Goal: Task Accomplishment & Management: Use online tool/utility

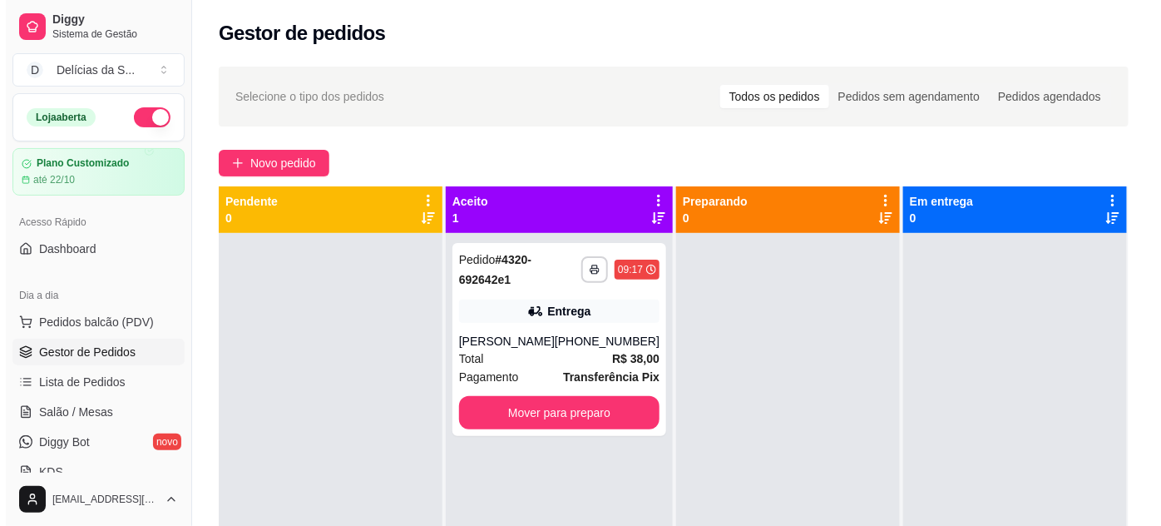
scroll to position [65, 0]
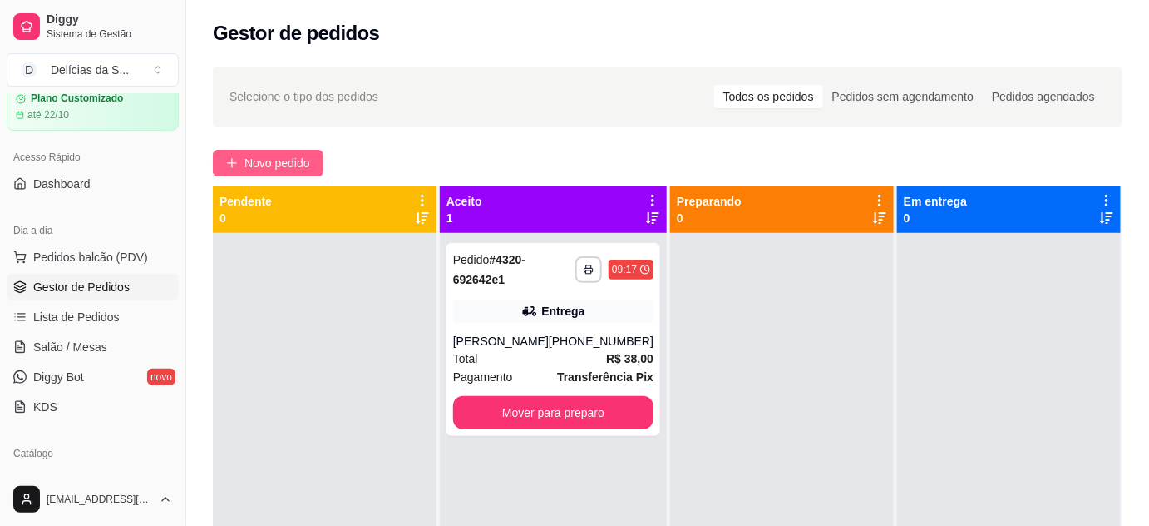
click at [251, 166] on span "Novo pedido" at bounding box center [278, 163] width 66 height 18
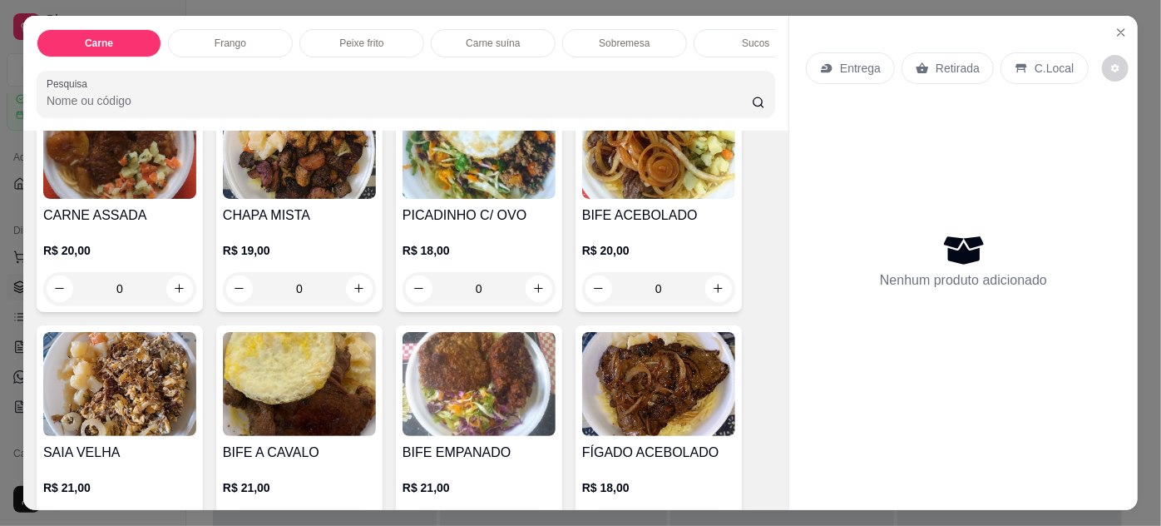
scroll to position [302, 0]
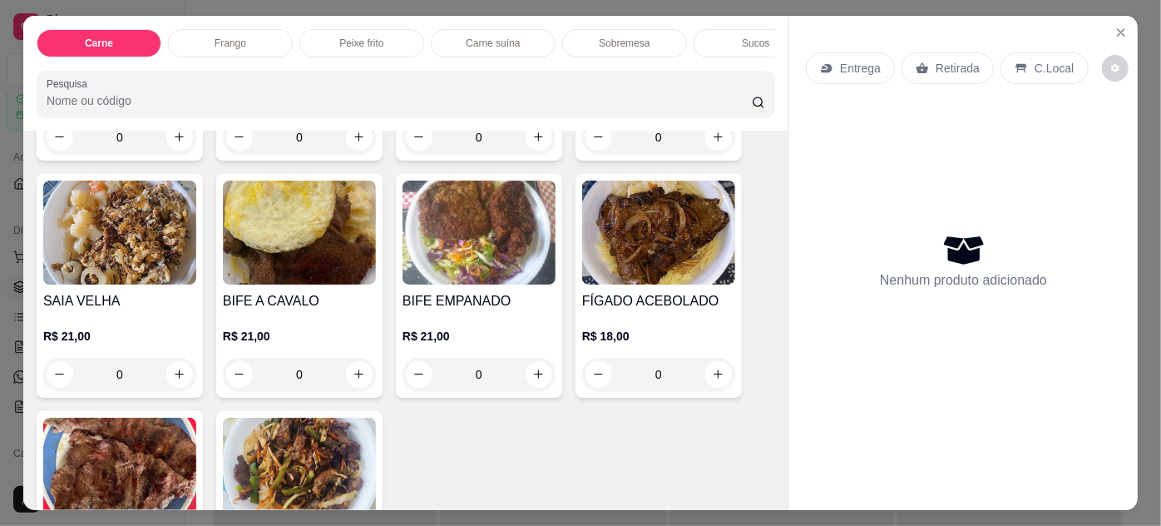
click at [654, 245] on img at bounding box center [658, 232] width 153 height 104
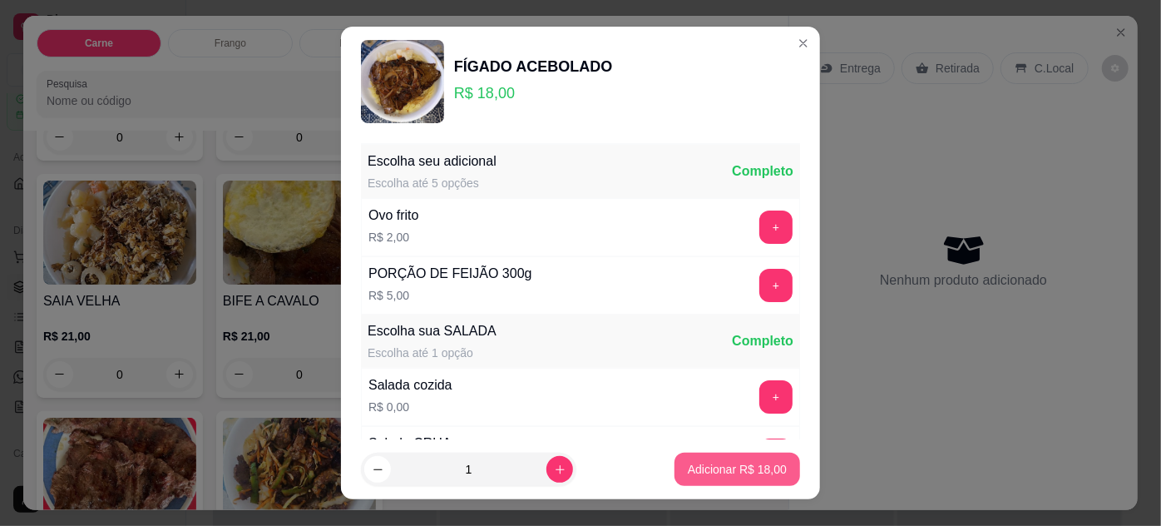
click at [719, 463] on p "Adicionar R$ 18,00" at bounding box center [737, 469] width 99 height 17
type input "1"
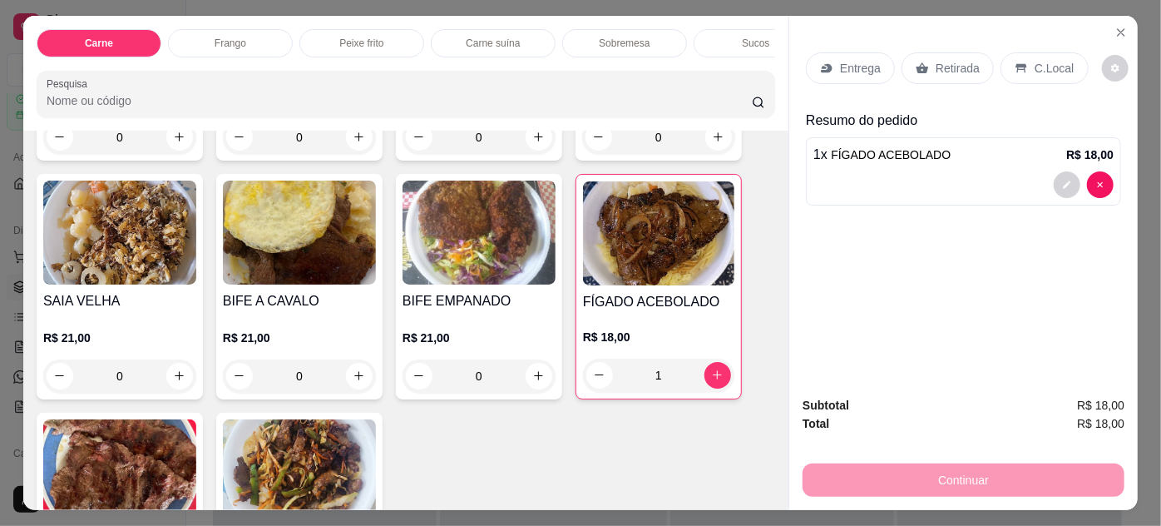
click at [149, 445] on img at bounding box center [119, 471] width 153 height 104
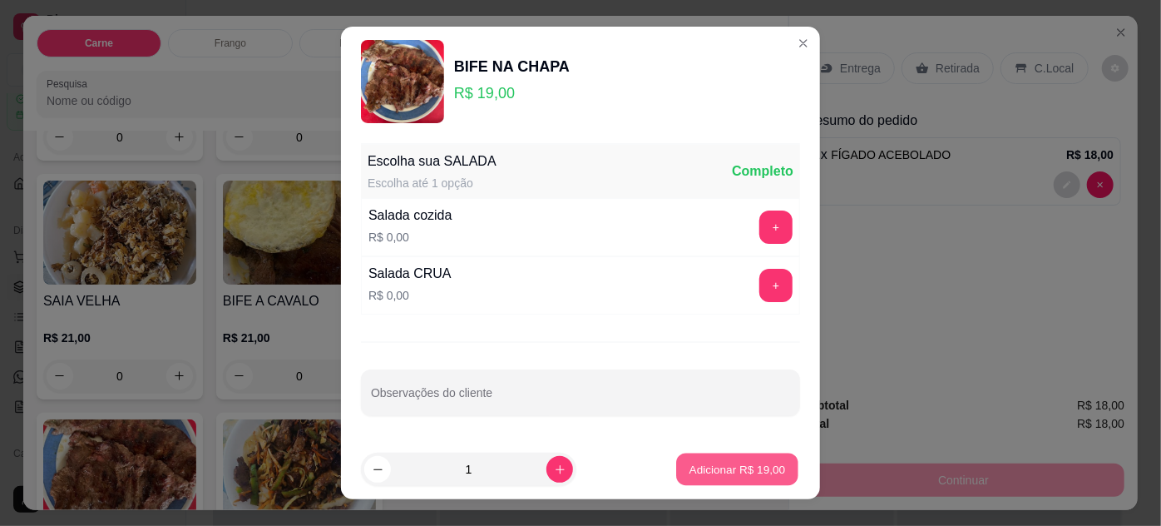
click at [713, 469] on p "Adicionar R$ 19,00" at bounding box center [737, 469] width 96 height 16
type input "1"
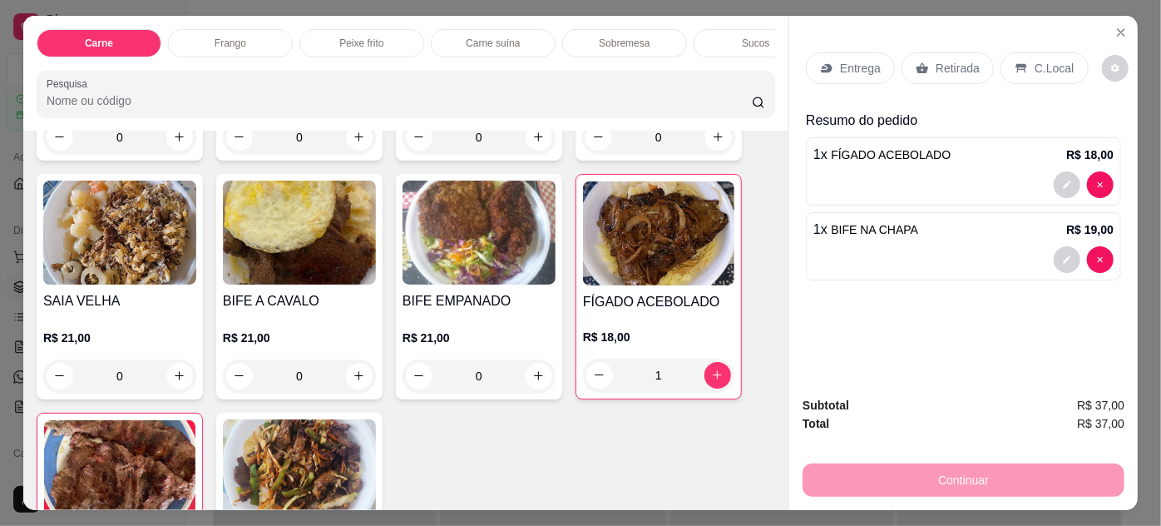
click at [856, 65] on p "Entrega" at bounding box center [860, 68] width 41 height 17
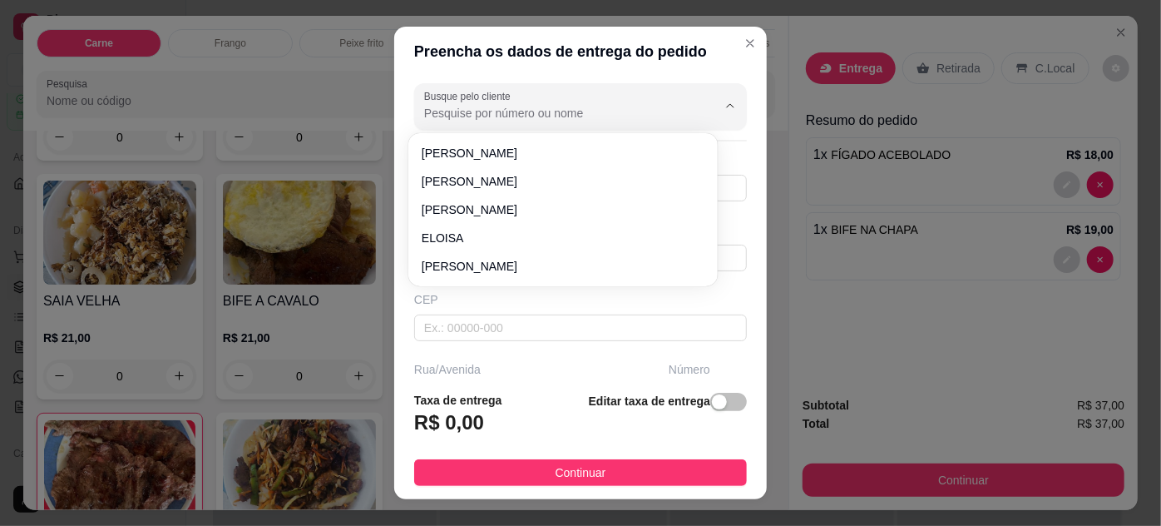
click at [576, 109] on input "Busque pelo cliente" at bounding box center [557, 113] width 266 height 17
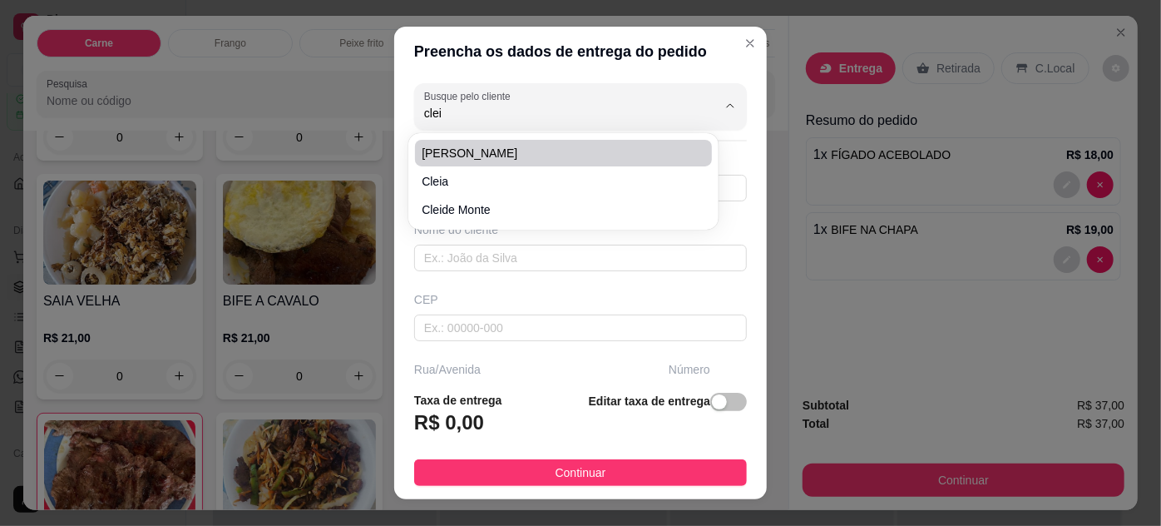
click at [591, 151] on span "[PERSON_NAME]" at bounding box center [555, 153] width 266 height 17
type input "[PERSON_NAME]"
type input "91981071842"
type input "[PERSON_NAME]"
type input "66085021"
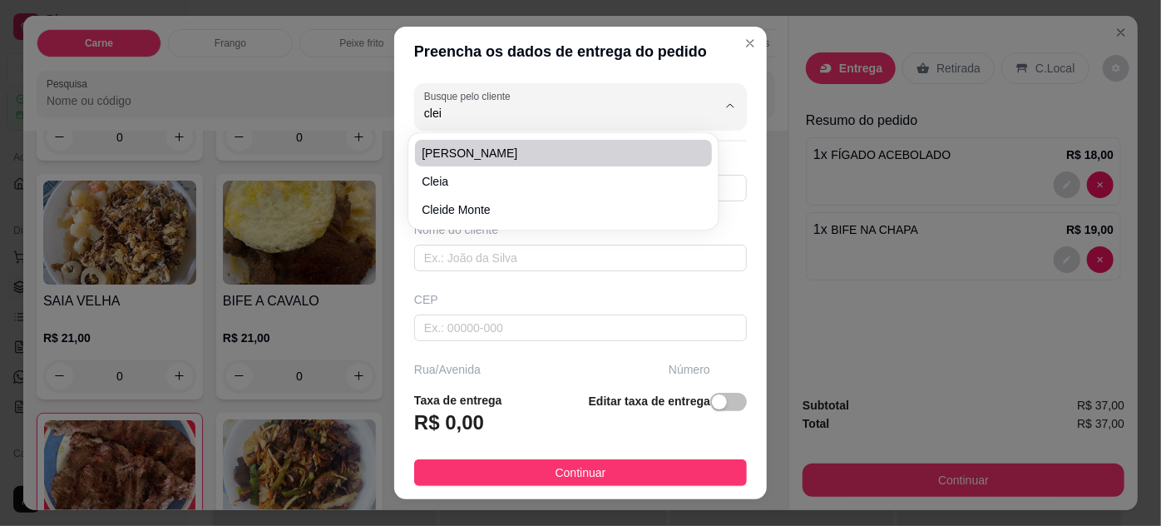
type input "[GEOGRAPHIC_DATA][PERSON_NAME] - de 486/487 a 778/779"
type input "729"
type input "Pedreira"
type input "[GEOGRAPHIC_DATA]"
type input "[PERSON_NAME] n:729 casa:07"
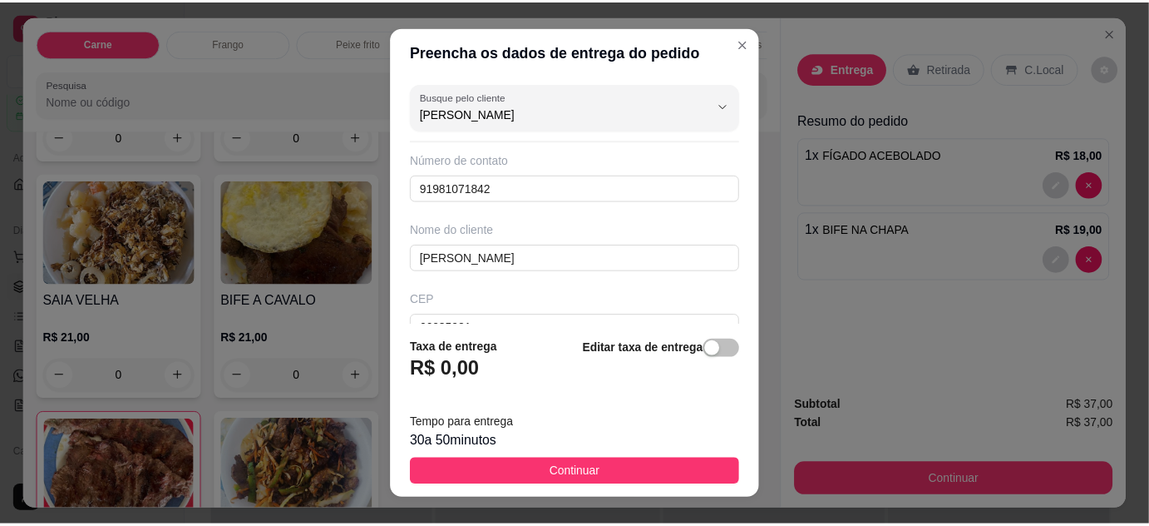
scroll to position [27, 0]
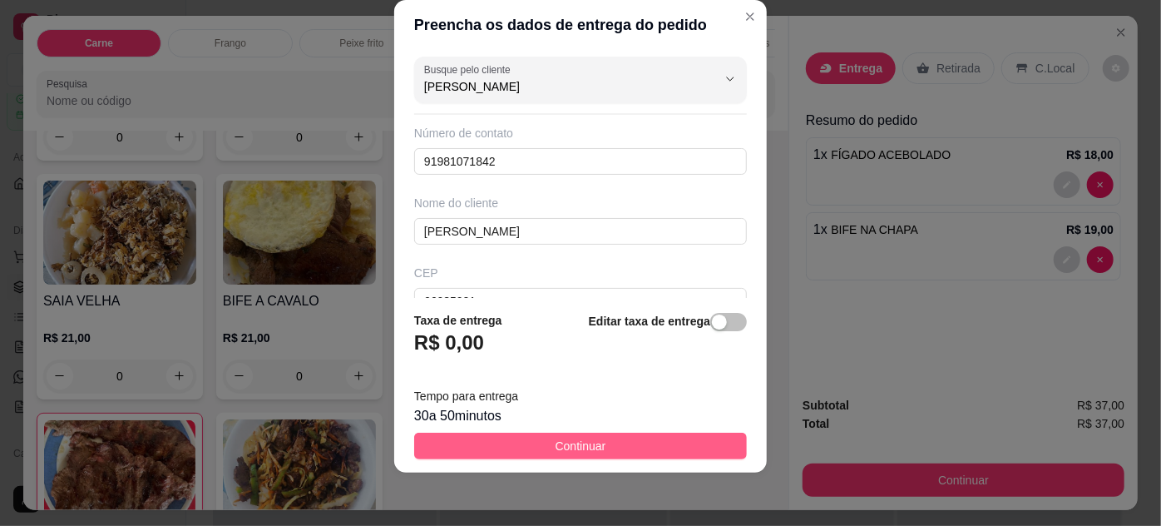
type input "[PERSON_NAME]"
click at [653, 448] on button "Continuar" at bounding box center [580, 445] width 333 height 27
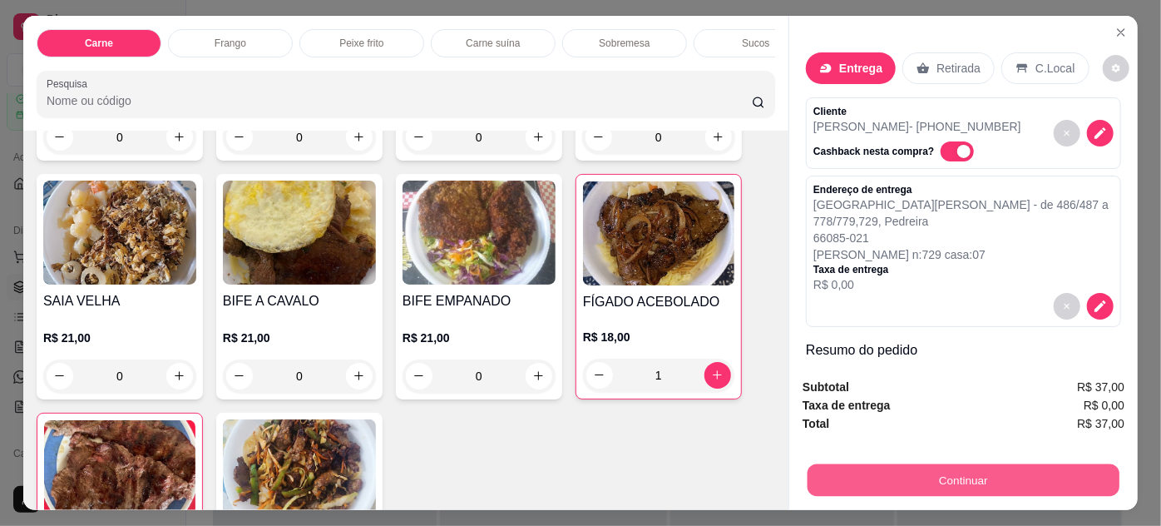
click at [922, 469] on button "Continuar" at bounding box center [964, 480] width 312 height 32
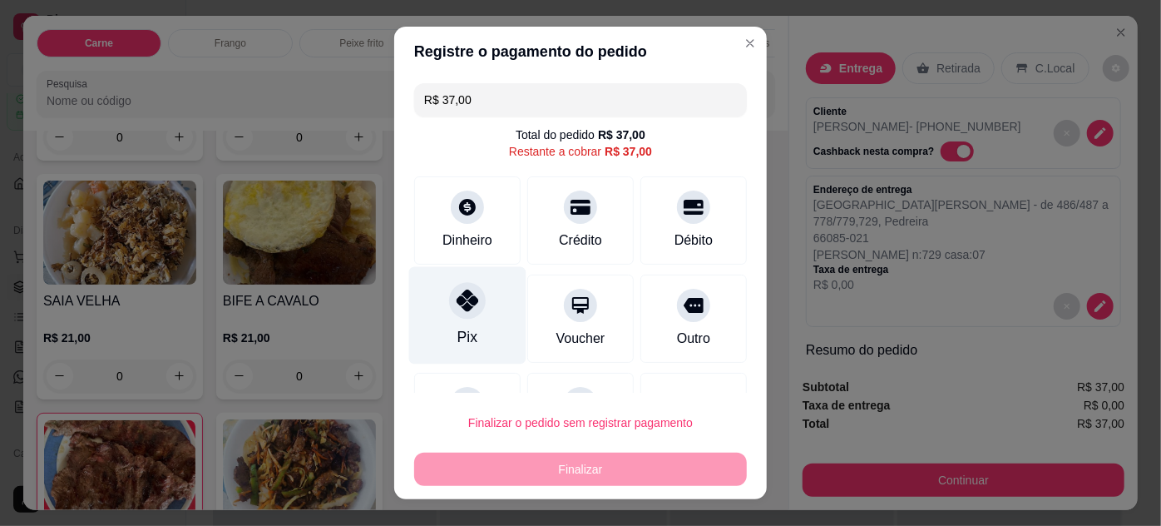
click at [452, 312] on div at bounding box center [467, 300] width 37 height 37
type input "R$ 0,00"
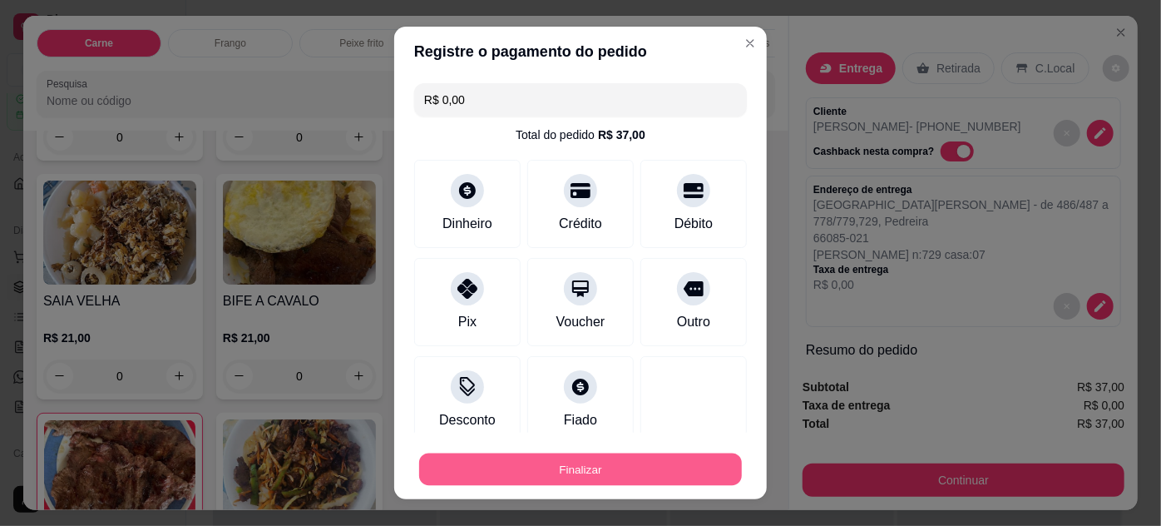
click at [565, 476] on button "Finalizar" at bounding box center [580, 469] width 323 height 32
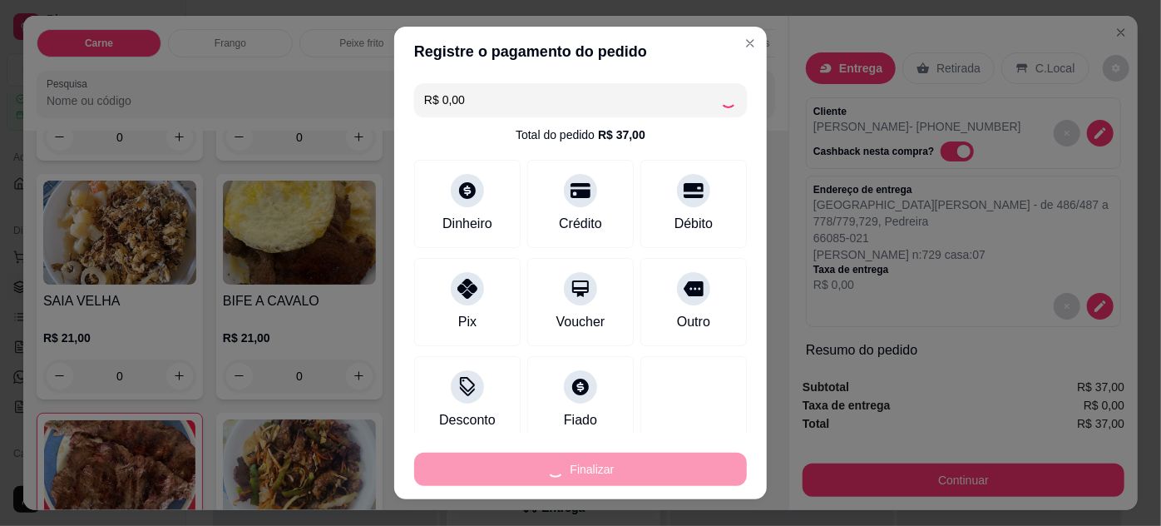
type input "0"
type input "-R$ 37,00"
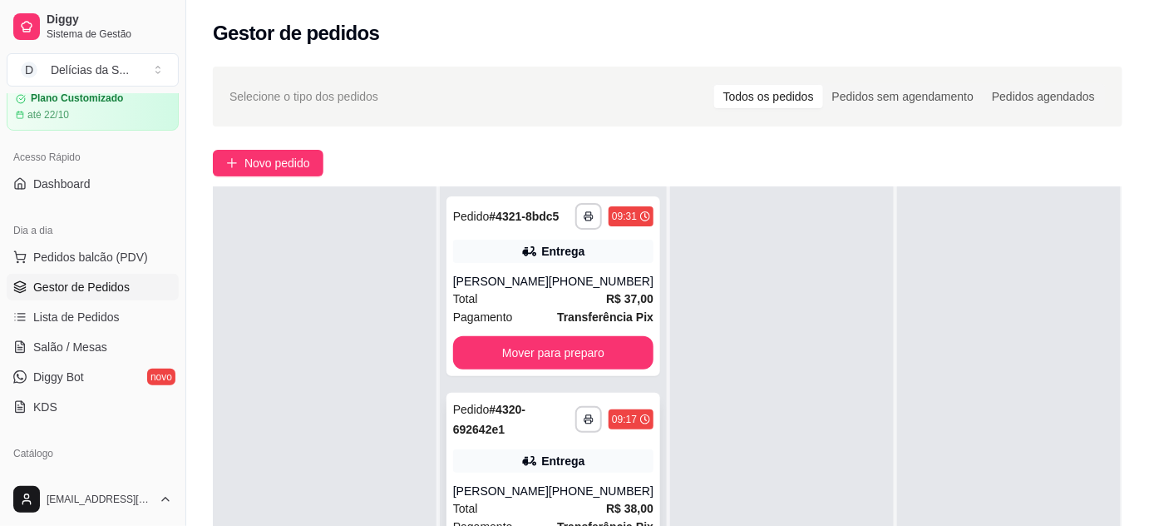
scroll to position [151, 0]
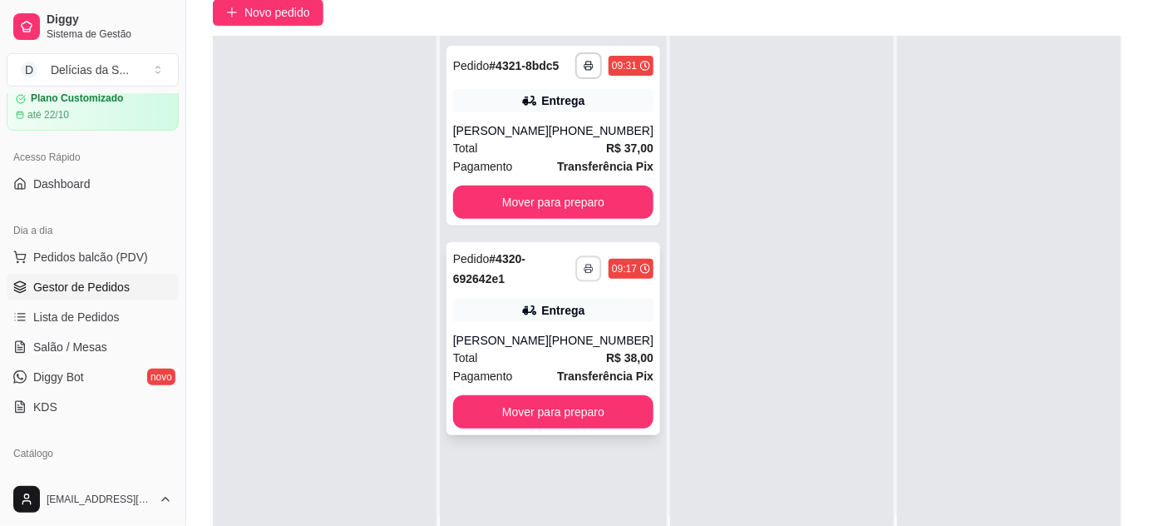
click at [588, 268] on button "button" at bounding box center [589, 268] width 26 height 26
click at [561, 327] on button "Impressora" at bounding box center [540, 327] width 116 height 26
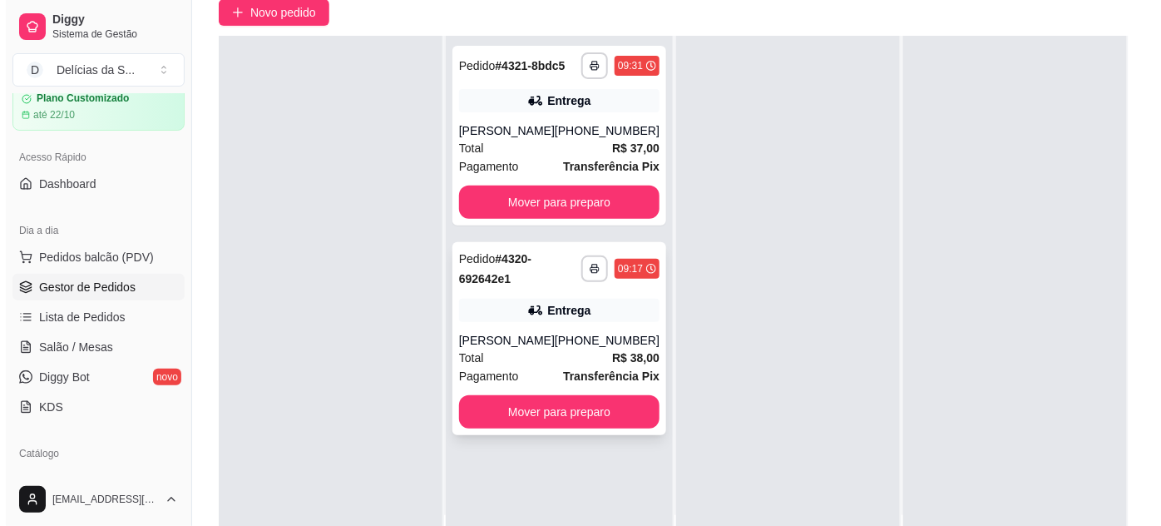
scroll to position [0, 0]
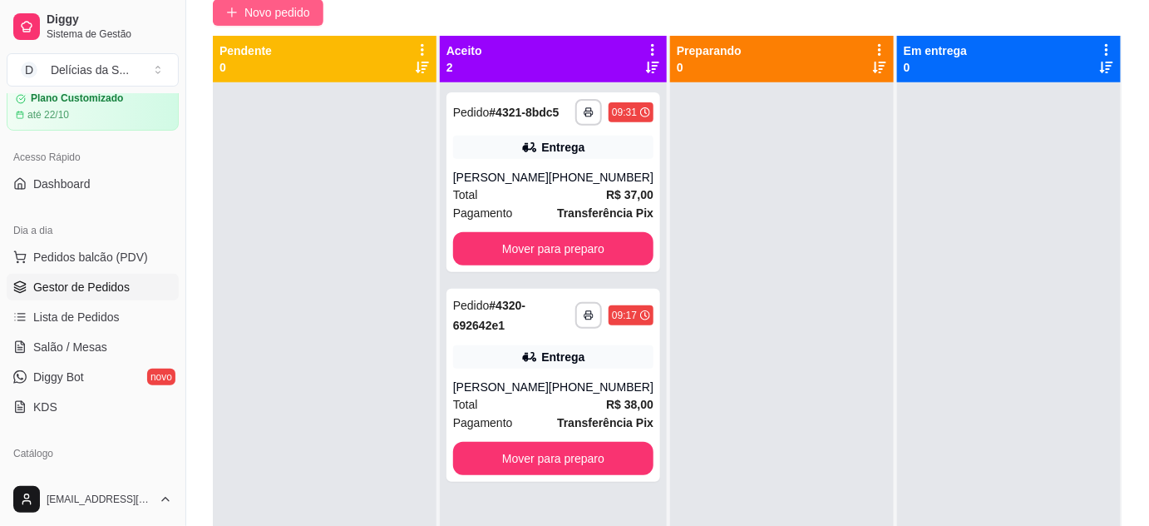
click at [224, 10] on button "Novo pedido" at bounding box center [268, 12] width 111 height 27
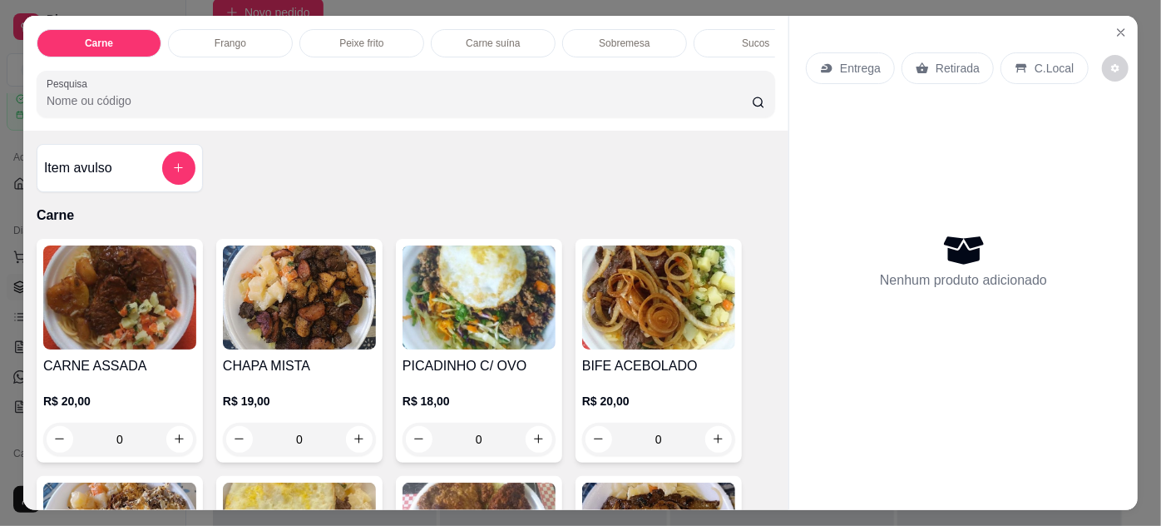
click at [122, 323] on img at bounding box center [119, 297] width 153 height 104
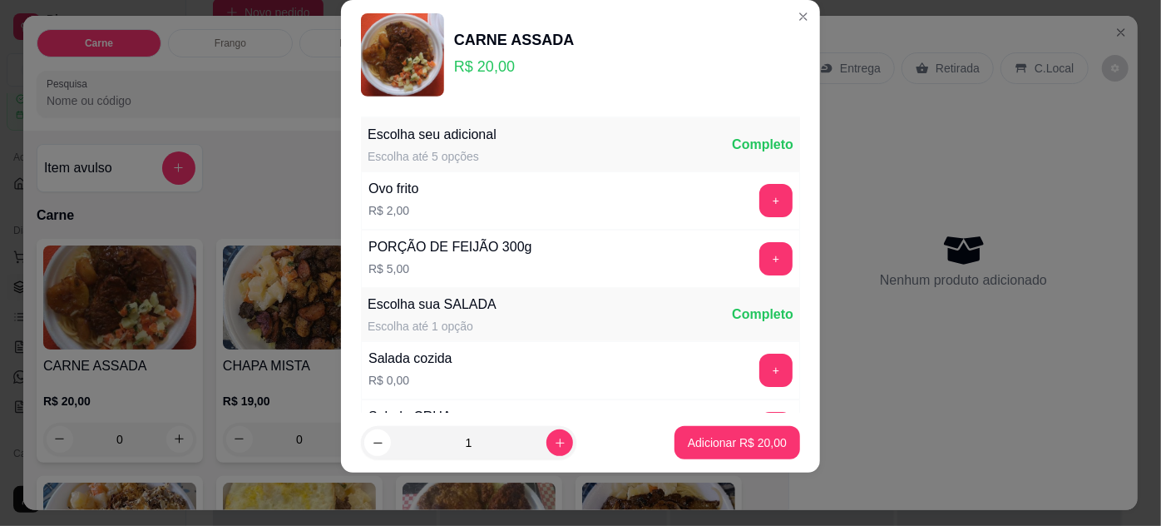
scroll to position [166, 0]
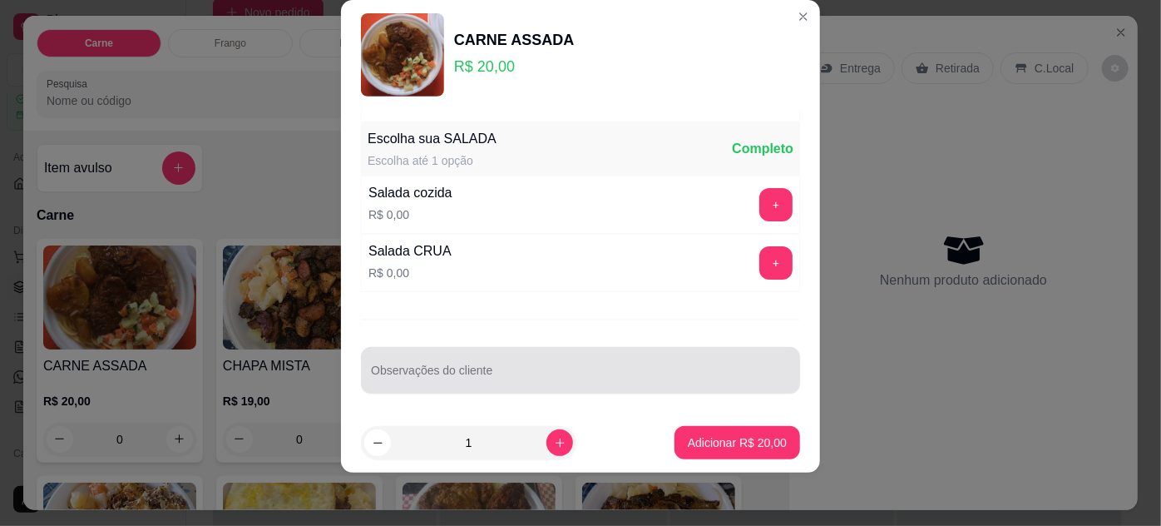
click at [429, 368] on input "Observações do cliente" at bounding box center [580, 376] width 419 height 17
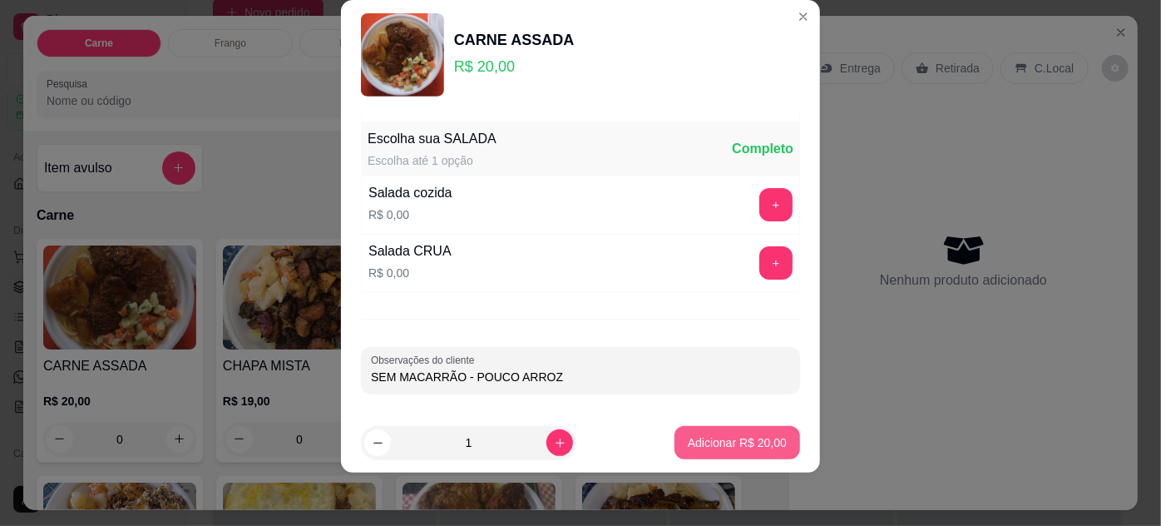
type input "SEM MACARRÃO - POUCO ARROZ"
click at [739, 440] on p "Adicionar R$ 20,00" at bounding box center [737, 443] width 96 height 16
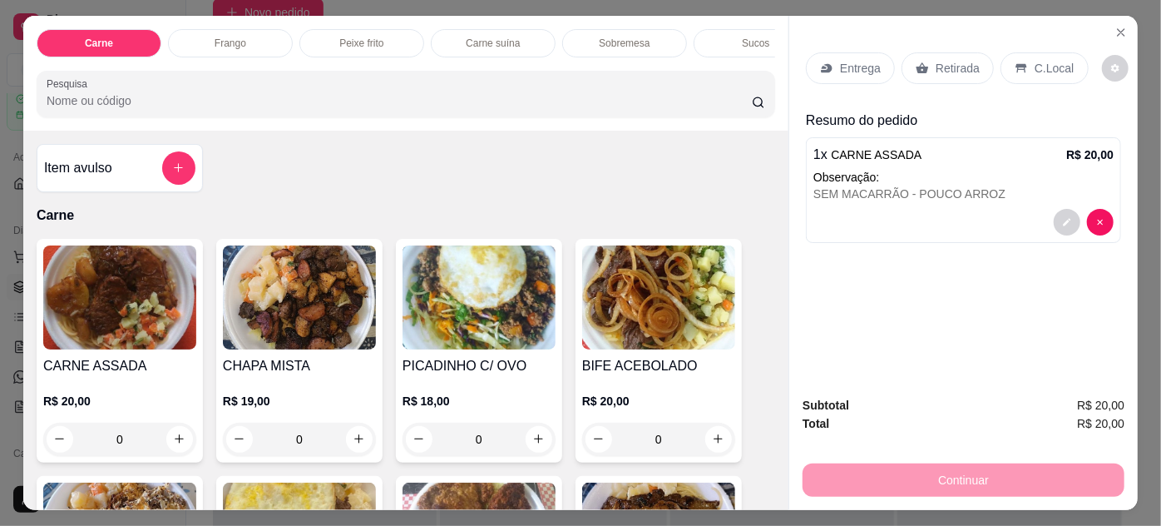
click at [863, 64] on p "Entrega" at bounding box center [860, 68] width 41 height 17
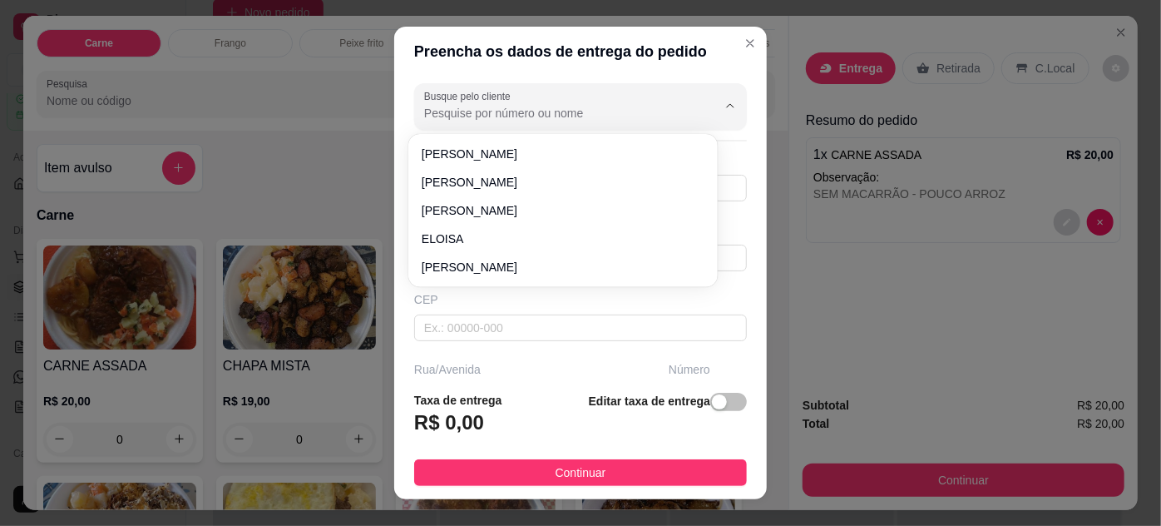
click at [654, 116] on input "Busque pelo cliente" at bounding box center [557, 113] width 266 height 17
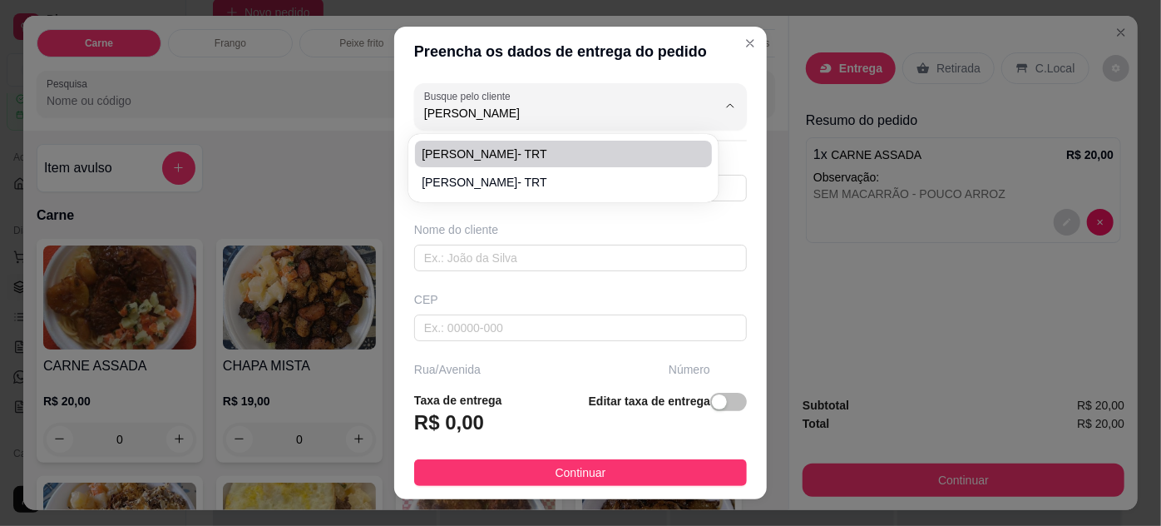
click at [592, 155] on span "[PERSON_NAME]- TRT" at bounding box center [555, 154] width 266 height 17
type input "[PERSON_NAME]- TRT"
type input "61981928912"
type input "[PERSON_NAME]- TRT"
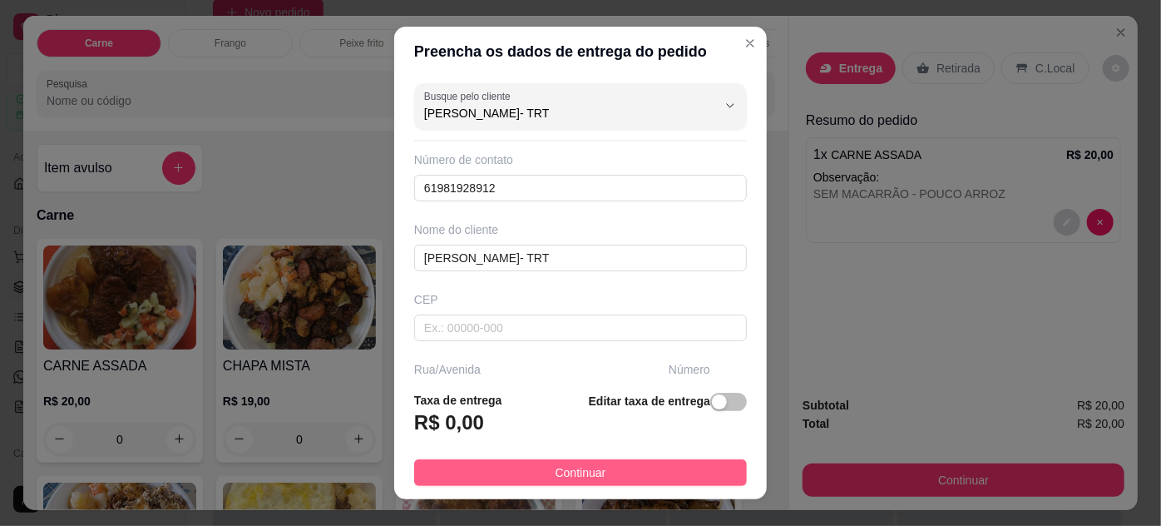
type input "[PERSON_NAME]- TRT"
click at [655, 475] on button "Continuar" at bounding box center [580, 472] width 333 height 27
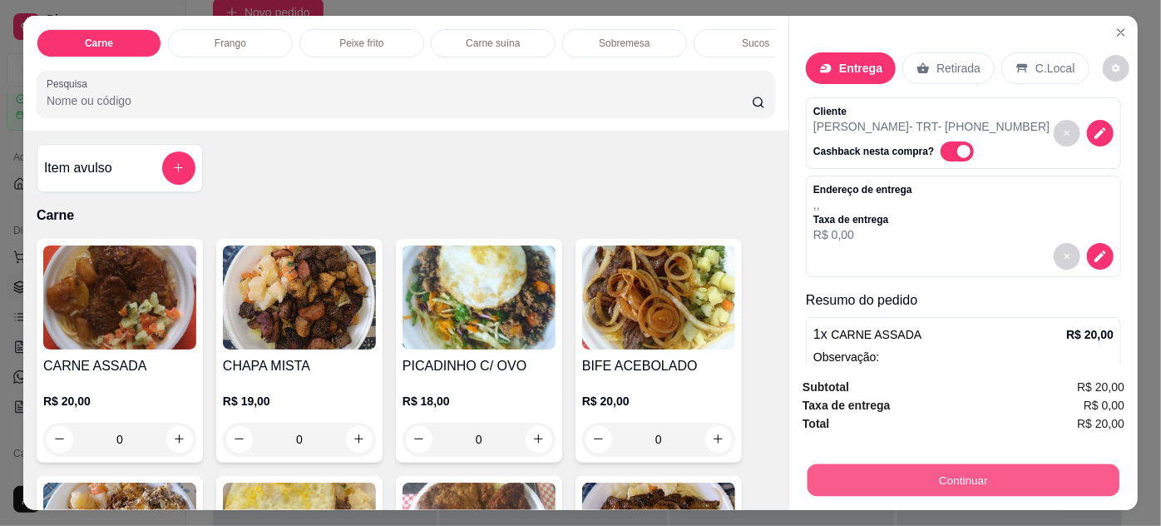
click at [866, 473] on button "Continuar" at bounding box center [964, 480] width 312 height 32
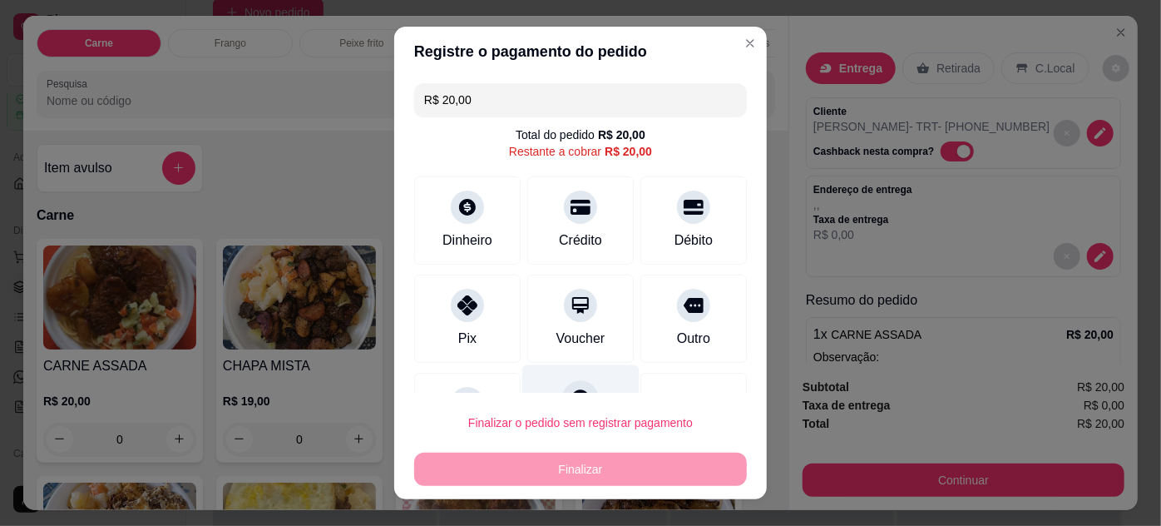
scroll to position [72, 0]
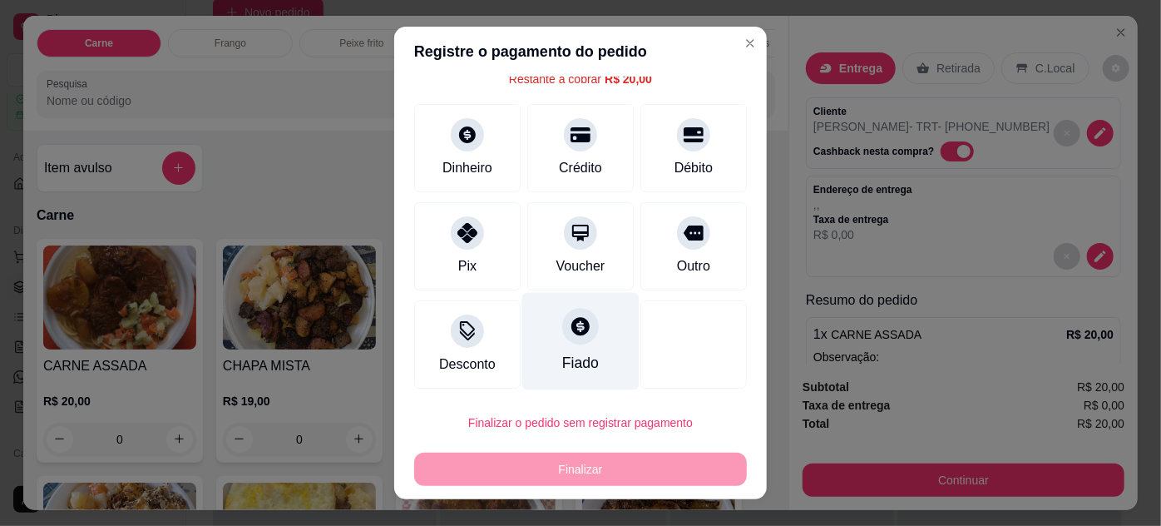
click at [571, 324] on icon at bounding box center [580, 326] width 18 height 18
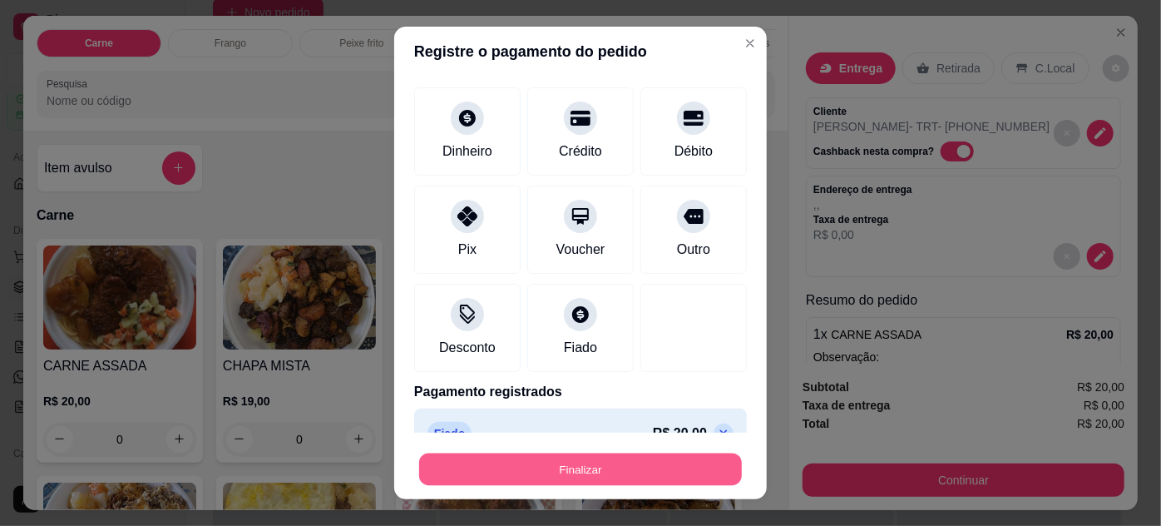
click at [602, 468] on button "Finalizar" at bounding box center [580, 469] width 323 height 32
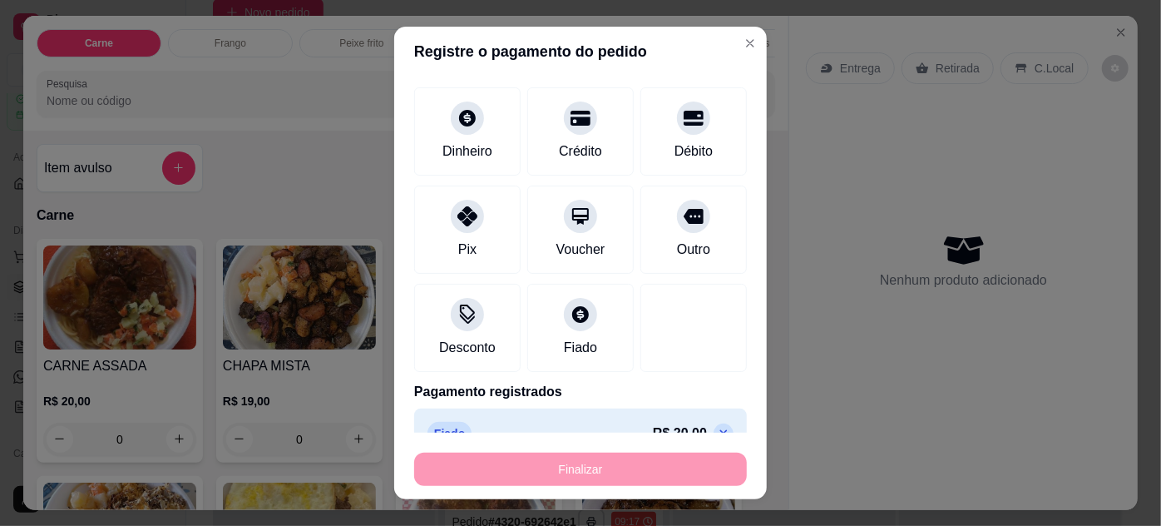
type input "-R$ 20,00"
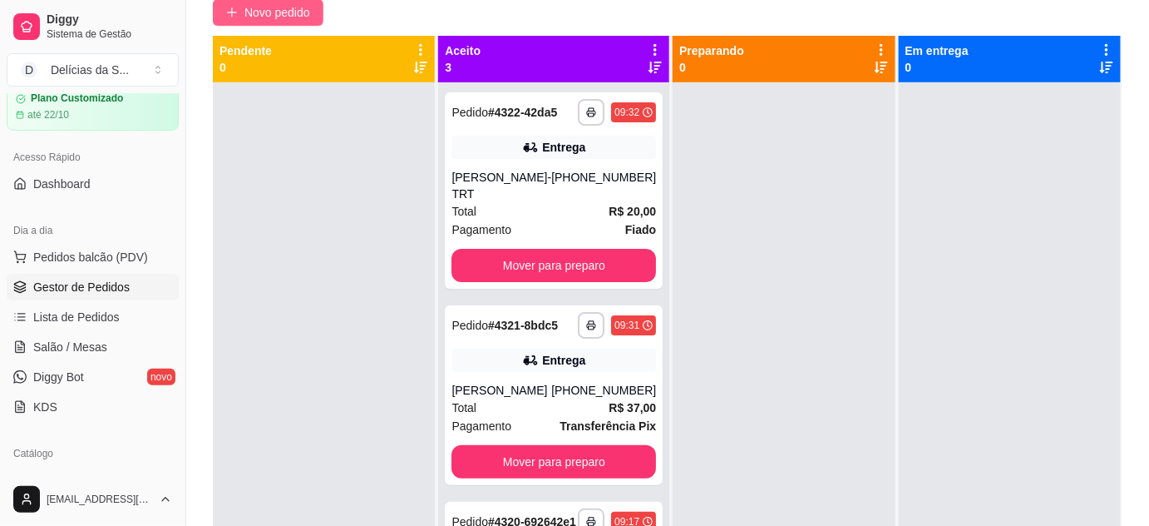
click at [277, 14] on span "Novo pedido" at bounding box center [278, 12] width 66 height 18
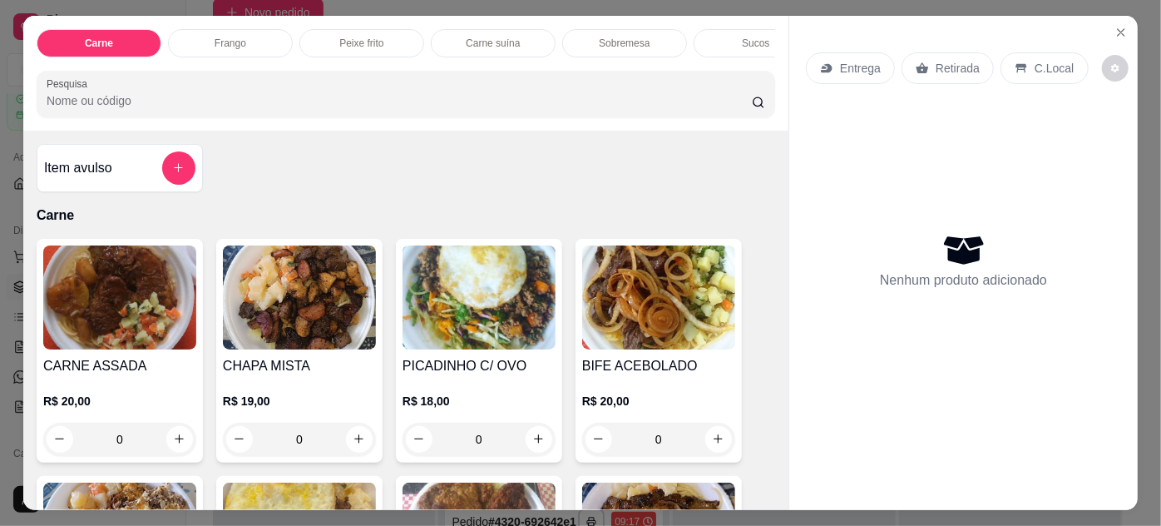
click at [137, 287] on img at bounding box center [119, 297] width 153 height 104
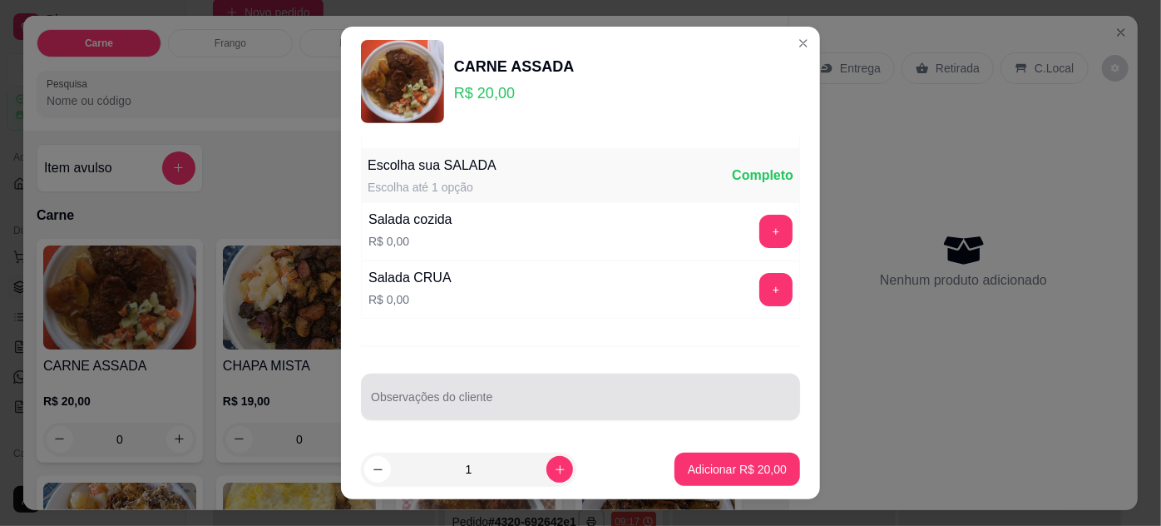
click at [556, 395] on input "Observações do cliente" at bounding box center [580, 403] width 419 height 17
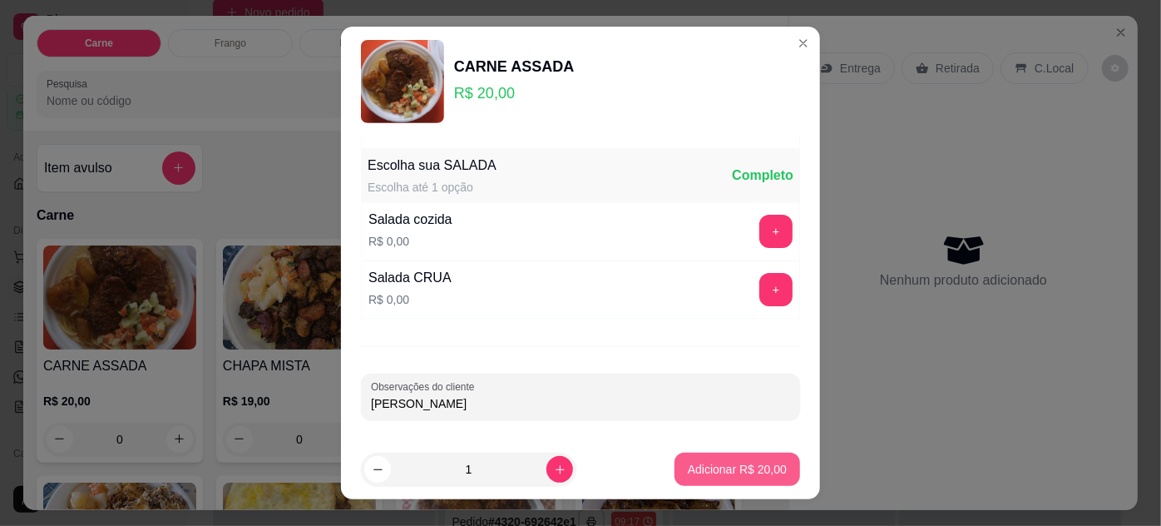
type input "[PERSON_NAME]"
click at [719, 472] on p "Adicionar R$ 20,00" at bounding box center [737, 469] width 99 height 17
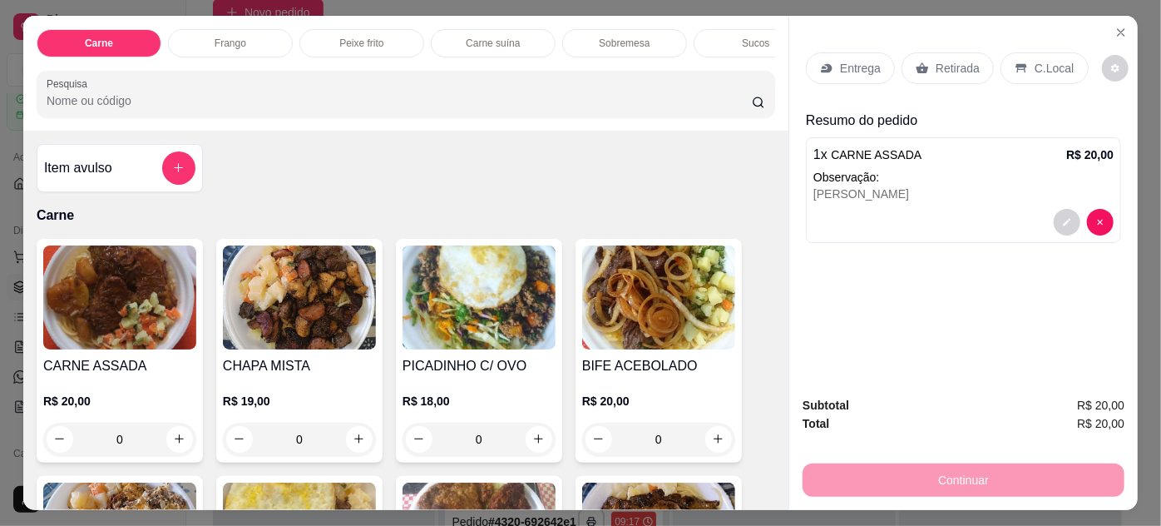
click at [859, 67] on p "Entrega" at bounding box center [860, 68] width 41 height 17
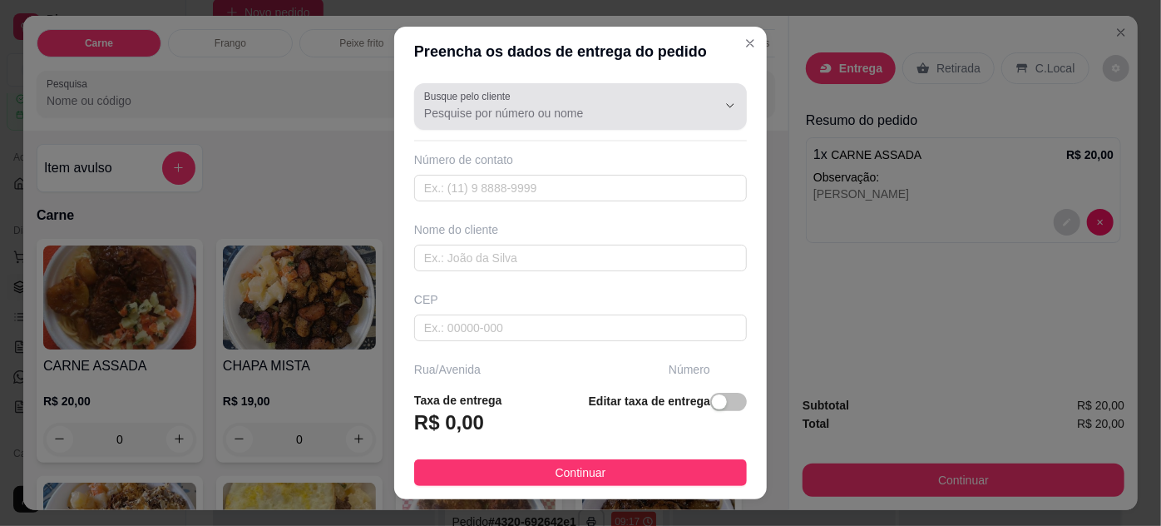
click at [645, 112] on input "Busque pelo cliente" at bounding box center [557, 113] width 266 height 17
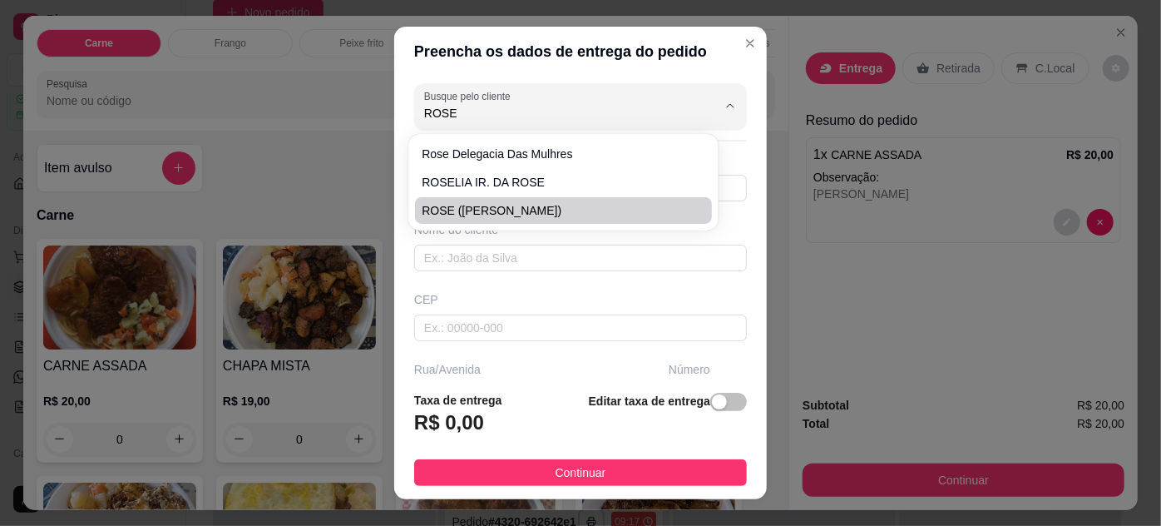
click at [537, 209] on span "ROSE ([PERSON_NAME])" at bounding box center [555, 210] width 266 height 17
type input "ROSE ([PERSON_NAME])"
type input "91988612289"
type input "ROSE ([PERSON_NAME])"
type input "66113055"
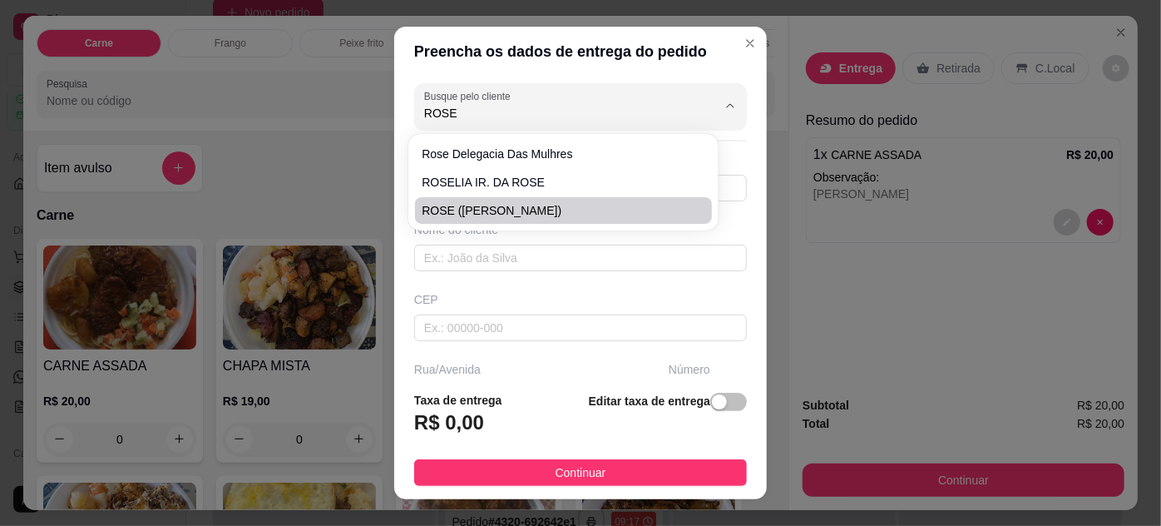
type input "TRAVESSA [PERSON_NAME]"
type input "66"
type input "ENTRE: [PERSON_NAME] E PROFESSOR [PERSON_NAME]"
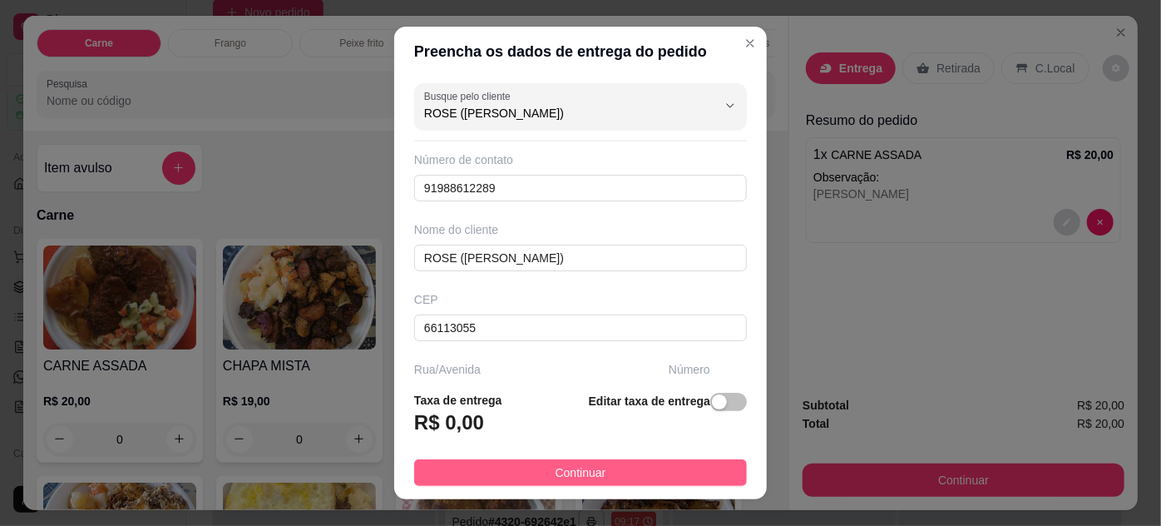
type input "ROSE ([PERSON_NAME])"
click at [649, 467] on button "Continuar" at bounding box center [580, 472] width 333 height 27
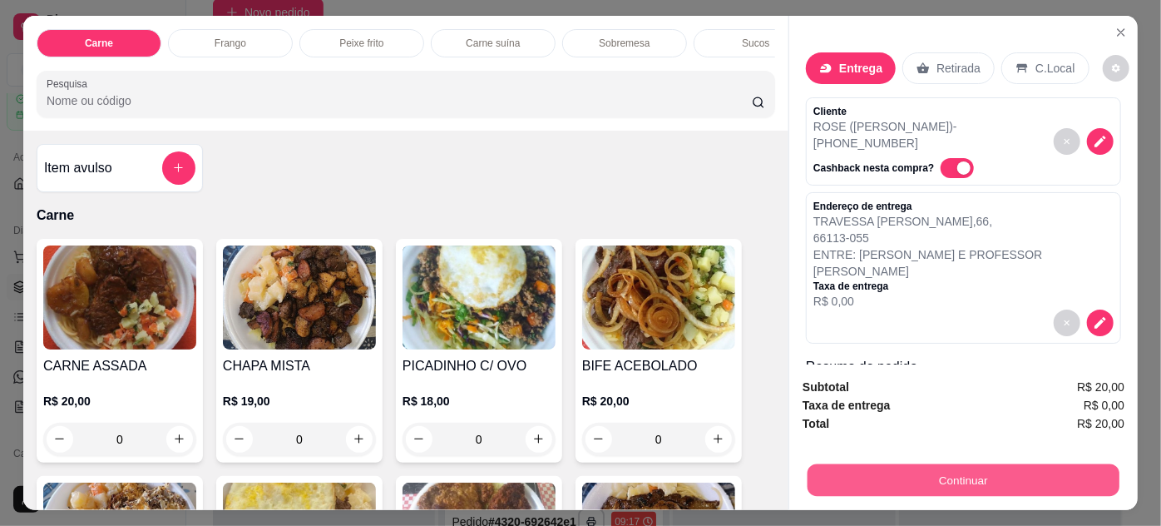
click at [853, 472] on button "Continuar" at bounding box center [964, 480] width 312 height 32
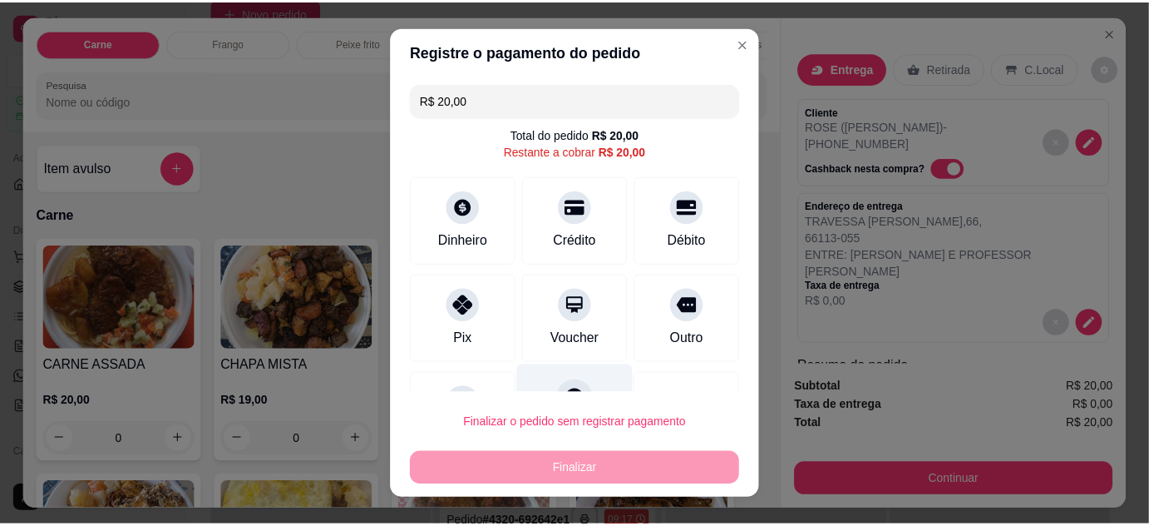
scroll to position [72, 0]
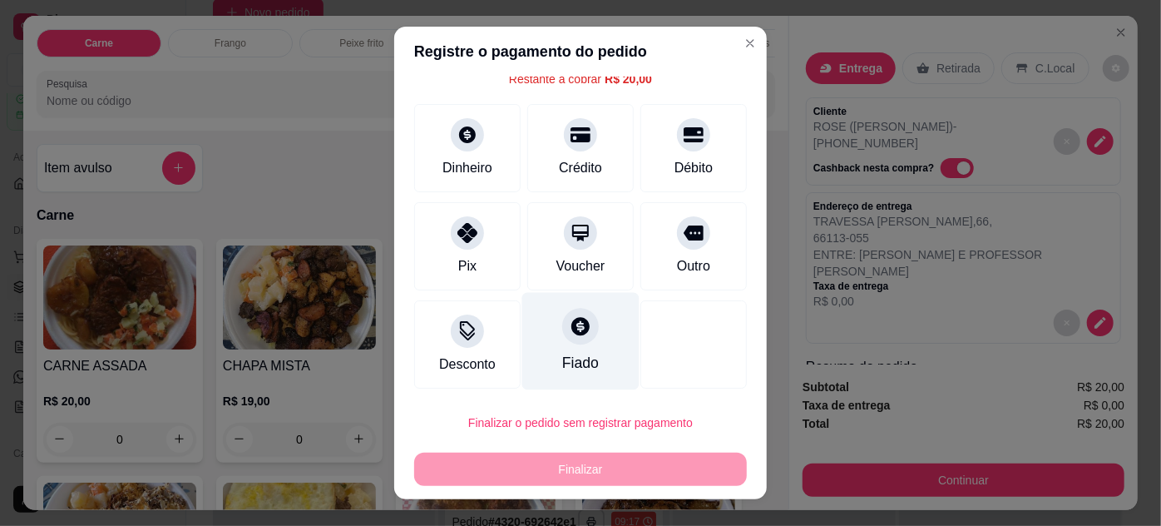
click at [573, 339] on div at bounding box center [580, 326] width 37 height 37
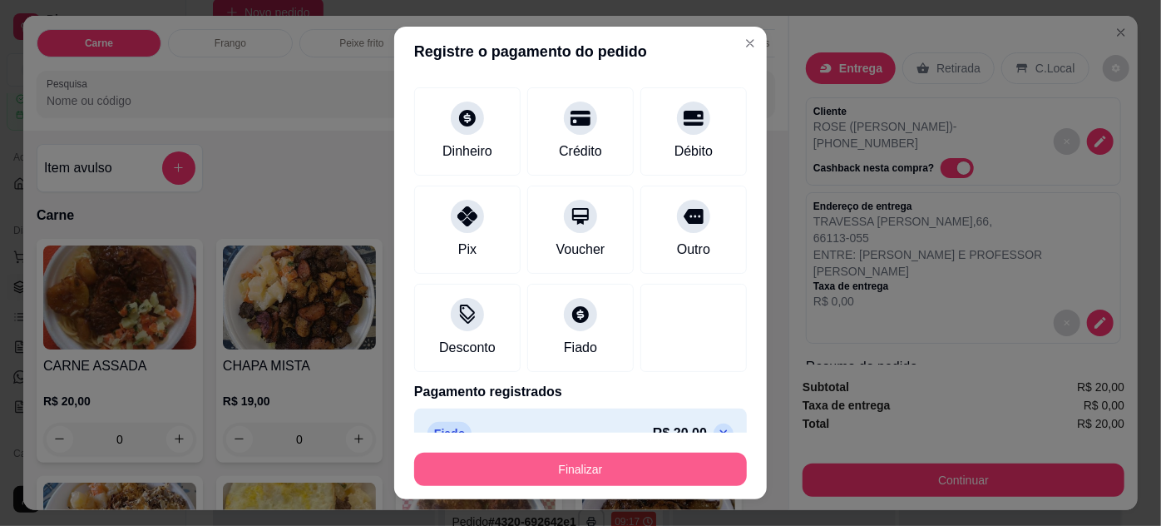
click at [632, 473] on button "Finalizar" at bounding box center [580, 468] width 333 height 33
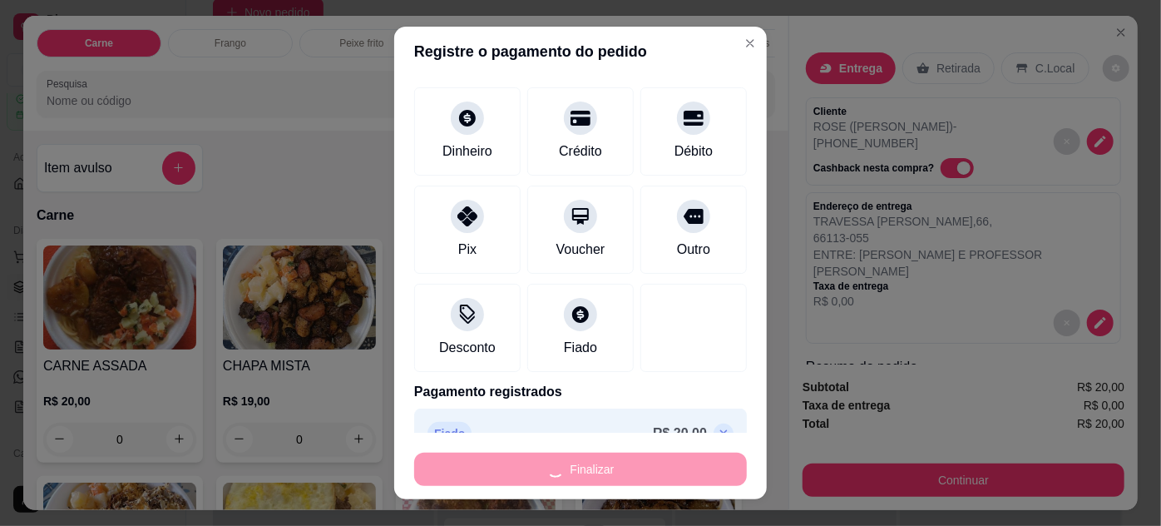
type input "-R$ 20,00"
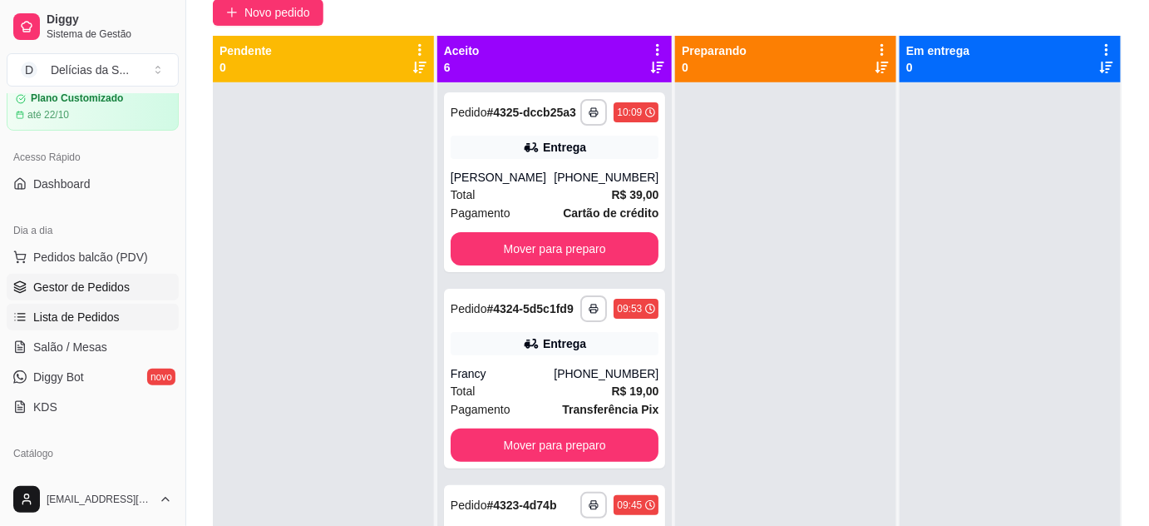
click at [91, 314] on span "Lista de Pedidos" at bounding box center [76, 317] width 86 height 17
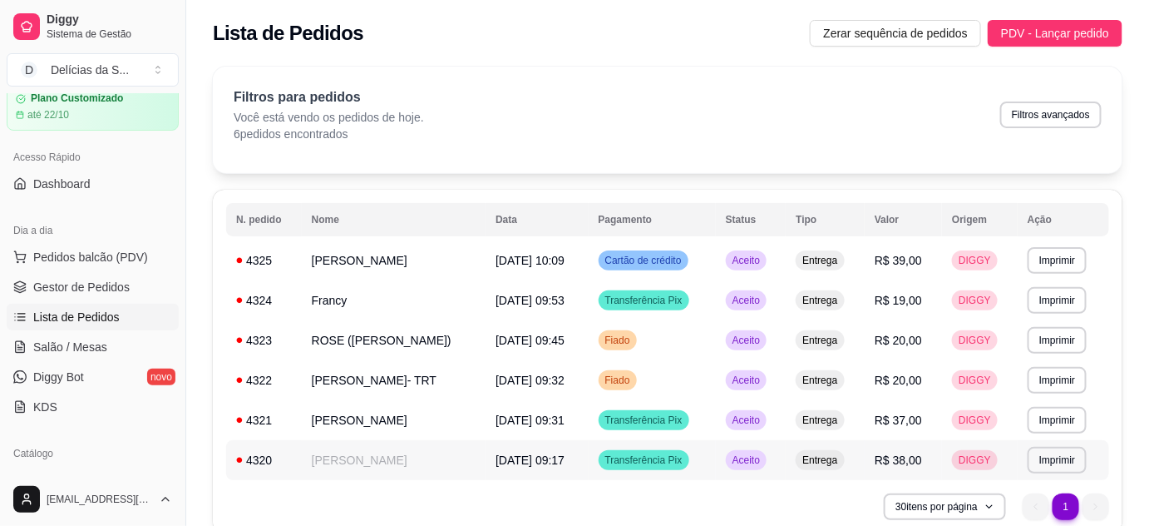
scroll to position [74, 0]
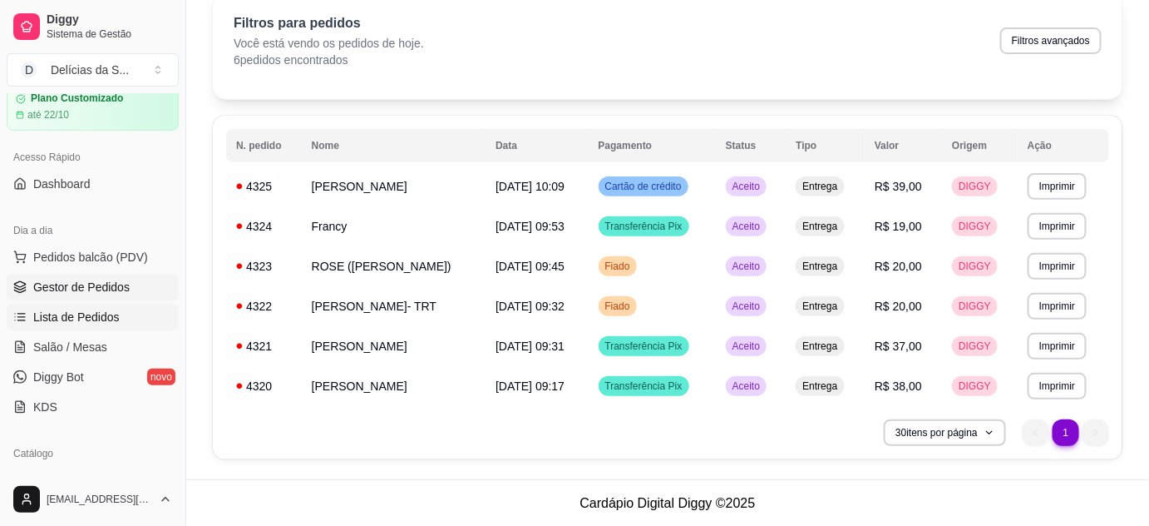
drag, startPoint x: 96, startPoint y: 274, endPoint x: 99, endPoint y: 283, distance: 8.7
click at [97, 276] on link "Gestor de Pedidos" at bounding box center [93, 287] width 172 height 27
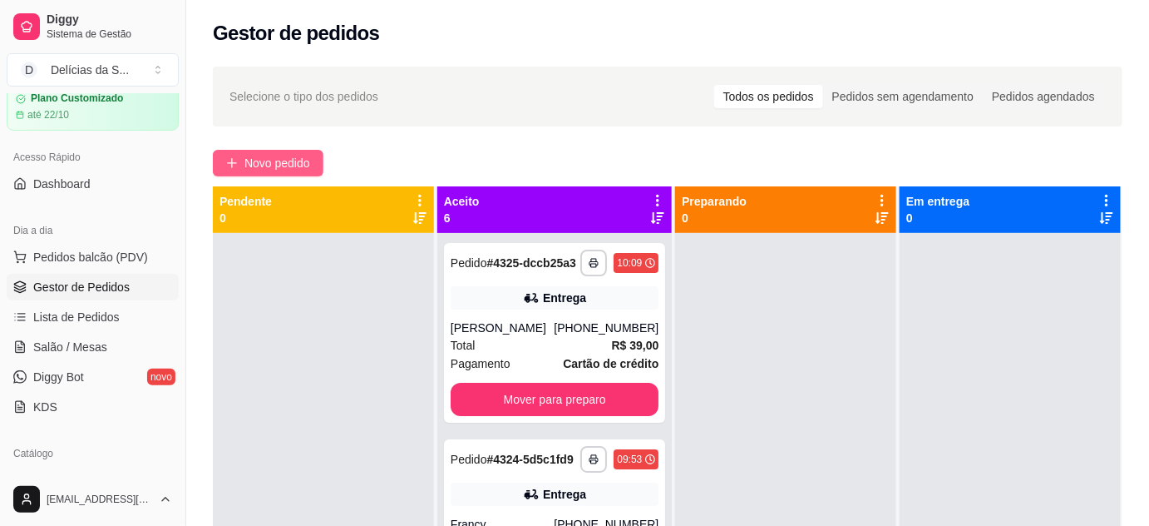
click at [250, 166] on span "Novo pedido" at bounding box center [278, 163] width 66 height 18
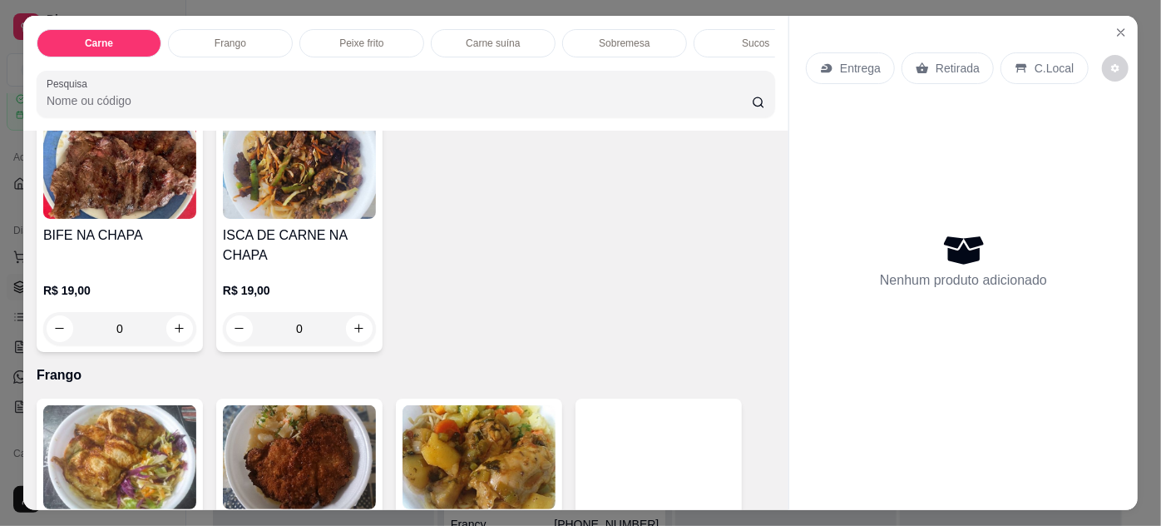
scroll to position [756, 0]
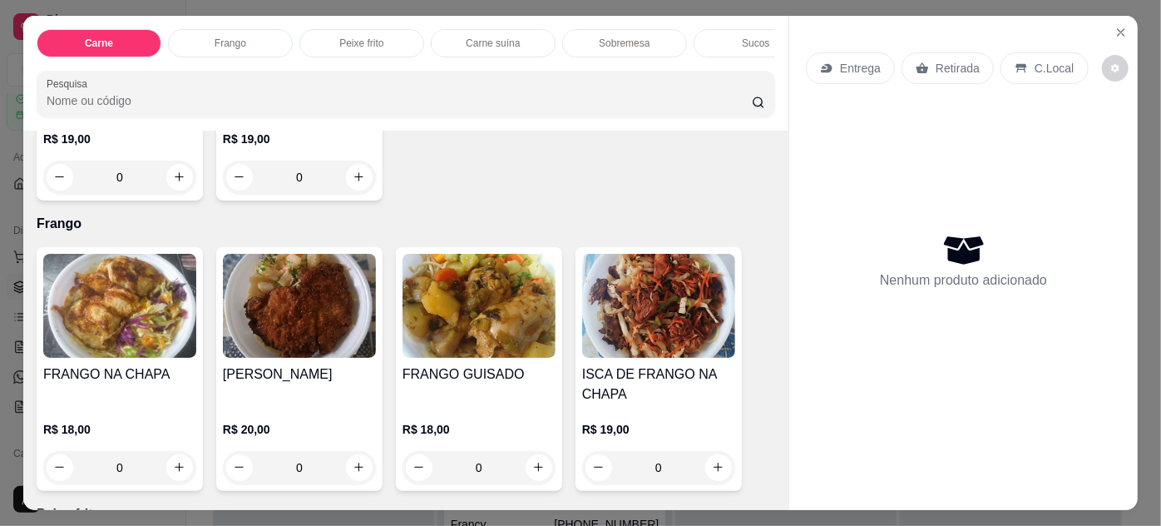
click at [442, 328] on img at bounding box center [479, 306] width 153 height 104
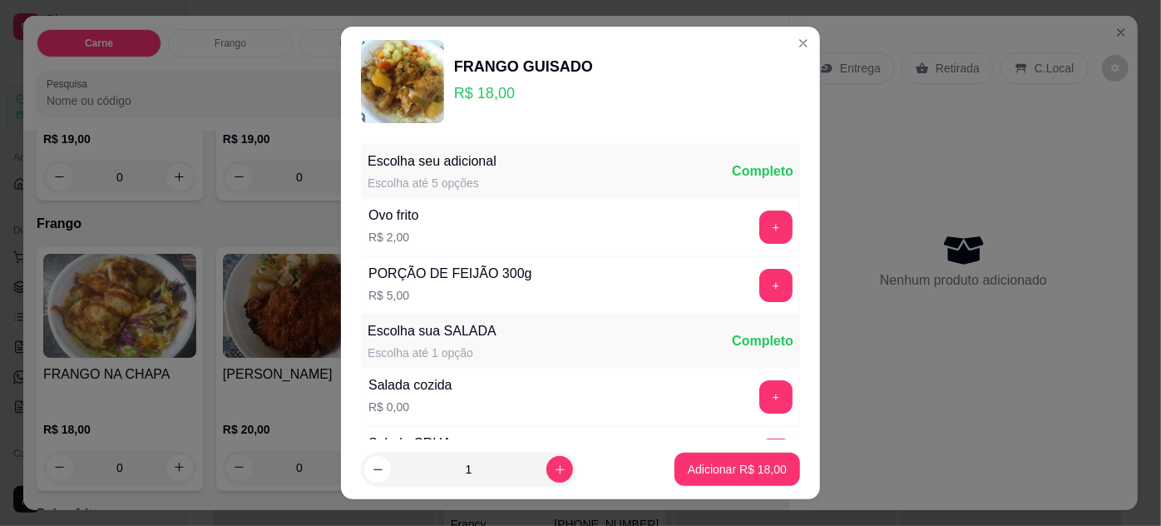
scroll to position [166, 0]
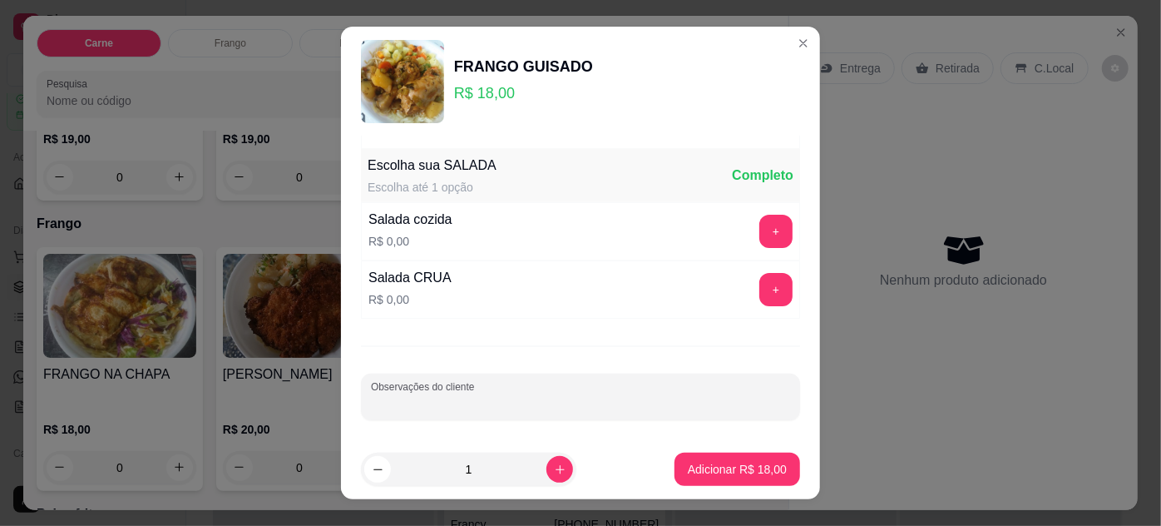
click at [520, 395] on input "Observações do cliente" at bounding box center [580, 403] width 419 height 17
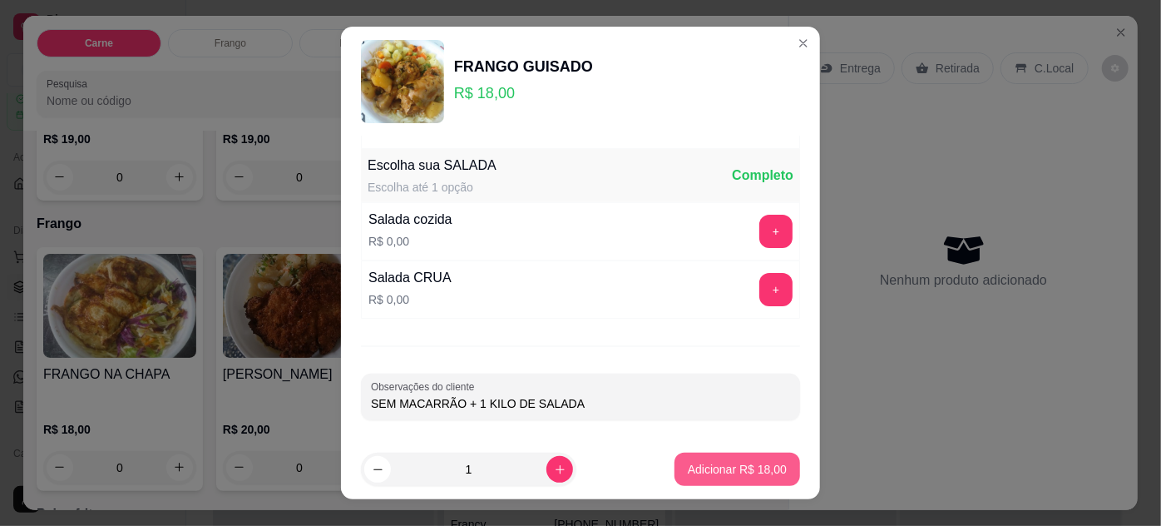
type input "SEM MACARRÃO + 1 KILO DE SALADA"
click at [732, 474] on p "Adicionar R$ 18,00" at bounding box center [737, 470] width 96 height 16
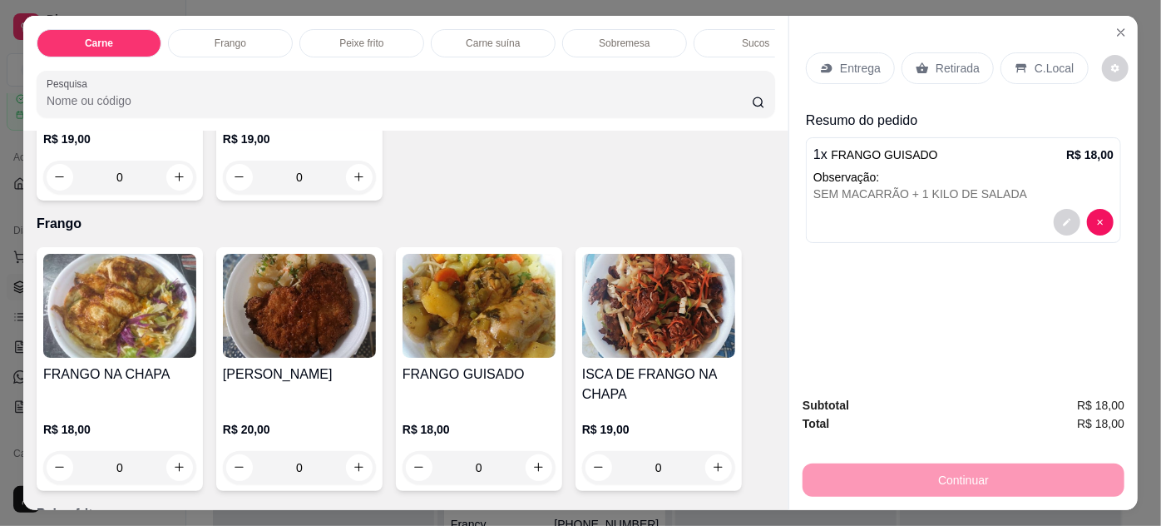
click at [842, 65] on p "Entrega" at bounding box center [860, 68] width 41 height 17
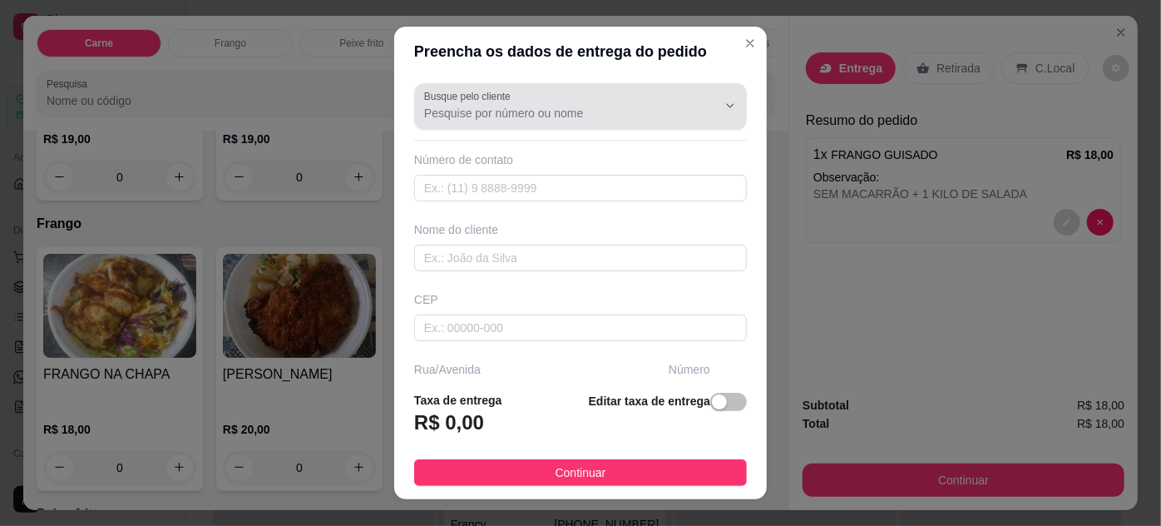
click at [690, 97] on div at bounding box center [716, 106] width 53 height 32
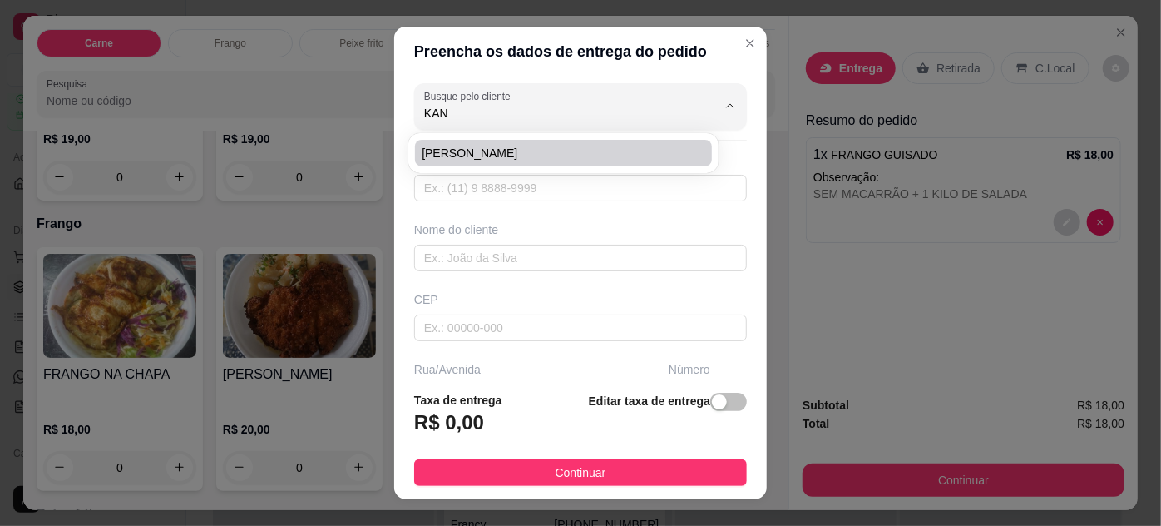
click at [561, 156] on span "[PERSON_NAME]" at bounding box center [555, 153] width 266 height 17
type input "[PERSON_NAME]"
type input "91984061111"
type input "[PERSON_NAME]"
type input "66033640"
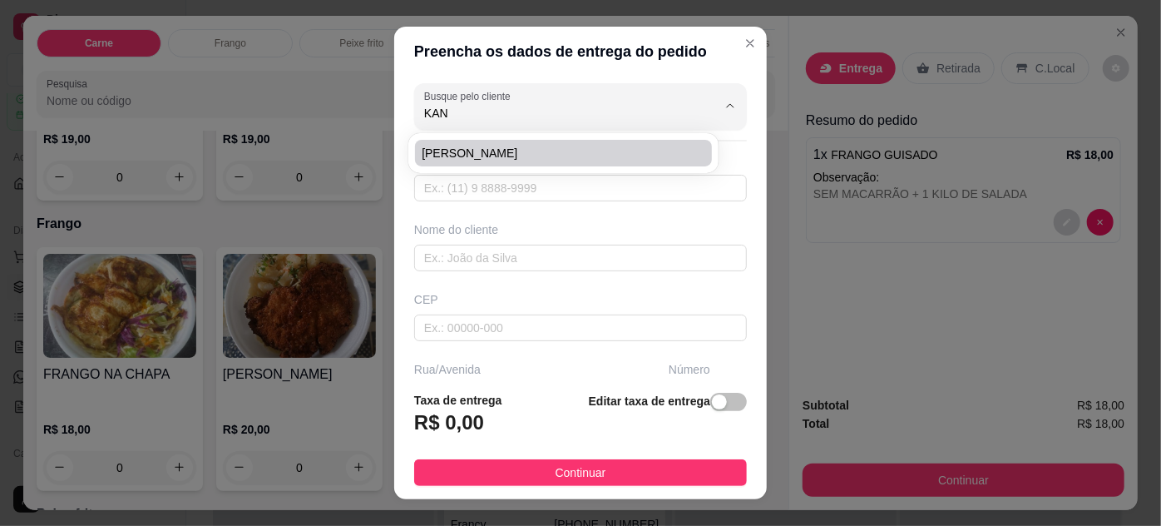
type input "[GEOGRAPHIC_DATA][PERSON_NAME]"
type input "1005"
type input "Jurunas"
type input "[GEOGRAPHIC_DATA]"
type input "Bloco A1 apto 303 ligar p casa da [PERSON_NAME]"
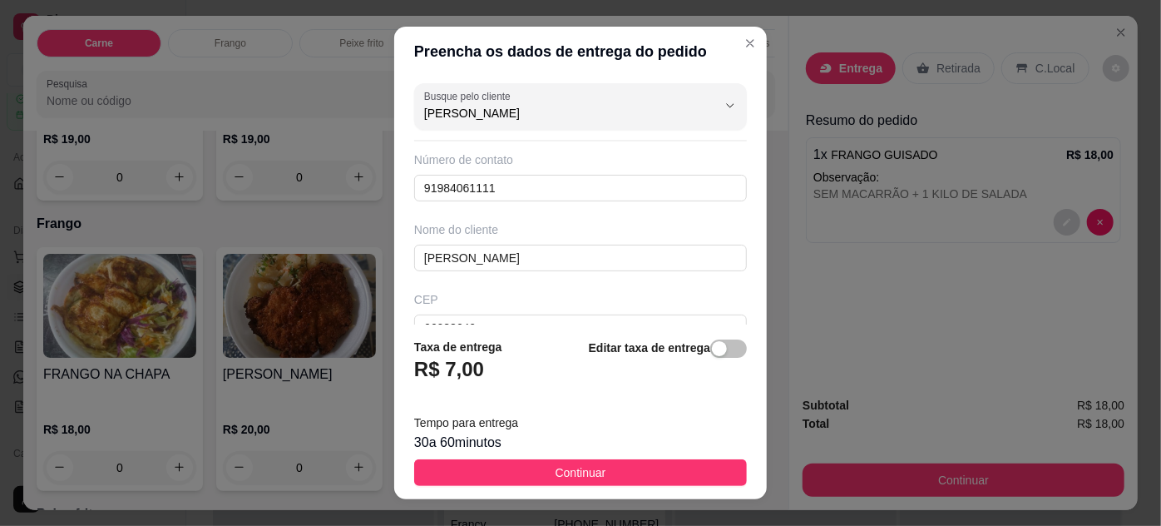
scroll to position [27, 0]
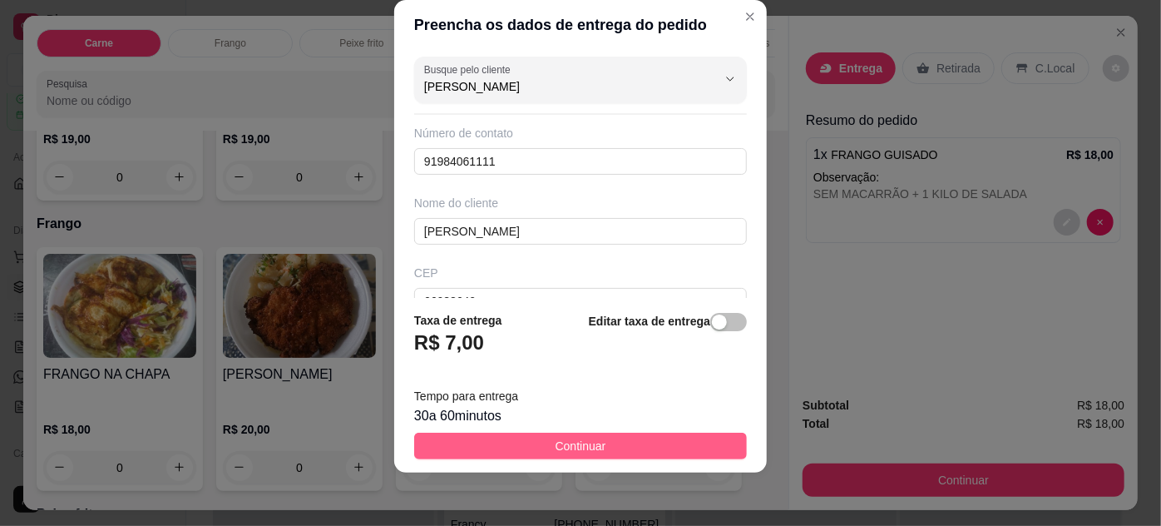
type input "[PERSON_NAME]"
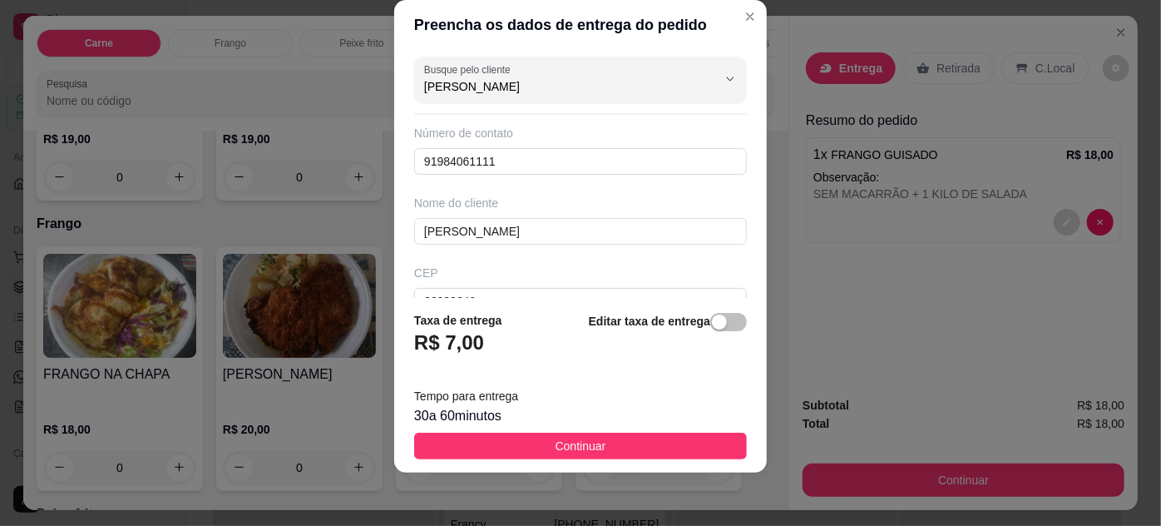
click at [643, 444] on button "Continuar" at bounding box center [580, 445] width 333 height 27
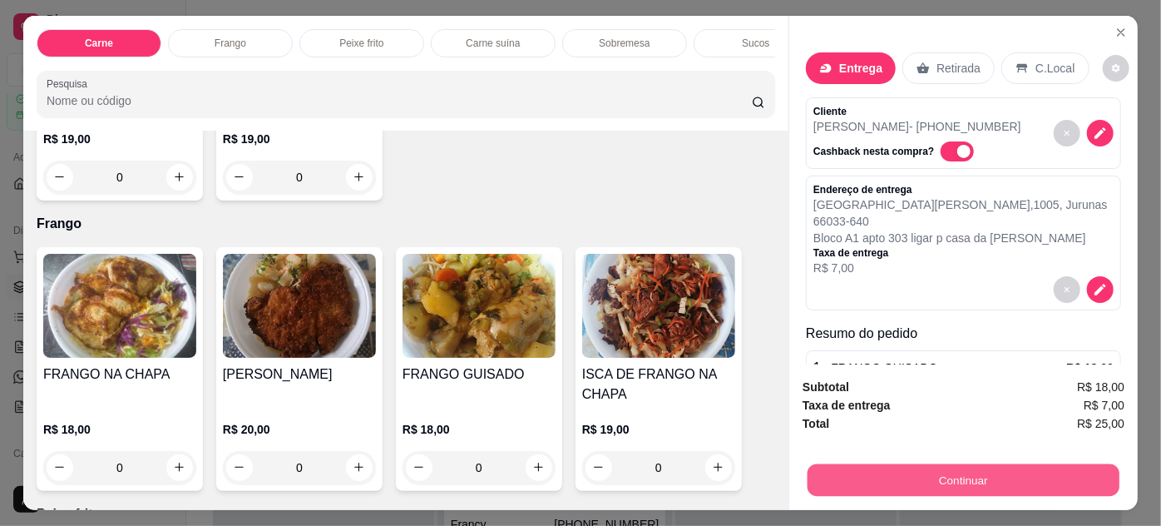
click at [892, 474] on button "Continuar" at bounding box center [964, 480] width 312 height 32
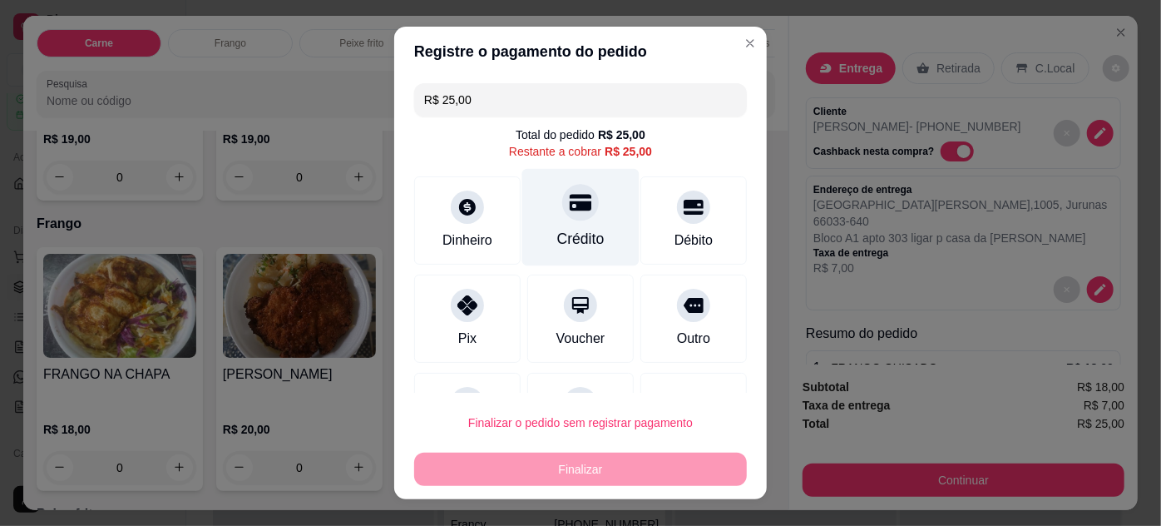
click at [561, 248] on div "Crédito" at bounding box center [580, 239] width 47 height 22
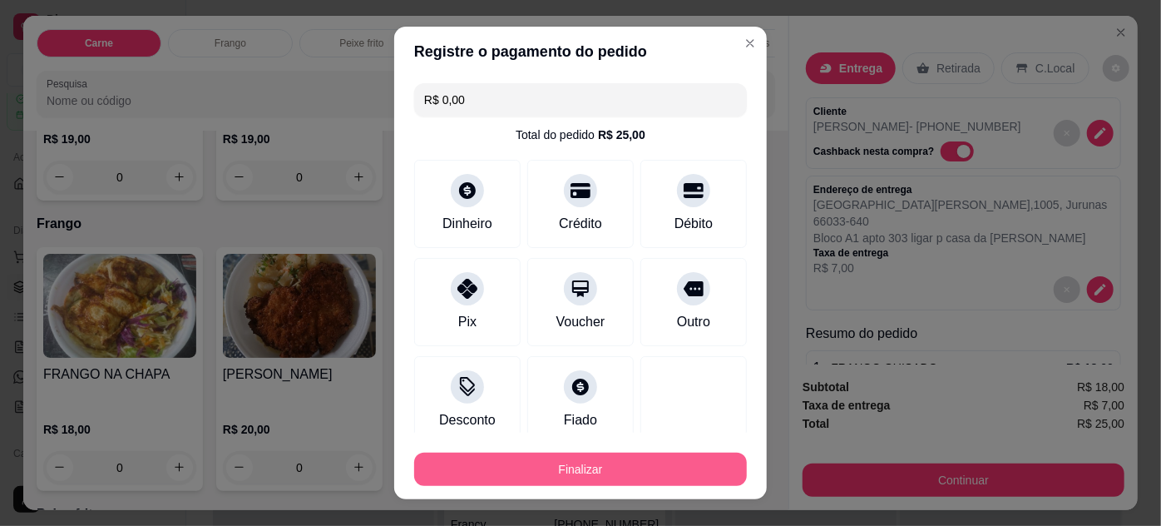
click at [630, 472] on button "Finalizar" at bounding box center [580, 468] width 333 height 33
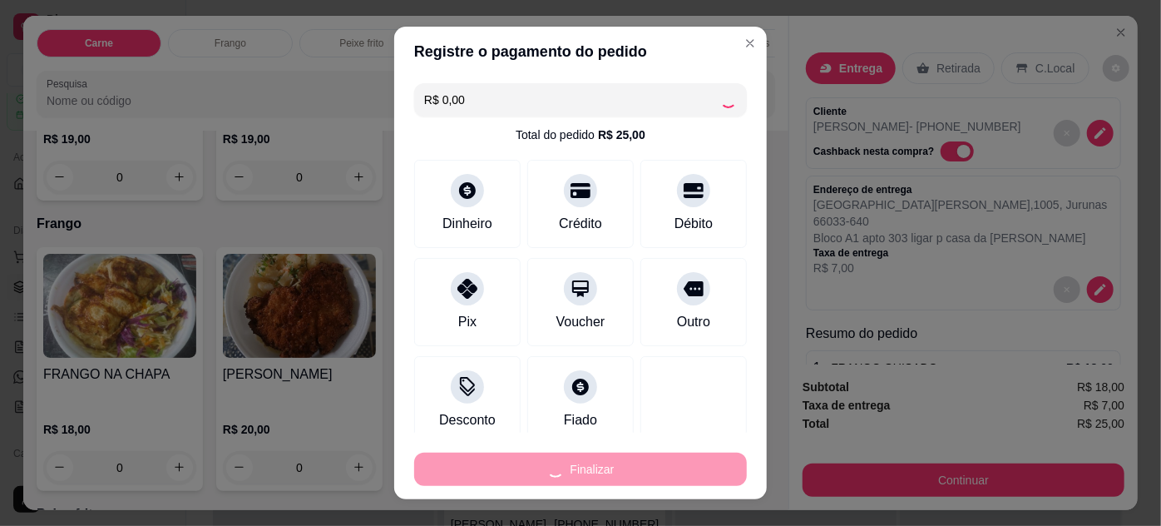
type input "-R$ 25,00"
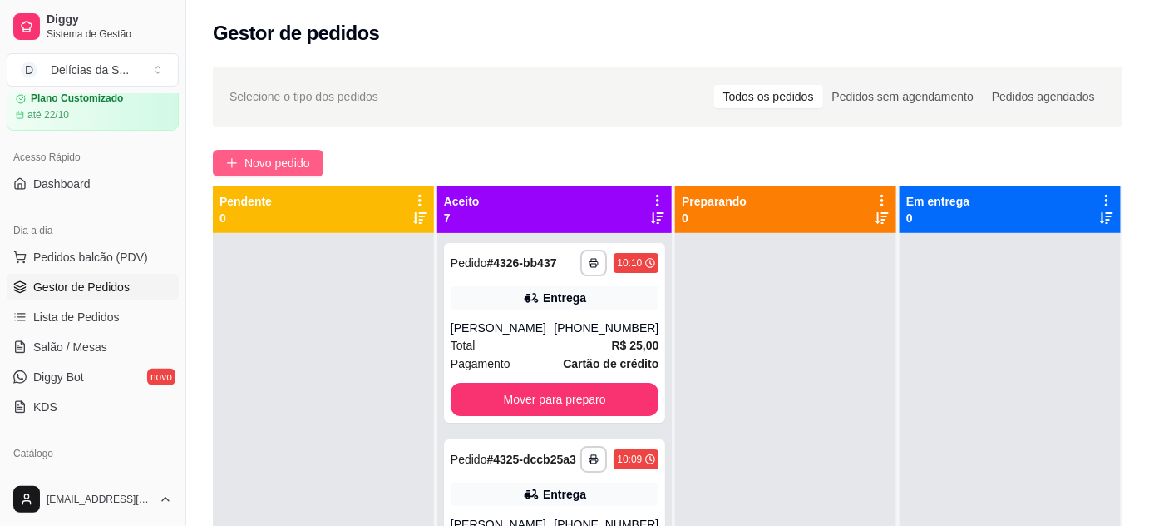
click at [301, 170] on span "Novo pedido" at bounding box center [278, 163] width 66 height 18
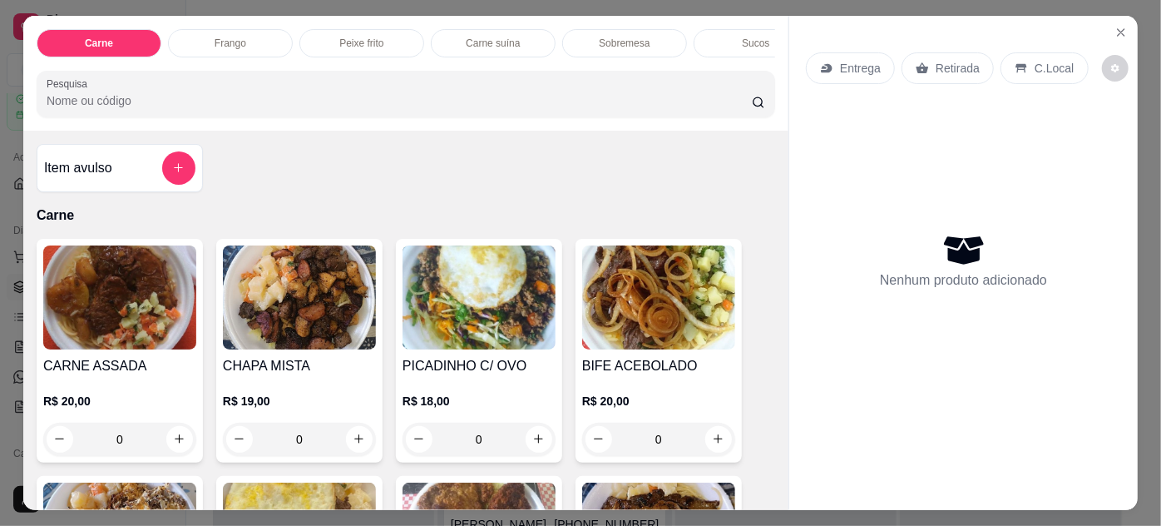
click at [135, 312] on img at bounding box center [119, 297] width 153 height 104
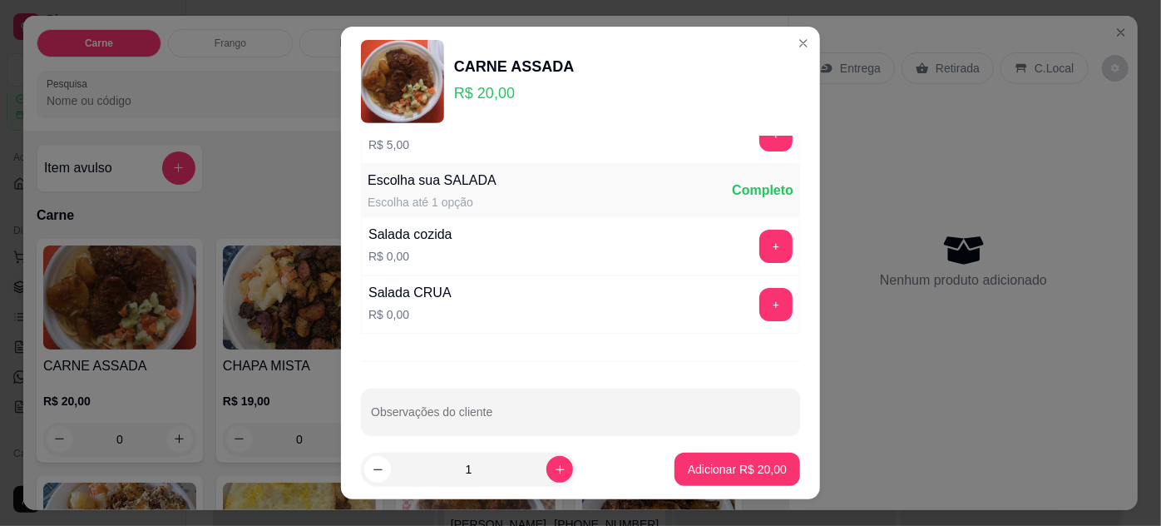
scroll to position [166, 0]
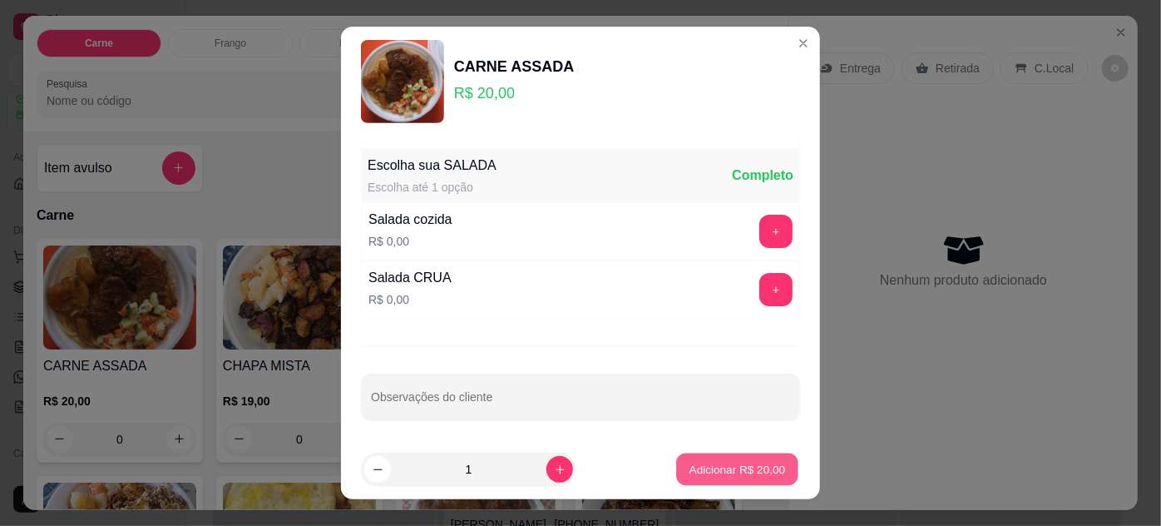
click at [719, 467] on p "Adicionar R$ 20,00" at bounding box center [737, 470] width 96 height 16
type input "1"
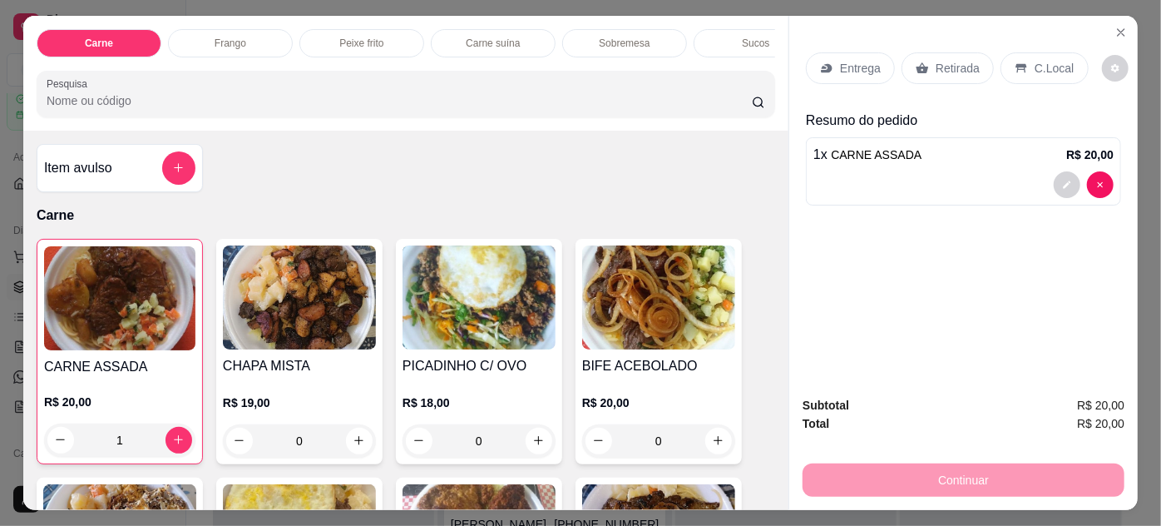
click at [822, 65] on icon at bounding box center [826, 68] width 11 height 9
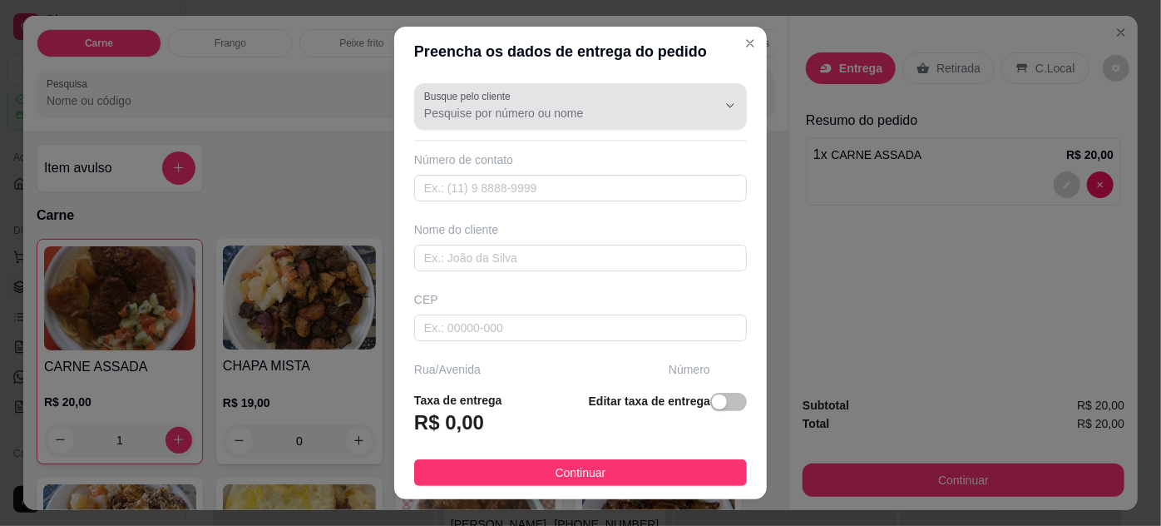
click at [642, 118] on input "Busque pelo cliente" at bounding box center [557, 113] width 266 height 17
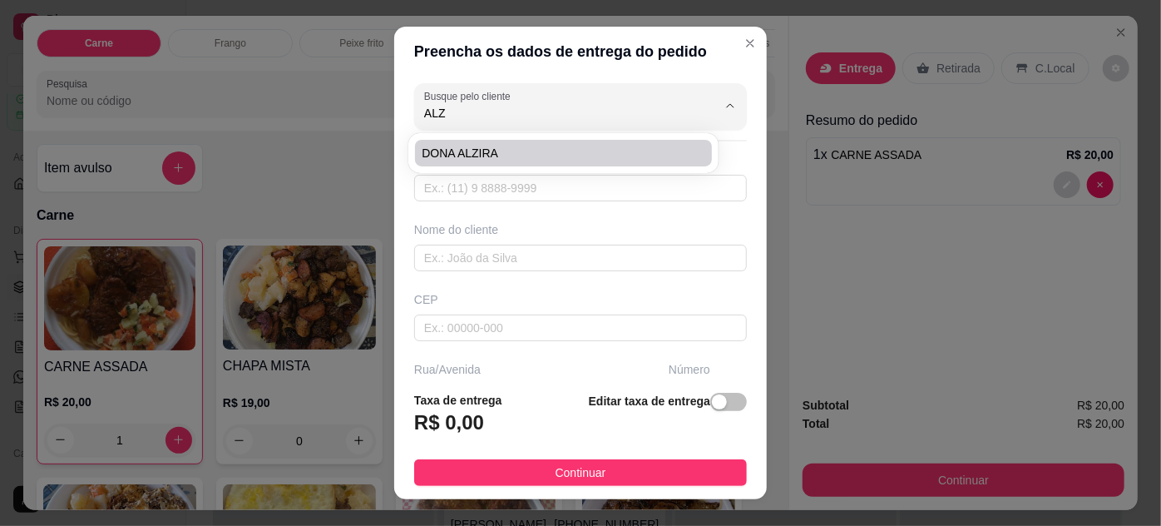
click at [551, 152] on span "DONA ALZIRA" at bounding box center [555, 153] width 266 height 17
type input "DONA ALZIRA"
type input "91982807756"
type input "DONA ALZIRA"
type input "66025160"
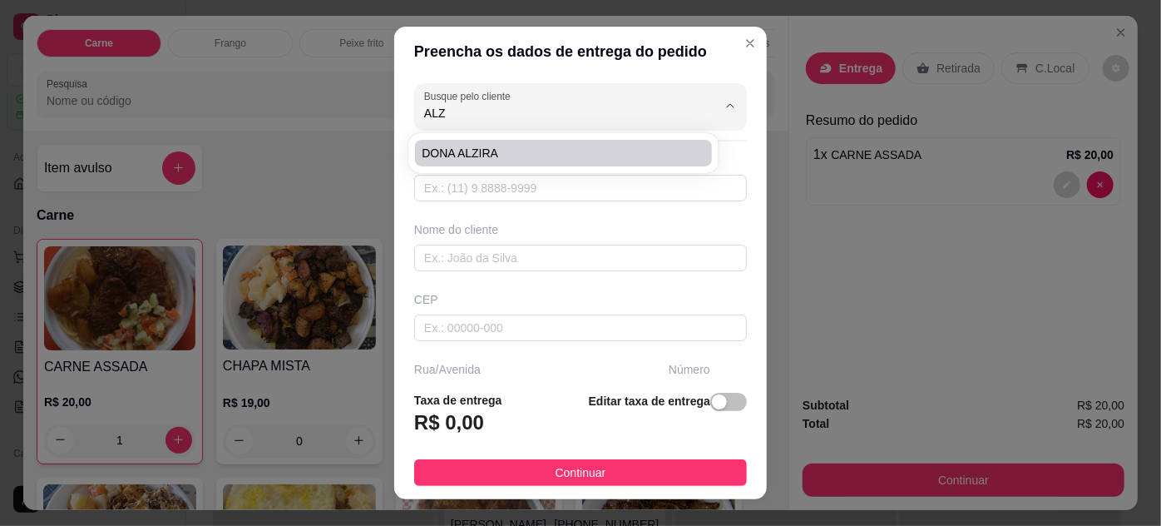
type input "RUA DOS TAMOIOS"
type input "1671"
type input "[PERSON_NAME]"
type input "[GEOGRAPHIC_DATA]"
type input "[PERSON_NAME]"
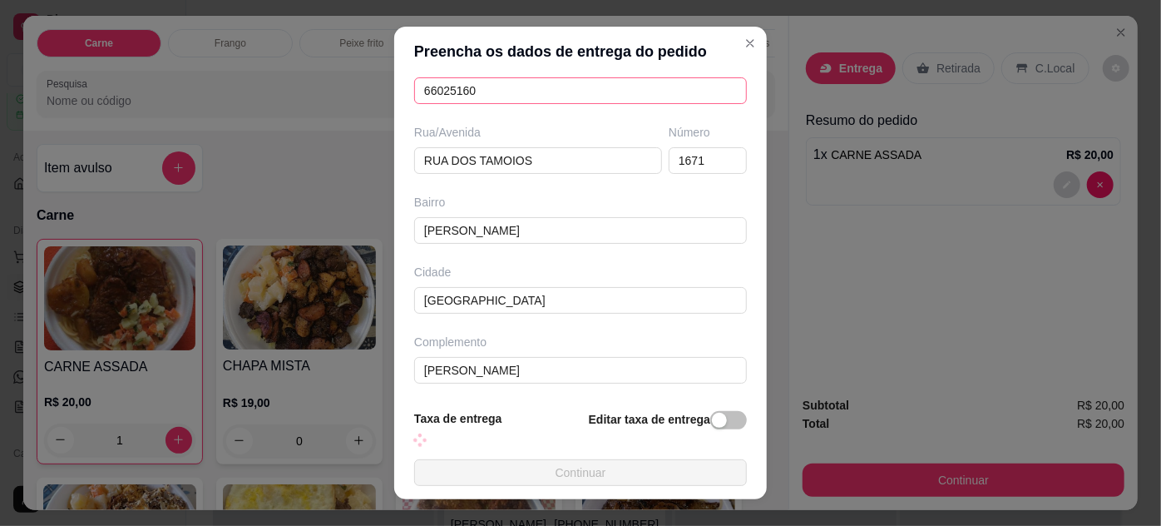
scroll to position [308, 0]
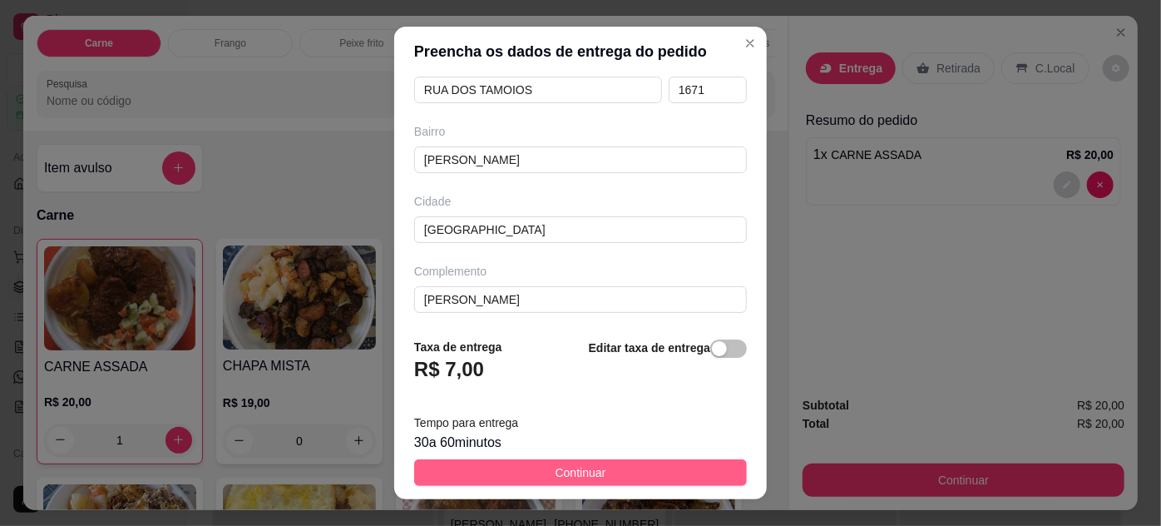
type input "DONA ALZIRA"
click at [665, 473] on button "Continuar" at bounding box center [580, 472] width 333 height 27
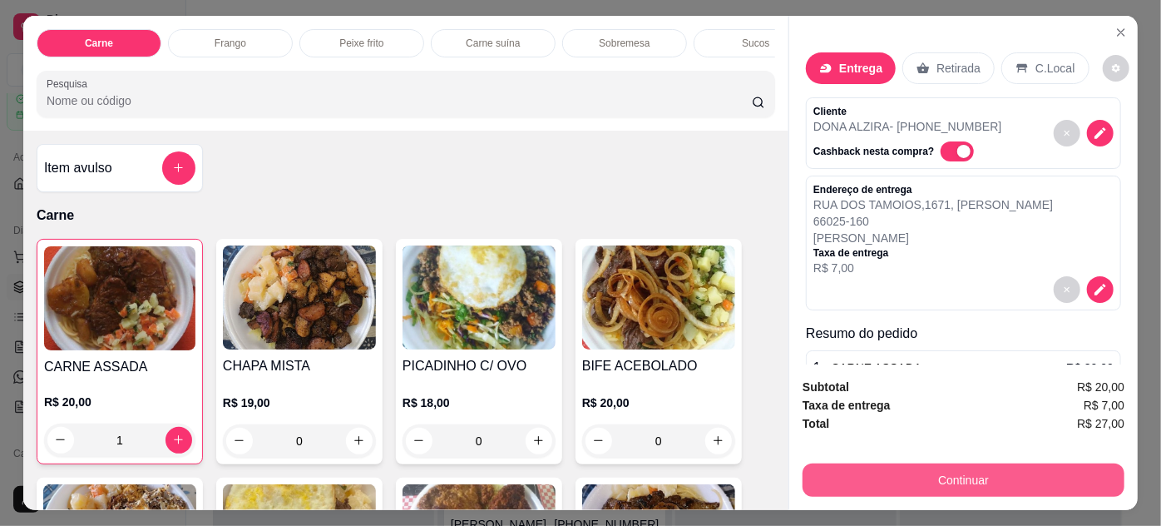
click at [887, 472] on button "Continuar" at bounding box center [964, 479] width 322 height 33
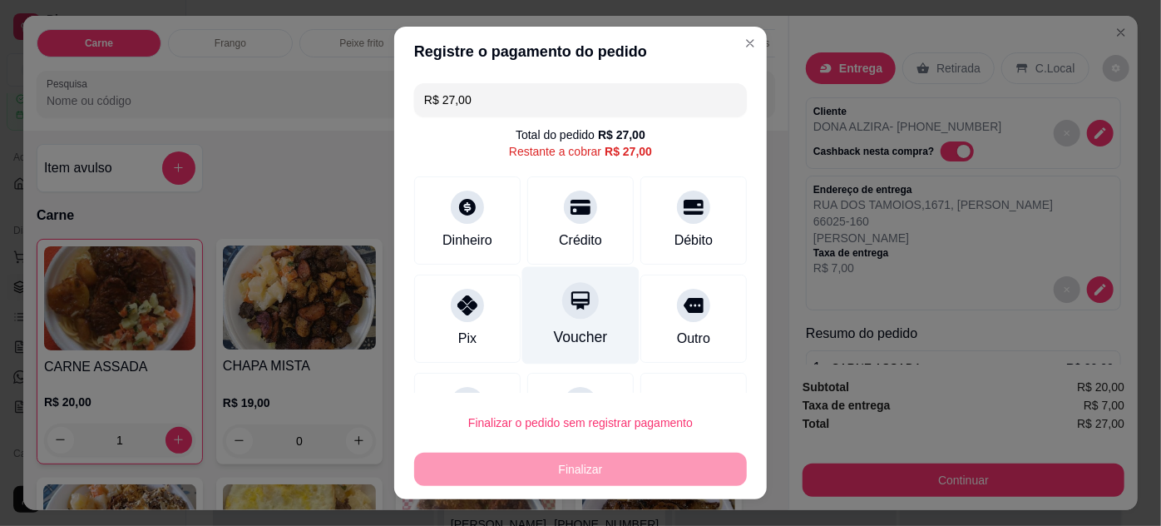
scroll to position [72, 0]
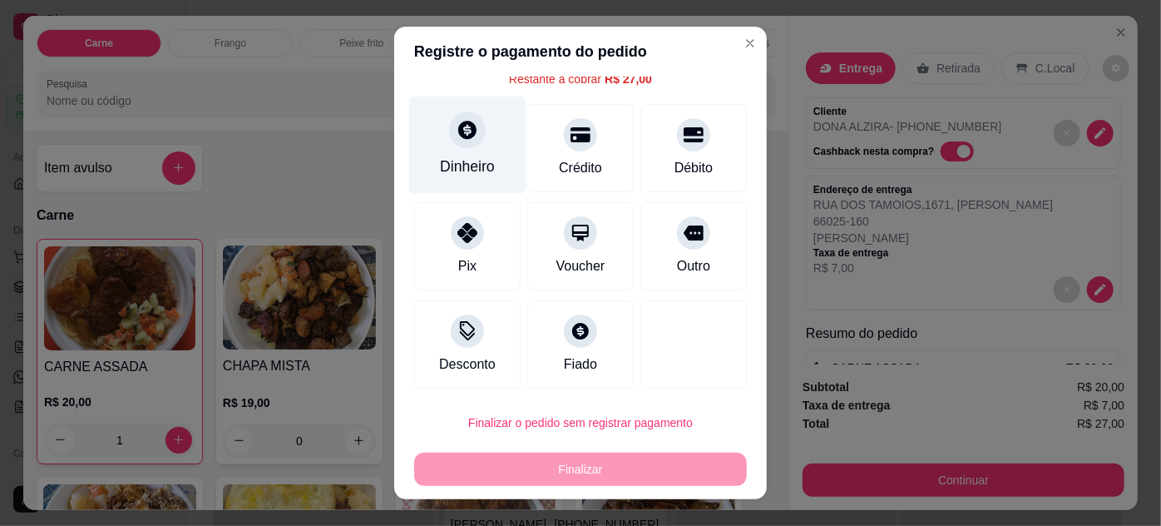
click at [460, 148] on div "Dinheiro" at bounding box center [467, 144] width 117 height 97
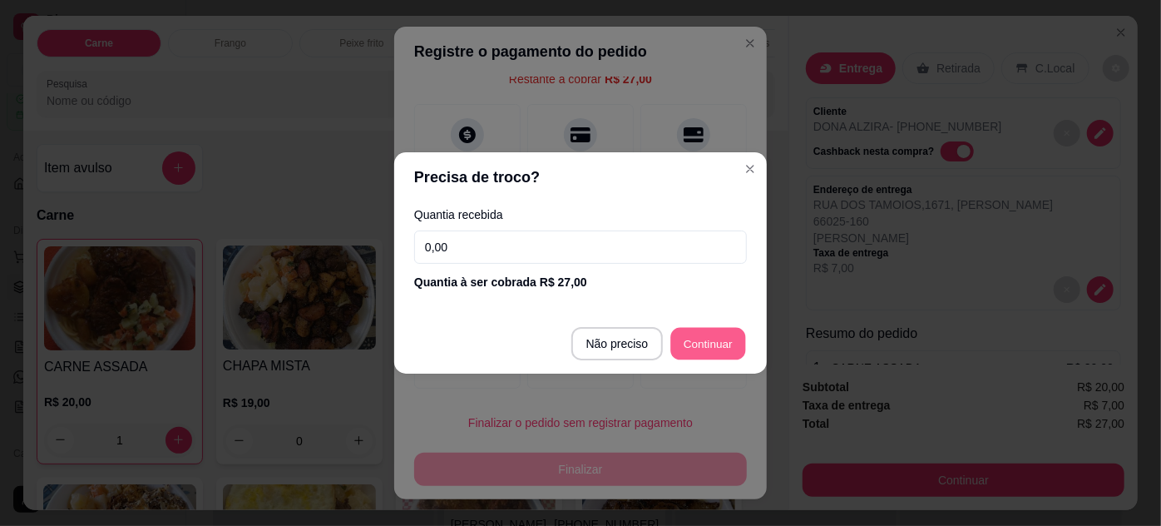
type input "R$ 0,00"
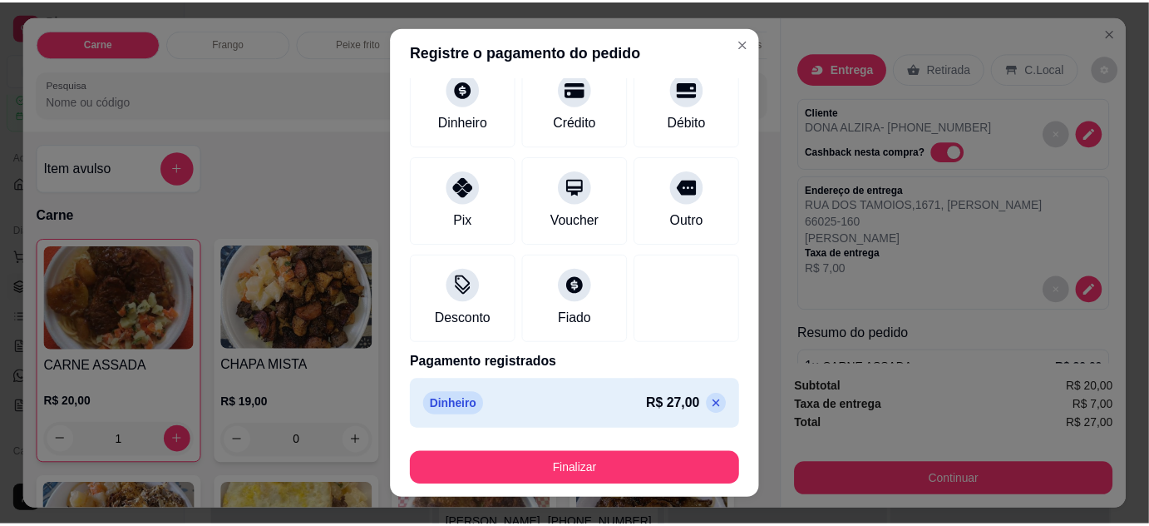
scroll to position [27, 0]
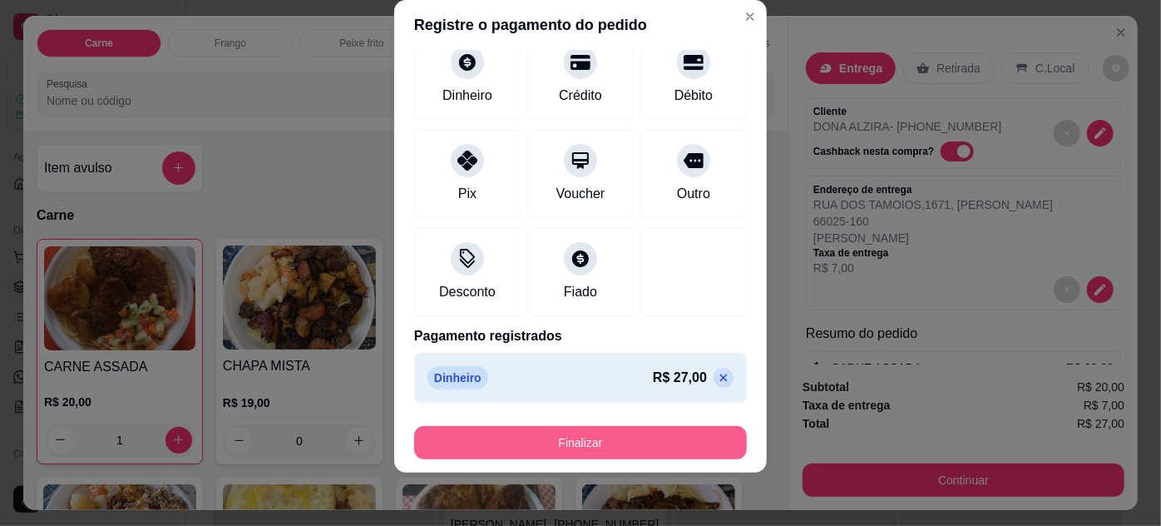
click at [645, 446] on button "Finalizar" at bounding box center [580, 442] width 333 height 33
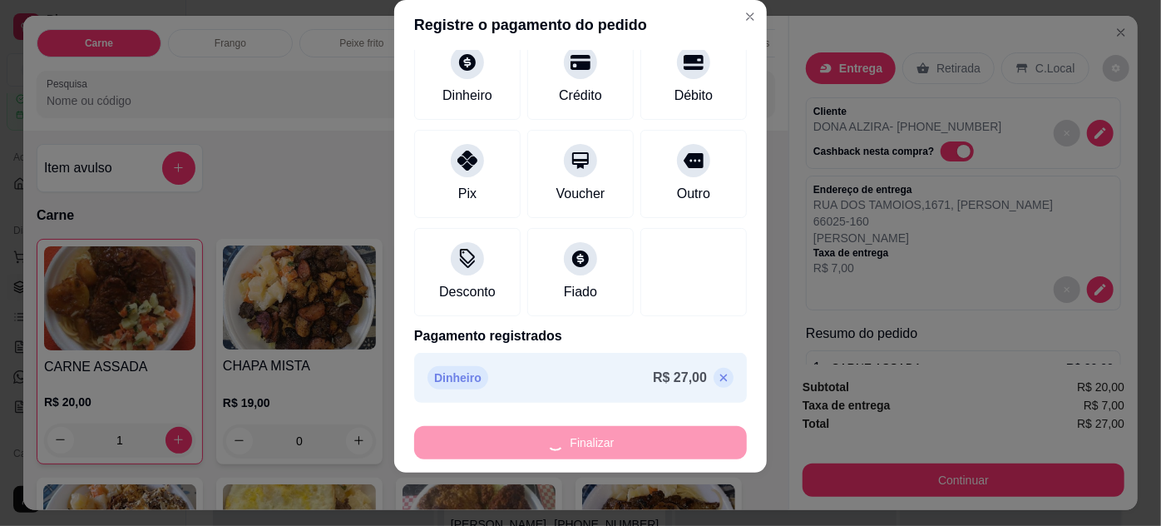
type input "0"
type input "-R$ 27,00"
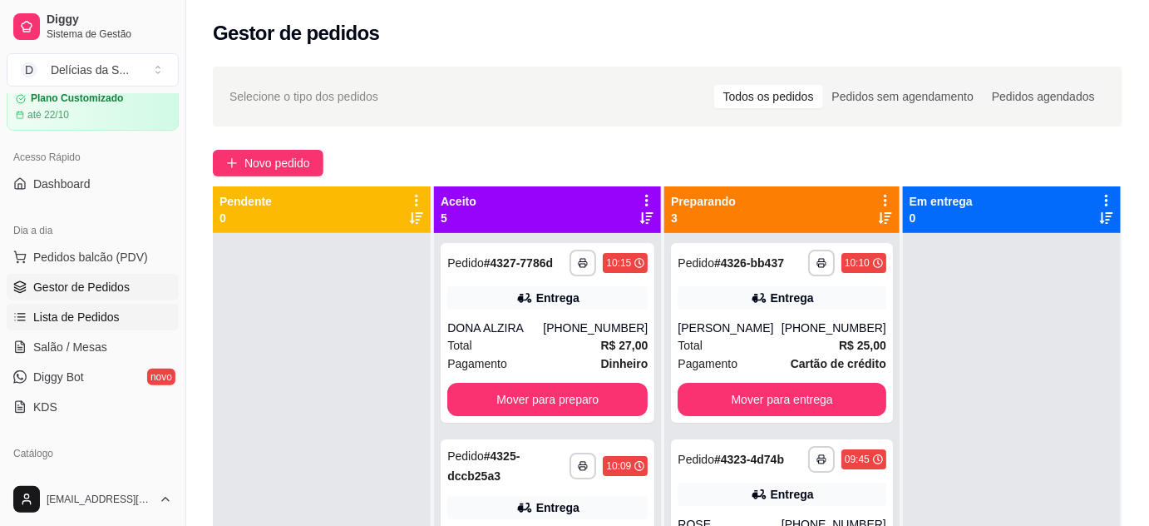
click at [72, 314] on span "Lista de Pedidos" at bounding box center [76, 317] width 86 height 17
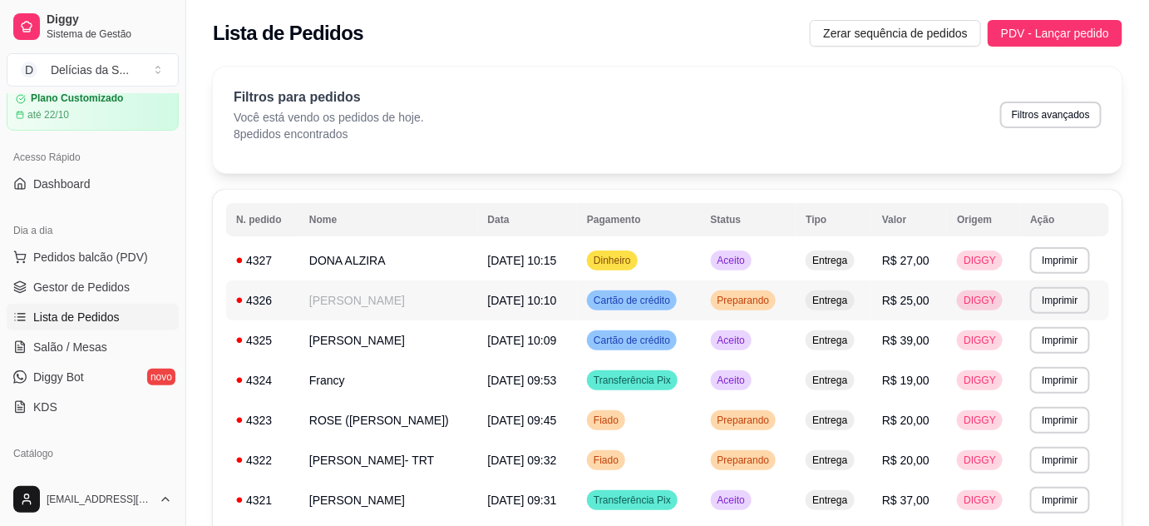
scroll to position [154, 0]
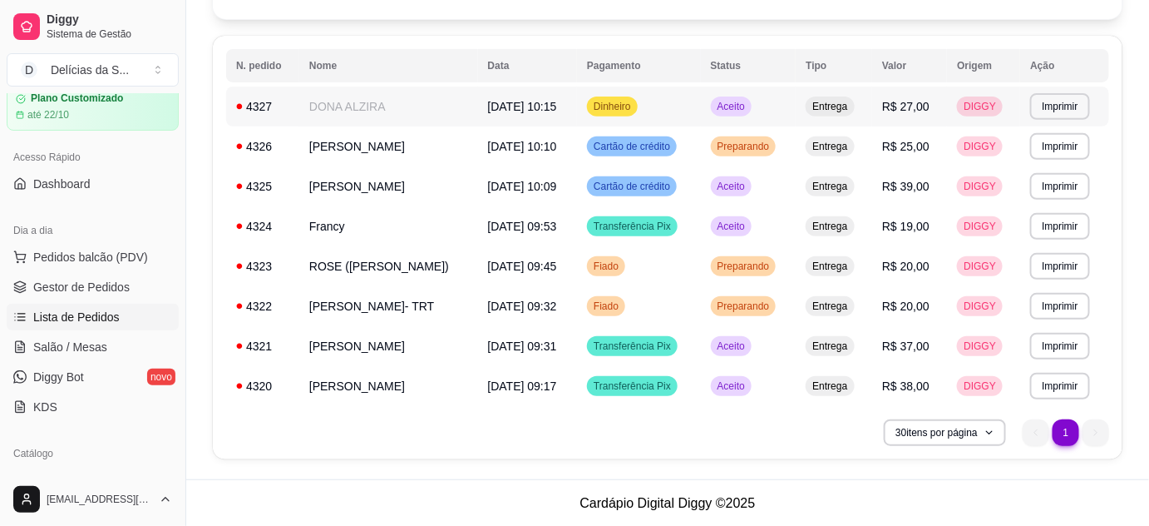
click at [240, 98] on tbody "**********" at bounding box center [667, 245] width 883 height 319
click at [77, 285] on span "Gestor de Pedidos" at bounding box center [81, 287] width 96 height 17
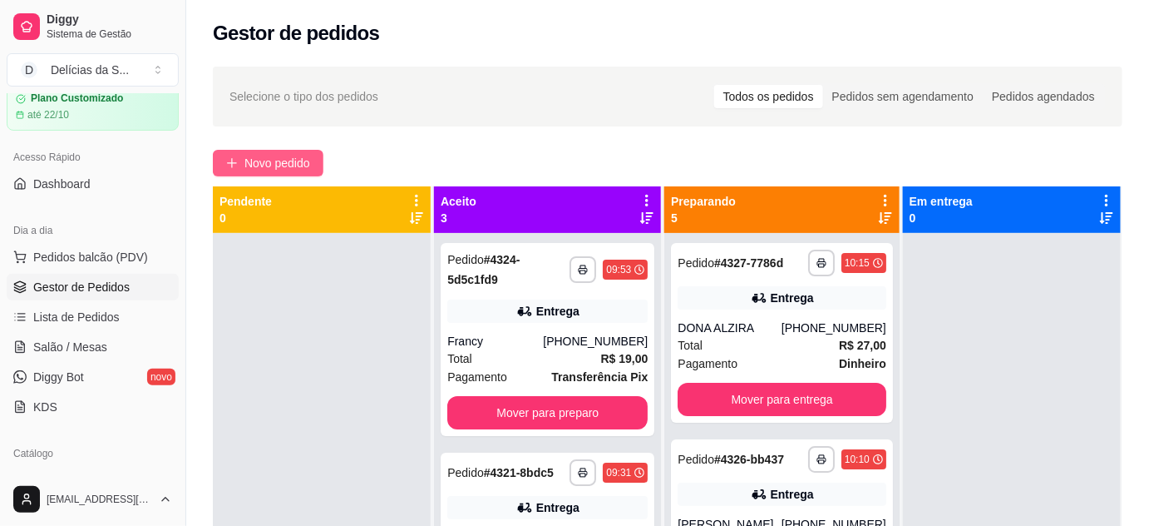
click at [284, 166] on span "Novo pedido" at bounding box center [278, 163] width 66 height 18
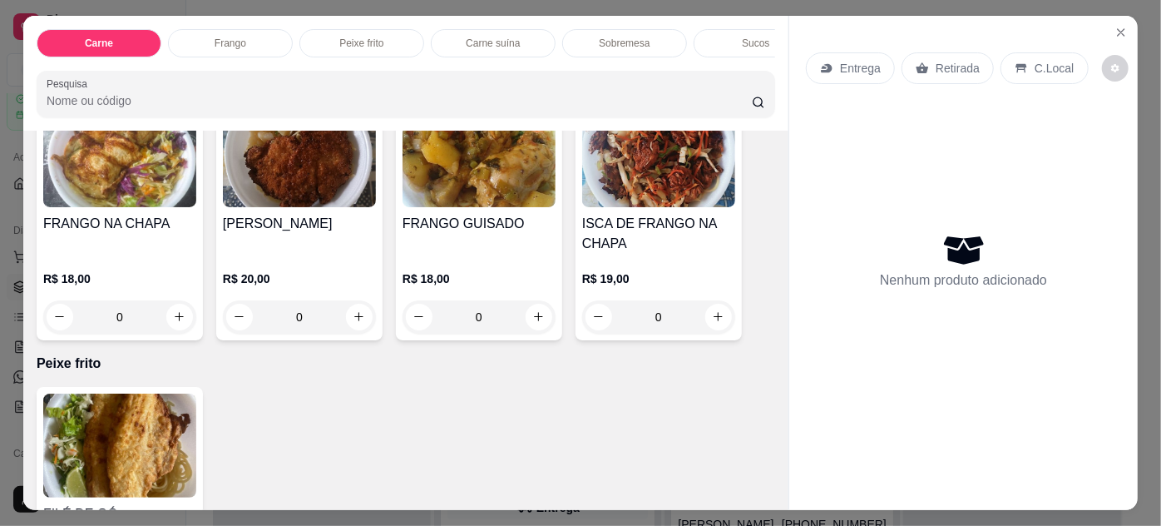
scroll to position [1058, 0]
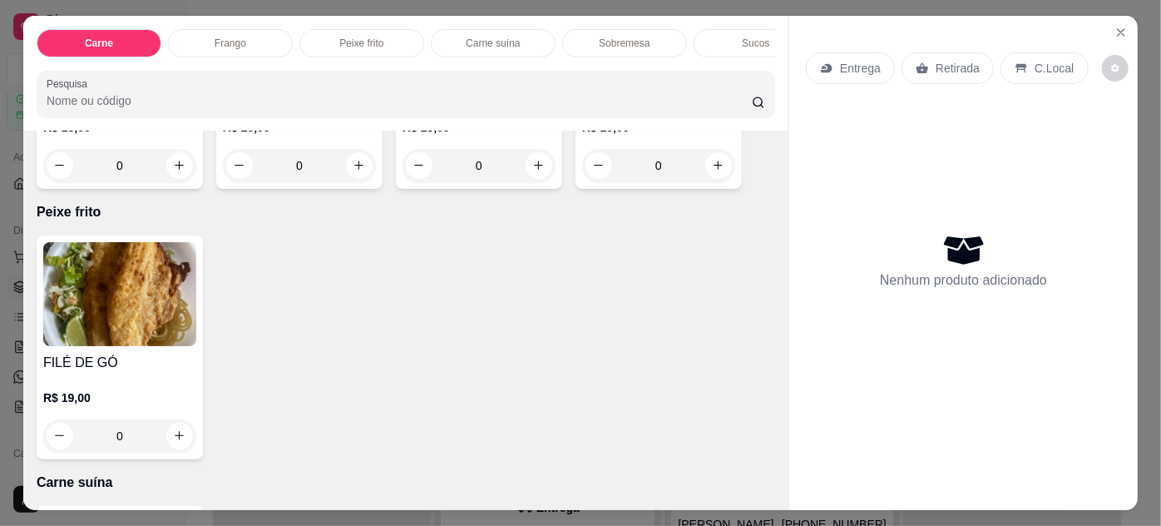
click at [177, 322] on img at bounding box center [119, 294] width 153 height 104
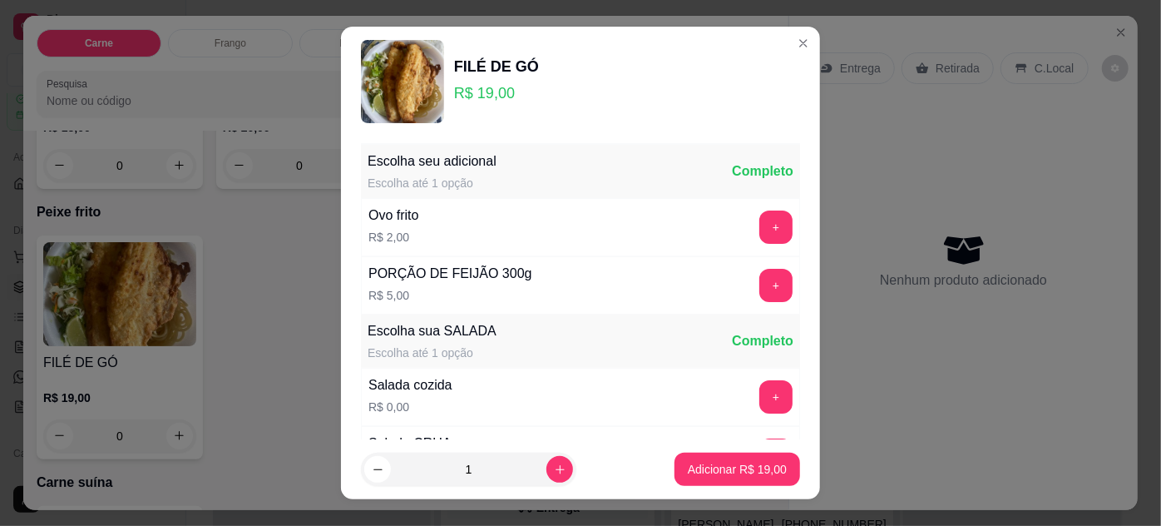
scroll to position [166, 0]
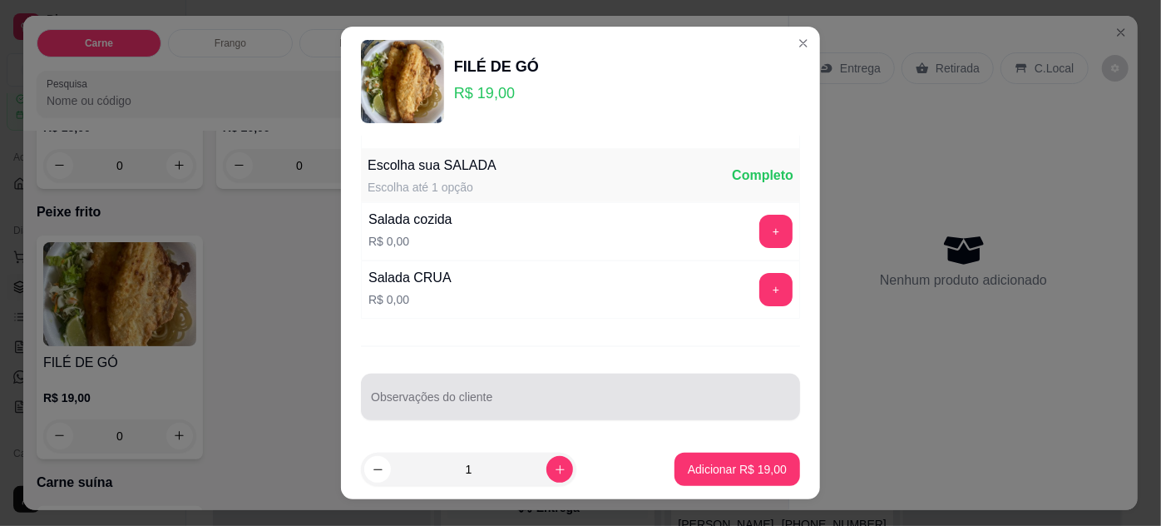
click at [529, 395] on input "Observações do cliente" at bounding box center [580, 403] width 419 height 17
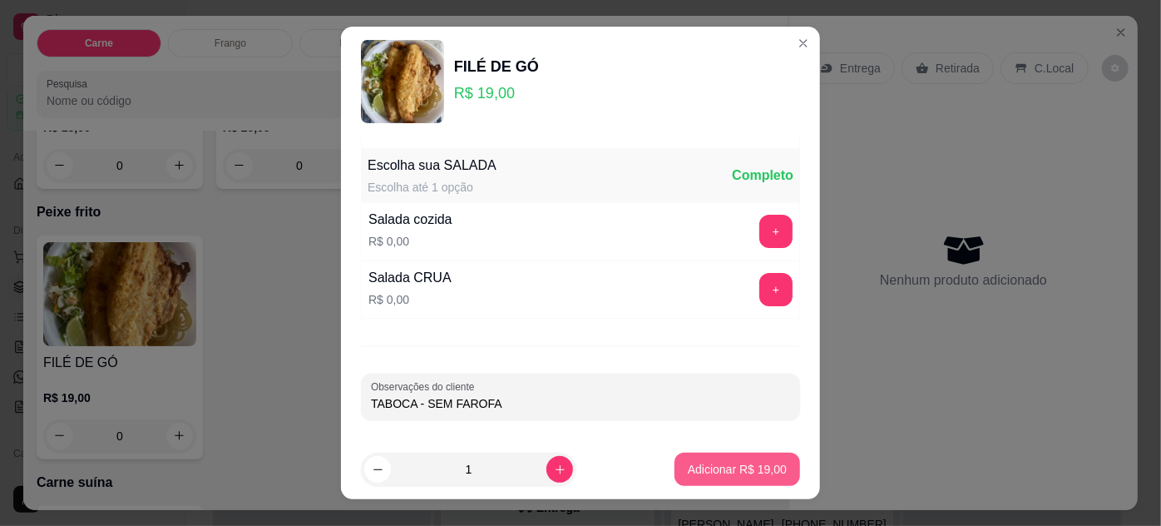
type input "TABOCA - SEM FAROFA"
click at [734, 470] on p "Adicionar R$ 19,00" at bounding box center [737, 469] width 99 height 17
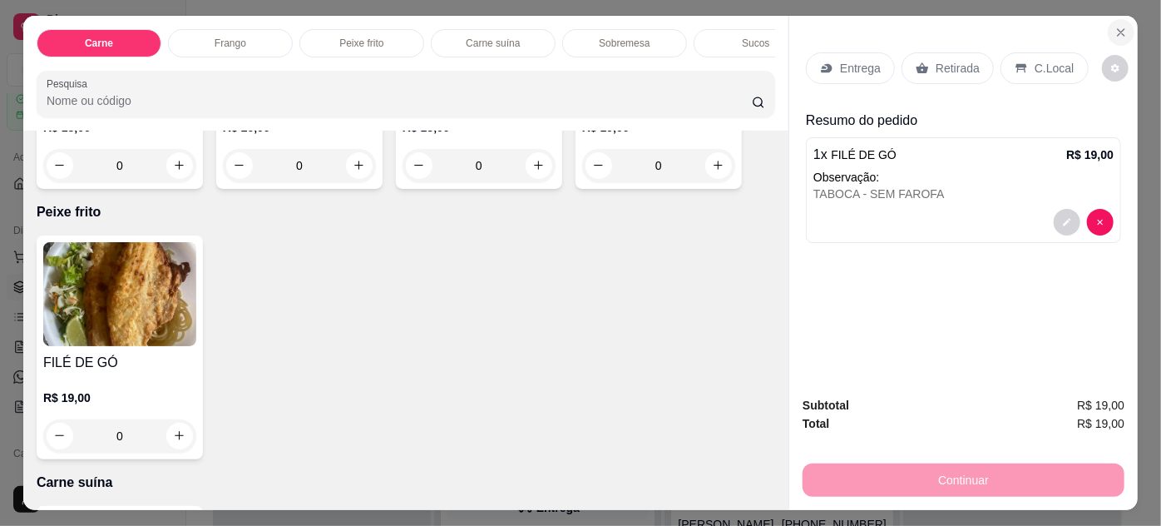
click at [1118, 29] on icon "Close" at bounding box center [1121, 32] width 7 height 7
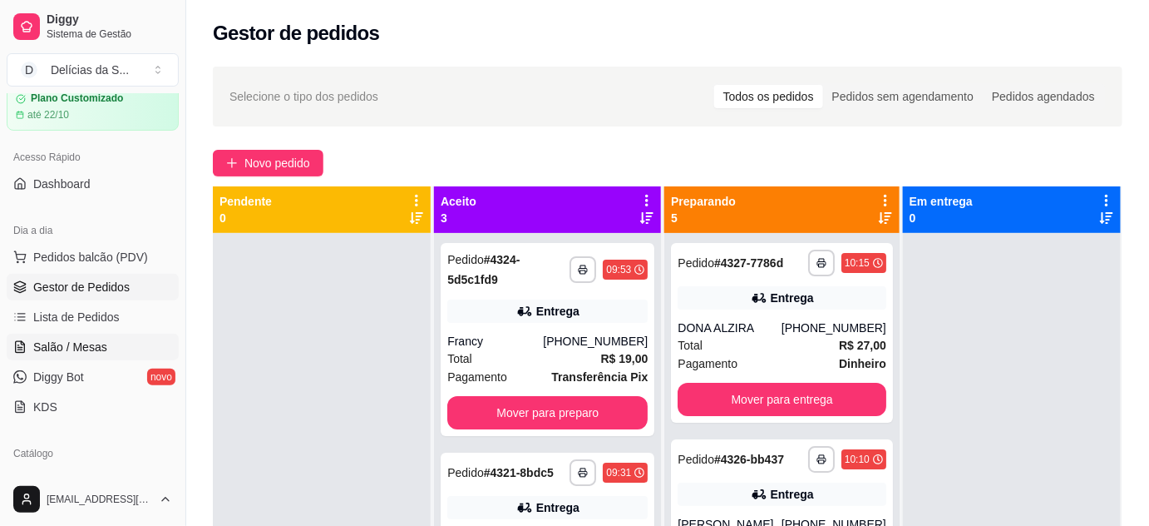
click at [97, 352] on span "Salão / Mesas" at bounding box center [70, 347] width 74 height 17
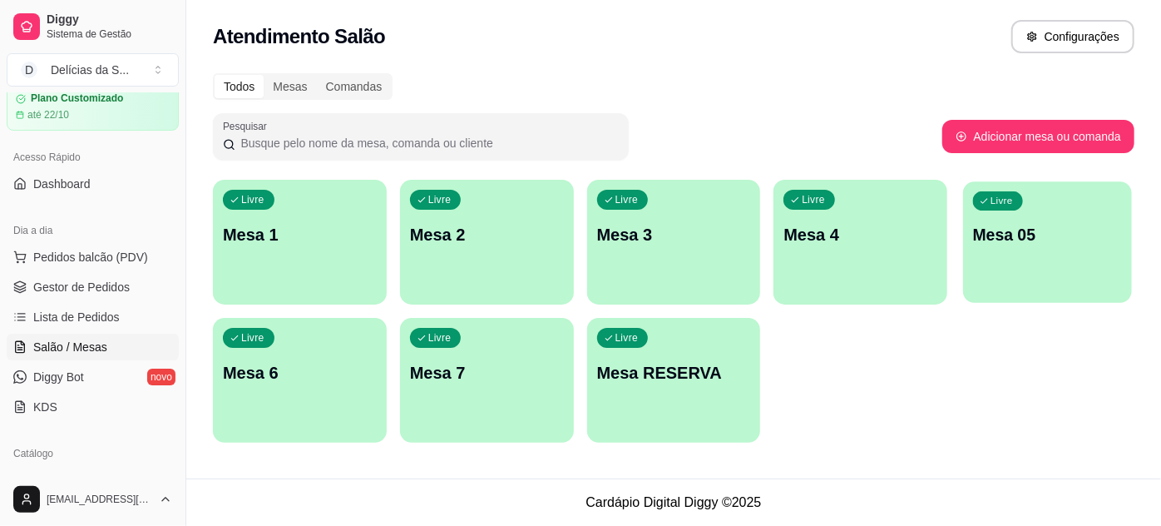
click at [1014, 255] on div "Livre Mesa 05" at bounding box center [1047, 231] width 169 height 101
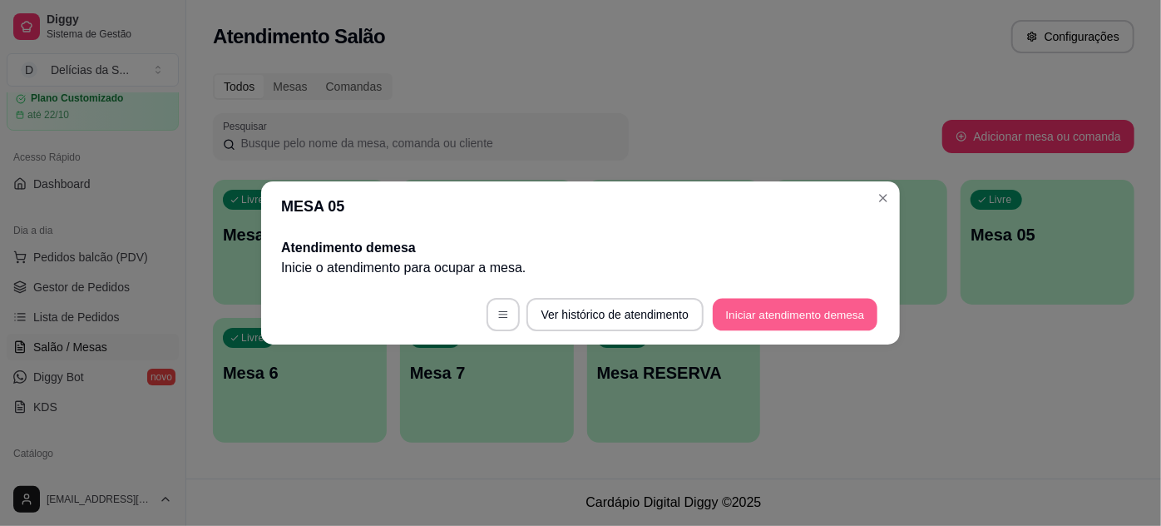
click at [748, 317] on button "Iniciar atendimento de mesa" at bounding box center [795, 315] width 165 height 32
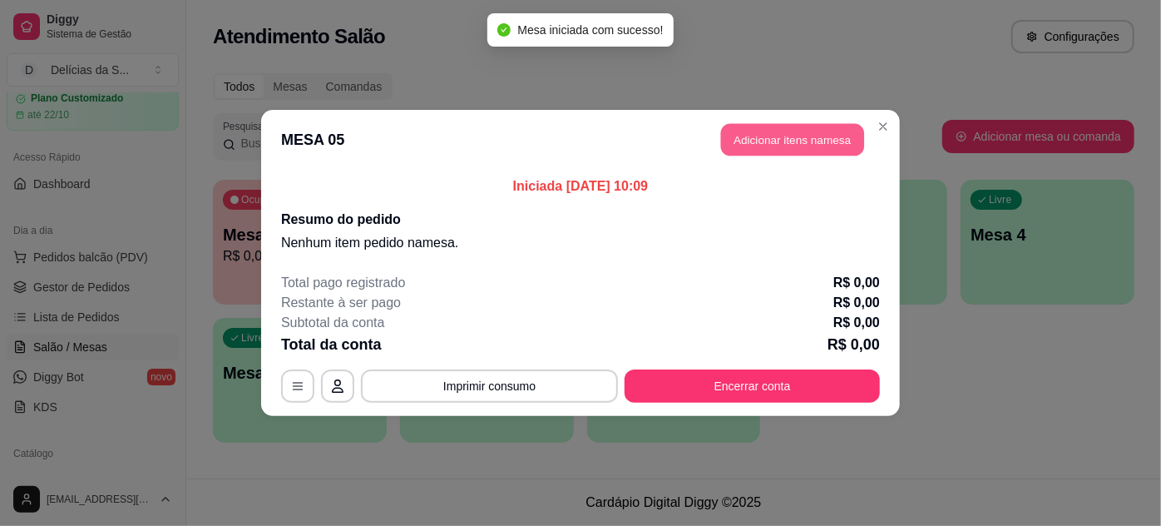
click at [783, 146] on button "Adicionar itens na mesa" at bounding box center [792, 140] width 143 height 32
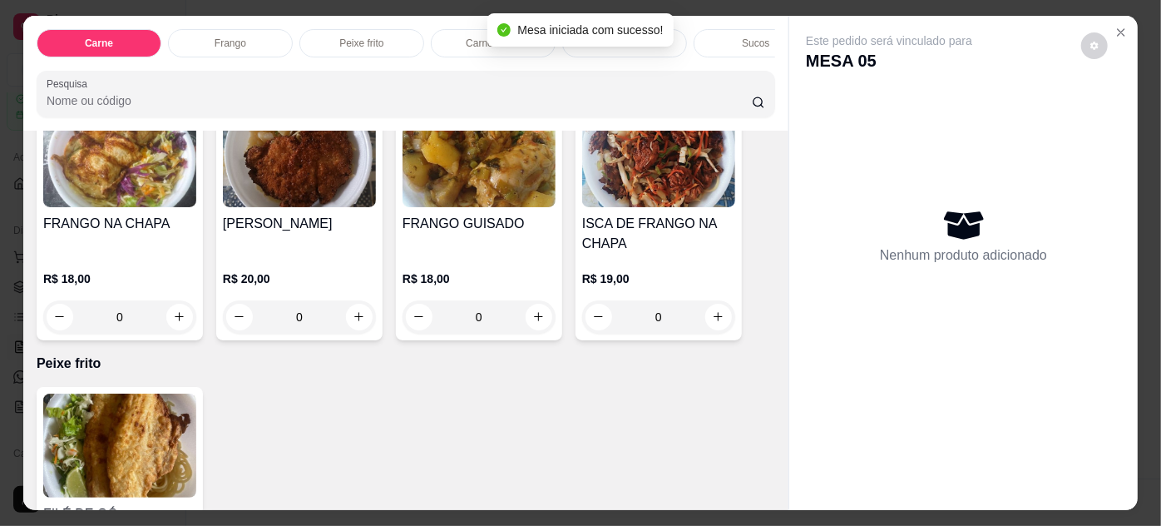
scroll to position [1058, 0]
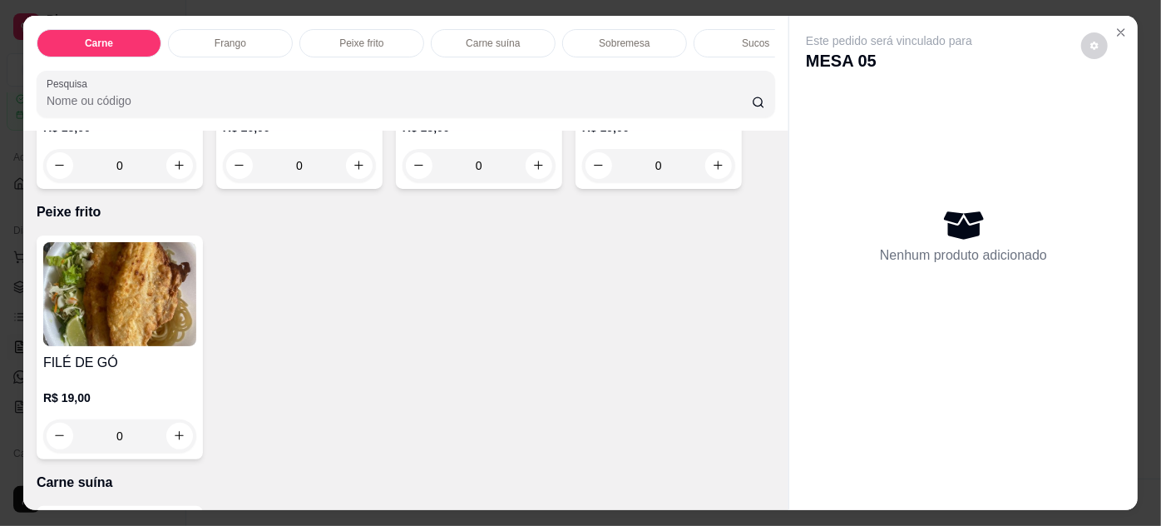
click at [155, 294] on img at bounding box center [119, 294] width 153 height 104
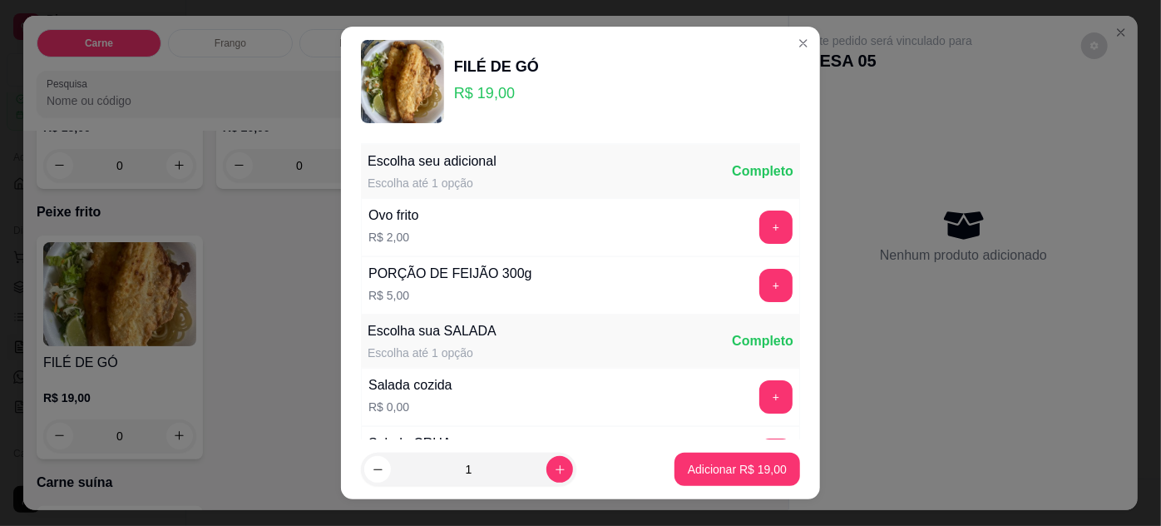
scroll to position [166, 0]
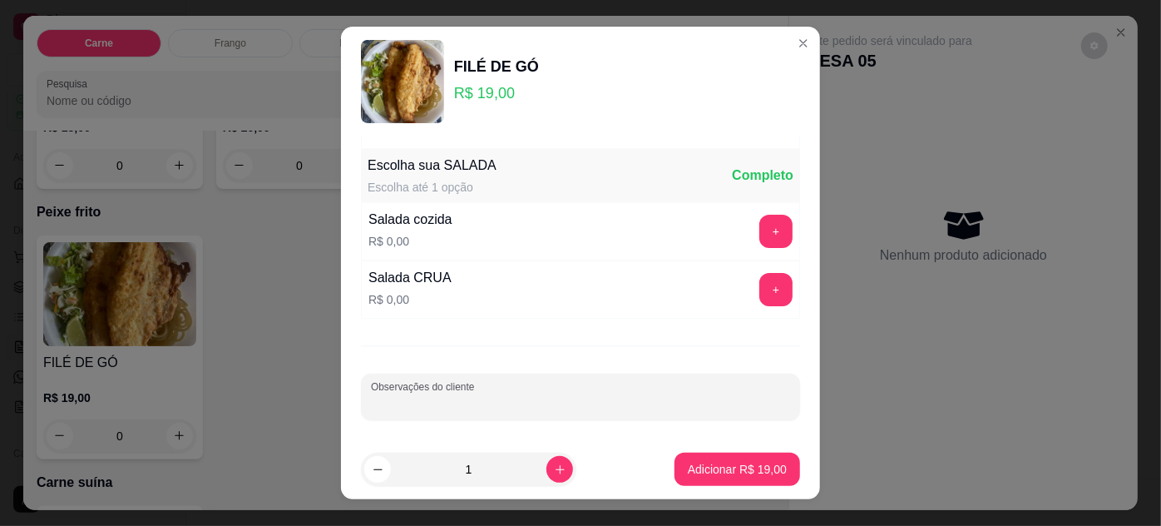
click at [660, 406] on input "Observações do cliente" at bounding box center [580, 403] width 419 height 17
type input "SEM FAROFA"
click at [759, 225] on button "+" at bounding box center [775, 231] width 33 height 33
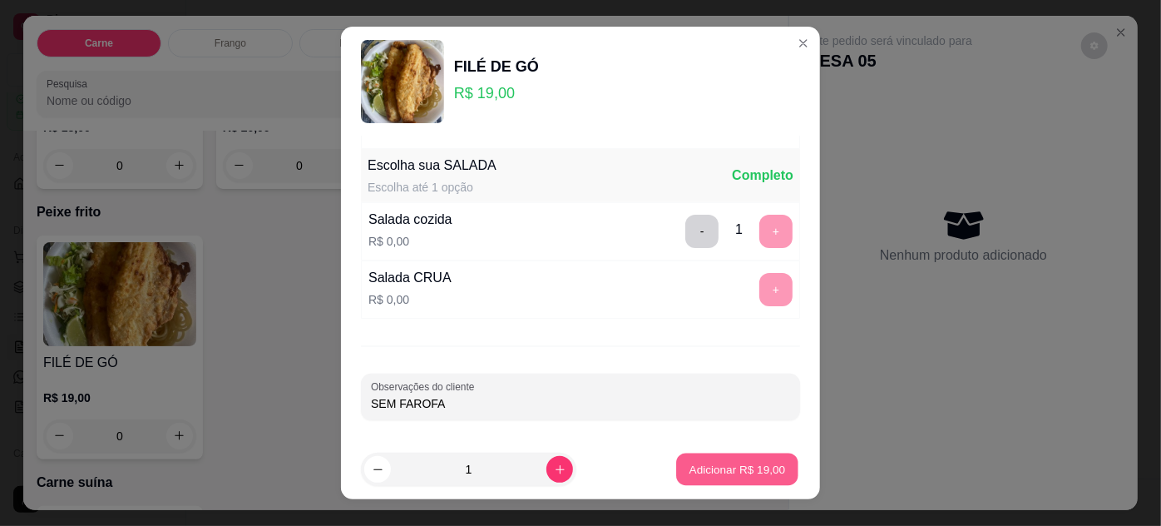
click at [763, 465] on p "Adicionar R$ 19,00" at bounding box center [737, 470] width 96 height 16
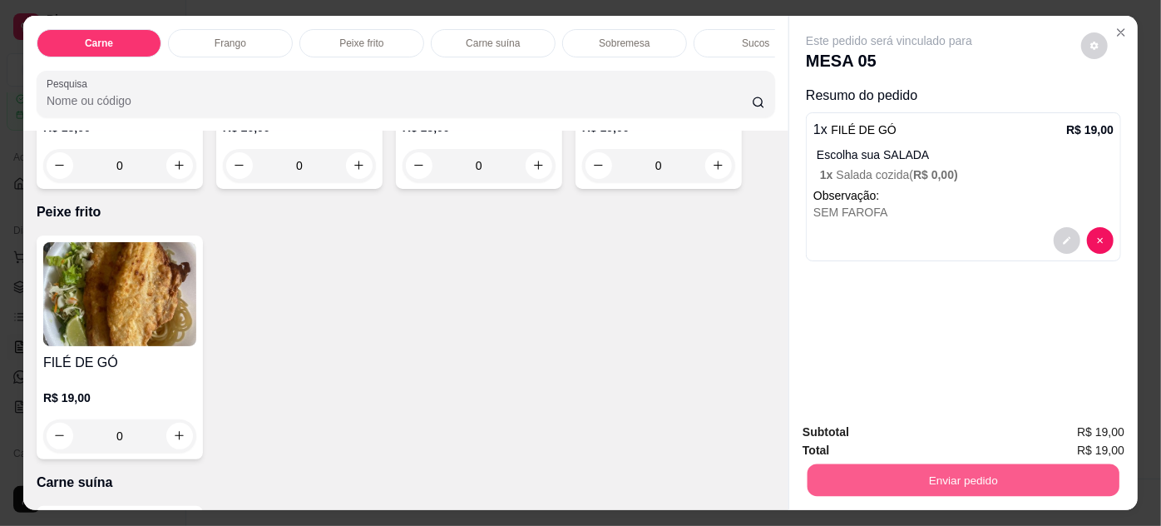
click at [870, 479] on button "Enviar pedido" at bounding box center [964, 480] width 312 height 32
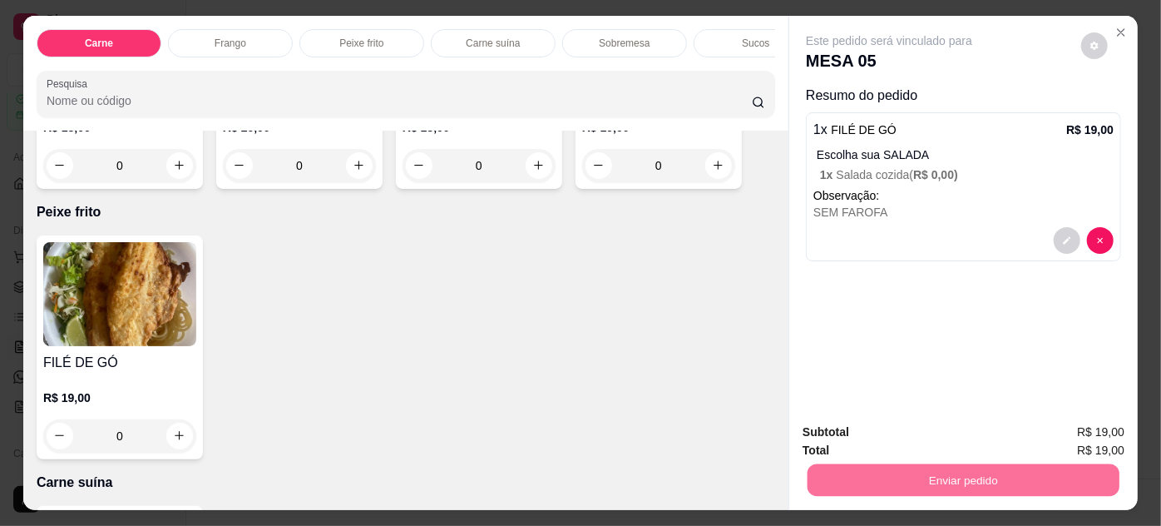
click at [1055, 433] on button "Enviar pedido" at bounding box center [1081, 433] width 91 height 31
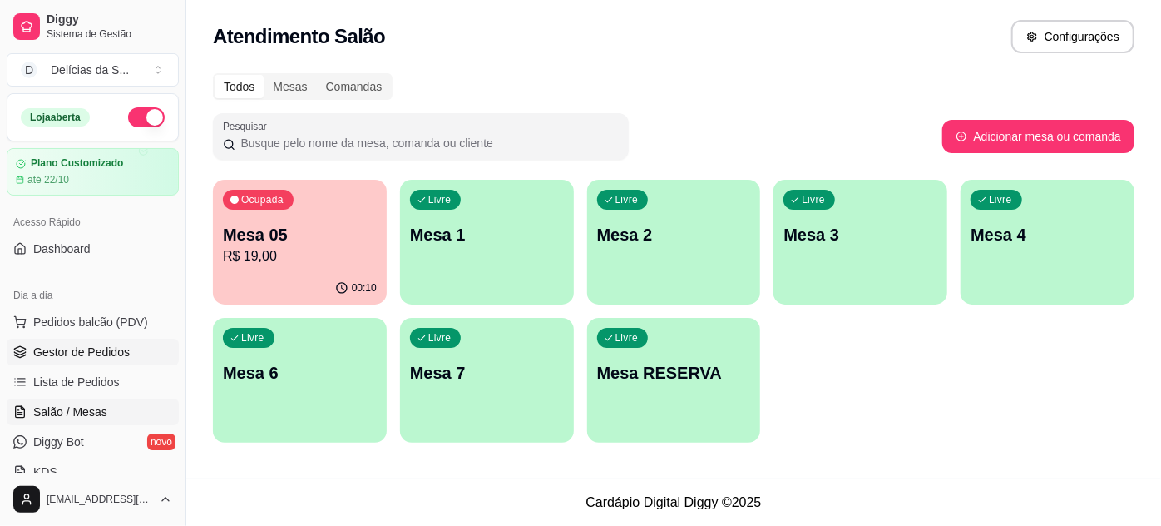
click at [103, 353] on span "Gestor de Pedidos" at bounding box center [81, 351] width 96 height 17
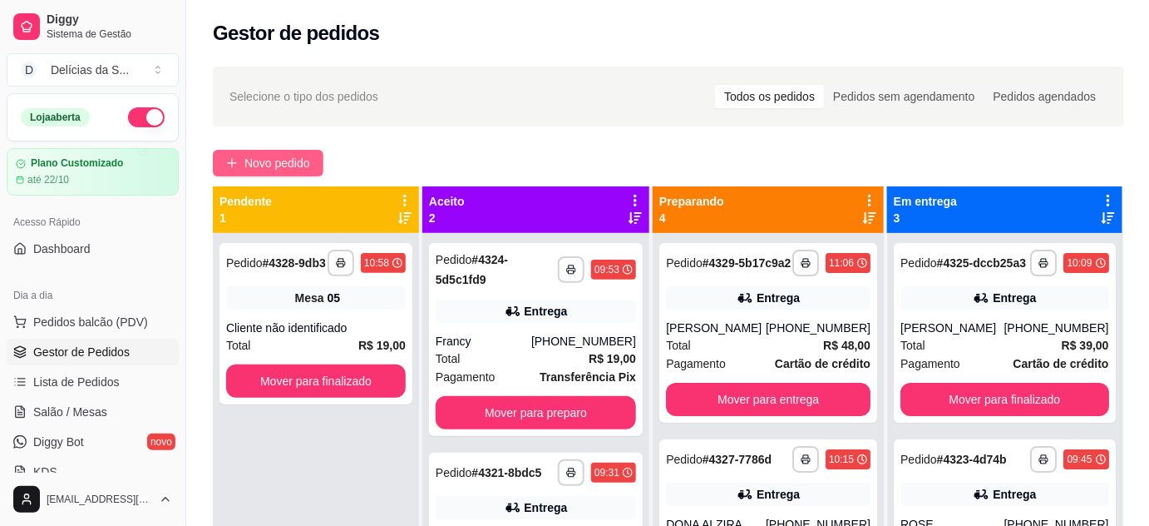
click at [279, 170] on span "Novo pedido" at bounding box center [278, 163] width 66 height 18
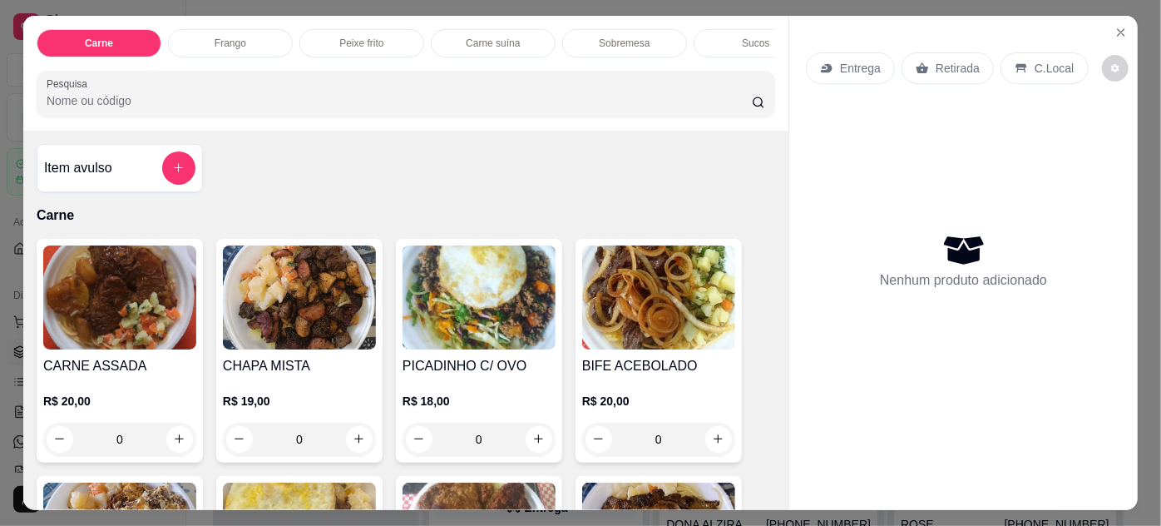
click at [478, 305] on img at bounding box center [479, 297] width 153 height 104
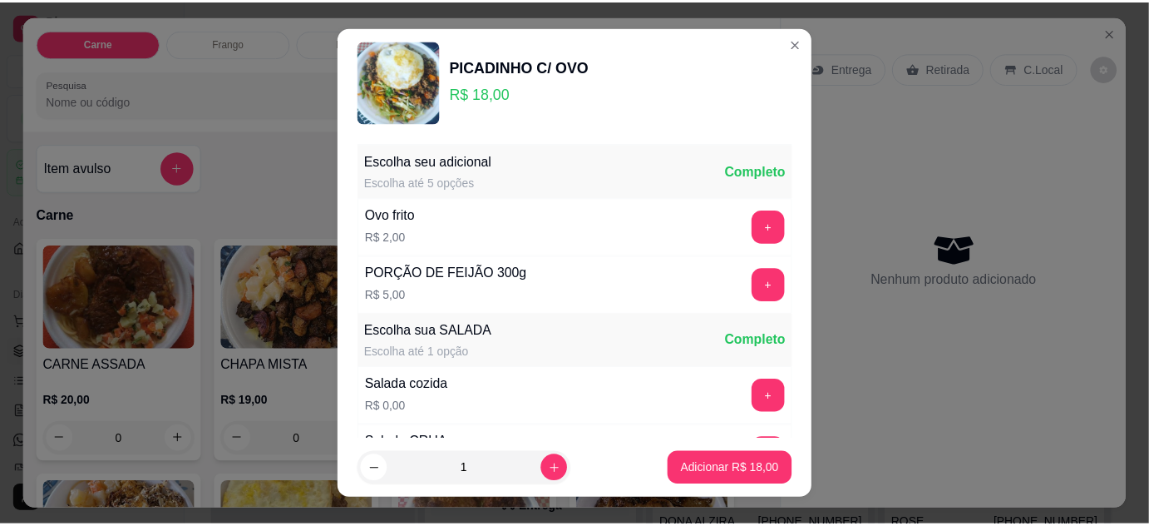
scroll to position [166, 0]
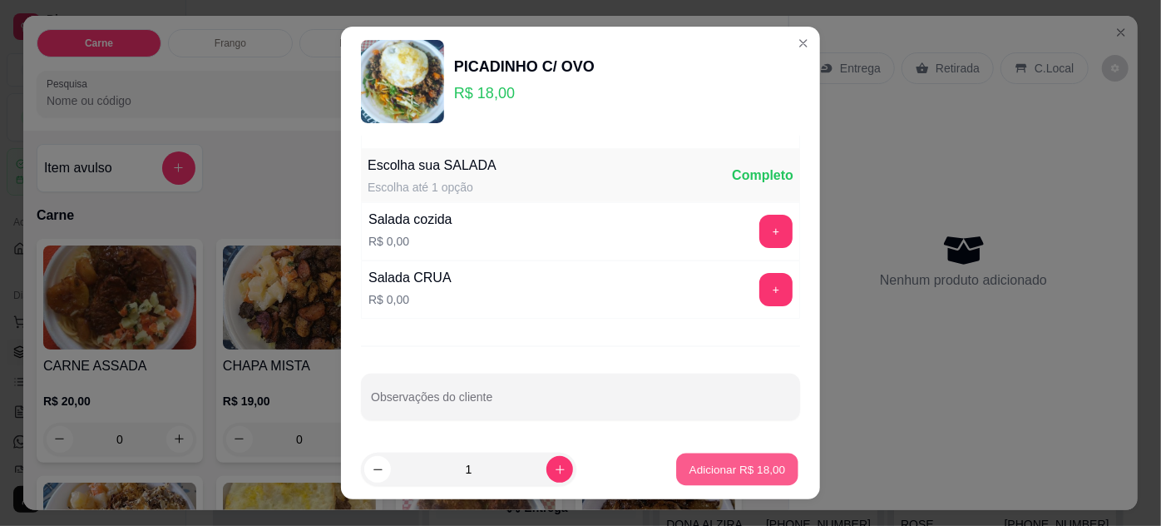
click at [749, 467] on p "Adicionar R$ 18,00" at bounding box center [737, 470] width 96 height 16
type input "1"
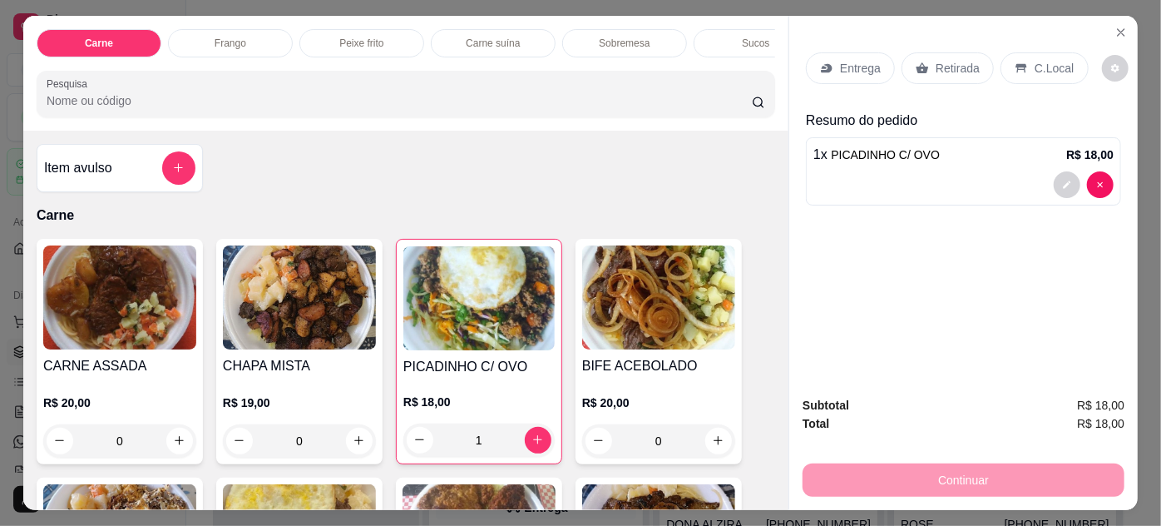
click at [840, 60] on p "Entrega" at bounding box center [860, 68] width 41 height 17
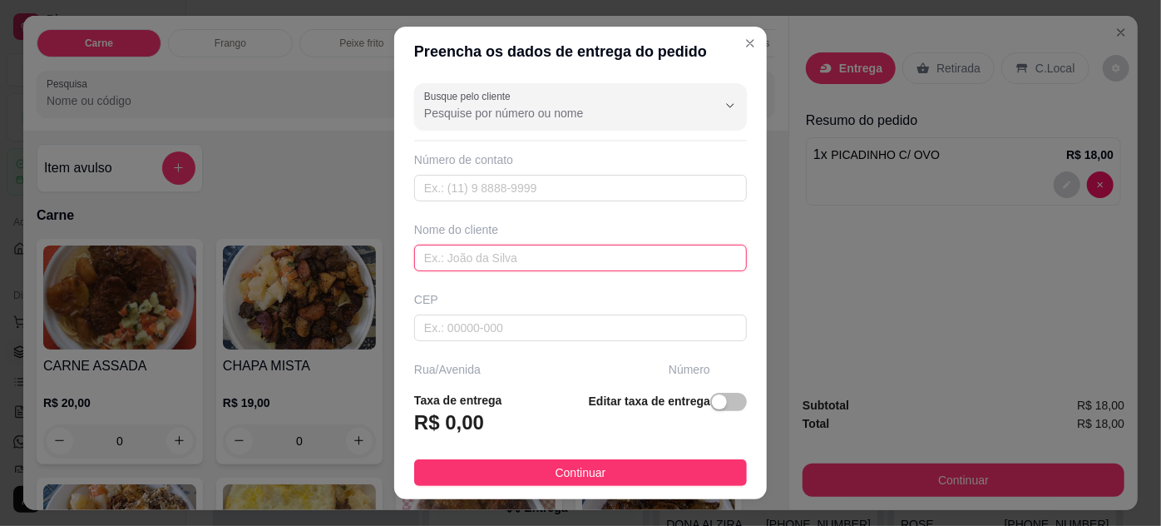
click at [594, 255] on input "text" at bounding box center [580, 258] width 333 height 27
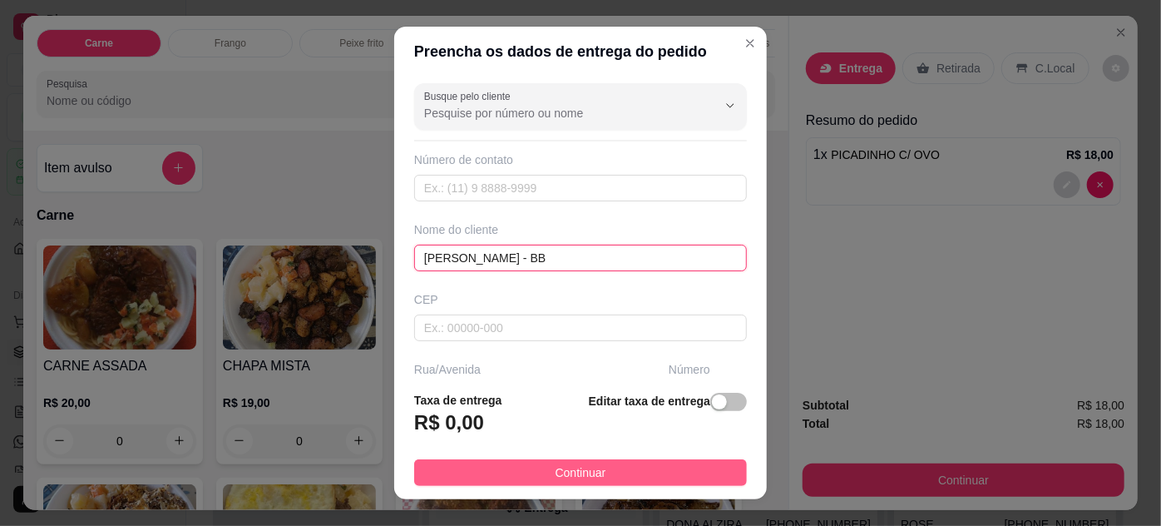
type input "[PERSON_NAME] - BB"
click at [694, 470] on button "Continuar" at bounding box center [580, 472] width 333 height 27
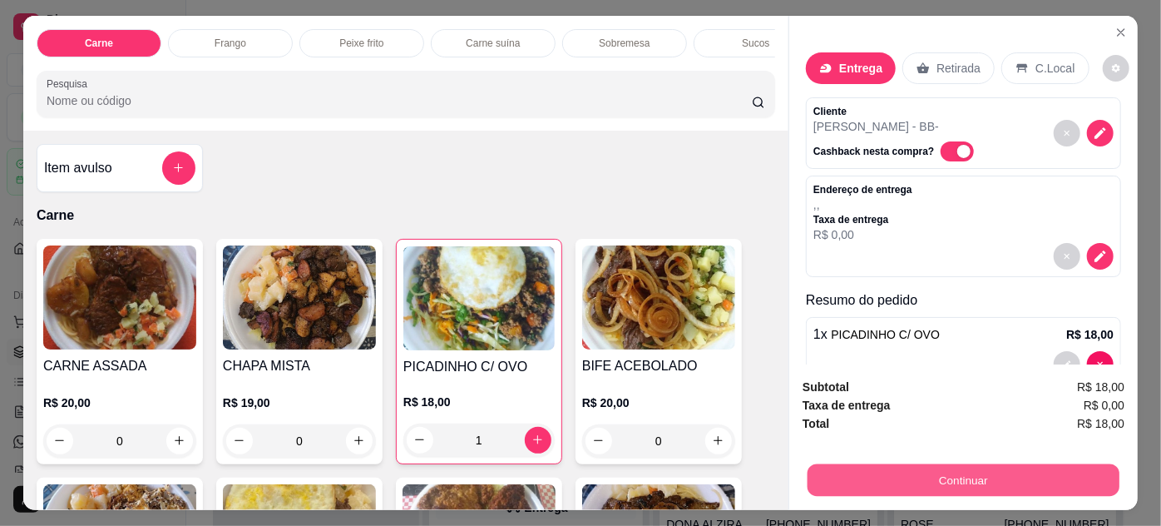
click at [949, 479] on button "Continuar" at bounding box center [964, 480] width 312 height 32
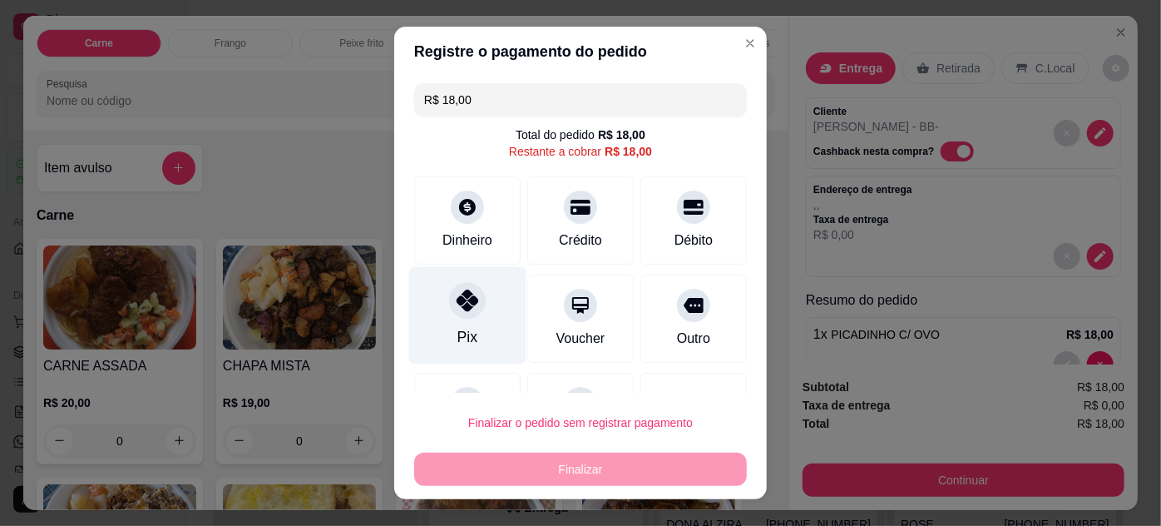
click at [477, 305] on div "Pix" at bounding box center [467, 314] width 117 height 97
type input "R$ 0,00"
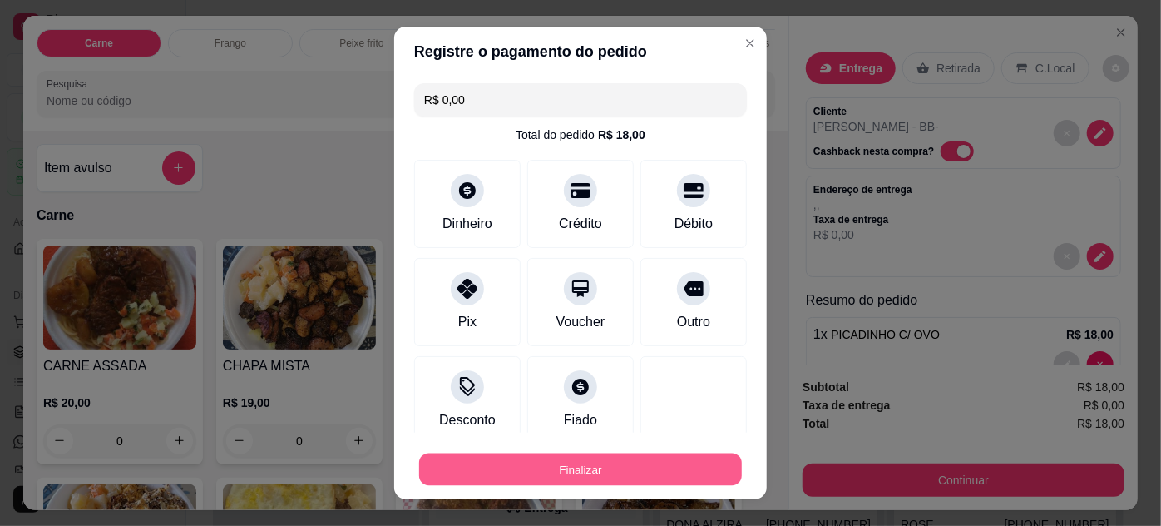
click at [619, 466] on button "Finalizar" at bounding box center [580, 469] width 323 height 32
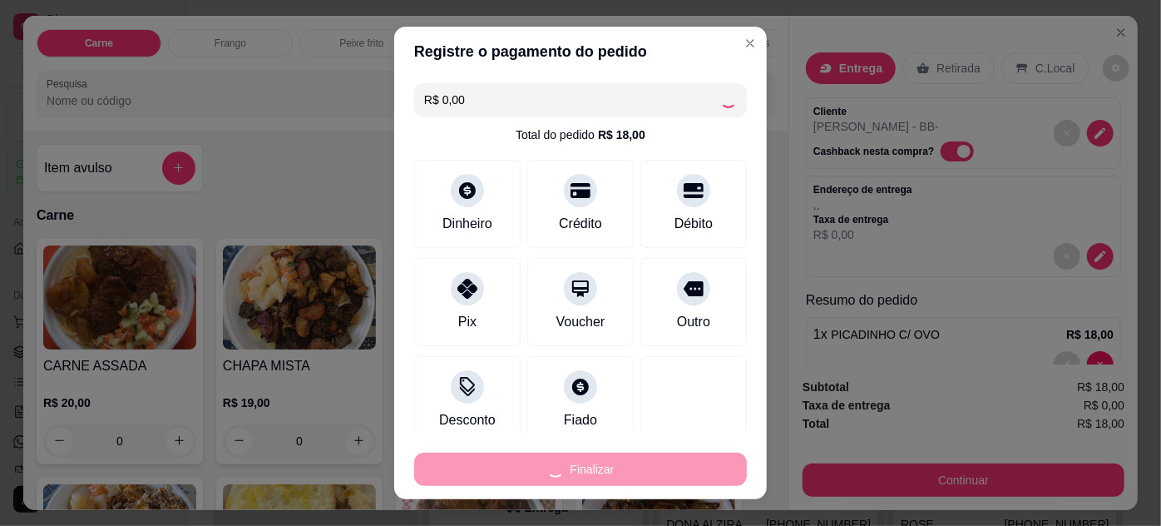
type input "0"
type input "-R$ 18,00"
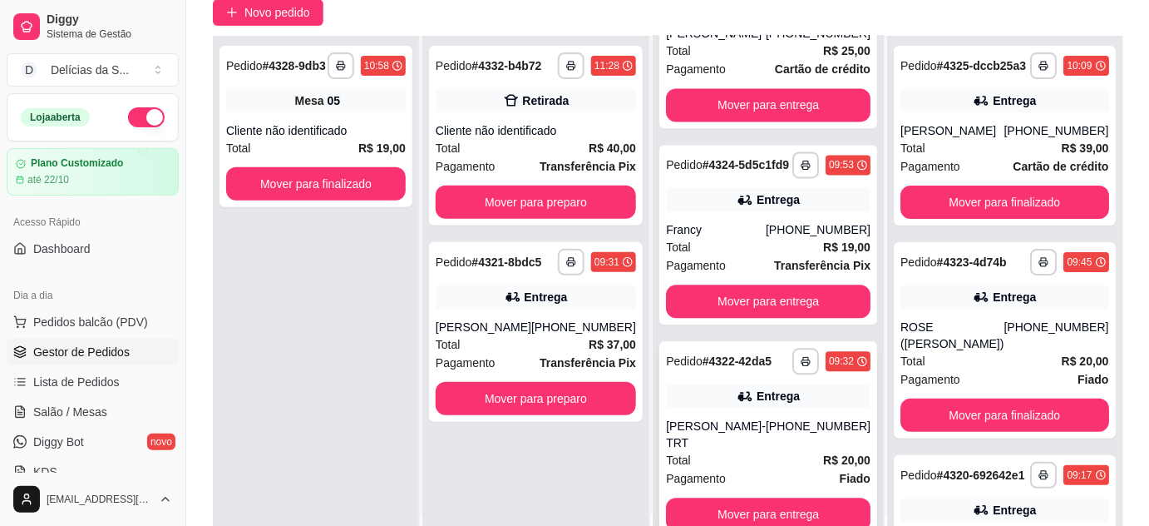
scroll to position [253, 0]
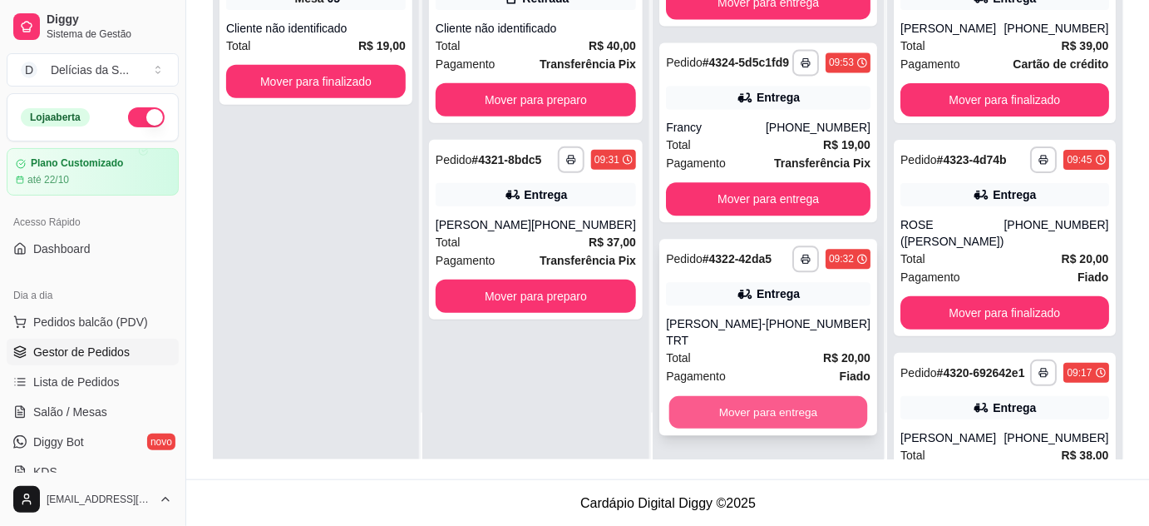
click at [798, 413] on button "Mover para entrega" at bounding box center [769, 413] width 198 height 32
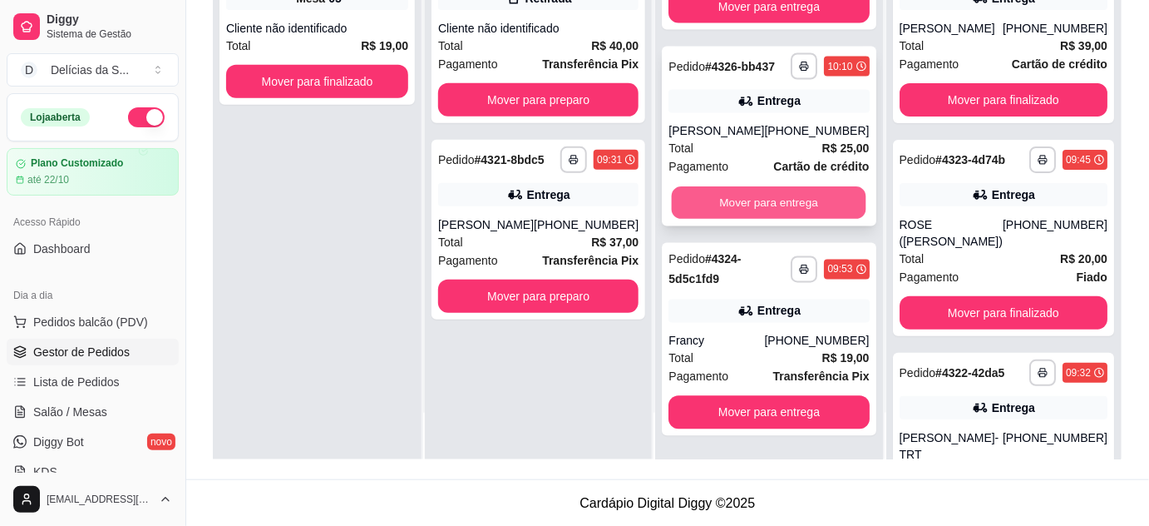
click at [800, 204] on button "Mover para entrega" at bounding box center [769, 203] width 195 height 32
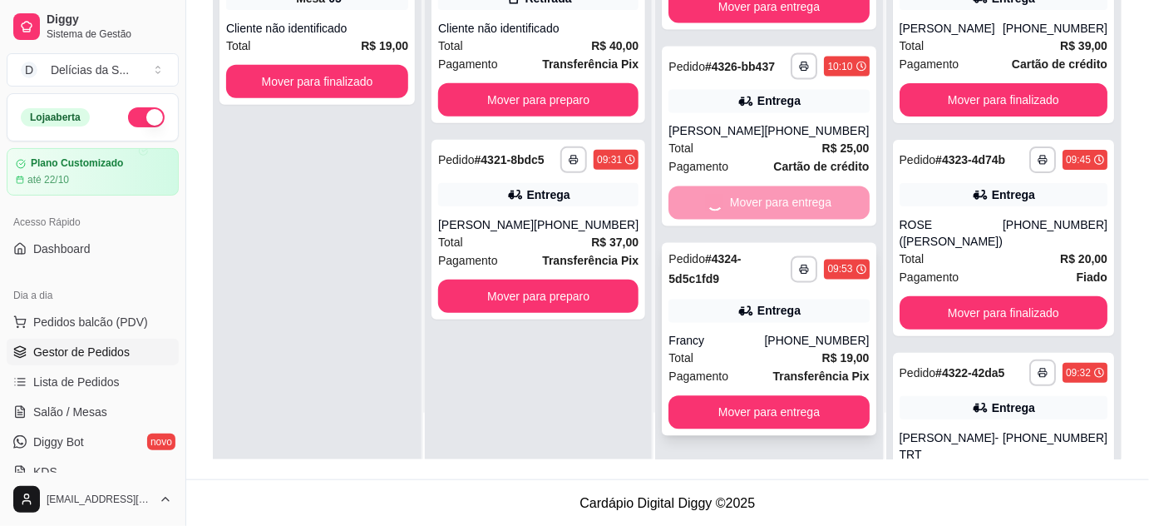
scroll to position [736, 0]
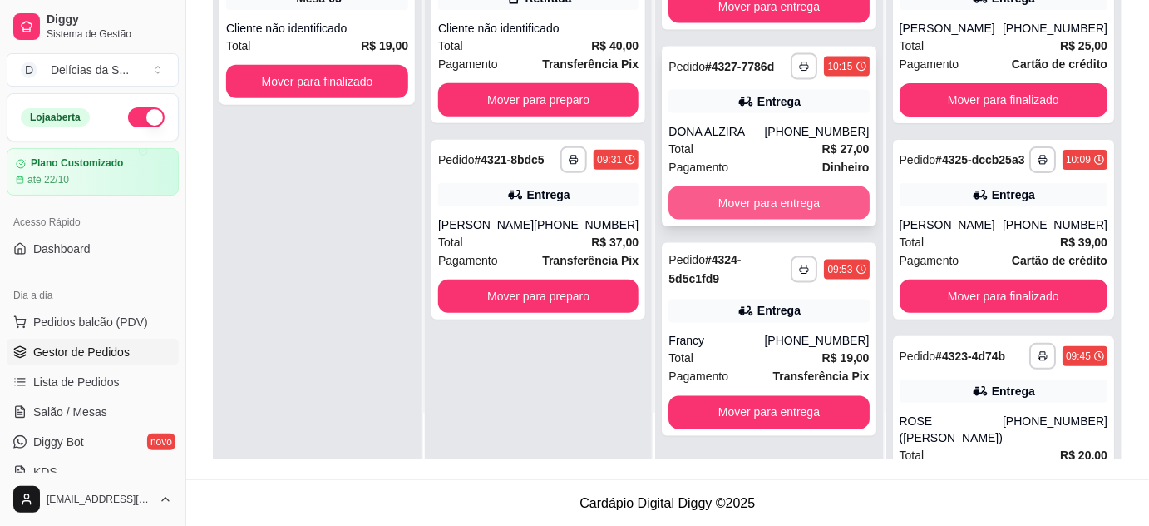
click at [780, 200] on button "Mover para entrega" at bounding box center [769, 202] width 200 height 33
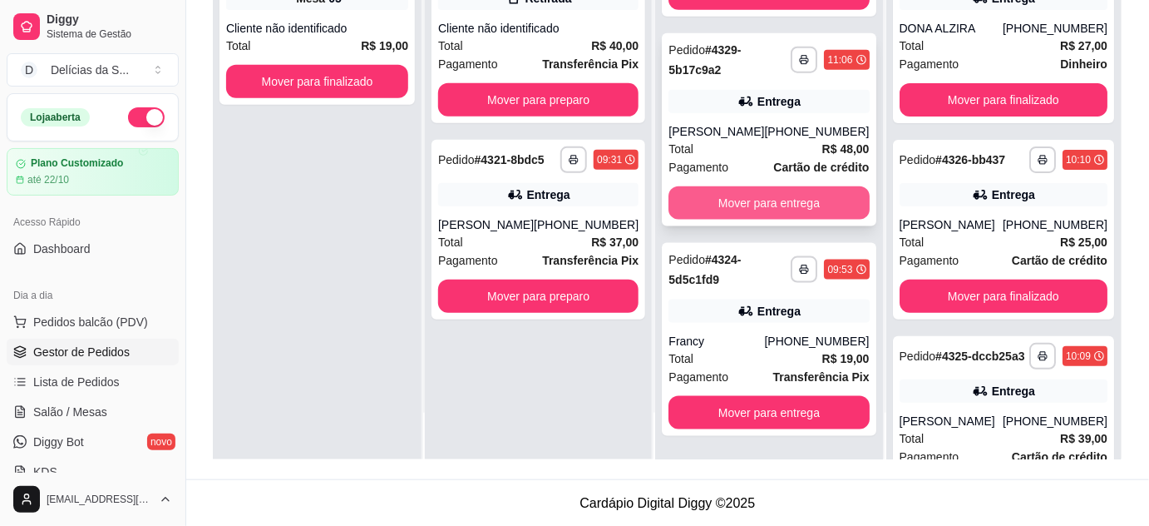
scroll to position [526, 0]
click at [793, 203] on button "Mover para entrega" at bounding box center [769, 203] width 195 height 32
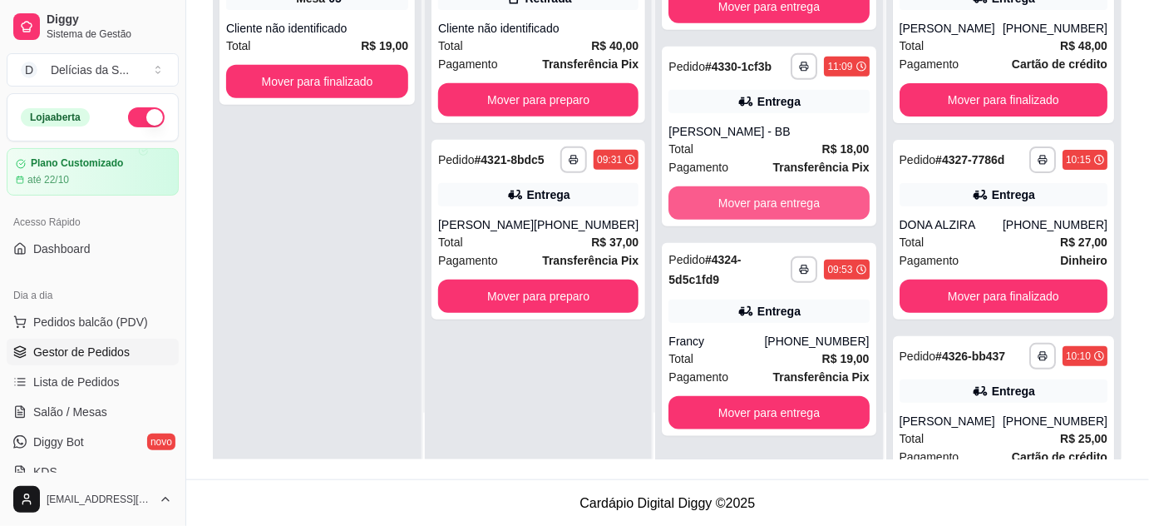
scroll to position [317, 0]
click at [793, 203] on button "Mover para entrega" at bounding box center [769, 203] width 195 height 32
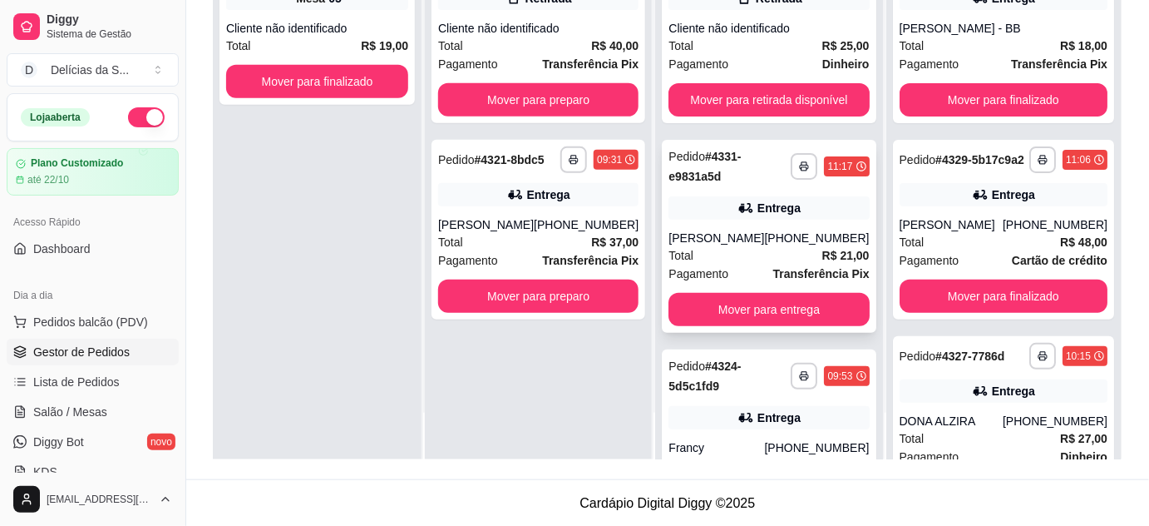
scroll to position [0, 0]
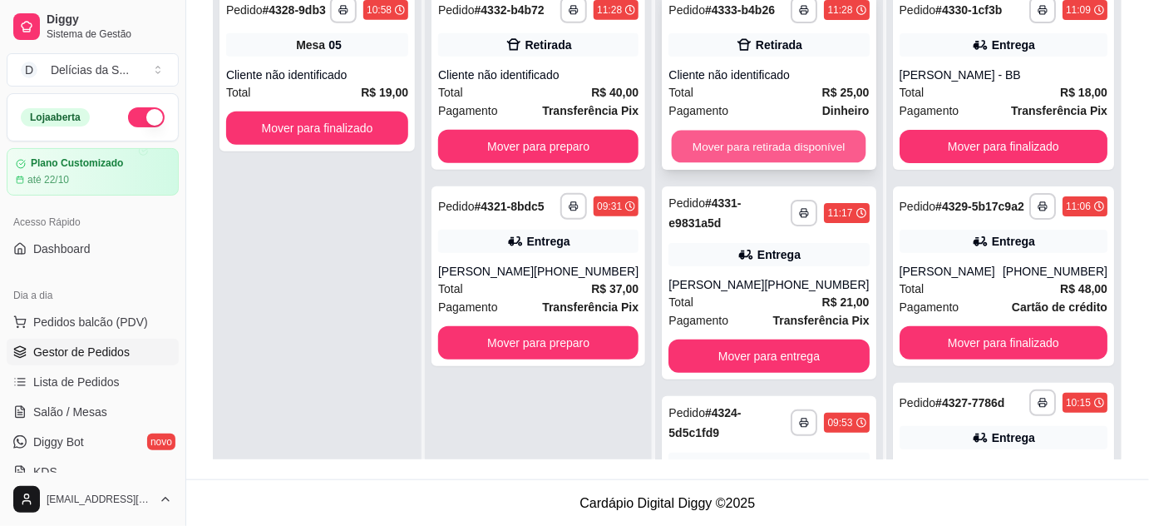
click at [791, 158] on button "Mover para retirada disponível" at bounding box center [769, 147] width 195 height 32
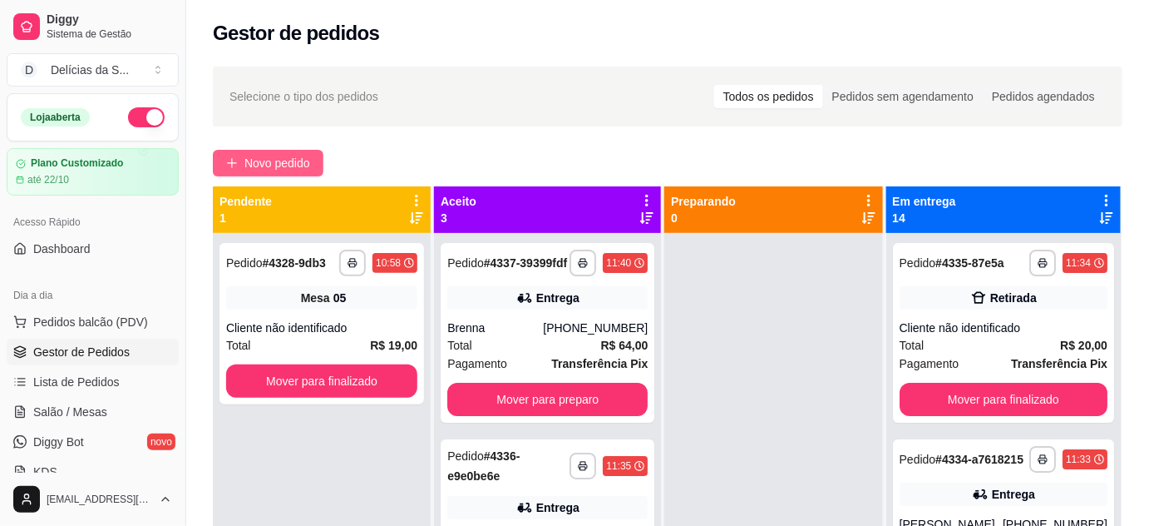
click at [262, 156] on span "Novo pedido" at bounding box center [278, 163] width 66 height 18
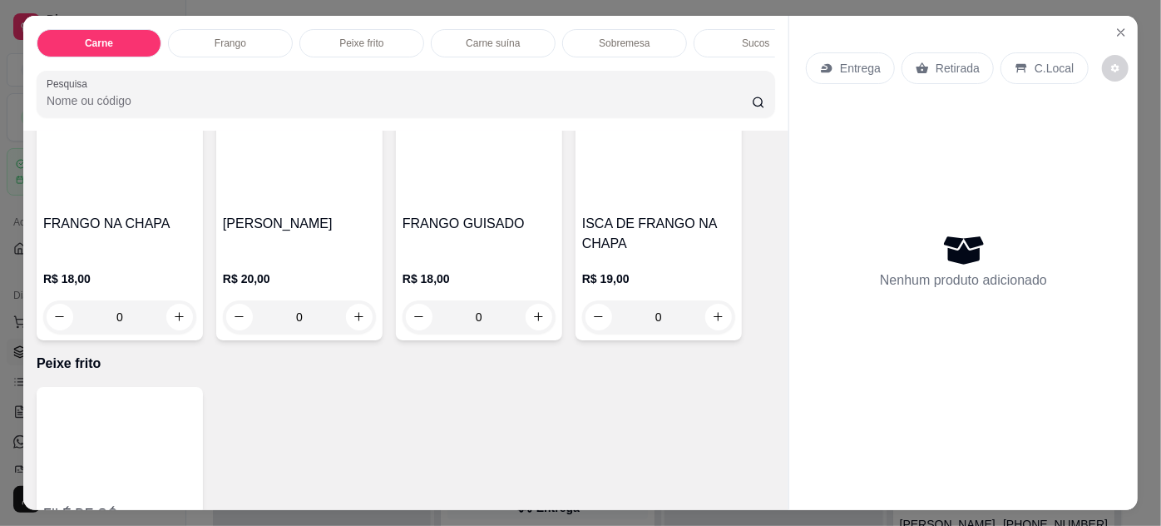
scroll to position [1058, 0]
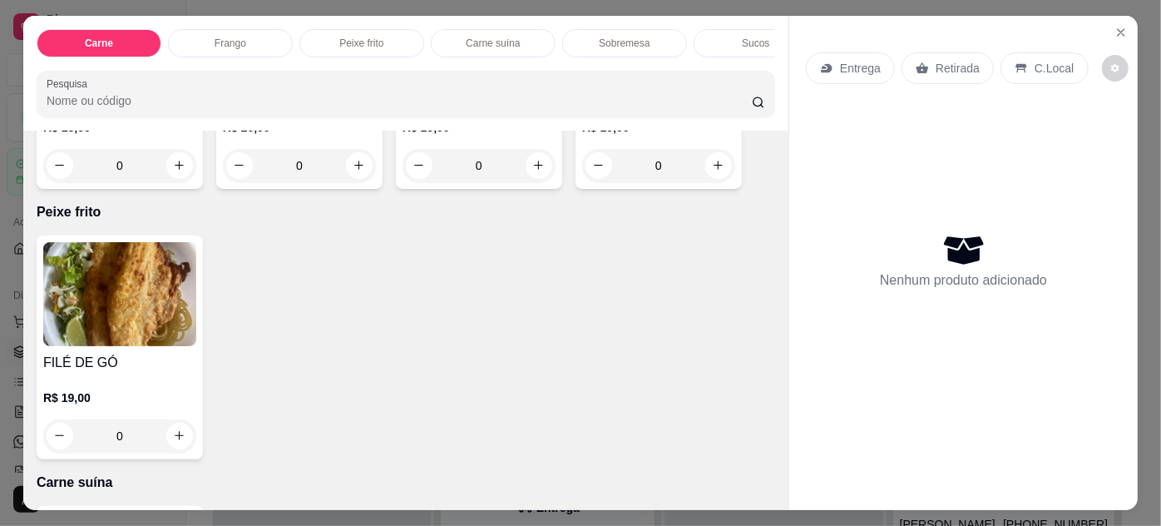
click at [104, 326] on img at bounding box center [119, 294] width 153 height 104
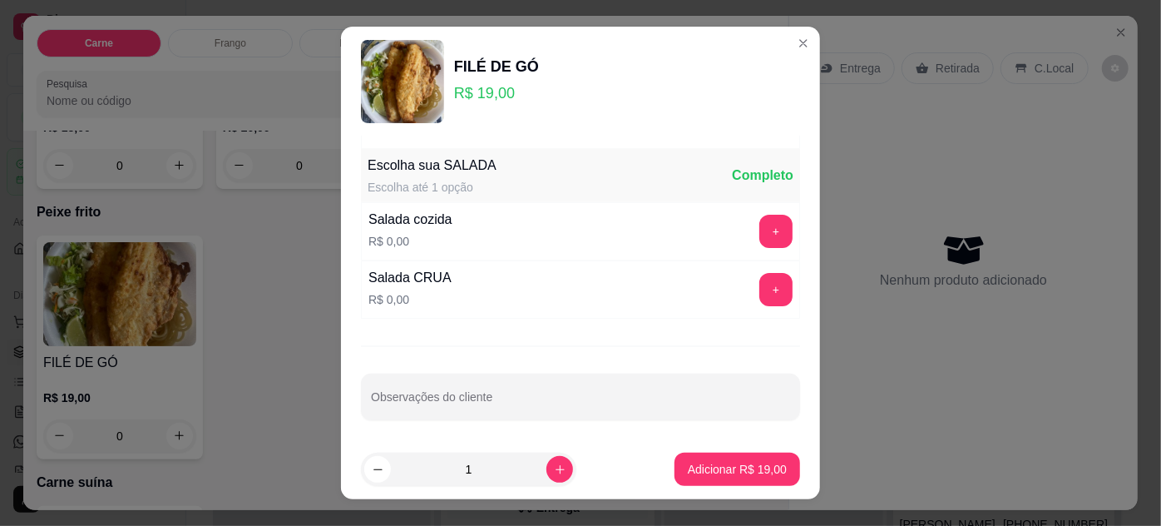
scroll to position [27, 0]
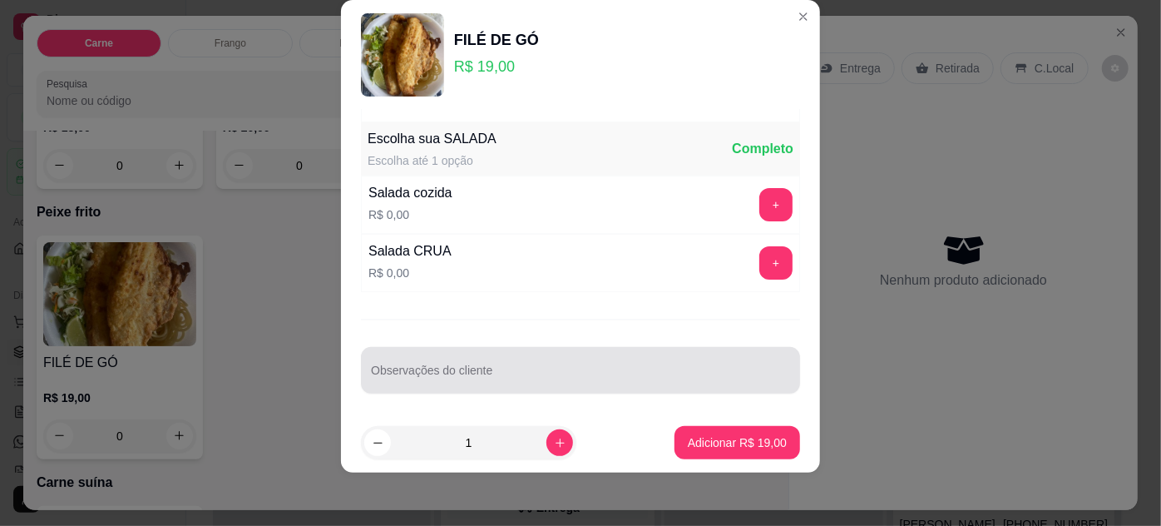
click at [480, 377] on input "Observações do cliente" at bounding box center [580, 376] width 419 height 17
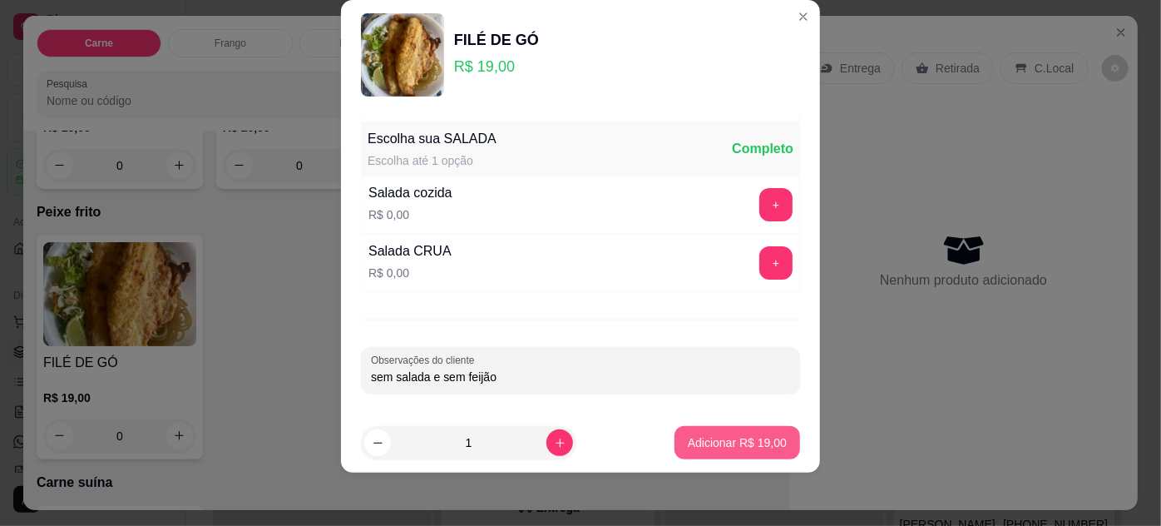
type input "sem salada e sem feijão"
click at [688, 434] on p "Adicionar R$ 19,00" at bounding box center [737, 442] width 99 height 17
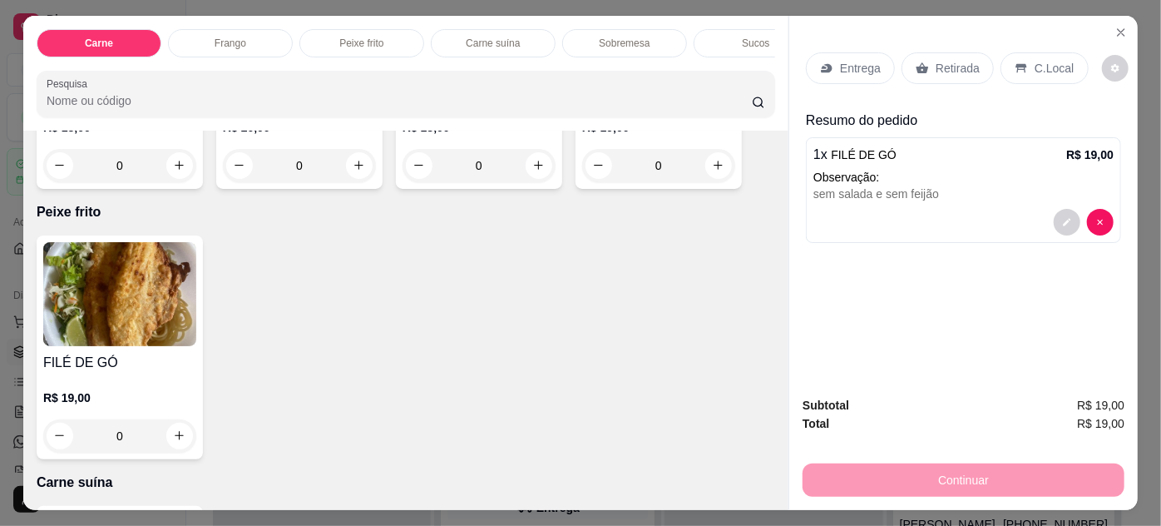
click at [850, 67] on p "Entrega" at bounding box center [860, 68] width 41 height 17
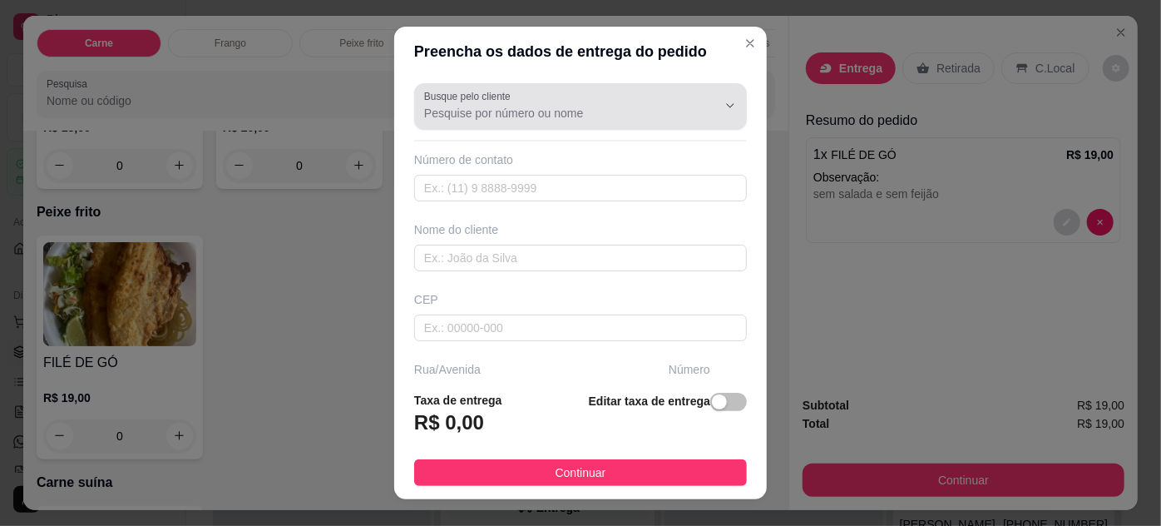
click at [527, 115] on input "Busque pelo cliente" at bounding box center [557, 113] width 266 height 17
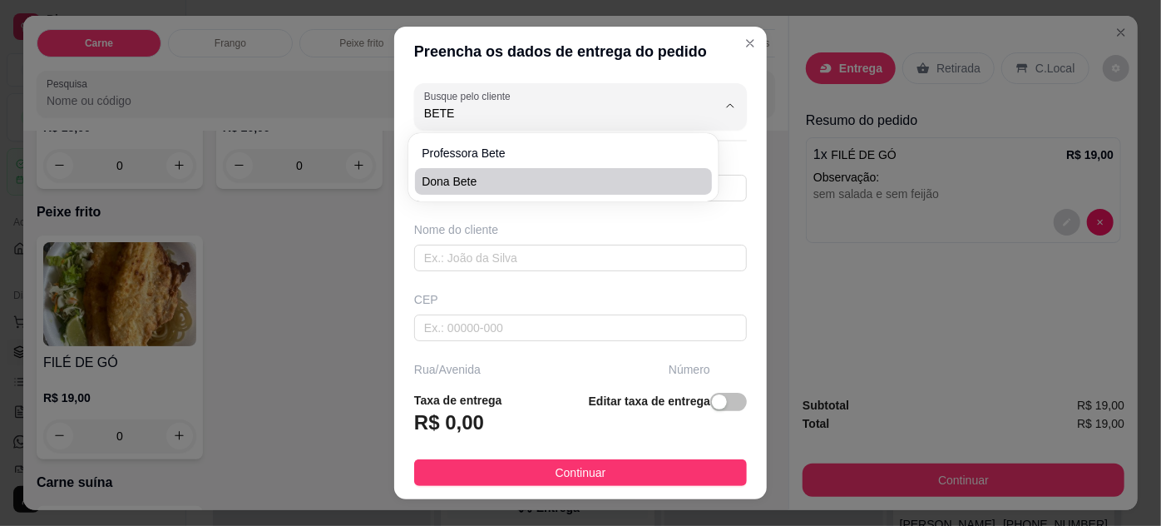
click at [487, 183] on span "Dona Bete" at bounding box center [555, 181] width 266 height 17
type input "Dona Bete"
type input "91996017826"
type input "Dona Bete"
type input "ED. [GEOGRAPHIC_DATA] apto 02"
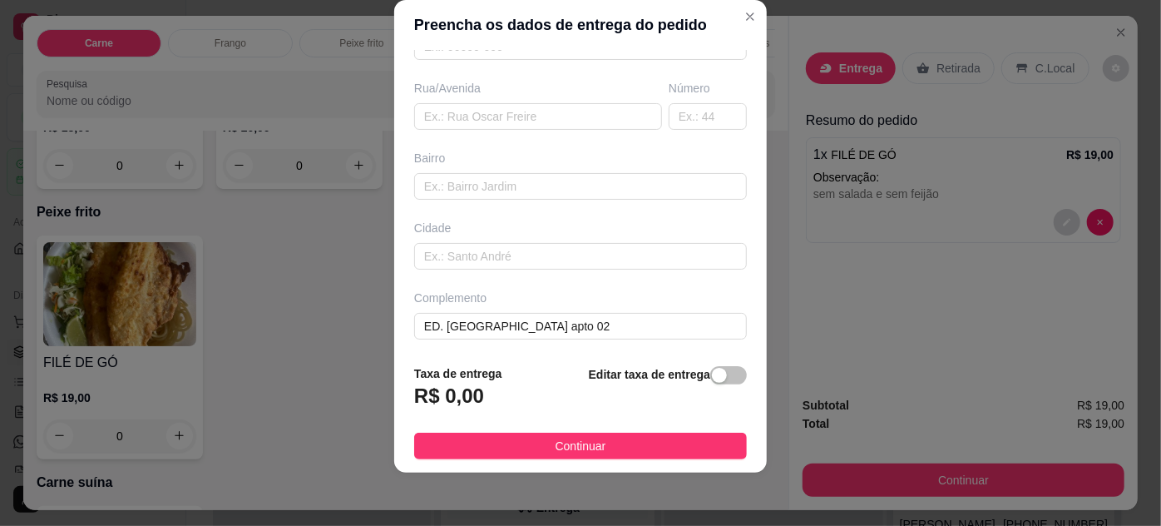
type input "Dona Bete"
click at [551, 435] on button "Continuar" at bounding box center [580, 445] width 333 height 27
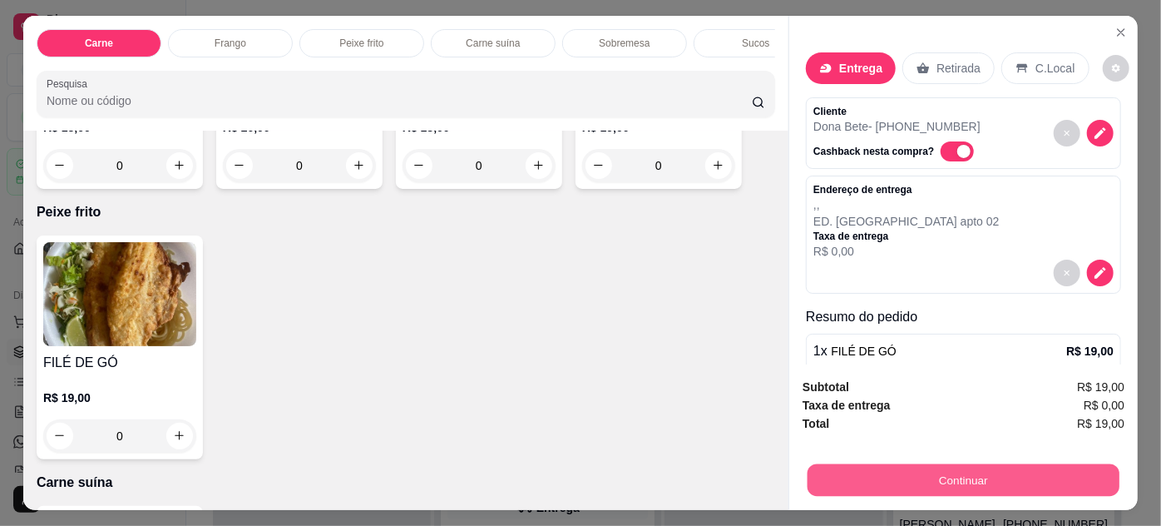
click at [812, 465] on button "Continuar" at bounding box center [964, 480] width 312 height 32
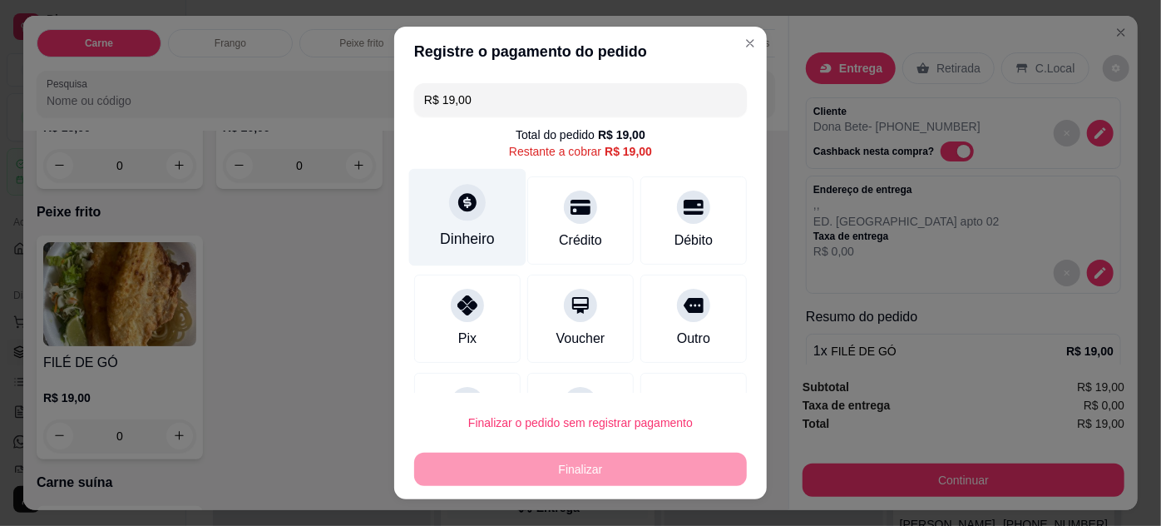
click at [472, 210] on div at bounding box center [467, 202] width 37 height 37
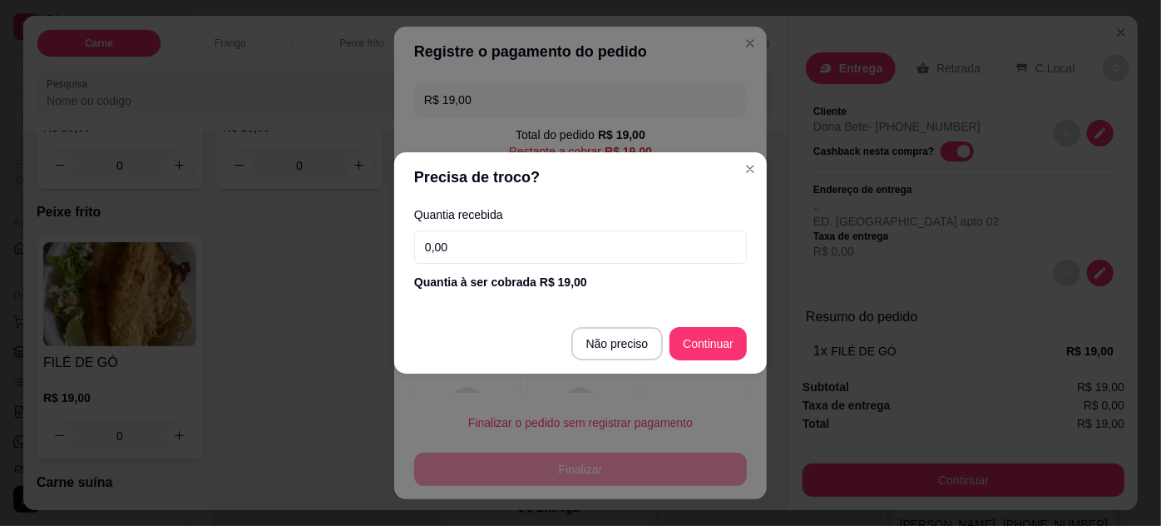
click at [579, 249] on input "0,00" at bounding box center [580, 246] width 333 height 33
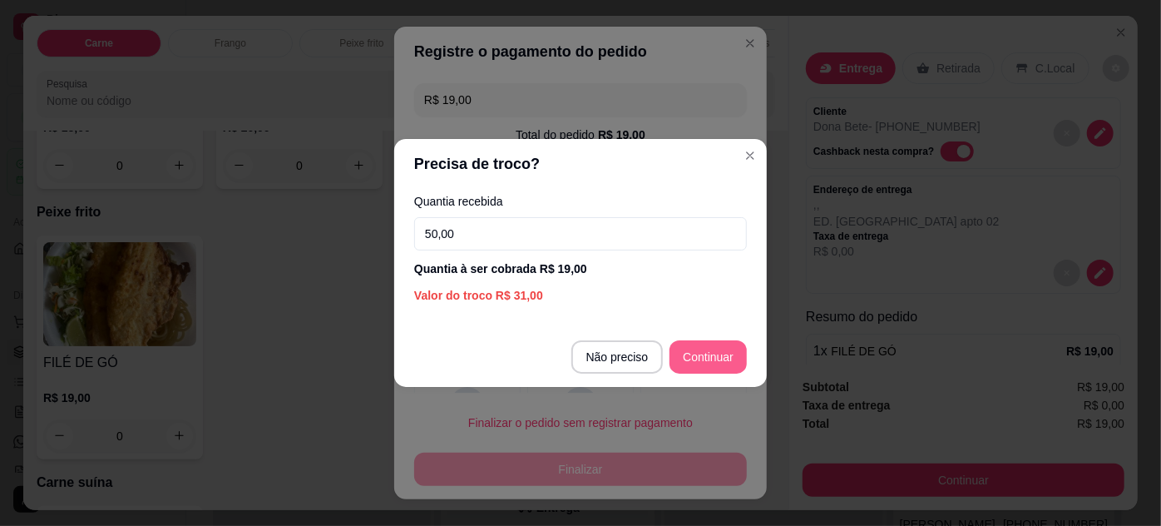
type input "50,00"
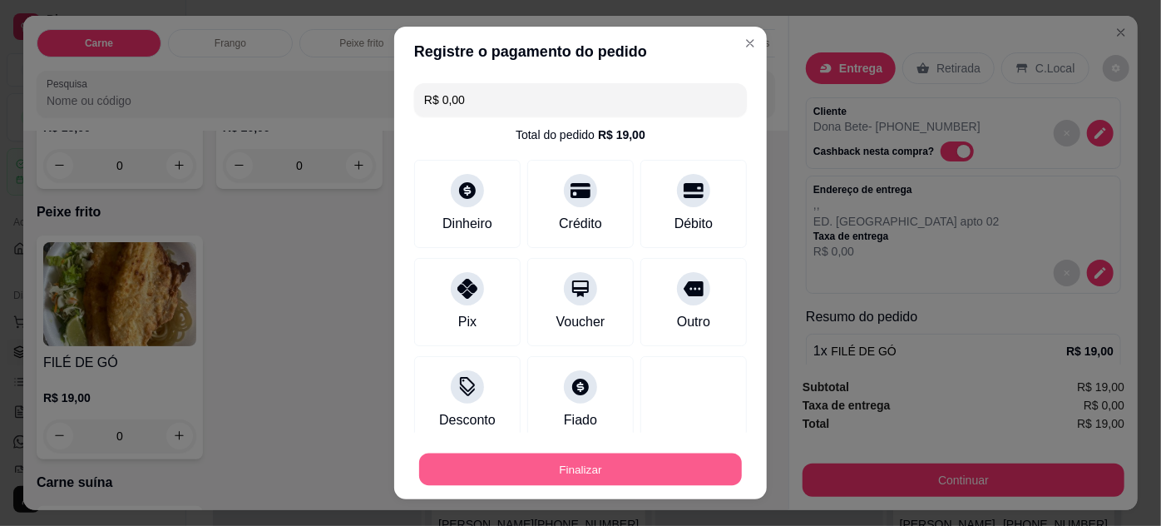
click at [645, 467] on button "Finalizar" at bounding box center [580, 469] width 323 height 32
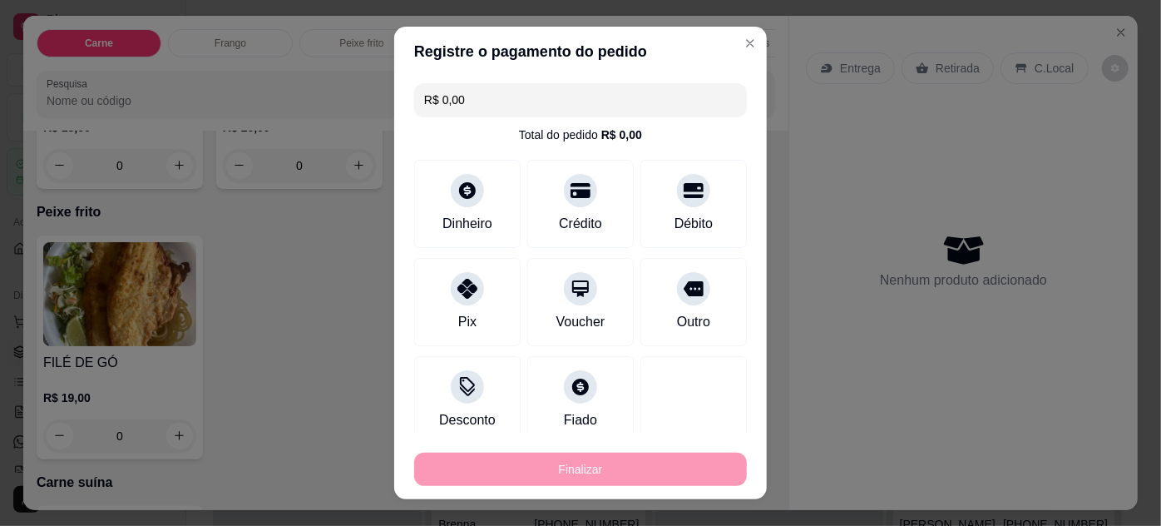
type input "-R$ 19,00"
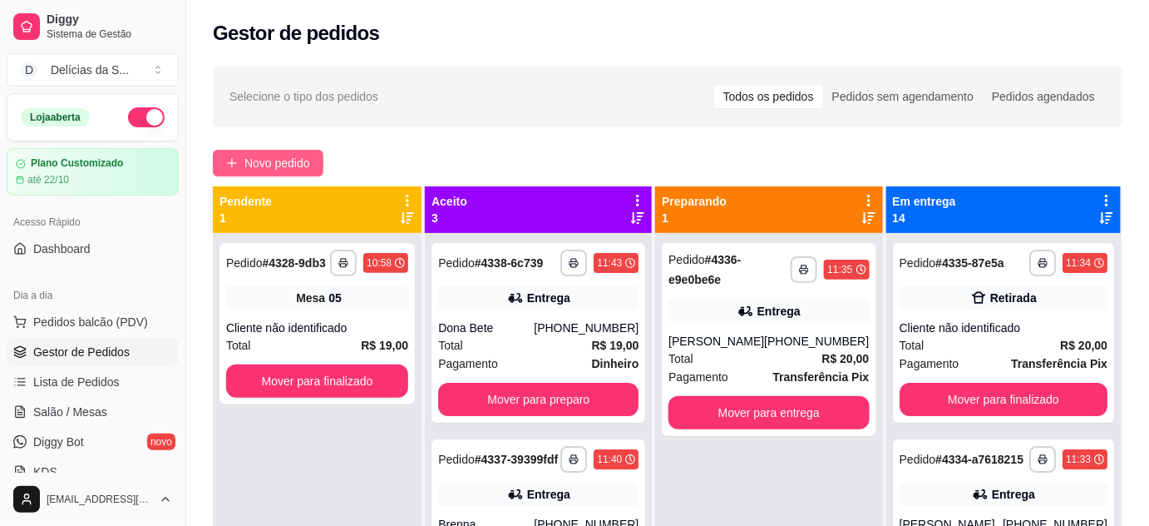
click at [314, 155] on button "Novo pedido" at bounding box center [268, 163] width 111 height 27
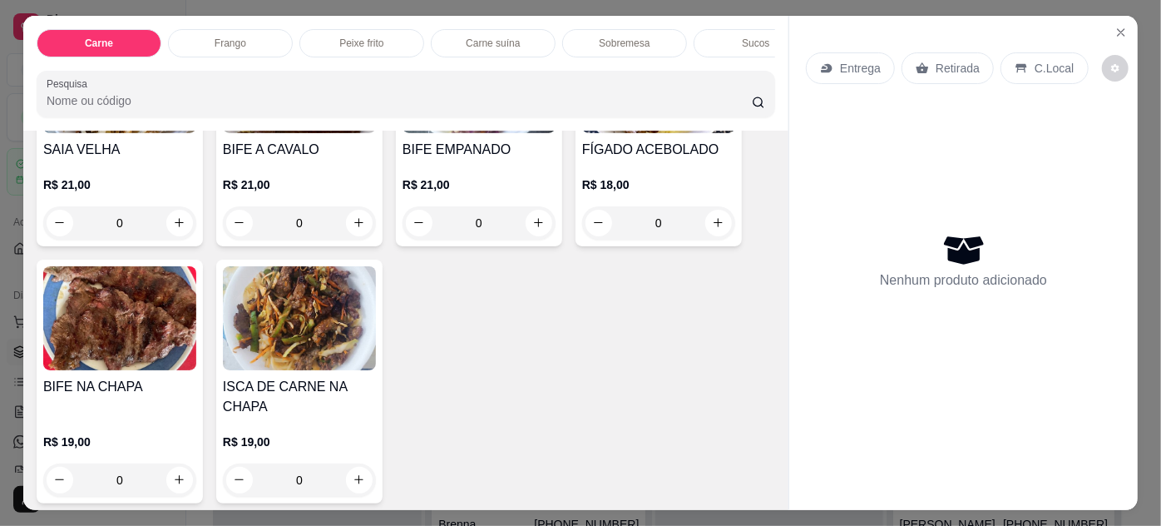
scroll to position [302, 0]
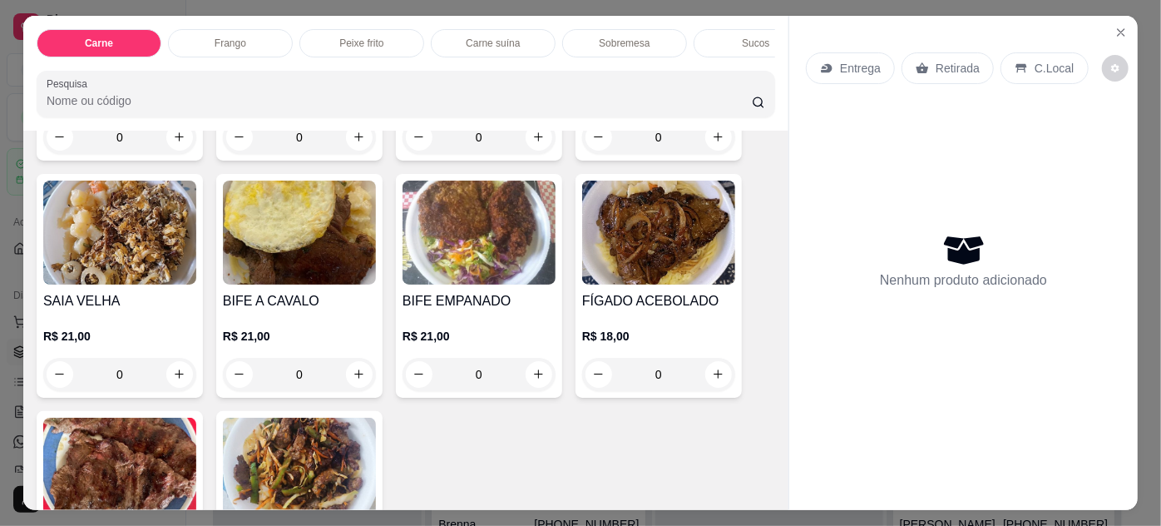
click at [623, 268] on img at bounding box center [658, 232] width 153 height 104
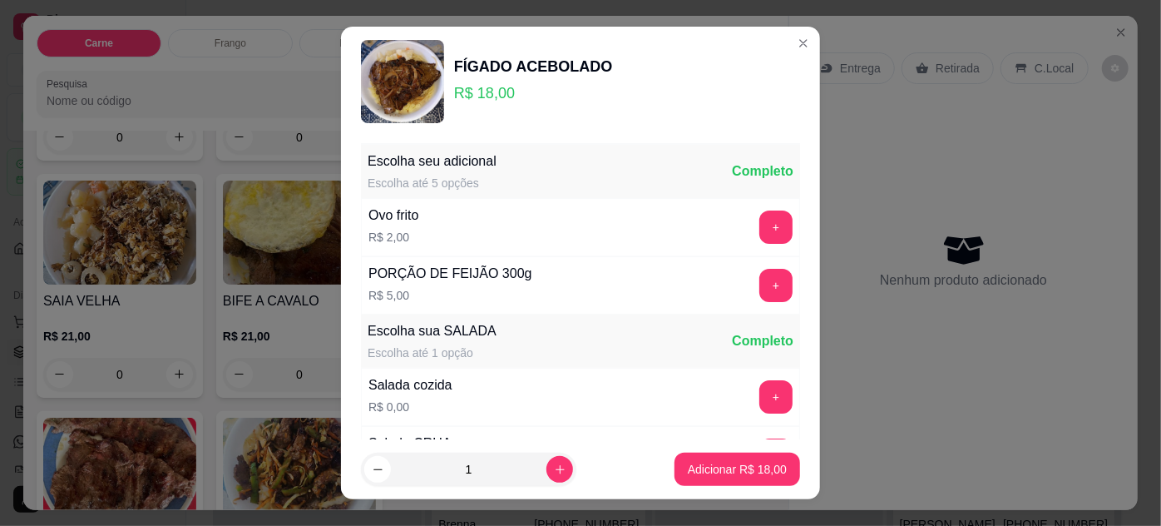
scroll to position [166, 0]
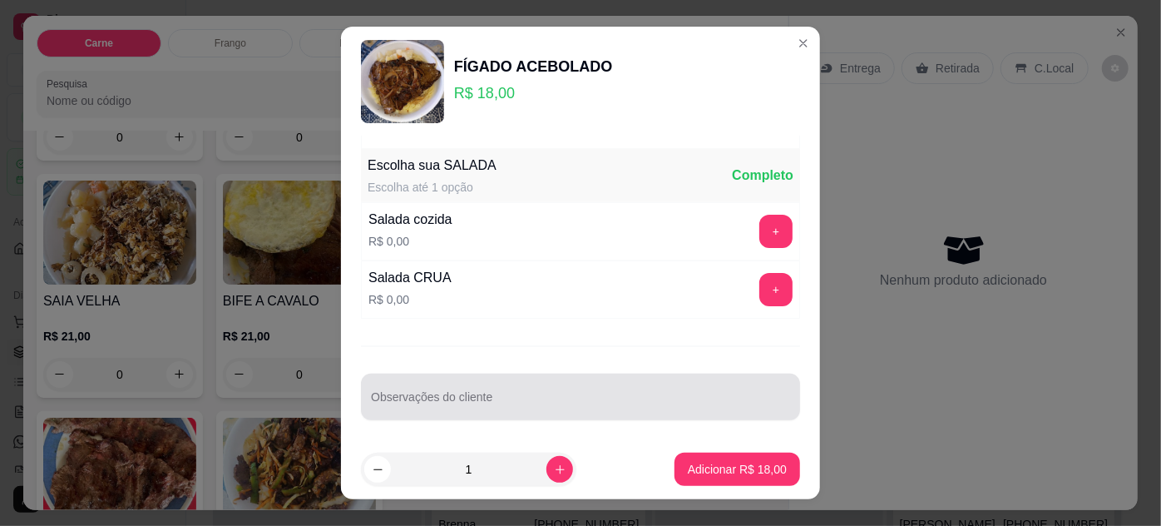
click at [613, 382] on div at bounding box center [580, 396] width 419 height 33
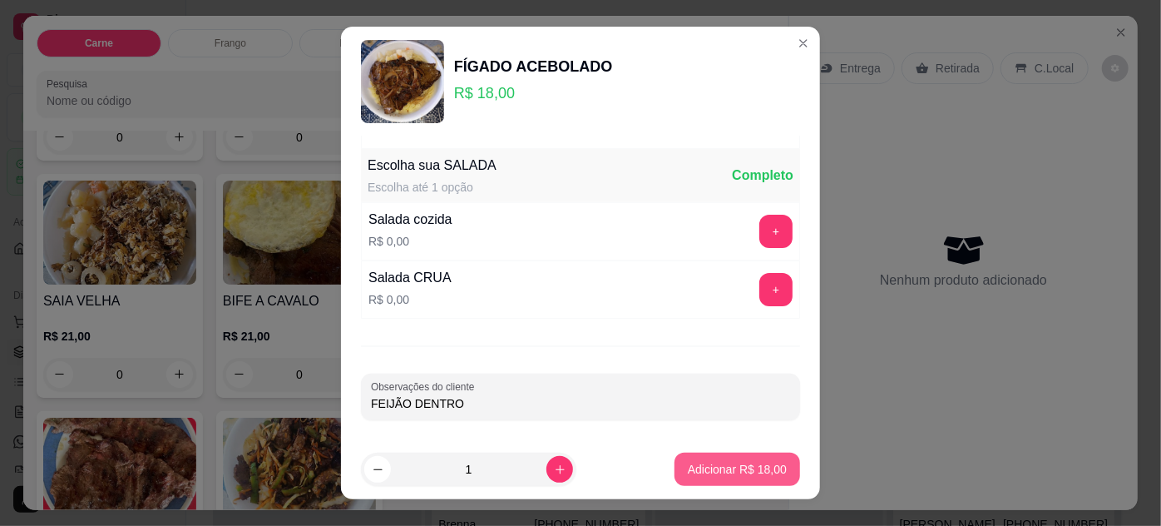
type input "FEIJÃO DENTRO"
click at [766, 477] on p "Adicionar R$ 18,00" at bounding box center [737, 470] width 96 height 16
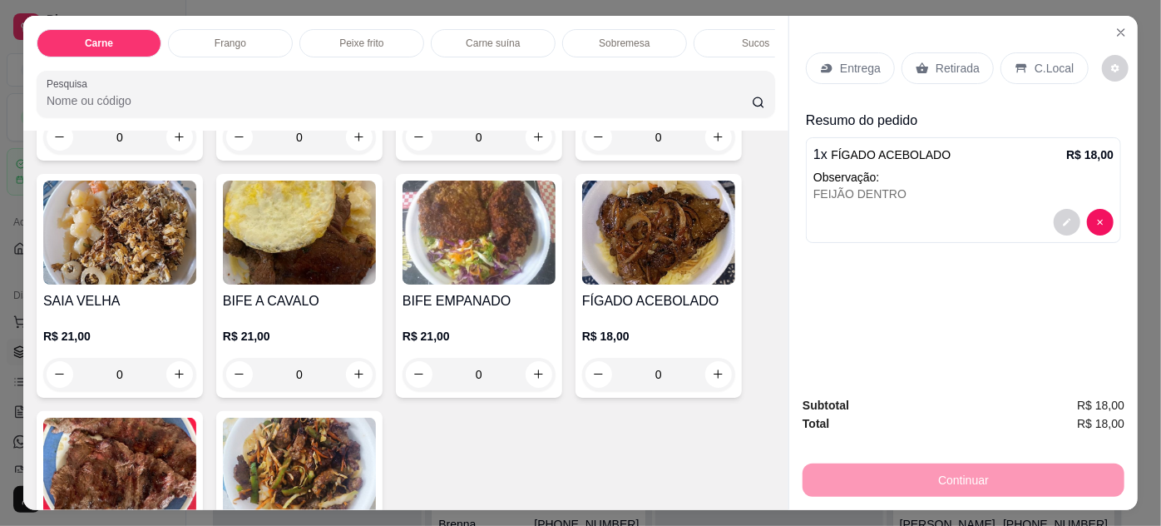
click at [951, 60] on p "Retirada" at bounding box center [958, 68] width 44 height 17
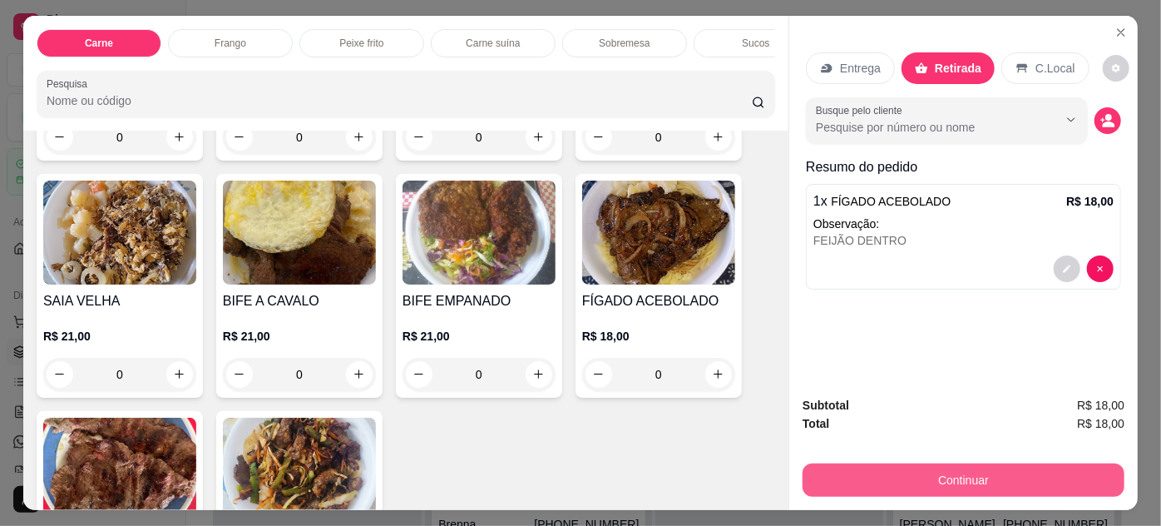
click at [881, 478] on button "Continuar" at bounding box center [964, 479] width 322 height 33
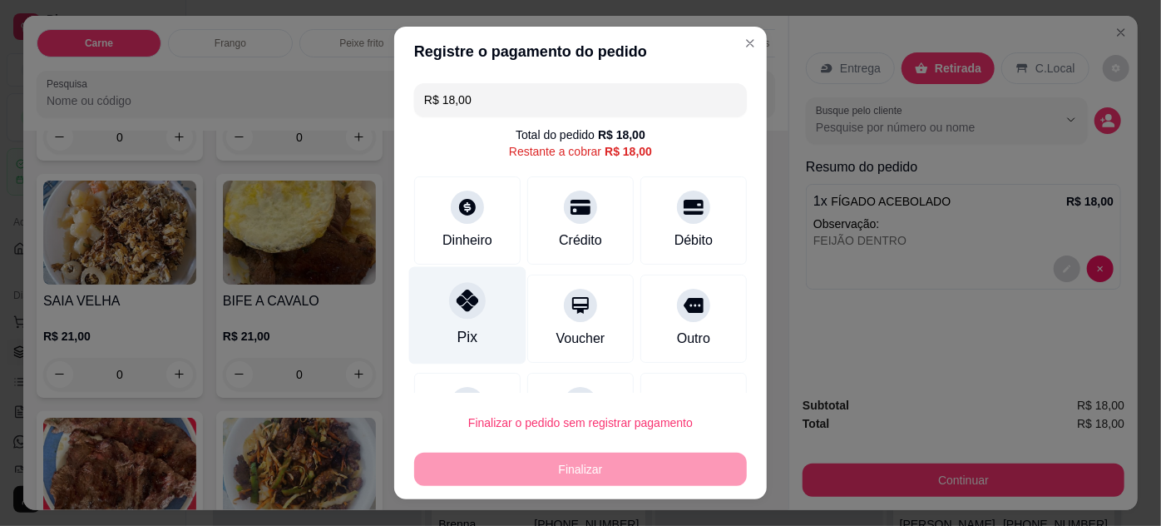
click at [460, 317] on div at bounding box center [467, 300] width 37 height 37
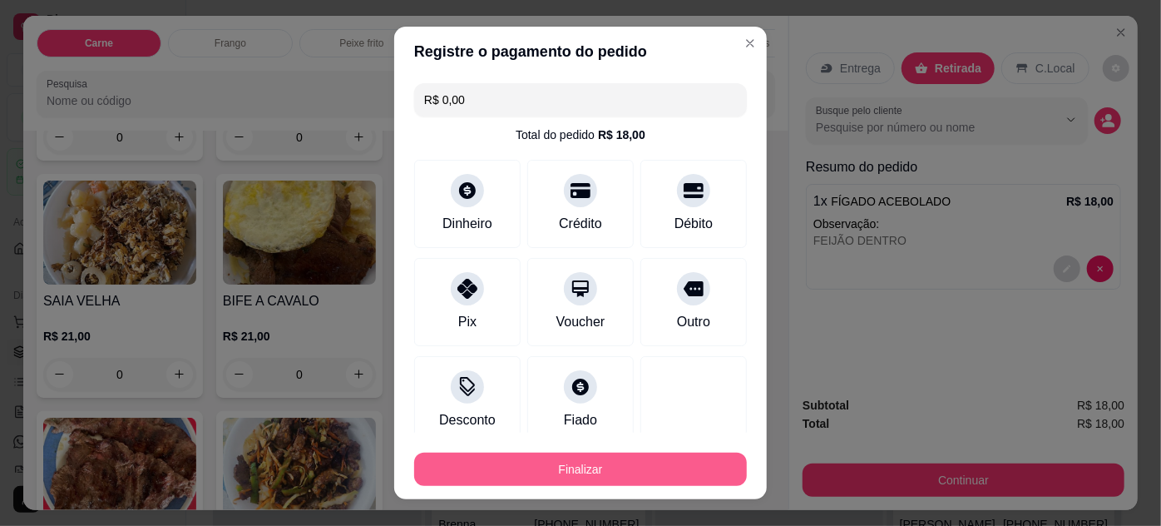
click at [648, 465] on button "Finalizar" at bounding box center [580, 468] width 333 height 33
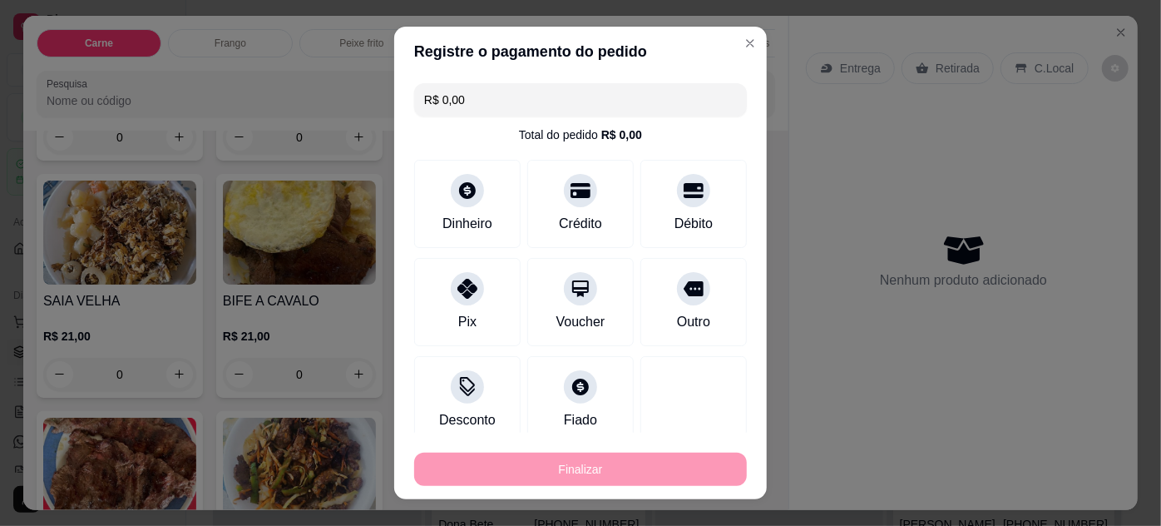
type input "-R$ 18,00"
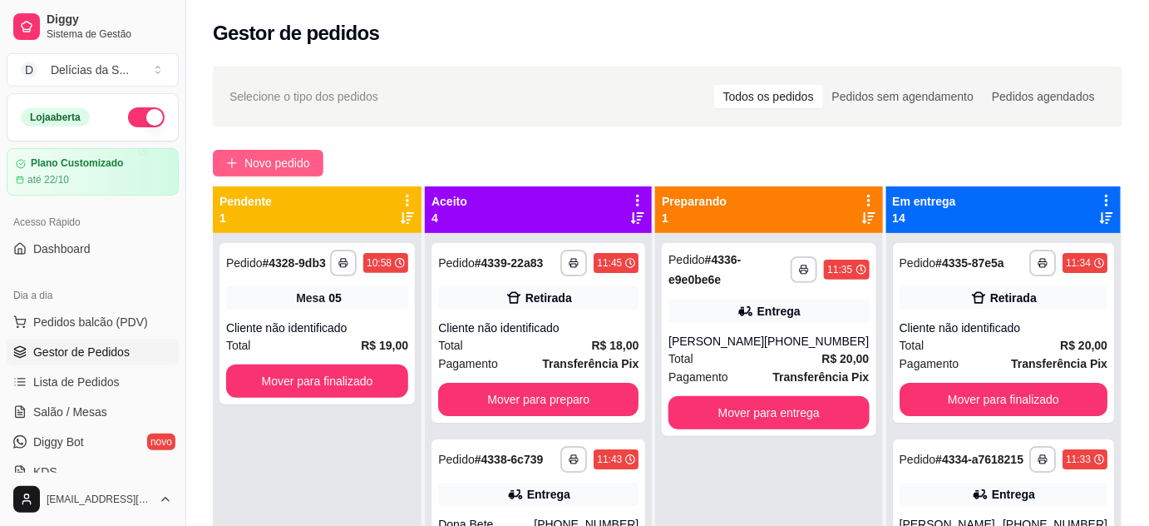
click at [269, 161] on span "Novo pedido" at bounding box center [278, 163] width 66 height 18
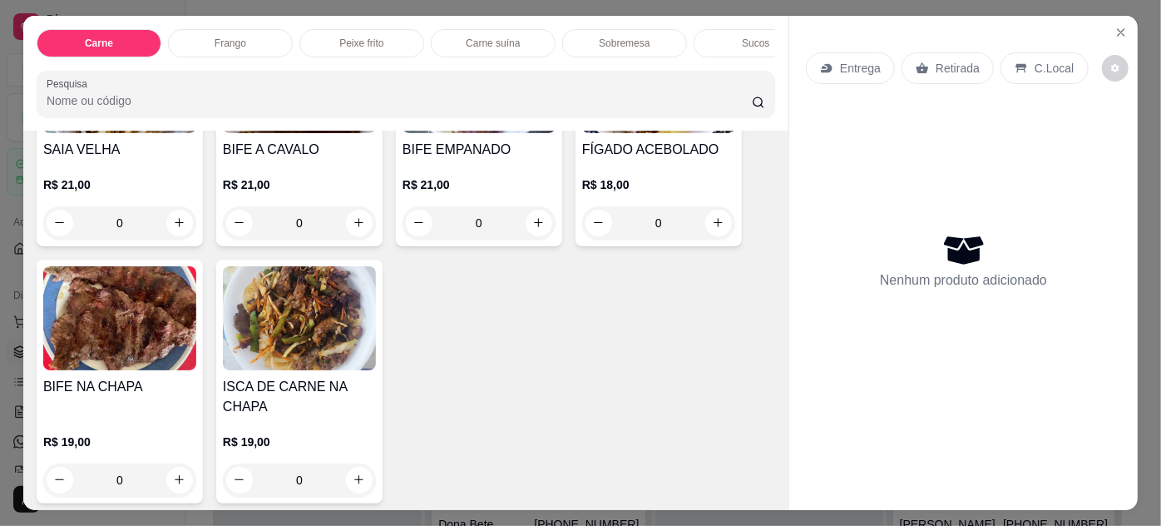
scroll to position [756, 0]
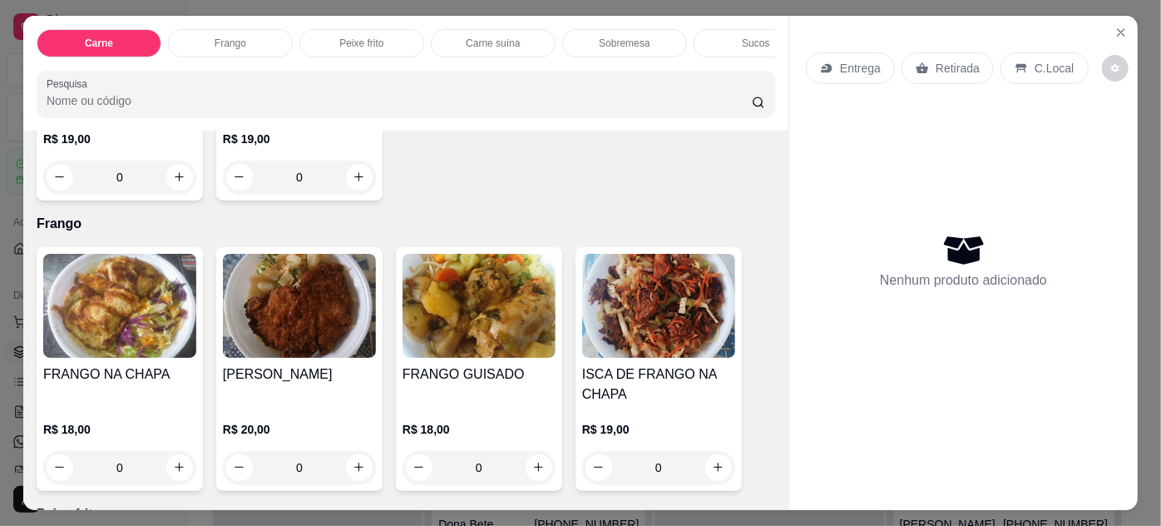
click at [480, 321] on img at bounding box center [479, 306] width 153 height 104
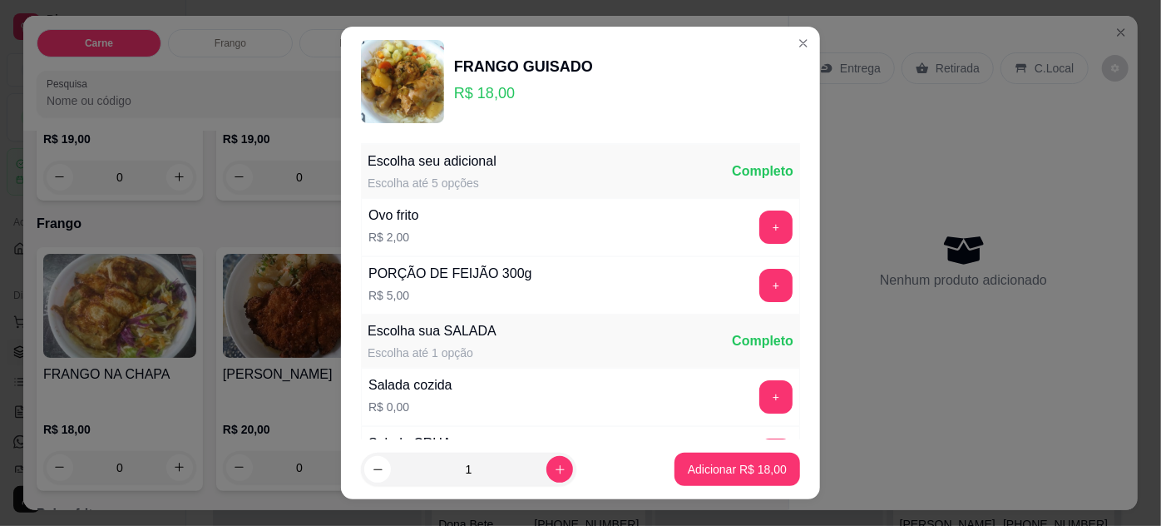
scroll to position [166, 0]
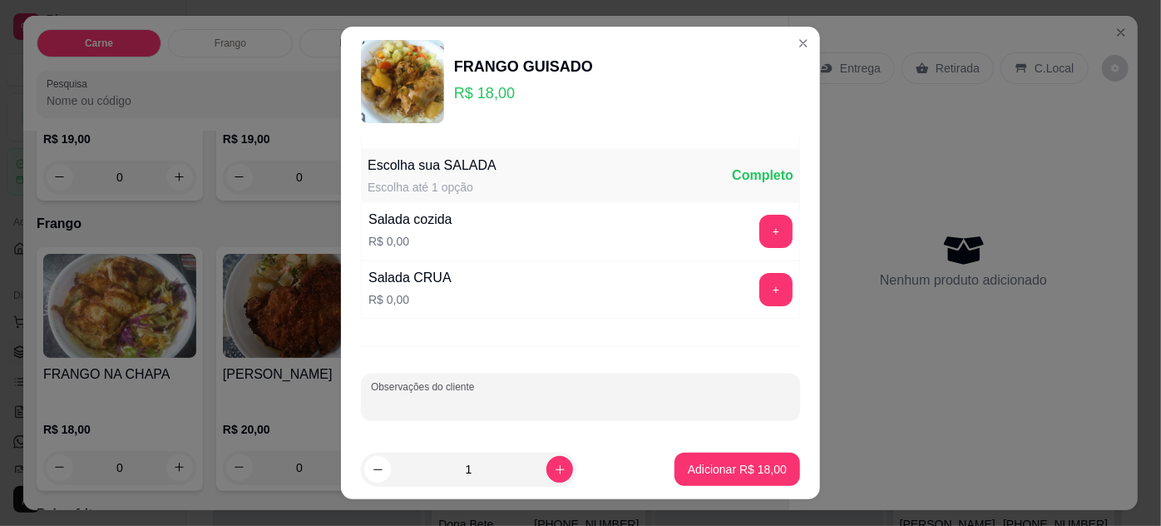
click at [574, 396] on input "Observações do cliente" at bounding box center [580, 403] width 419 height 17
type input "somente macarrão e farofa"
click at [712, 477] on button "Adicionar R$ 18,00" at bounding box center [738, 468] width 126 height 33
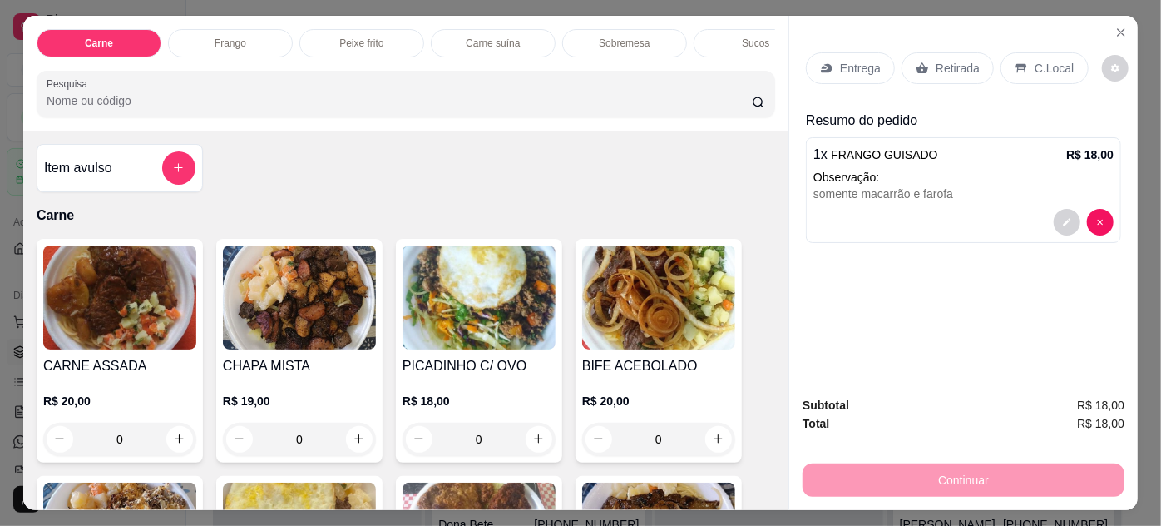
scroll to position [151, 0]
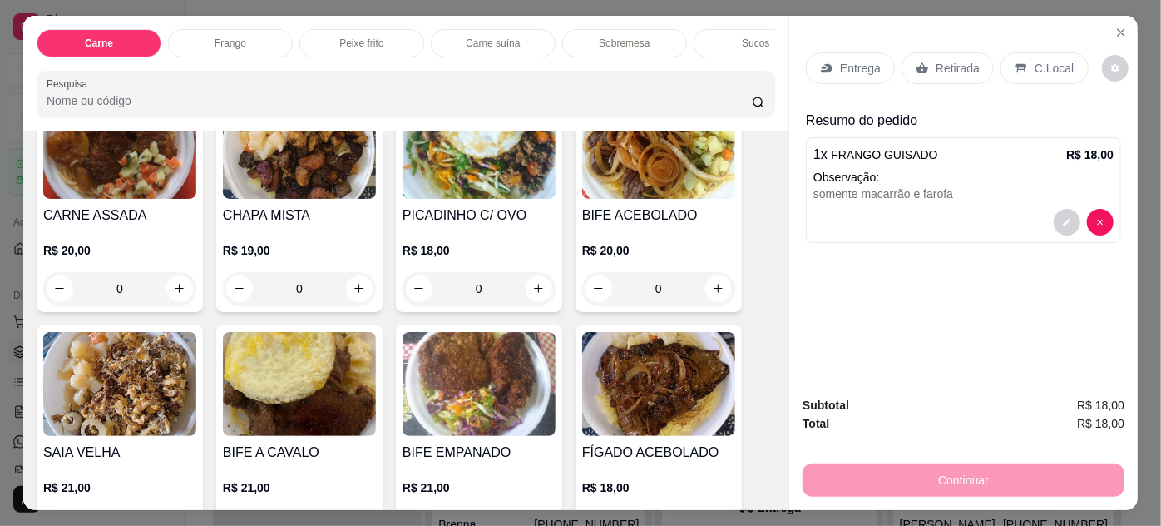
click at [277, 361] on img at bounding box center [299, 384] width 153 height 104
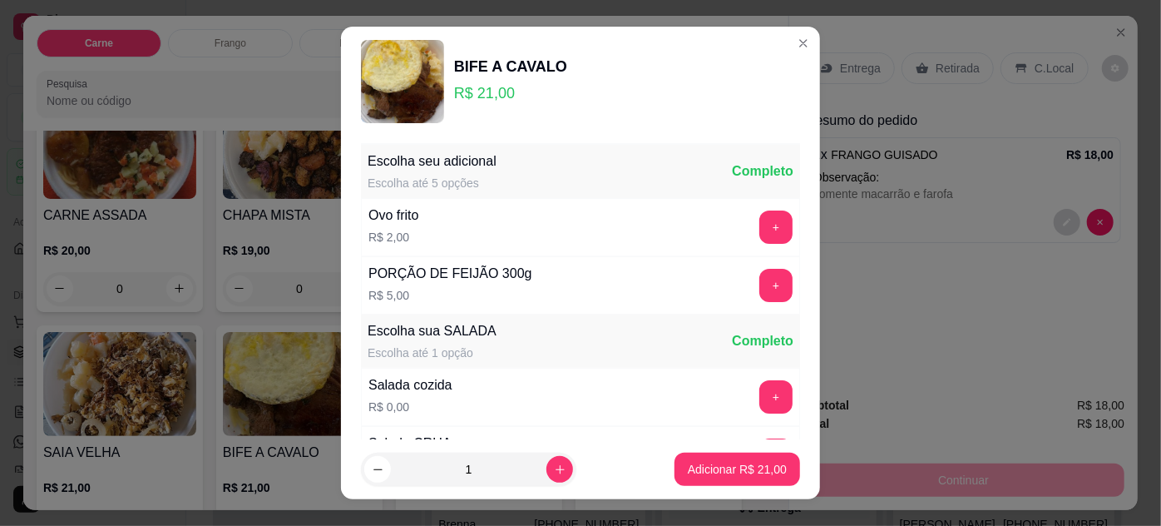
scroll to position [166, 0]
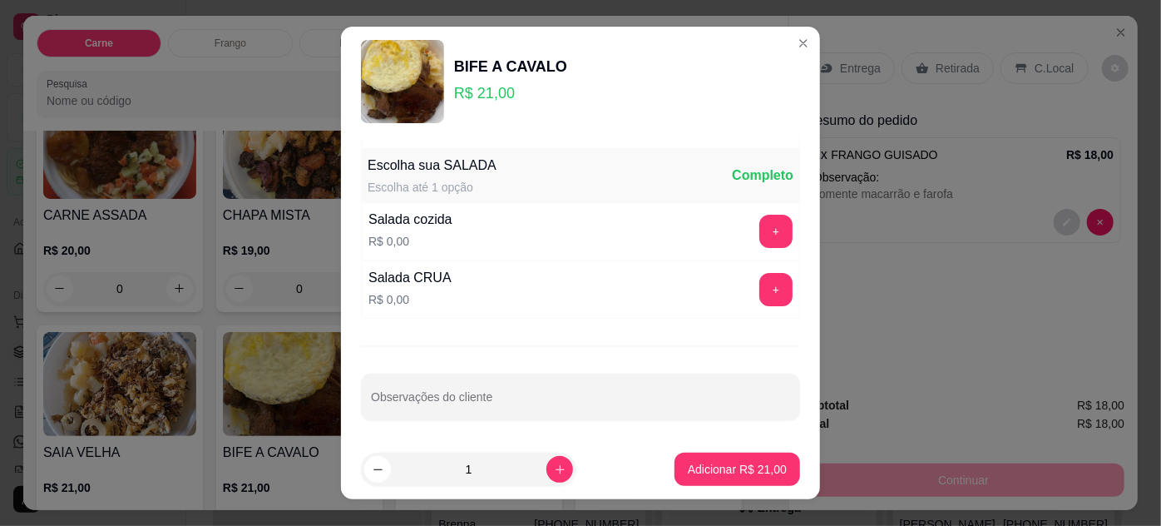
click at [552, 380] on div at bounding box center [580, 396] width 419 height 33
type input "com arroz e farofa"
click at [685, 477] on button "Adicionar R$ 21,00" at bounding box center [738, 468] width 126 height 33
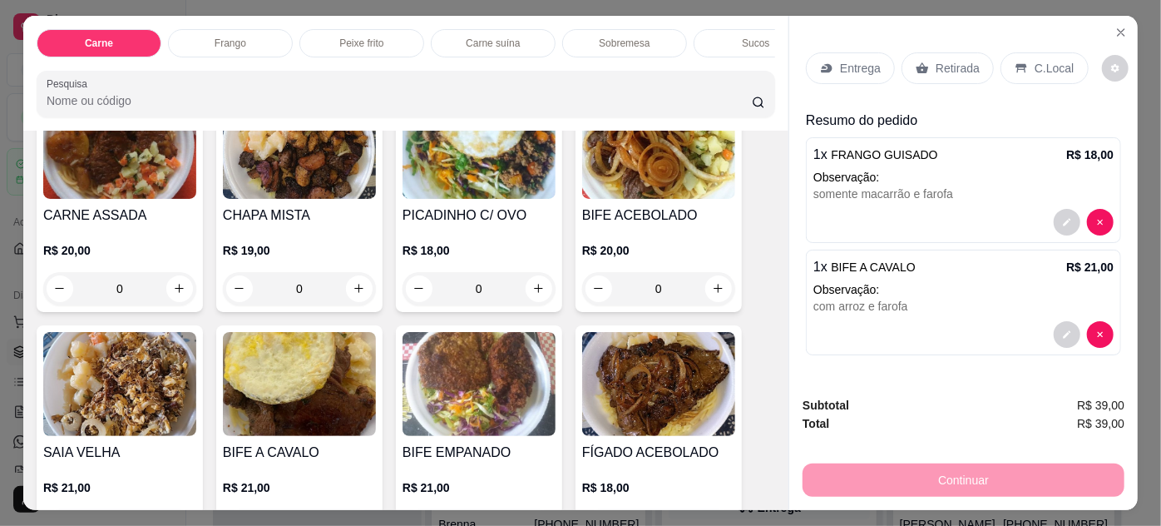
click at [833, 59] on div "Entrega" at bounding box center [850, 68] width 89 height 32
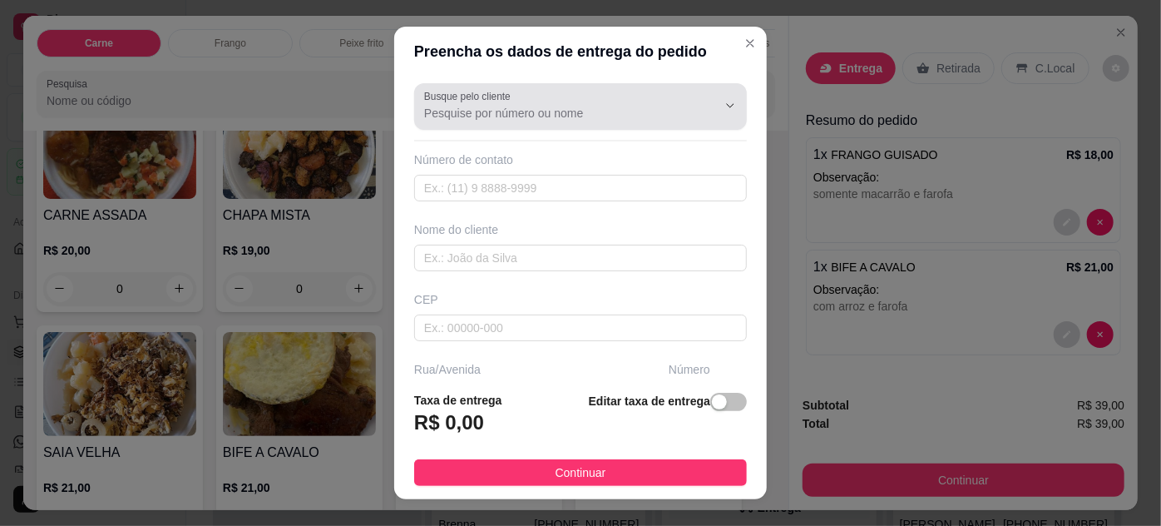
click at [536, 116] on input "Busque pelo cliente" at bounding box center [557, 113] width 266 height 17
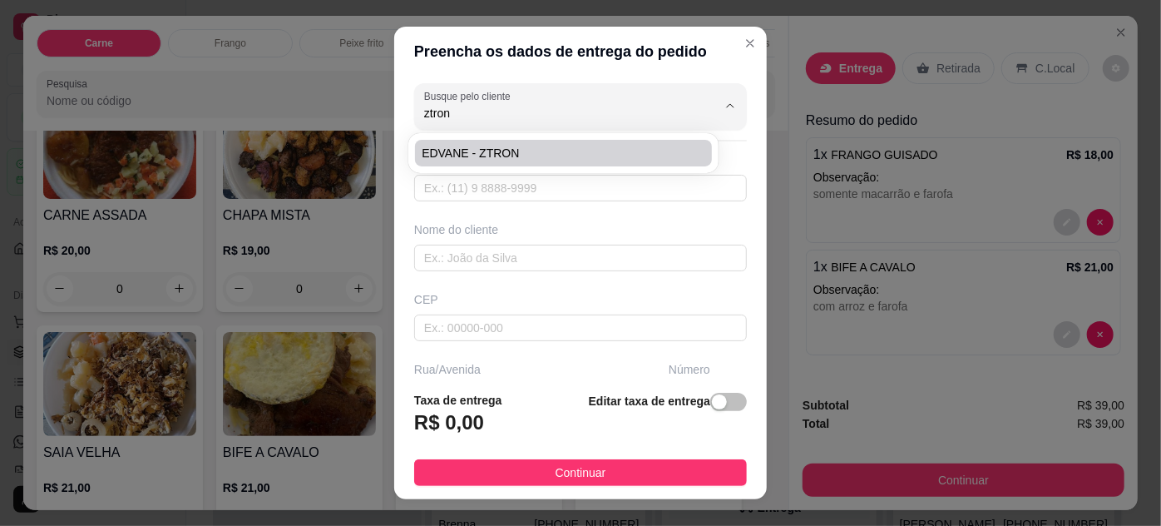
click at [534, 158] on span "EDVANE - ZTRON" at bounding box center [555, 153] width 266 height 17
type input "EDVANE - ZTRON"
type input "91989772480"
type input "EDVANE - ZTRON"
type input "ENTREGAR NA ZTRON, ESCRITORIO"
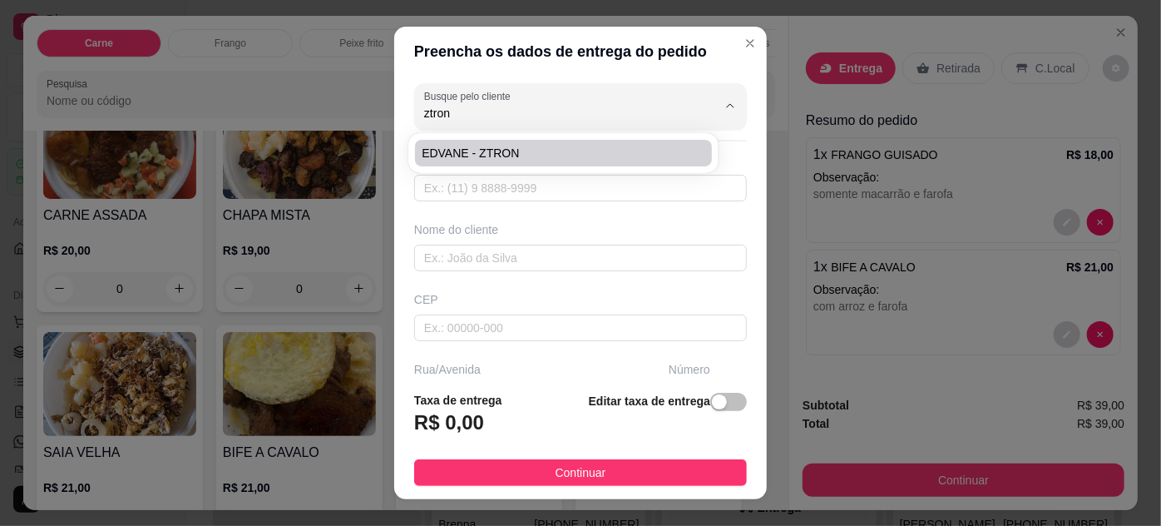
type input "1716"
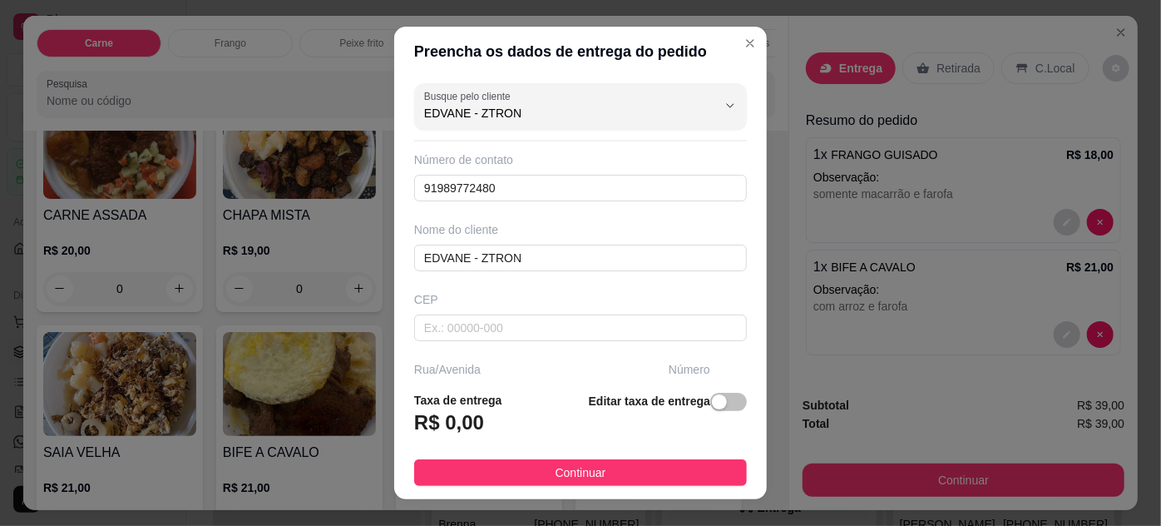
type input "EDVANE - ZTRON"
click at [724, 397] on span "button" at bounding box center [728, 402] width 37 height 18
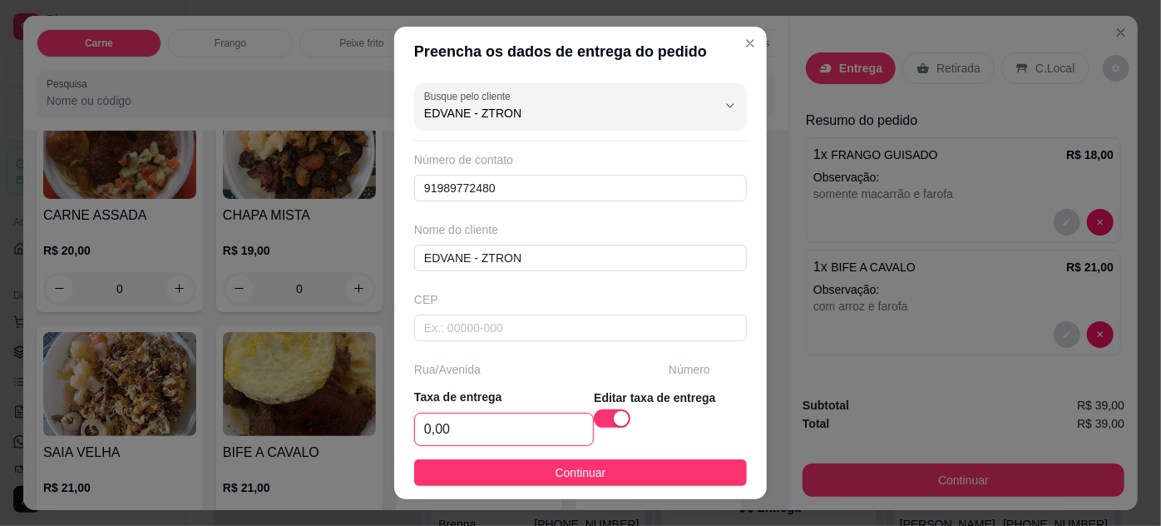
click at [523, 437] on input "0,00" at bounding box center [504, 429] width 178 height 32
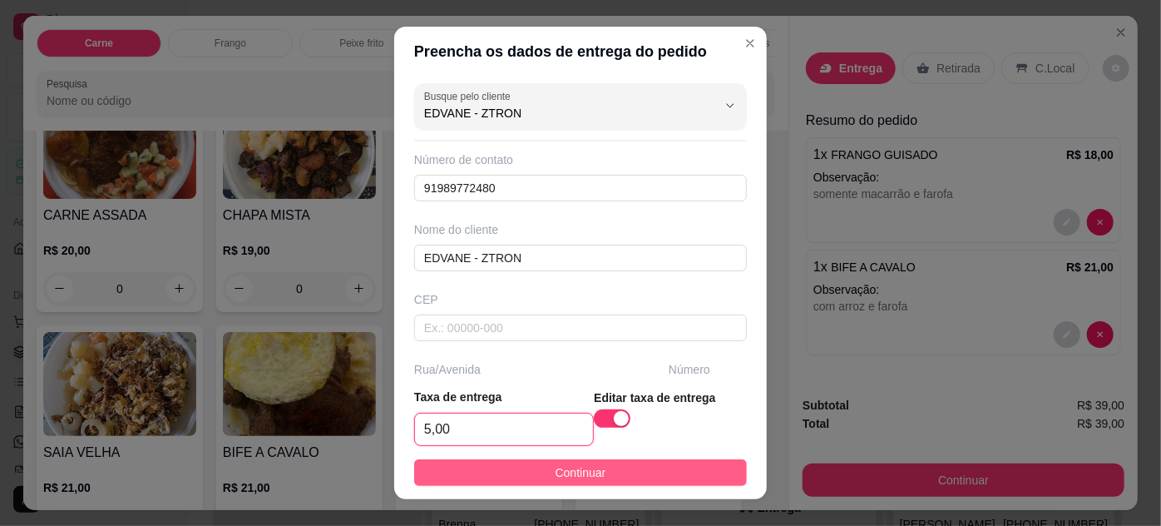
type input "5,00"
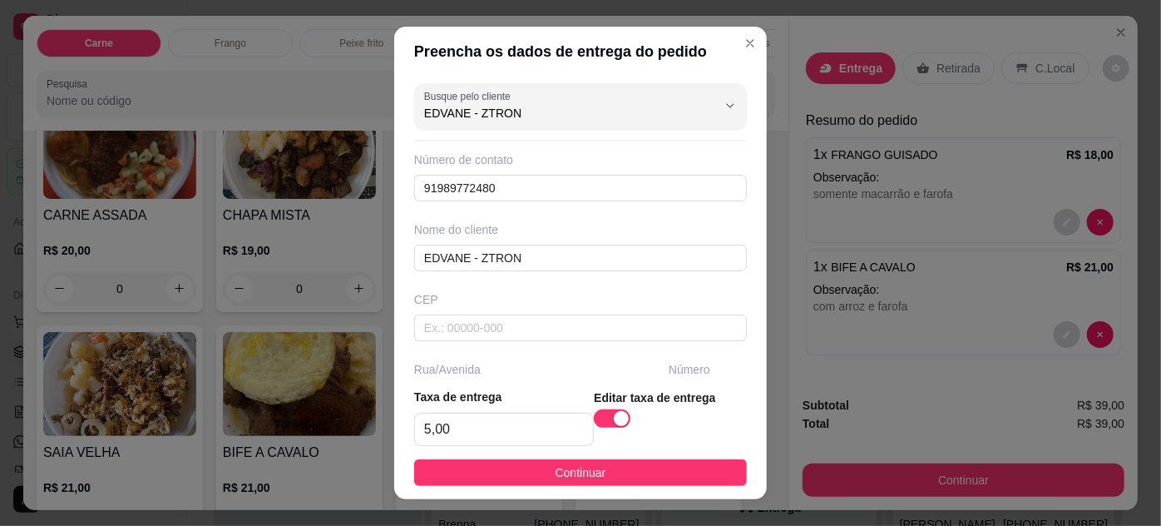
click at [533, 481] on button "Continuar" at bounding box center [580, 472] width 333 height 27
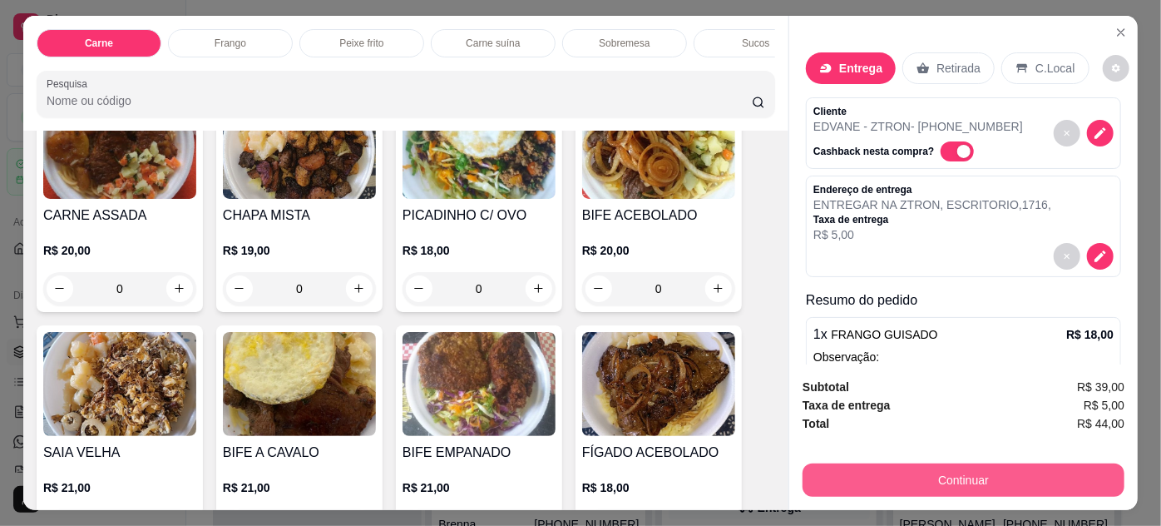
click at [853, 474] on button "Continuar" at bounding box center [964, 479] width 322 height 33
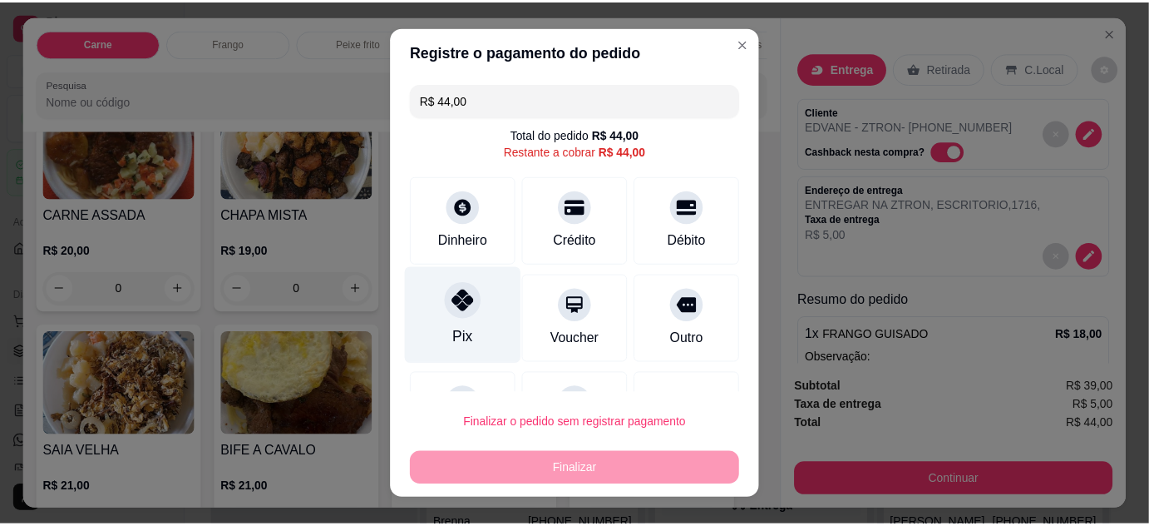
scroll to position [72, 0]
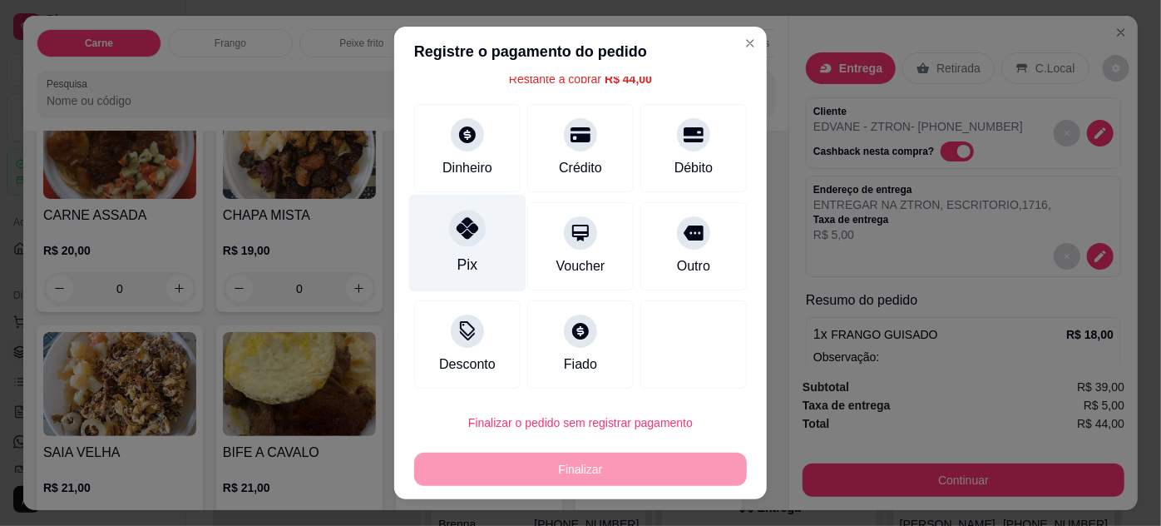
click at [423, 225] on div "Pix" at bounding box center [467, 242] width 117 height 97
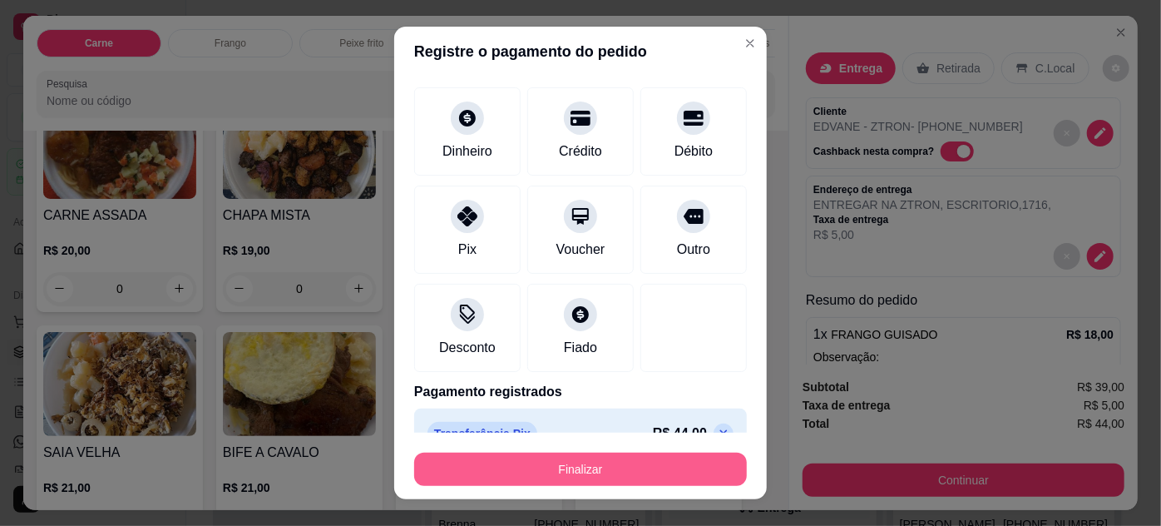
click at [640, 463] on button "Finalizar" at bounding box center [580, 468] width 333 height 33
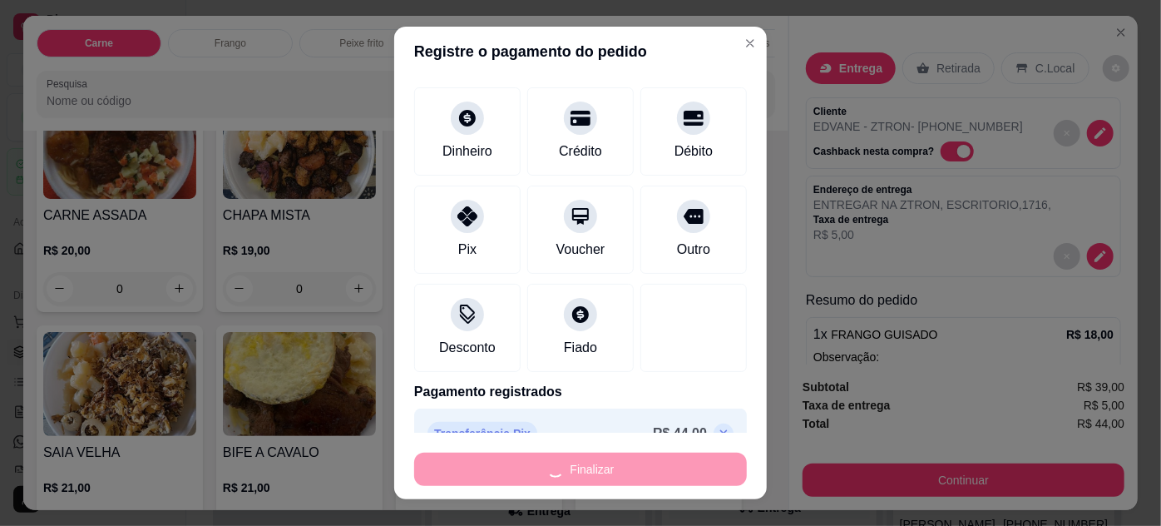
type input "-R$ 44,00"
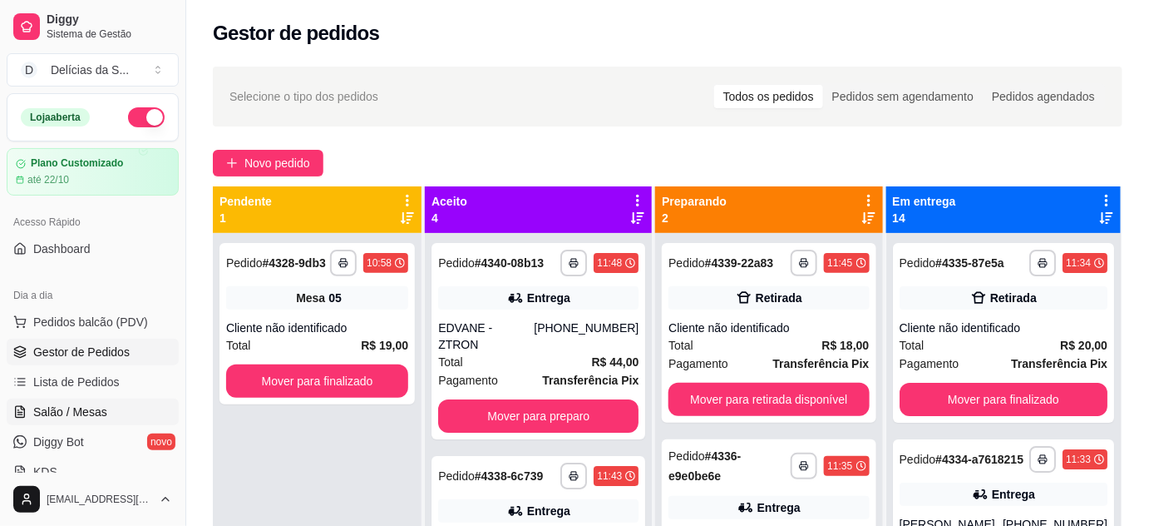
click at [78, 415] on span "Salão / Mesas" at bounding box center [70, 411] width 74 height 17
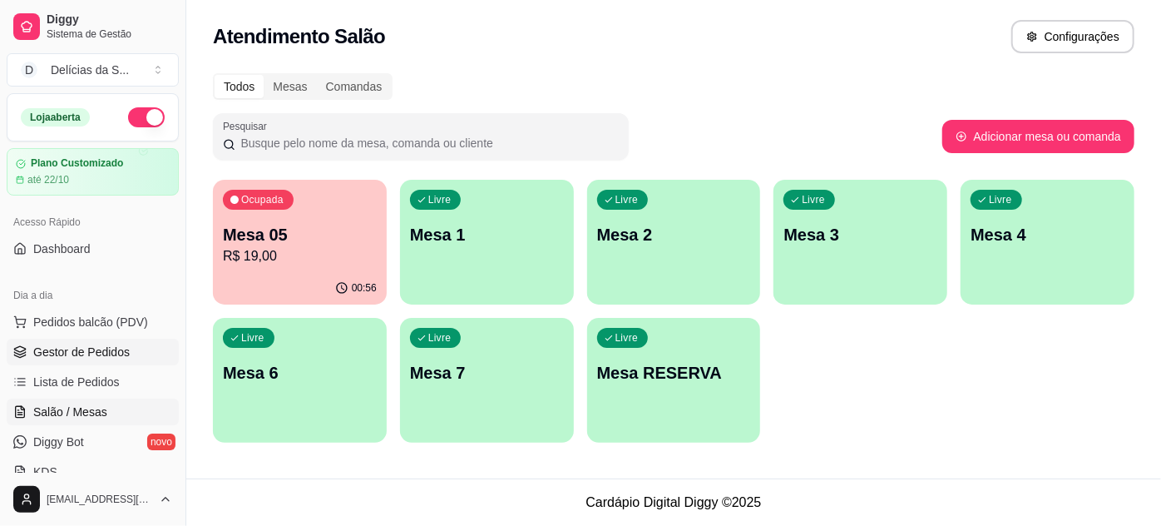
click at [84, 343] on span "Gestor de Pedidos" at bounding box center [81, 351] width 96 height 17
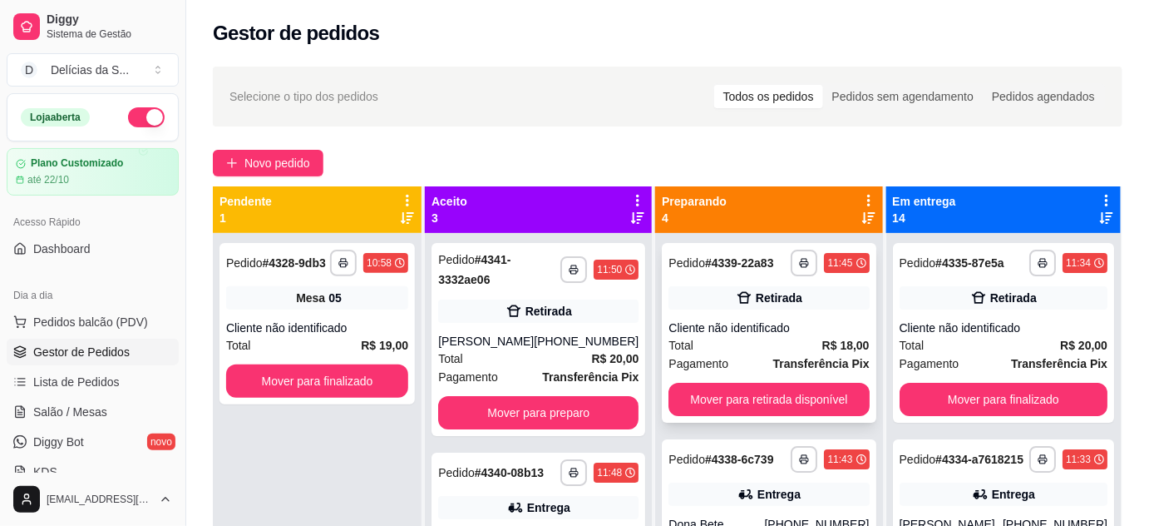
click at [805, 354] on div "Total R$ 18,00" at bounding box center [769, 345] width 200 height 18
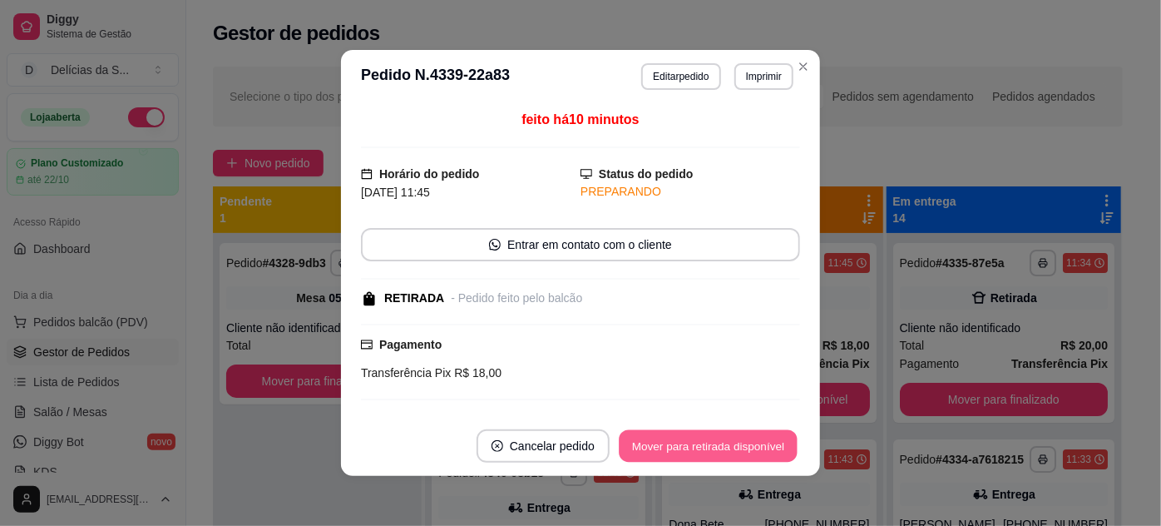
click at [721, 442] on button "Mover para retirada disponível" at bounding box center [708, 446] width 178 height 32
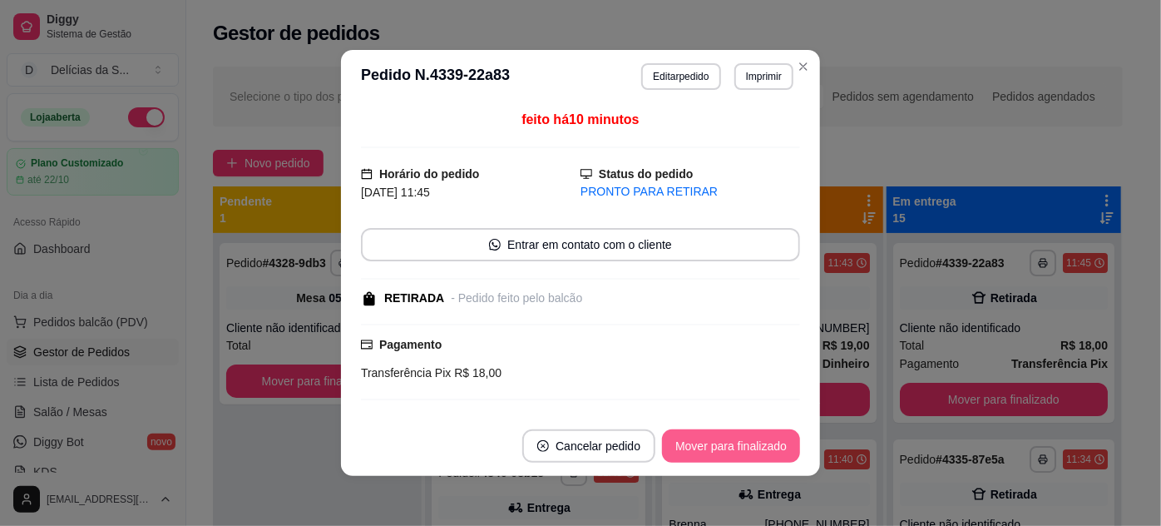
click at [721, 442] on button "Mover para finalizado" at bounding box center [731, 445] width 138 height 33
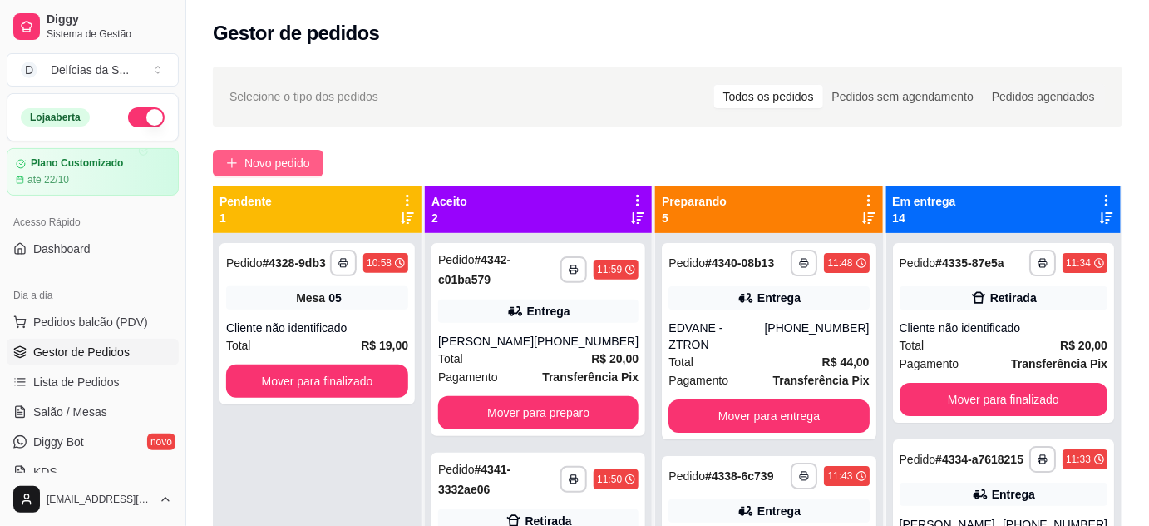
click at [292, 170] on span "Novo pedido" at bounding box center [278, 163] width 66 height 18
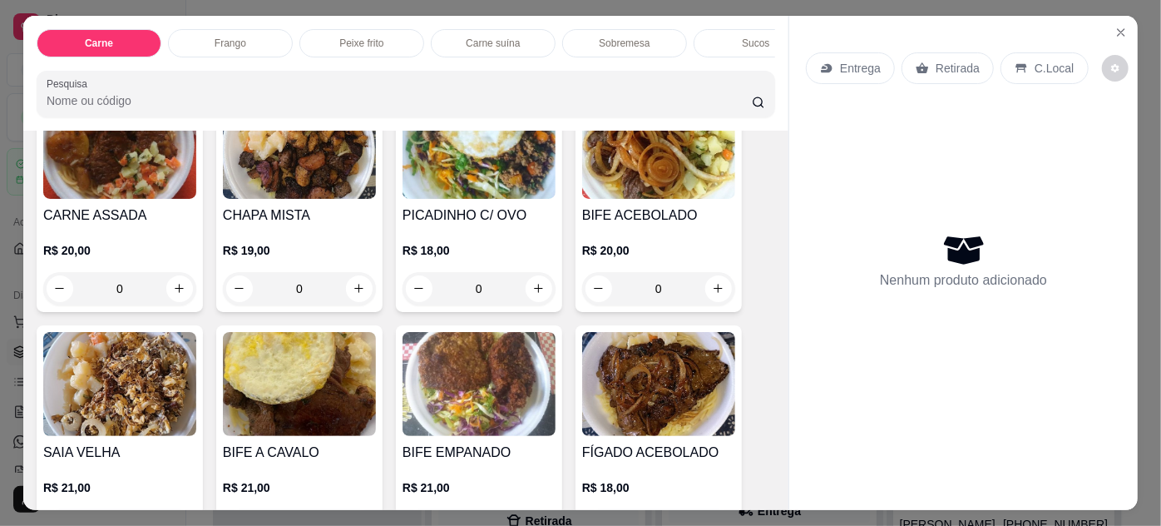
scroll to position [302, 0]
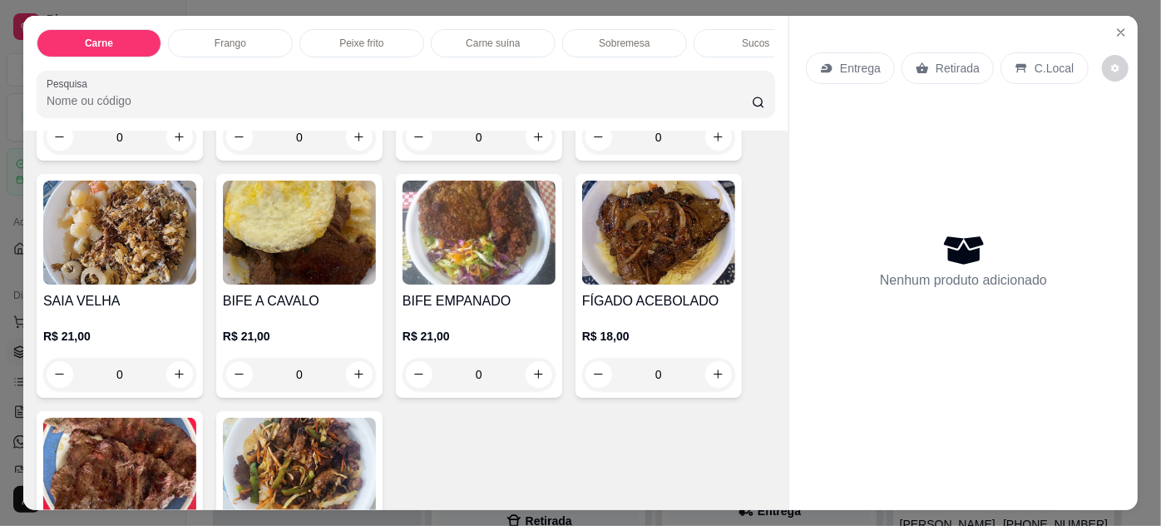
click at [605, 269] on img at bounding box center [658, 232] width 153 height 104
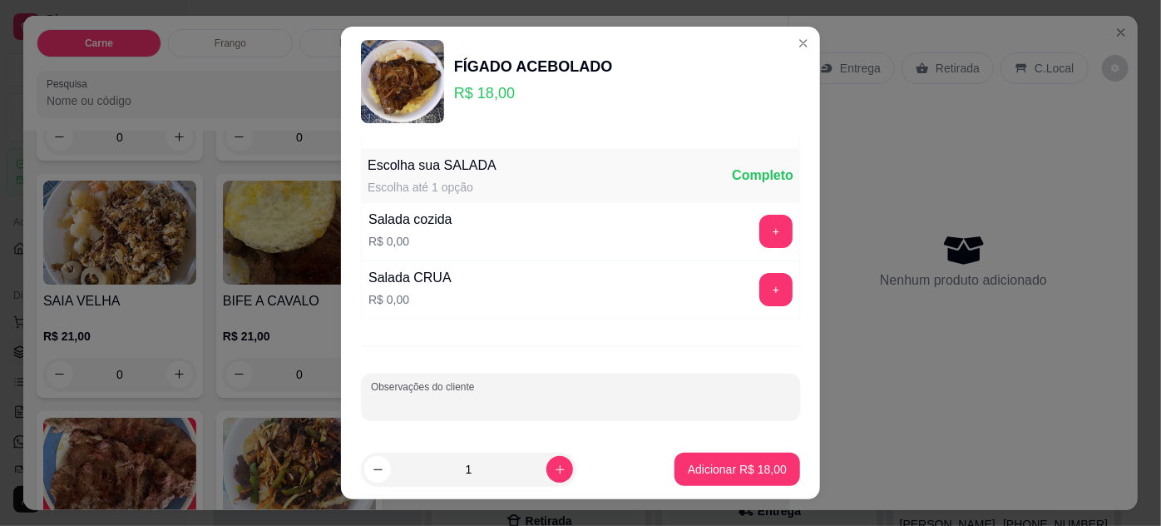
click at [561, 401] on input "Observações do cliente" at bounding box center [580, 403] width 419 height 17
type input "bem fritinho"
click at [546, 461] on button "increase-product-quantity" at bounding box center [559, 470] width 26 height 26
type input "2"
click at [688, 461] on p "Adicionar R$ 36,00" at bounding box center [737, 469] width 99 height 17
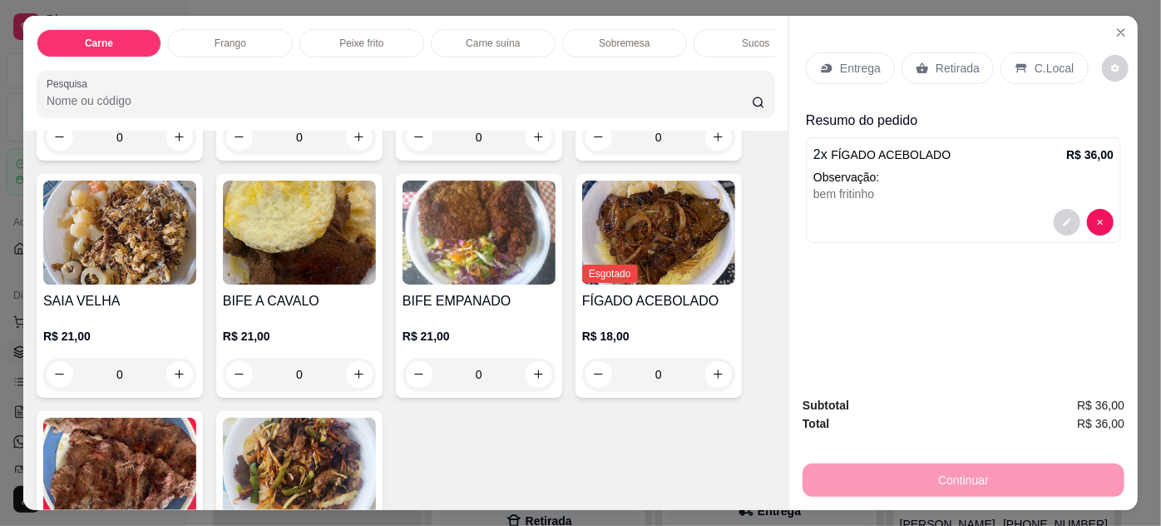
click at [847, 75] on div "Entrega" at bounding box center [850, 68] width 89 height 32
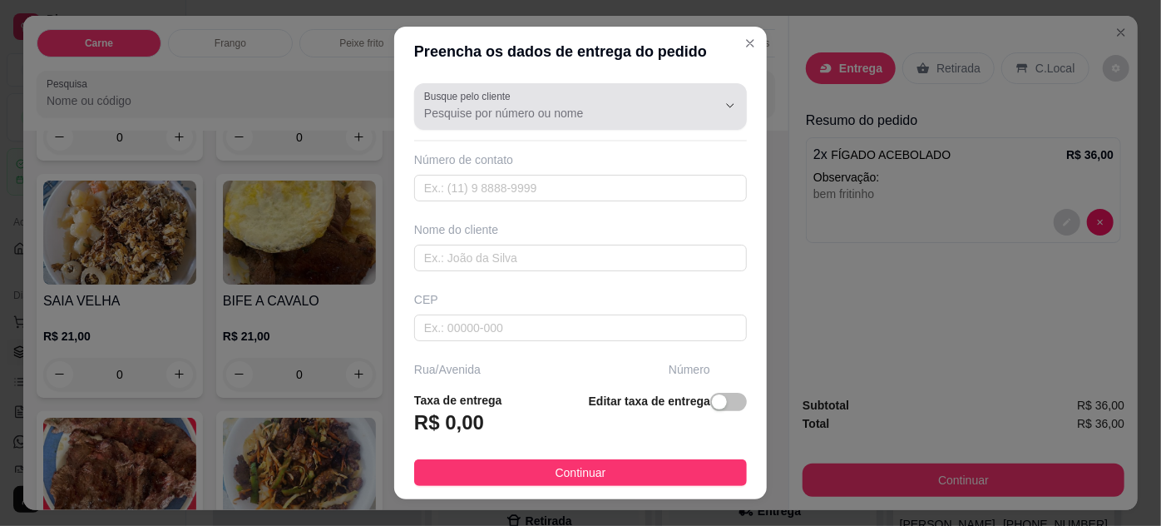
click at [574, 102] on div at bounding box center [580, 106] width 313 height 33
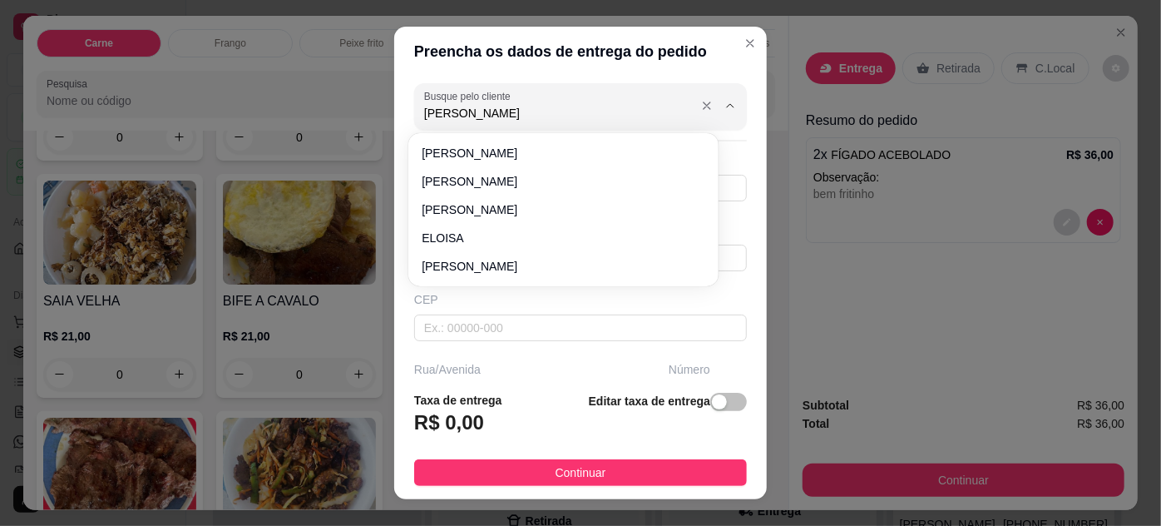
type input "[PERSON_NAME]"
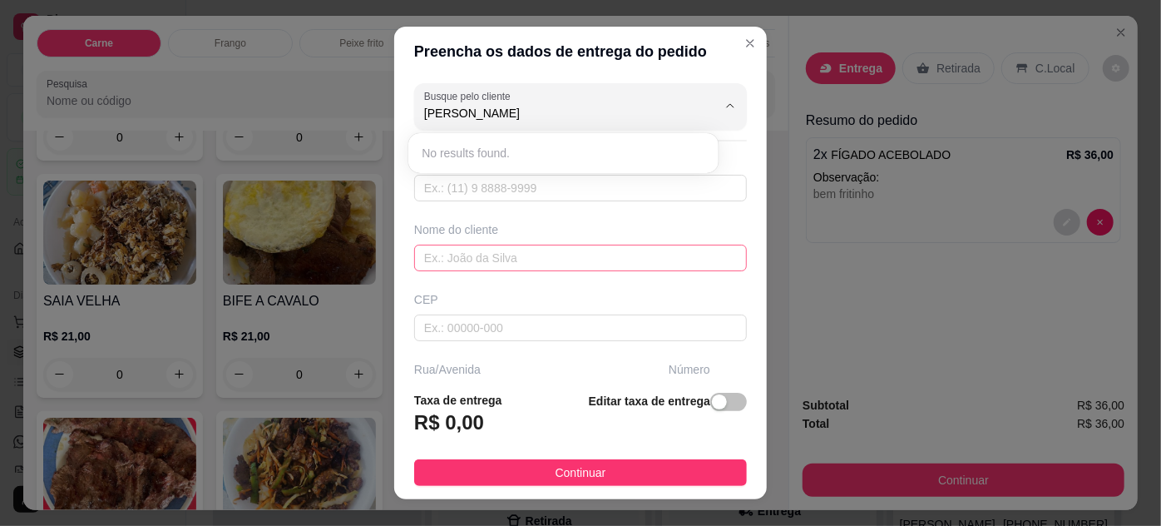
click at [472, 259] on input "text" at bounding box center [580, 258] width 333 height 27
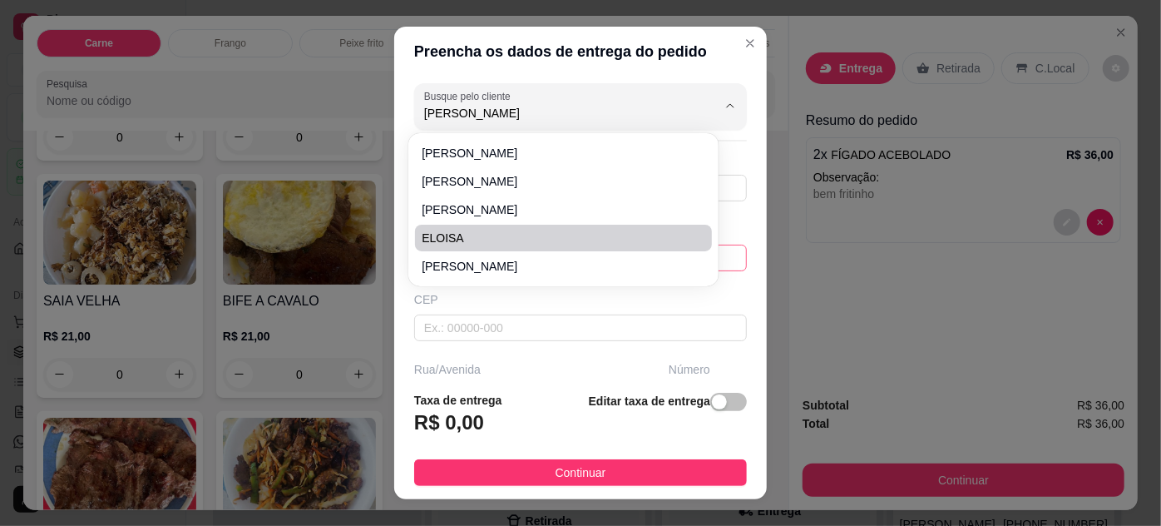
type input "[PERSON_NAME]"
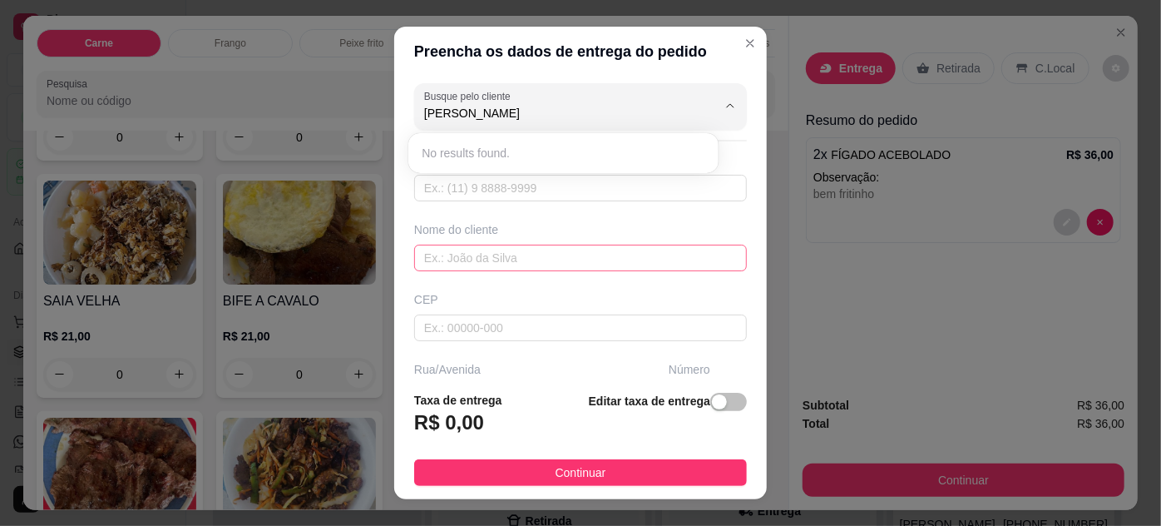
click at [466, 262] on input "text" at bounding box center [580, 258] width 333 height 27
click at [466, 263] on body "**********" at bounding box center [574, 263] width 1149 height 526
type input "[PERSON_NAME]"
type input "91998141735"
type input "[PERSON_NAME]"
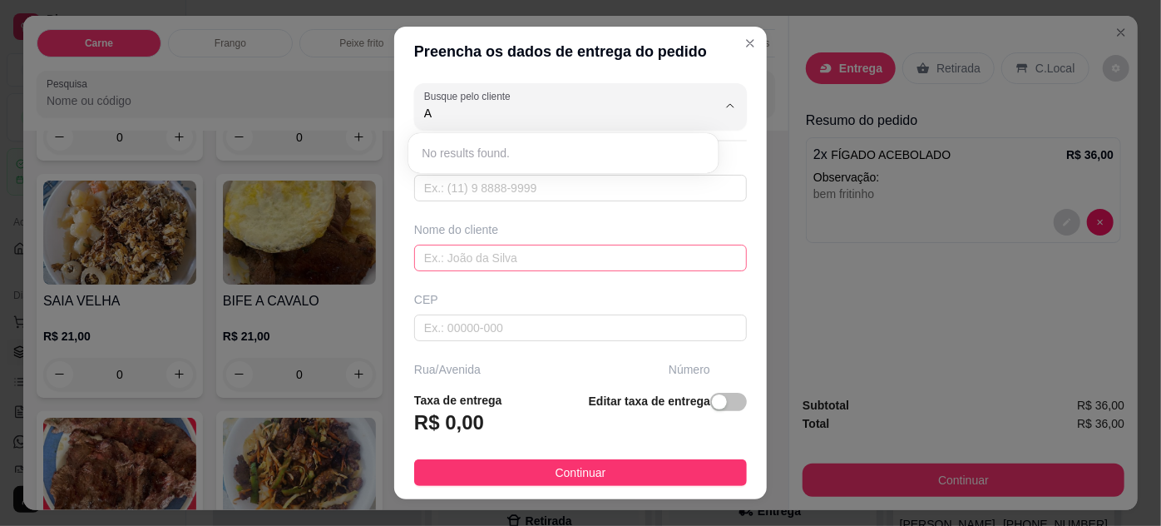
type input "Barão do triunfo"
type input "2973"
type input "[PERSON_NAME]"
type input "[GEOGRAPHIC_DATA]"
type input "Alfa Crossfit"
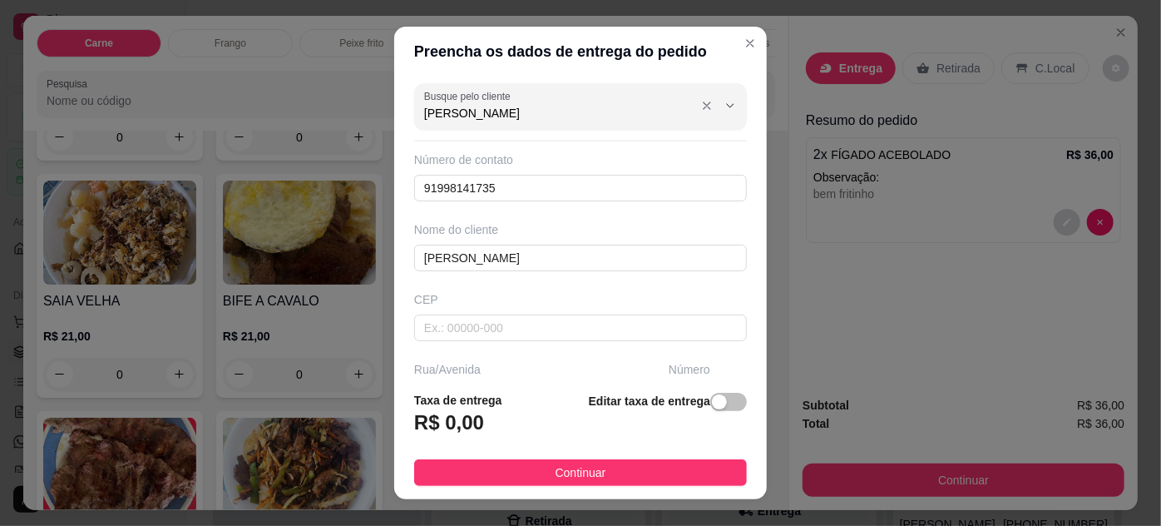
click at [541, 86] on div "Busque pelo cliente [PERSON_NAME]" at bounding box center [580, 106] width 333 height 47
click at [694, 103] on button "Show suggestions" at bounding box center [707, 105] width 27 height 27
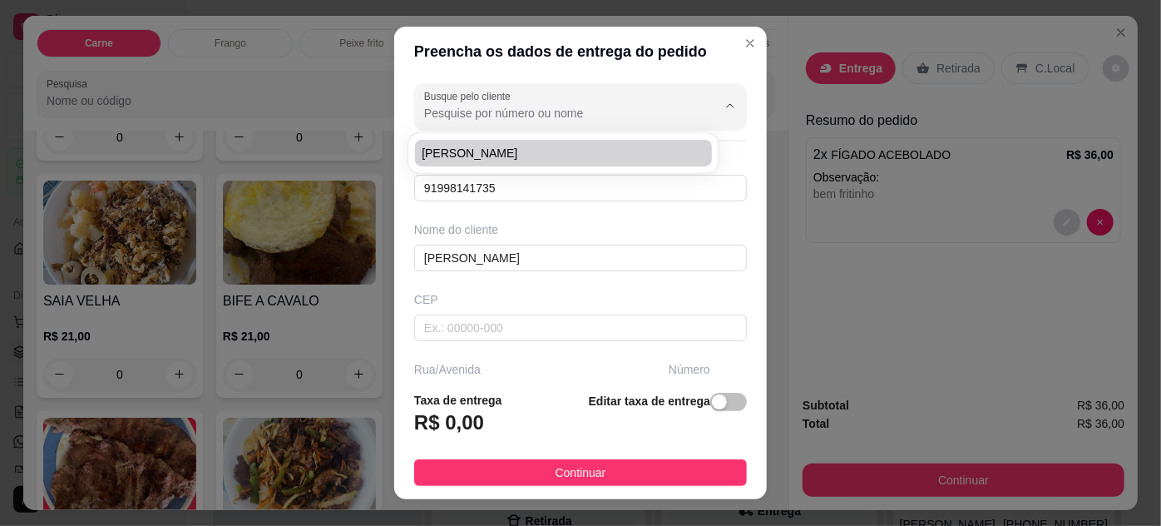
type input "[PERSON_NAME]"
type input "91988268222"
type input "[PERSON_NAME]"
type input "66015052"
type input "TV. PRESIDENTE [PERSON_NAME]"
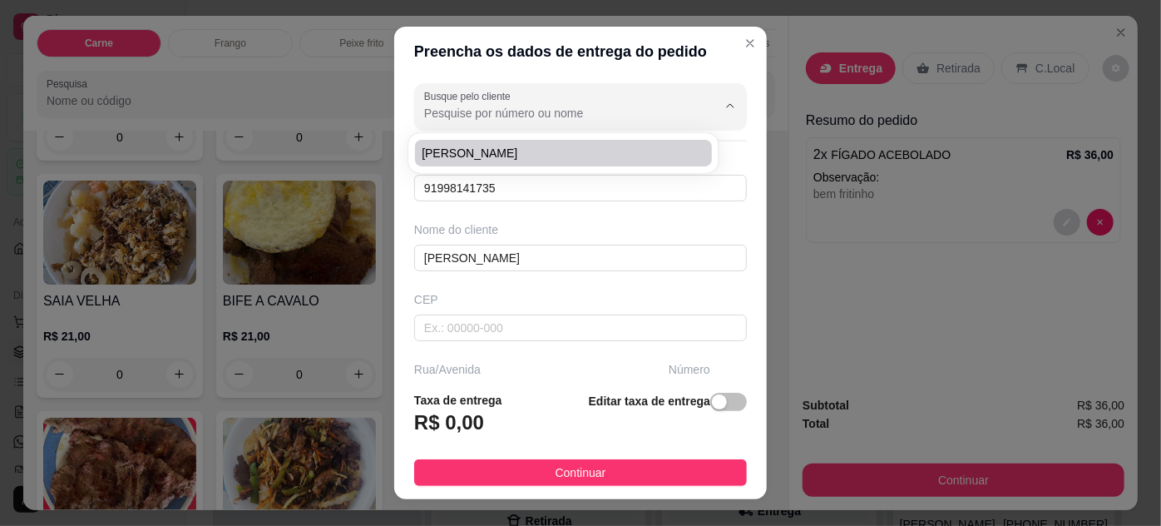
type input "413"
type input "Campina"
type input "[GEOGRAPHIC_DATA]"
type input "EM FRENTE AOS CORREIOS"
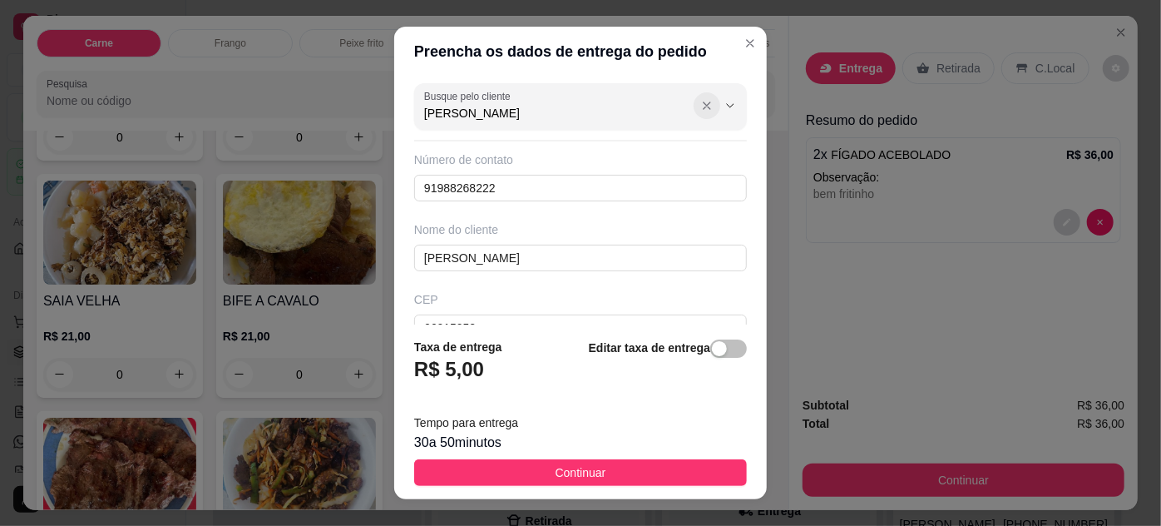
click at [700, 110] on icon "Show suggestions" at bounding box center [706, 105] width 13 height 13
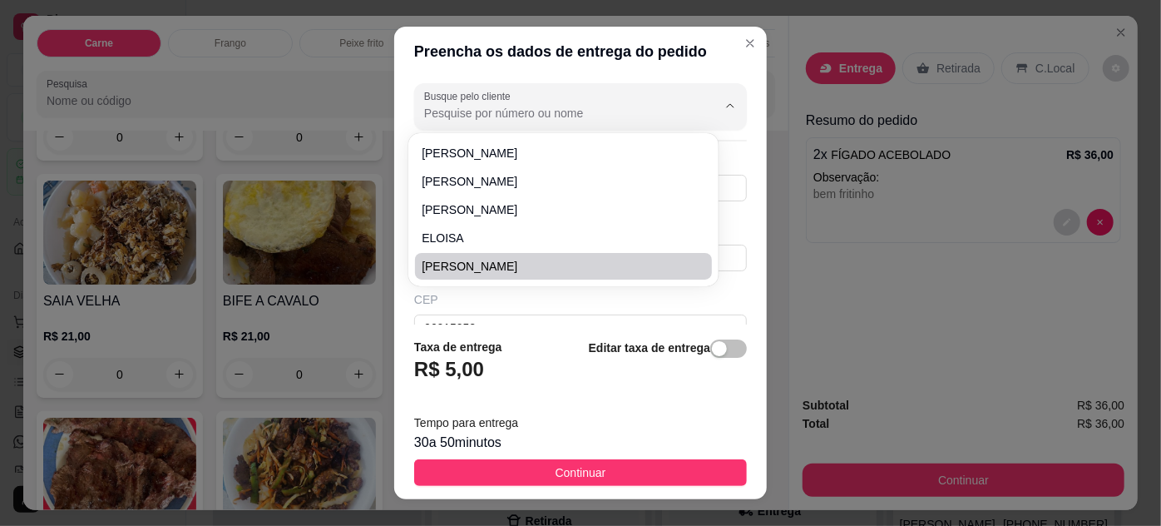
click at [551, 301] on div "CEP" at bounding box center [580, 299] width 333 height 17
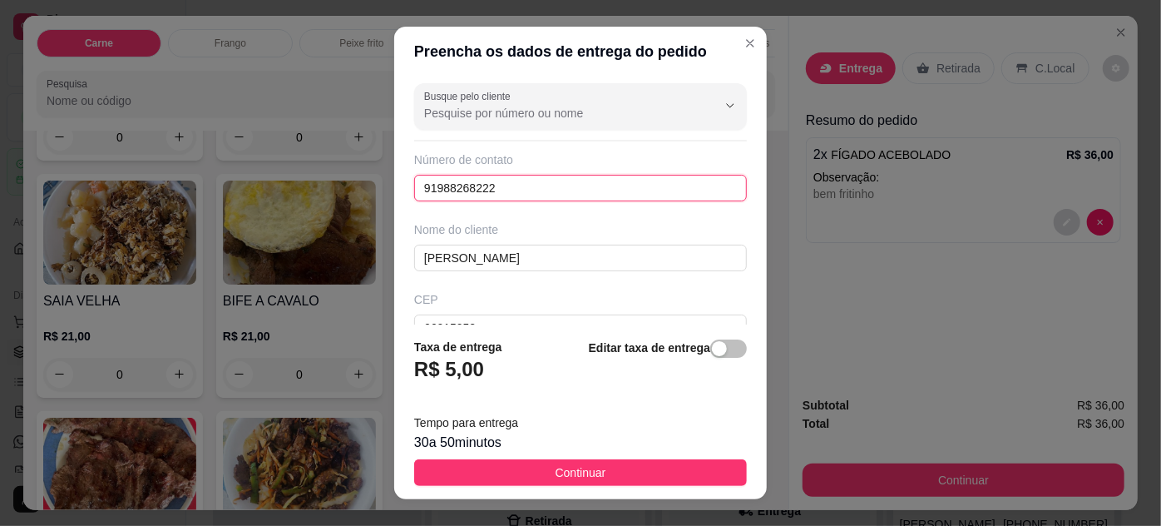
drag, startPoint x: 492, startPoint y: 184, endPoint x: 399, endPoint y: 194, distance: 93.7
click at [399, 194] on div "Busque pelo cliente Número de contato 91988268222 Nome do cliente [PERSON_NAME]…" at bounding box center [580, 201] width 373 height 249
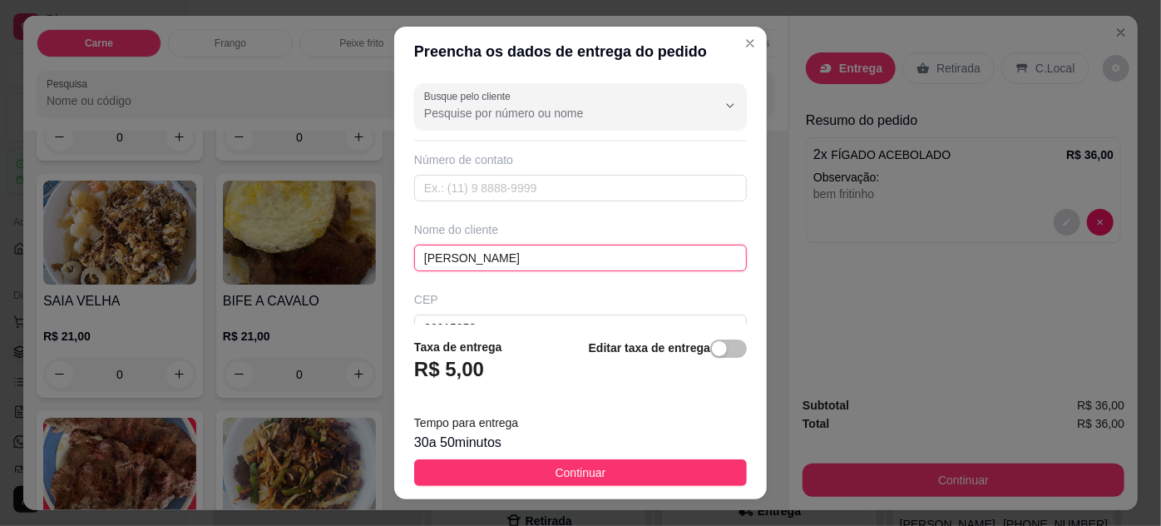
drag, startPoint x: 486, startPoint y: 266, endPoint x: 472, endPoint y: 255, distance: 17.1
click at [472, 256] on input "[PERSON_NAME]" at bounding box center [580, 258] width 333 height 27
drag, startPoint x: 468, startPoint y: 255, endPoint x: 395, endPoint y: 253, distance: 73.2
click at [395, 253] on div "Busque pelo cliente Número de contato Nome do cliente [PERSON_NAME] 66015052 Ru…" at bounding box center [580, 201] width 373 height 249
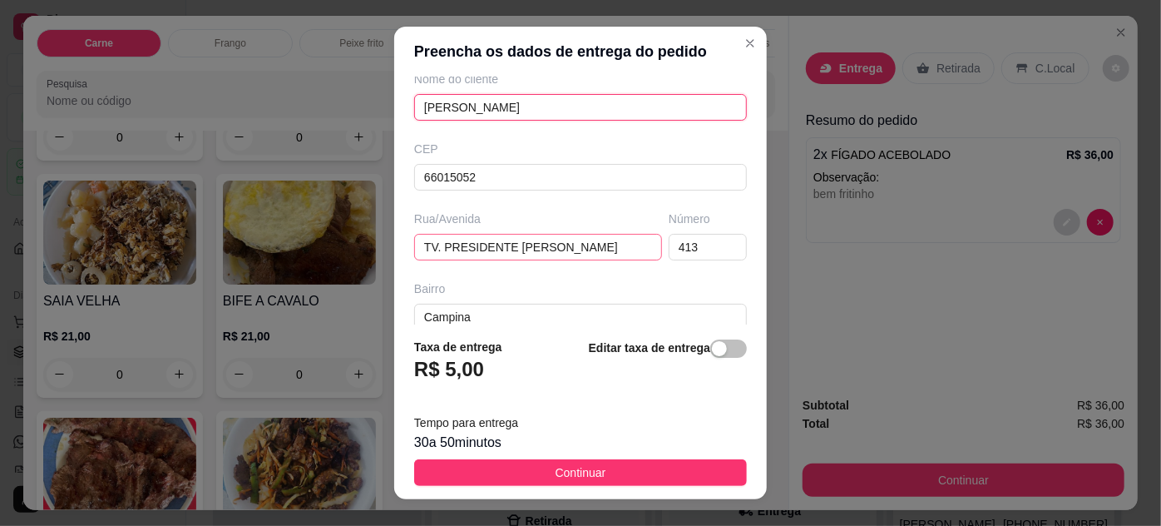
type input "[PERSON_NAME]"
drag, startPoint x: 563, startPoint y: 245, endPoint x: 392, endPoint y: 252, distance: 171.5
click at [394, 252] on div "Busque pelo cliente Número de contato Nome do cliente [PERSON_NAME] CEP 6601505…" at bounding box center [580, 201] width 373 height 249
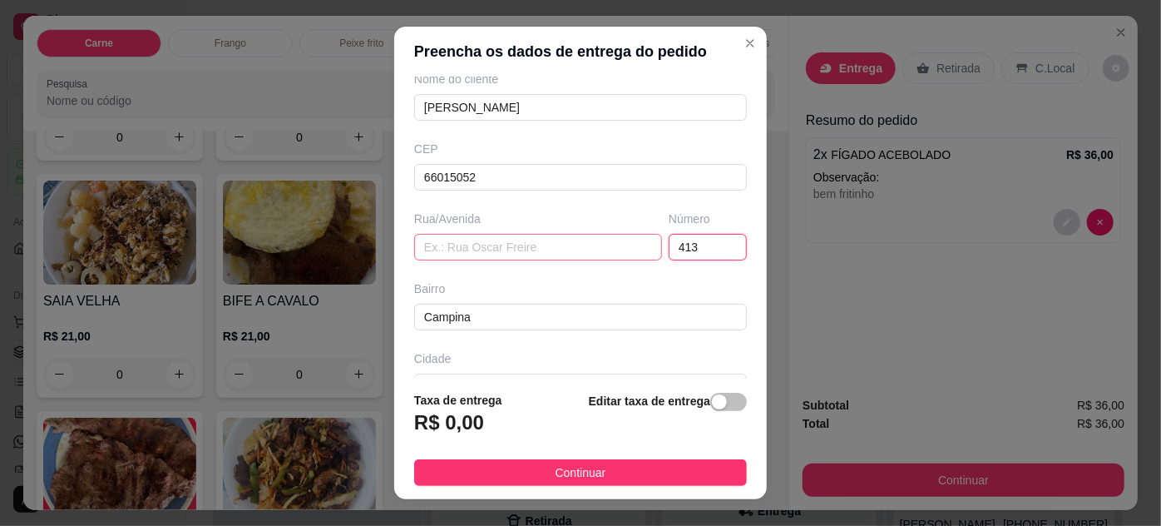
drag, startPoint x: 666, startPoint y: 250, endPoint x: 636, endPoint y: 251, distance: 30.0
click at [636, 251] on div "Rua/[GEOGRAPHIC_DATA]" at bounding box center [580, 235] width 339 height 50
drag, startPoint x: 476, startPoint y: 308, endPoint x: 368, endPoint y: 306, distance: 108.1
click at [369, 308] on div "Preencha os dados de entrega do pedido Busque pelo cliente Número de contato No…" at bounding box center [580, 263] width 1161 height 526
click at [495, 236] on input "text" at bounding box center [538, 247] width 248 height 27
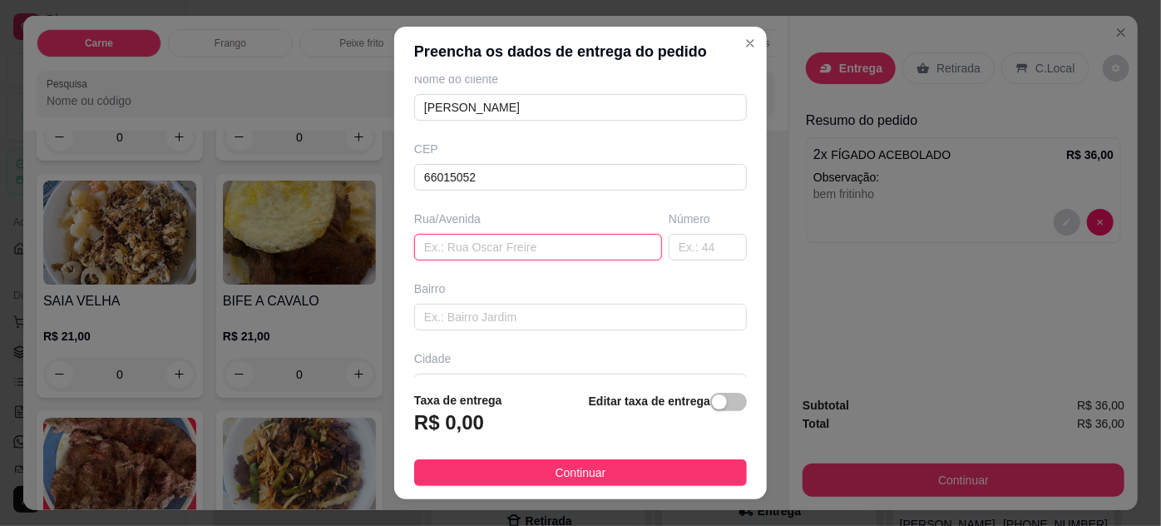
paste input "Av marques de herval 580 Clube do cabelo Pedreira"
type input "Av marques de herval 580 Clube do cabelo Pedreira"
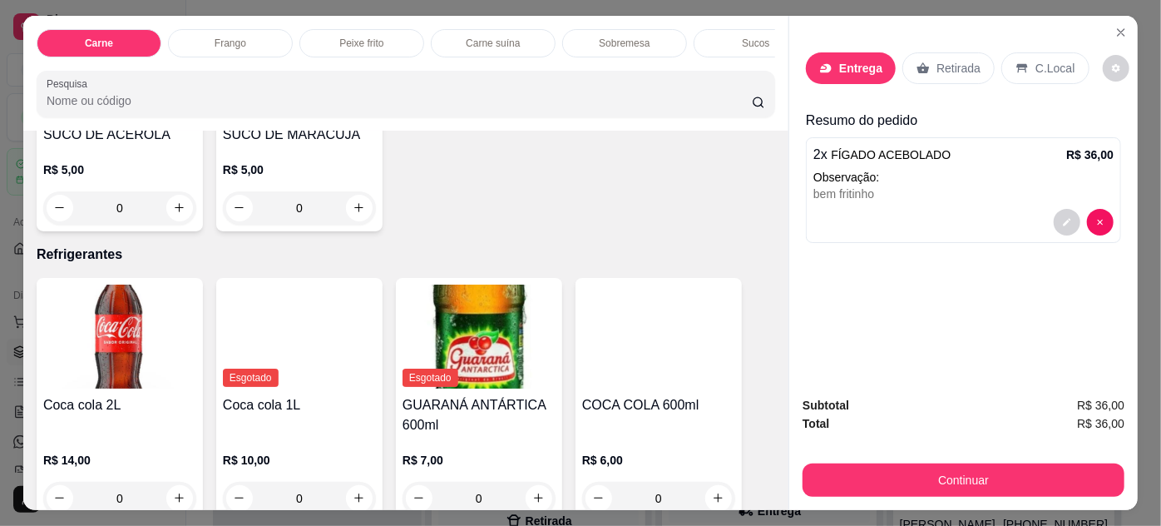
scroll to position [2268, 0]
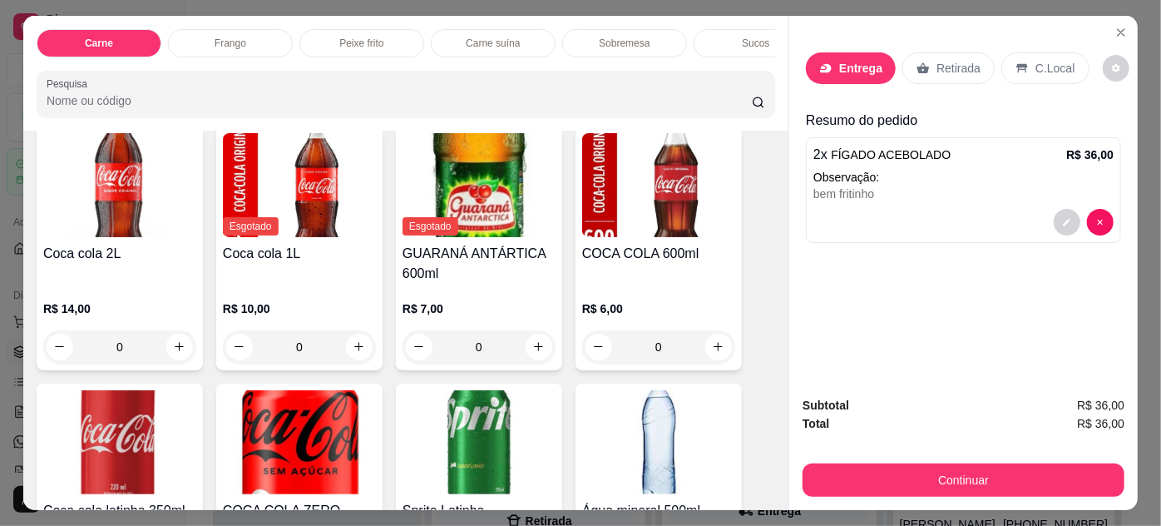
click at [678, 247] on h4 "COCA COLA 600ml" at bounding box center [658, 254] width 153 height 20
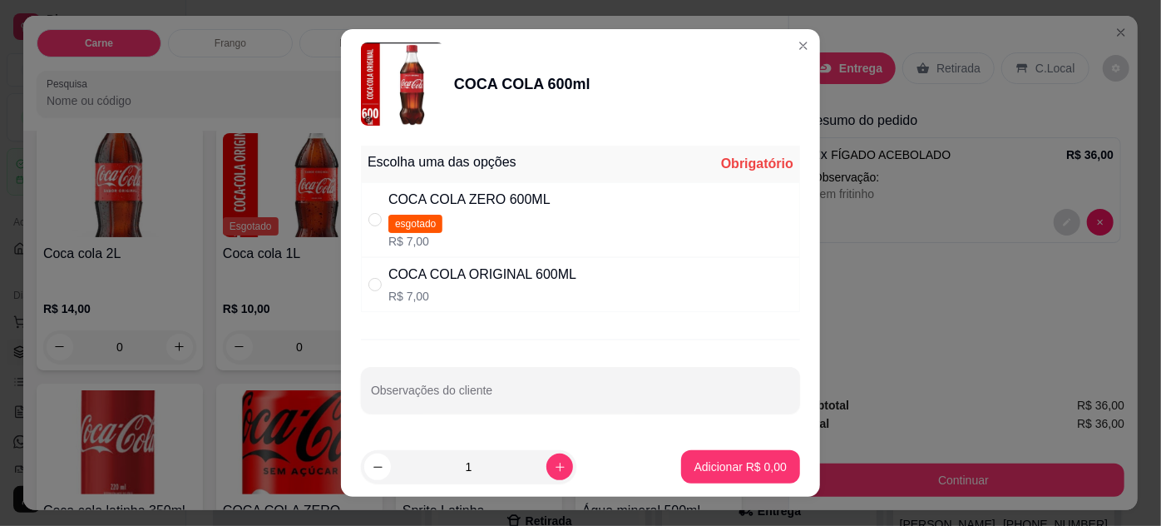
click at [536, 279] on div "COCA COLA ORIGINAL 600ML" at bounding box center [482, 274] width 188 height 20
radio input "true"
click at [717, 460] on p "Adicionar R$ 7,00" at bounding box center [740, 466] width 90 height 16
type input "1"
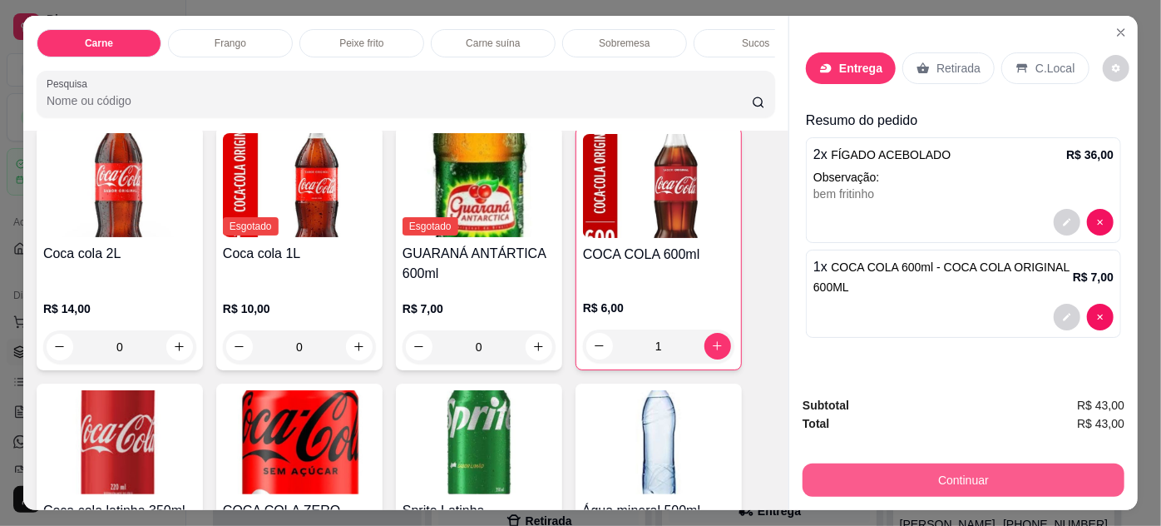
click at [862, 474] on button "Continuar" at bounding box center [964, 479] width 322 height 33
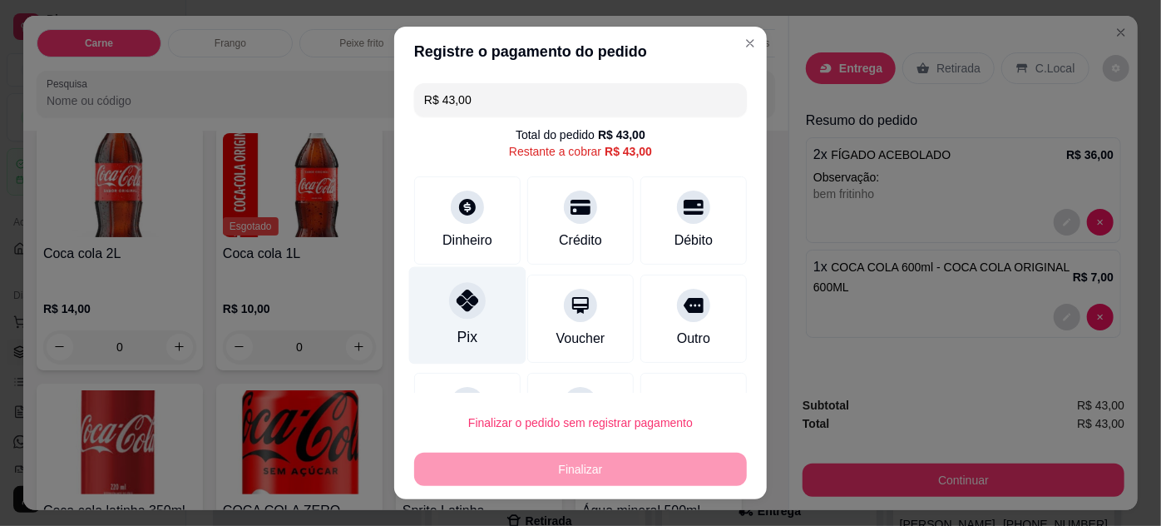
click at [445, 319] on div "Pix" at bounding box center [467, 314] width 117 height 97
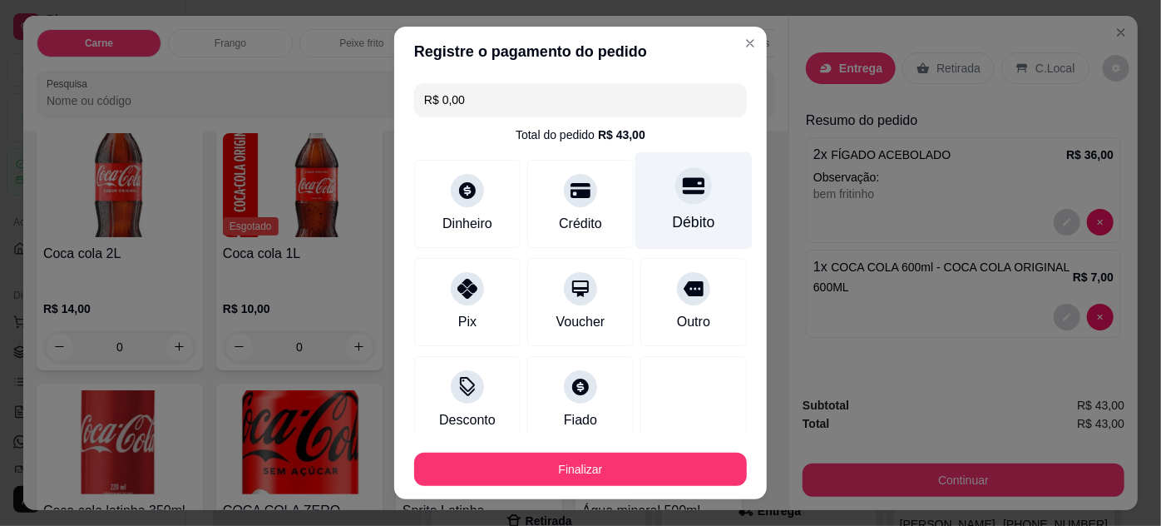
click at [635, 204] on div "Débito" at bounding box center [693, 199] width 117 height 97
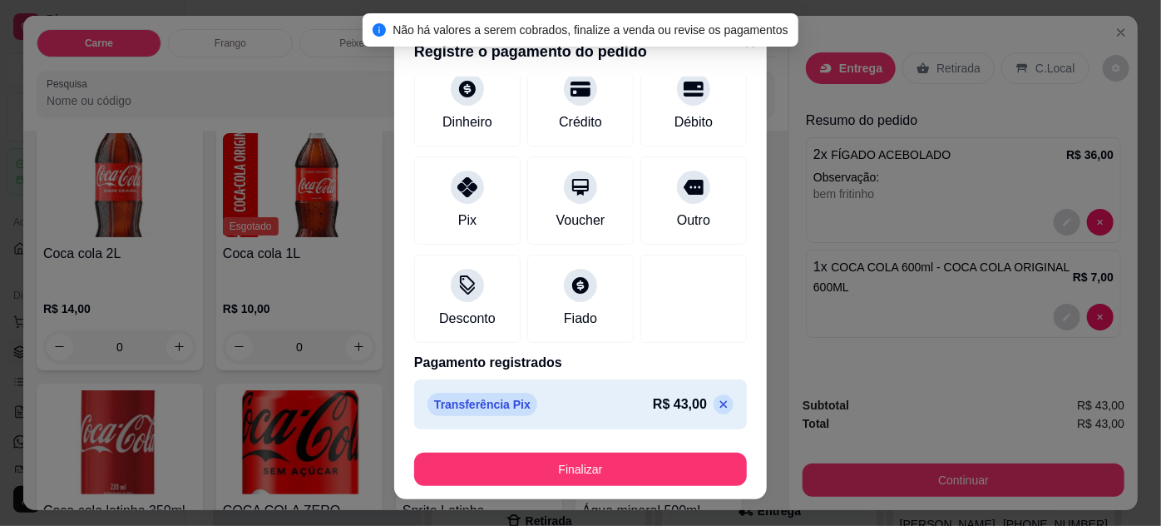
click at [717, 403] on icon at bounding box center [723, 404] width 13 height 13
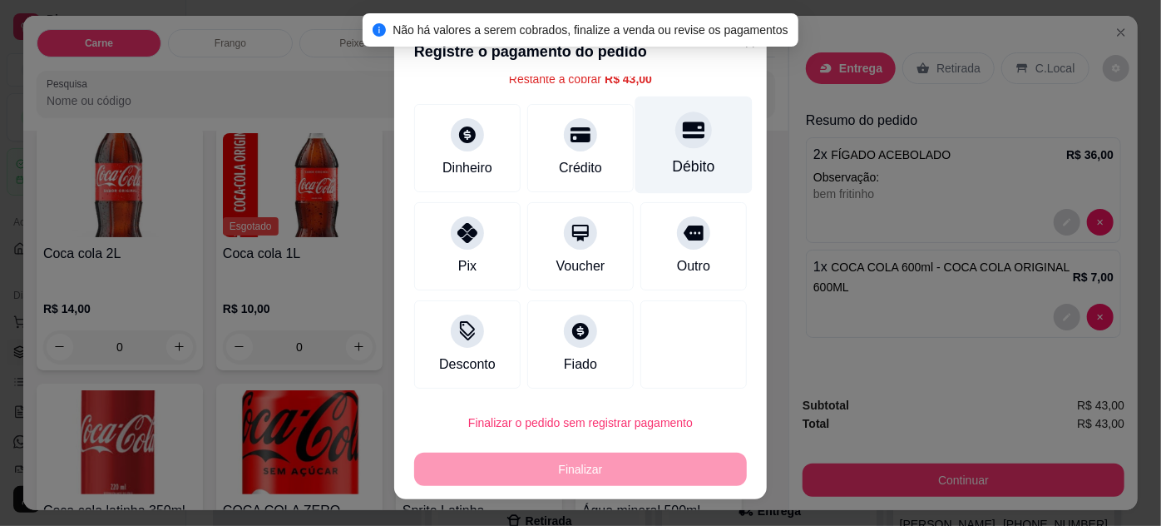
click at [664, 187] on div "Débito" at bounding box center [693, 144] width 117 height 97
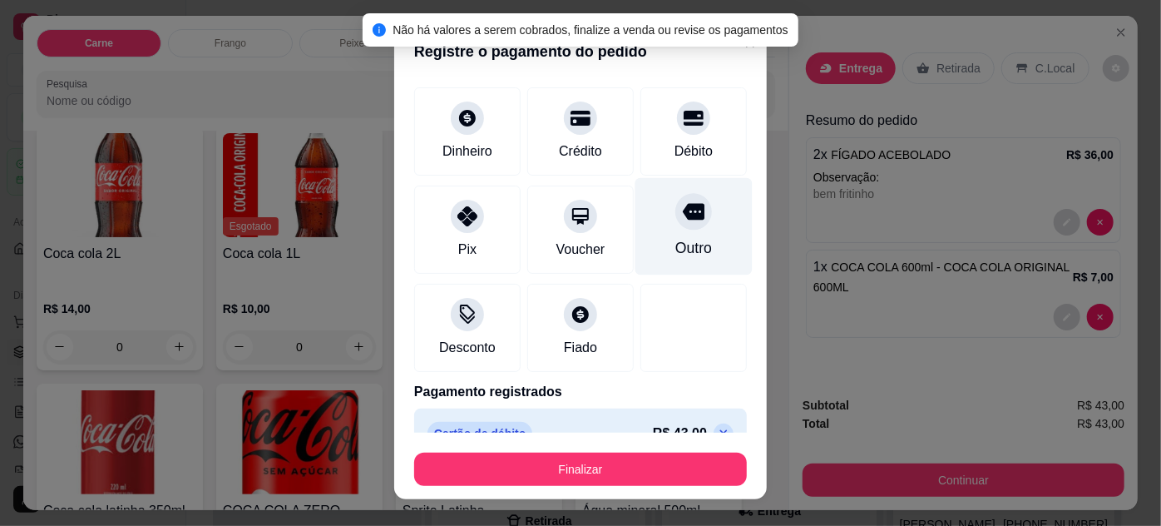
scroll to position [101, 0]
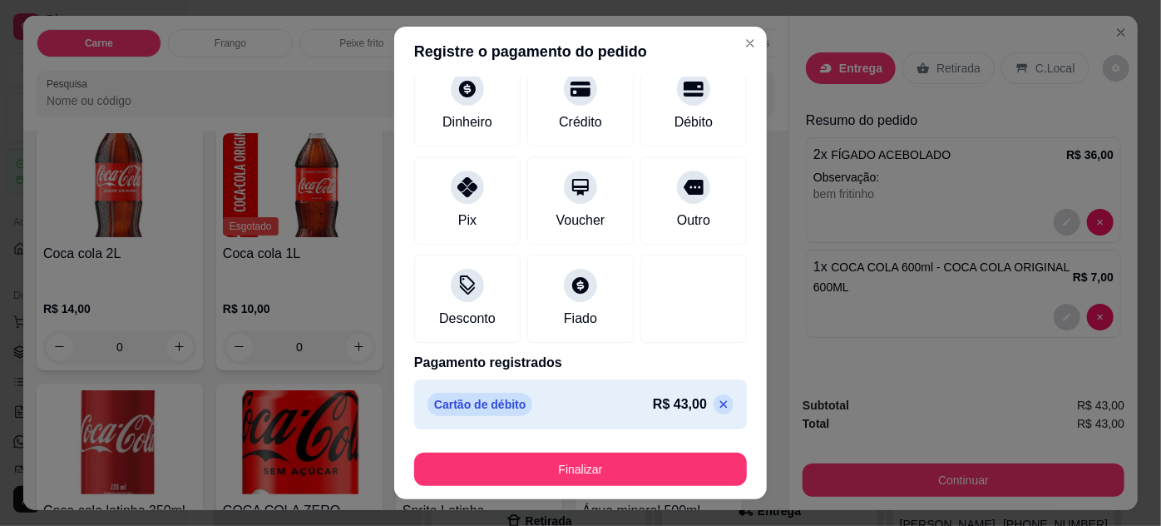
click at [717, 398] on icon at bounding box center [723, 404] width 13 height 13
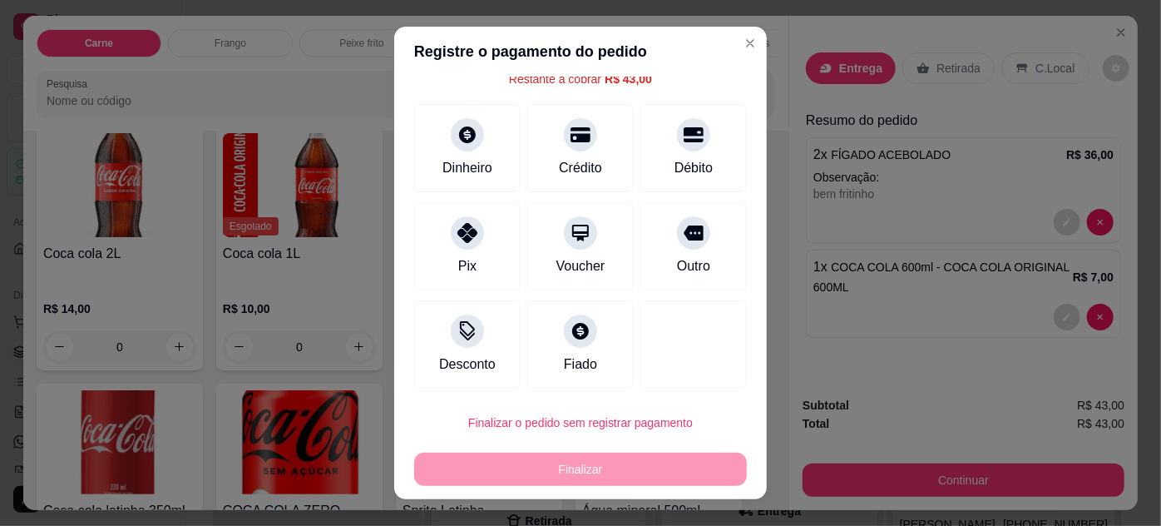
scroll to position [0, 0]
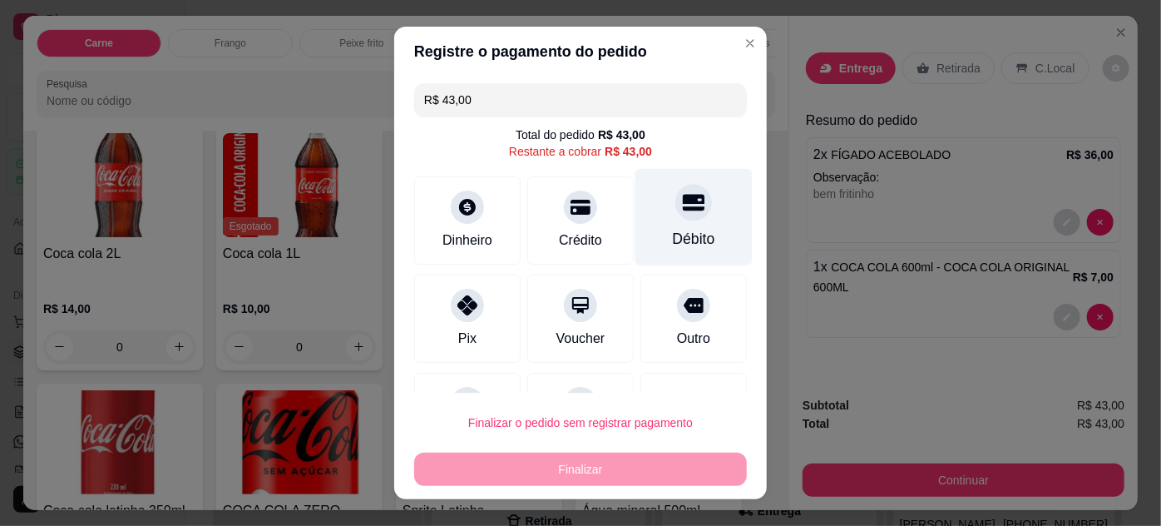
click at [649, 206] on div "Débito" at bounding box center [693, 216] width 117 height 97
type input "R$ 0,00"
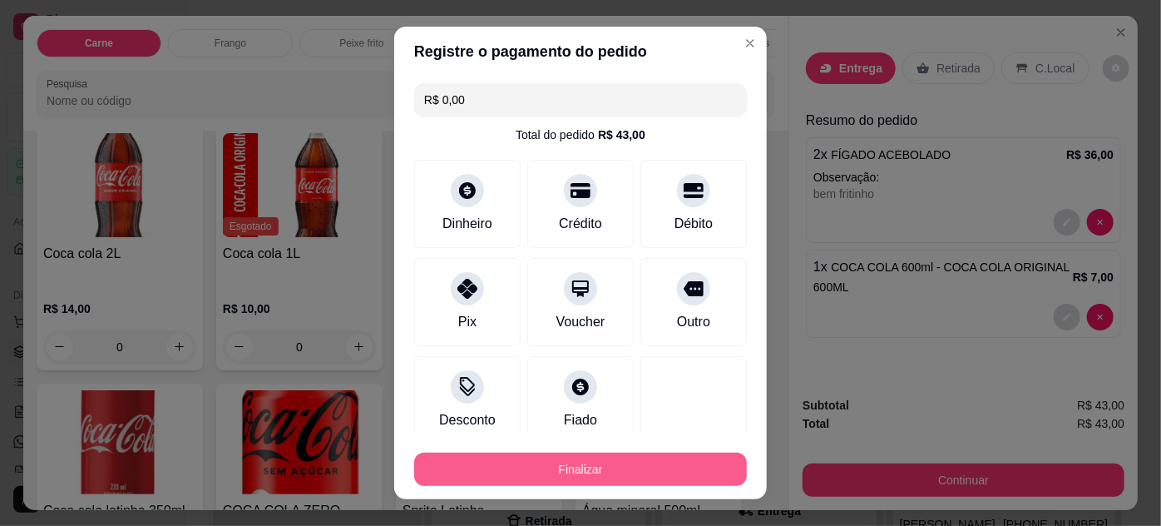
click at [592, 460] on button "Finalizar" at bounding box center [580, 468] width 333 height 33
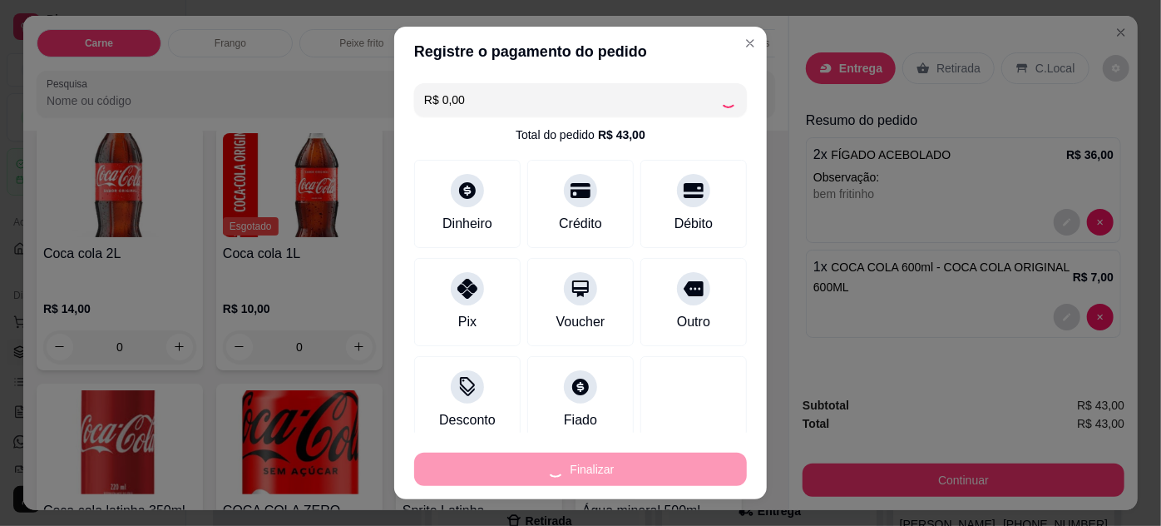
type input "0"
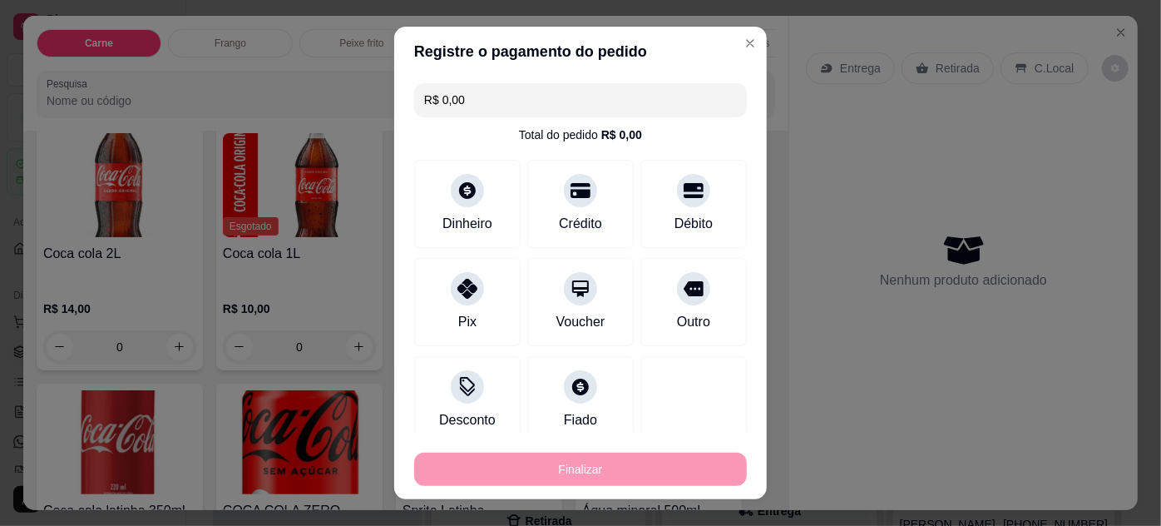
type input "-R$ 43,00"
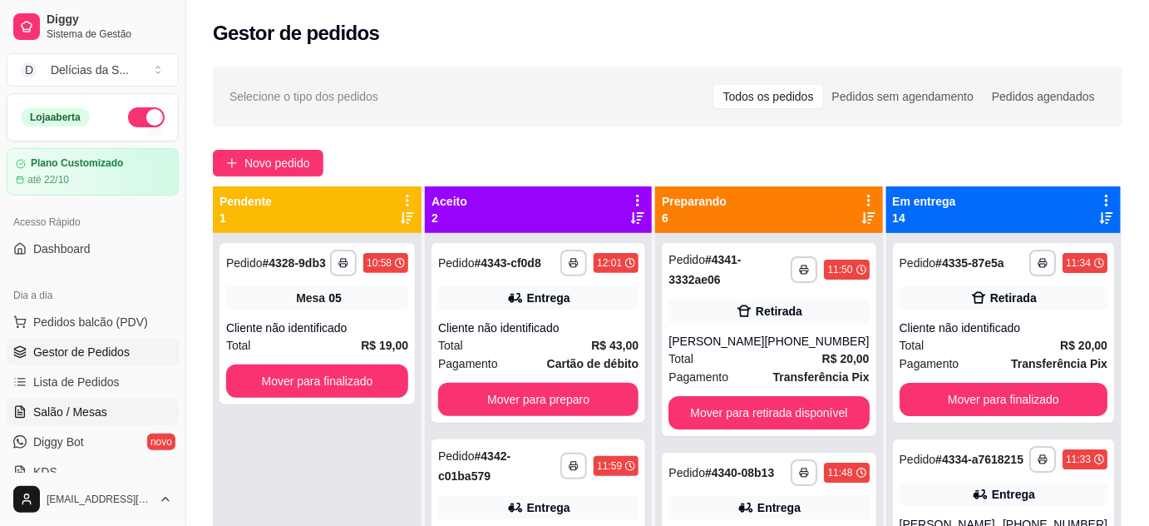
click at [62, 418] on span "Salão / Mesas" at bounding box center [70, 411] width 74 height 17
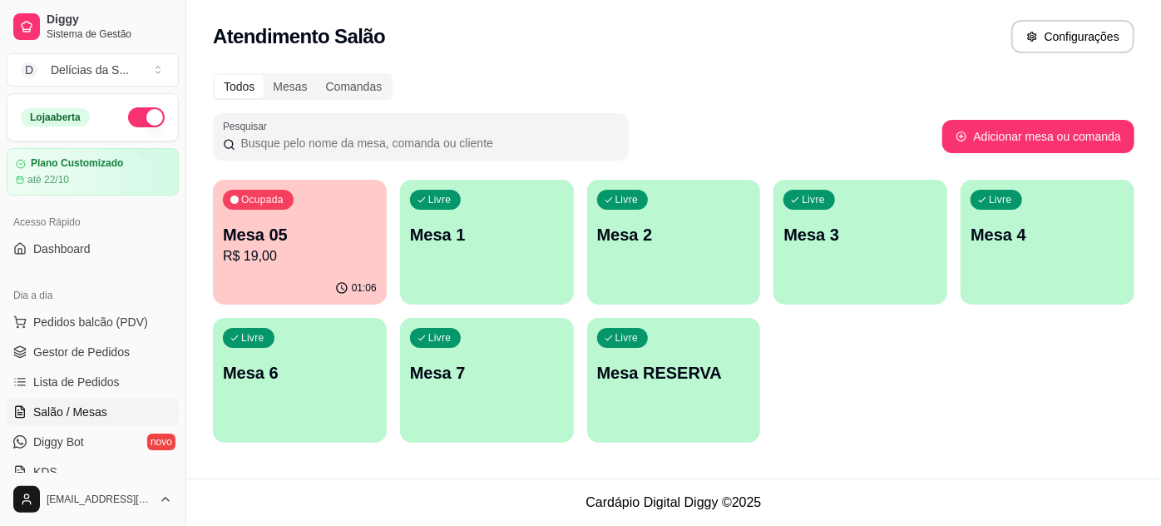
click at [660, 235] on p "Mesa 2" at bounding box center [674, 234] width 154 height 23
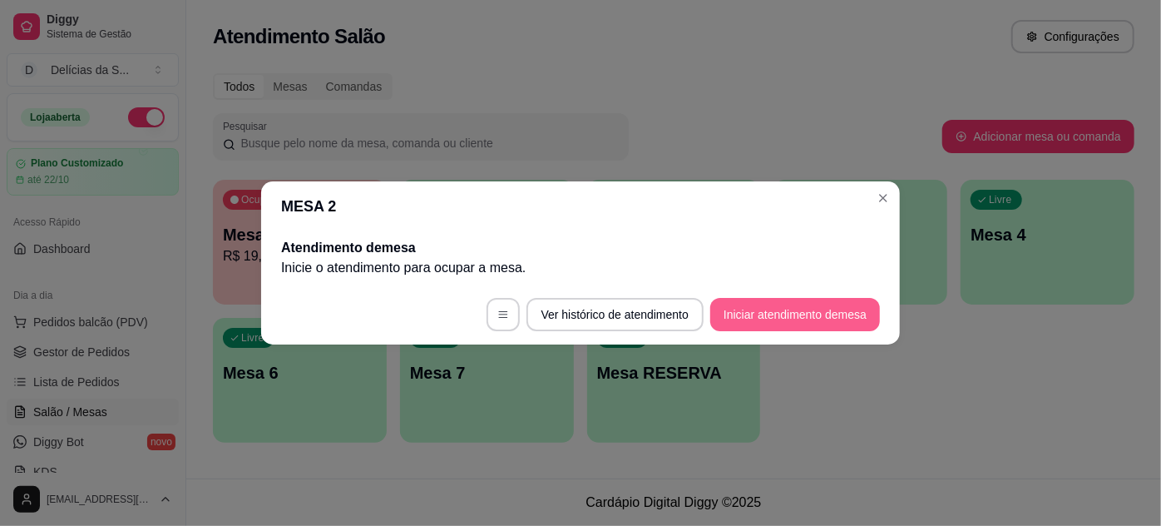
click at [761, 312] on button "Iniciar atendimento de mesa" at bounding box center [795, 314] width 170 height 33
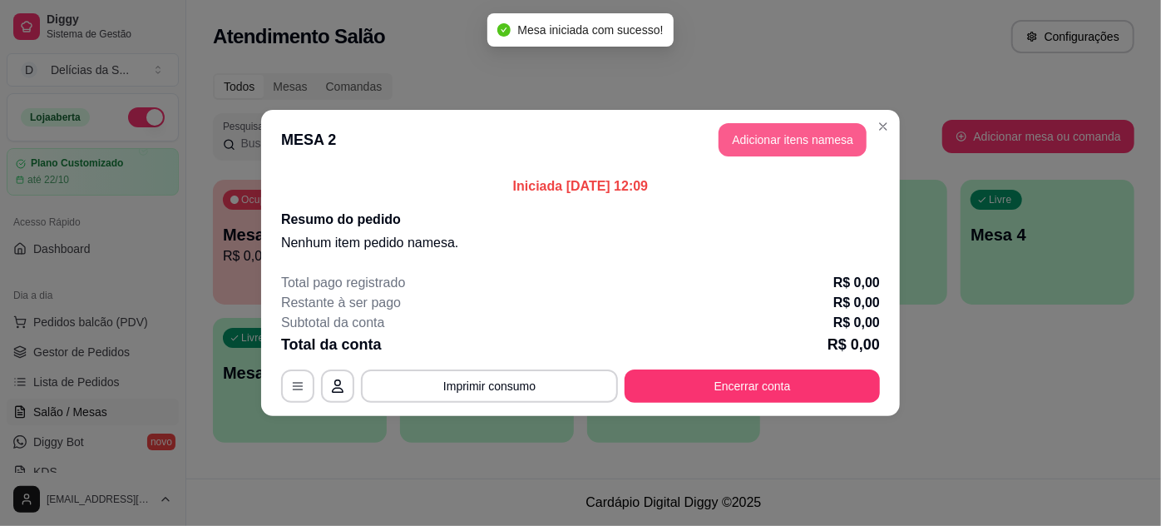
click at [791, 141] on button "Adicionar itens na mesa" at bounding box center [793, 139] width 148 height 33
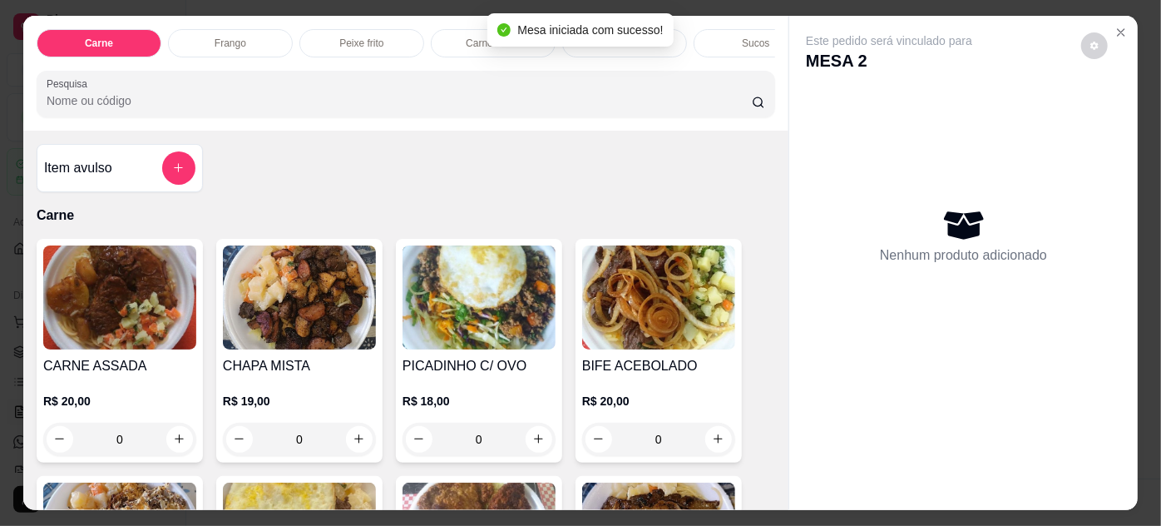
scroll to position [151, 0]
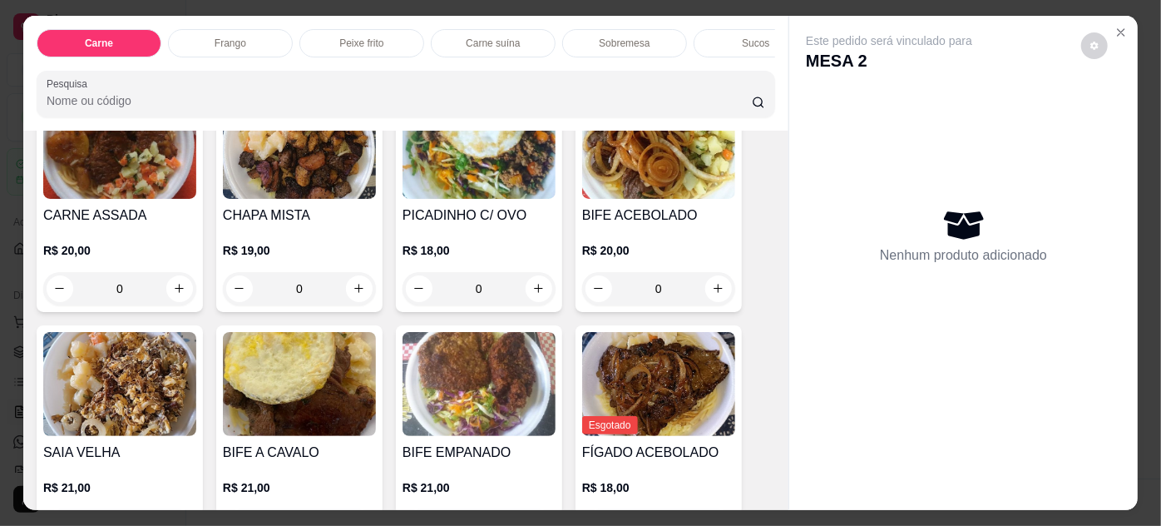
click at [320, 222] on h4 "CHAPA MISTA" at bounding box center [299, 215] width 153 height 20
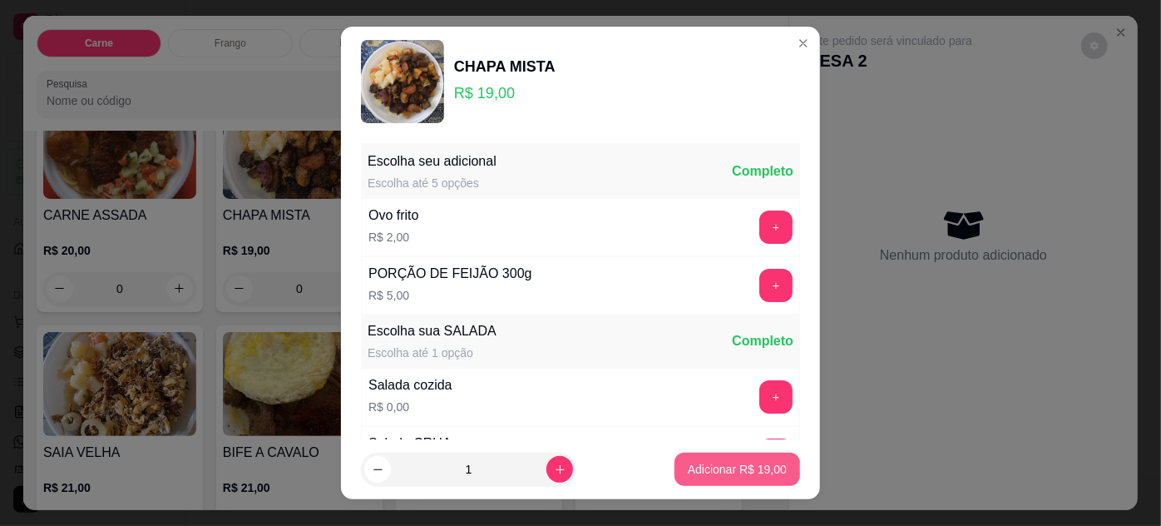
click at [729, 469] on p "Adicionar R$ 19,00" at bounding box center [737, 469] width 99 height 17
type input "1"
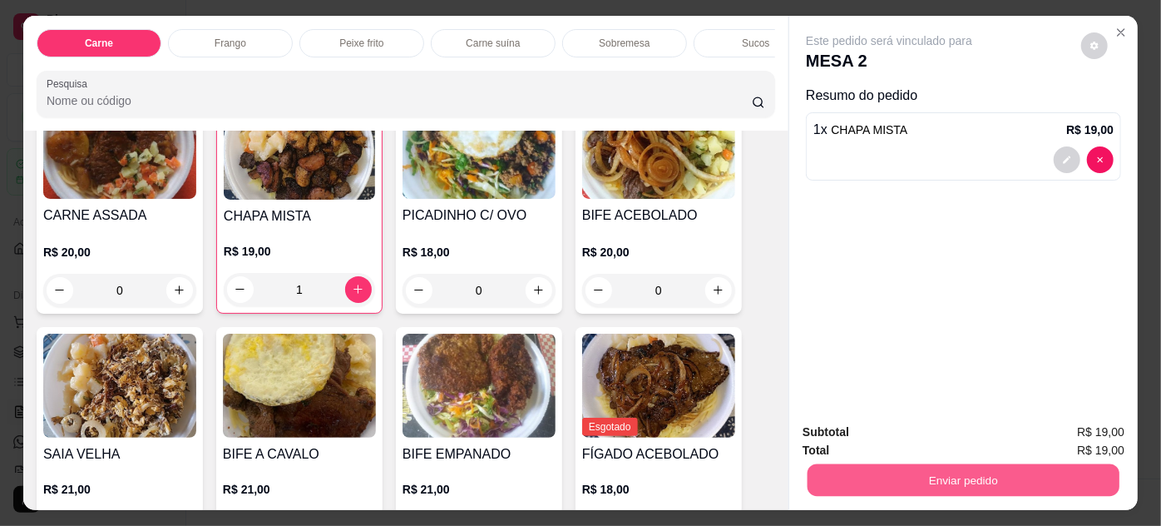
click at [877, 478] on button "Enviar pedido" at bounding box center [964, 480] width 312 height 32
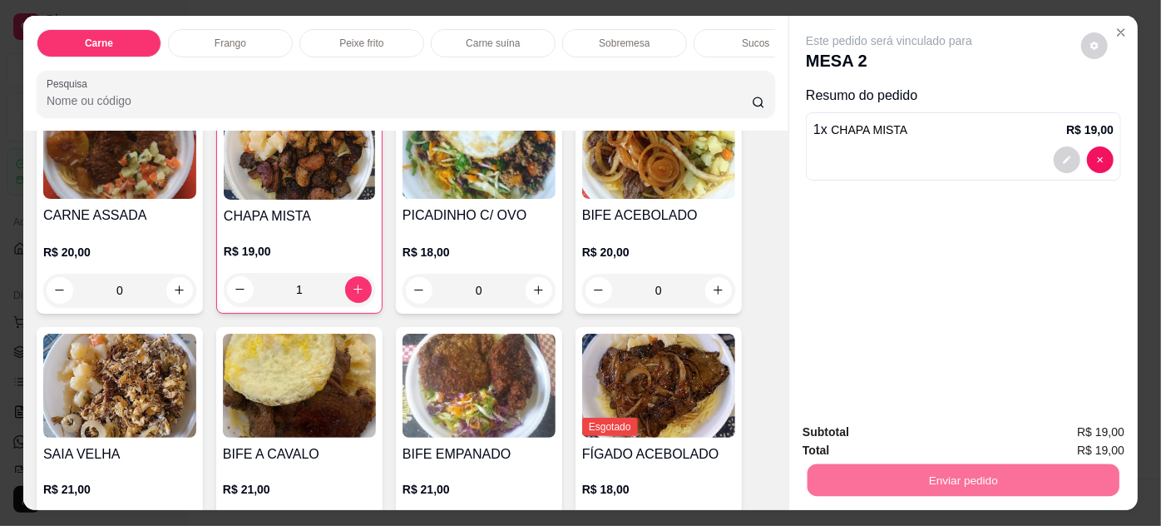
click at [1045, 434] on button "Enviar pedido" at bounding box center [1082, 434] width 94 height 32
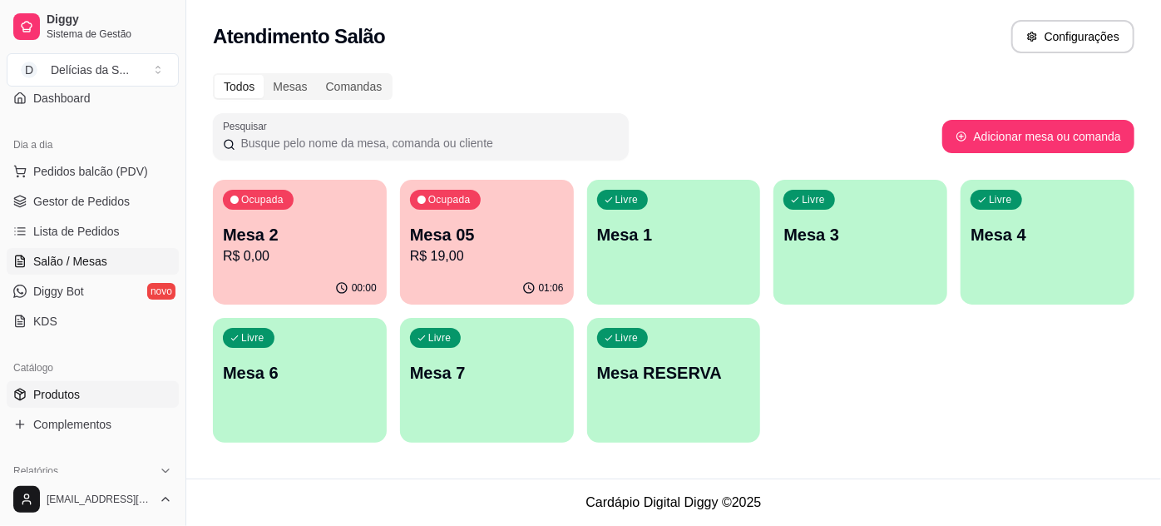
click at [84, 397] on link "Produtos" at bounding box center [93, 394] width 172 height 27
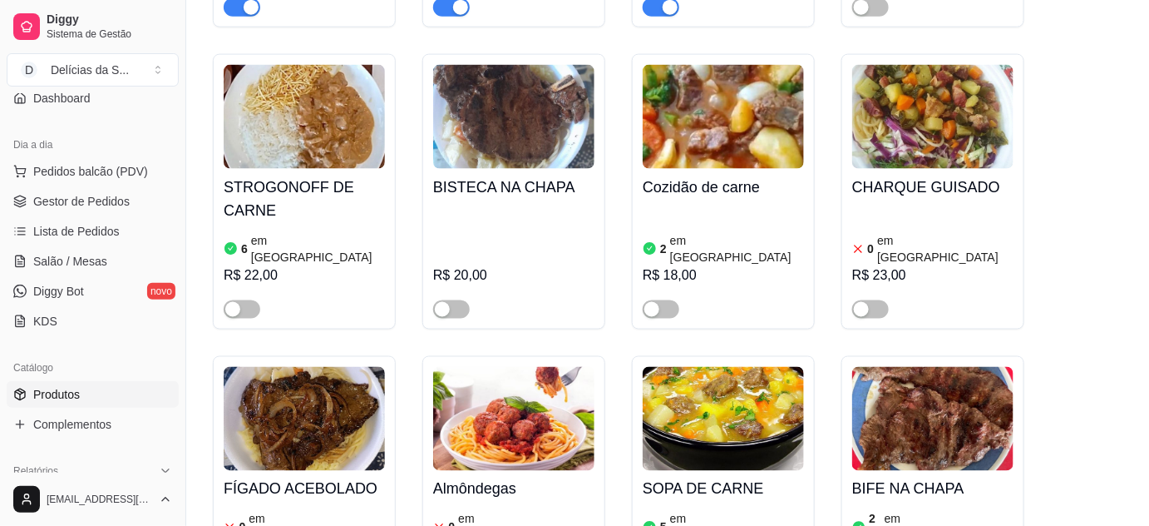
scroll to position [907, 0]
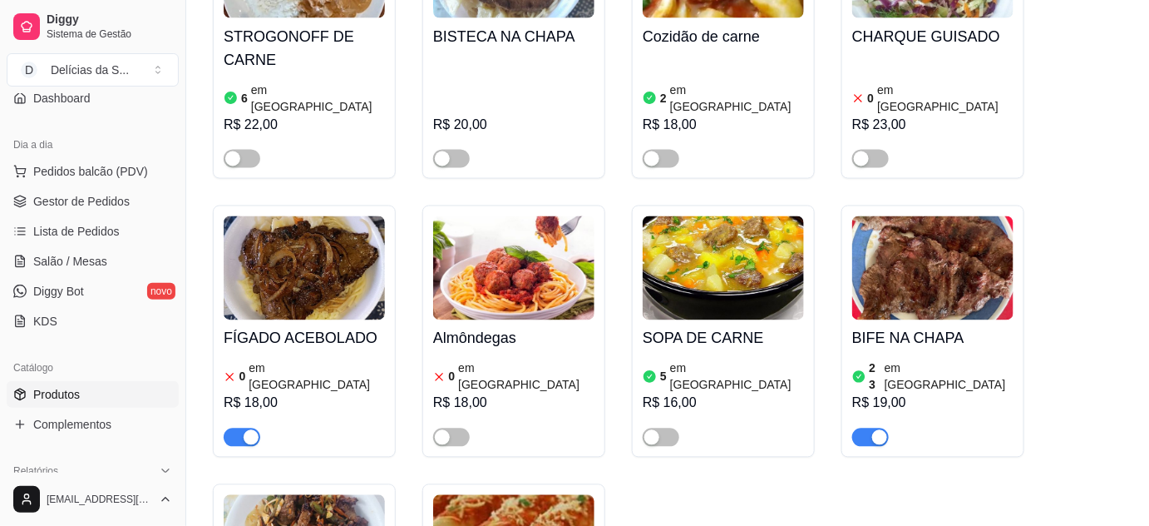
click at [278, 327] on h4 "FÍGADO ACEBOLADO" at bounding box center [304, 338] width 161 height 23
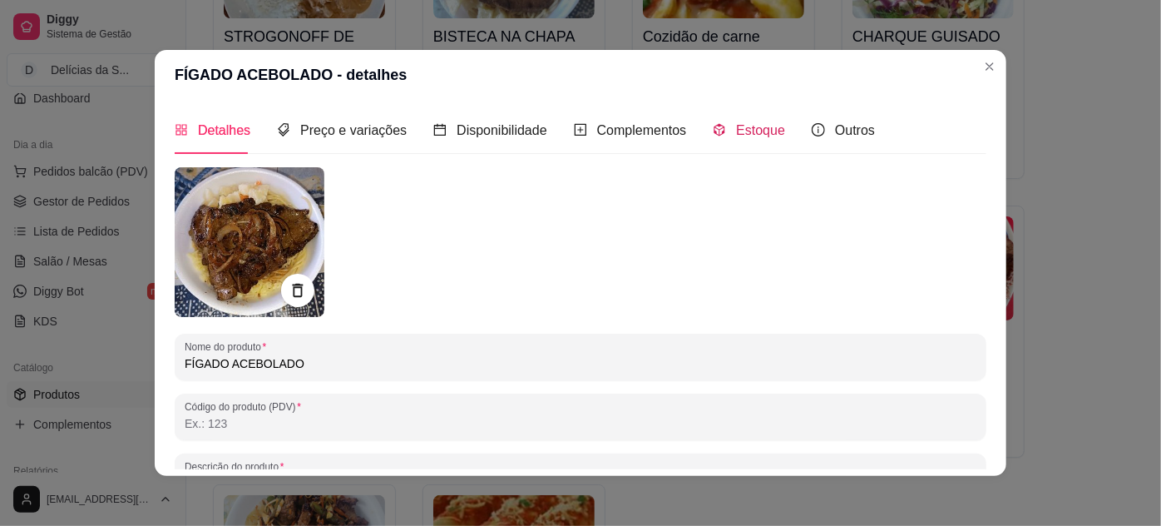
click at [736, 132] on span "Estoque" at bounding box center [760, 130] width 49 height 14
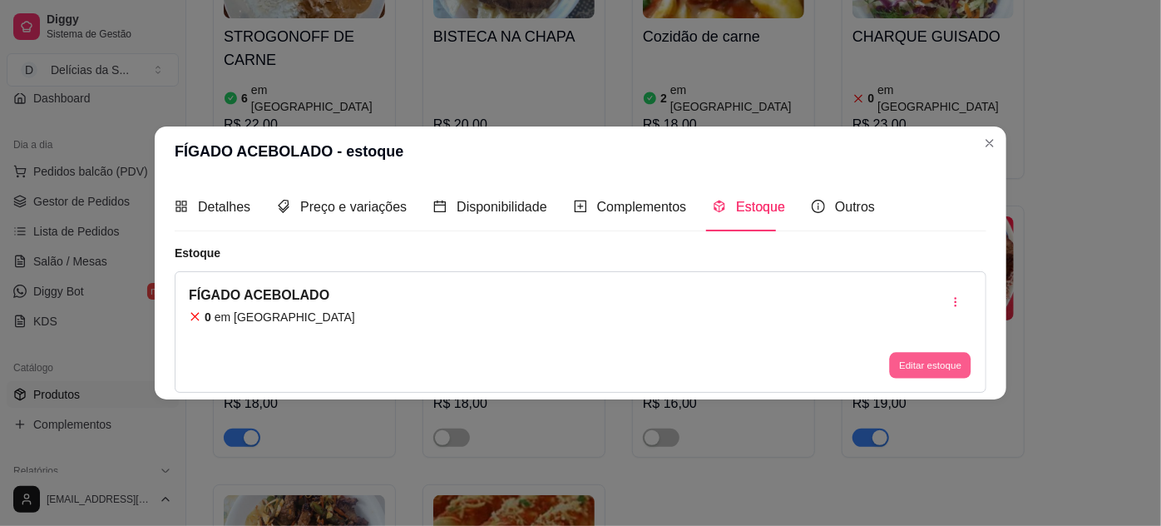
click at [952, 364] on button "Editar estoque" at bounding box center [930, 365] width 82 height 26
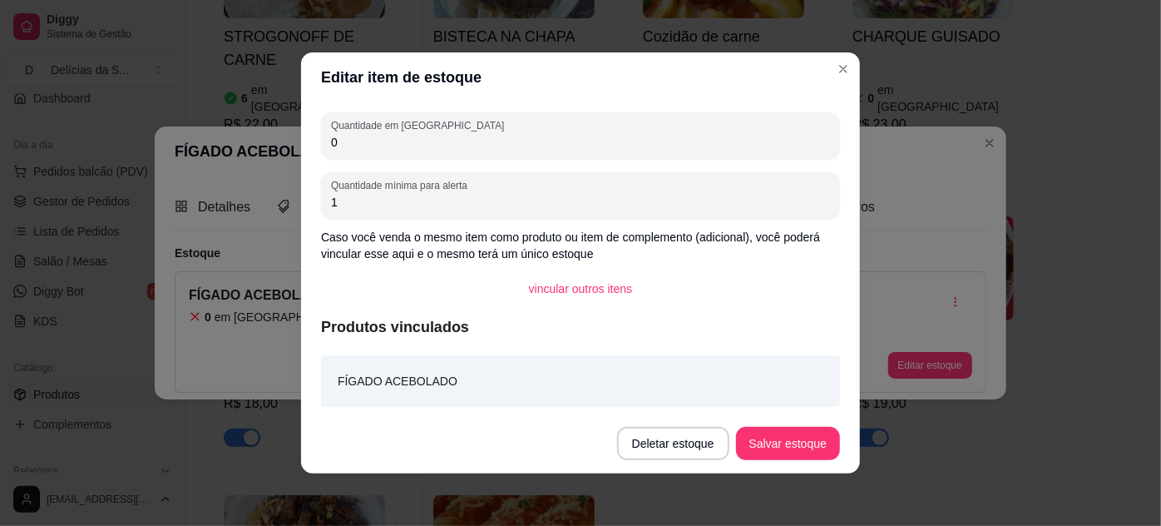
drag, startPoint x: 388, startPoint y: 139, endPoint x: 224, endPoint y: 133, distance: 163.9
click at [224, 133] on div "Editar item de estoque Quantidade em estoque 0 Quantidade mínima para alerta 1 …" at bounding box center [580, 263] width 1161 height 526
type input "2"
click at [803, 445] on button "Salvar estoque" at bounding box center [787, 443] width 101 height 32
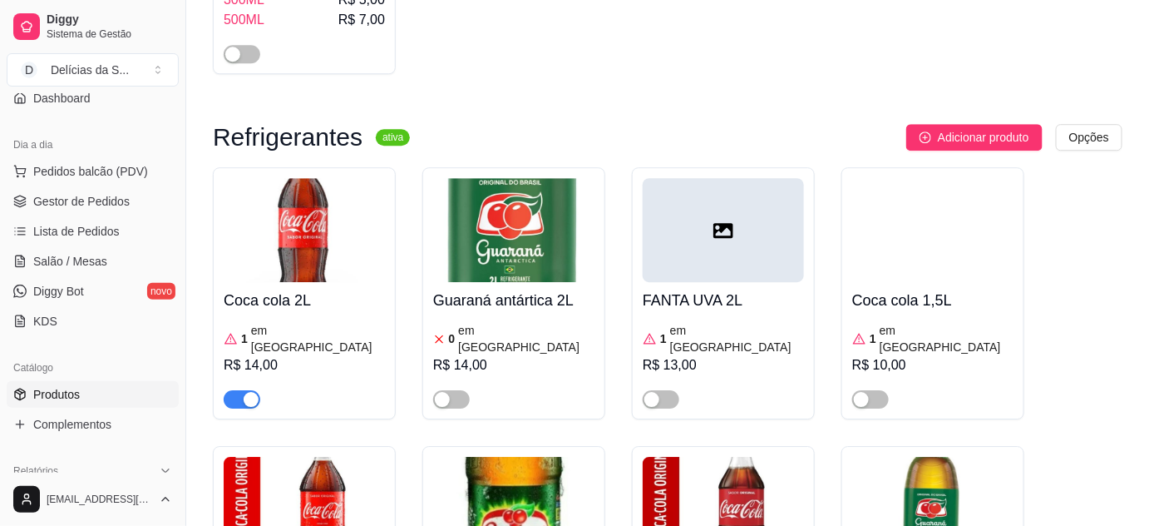
scroll to position [5897, 0]
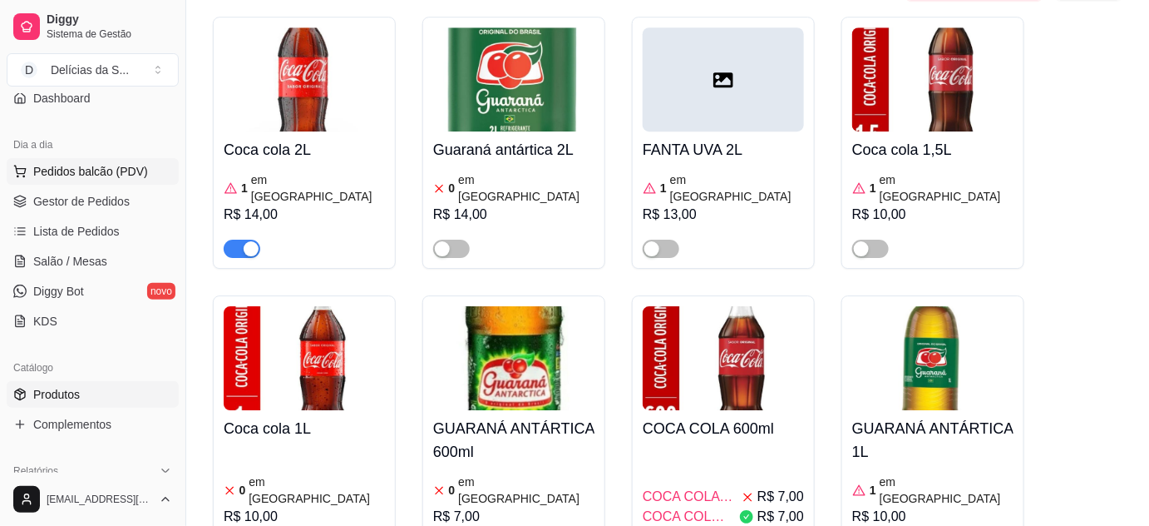
click at [82, 166] on span "Pedidos balcão (PDV)" at bounding box center [90, 171] width 115 height 17
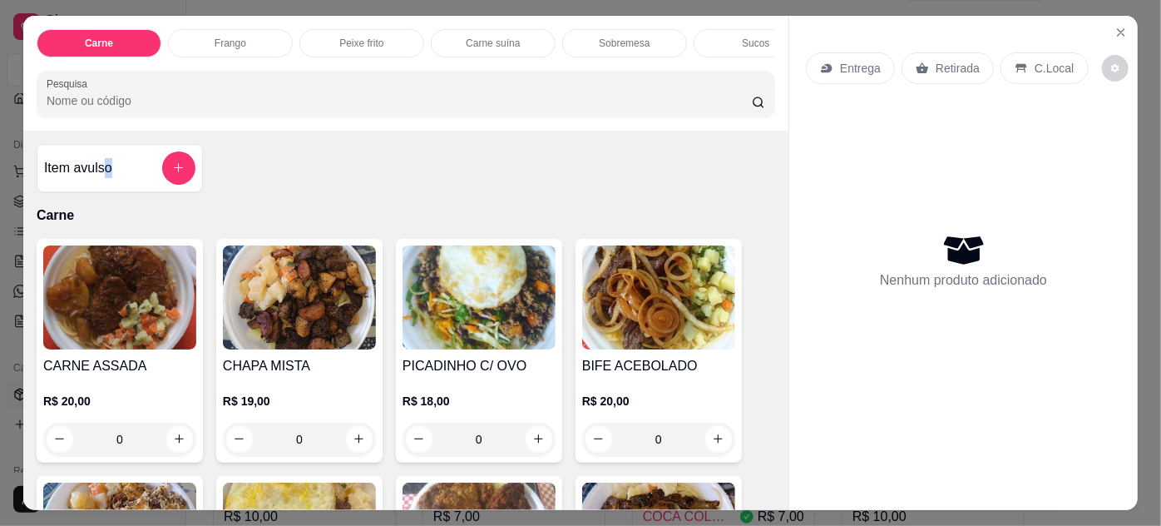
click at [102, 178] on h4 "Item avulso" at bounding box center [78, 168] width 68 height 20
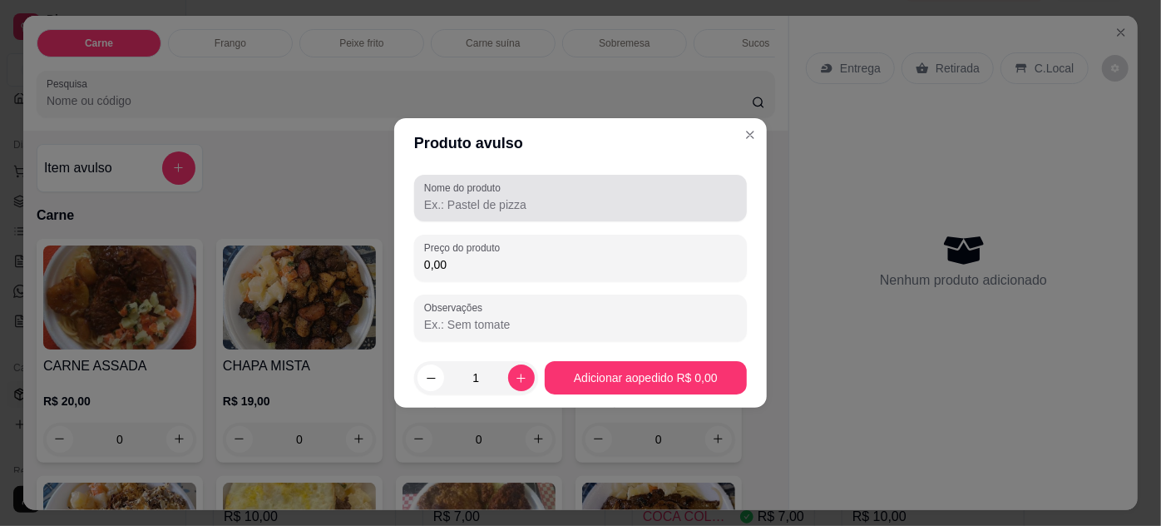
click at [467, 196] on input "Nome do produto" at bounding box center [580, 204] width 313 height 17
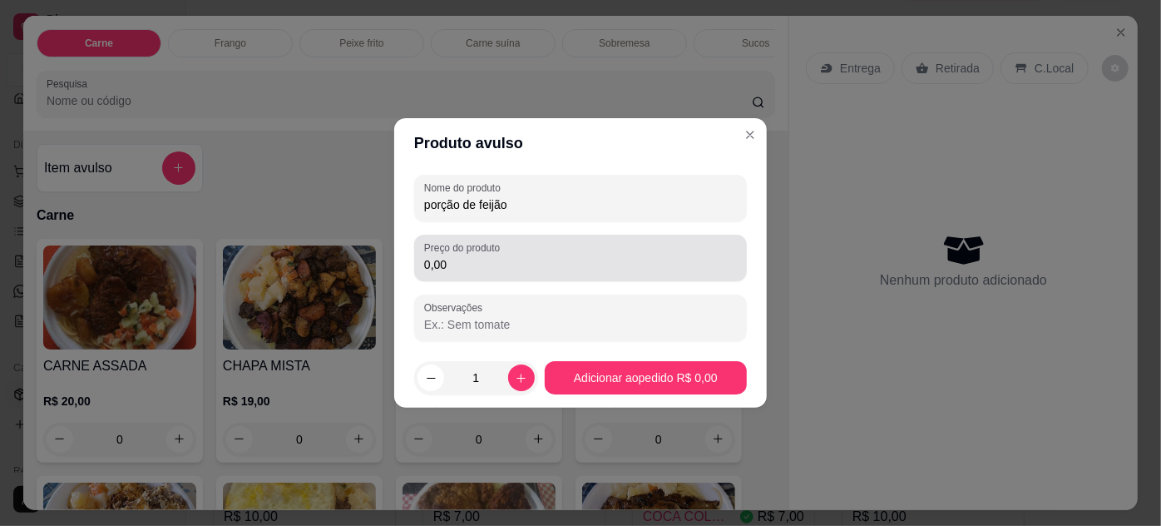
type input "porção de feijão"
click at [520, 269] on input "0,00" at bounding box center [580, 264] width 313 height 17
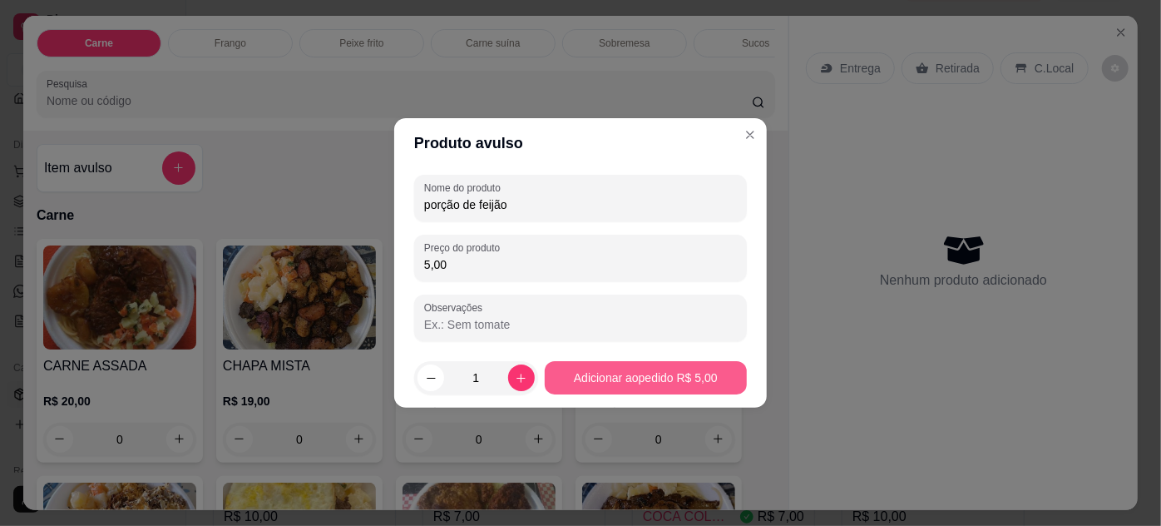
type input "5,00"
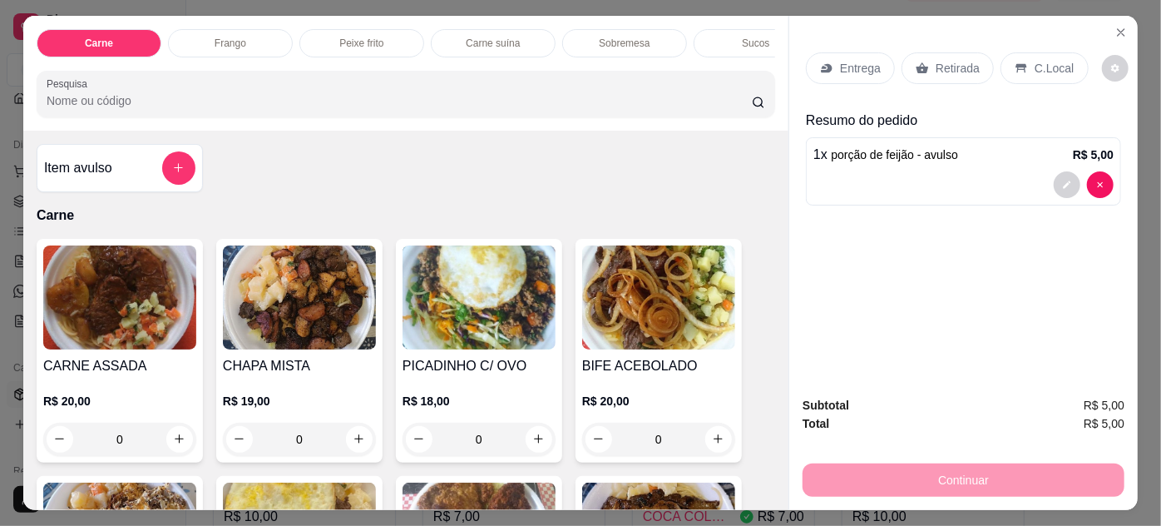
drag, startPoint x: 944, startPoint y: 61, endPoint x: 946, endPoint y: 71, distance: 10.1
click at [943, 60] on p "Retirada" at bounding box center [958, 68] width 44 height 17
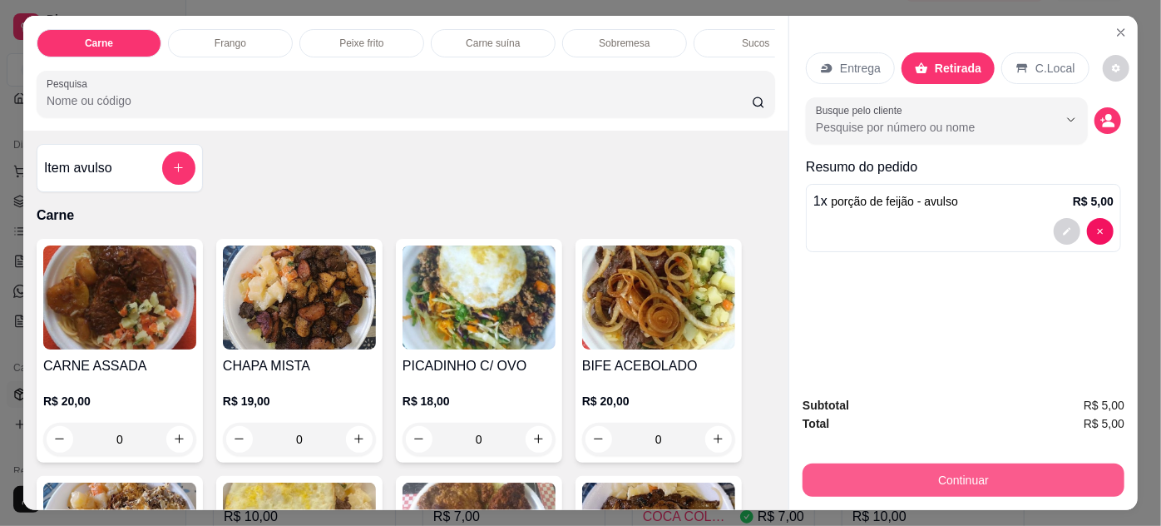
click at [858, 470] on button "Continuar" at bounding box center [964, 479] width 322 height 33
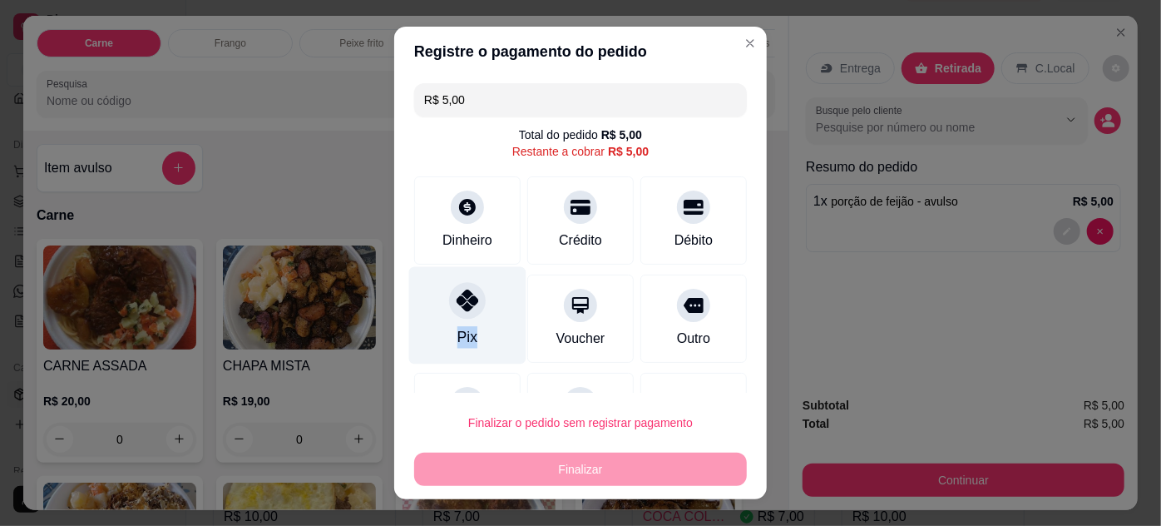
click at [479, 329] on div "Pix" at bounding box center [467, 314] width 117 height 97
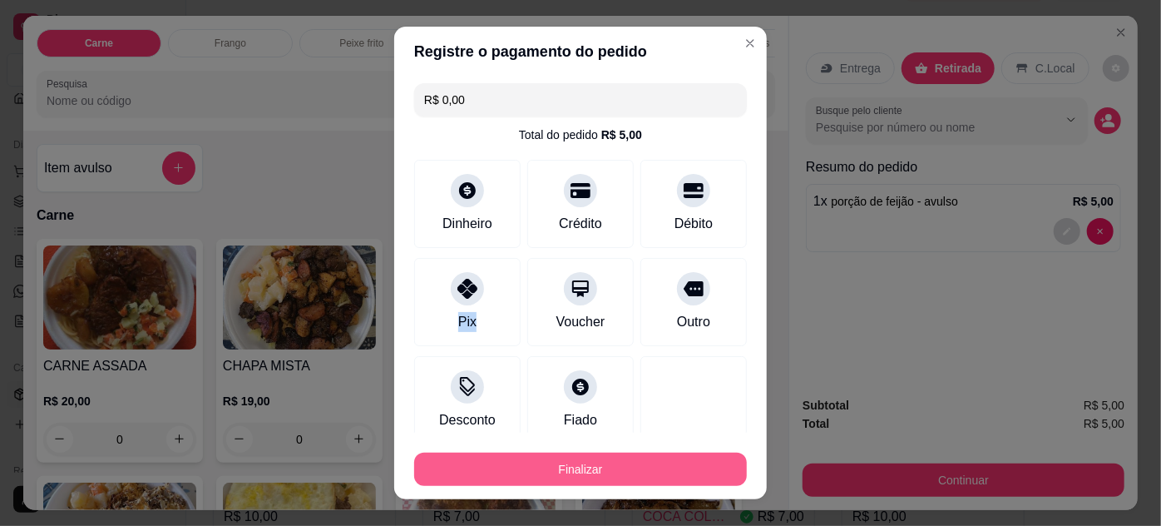
click at [643, 472] on button "Finalizar" at bounding box center [580, 468] width 333 height 33
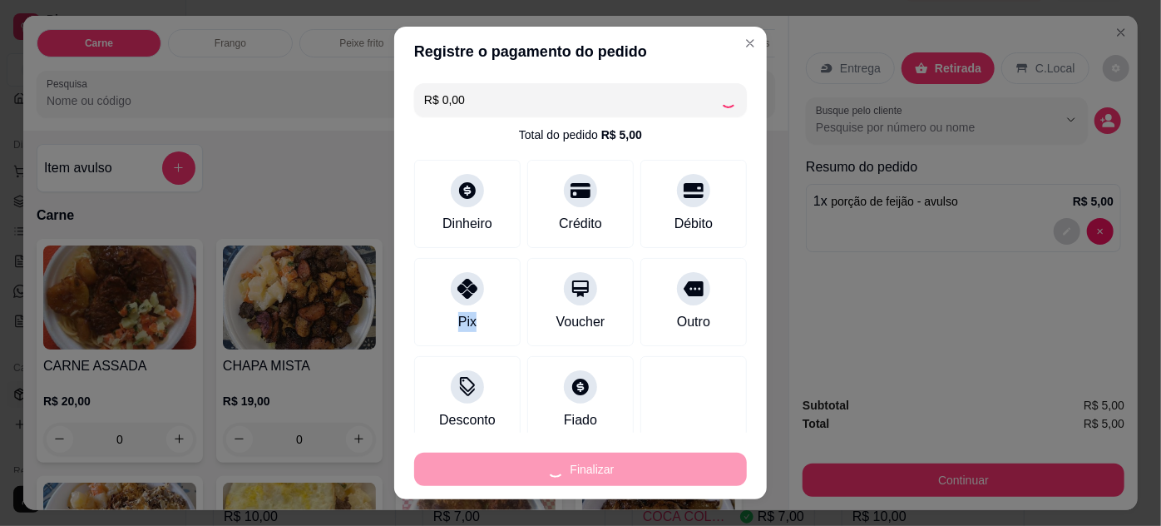
type input "-R$ 5,00"
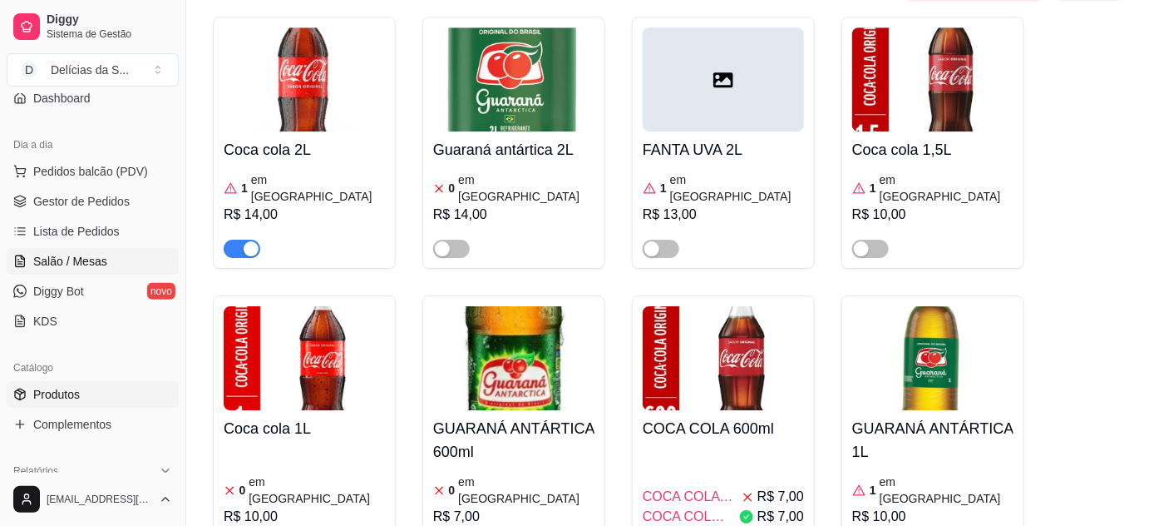
click at [61, 260] on span "Salão / Mesas" at bounding box center [70, 261] width 74 height 17
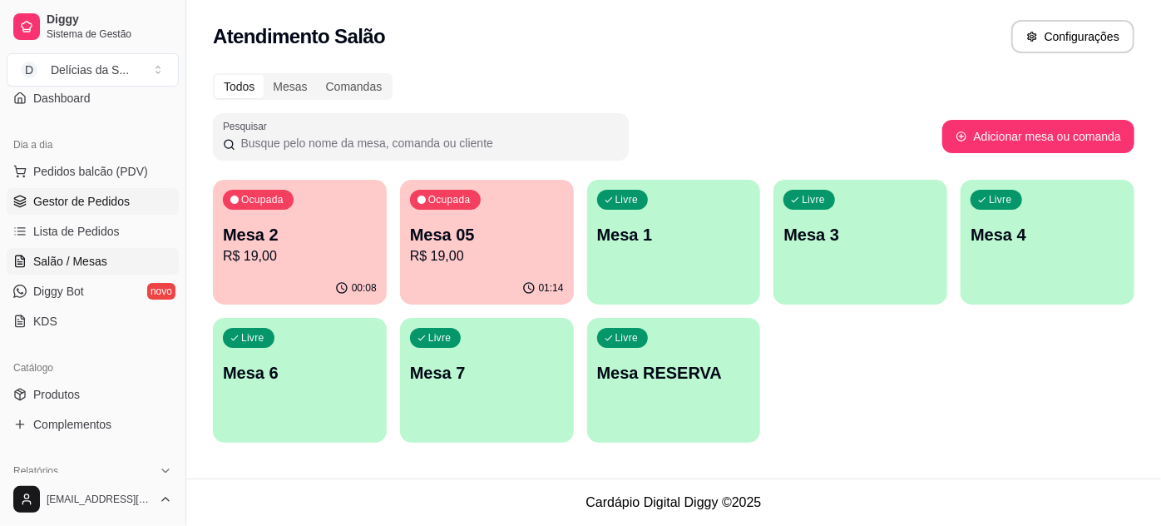
click at [90, 203] on span "Gestor de Pedidos" at bounding box center [81, 201] width 96 height 17
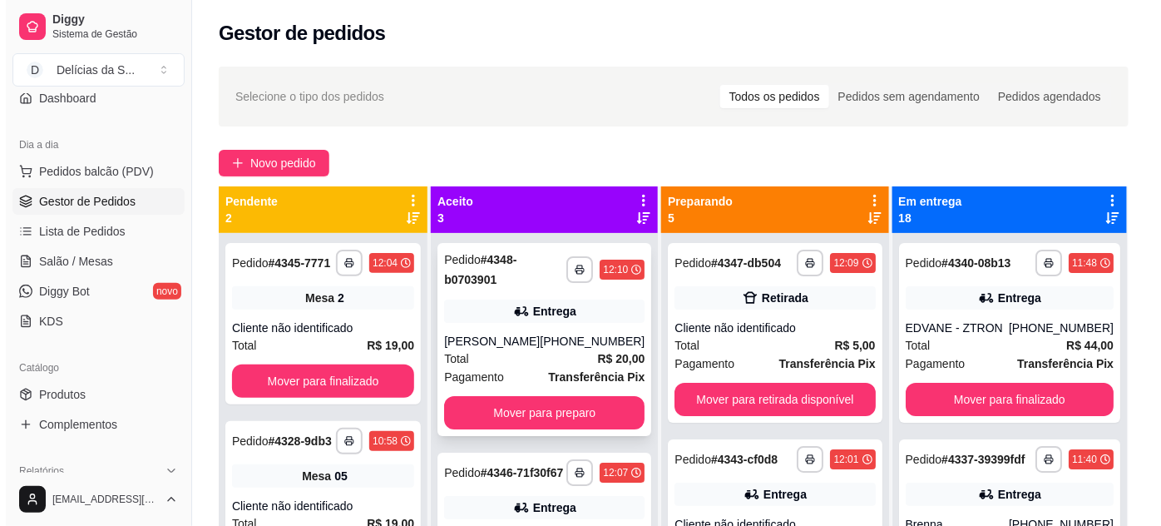
scroll to position [121, 0]
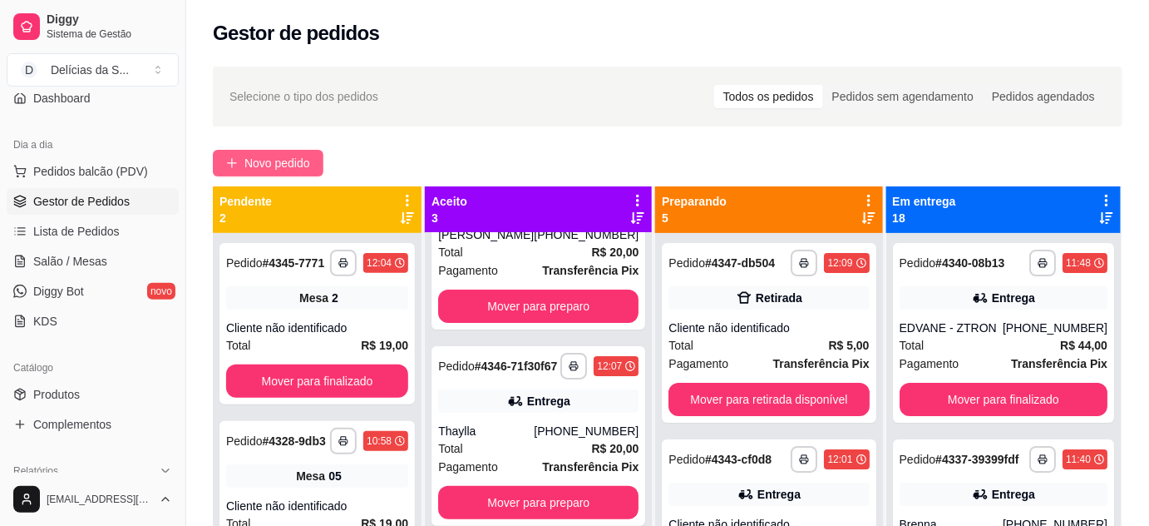
click at [237, 150] on button "Novo pedido" at bounding box center [268, 163] width 111 height 27
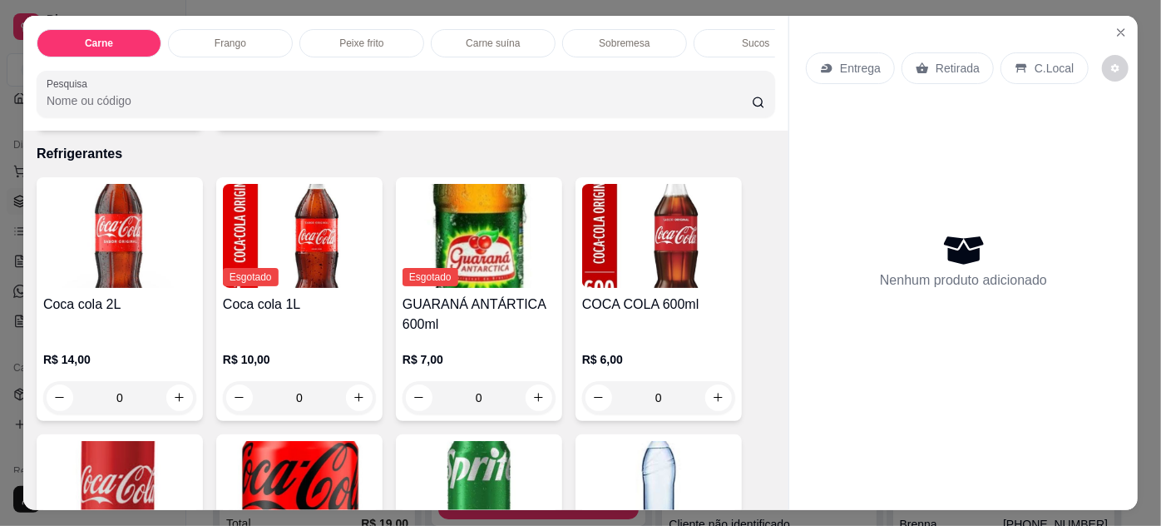
scroll to position [2369, 0]
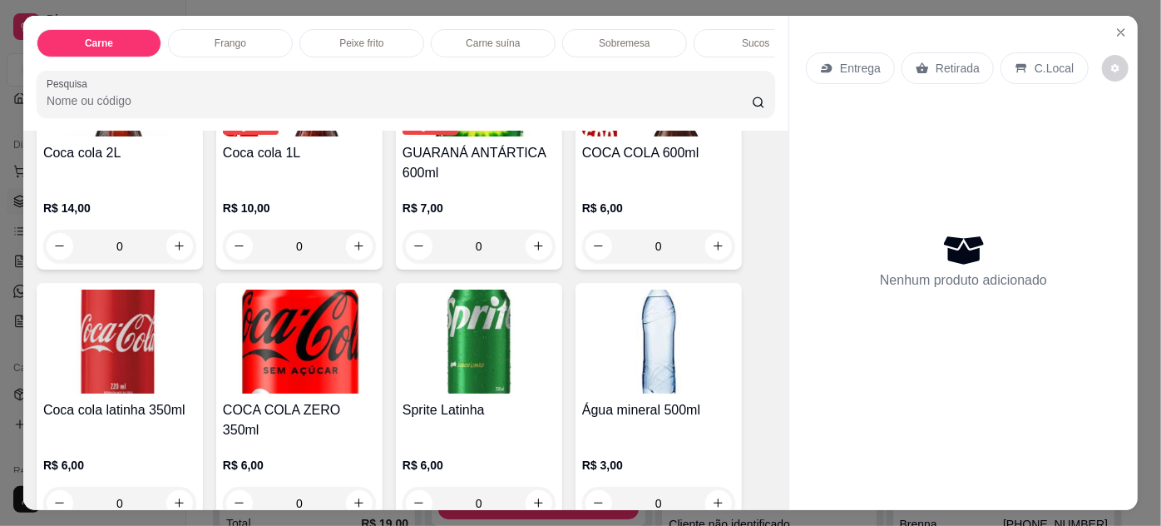
click at [151, 358] on img at bounding box center [119, 341] width 153 height 104
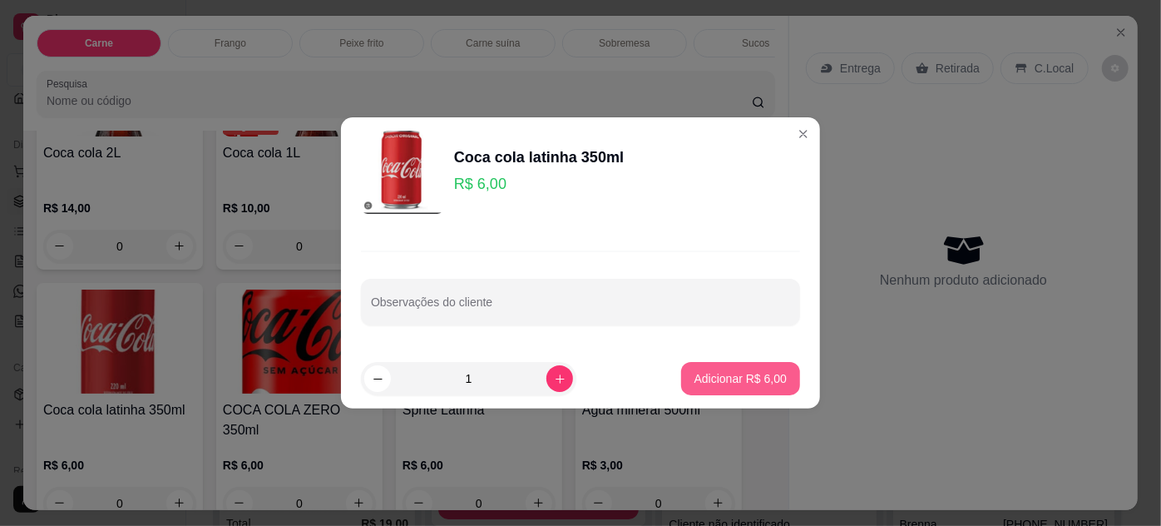
click at [767, 378] on p "Adicionar R$ 6,00" at bounding box center [740, 378] width 92 height 17
type input "1"
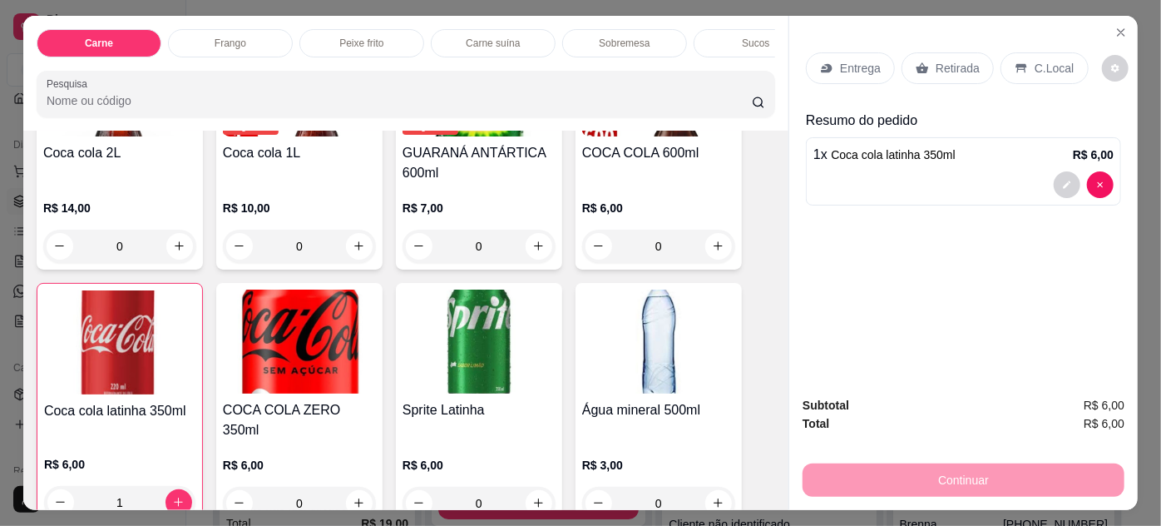
click at [941, 74] on div "Retirada" at bounding box center [948, 68] width 92 height 32
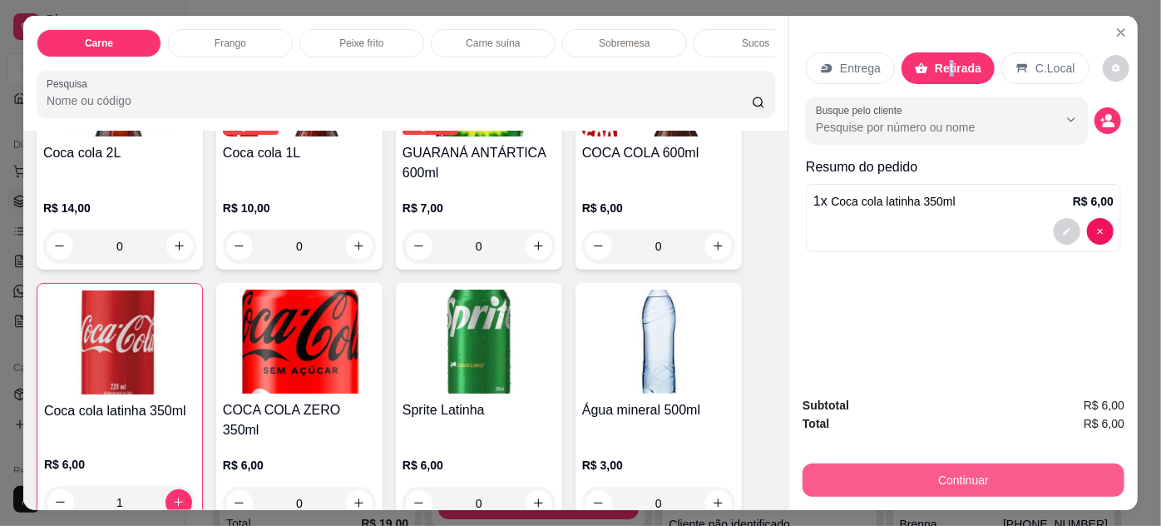
click at [869, 472] on button "Continuar" at bounding box center [964, 479] width 322 height 33
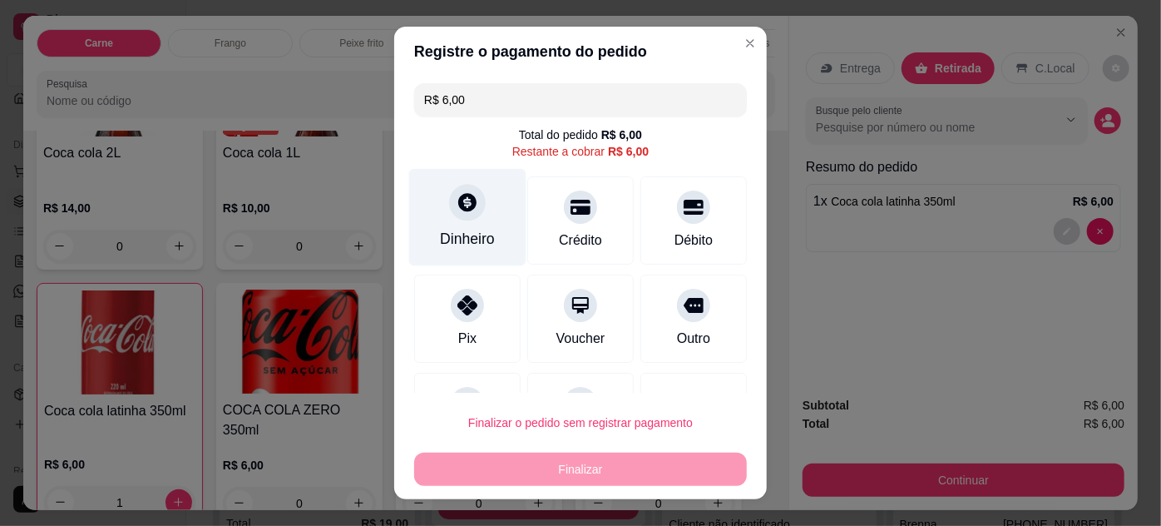
click at [441, 247] on div "Dinheiro" at bounding box center [467, 239] width 55 height 22
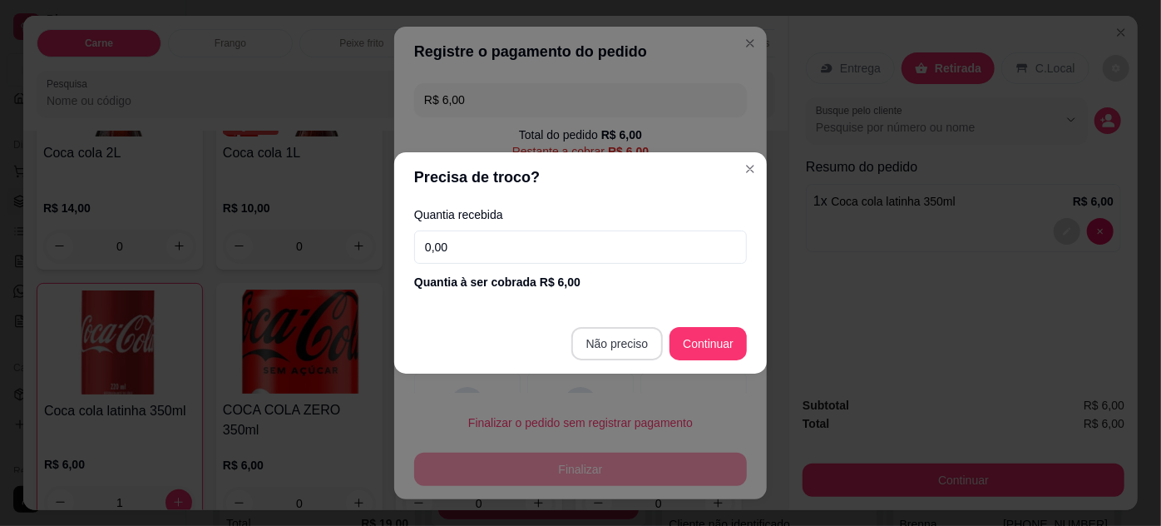
type input "R$ 0,00"
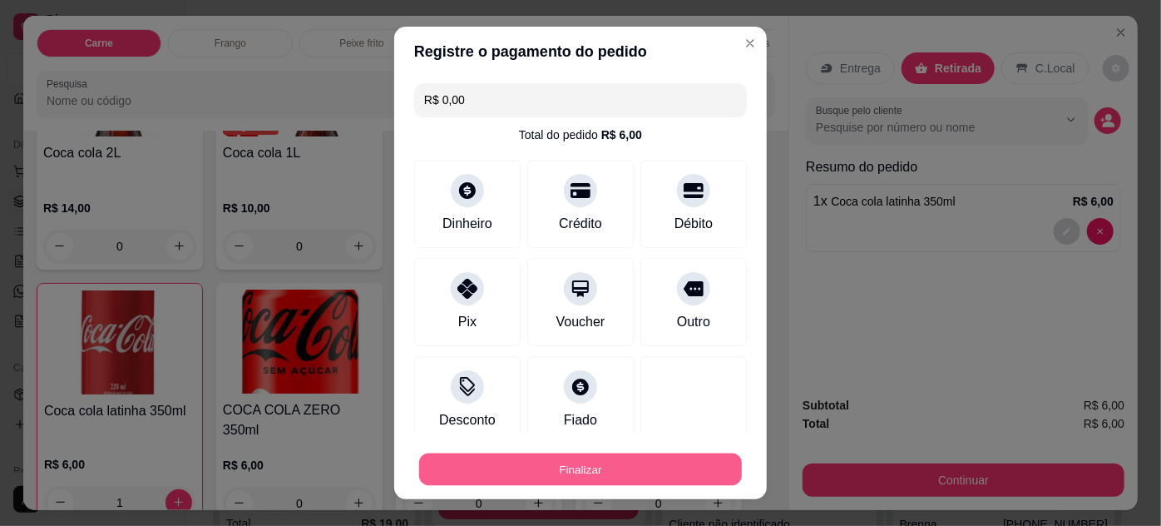
click at [670, 472] on button "Finalizar" at bounding box center [580, 469] width 323 height 32
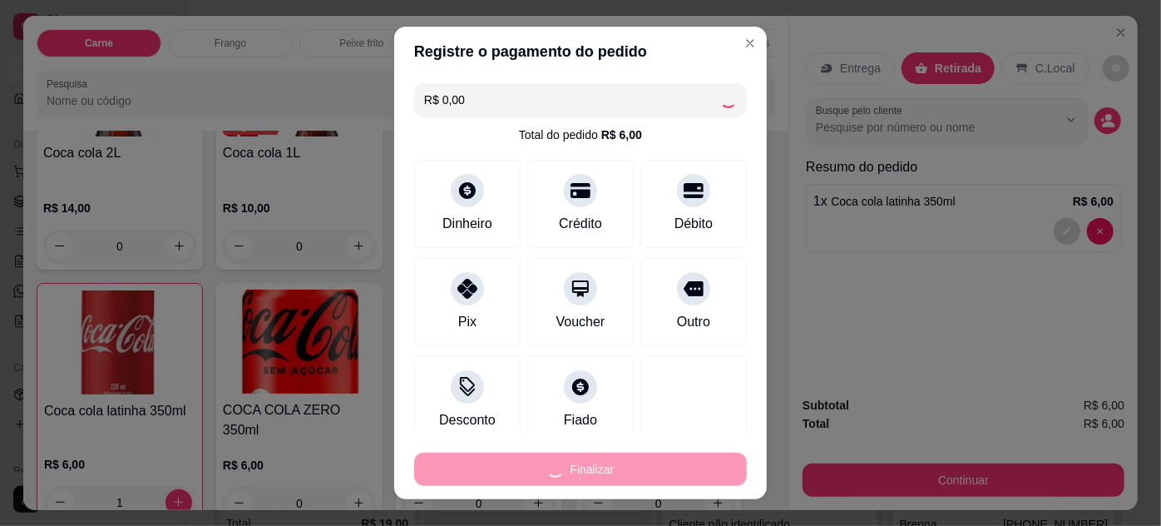
type input "0"
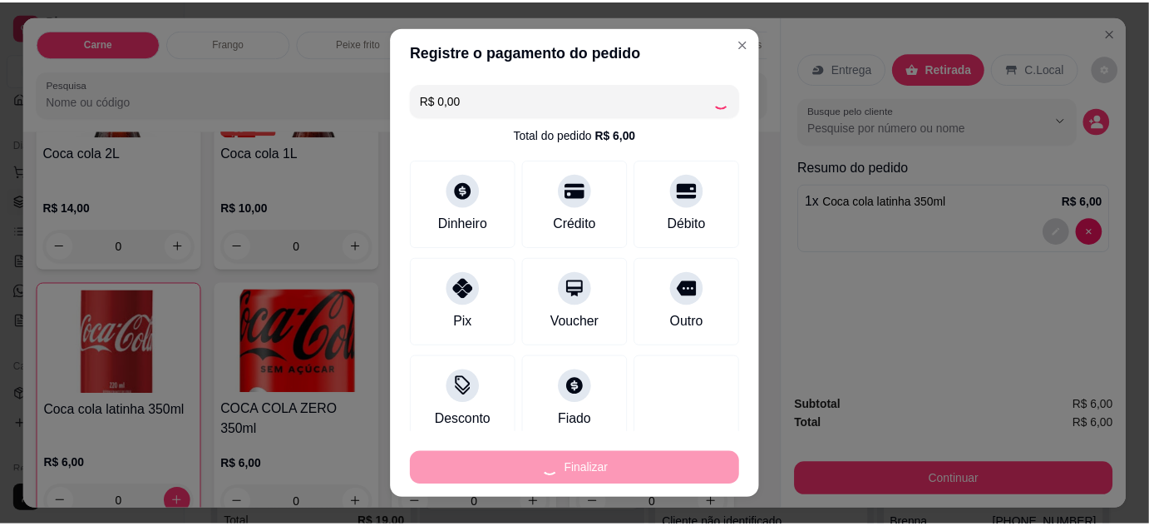
scroll to position [330, 0]
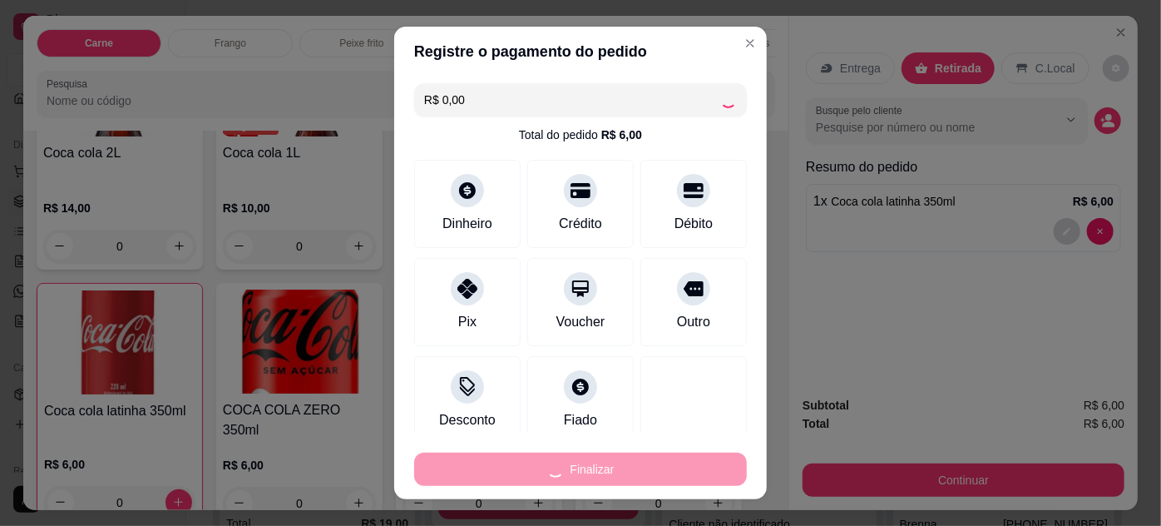
type input "-R$ 6,00"
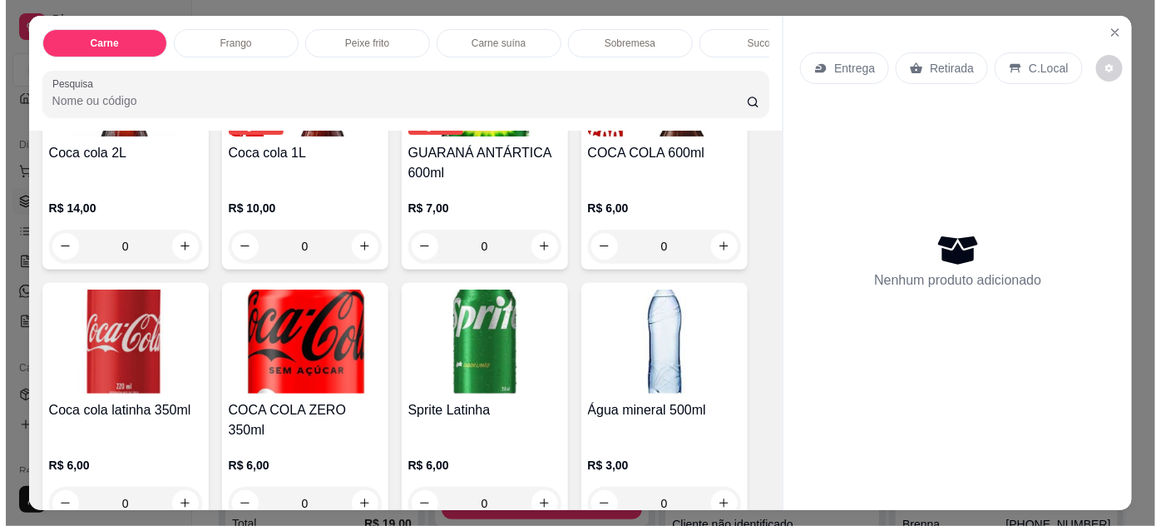
scroll to position [317, 0]
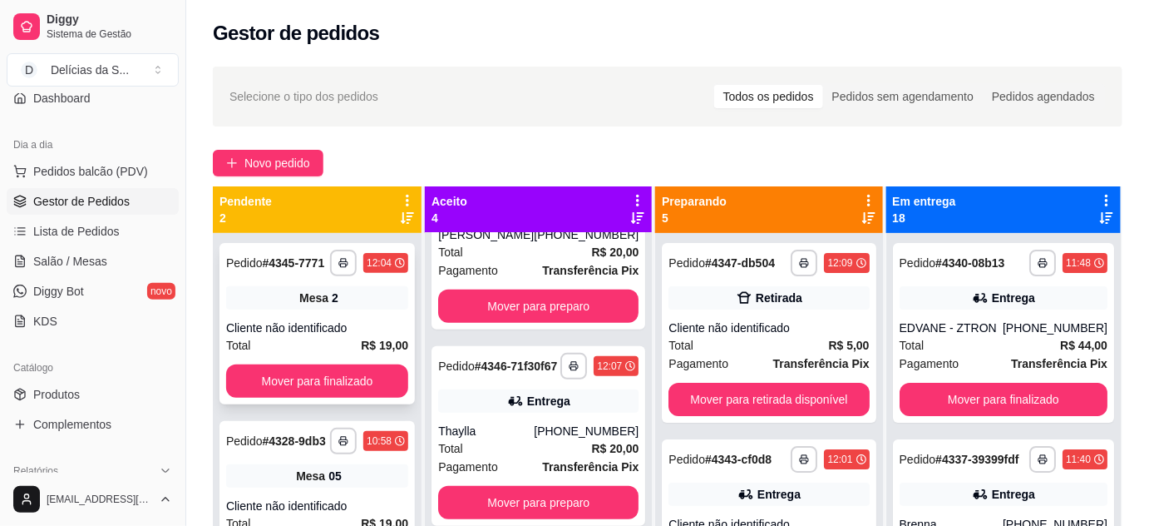
click at [299, 303] on div "Mesa 2" at bounding box center [317, 297] width 182 height 23
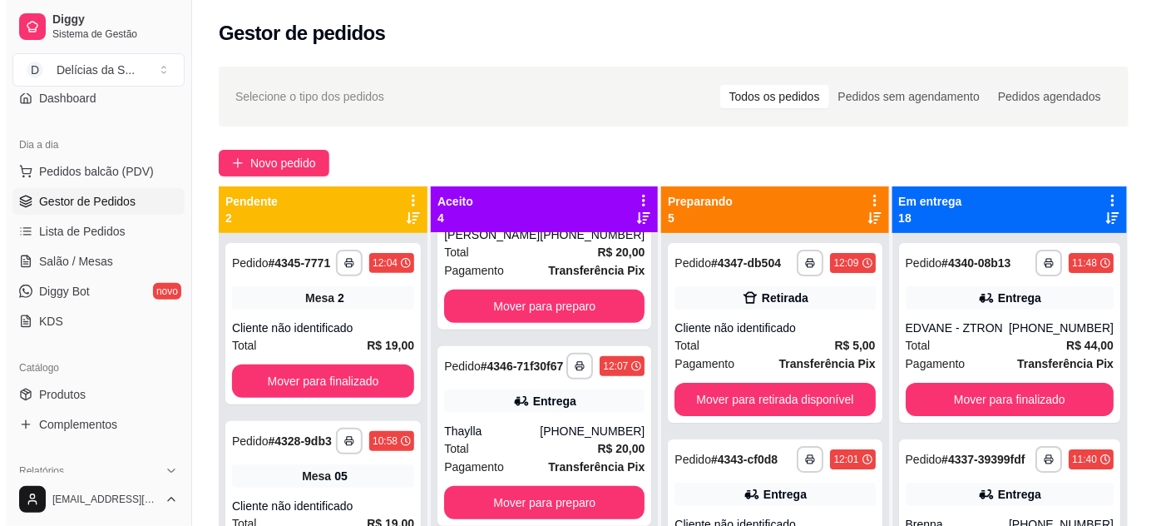
scroll to position [0, 0]
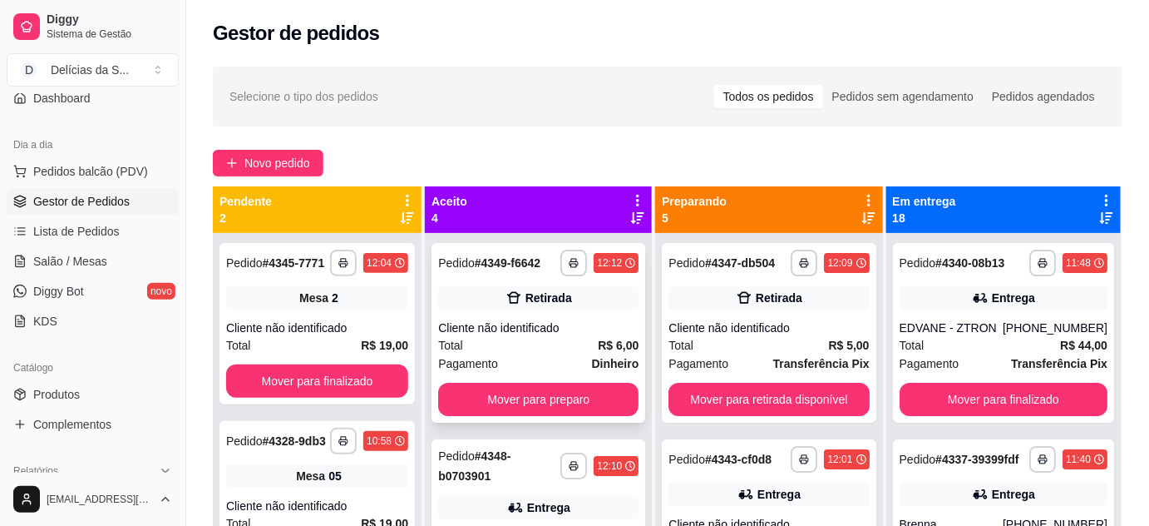
click at [510, 316] on div "**********" at bounding box center [539, 333] width 214 height 180
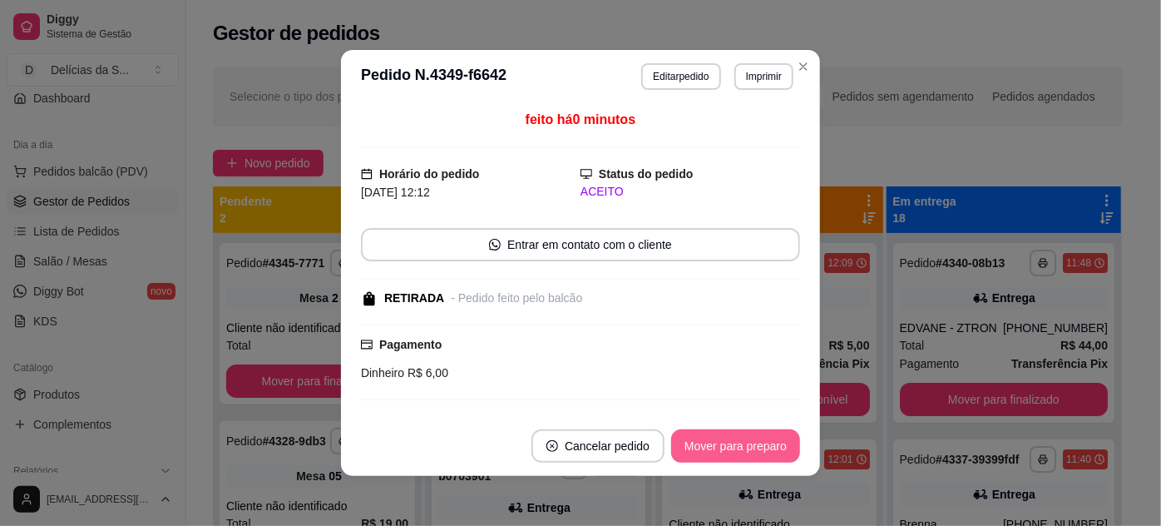
click at [724, 440] on button "Mover para preparo" at bounding box center [735, 445] width 129 height 33
click at [719, 443] on button "Mover para retirada disponível" at bounding box center [708, 445] width 184 height 33
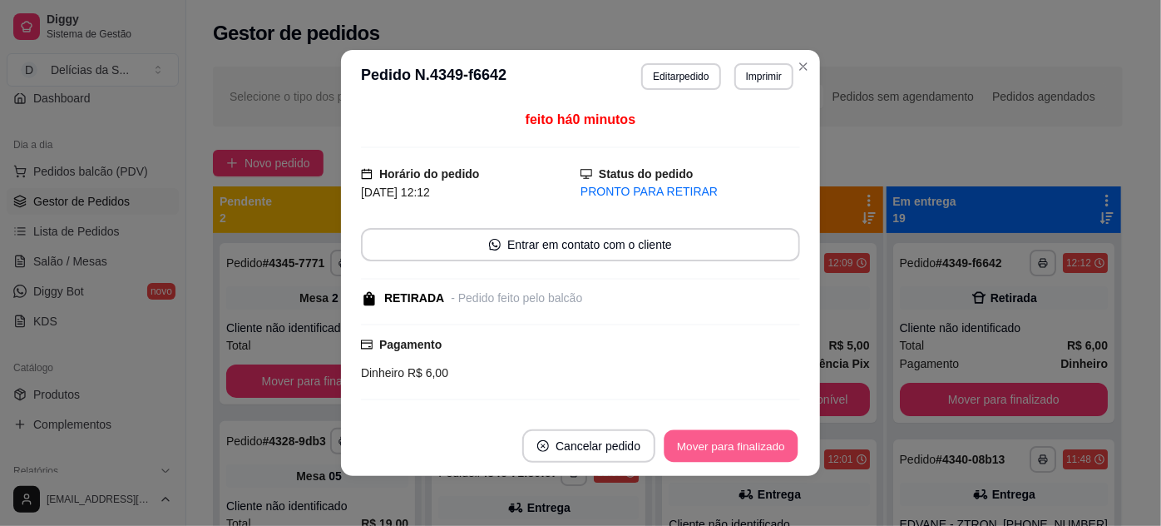
click at [719, 452] on button "Mover para finalizado" at bounding box center [732, 446] width 134 height 32
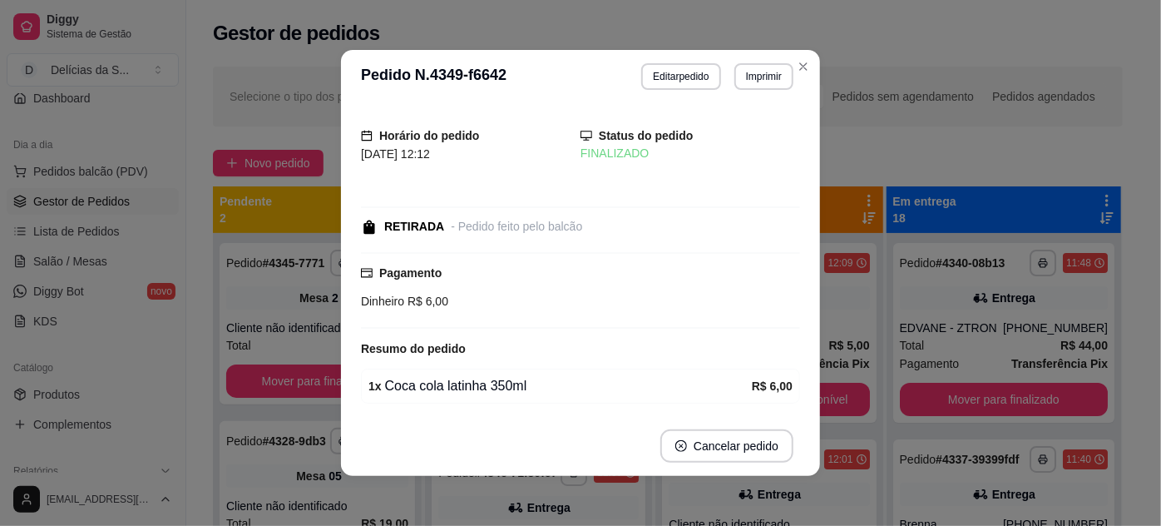
click at [760, 166] on div "Horário do pedido [DATE] 12:12 Status do pedido FINALIZADO RETIRADA - Pedido fe…" at bounding box center [580, 259] width 439 height 299
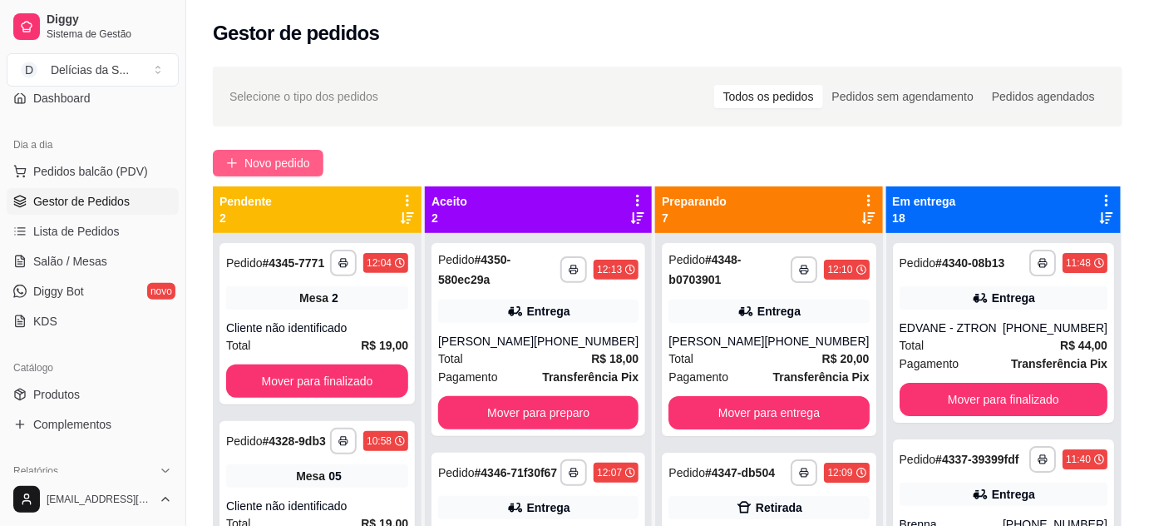
click at [286, 159] on span "Novo pedido" at bounding box center [278, 163] width 66 height 18
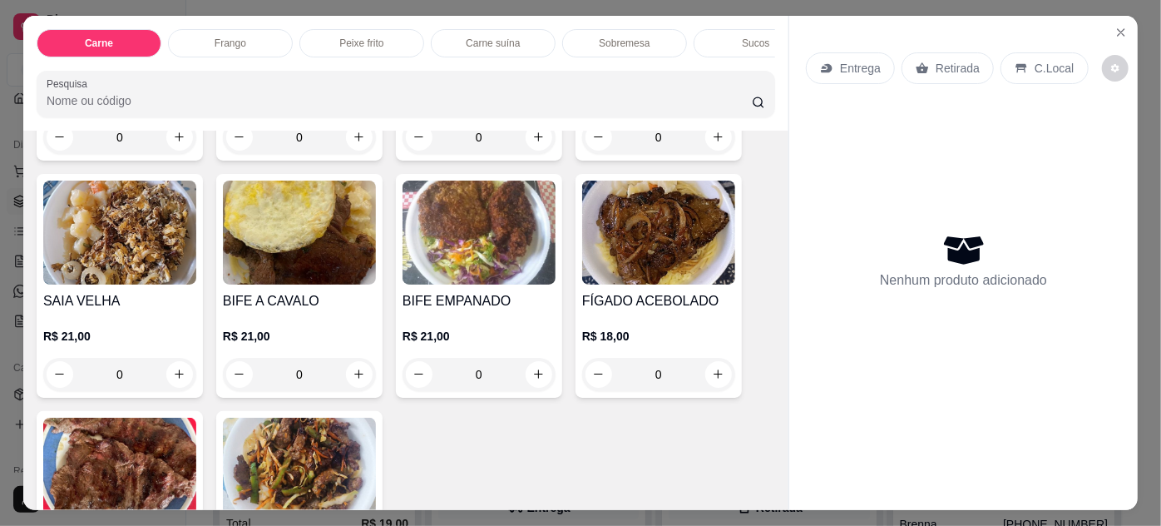
scroll to position [453, 0]
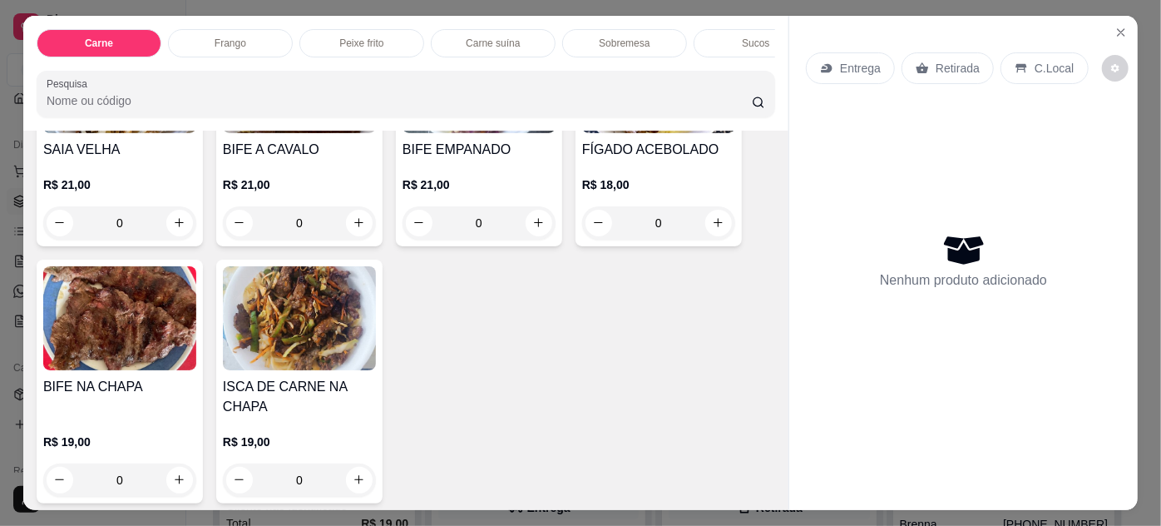
click at [156, 333] on img at bounding box center [119, 318] width 153 height 104
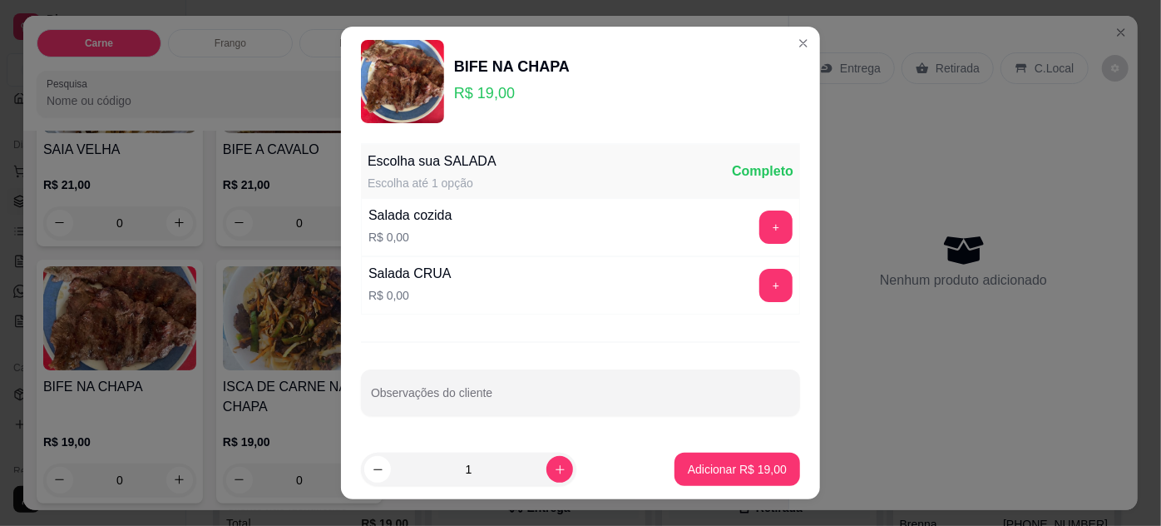
scroll to position [26, 0]
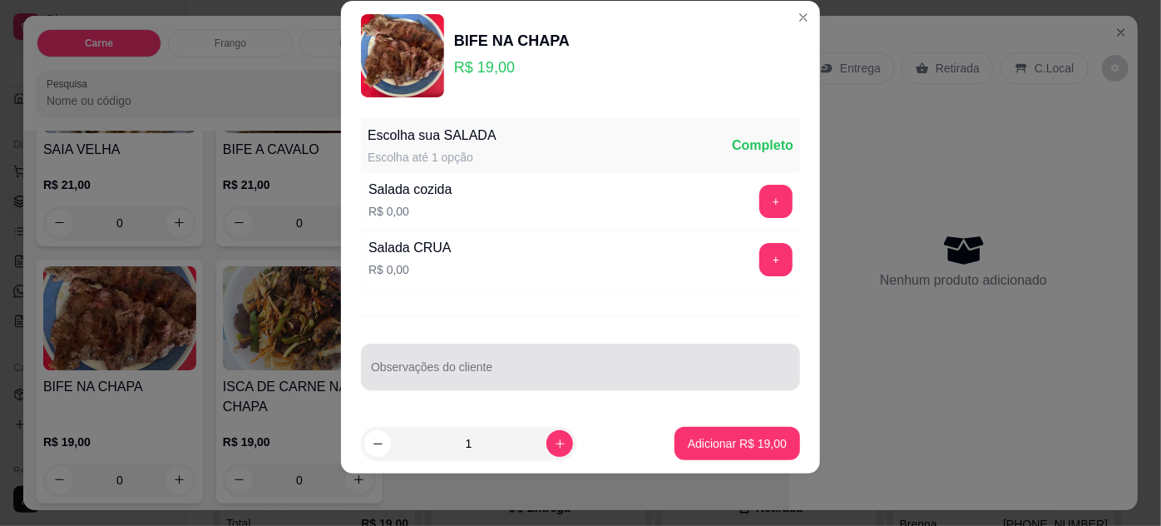
drag, startPoint x: 539, startPoint y: 351, endPoint x: 546, endPoint y: 358, distance: 10.0
click at [545, 355] on div at bounding box center [580, 366] width 419 height 33
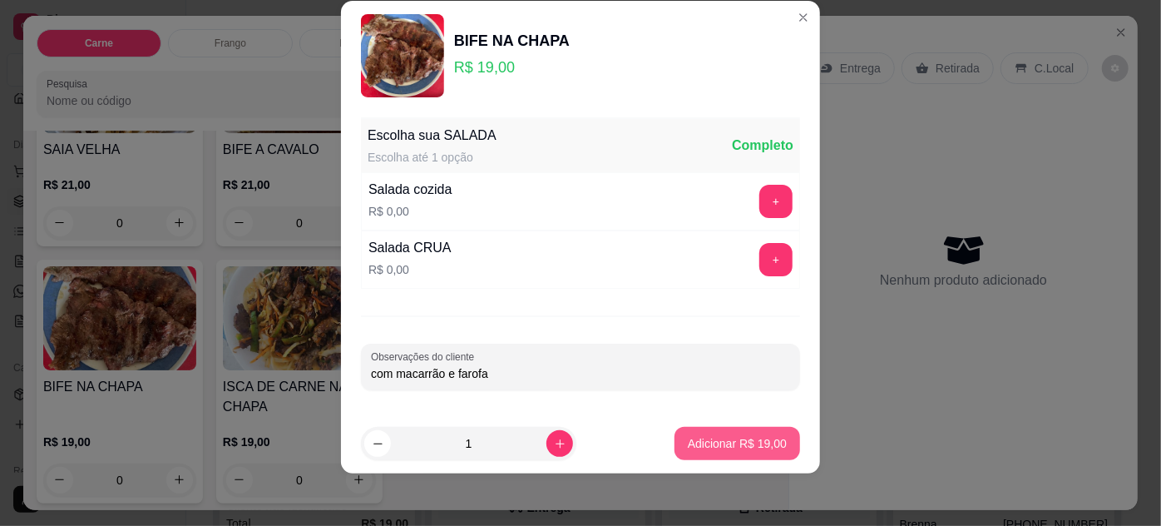
type input "com macarrão e farofa"
click at [706, 442] on p "Adicionar R$ 19,00" at bounding box center [737, 443] width 99 height 17
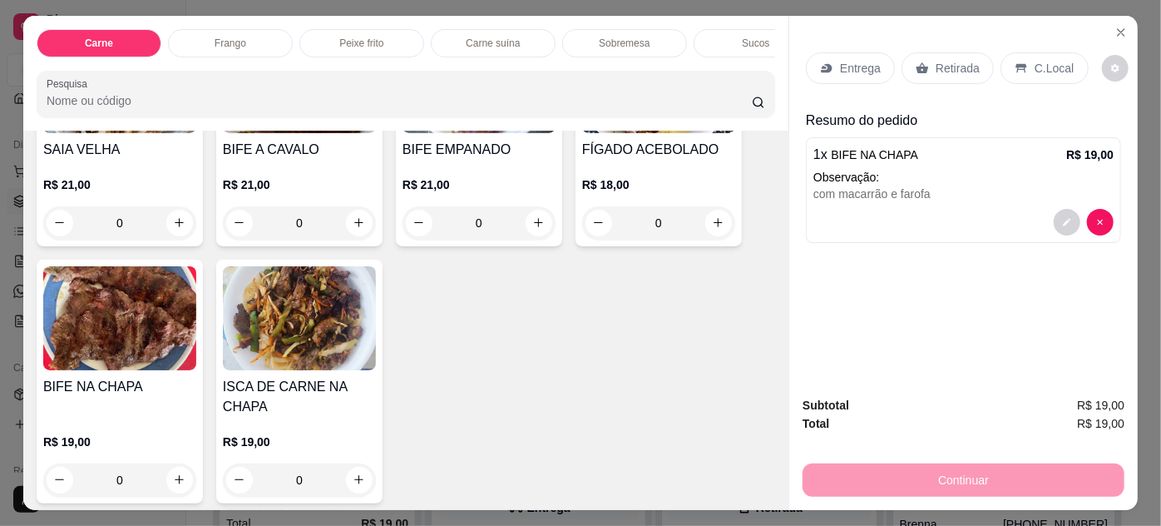
click at [856, 62] on p "Entrega" at bounding box center [860, 68] width 41 height 17
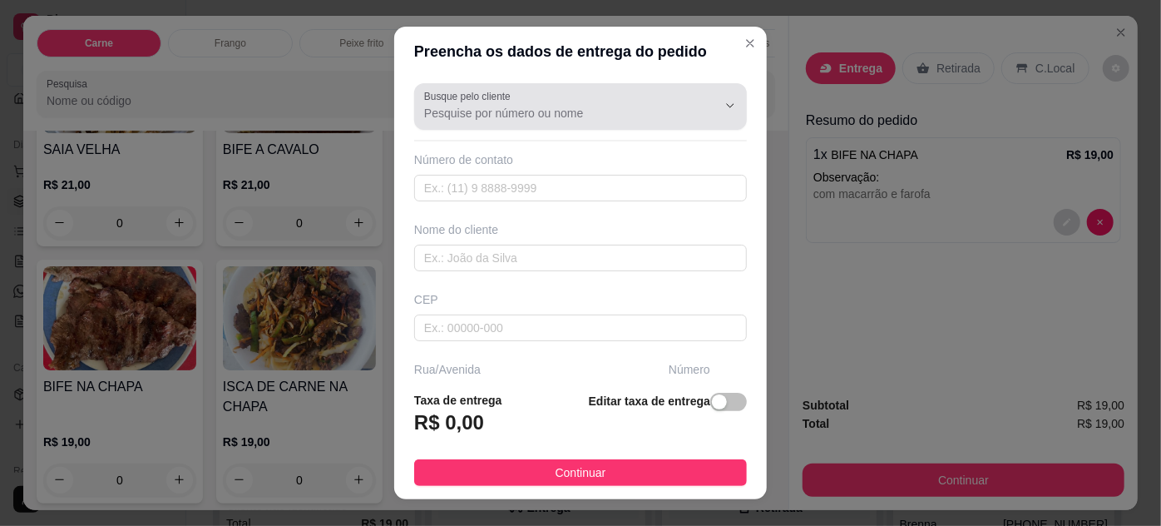
drag, startPoint x: 588, startPoint y: 117, endPoint x: 612, endPoint y: 96, distance: 31.8
click at [599, 106] on input "Busque pelo cliente" at bounding box center [557, 113] width 266 height 17
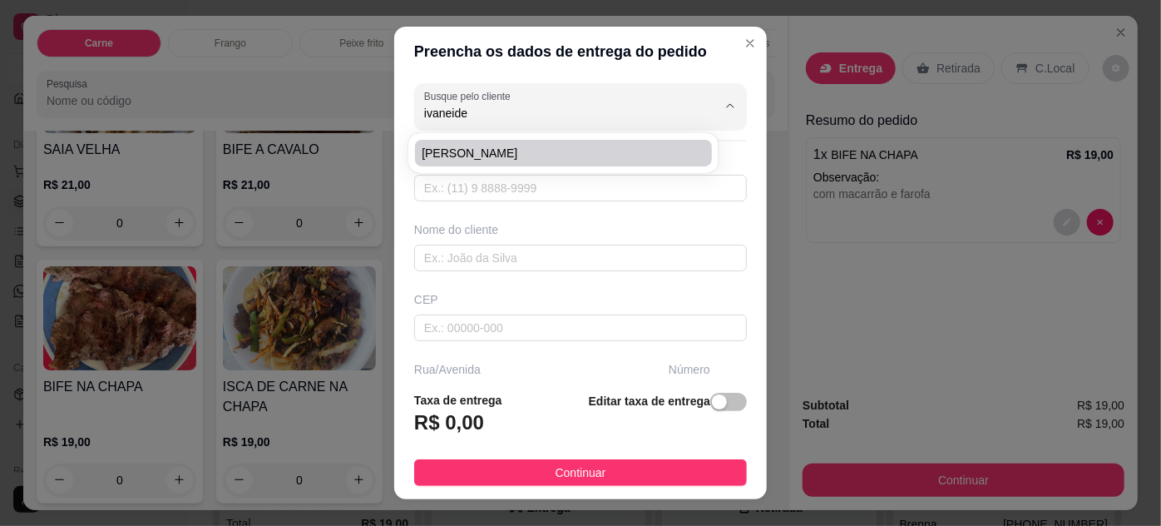
click at [484, 149] on span "[PERSON_NAME]" at bounding box center [555, 153] width 266 height 17
type input "[PERSON_NAME]"
type input "91984855912"
type input "[PERSON_NAME]"
type input "CRESCI-[GEOGRAPHIC_DATA]"
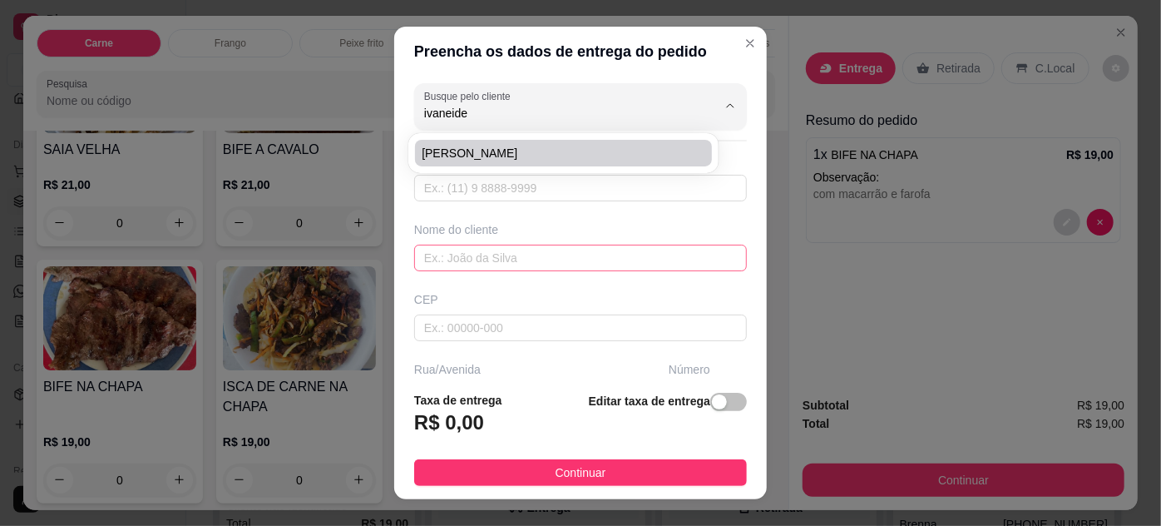
type input "12H"
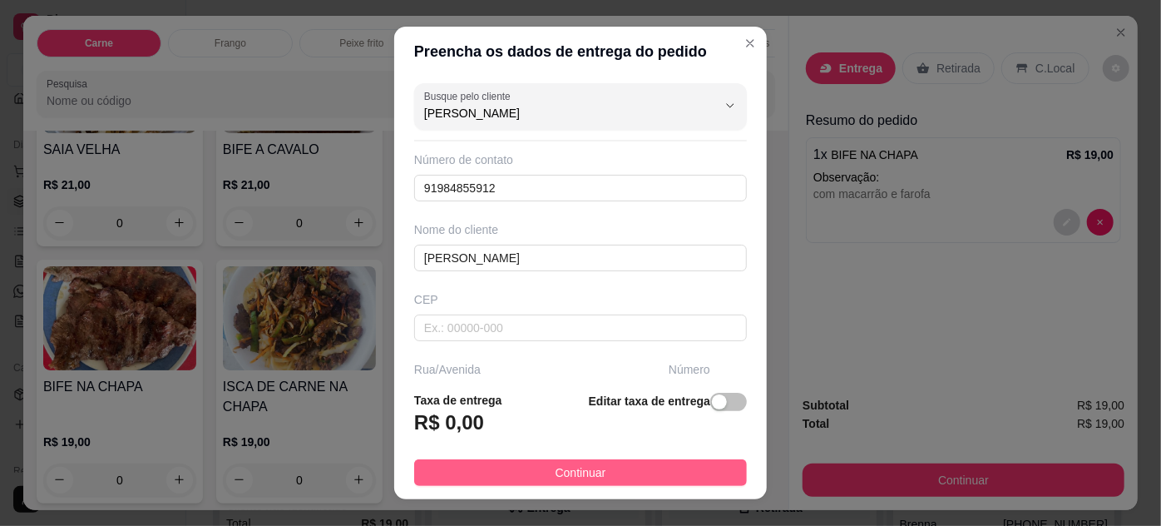
type input "[PERSON_NAME]"
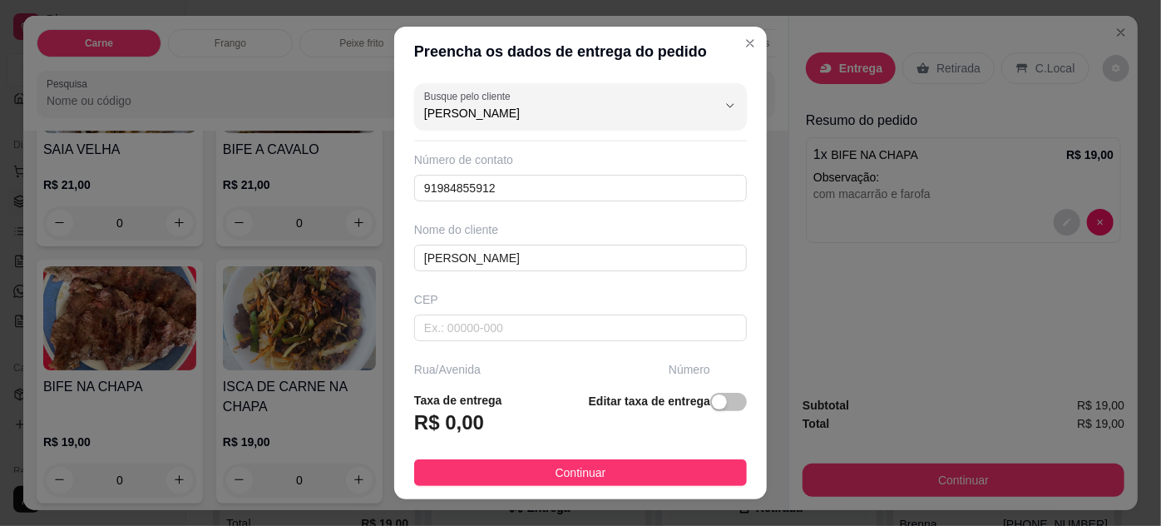
drag, startPoint x: 561, startPoint y: 466, endPoint x: 757, endPoint y: 461, distance: 196.3
click at [560, 466] on span "Continuar" at bounding box center [581, 472] width 51 height 18
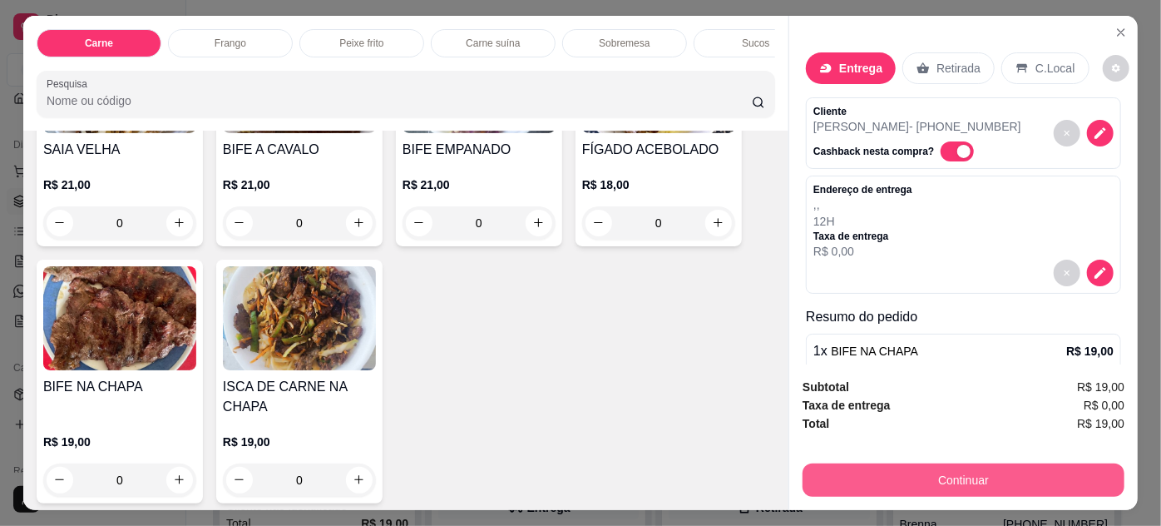
click at [882, 463] on button "Continuar" at bounding box center [964, 479] width 322 height 33
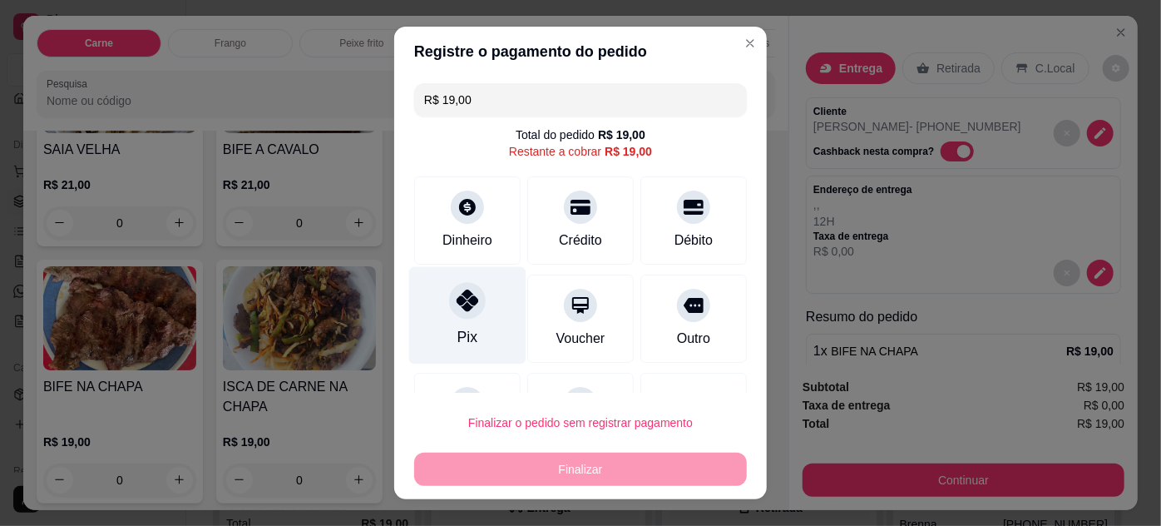
click at [471, 308] on div at bounding box center [467, 300] width 37 height 37
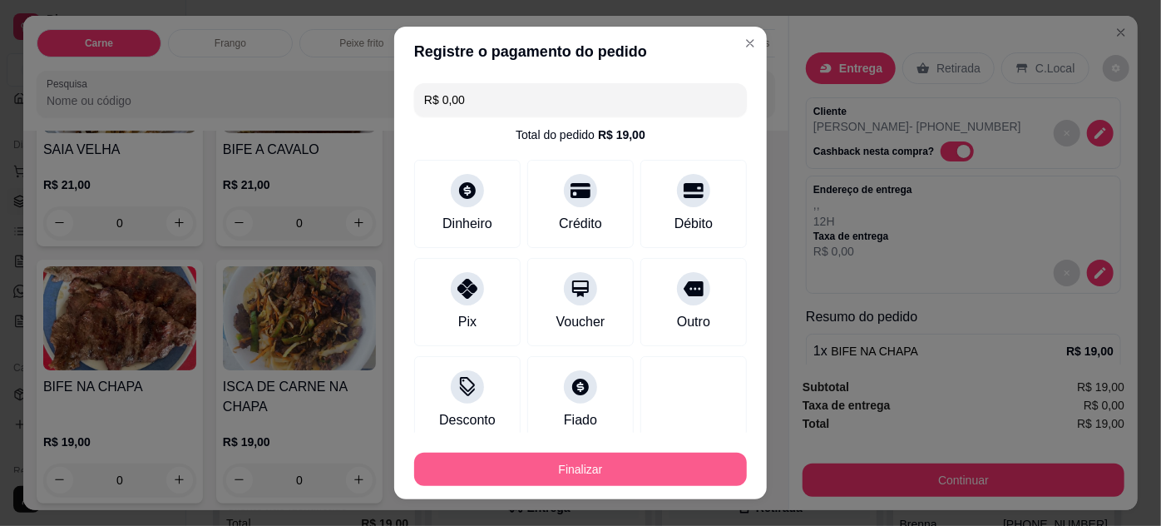
click at [580, 467] on button "Finalizar" at bounding box center [580, 468] width 333 height 33
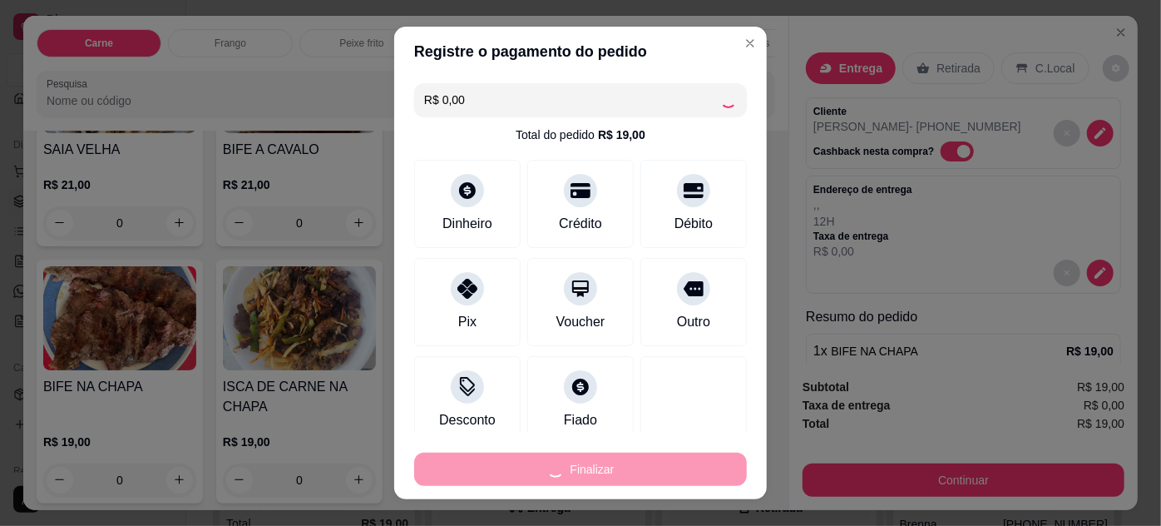
type input "-R$ 19,00"
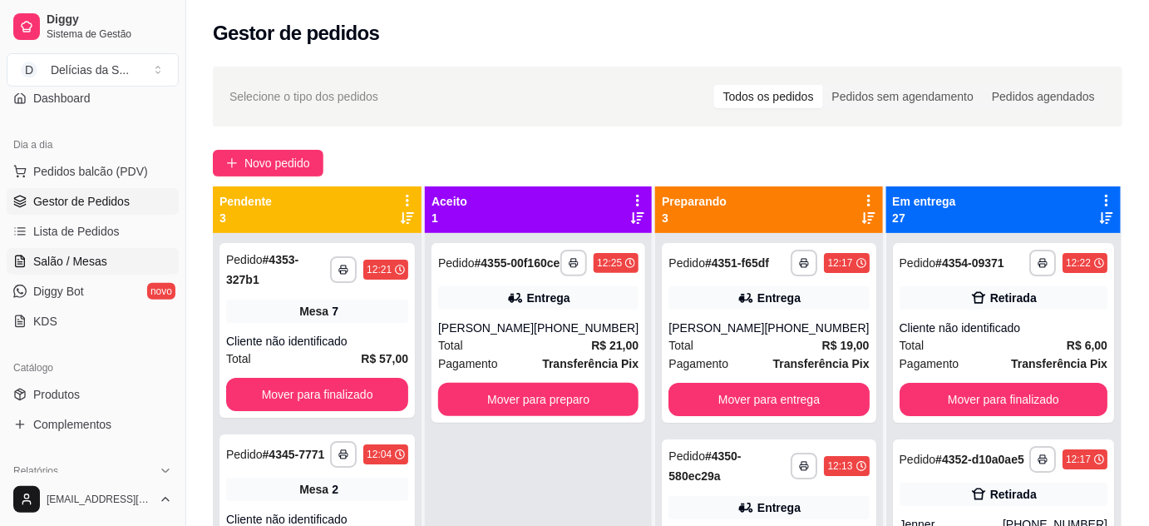
click at [108, 259] on link "Salão / Mesas" at bounding box center [93, 261] width 172 height 27
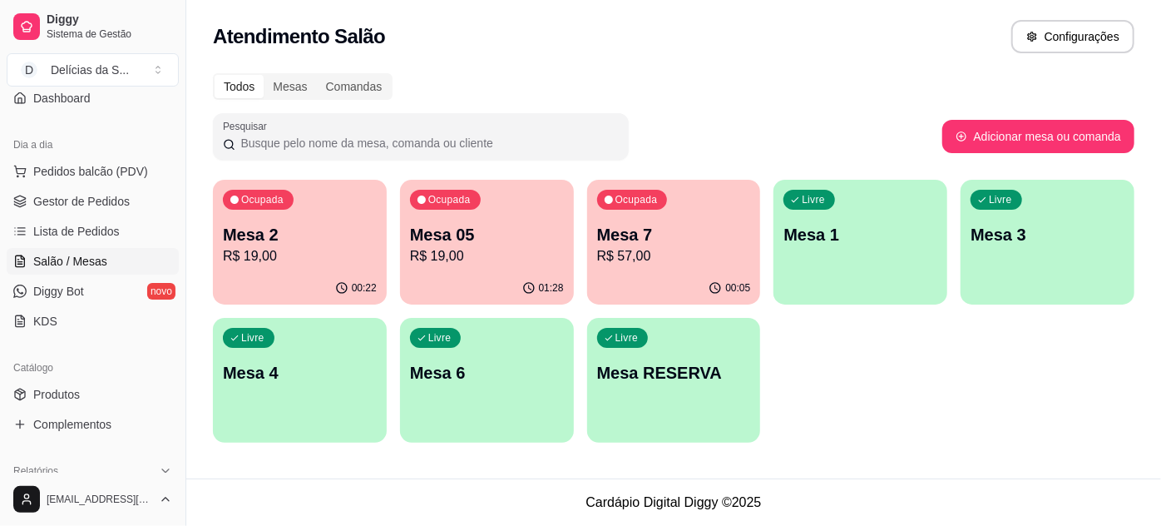
click at [284, 242] on p "Mesa 2" at bounding box center [300, 234] width 154 height 23
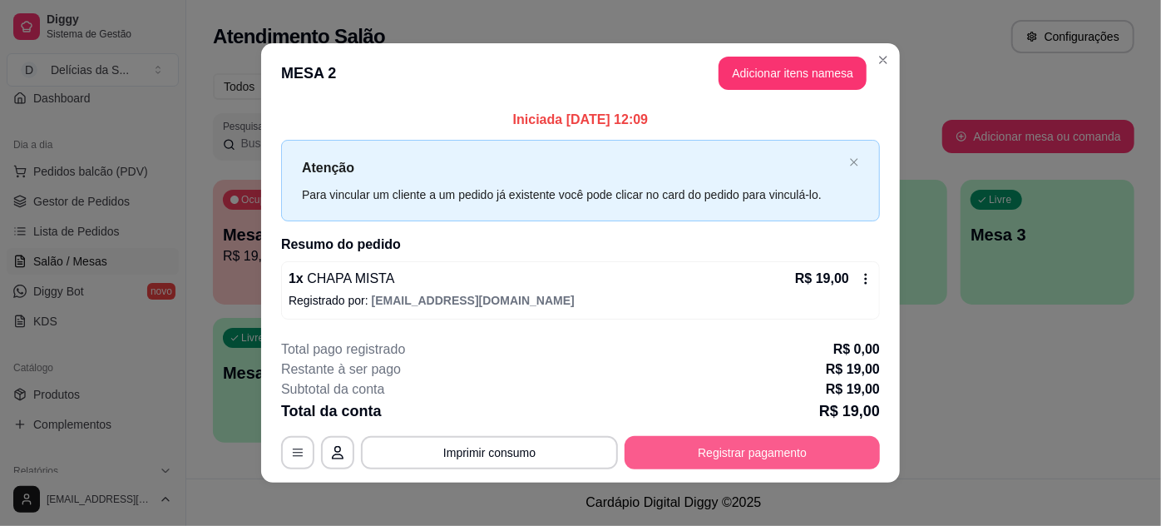
click at [724, 447] on button "Registrar pagamento" at bounding box center [752, 452] width 255 height 33
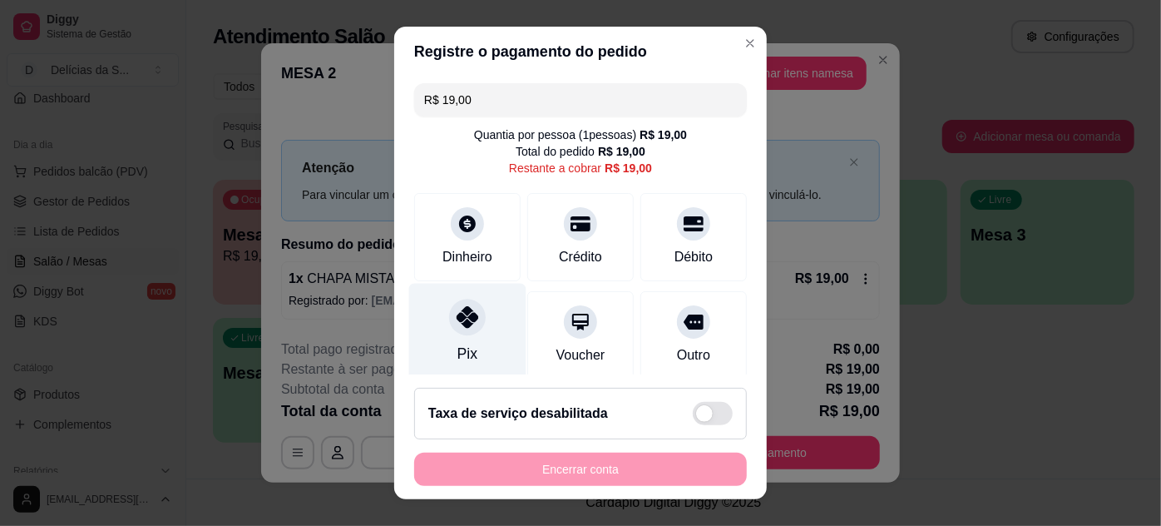
click at [470, 323] on div at bounding box center [467, 317] width 37 height 37
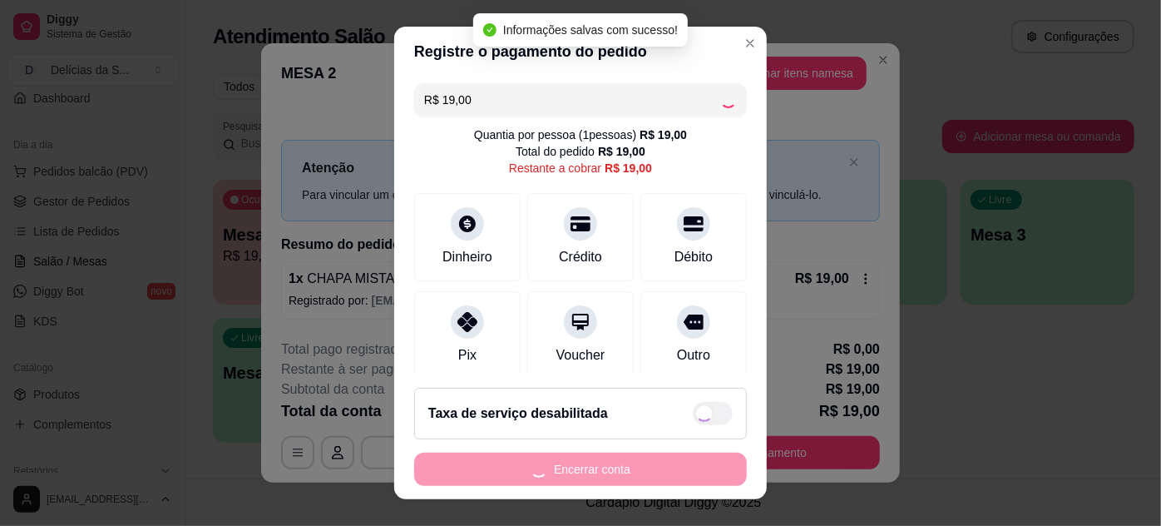
type input "R$ 0,00"
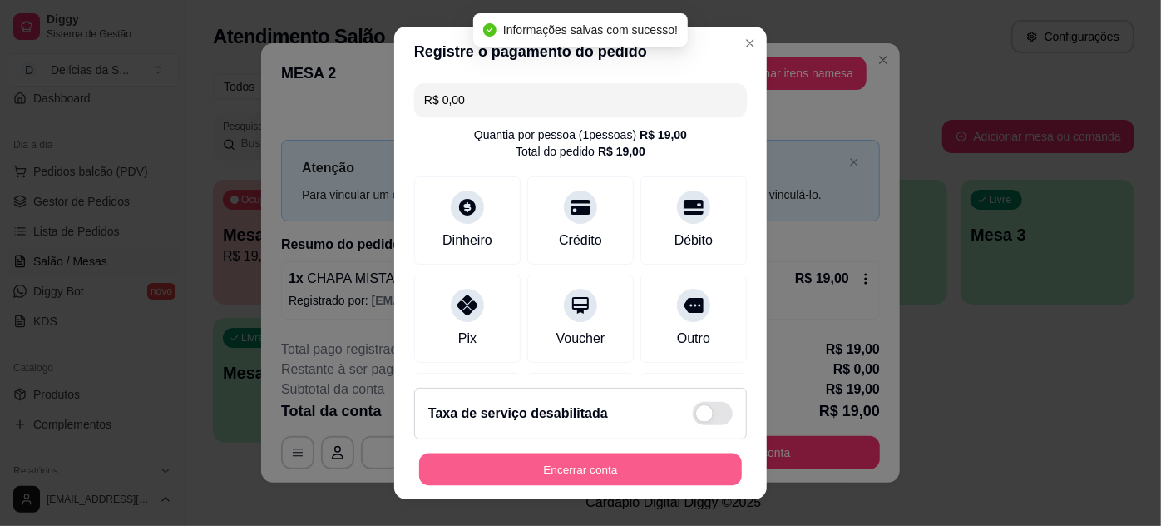
click at [607, 465] on button "Encerrar conta" at bounding box center [580, 469] width 323 height 32
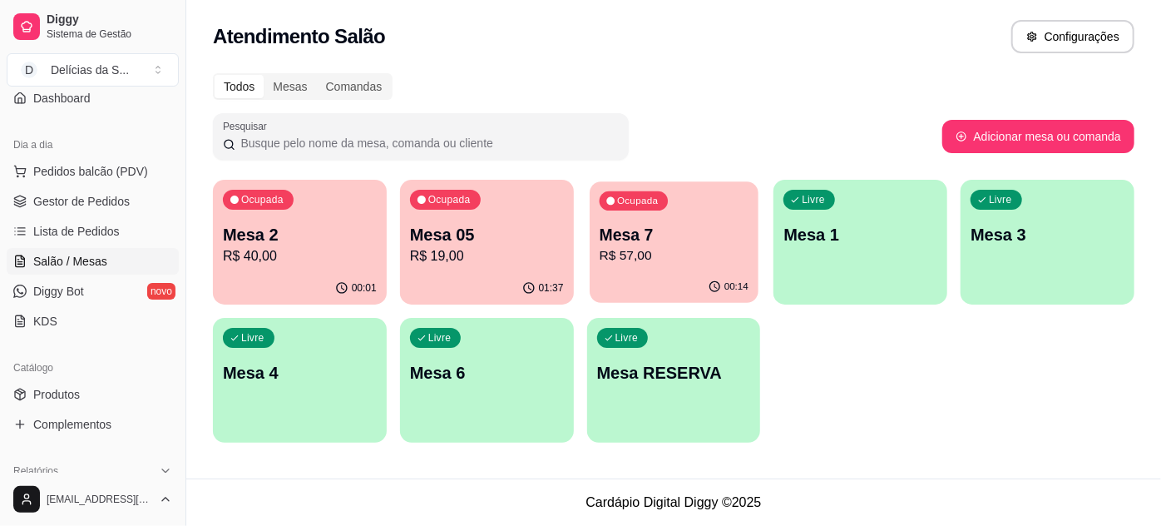
click at [654, 235] on p "Mesa 7" at bounding box center [673, 235] width 149 height 22
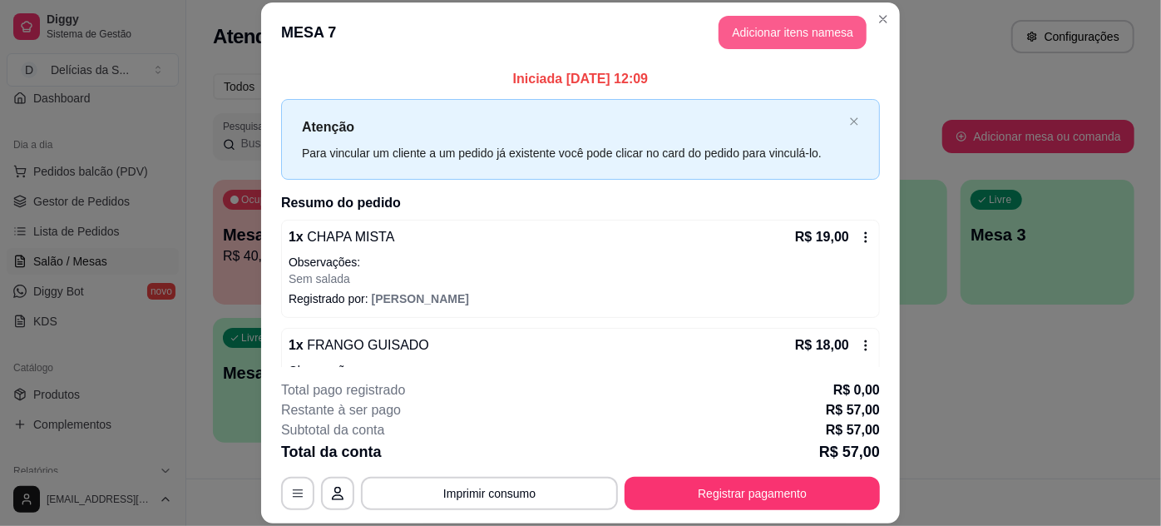
click at [783, 26] on button "Adicionar itens na mesa" at bounding box center [793, 32] width 148 height 33
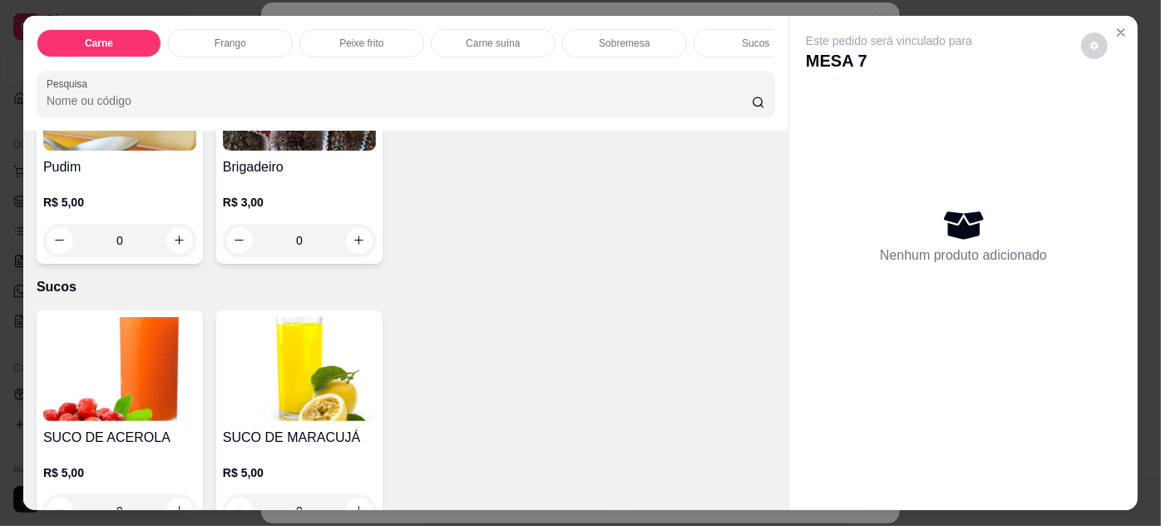
scroll to position [2268, 0]
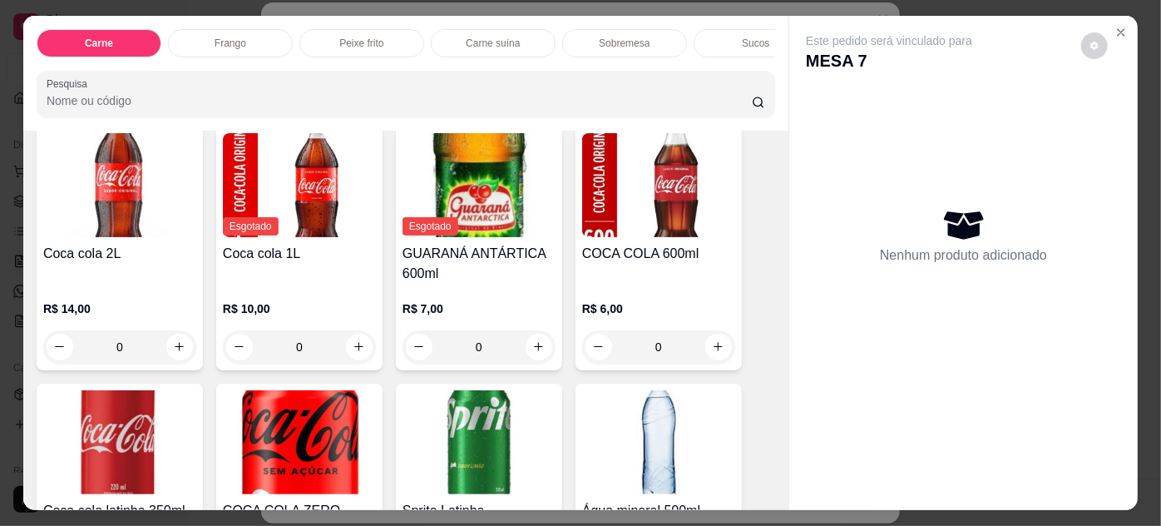
click at [113, 244] on h4 "Coca cola 2L" at bounding box center [119, 254] width 153 height 20
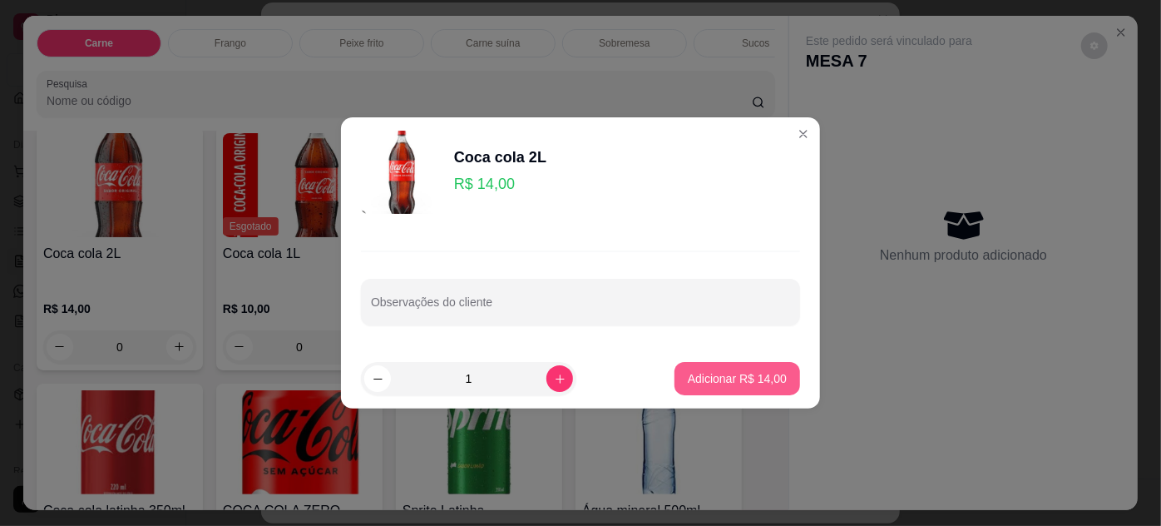
click at [761, 363] on button "Adicionar R$ 14,00" at bounding box center [738, 378] width 126 height 33
type input "1"
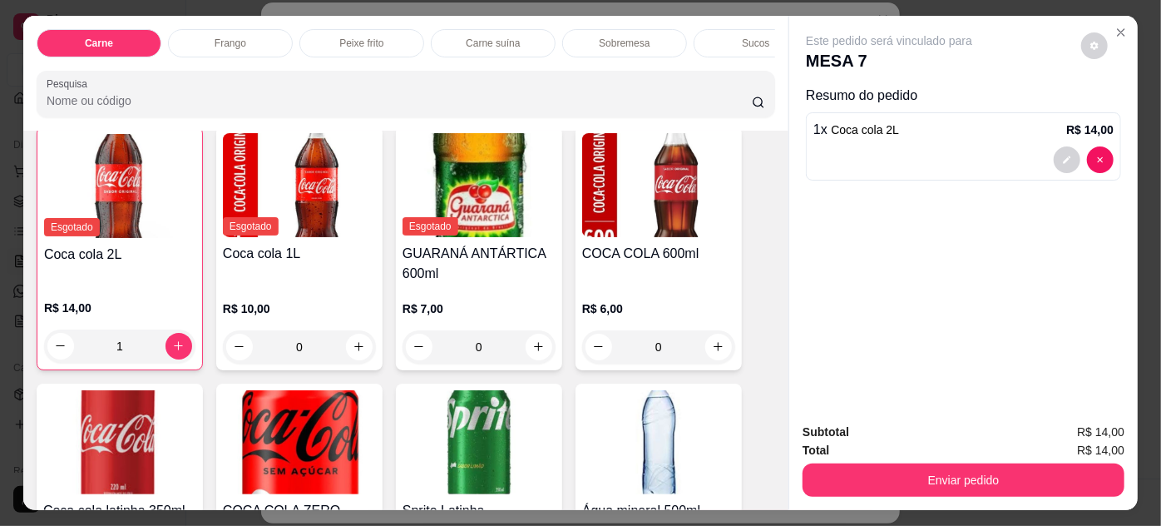
scroll to position [2269, 0]
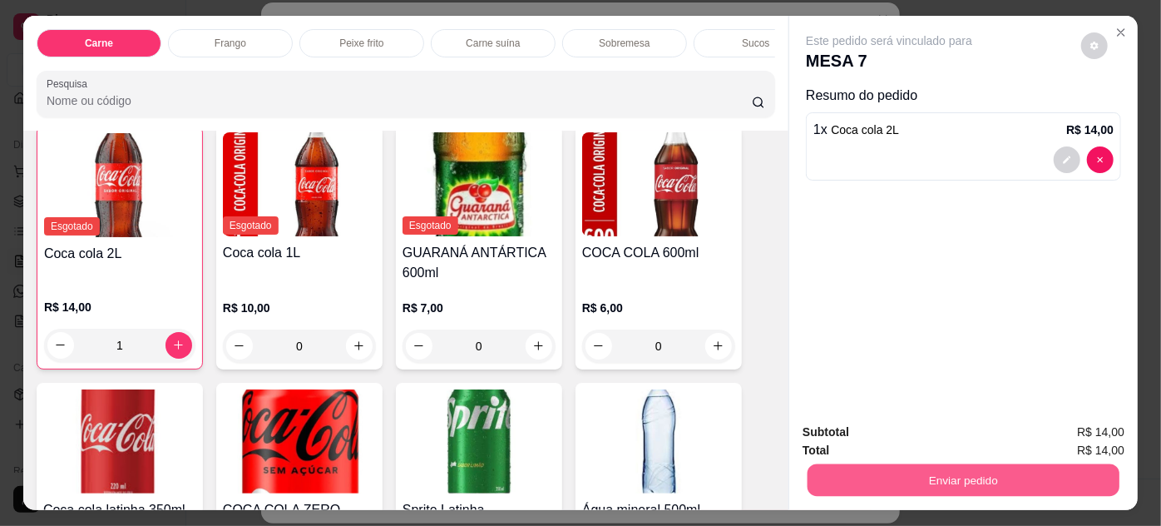
click at [925, 480] on button "Enviar pedido" at bounding box center [964, 480] width 312 height 32
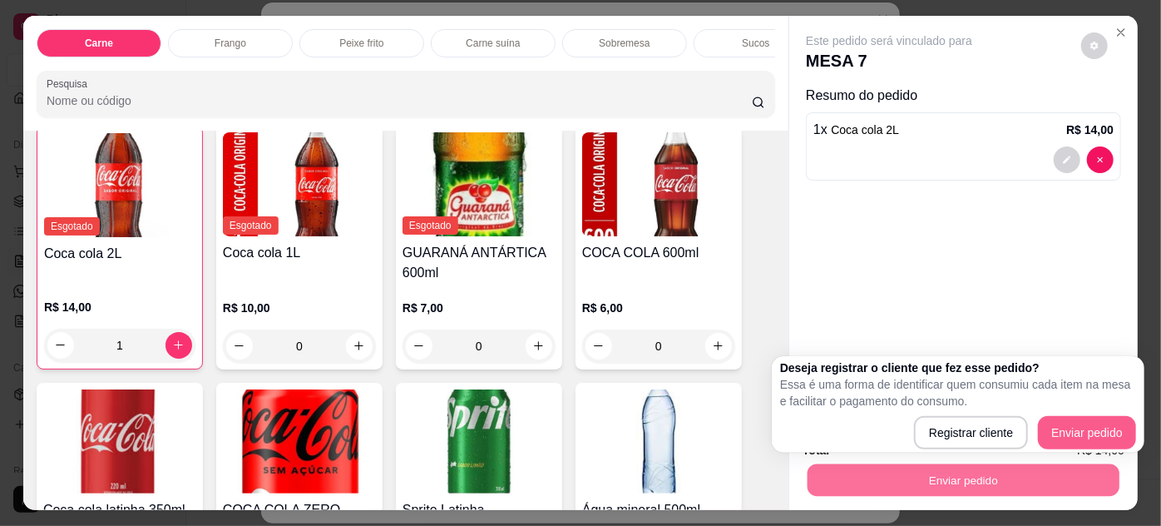
click at [1071, 426] on button "Enviar pedido" at bounding box center [1087, 432] width 98 height 33
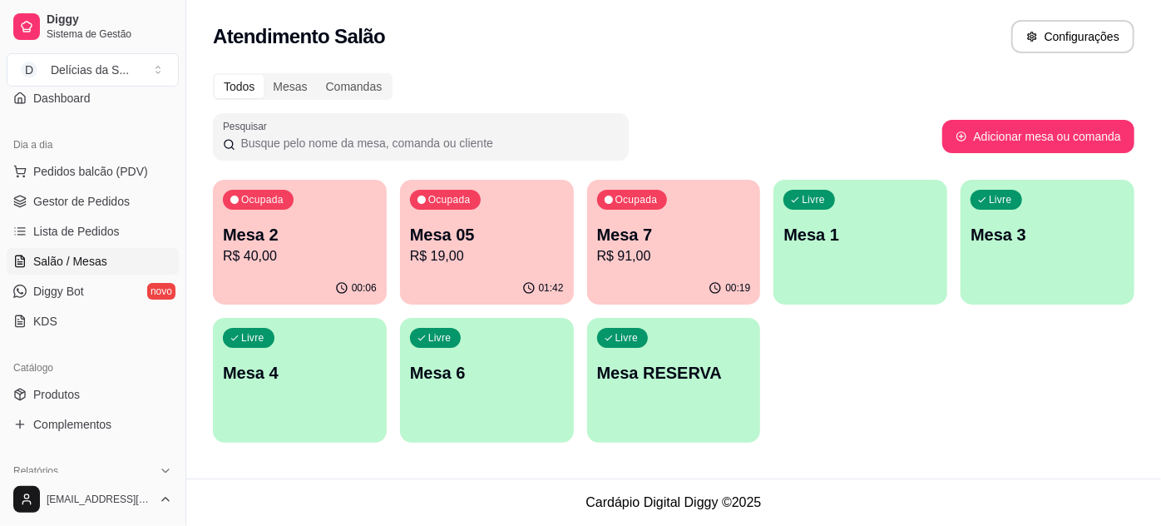
click at [284, 275] on div "00:06" at bounding box center [300, 288] width 174 height 32
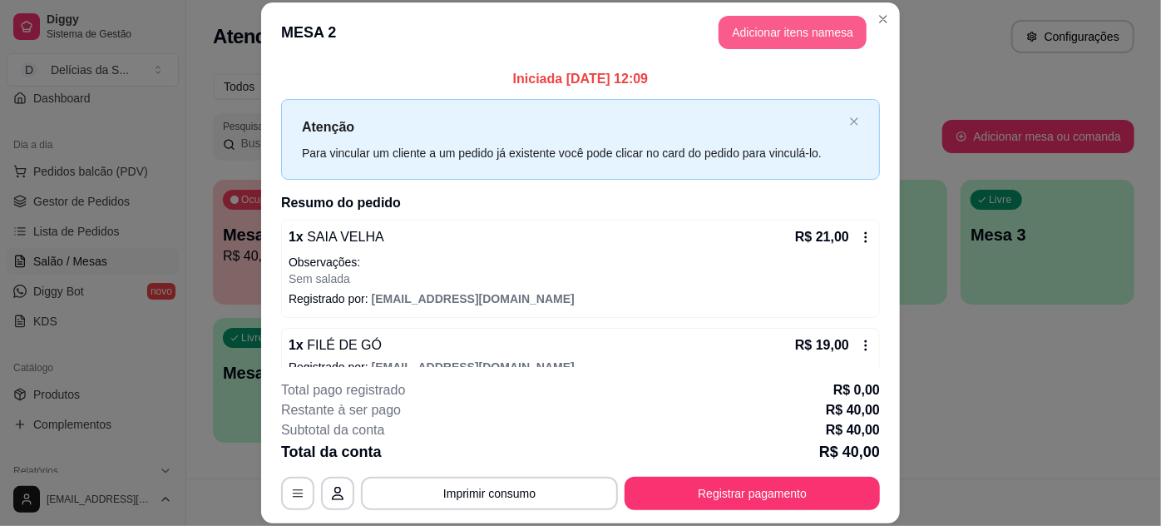
click at [742, 27] on button "Adicionar itens na mesa" at bounding box center [793, 32] width 148 height 33
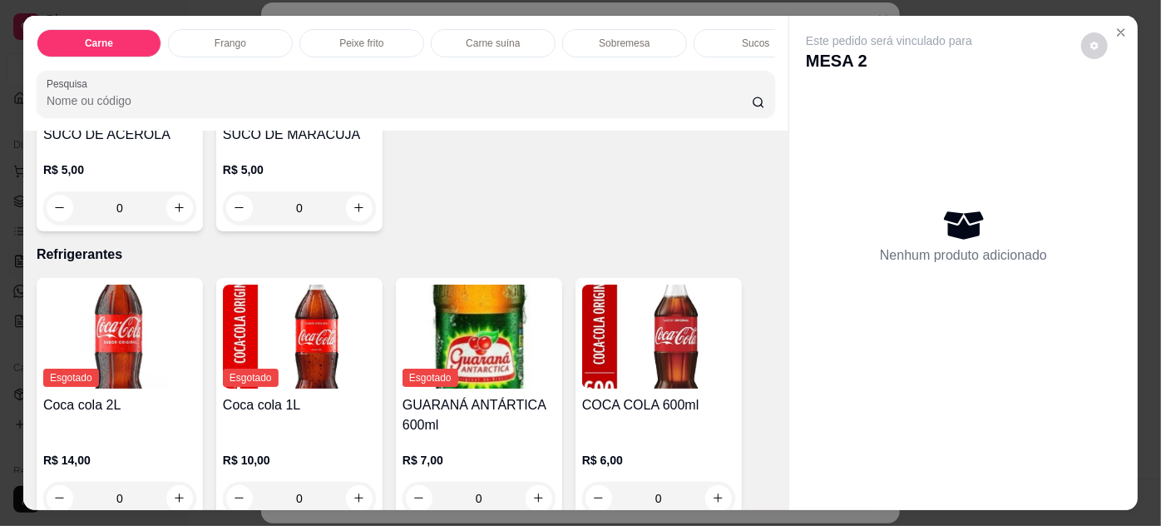
scroll to position [2268, 0]
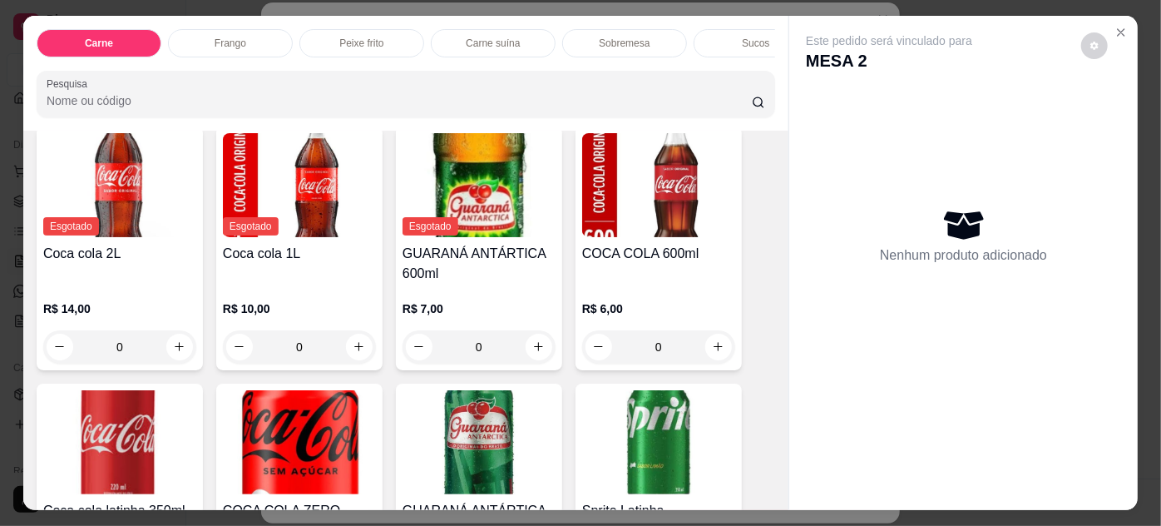
click at [663, 244] on h4 "COCA COLA 600ml" at bounding box center [658, 254] width 153 height 20
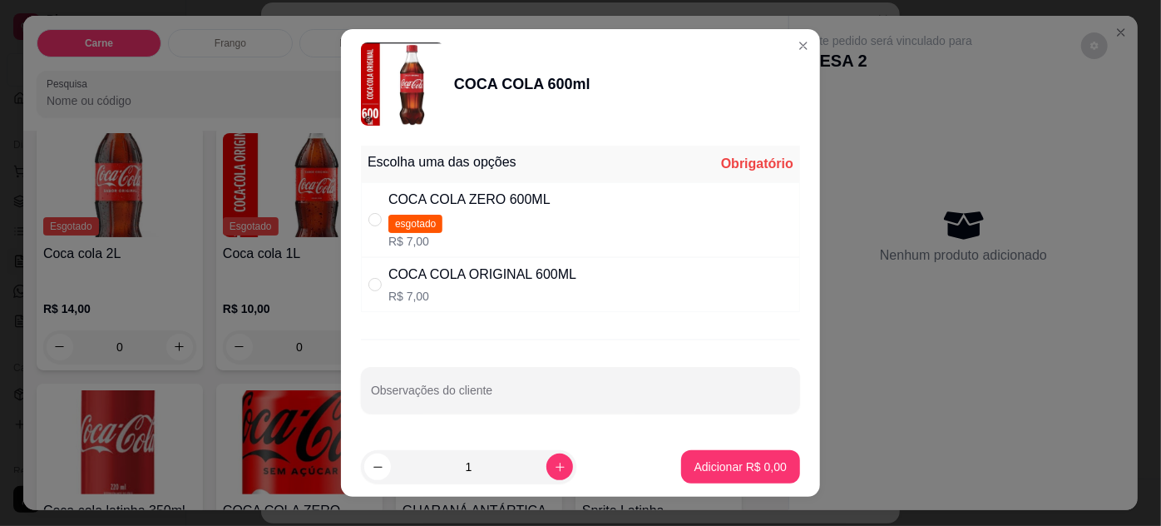
click at [491, 289] on p "R$ 7,00" at bounding box center [482, 296] width 188 height 17
radio input "true"
click at [712, 463] on p "Adicionar R$ 7,00" at bounding box center [740, 466] width 90 height 16
type input "1"
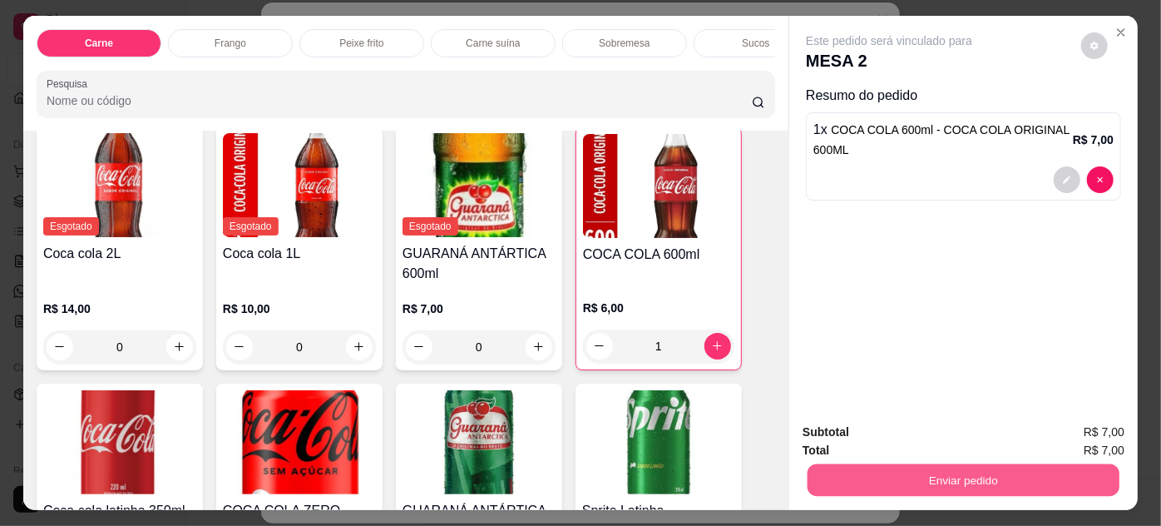
click at [941, 465] on button "Enviar pedido" at bounding box center [964, 480] width 312 height 32
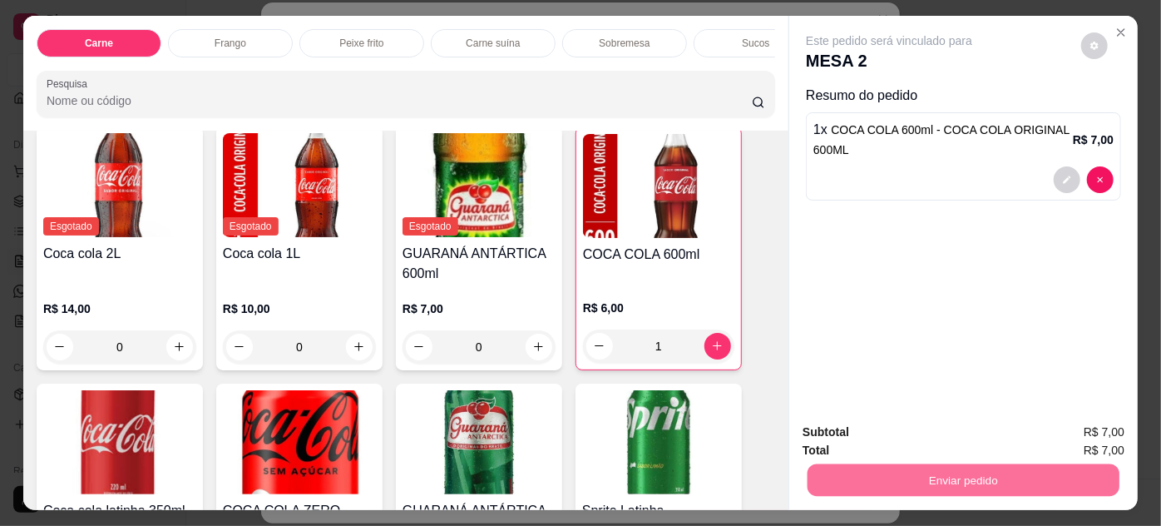
click at [1080, 429] on button "Enviar pedido" at bounding box center [1082, 434] width 94 height 32
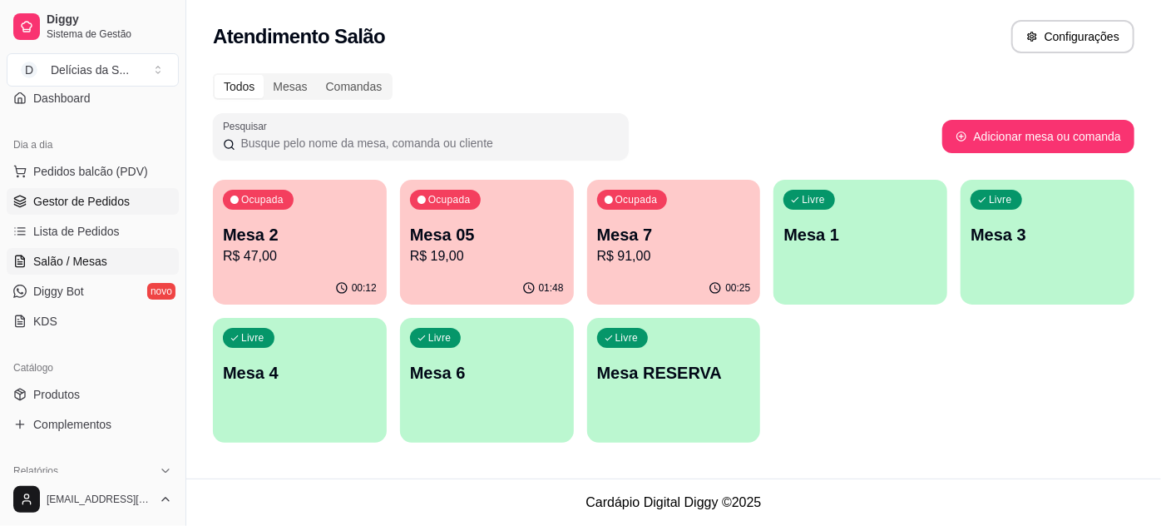
click at [91, 195] on span "Gestor de Pedidos" at bounding box center [81, 201] width 96 height 17
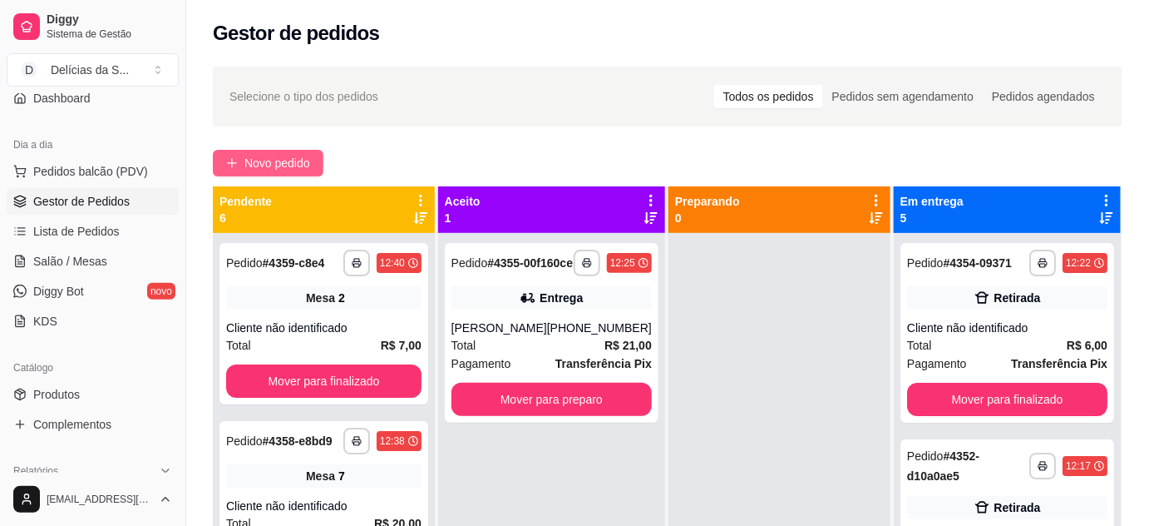
click at [297, 167] on span "Novo pedido" at bounding box center [278, 163] width 66 height 18
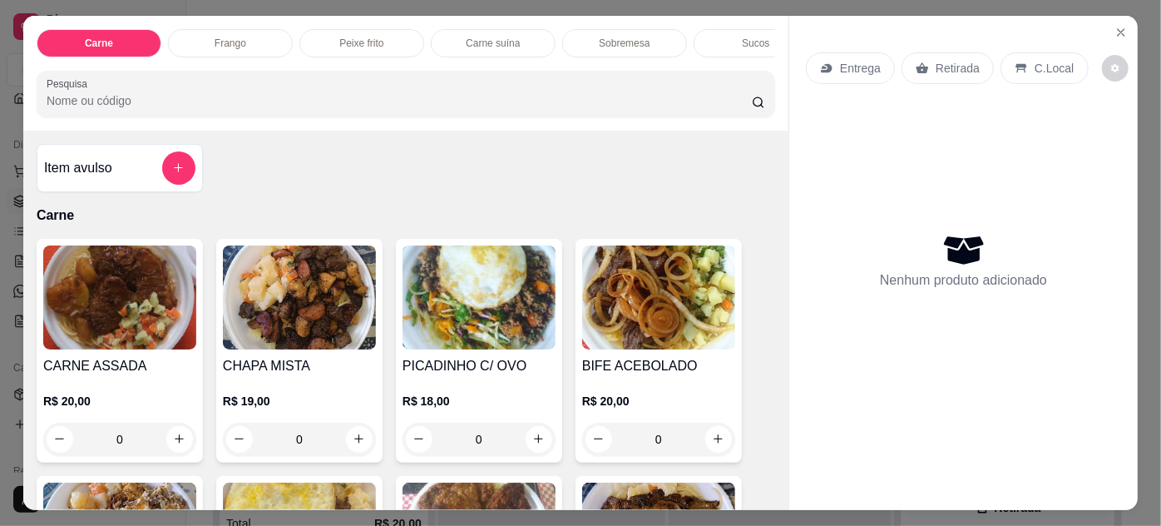
scroll to position [151, 0]
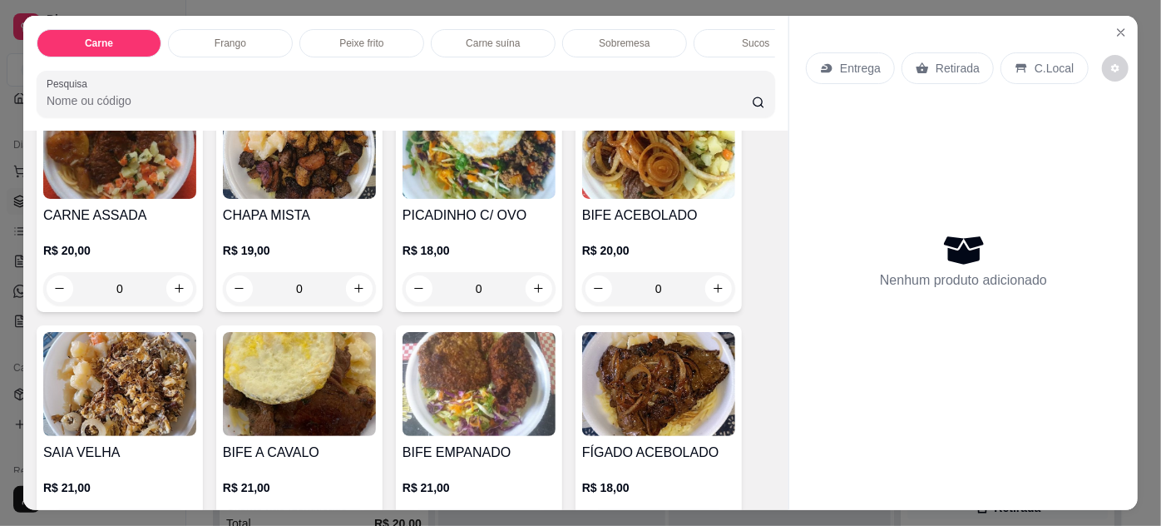
click at [660, 193] on img at bounding box center [658, 147] width 153 height 104
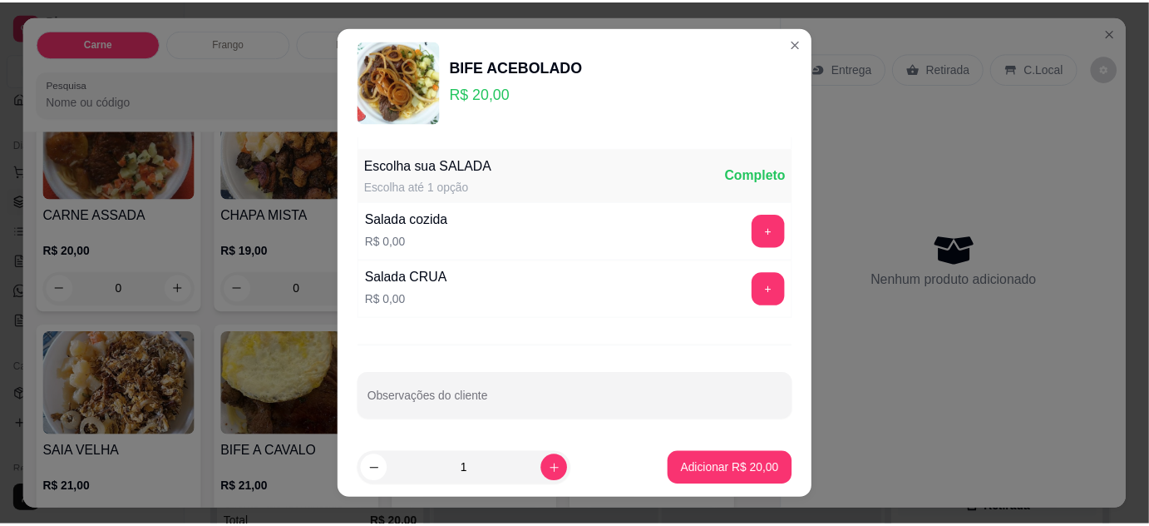
scroll to position [27, 0]
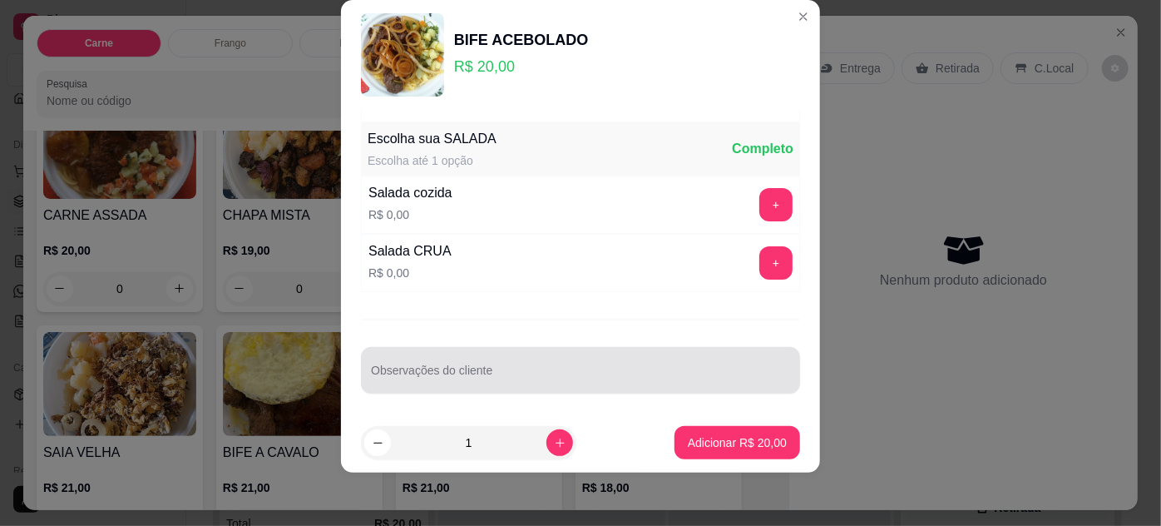
click at [583, 374] on input "Observações do cliente" at bounding box center [580, 376] width 419 height 17
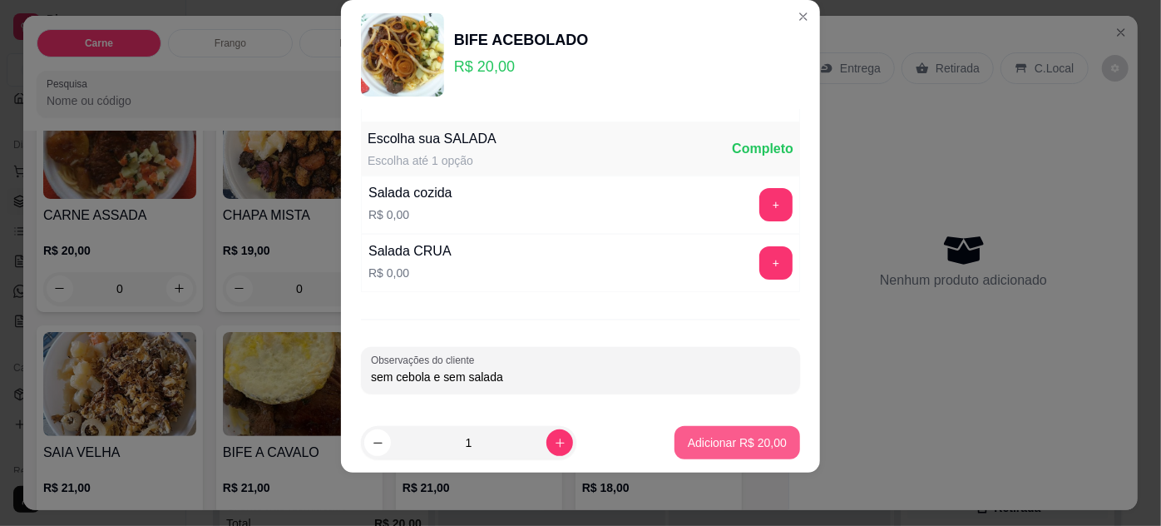
type input "sem cebola e sem salada"
click at [730, 441] on p "Adicionar R$ 20,00" at bounding box center [737, 442] width 99 height 17
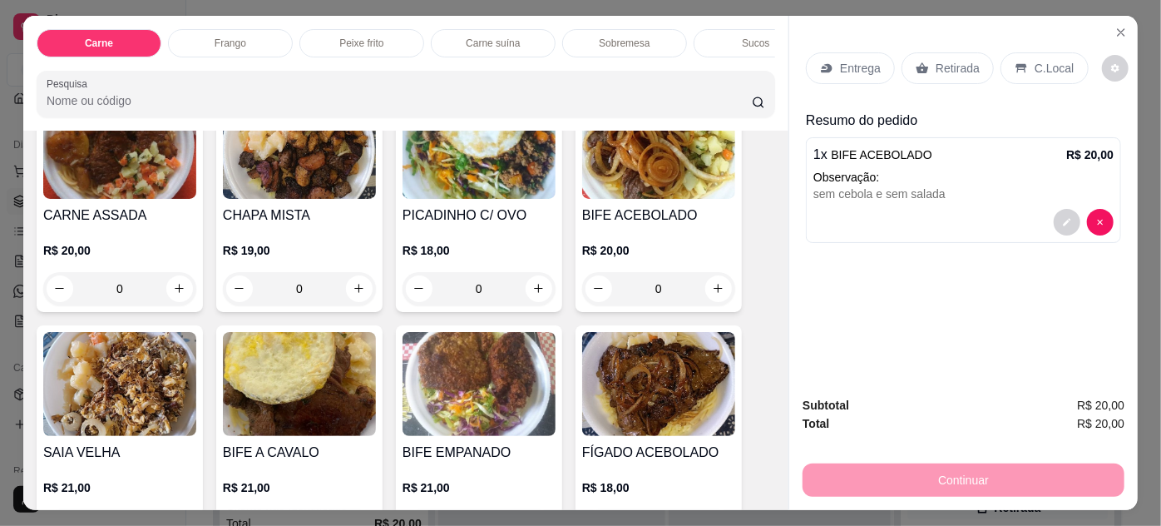
click at [945, 68] on p "Retirada" at bounding box center [958, 68] width 44 height 17
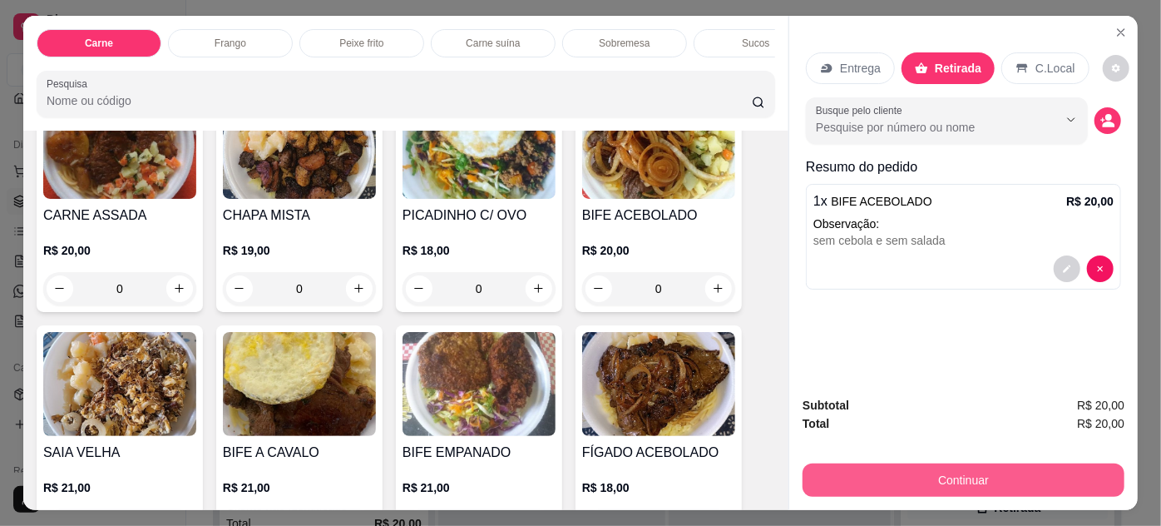
click at [911, 466] on button "Continuar" at bounding box center [964, 479] width 322 height 33
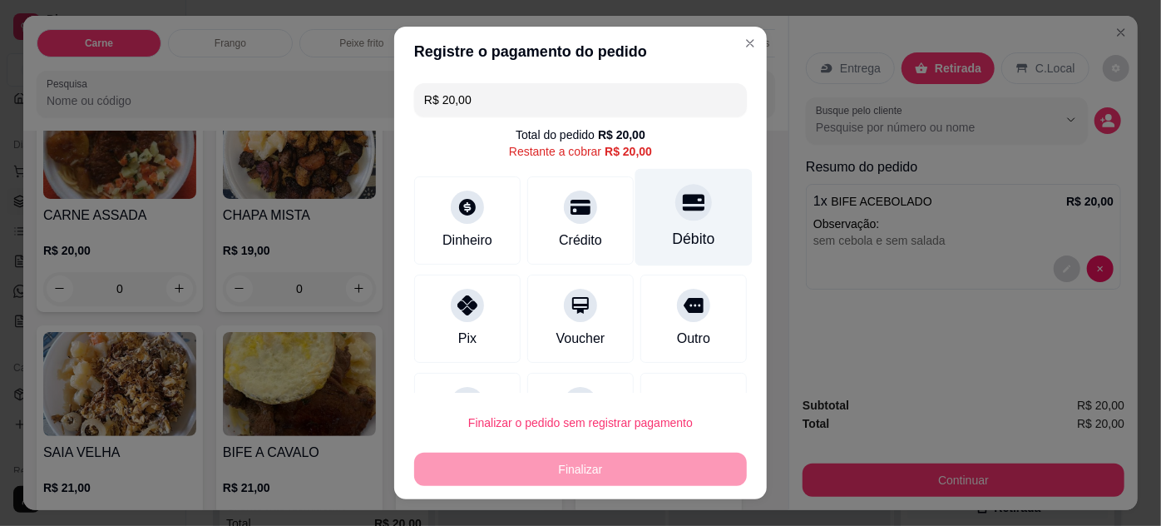
click at [673, 229] on div "Débito" at bounding box center [694, 239] width 42 height 22
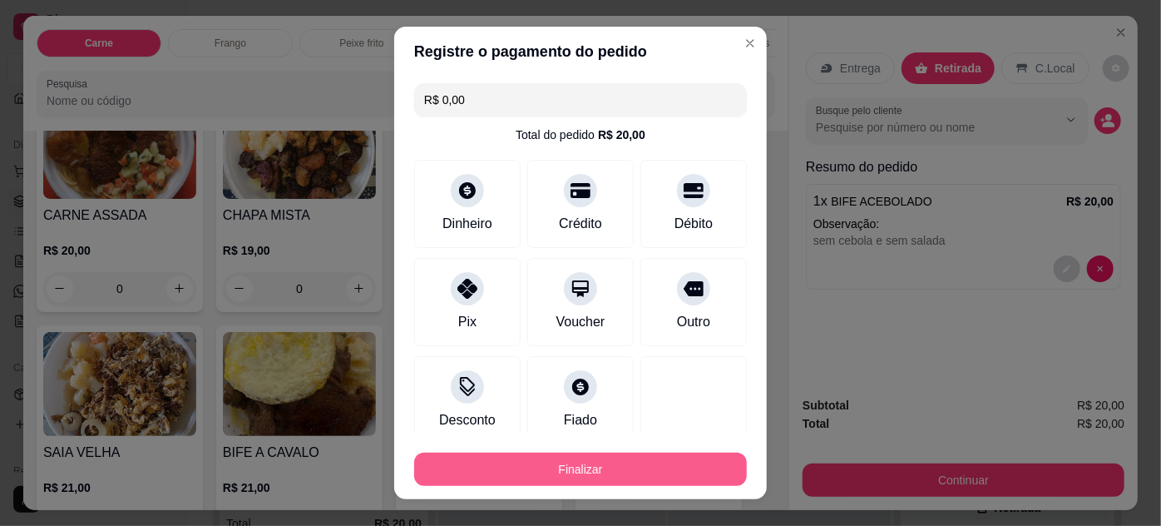
click at [552, 471] on button "Finalizar" at bounding box center [580, 468] width 333 height 33
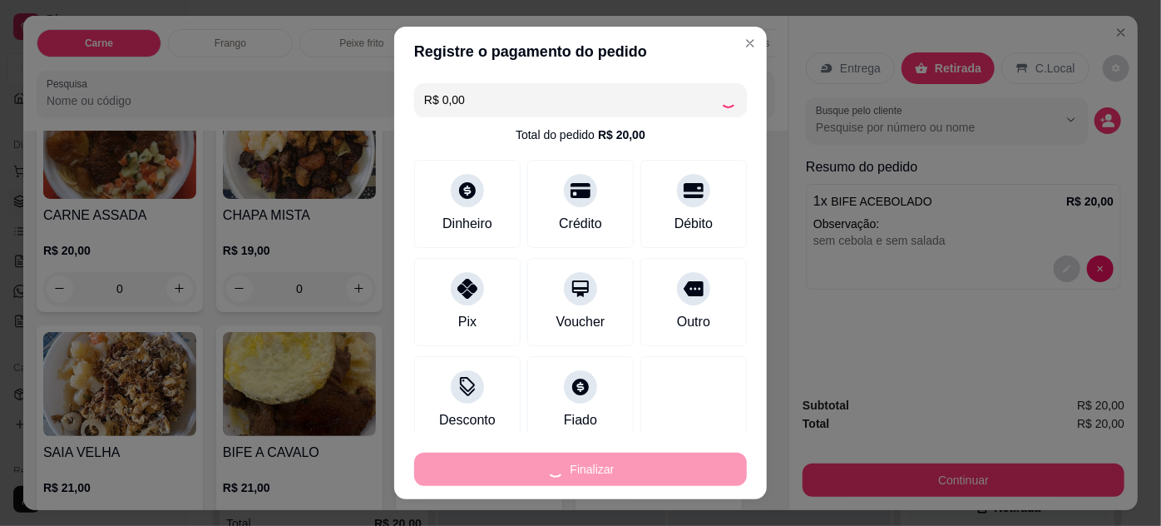
type input "-R$ 20,00"
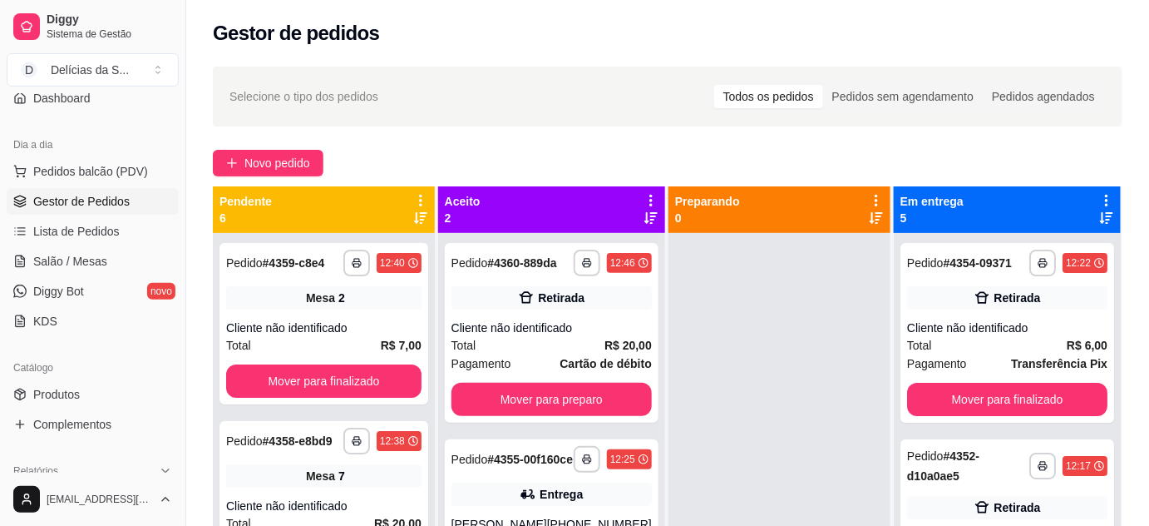
click at [1021, 12] on div "Gestor de pedidos" at bounding box center [667, 28] width 963 height 57
click at [51, 382] on link "Produtos" at bounding box center [93, 394] width 172 height 27
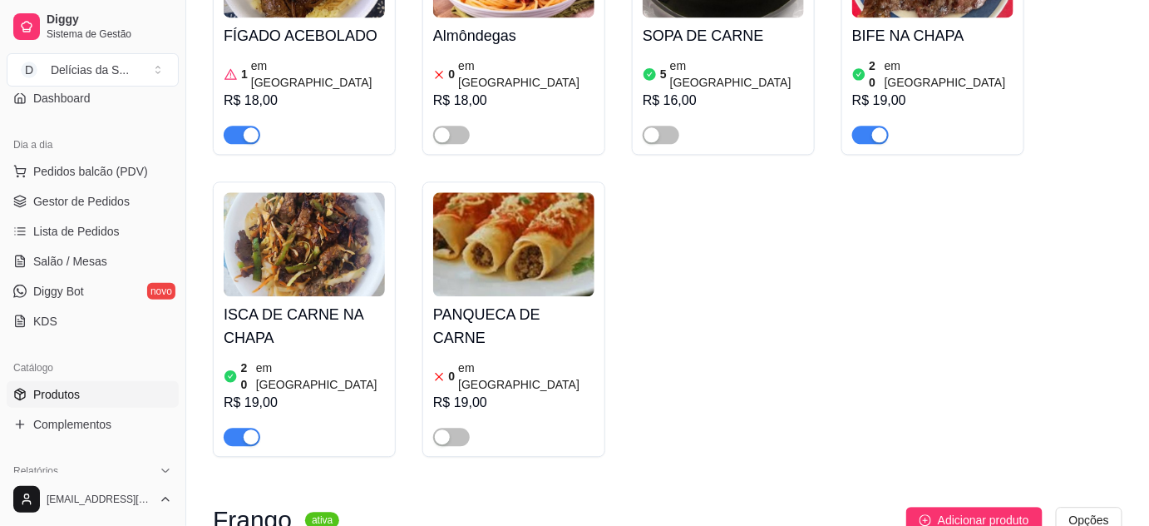
scroll to position [1361, 0]
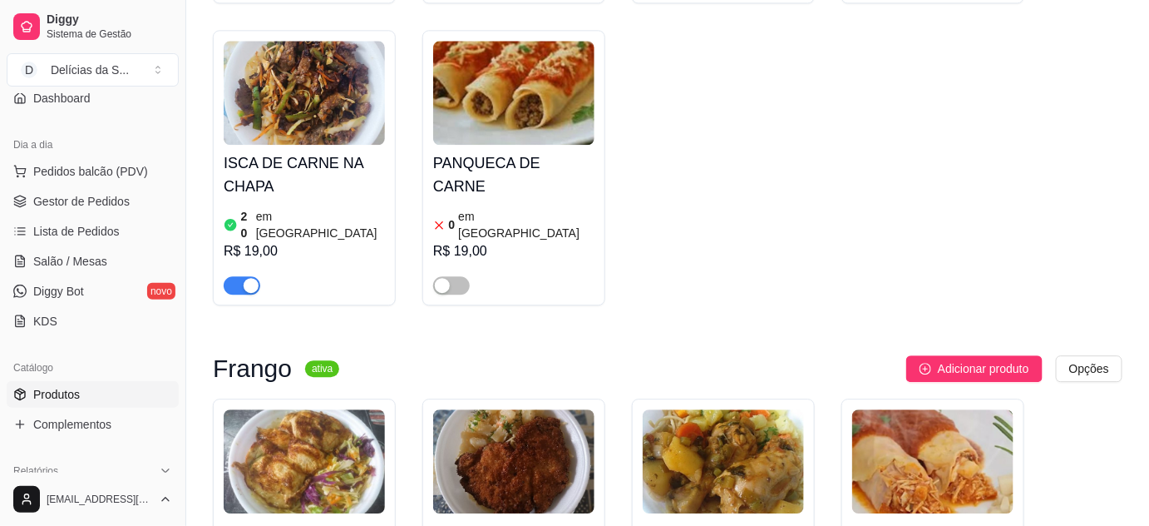
click at [736, 409] on img at bounding box center [723, 461] width 161 height 104
click at [77, 259] on span "Salão / Mesas" at bounding box center [70, 261] width 74 height 17
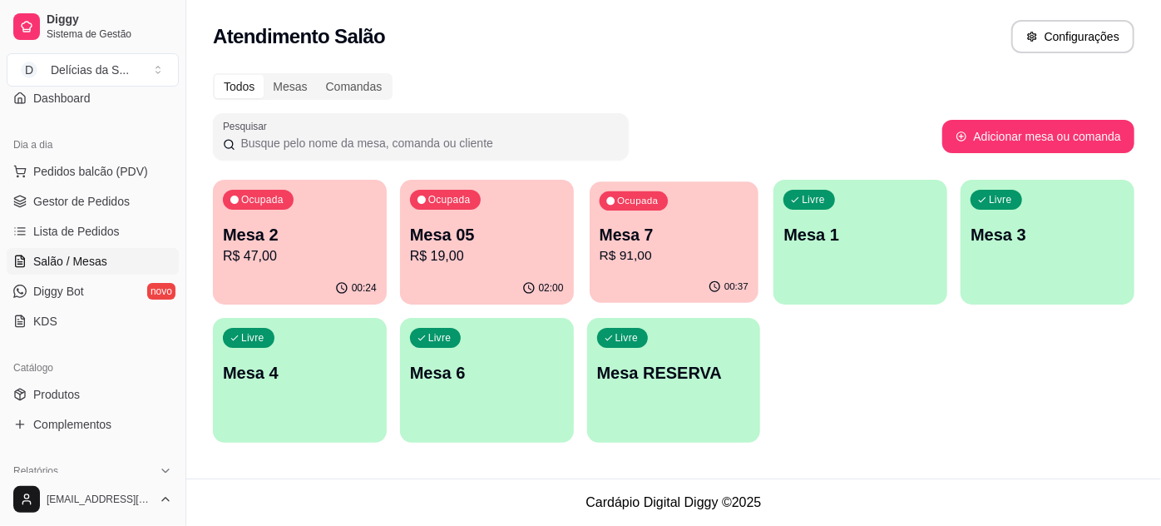
click at [643, 266] on div "Ocupada Mesa 7 R$ 91,00" at bounding box center [674, 226] width 169 height 90
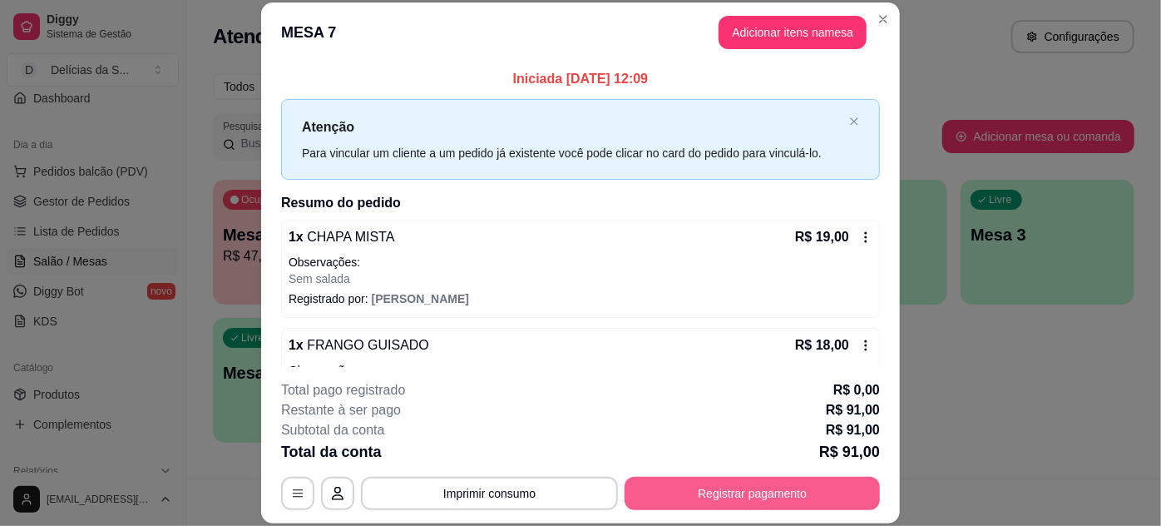
click at [746, 492] on button "Registrar pagamento" at bounding box center [752, 493] width 255 height 33
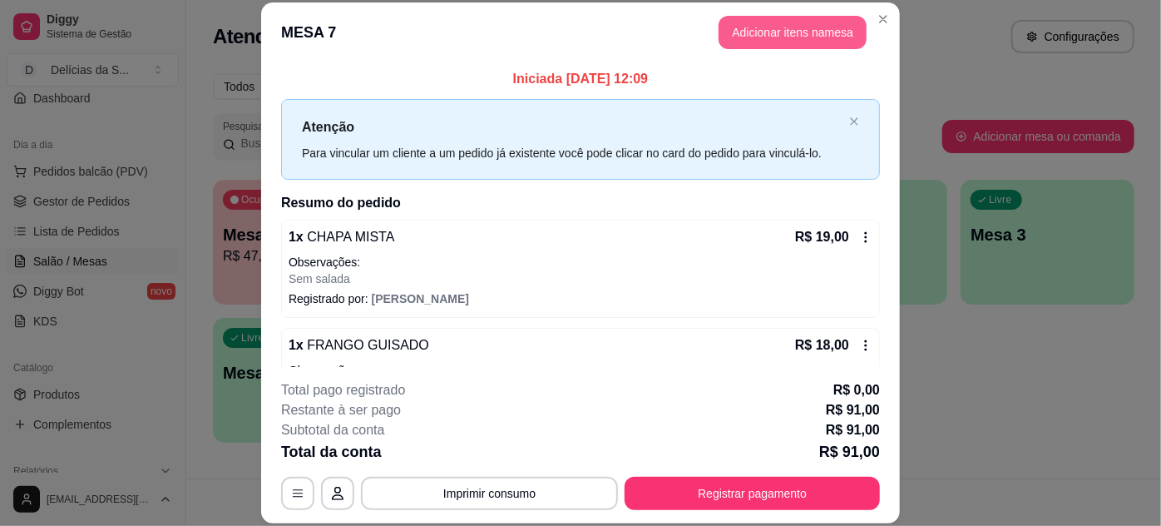
click at [769, 27] on button "Adicionar itens na mesa" at bounding box center [793, 32] width 148 height 33
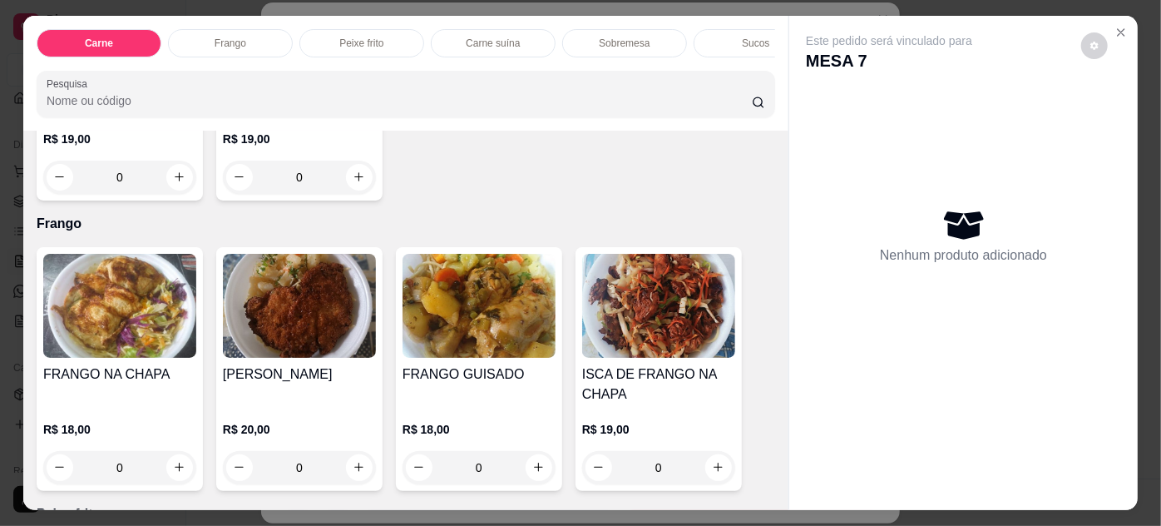
scroll to position [151, 0]
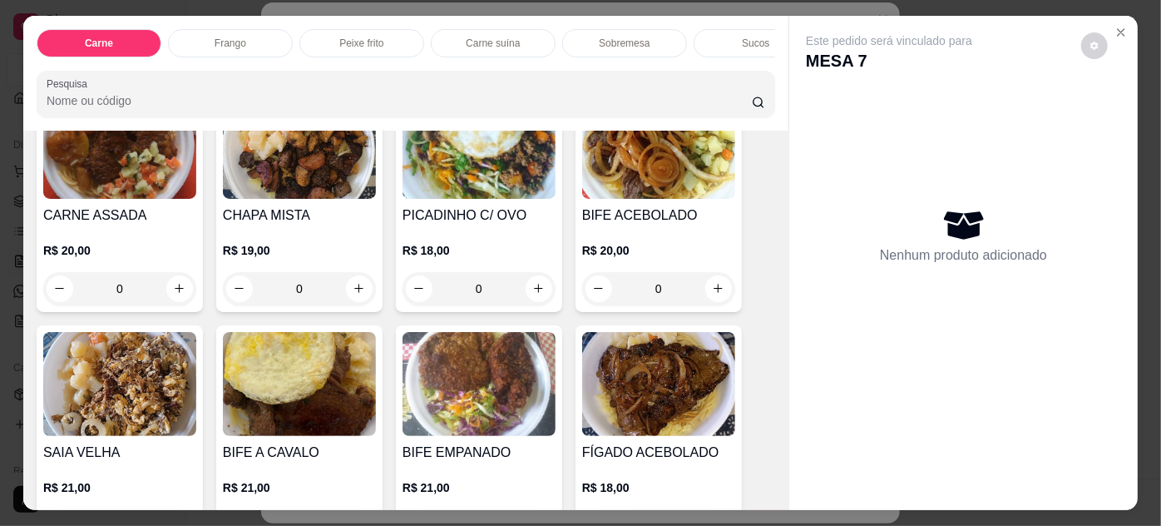
click at [479, 243] on div "R$ 18,00 0" at bounding box center [479, 265] width 153 height 80
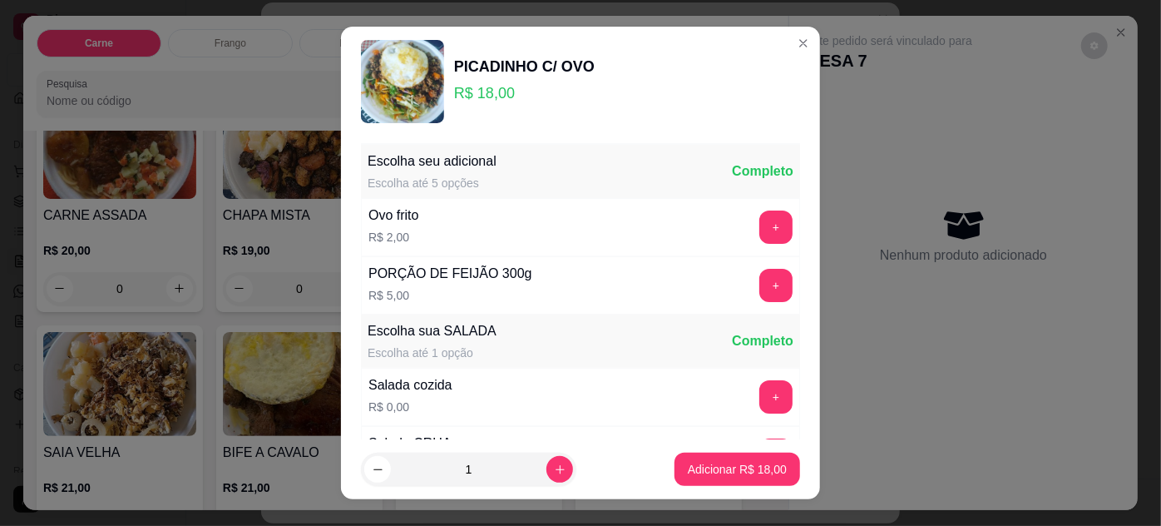
scroll to position [166, 0]
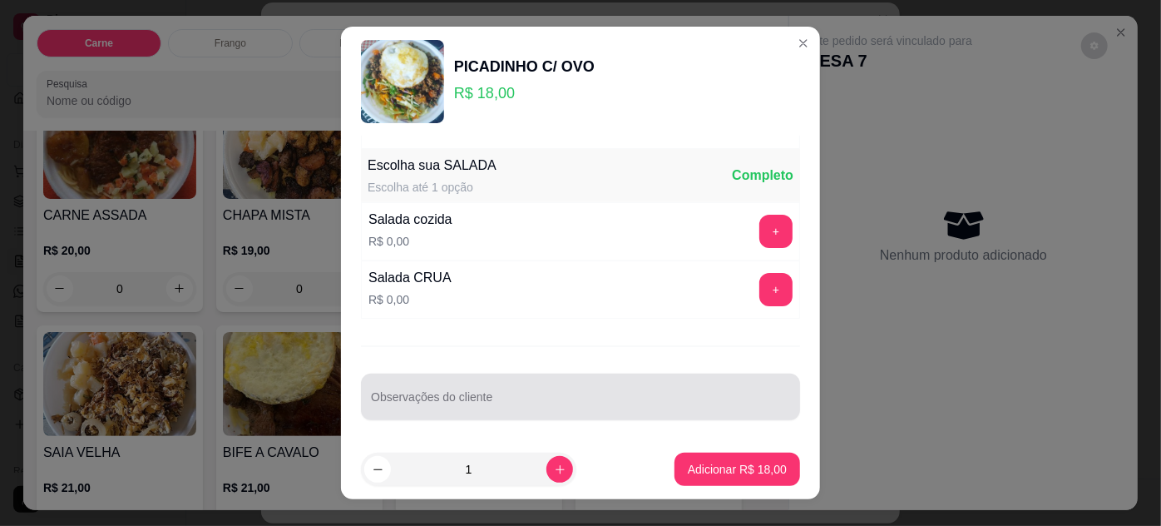
drag, startPoint x: 622, startPoint y: 387, endPoint x: 612, endPoint y: 390, distance: 10.5
click at [622, 387] on div at bounding box center [580, 396] width 419 height 33
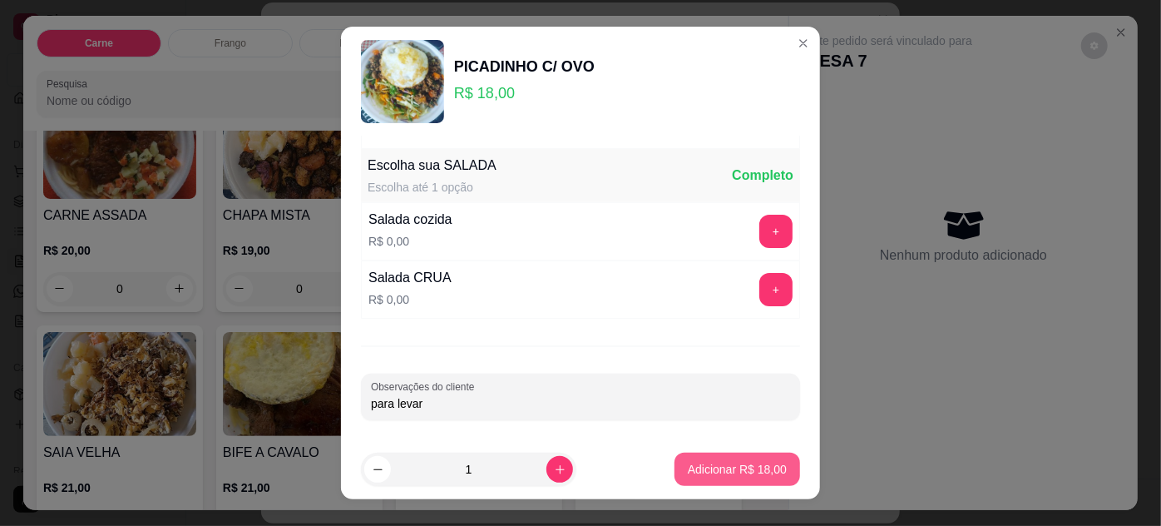
type input "para levar"
click at [712, 461] on p "Adicionar R$ 18,00" at bounding box center [737, 469] width 99 height 17
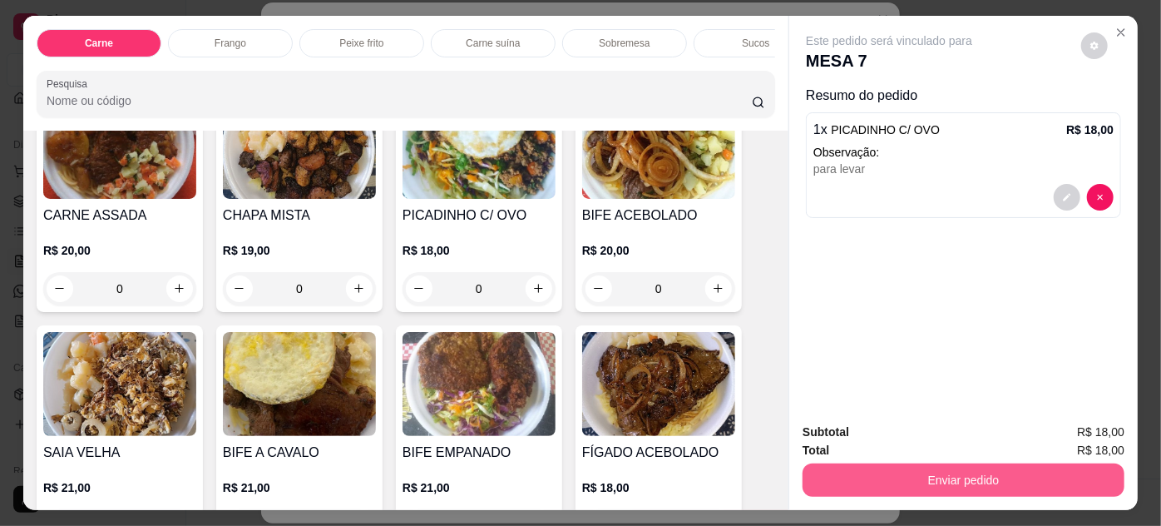
click at [893, 467] on button "Enviar pedido" at bounding box center [964, 479] width 322 height 33
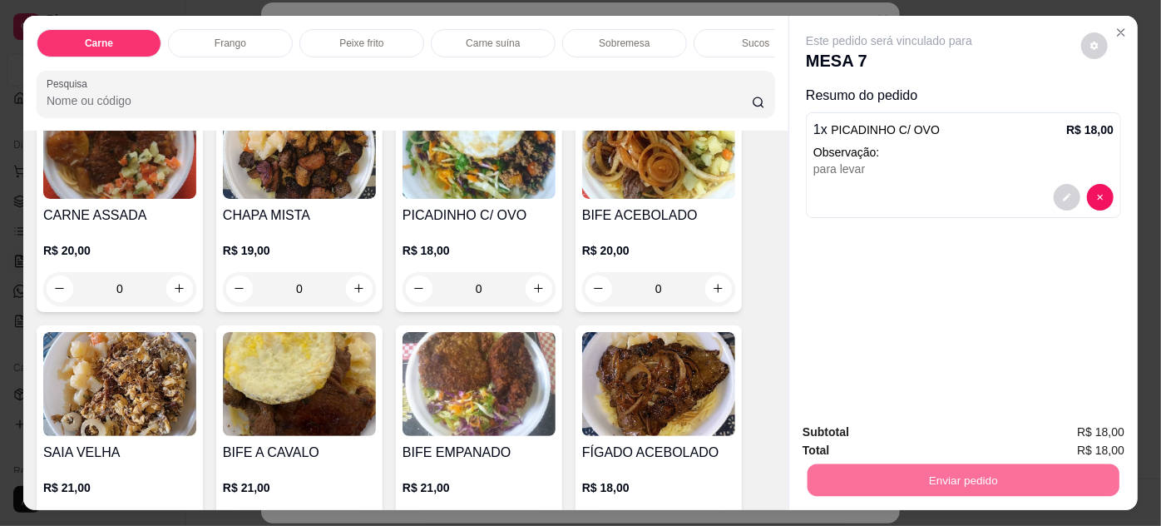
click at [1069, 426] on button "Enviar pedido" at bounding box center [1081, 433] width 91 height 31
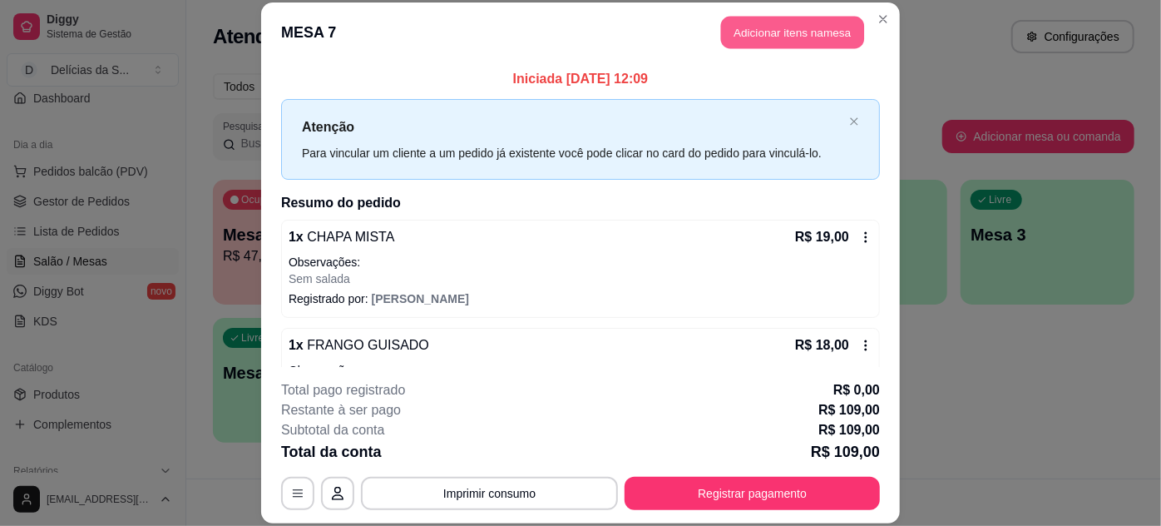
click at [774, 40] on button "Adicionar itens na mesa" at bounding box center [792, 33] width 143 height 32
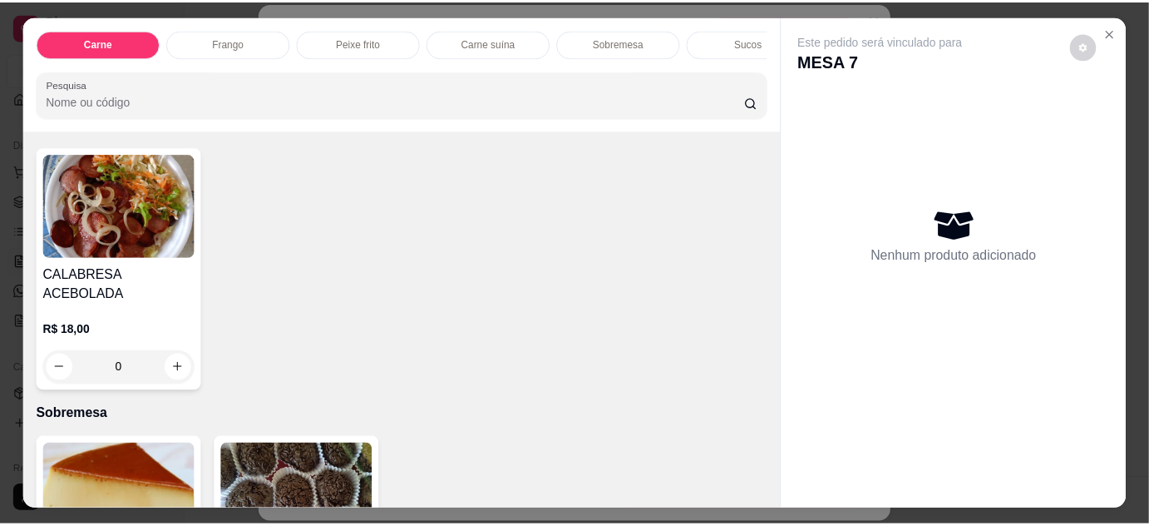
scroll to position [1718, 0]
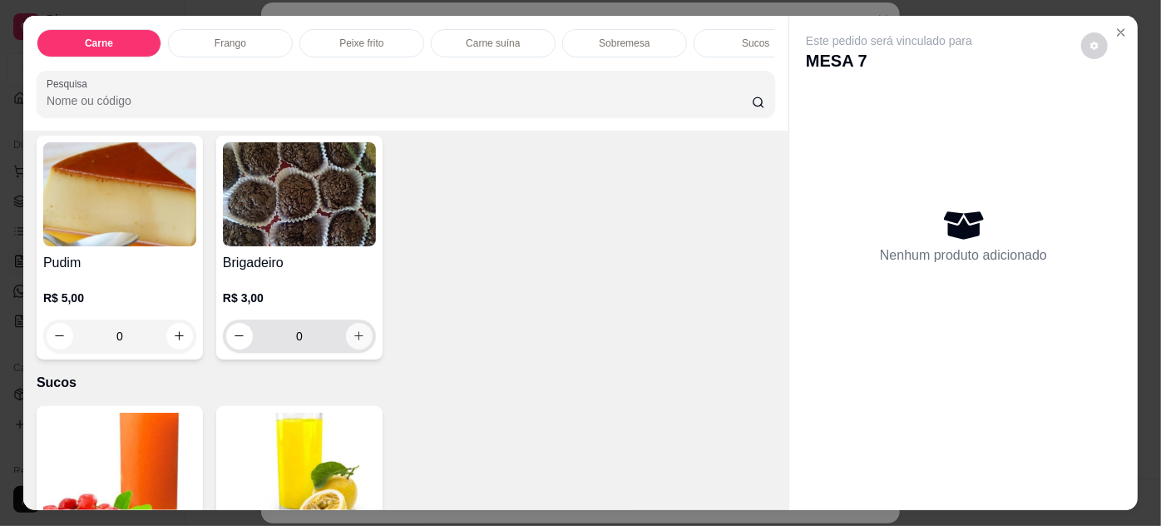
click at [346, 323] on button "increase-product-quantity" at bounding box center [359, 336] width 27 height 27
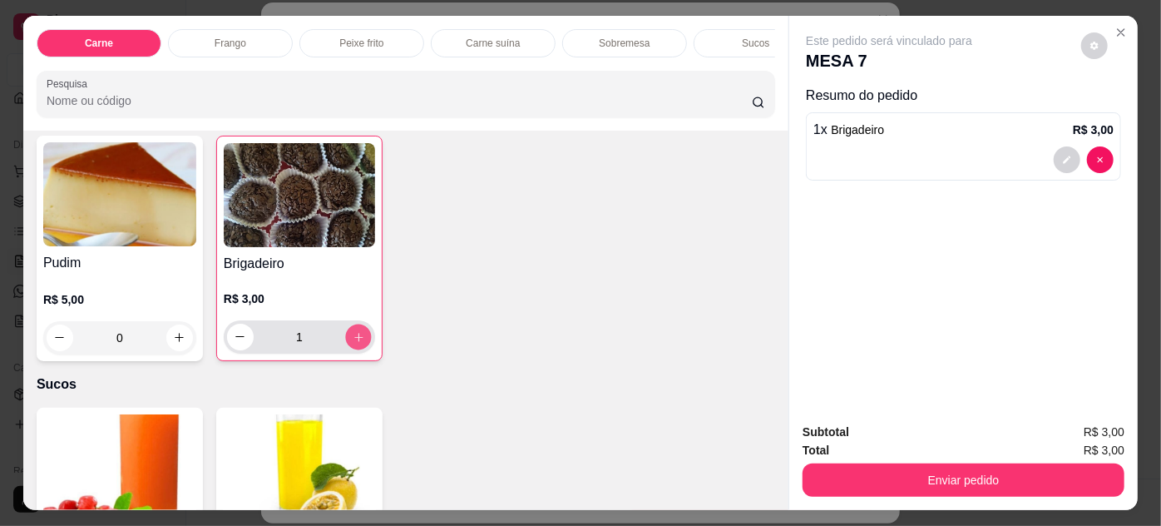
click at [348, 328] on button "increase-product-quantity" at bounding box center [358, 337] width 26 height 26
type input "3"
click at [1115, 30] on icon "Close" at bounding box center [1120, 32] width 13 height 13
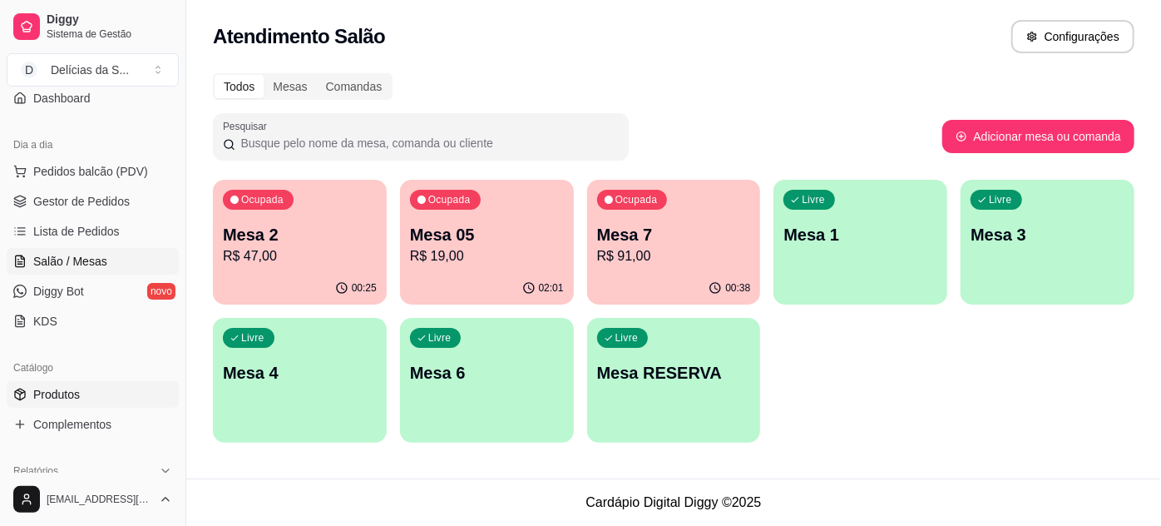
click at [64, 389] on span "Produtos" at bounding box center [56, 394] width 47 height 17
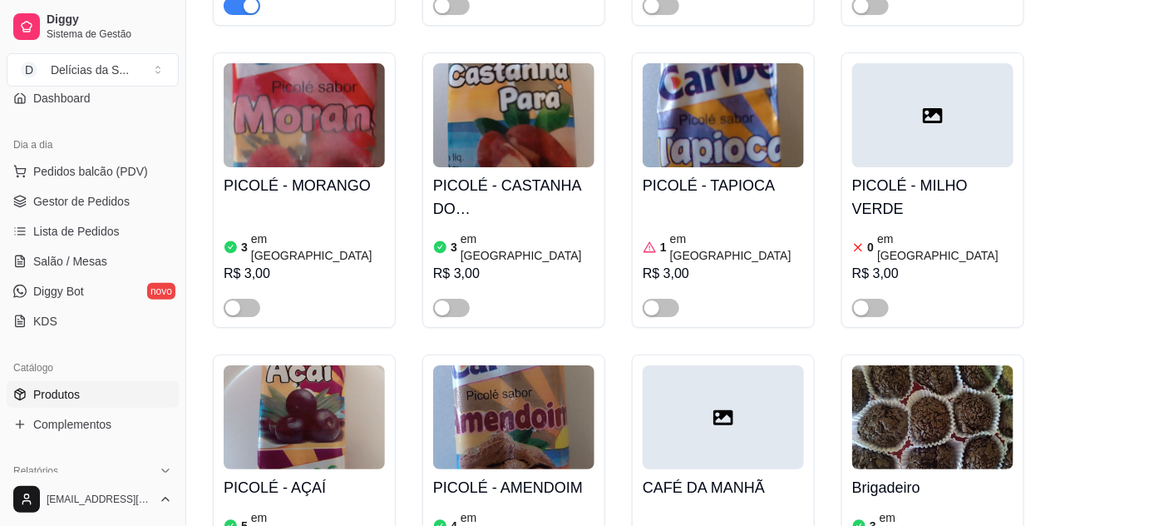
scroll to position [4233, 0]
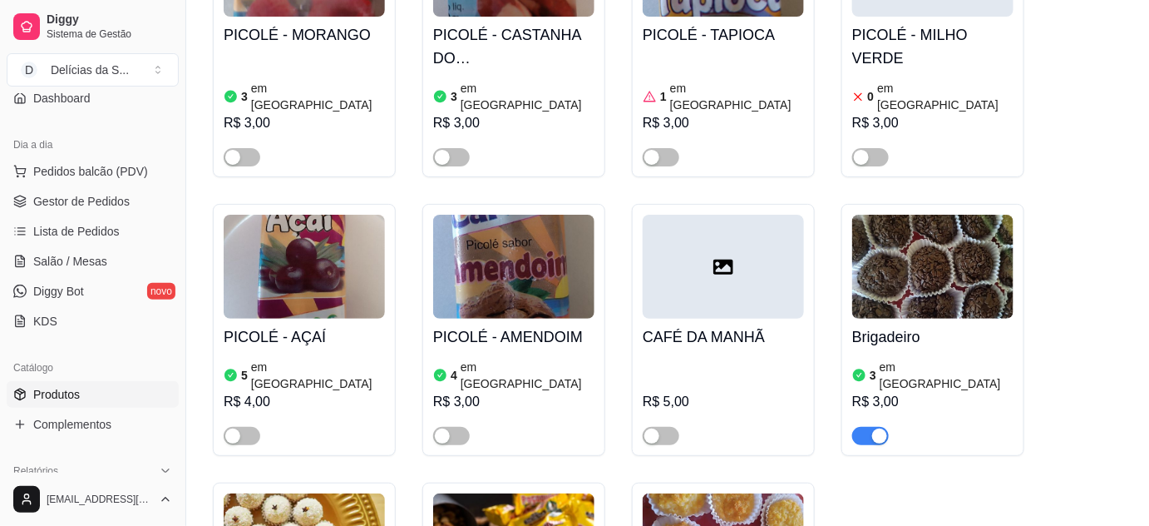
click at [900, 325] on h4 "Brigadeiro" at bounding box center [932, 336] width 161 height 23
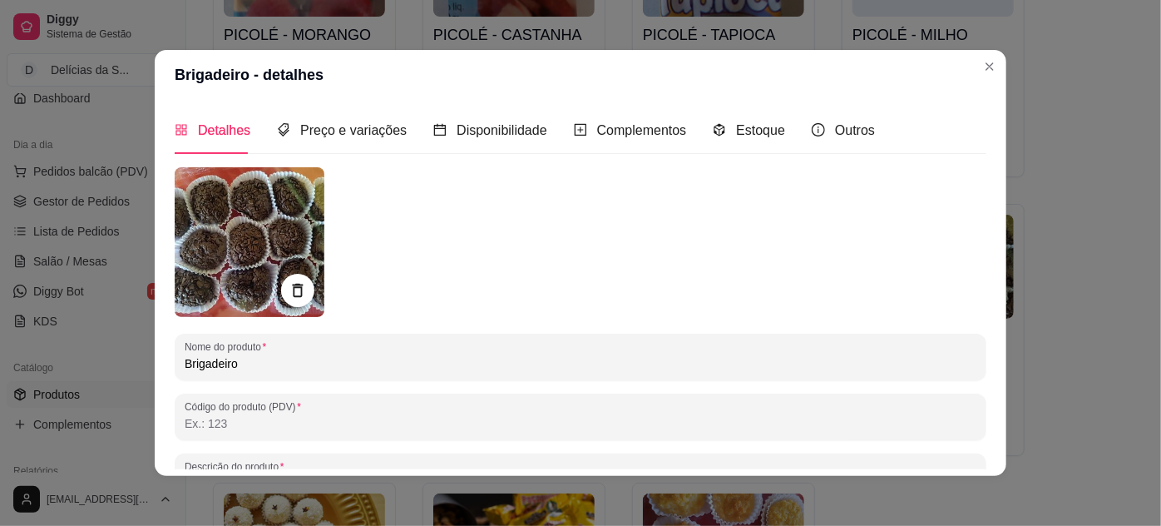
click at [721, 143] on div "Estoque" at bounding box center [749, 129] width 72 height 47
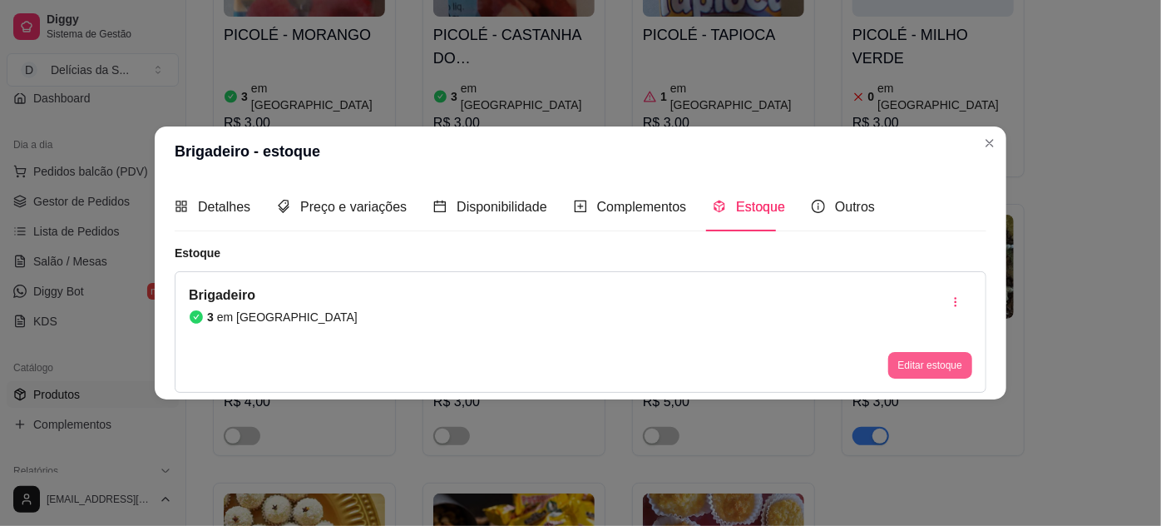
click at [908, 363] on button "Editar estoque" at bounding box center [930, 365] width 84 height 27
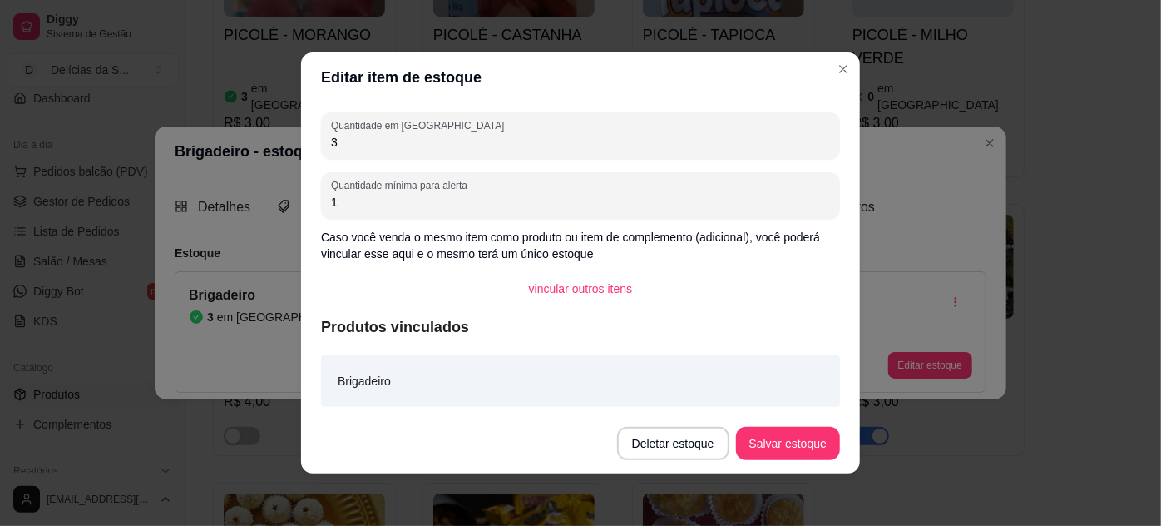
drag, startPoint x: 442, startPoint y: 141, endPoint x: 315, endPoint y: 157, distance: 127.5
click at [311, 159] on div "Quantidade em estoque 3 Quantidade mínima para alerta 1 Caso você venda o mesmo…" at bounding box center [580, 257] width 559 height 311
type input "10"
click at [783, 461] on footer "Deletar estoque Salvar estoque" at bounding box center [580, 443] width 559 height 60
click at [780, 452] on button "Salvar estoque" at bounding box center [788, 443] width 104 height 33
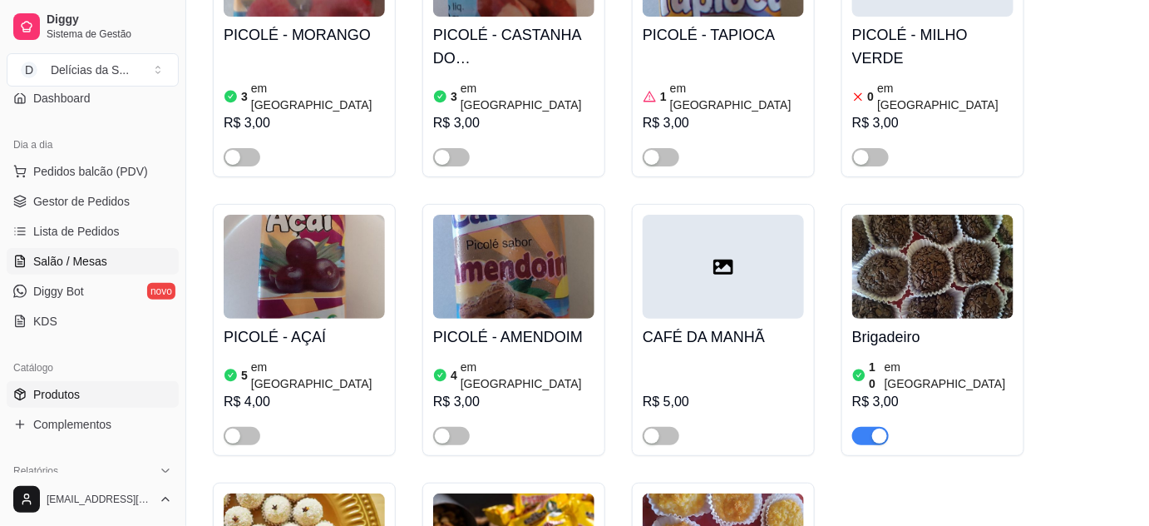
click at [71, 253] on span "Salão / Mesas" at bounding box center [70, 261] width 74 height 17
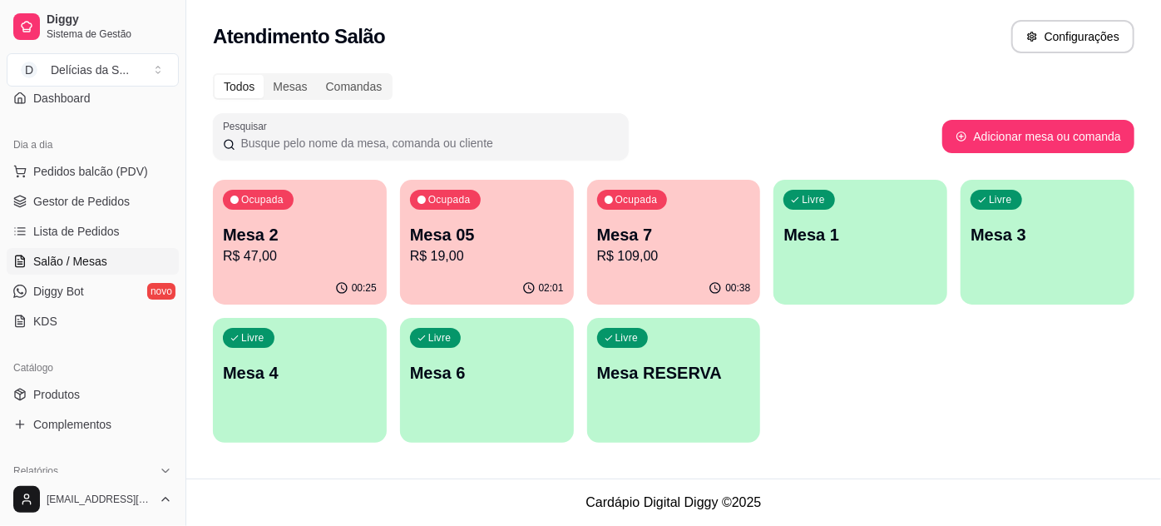
click at [663, 264] on p "R$ 109,00" at bounding box center [674, 256] width 154 height 20
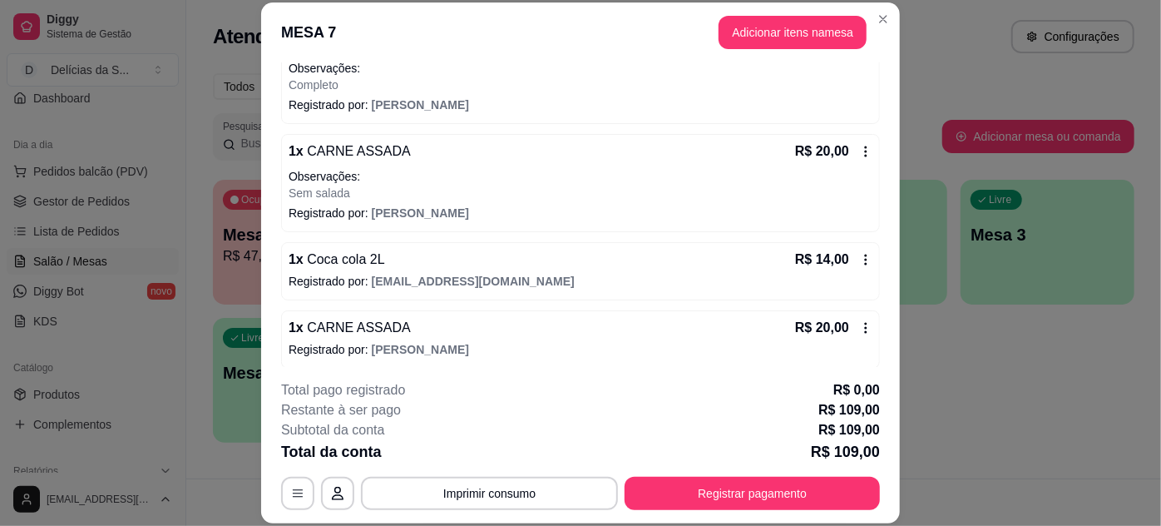
scroll to position [415, 0]
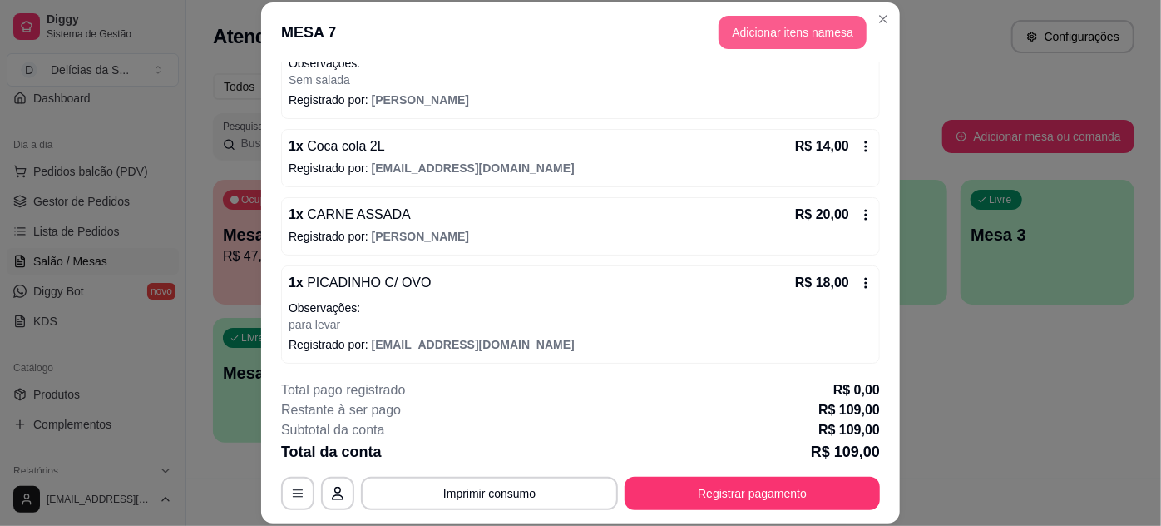
click at [765, 42] on button "Adicionar itens na mesa" at bounding box center [793, 32] width 148 height 33
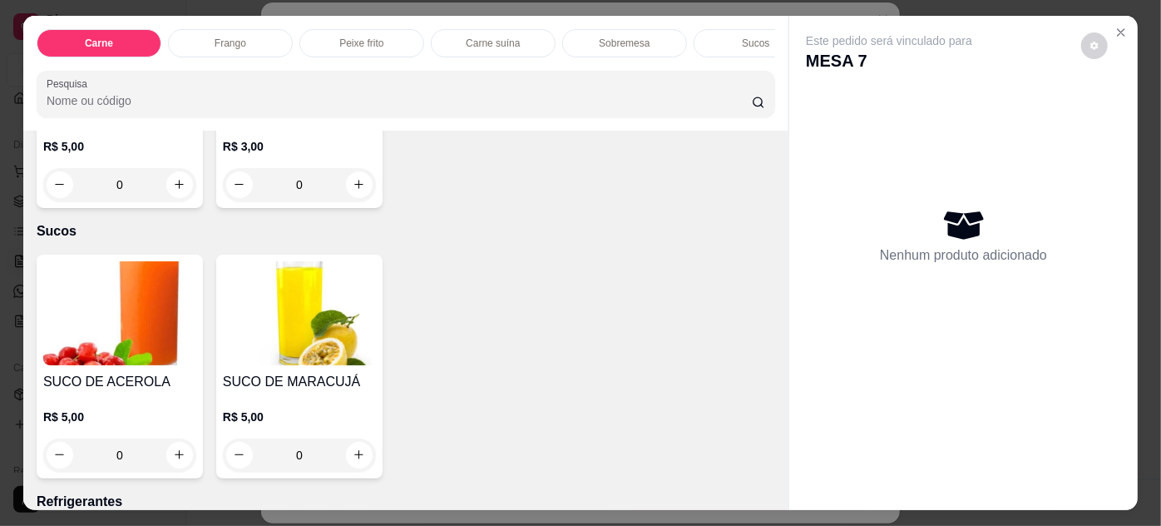
scroll to position [1718, 0]
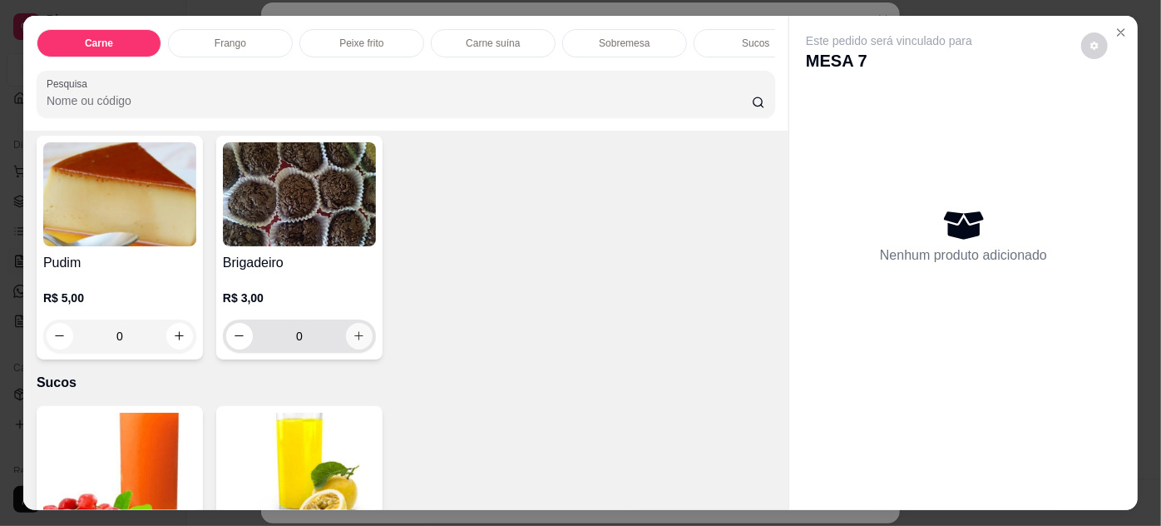
click at [362, 323] on button "increase-product-quantity" at bounding box center [359, 336] width 27 height 27
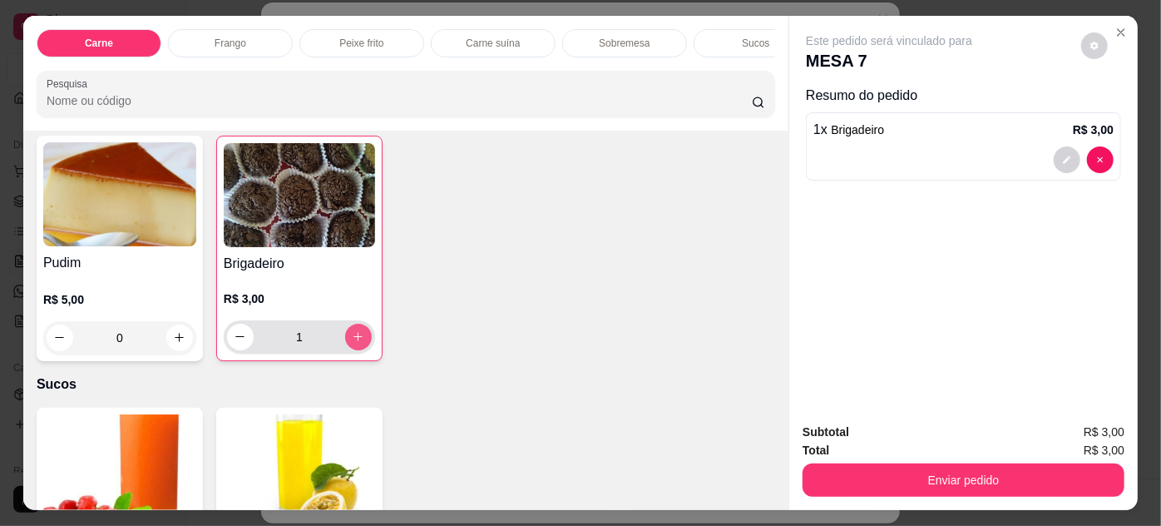
click at [362, 324] on button "increase-product-quantity" at bounding box center [358, 337] width 27 height 27
type input "4"
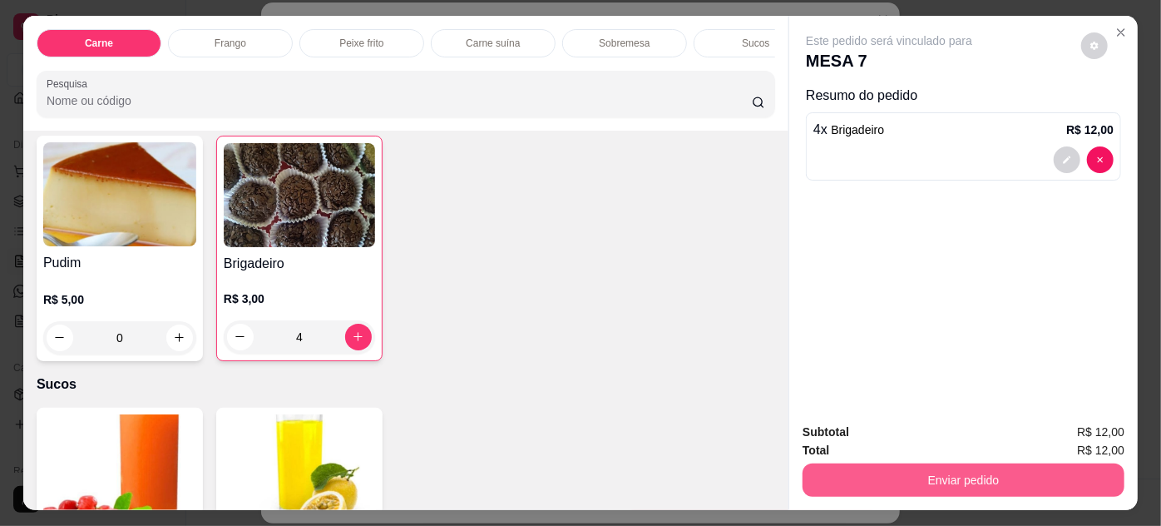
click at [856, 464] on button "Enviar pedido" at bounding box center [964, 479] width 322 height 33
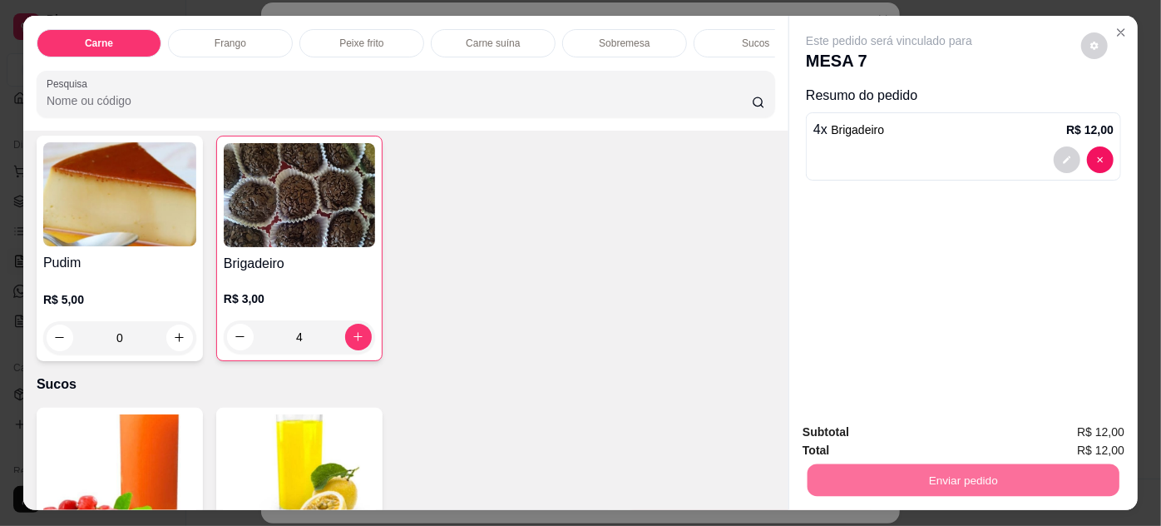
click at [1059, 423] on button "Enviar pedido" at bounding box center [1082, 434] width 94 height 32
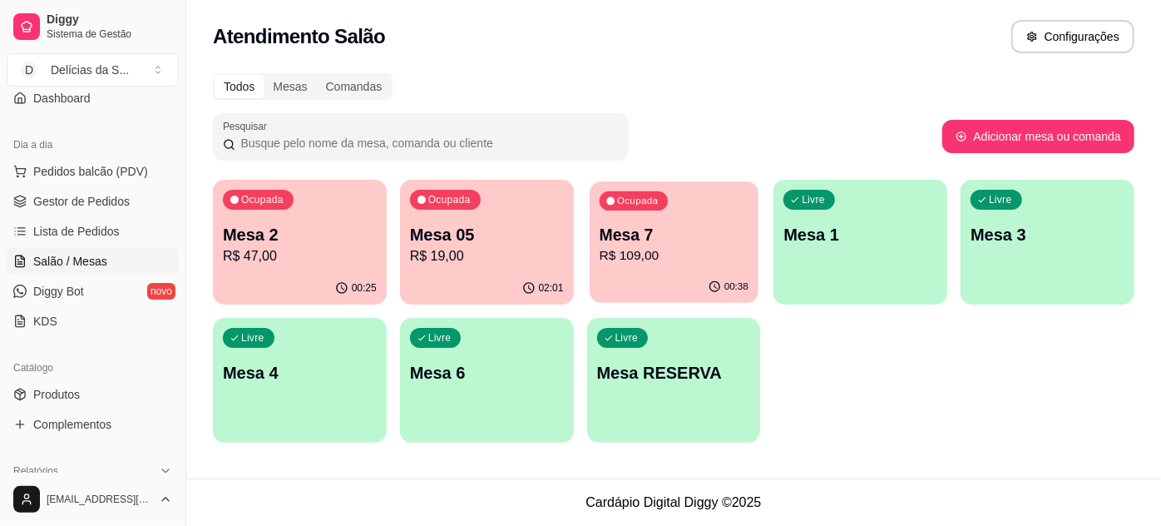
click at [702, 250] on p "R$ 109,00" at bounding box center [673, 255] width 149 height 19
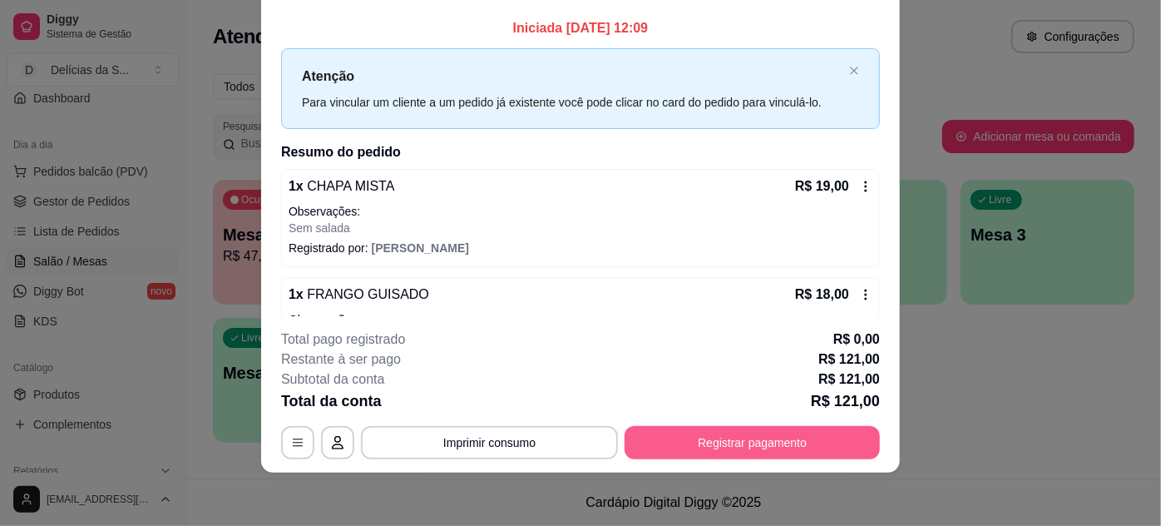
click at [746, 444] on button "Registrar pagamento" at bounding box center [752, 442] width 255 height 33
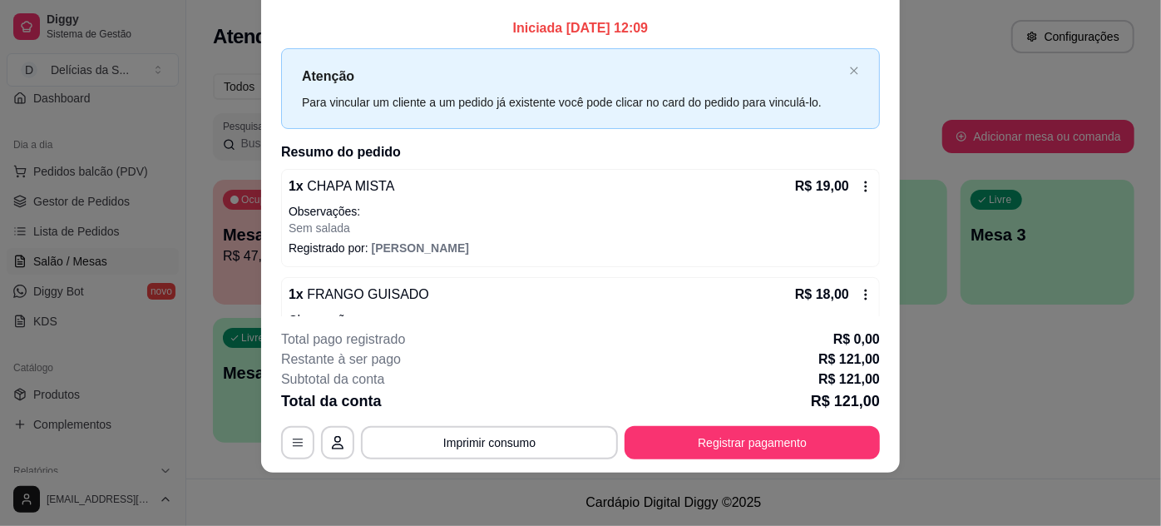
scroll to position [0, 0]
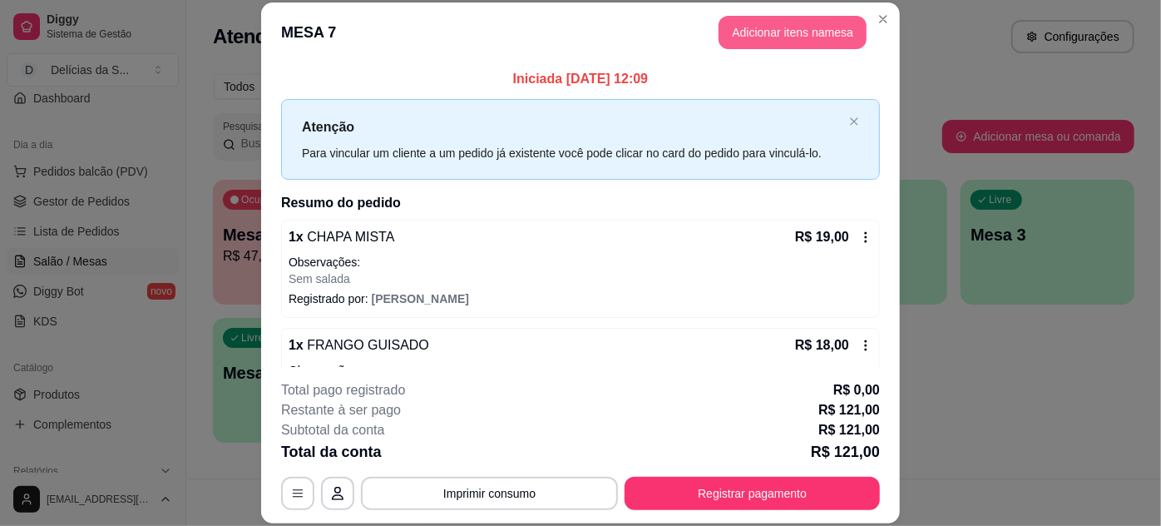
click at [772, 38] on button "Adicionar itens na mesa" at bounding box center [793, 32] width 148 height 33
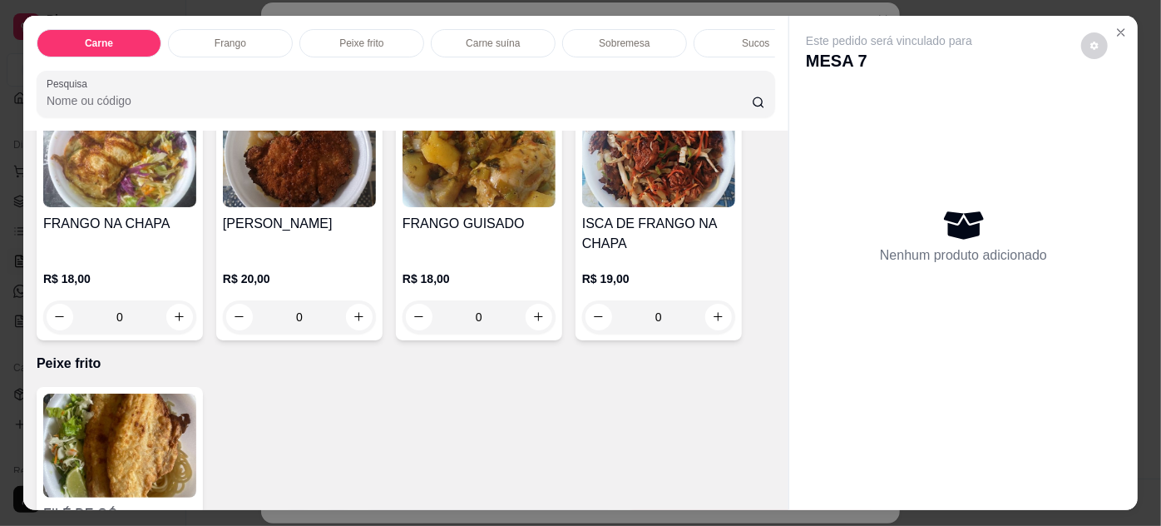
scroll to position [756, 0]
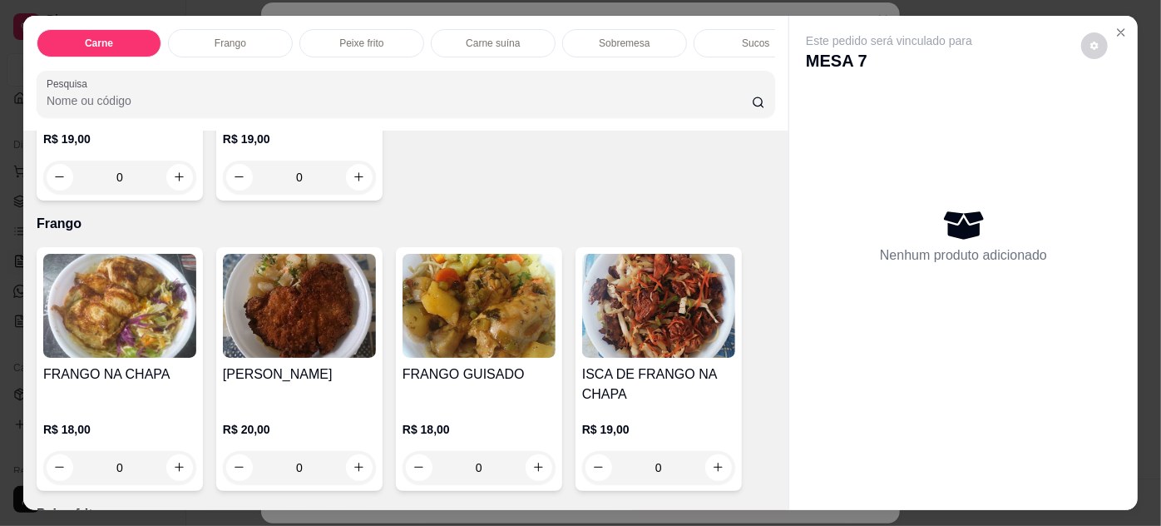
click at [499, 324] on img at bounding box center [479, 306] width 153 height 104
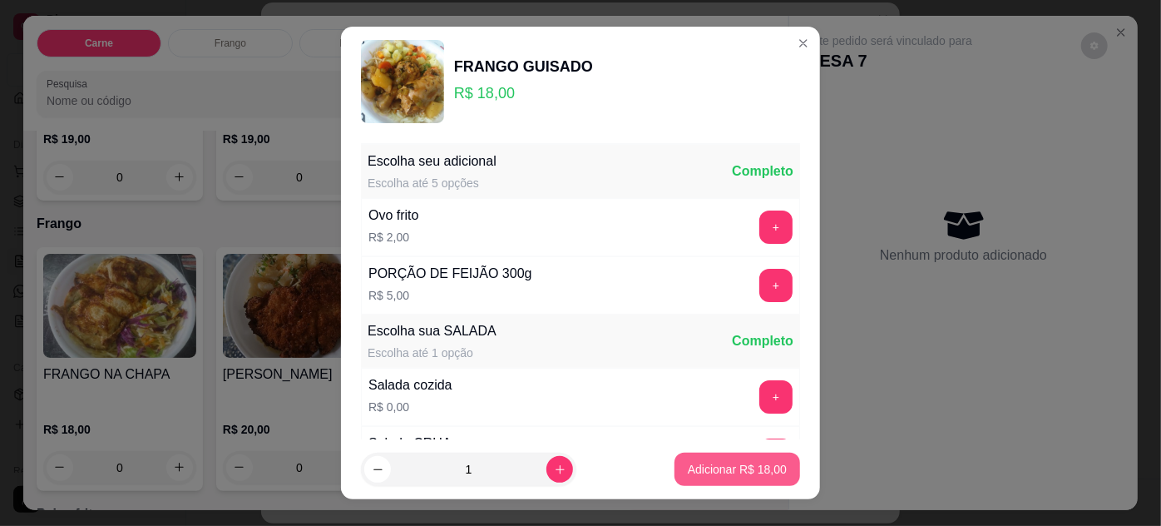
click at [740, 461] on p "Adicionar R$ 18,00" at bounding box center [737, 469] width 99 height 17
type input "1"
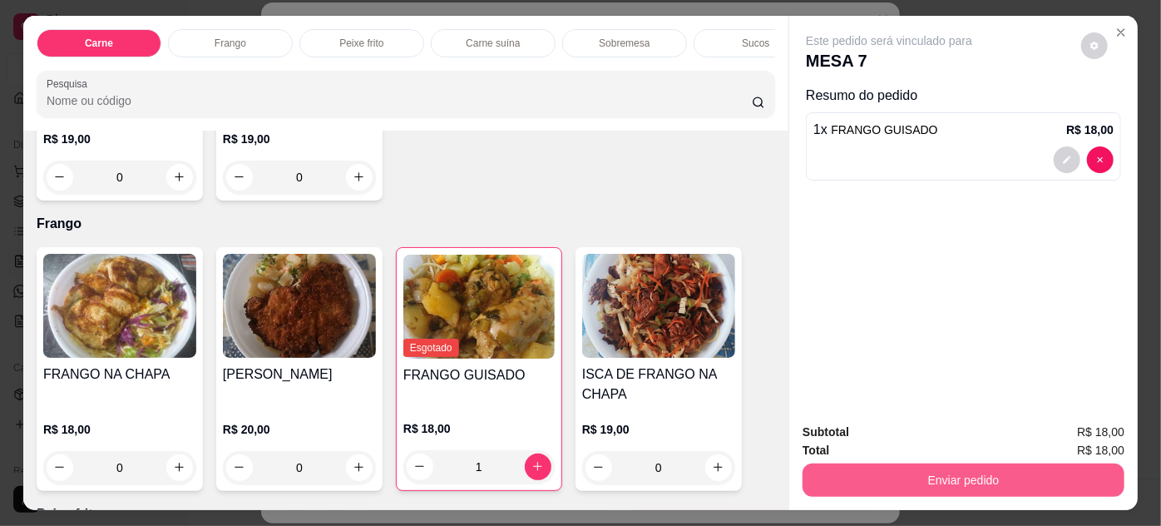
click at [880, 459] on div "Enviar pedido" at bounding box center [964, 477] width 322 height 37
click at [882, 467] on button "Enviar pedido" at bounding box center [964, 479] width 322 height 33
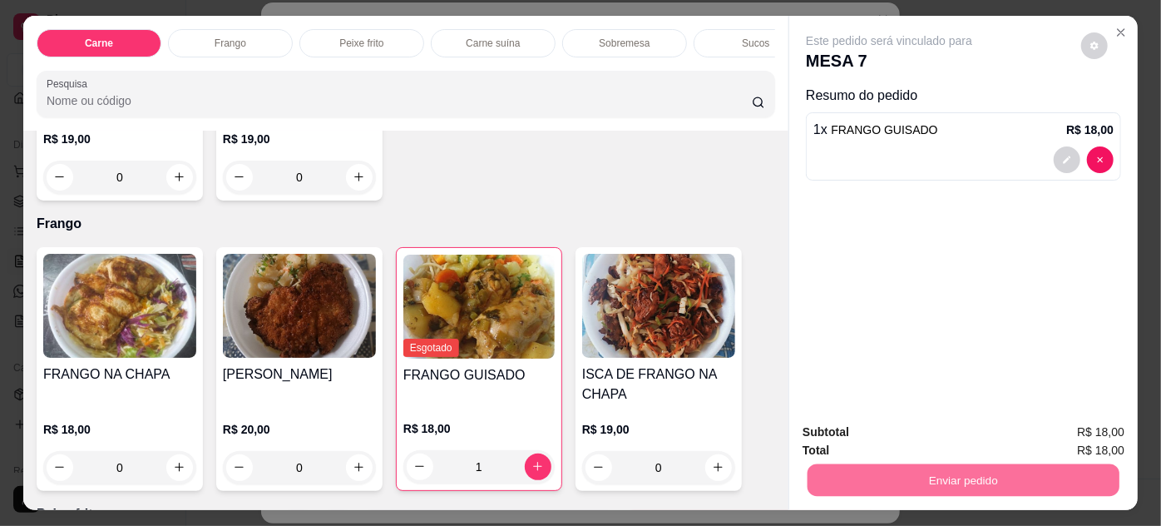
click at [1065, 427] on button "Enviar pedido" at bounding box center [1082, 434] width 94 height 32
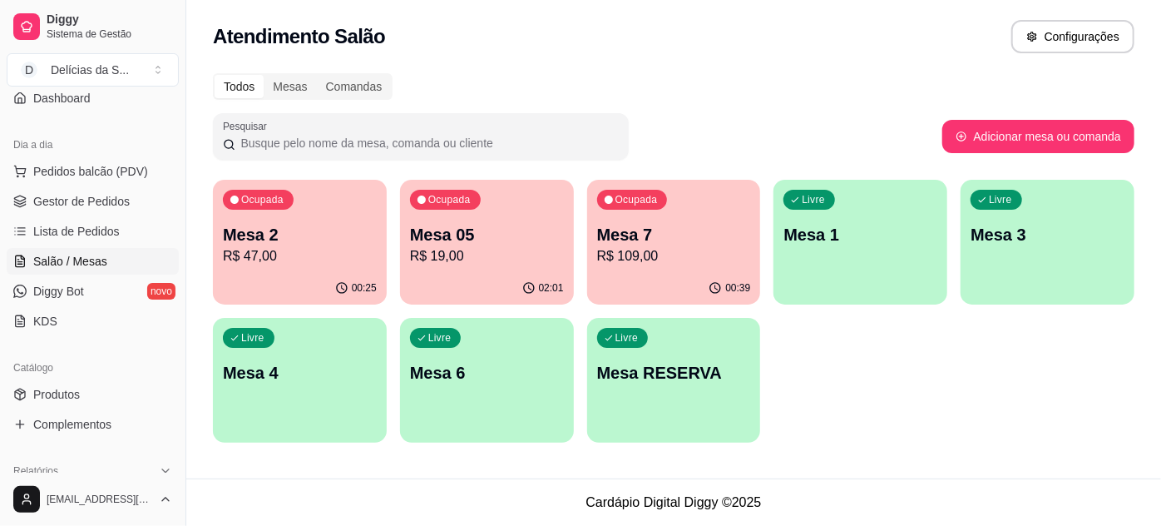
click at [274, 274] on div "00:25" at bounding box center [300, 288] width 174 height 32
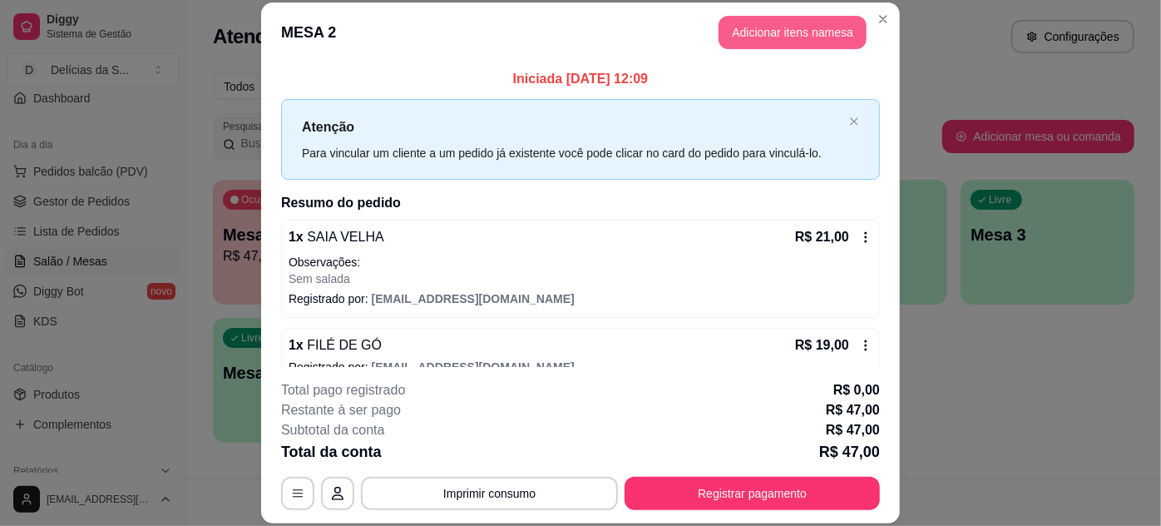
click at [763, 39] on button "Adicionar itens na mesa" at bounding box center [793, 32] width 148 height 33
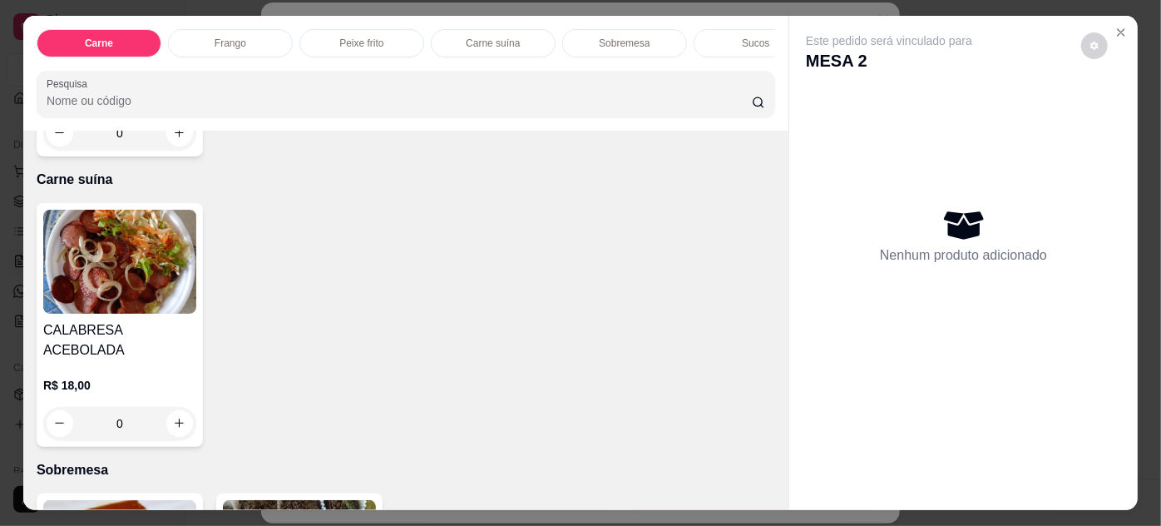
scroll to position [1663, 0]
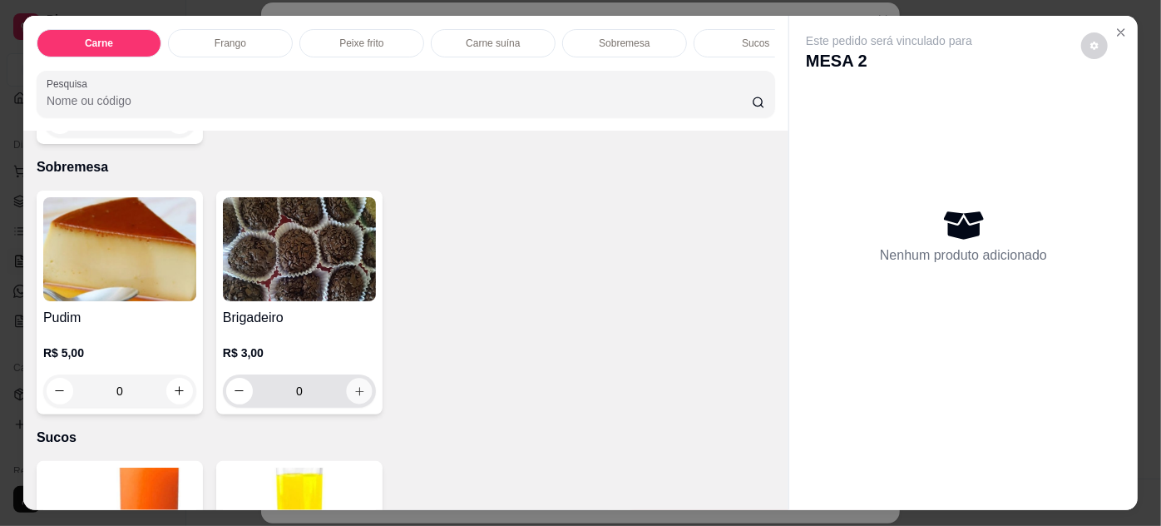
click at [353, 385] on icon "increase-product-quantity" at bounding box center [359, 391] width 12 height 12
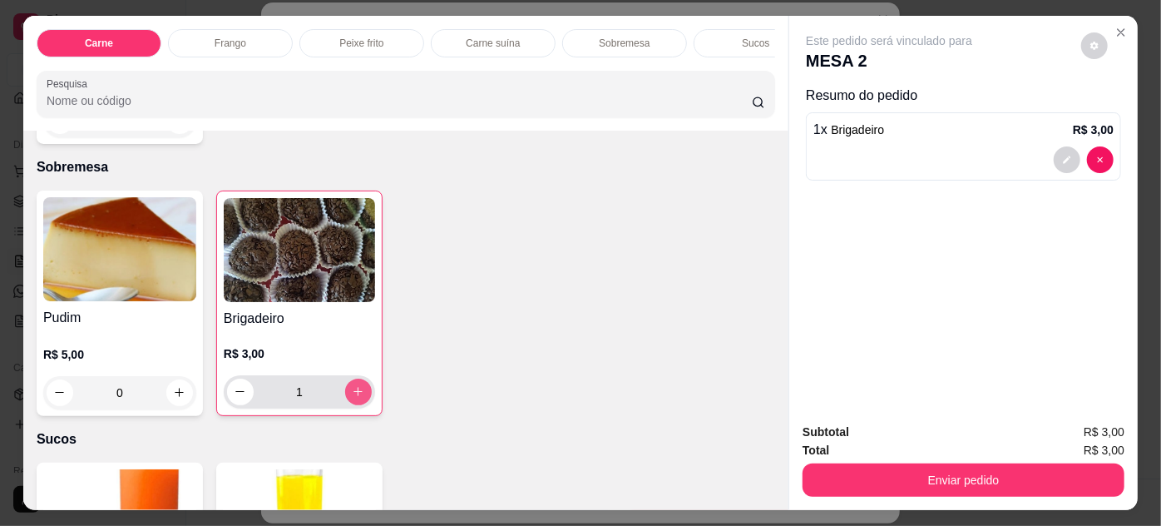
click at [352, 385] on icon "increase-product-quantity" at bounding box center [358, 391] width 12 height 12
type input "2"
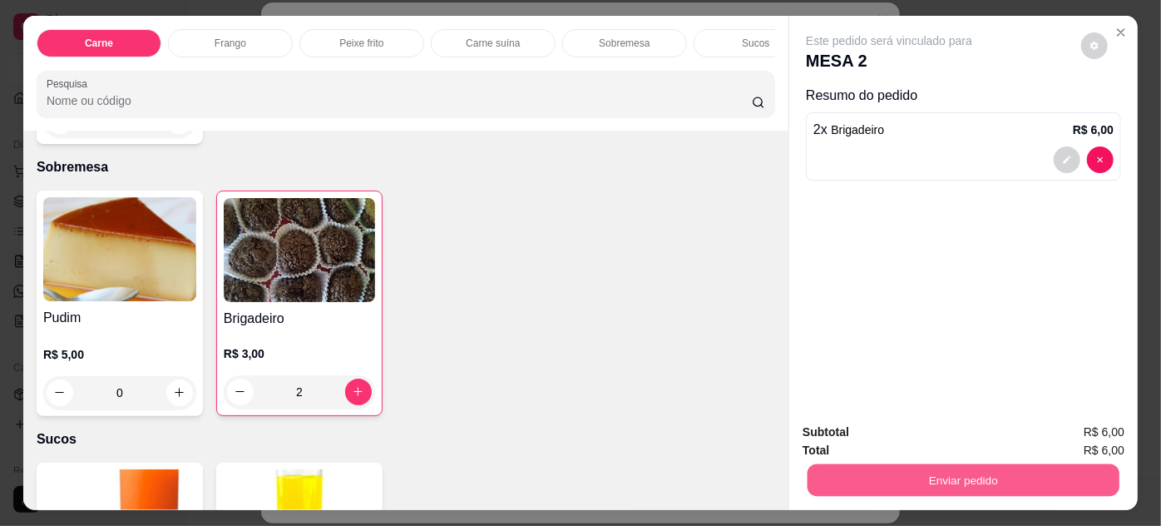
click at [820, 472] on button "Enviar pedido" at bounding box center [964, 480] width 312 height 32
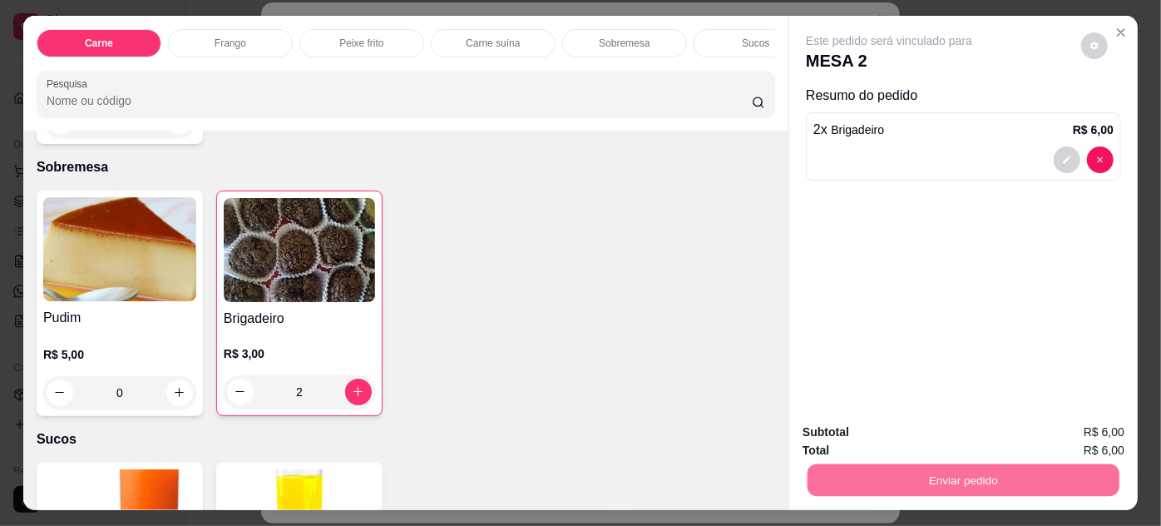
click at [1055, 427] on button "Enviar pedido" at bounding box center [1082, 434] width 94 height 32
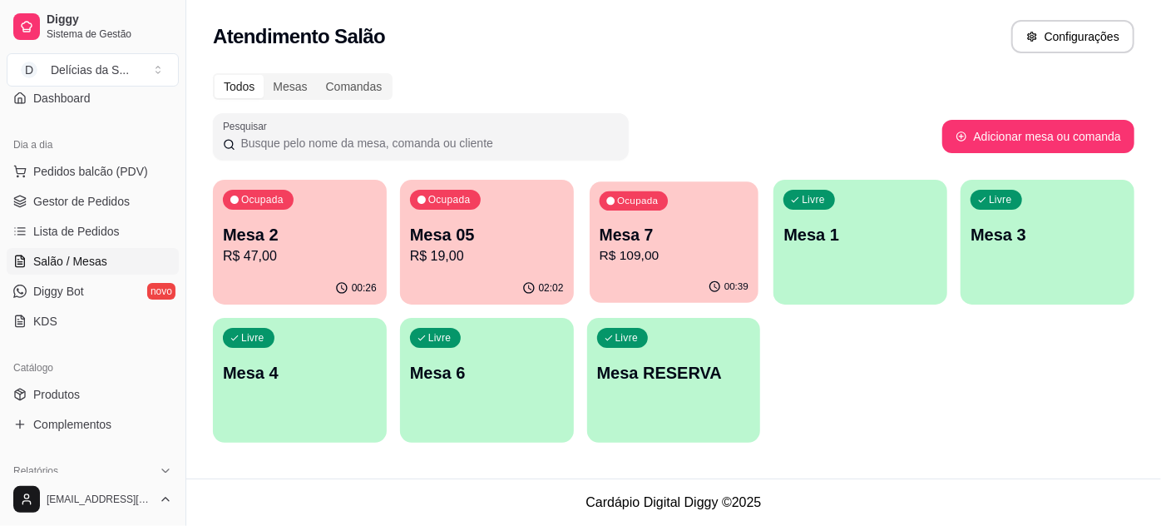
click at [632, 214] on div "Ocupada Mesa 7 R$ 109,00" at bounding box center [674, 226] width 169 height 90
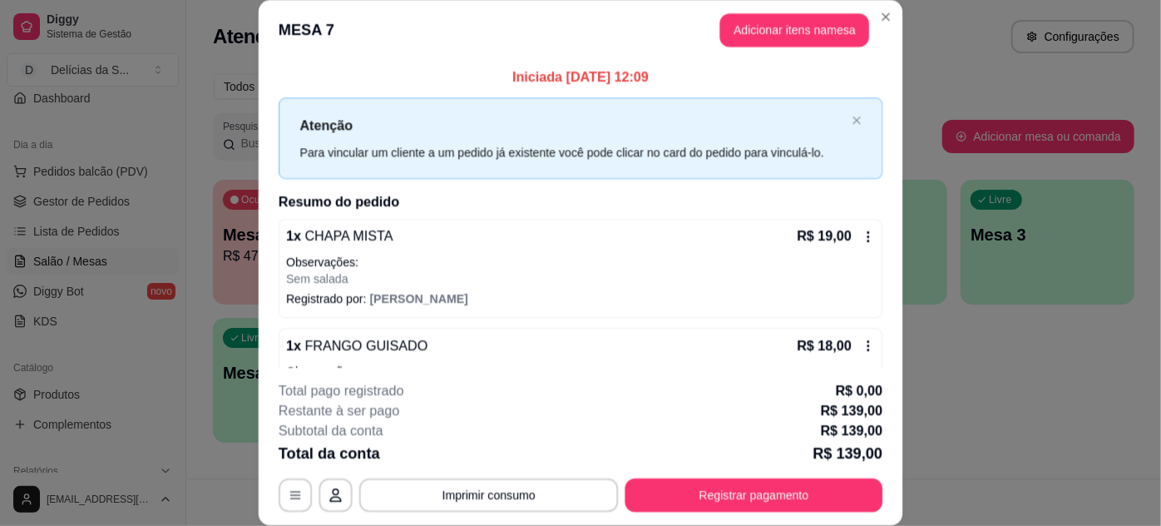
click at [640, 222] on div "1 x CHAPA MISTA R$ 19,00 Observações: Sem salada Registrado por: [PERSON_NAME]" at bounding box center [581, 269] width 604 height 99
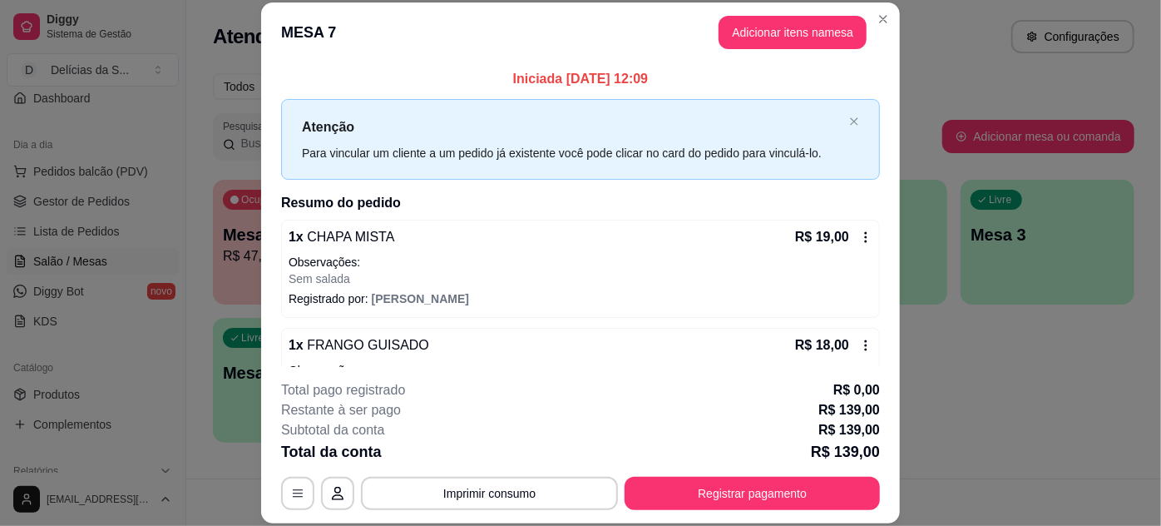
scroll to position [151, 0]
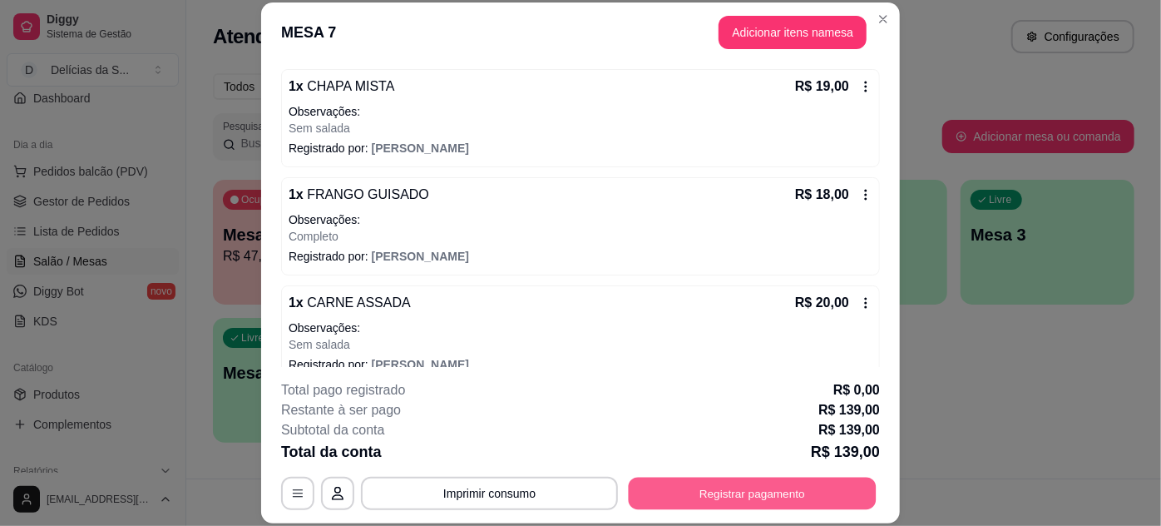
click at [685, 482] on button "Registrar pagamento" at bounding box center [753, 493] width 248 height 32
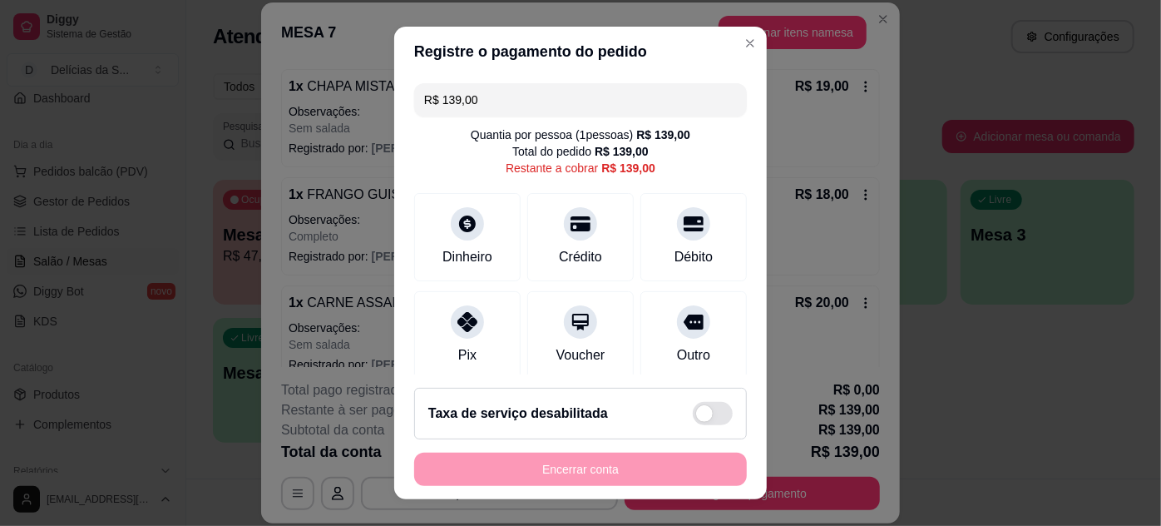
click at [581, 82] on div "R$ 139,00 Quantia por pessoa ( 1 pessoas) R$ 139,00 Total do pedido R$ 139,00 R…" at bounding box center [580, 226] width 373 height 299
click at [584, 102] on input "R$ 139,00" at bounding box center [580, 99] width 313 height 33
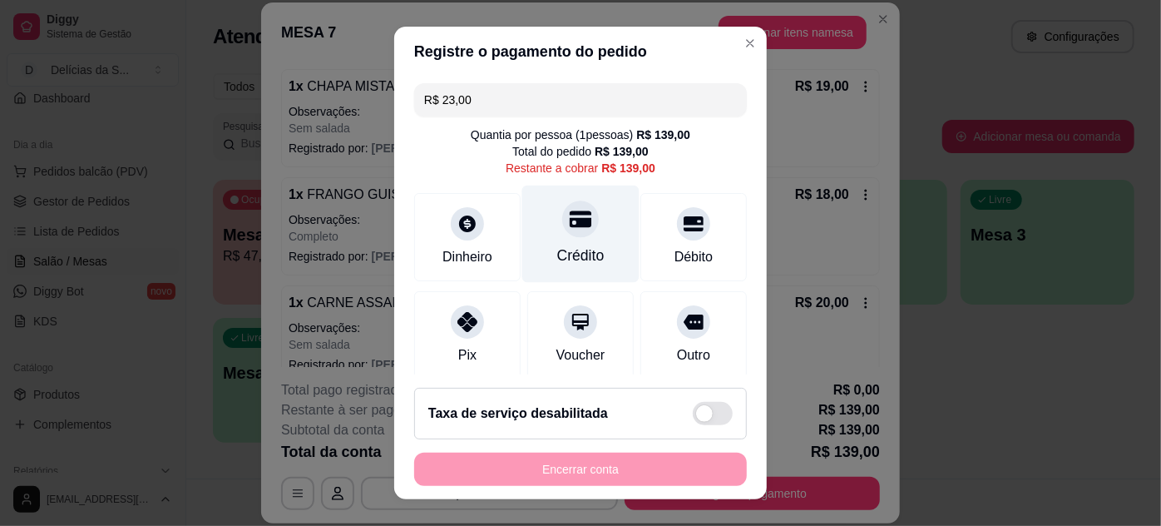
click at [564, 245] on div "Crédito" at bounding box center [580, 256] width 47 height 22
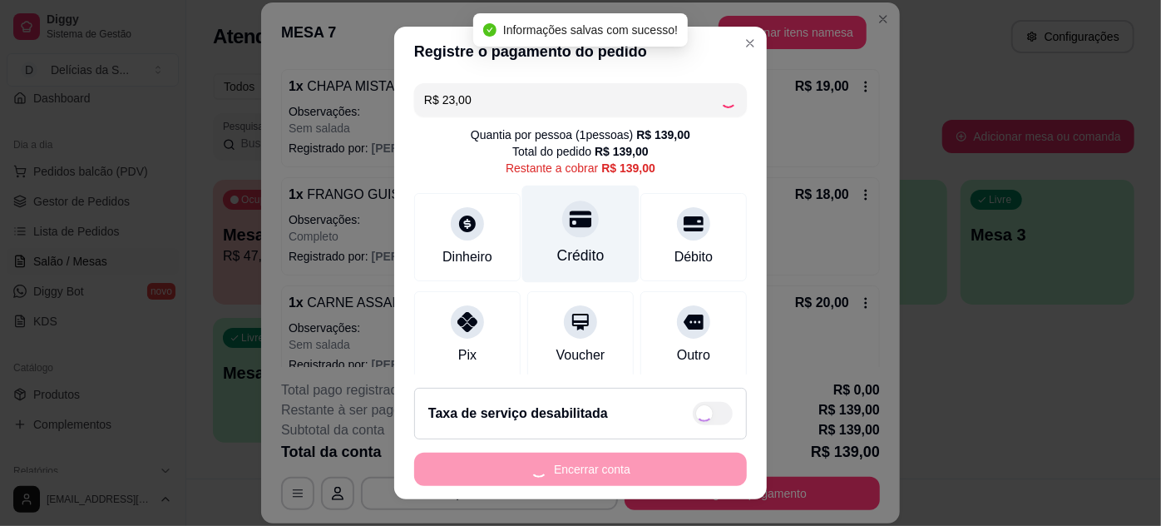
type input "R$ 116,00"
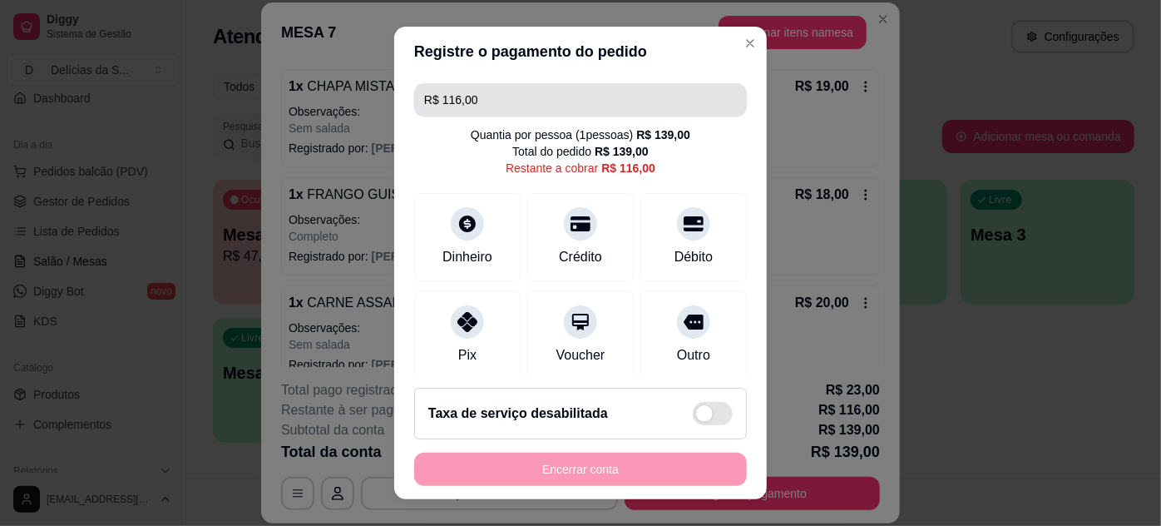
click at [643, 109] on input "R$ 116,00" at bounding box center [580, 99] width 313 height 33
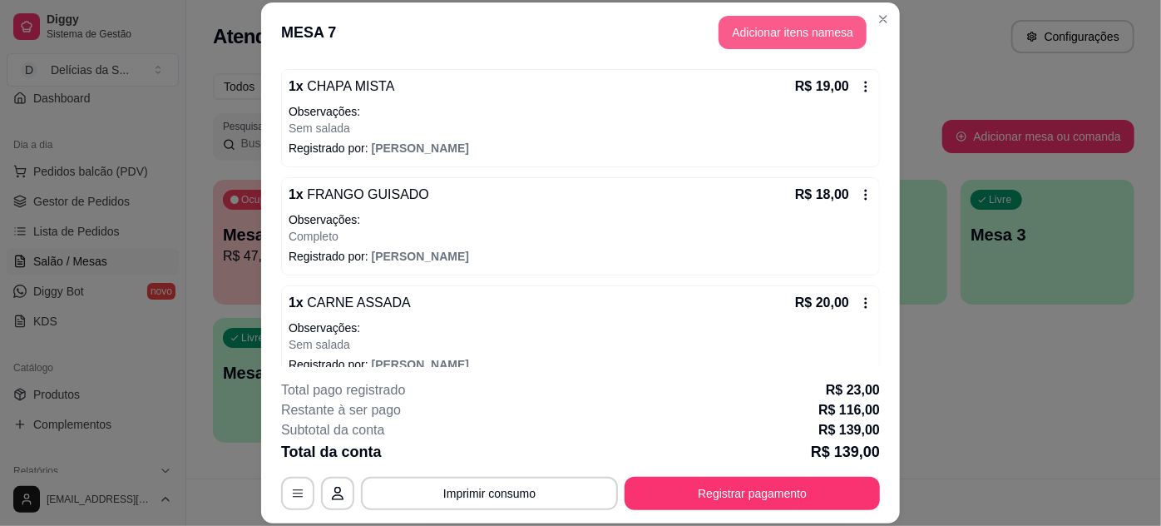
click at [803, 23] on button "Adicionar itens na mesa" at bounding box center [793, 32] width 148 height 33
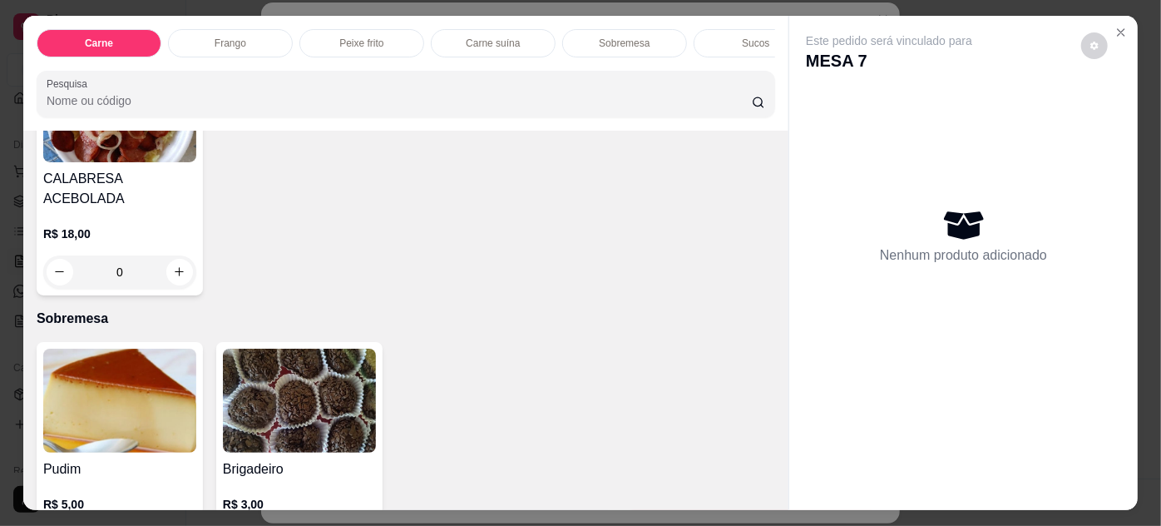
scroll to position [1663, 0]
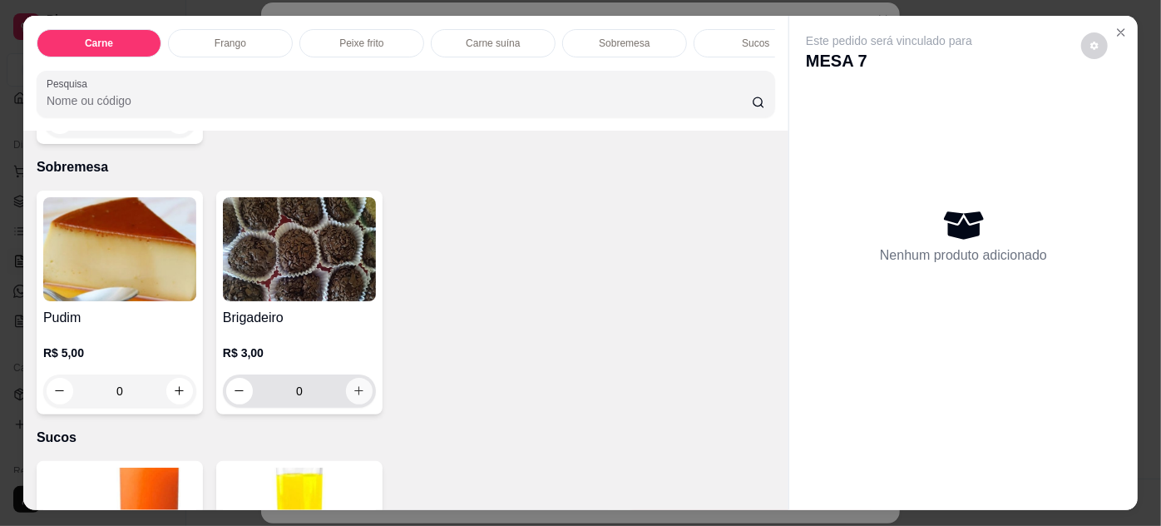
click at [348, 382] on button "increase-product-quantity" at bounding box center [359, 391] width 27 height 27
type input "1"
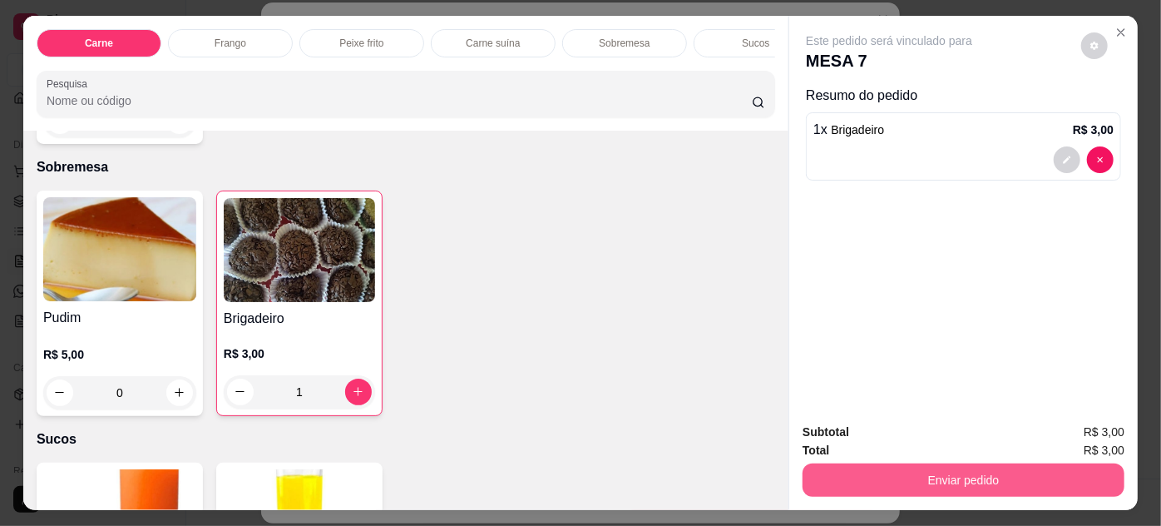
click at [822, 470] on button "Enviar pedido" at bounding box center [964, 479] width 322 height 33
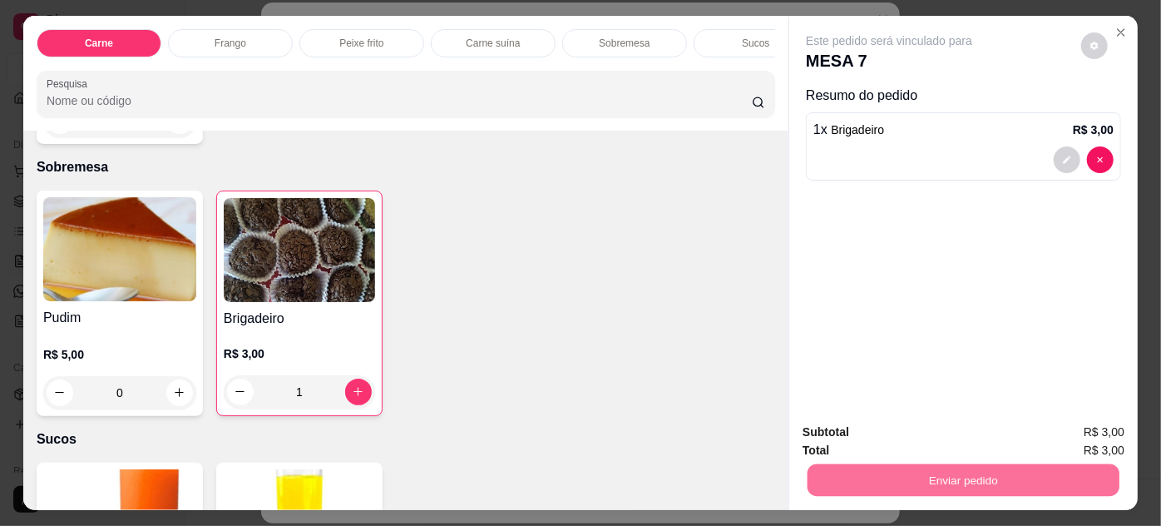
click at [1065, 436] on button "Enviar pedido" at bounding box center [1082, 434] width 94 height 32
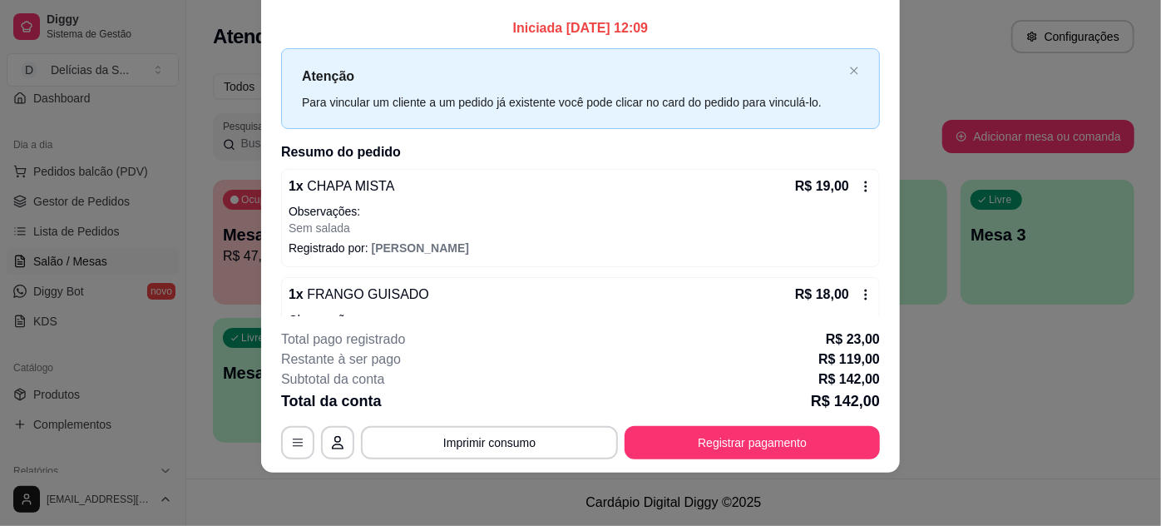
scroll to position [0, 0]
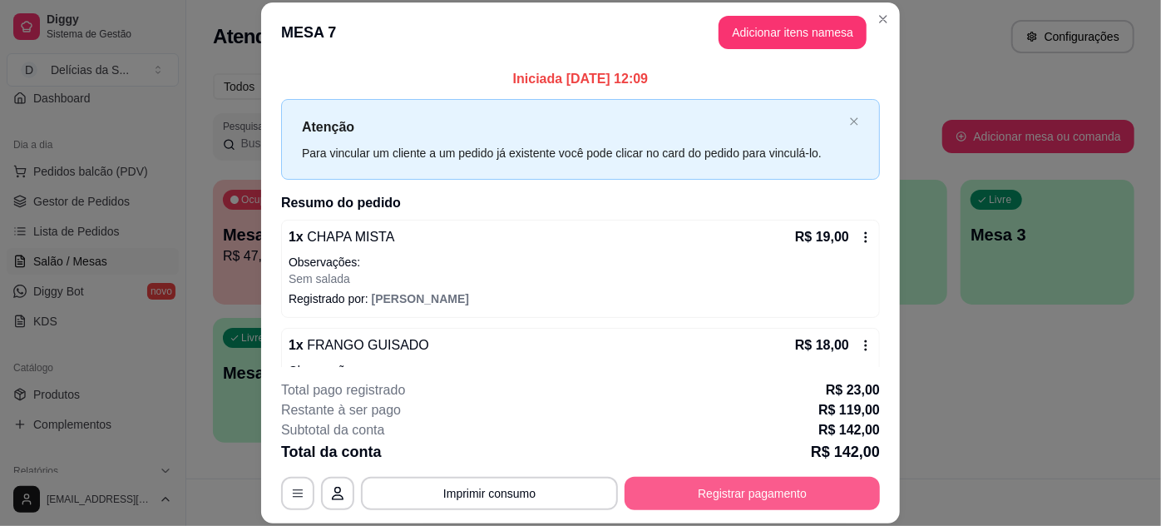
click at [754, 492] on button "Registrar pagamento" at bounding box center [752, 493] width 255 height 33
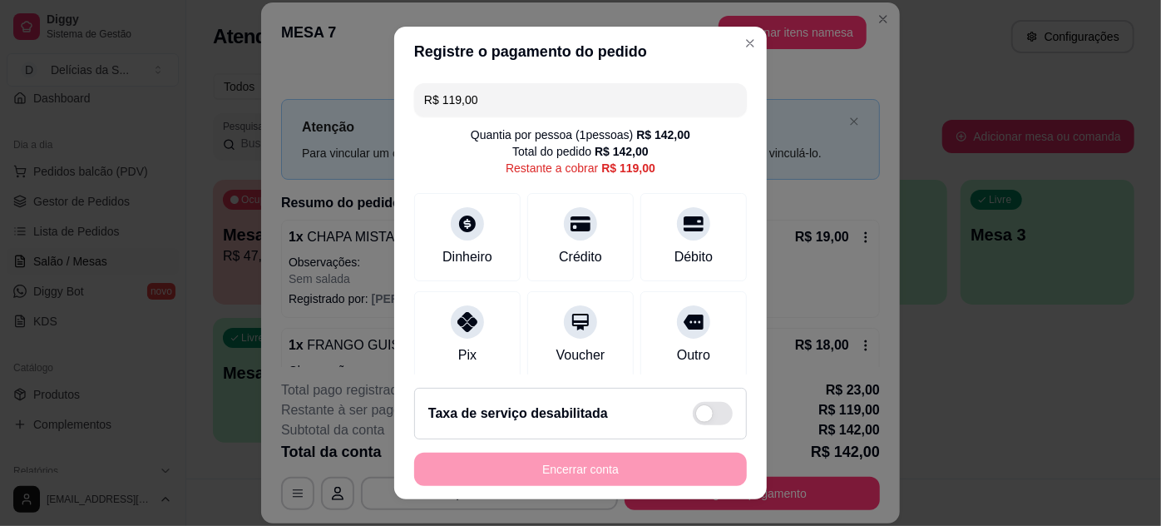
click at [543, 101] on input "R$ 119,00" at bounding box center [580, 99] width 313 height 33
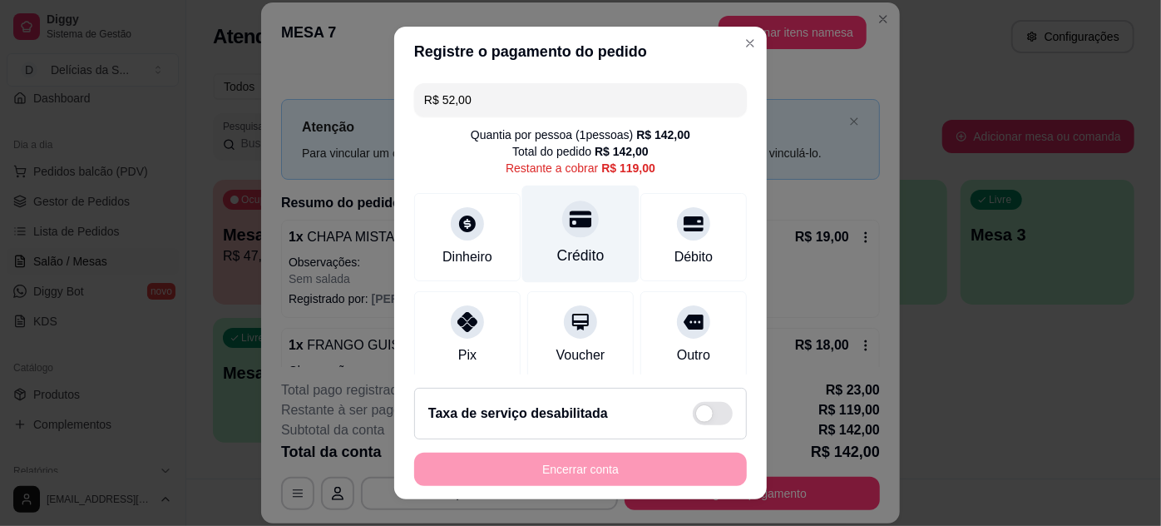
click at [557, 252] on div "Crédito" at bounding box center [580, 256] width 47 height 22
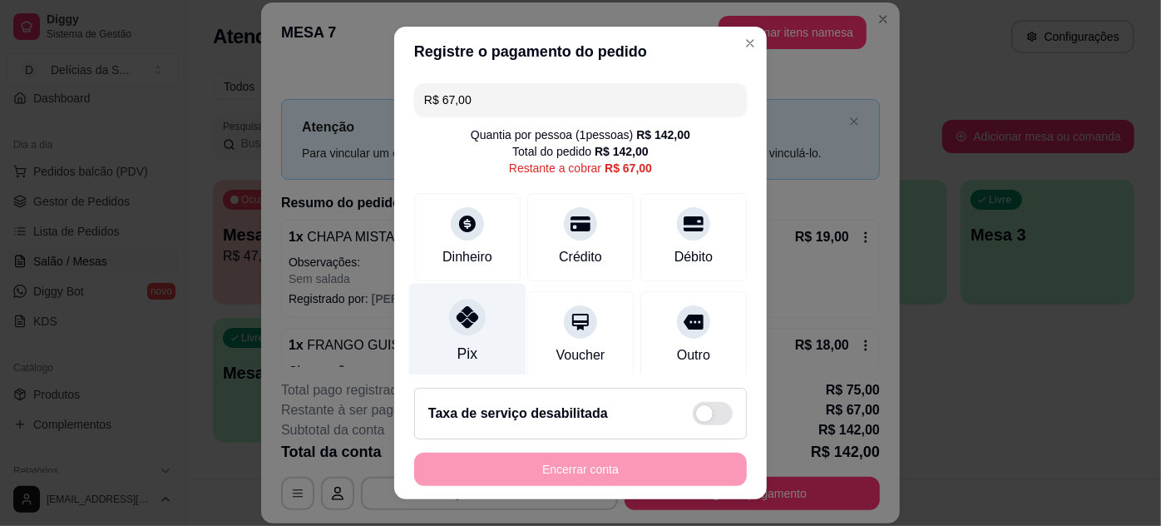
click at [465, 323] on icon at bounding box center [468, 317] width 22 height 22
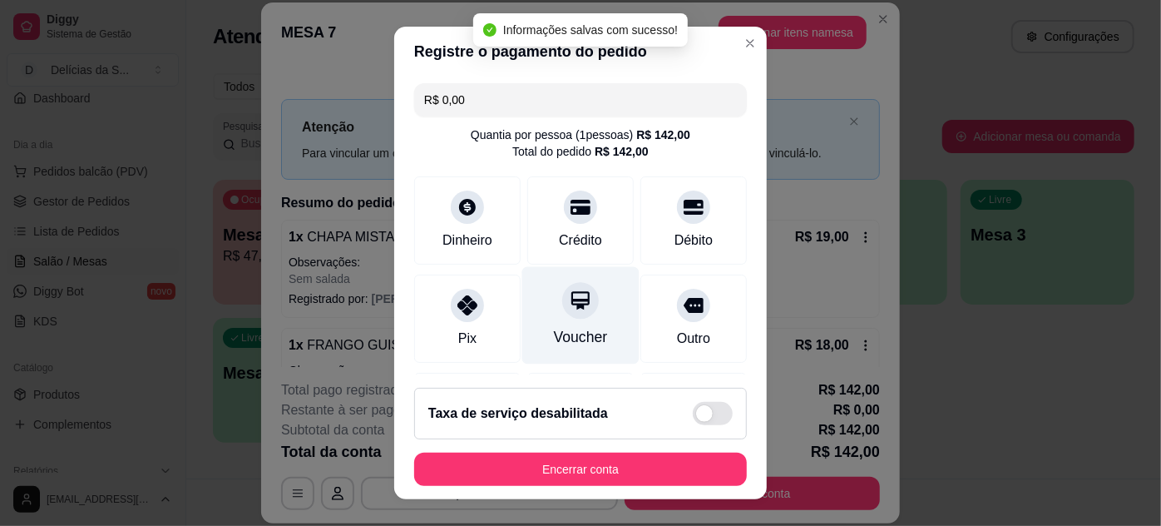
scroll to position [324, 0]
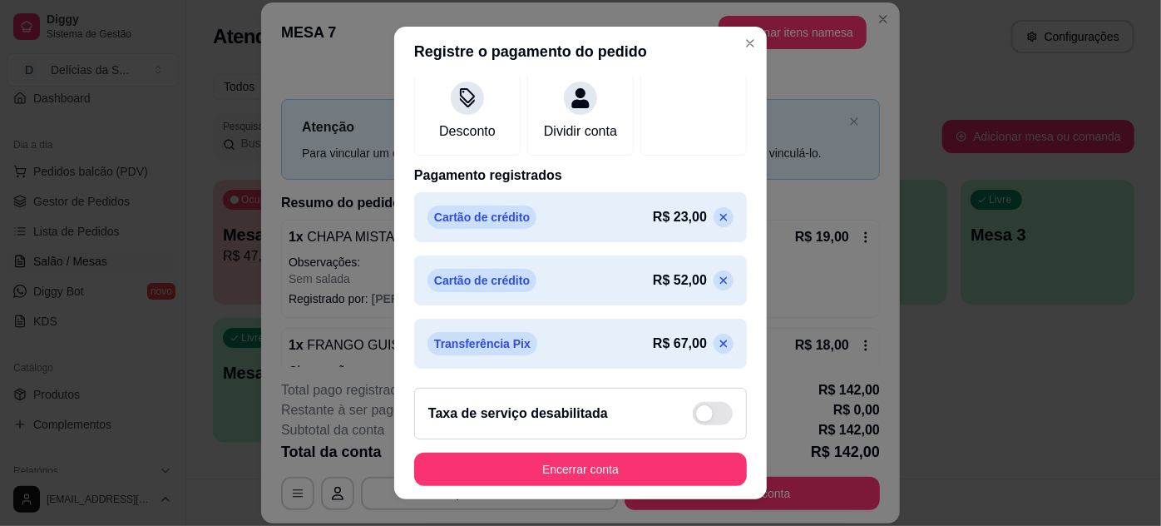
click at [717, 343] on icon at bounding box center [723, 343] width 13 height 13
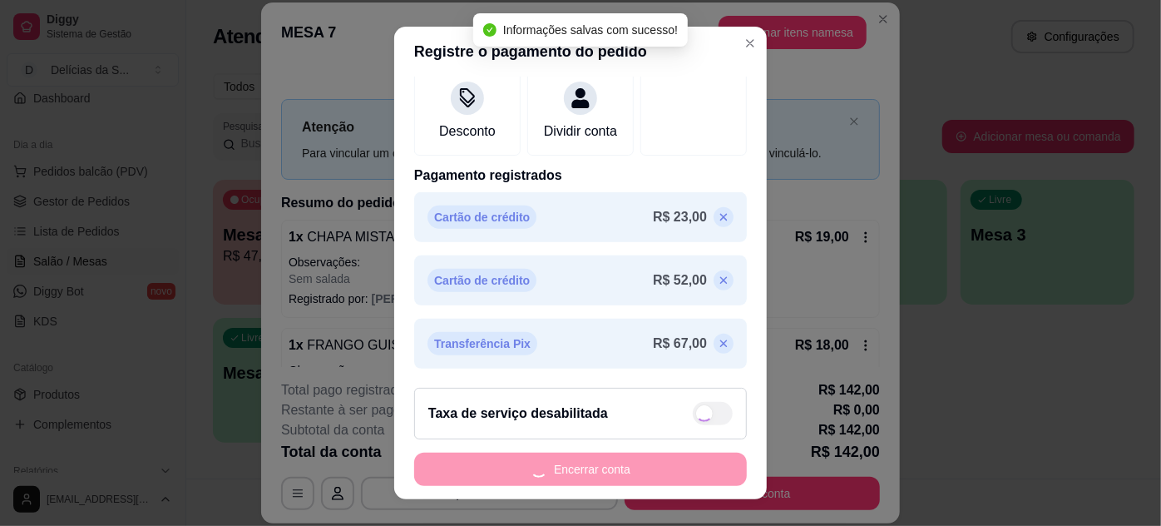
type input "R$ 67,00"
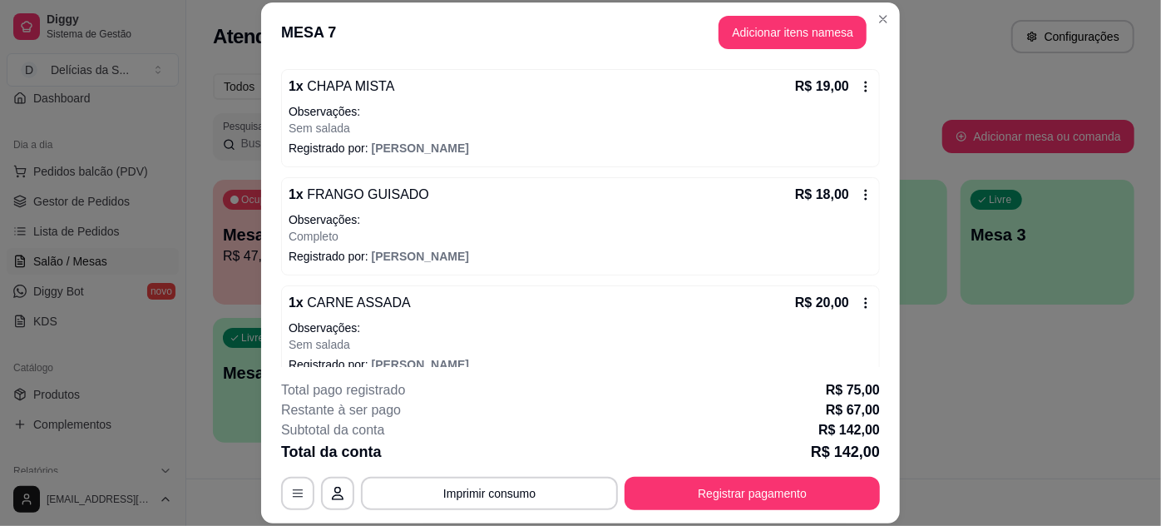
scroll to position [0, 0]
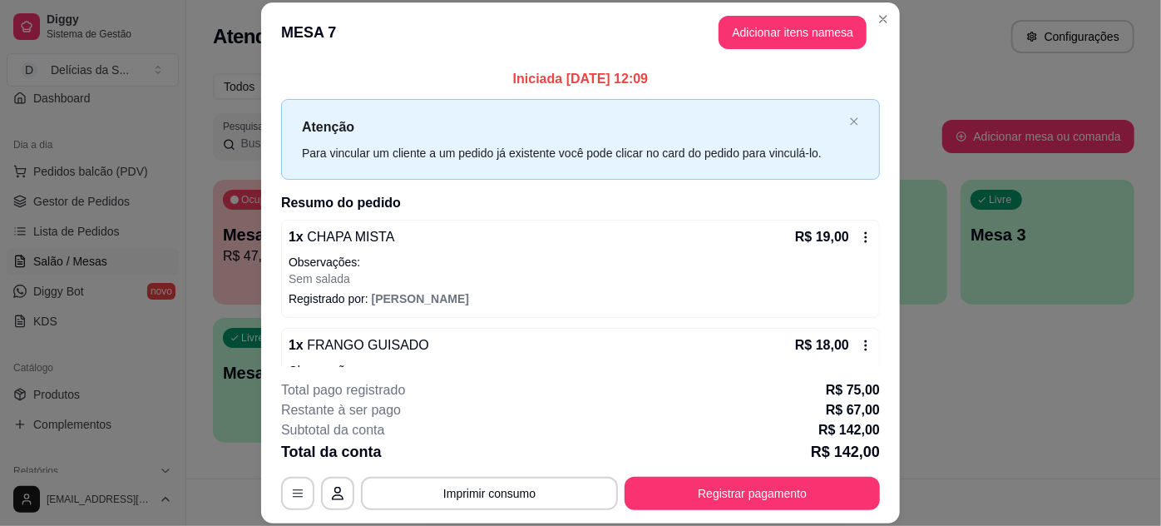
click at [838, 48] on button "Adicionar itens na mesa" at bounding box center [793, 32] width 148 height 33
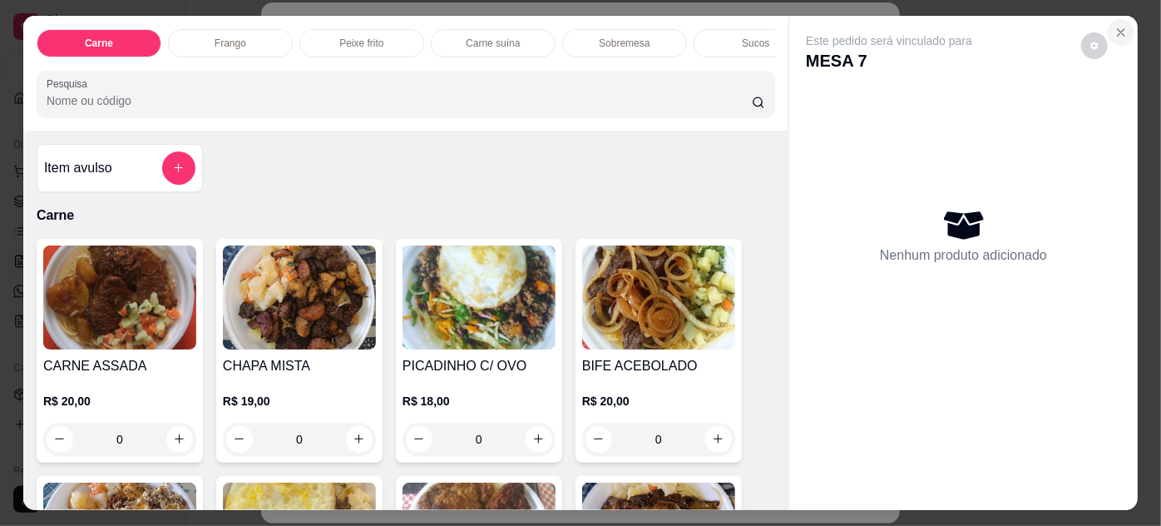
click at [1124, 22] on button "Close" at bounding box center [1121, 32] width 27 height 27
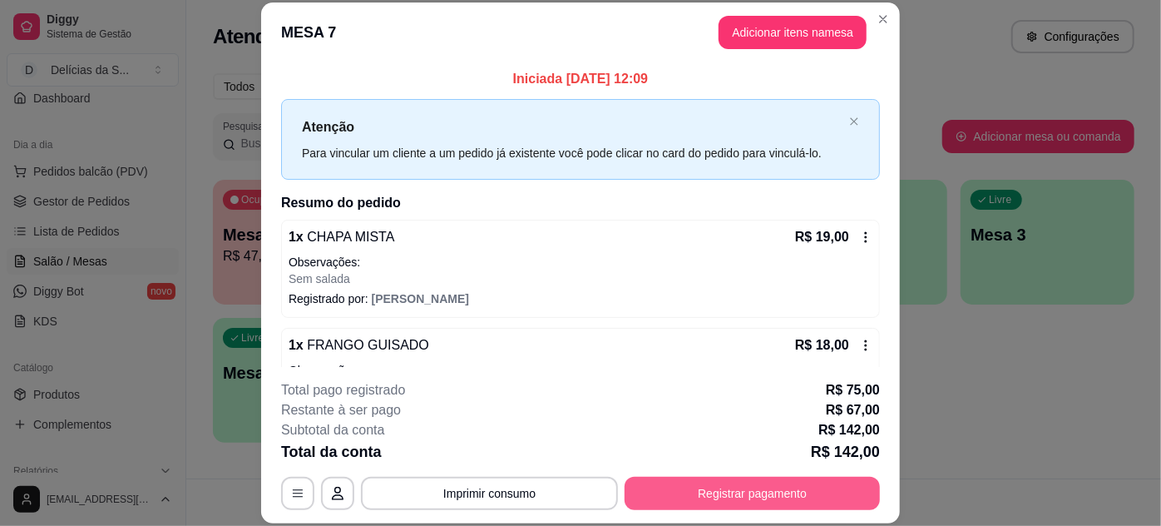
click at [731, 495] on button "Registrar pagamento" at bounding box center [752, 493] width 255 height 33
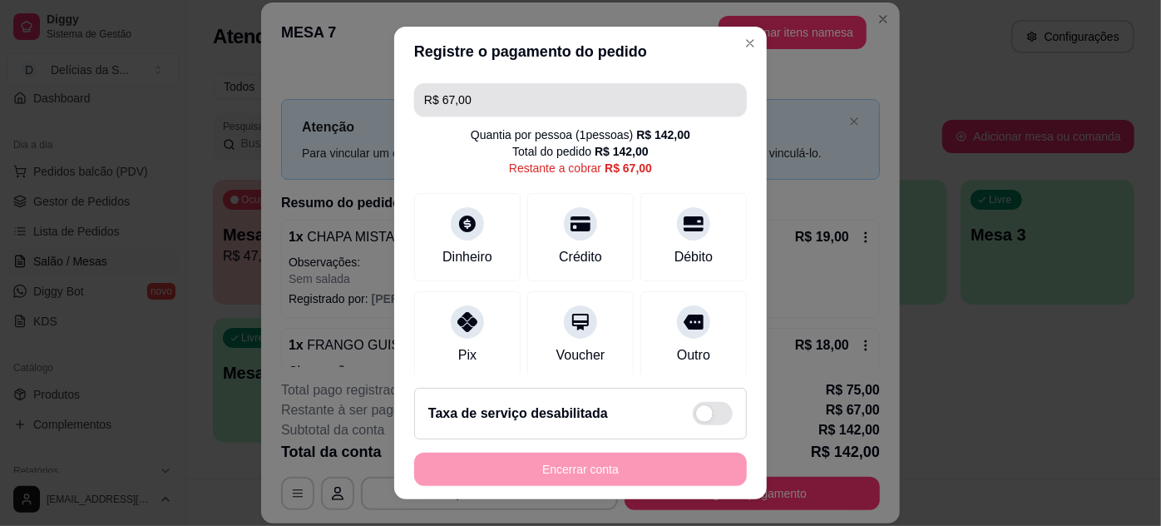
click at [625, 97] on input "R$ 67,00" at bounding box center [580, 99] width 313 height 33
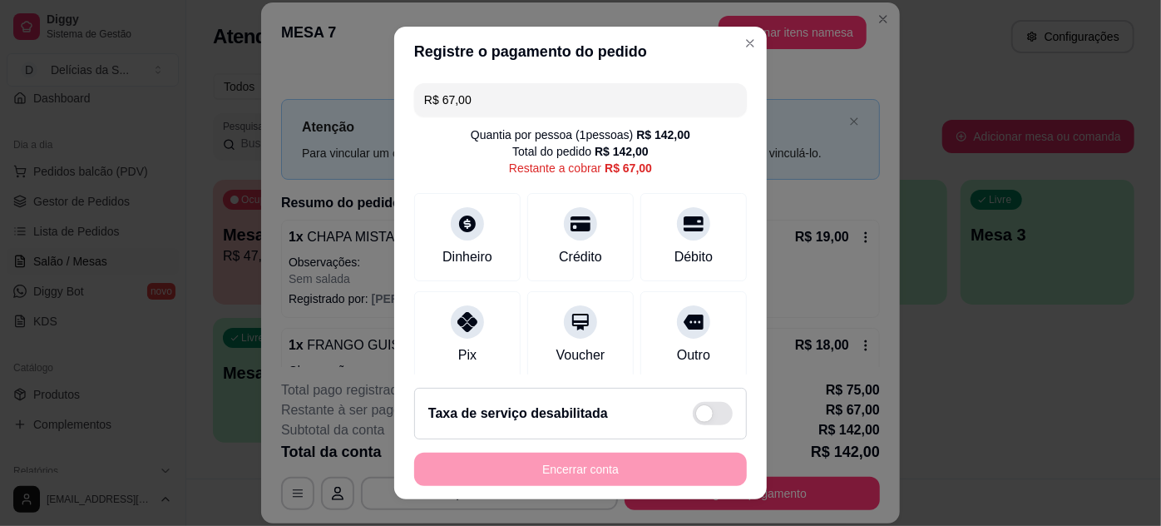
click at [625, 97] on input "R$ 67,00" at bounding box center [580, 99] width 313 height 33
click at [462, 334] on div "Pix" at bounding box center [467, 331] width 117 height 97
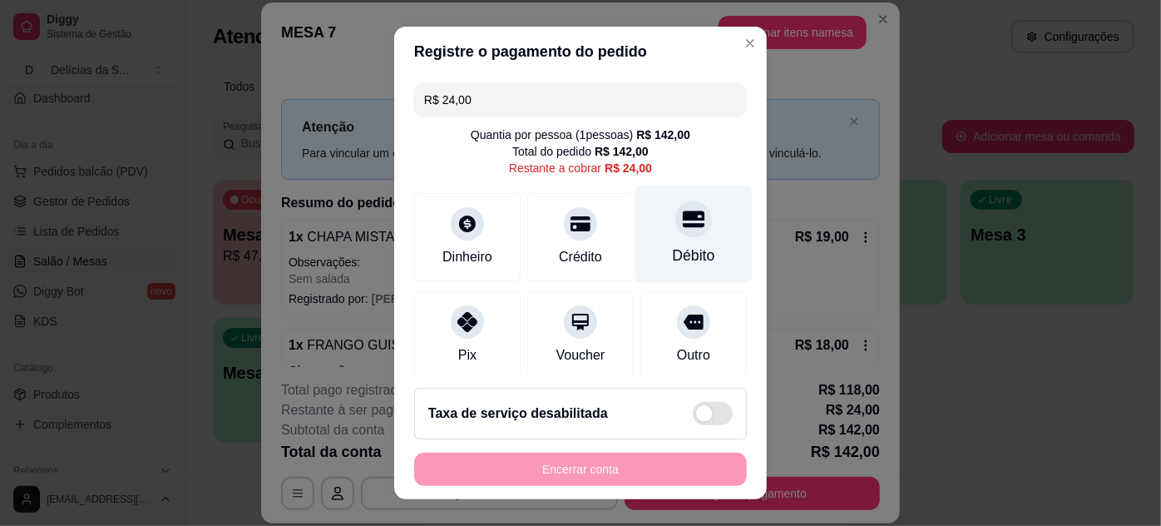
click at [640, 256] on div "Débito" at bounding box center [693, 233] width 117 height 97
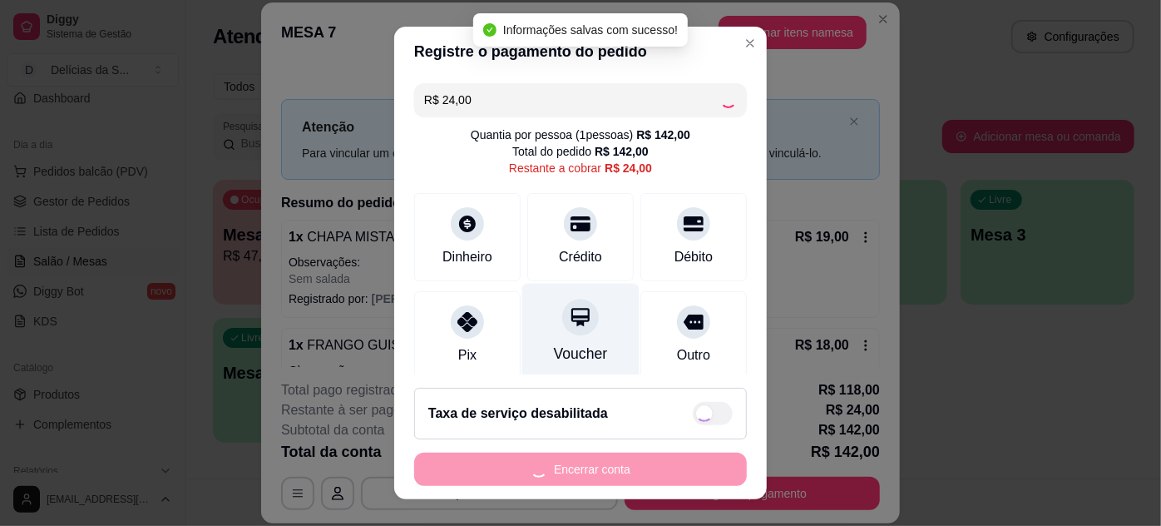
type input "R$ 0,00"
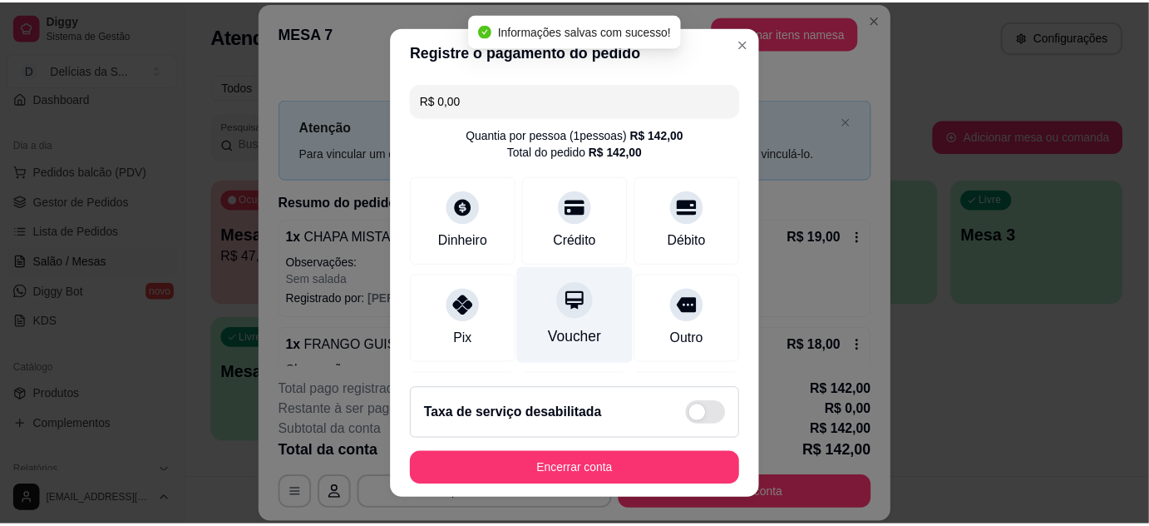
scroll to position [386, 0]
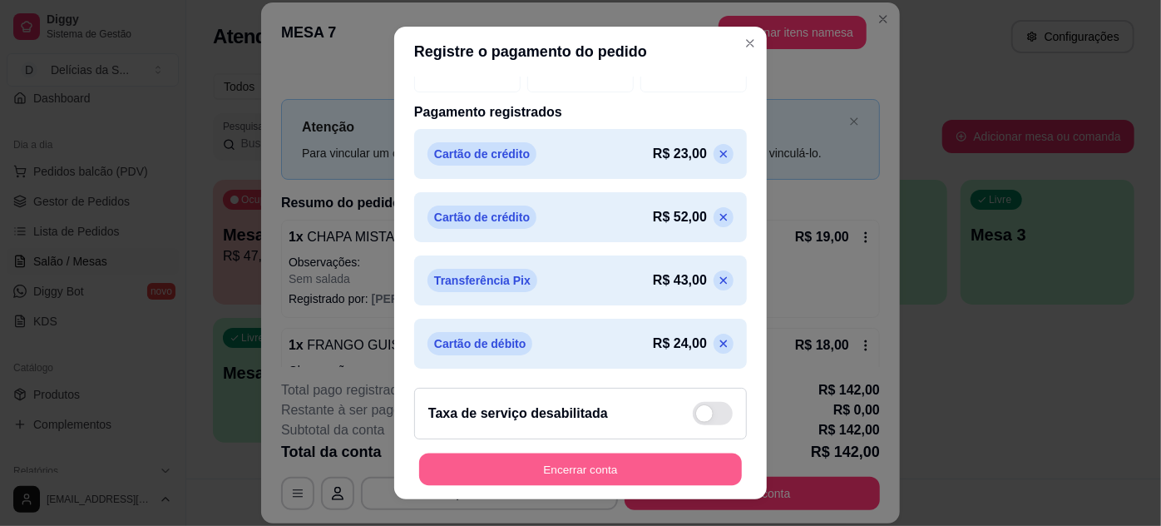
click at [595, 469] on button "Encerrar conta" at bounding box center [580, 469] width 323 height 32
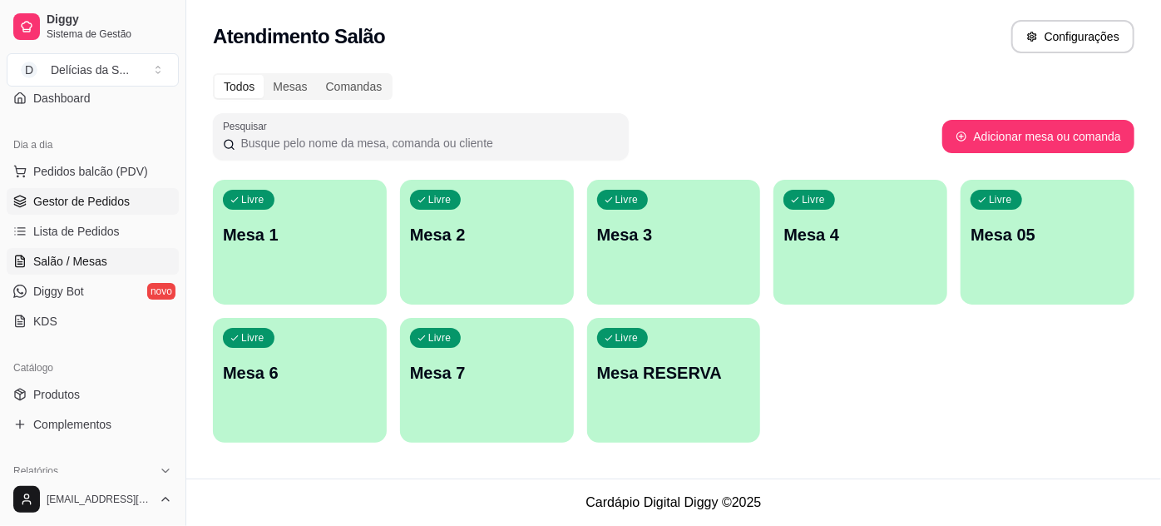
click at [117, 199] on span "Gestor de Pedidos" at bounding box center [81, 201] width 96 height 17
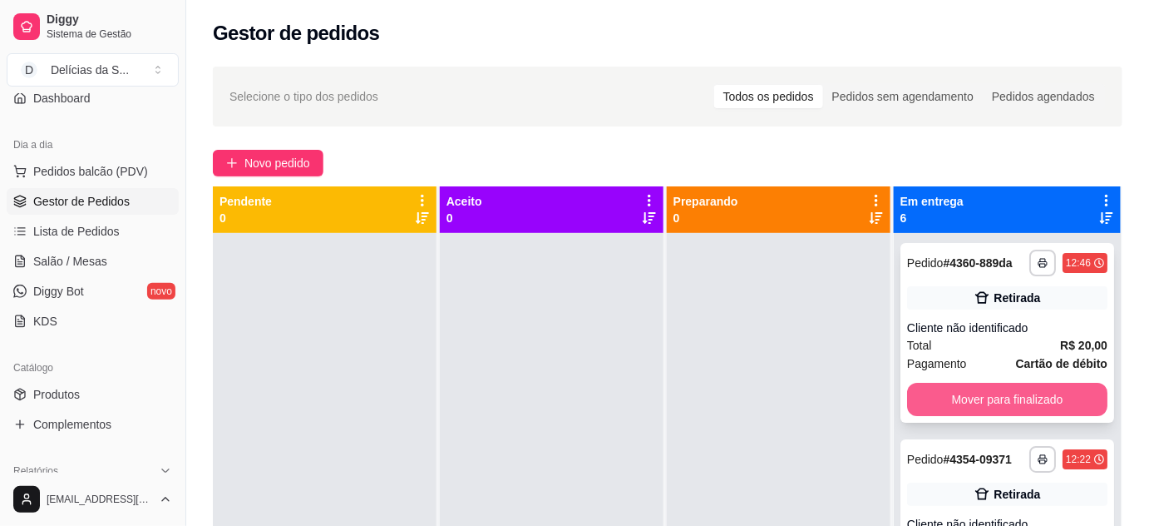
click at [1000, 413] on button "Mover para finalizado" at bounding box center [1007, 399] width 200 height 33
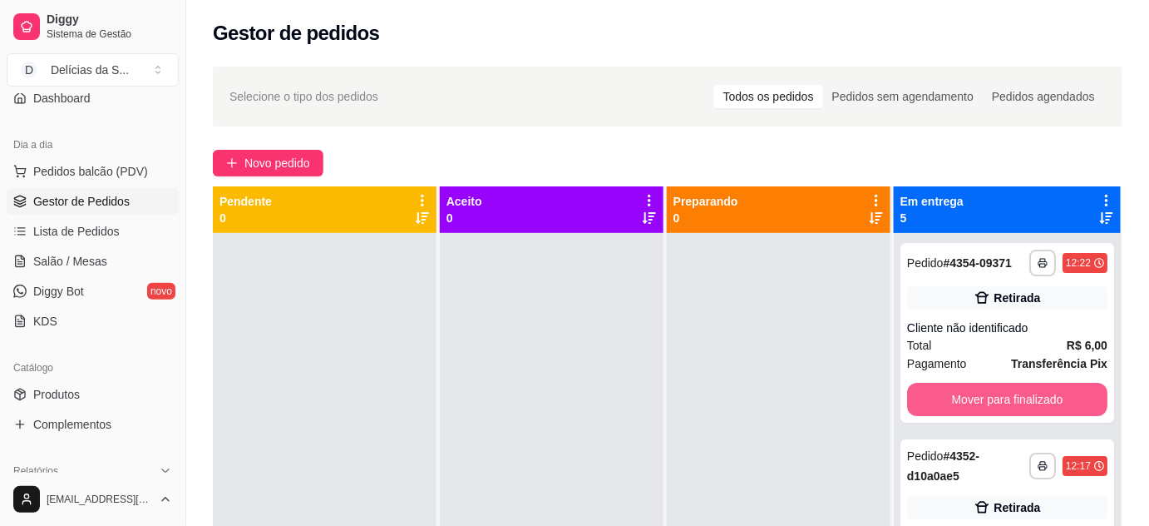
click at [1000, 413] on button "Mover para finalizado" at bounding box center [1007, 399] width 200 height 33
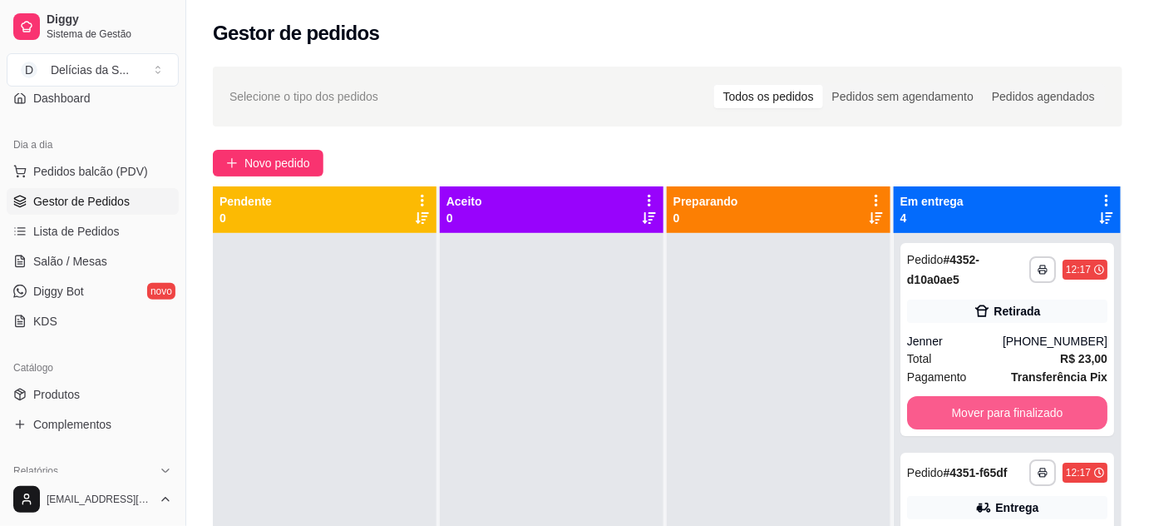
scroll to position [151, 0]
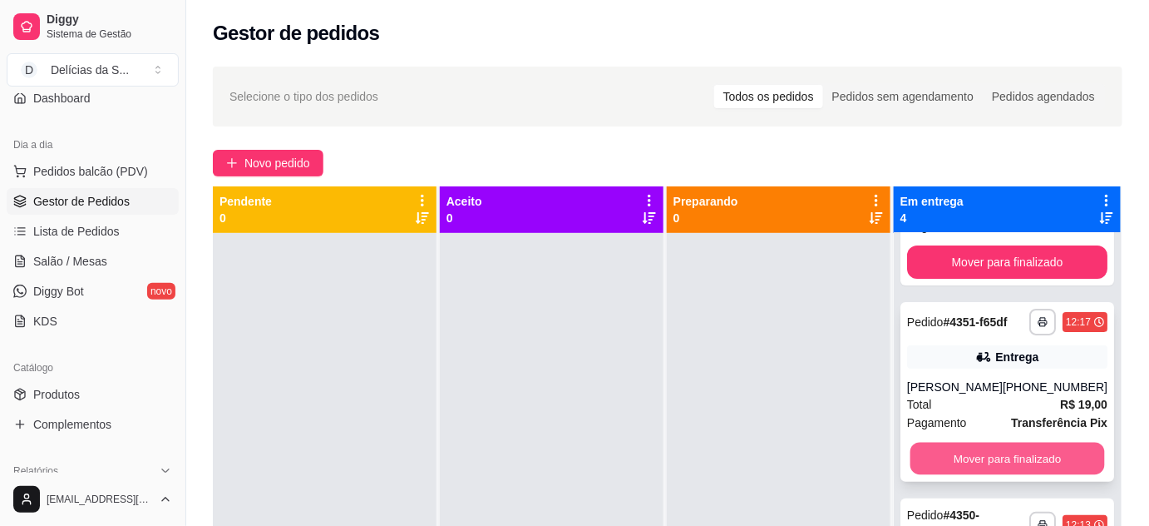
click at [1025, 458] on button "Mover para finalizado" at bounding box center [1007, 458] width 195 height 32
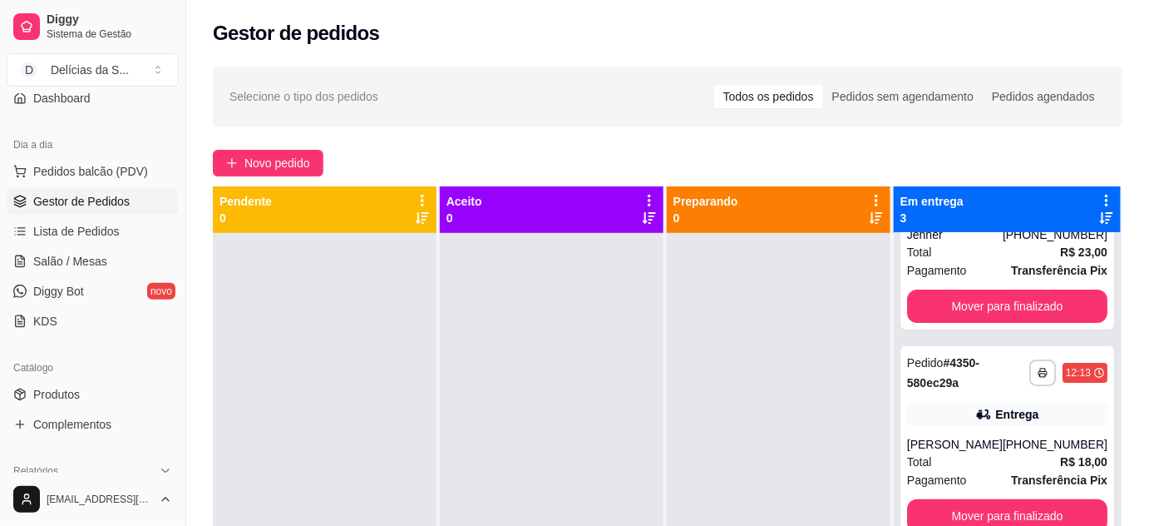
scroll to position [121, 0]
click at [1037, 500] on button "Mover para finalizado" at bounding box center [1007, 516] width 195 height 32
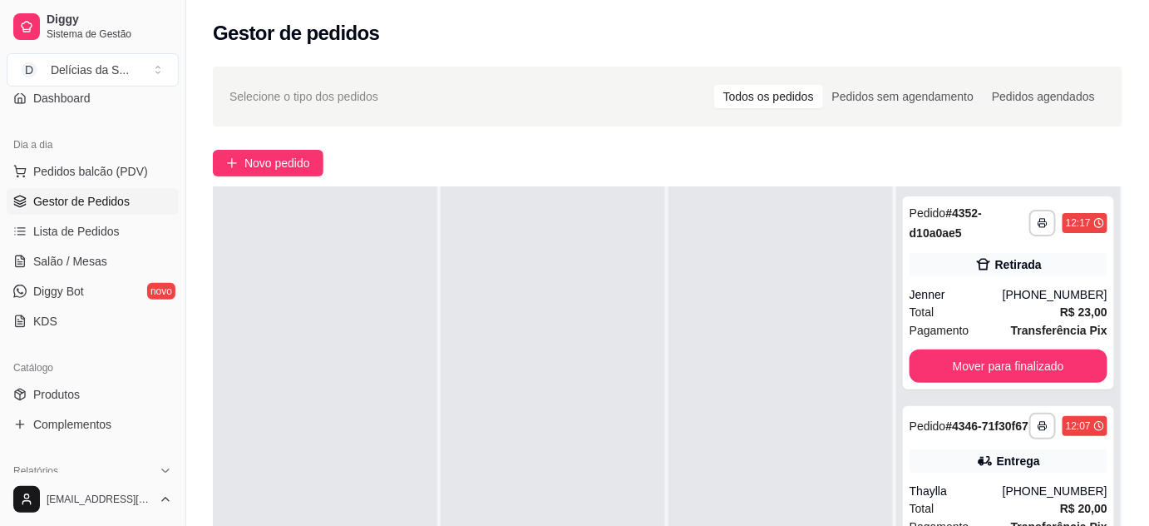
scroll to position [151, 0]
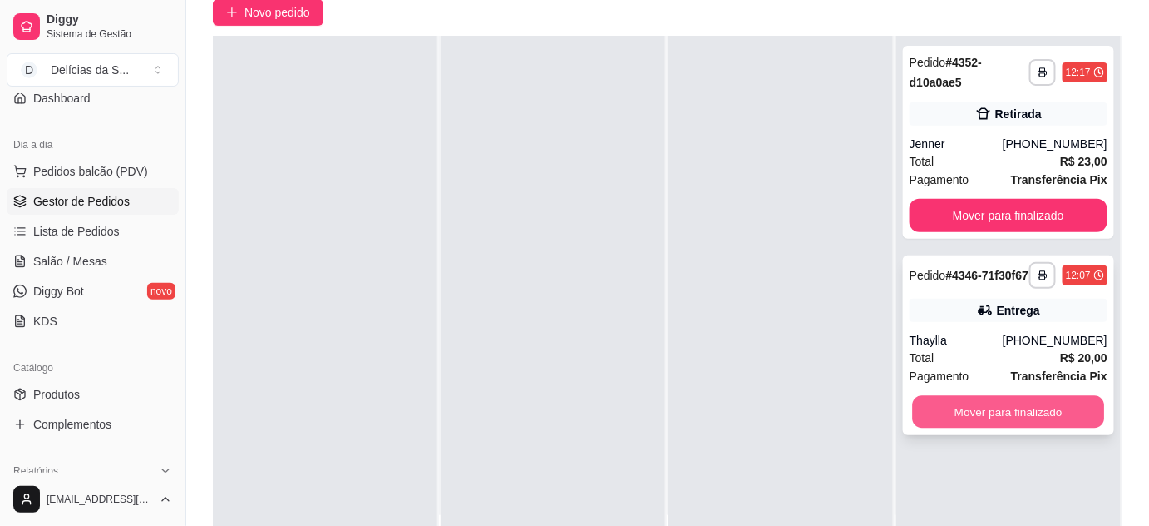
click at [1006, 422] on button "Mover para finalizado" at bounding box center [1009, 412] width 192 height 32
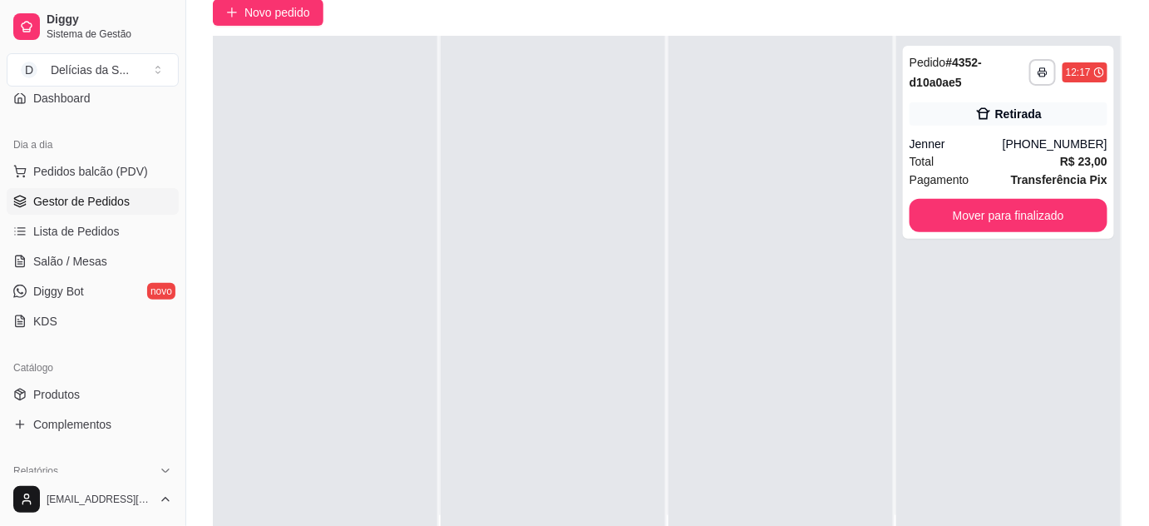
scroll to position [0, 0]
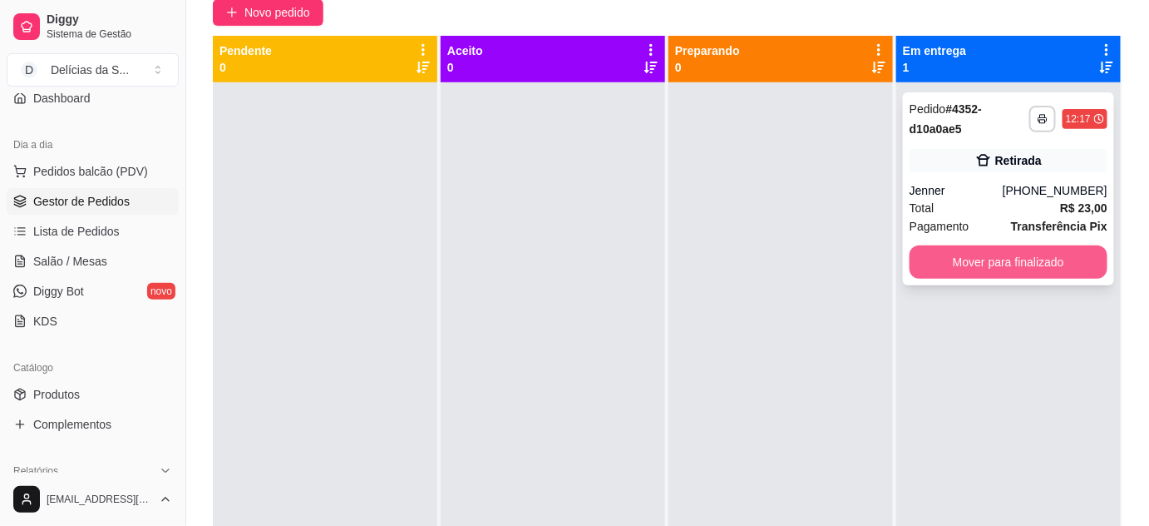
click at [1013, 268] on button "Mover para finalizado" at bounding box center [1009, 261] width 198 height 33
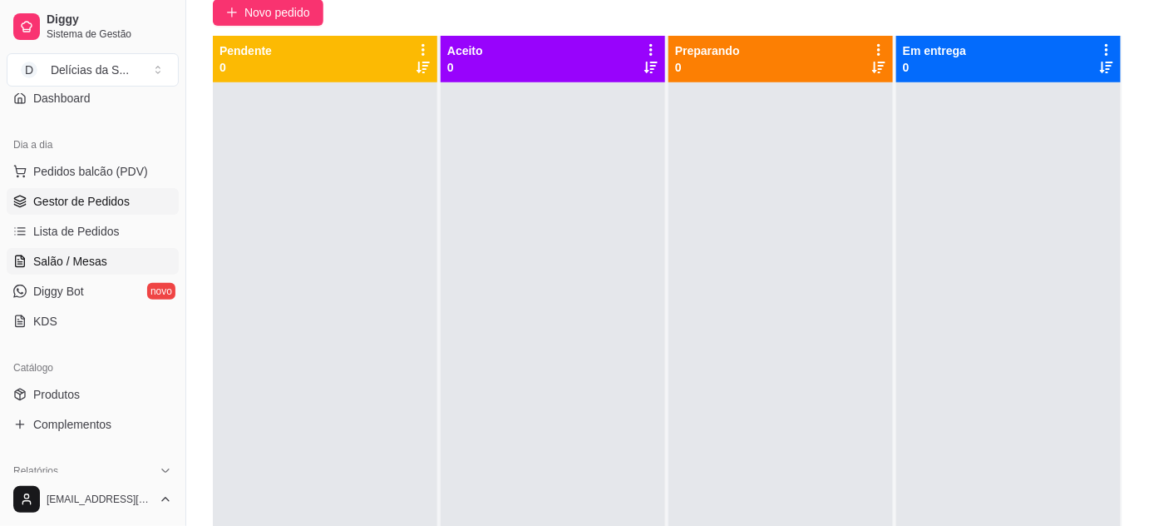
click at [100, 264] on span "Salão / Mesas" at bounding box center [70, 261] width 74 height 17
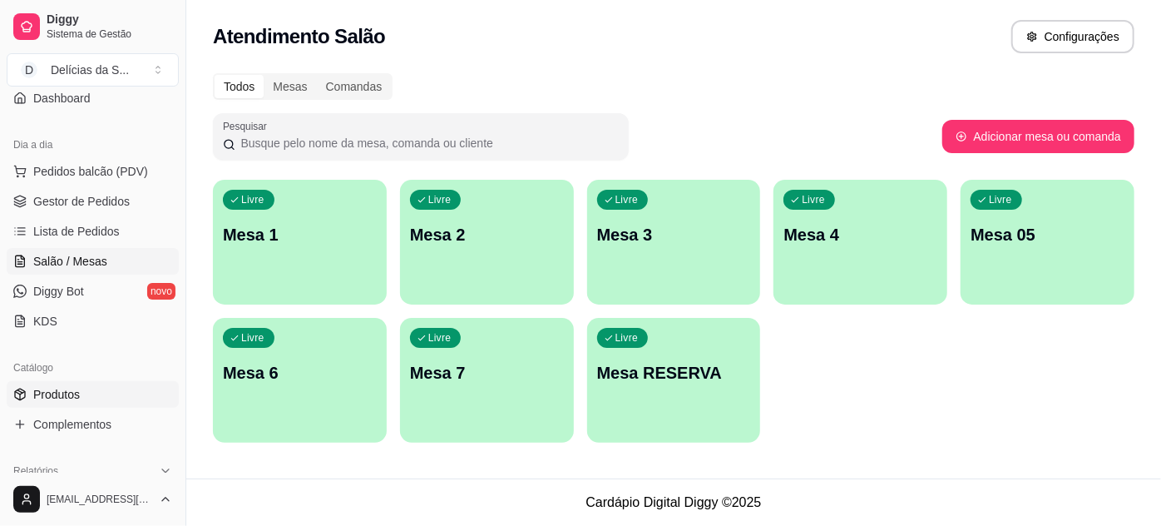
click at [94, 393] on link "Produtos" at bounding box center [93, 394] width 172 height 27
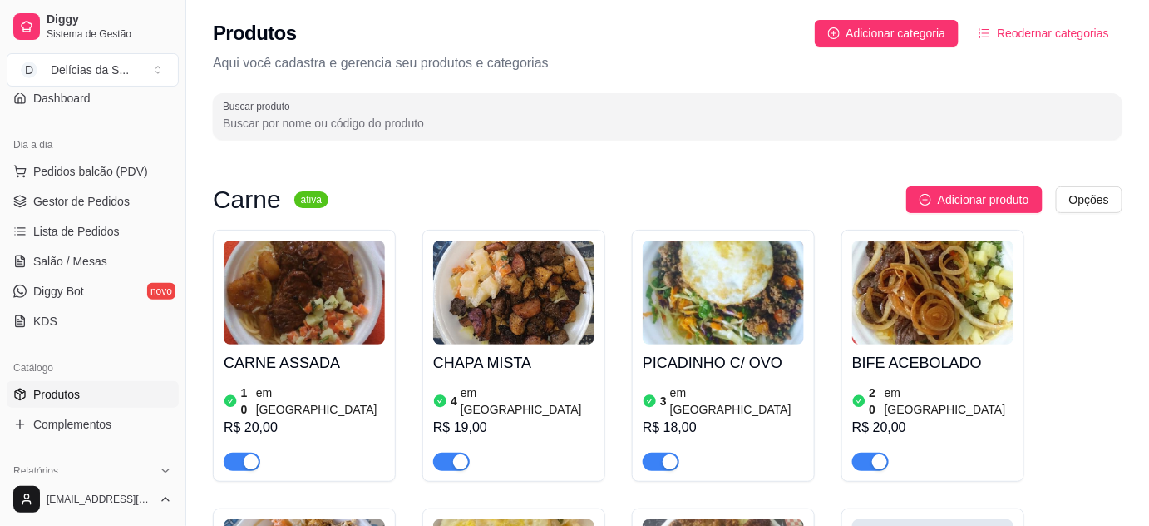
scroll to position [302, 0]
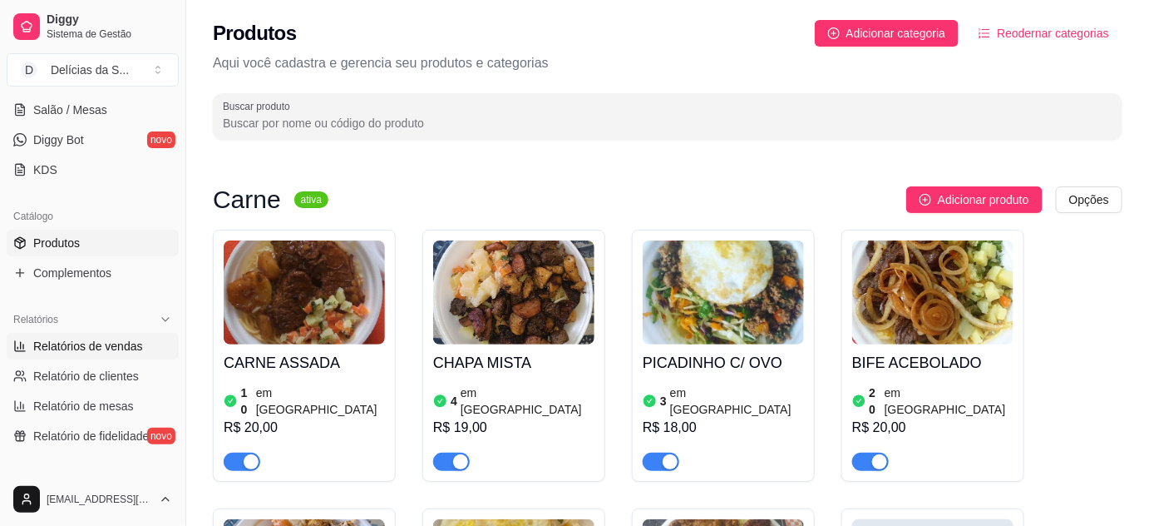
click at [129, 343] on span "Relatórios de vendas" at bounding box center [88, 346] width 110 height 17
select select "ALL"
select select "0"
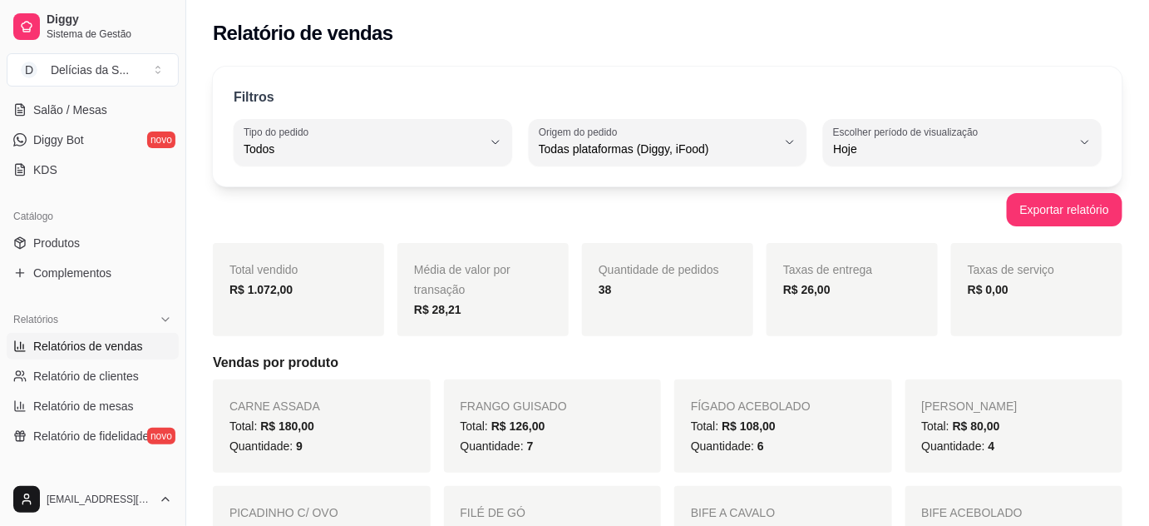
drag, startPoint x: 190, startPoint y: 60, endPoint x: 226, endPoint y: 63, distance: 36.7
drag, startPoint x: 185, startPoint y: 53, endPoint x: 235, endPoint y: 65, distance: 50.4
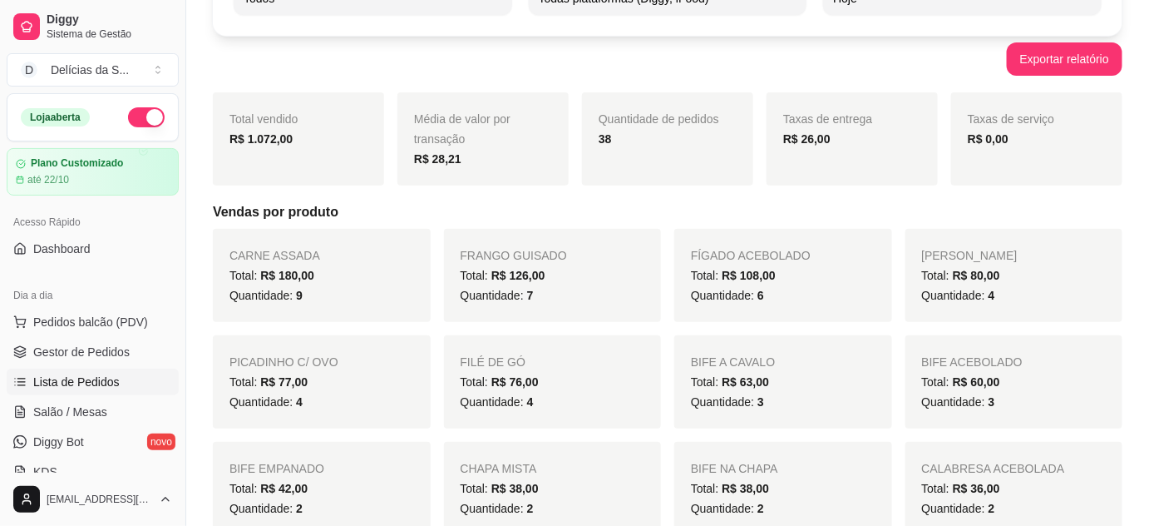
click at [97, 380] on span "Lista de Pedidos" at bounding box center [76, 381] width 86 height 17
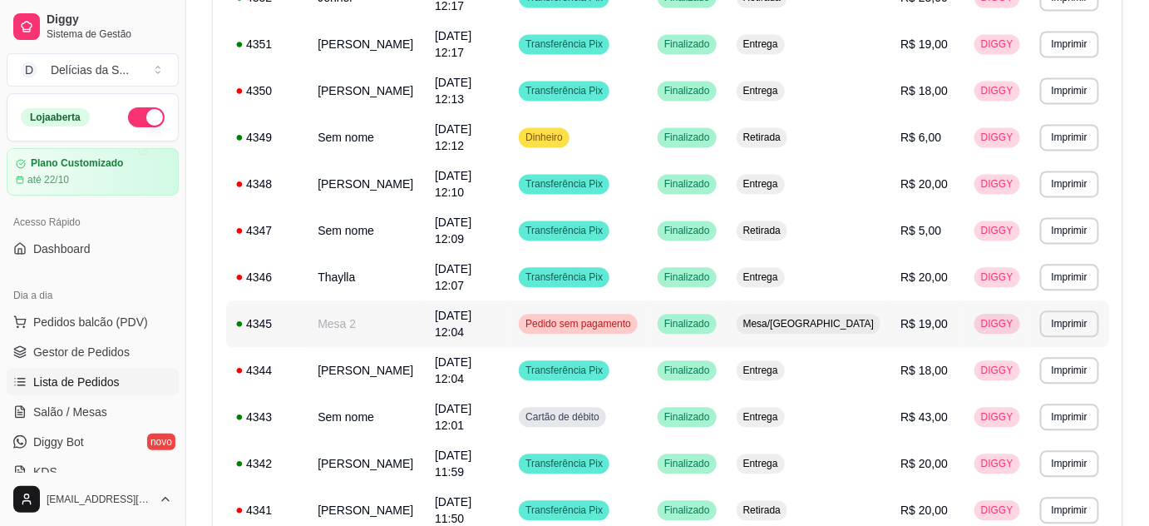
scroll to position [1209, 0]
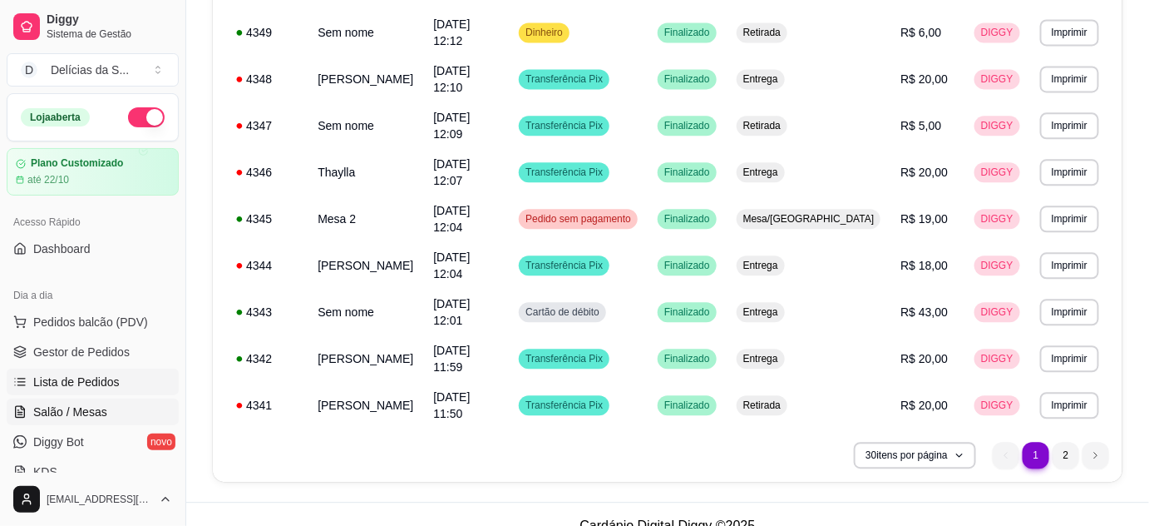
click at [101, 408] on span "Salão / Mesas" at bounding box center [70, 411] width 74 height 17
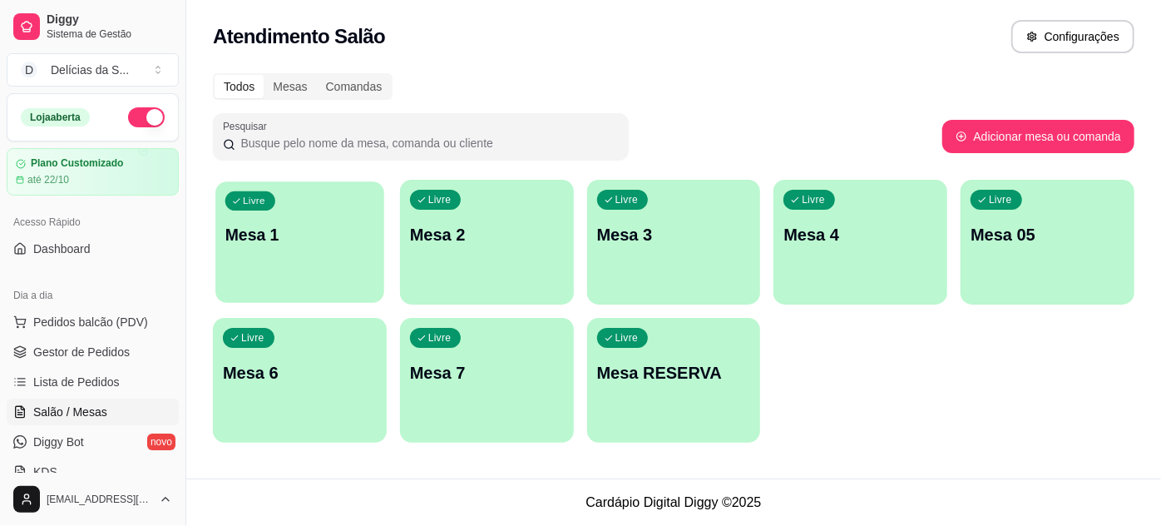
click at [259, 268] on div "Livre Mesa 1" at bounding box center [299, 231] width 169 height 101
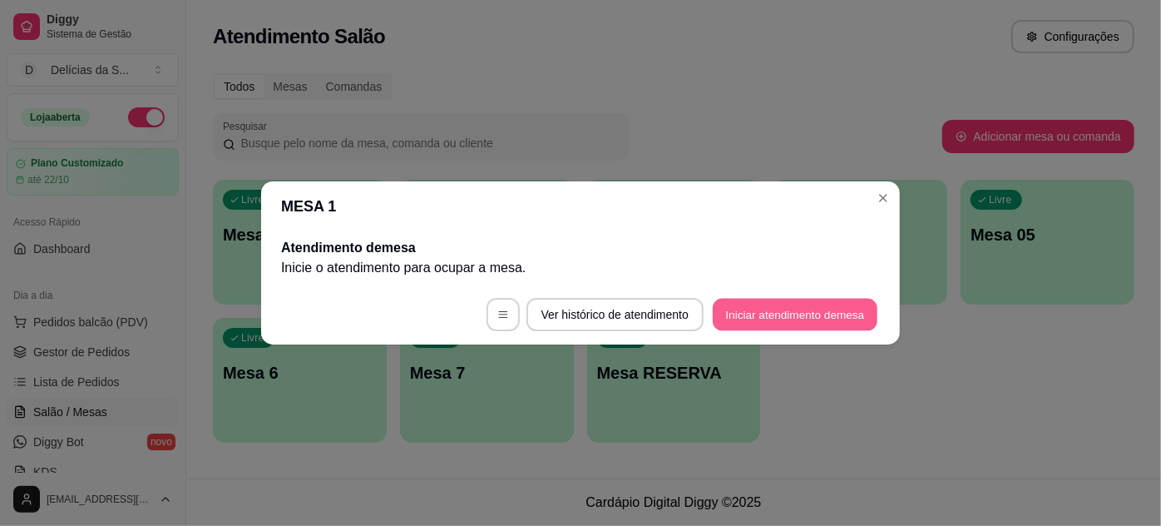
click at [844, 319] on button "Iniciar atendimento de mesa" at bounding box center [795, 315] width 165 height 32
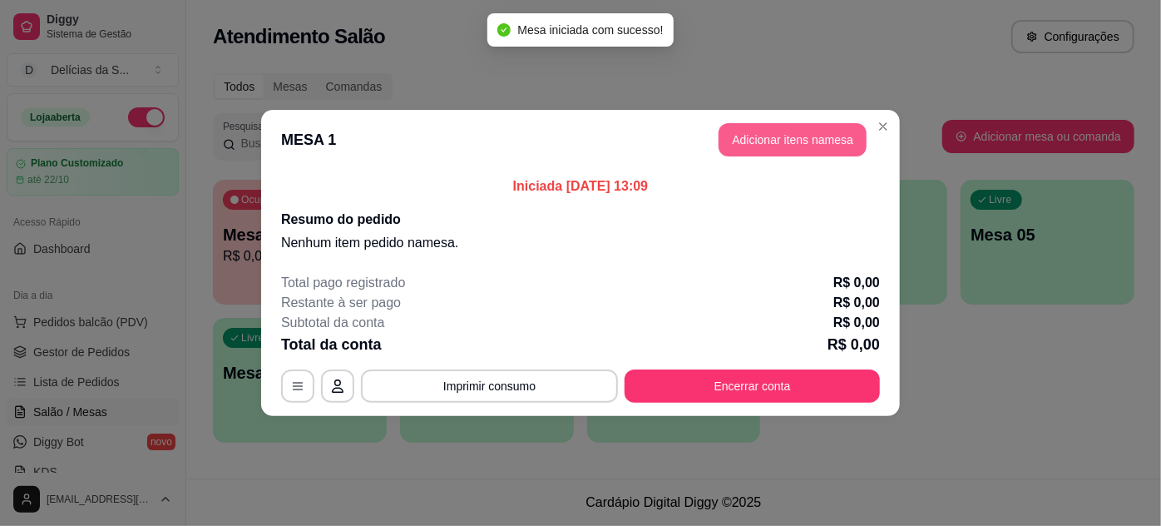
click at [819, 148] on button "Adicionar itens na mesa" at bounding box center [793, 139] width 148 height 33
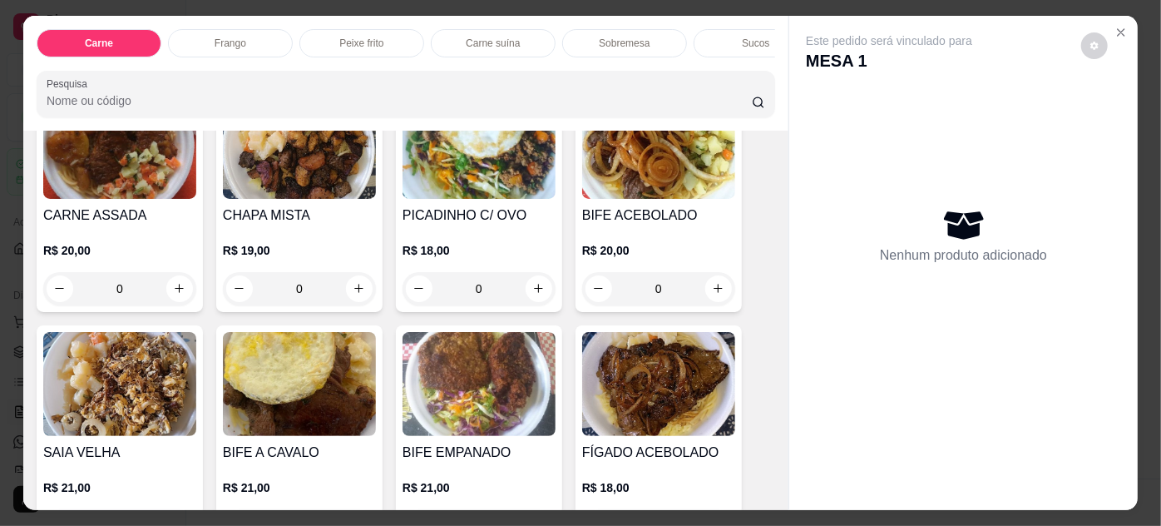
scroll to position [302, 0]
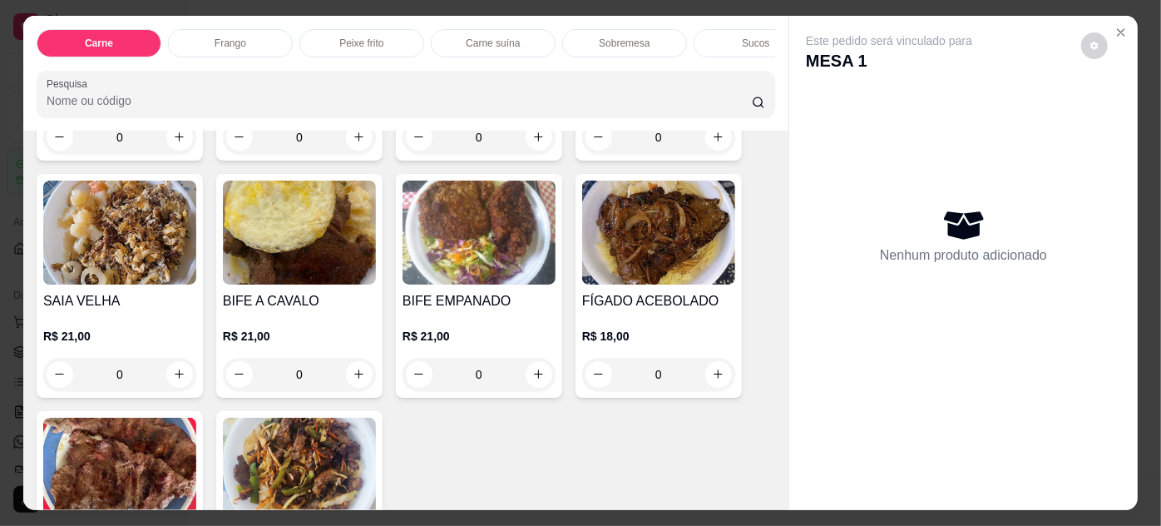
click at [616, 290] on div "FÍGADO ACEBOLADO R$ 18,00 0" at bounding box center [659, 286] width 166 height 224
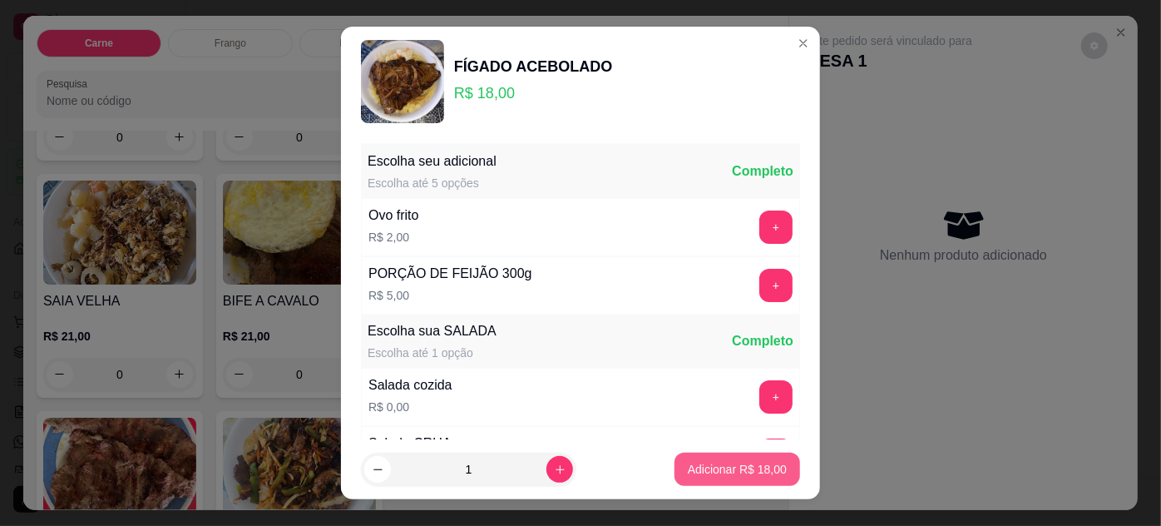
click at [699, 465] on p "Adicionar R$ 18,00" at bounding box center [737, 469] width 99 height 17
type input "1"
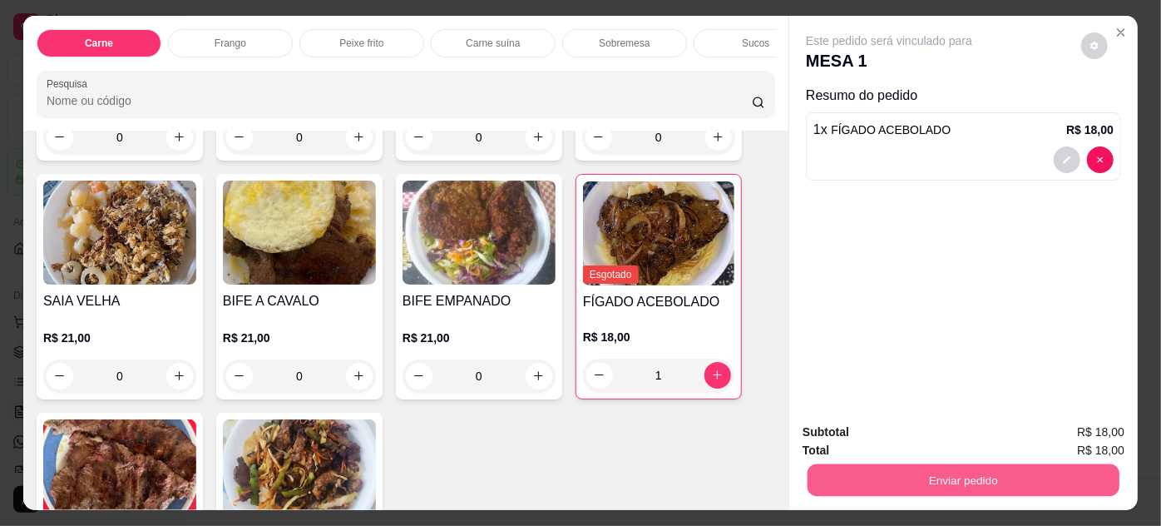
click at [832, 473] on button "Enviar pedido" at bounding box center [964, 480] width 312 height 32
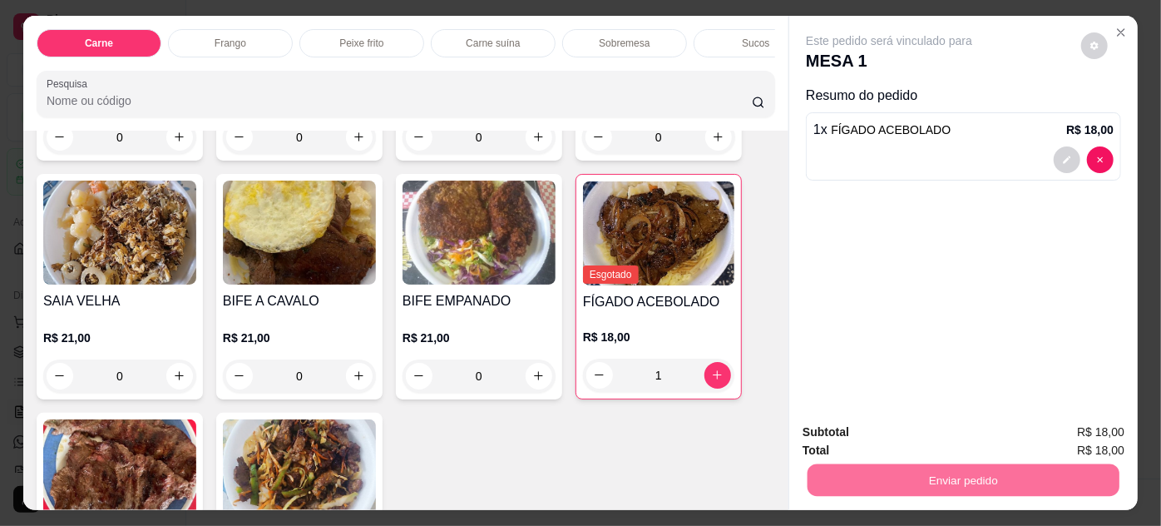
click at [1089, 436] on button "Enviar pedido" at bounding box center [1081, 433] width 91 height 31
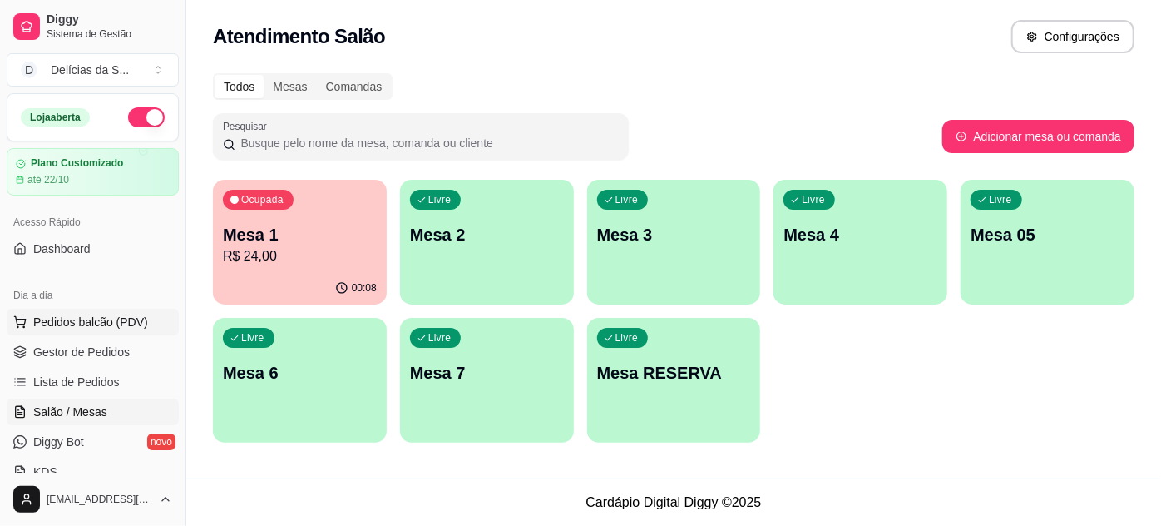
click at [77, 324] on span "Pedidos balcão (PDV)" at bounding box center [90, 322] width 115 height 17
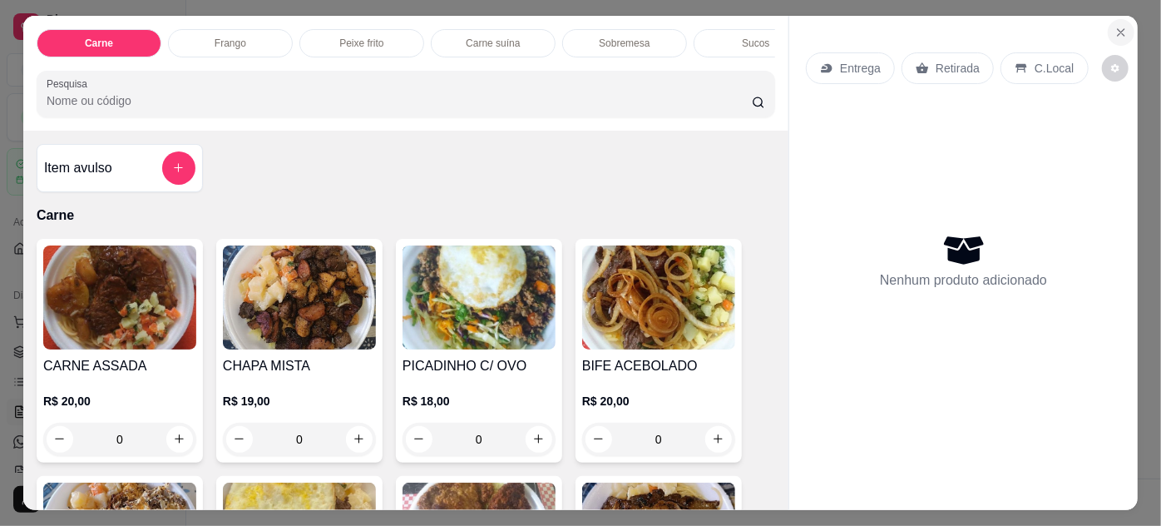
click at [1118, 29] on icon "Close" at bounding box center [1121, 32] width 7 height 7
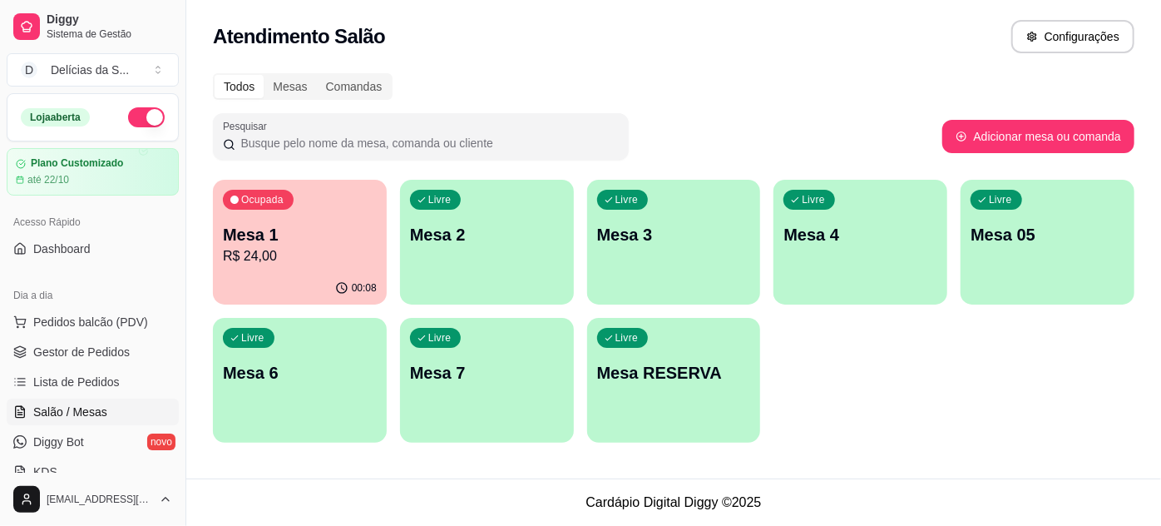
drag, startPoint x: 289, startPoint y: 264, endPoint x: 775, endPoint y: 120, distance: 506.6
click at [776, 120] on div "Pesquisar" at bounding box center [577, 136] width 729 height 47
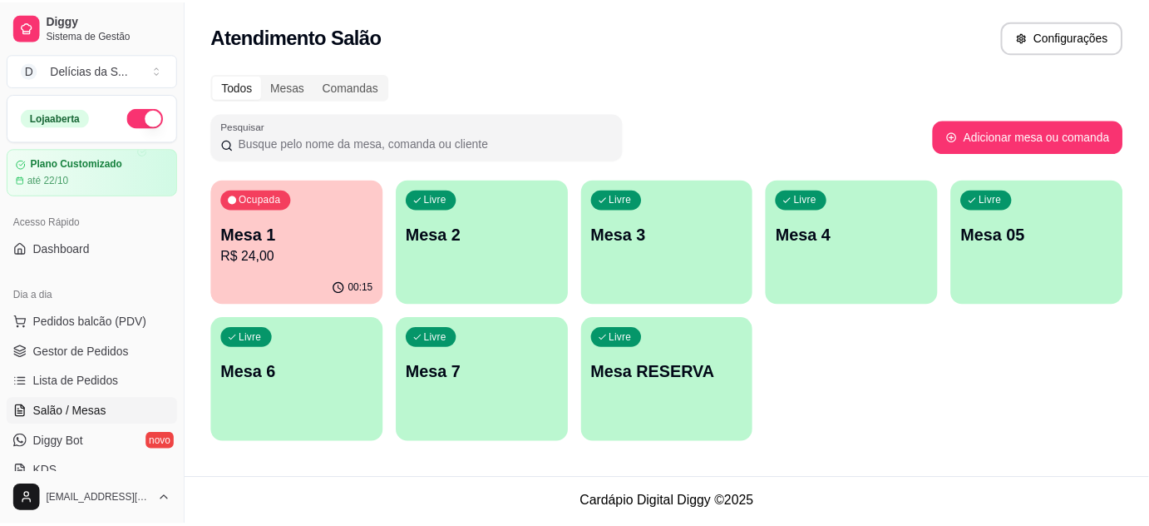
scroll to position [151, 0]
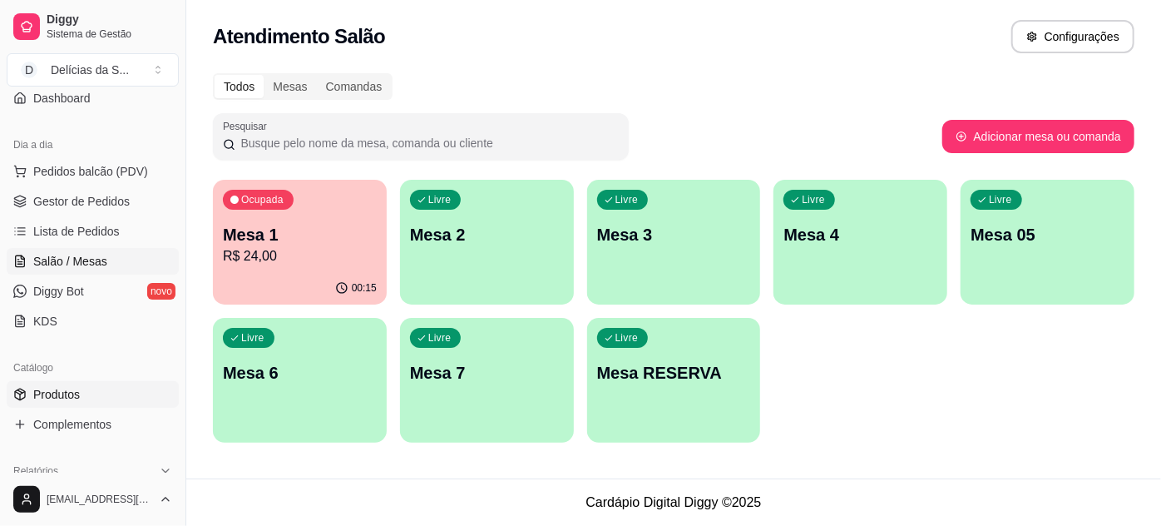
click at [34, 389] on span "Produtos" at bounding box center [56, 394] width 47 height 17
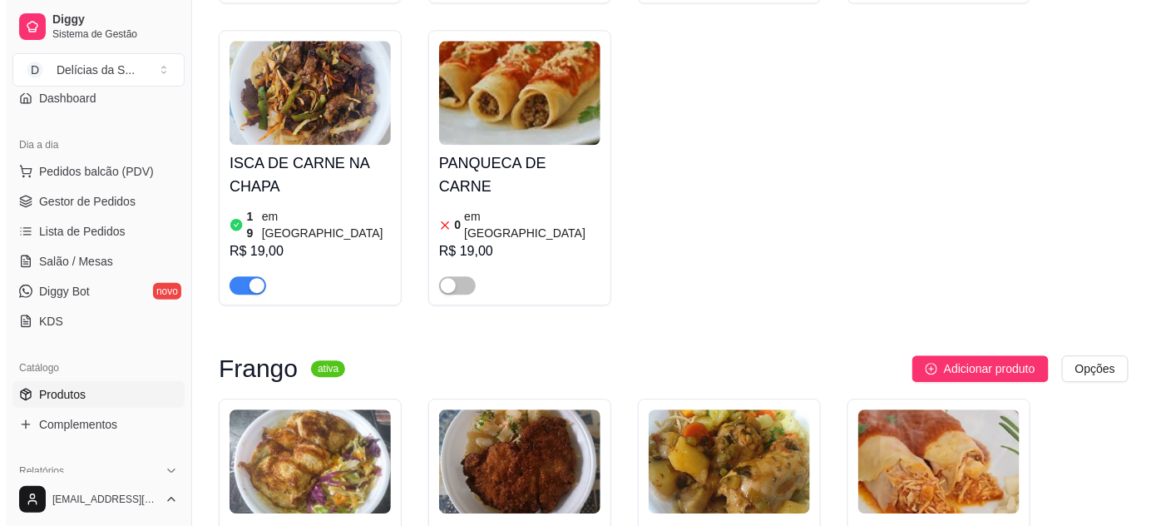
scroll to position [1512, 0]
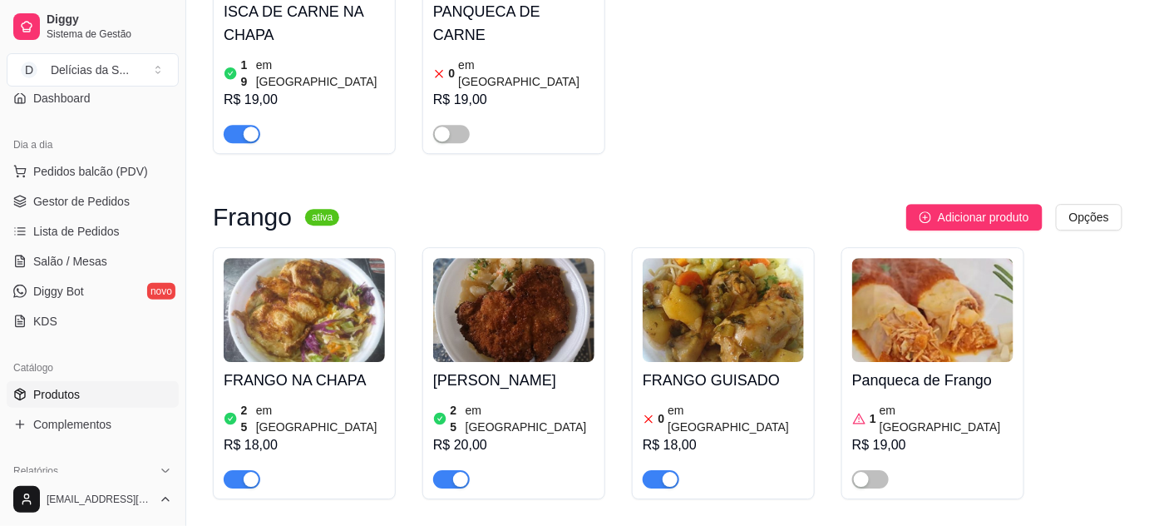
click at [714, 368] on h4 "FRANGO GUISADO" at bounding box center [723, 379] width 161 height 23
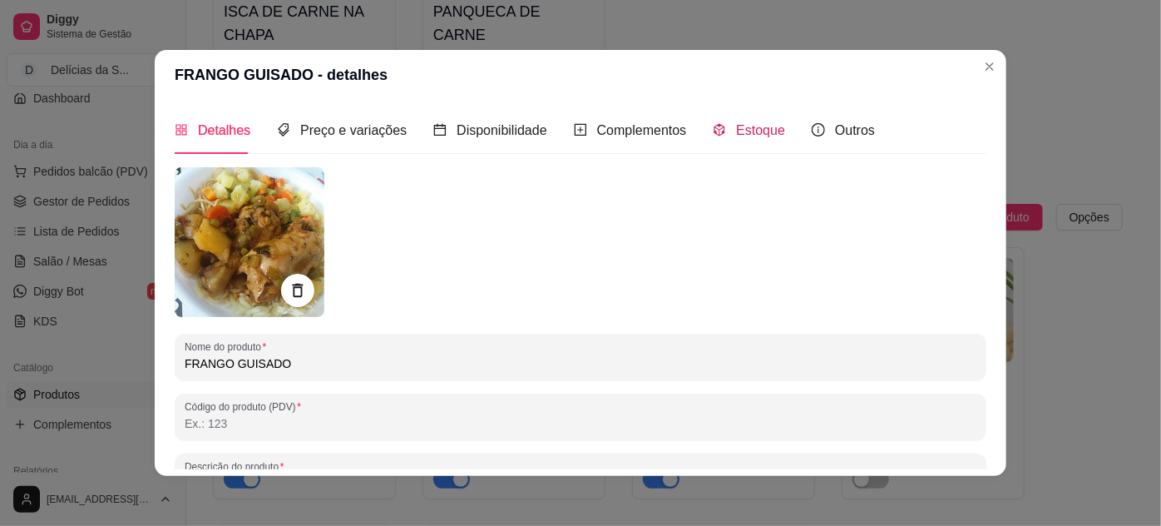
click at [739, 141] on div "Estoque" at bounding box center [749, 129] width 72 height 47
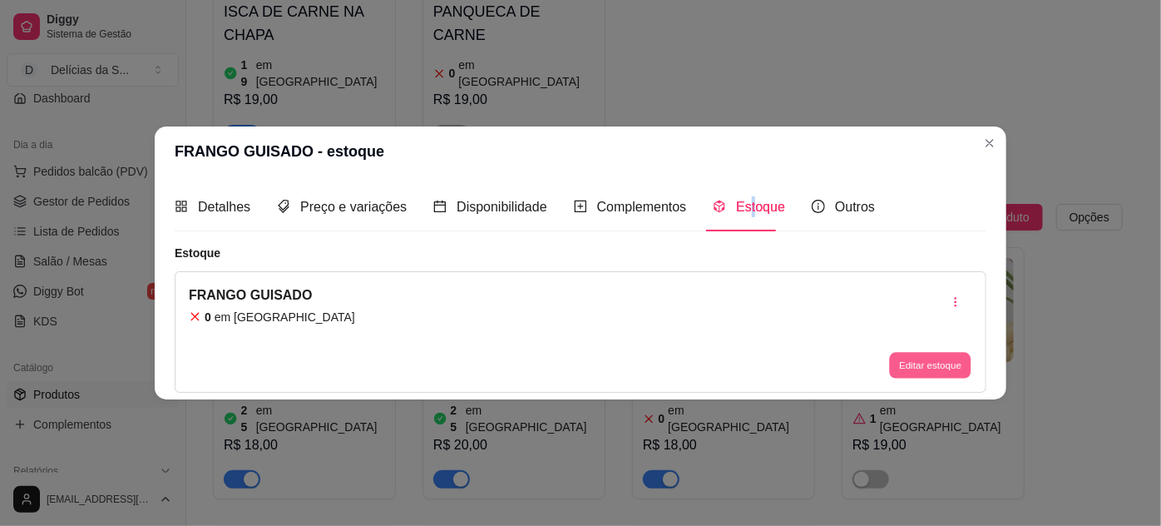
click at [945, 365] on button "Editar estoque" at bounding box center [930, 365] width 82 height 26
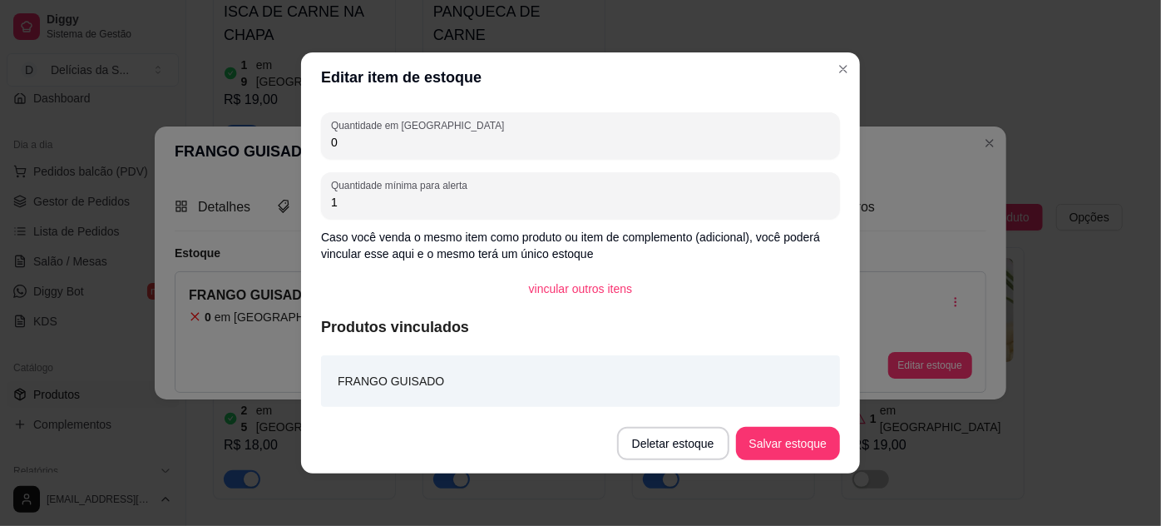
drag, startPoint x: 329, startPoint y: 151, endPoint x: 279, endPoint y: 158, distance: 50.3
click at [279, 158] on div "Editar item de estoque Quantidade em estoque 0 Quantidade mínima para alerta 1 …" at bounding box center [580, 263] width 1161 height 526
type input "1"
click at [805, 459] on div "Deletar estoque Salvar estoque" at bounding box center [728, 443] width 223 height 33
click at [793, 447] on button "Salvar estoque" at bounding box center [787, 443] width 101 height 32
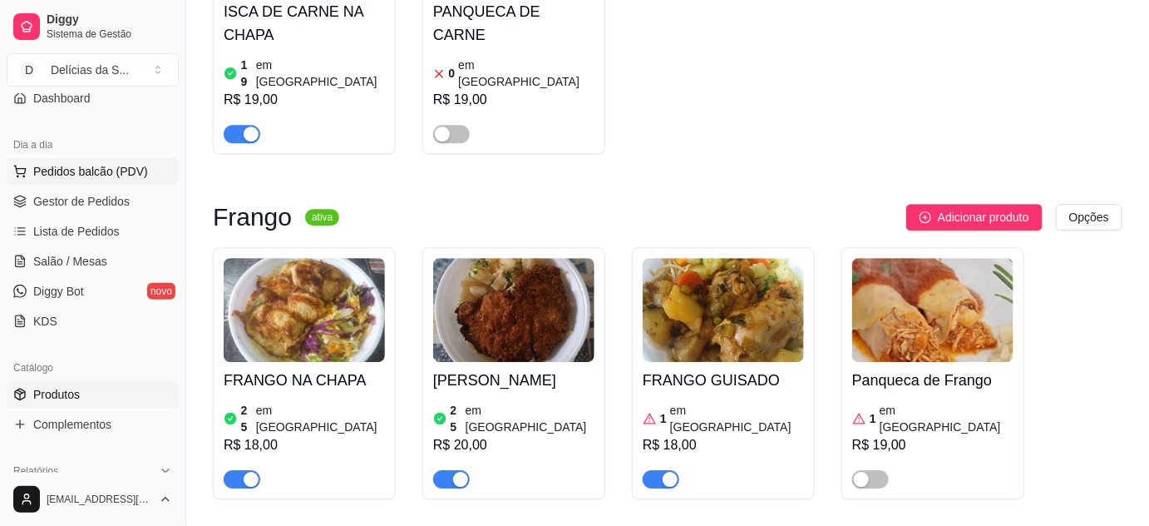
click at [75, 170] on span "Pedidos balcão (PDV)" at bounding box center [90, 171] width 115 height 17
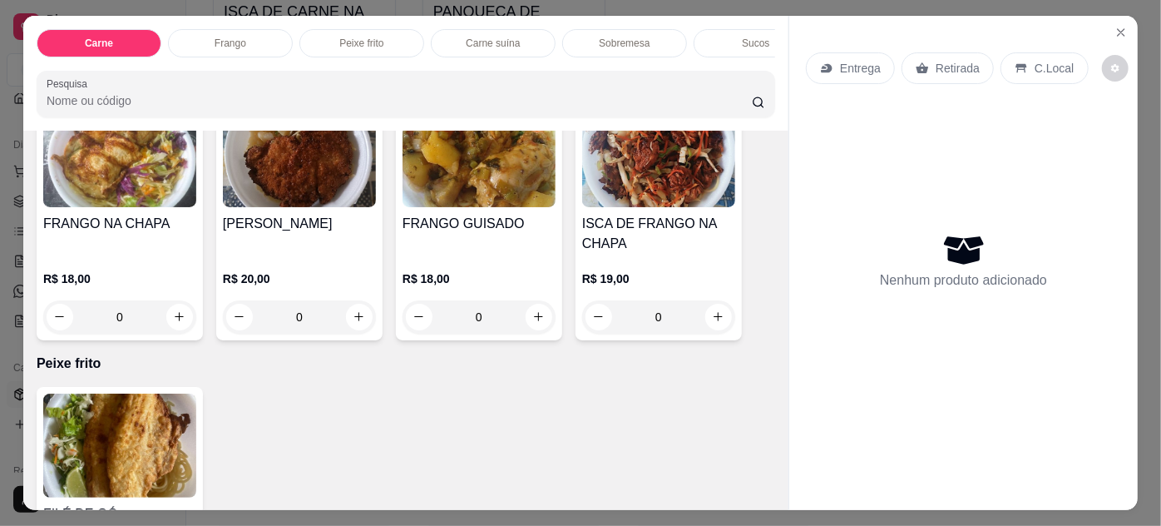
scroll to position [756, 0]
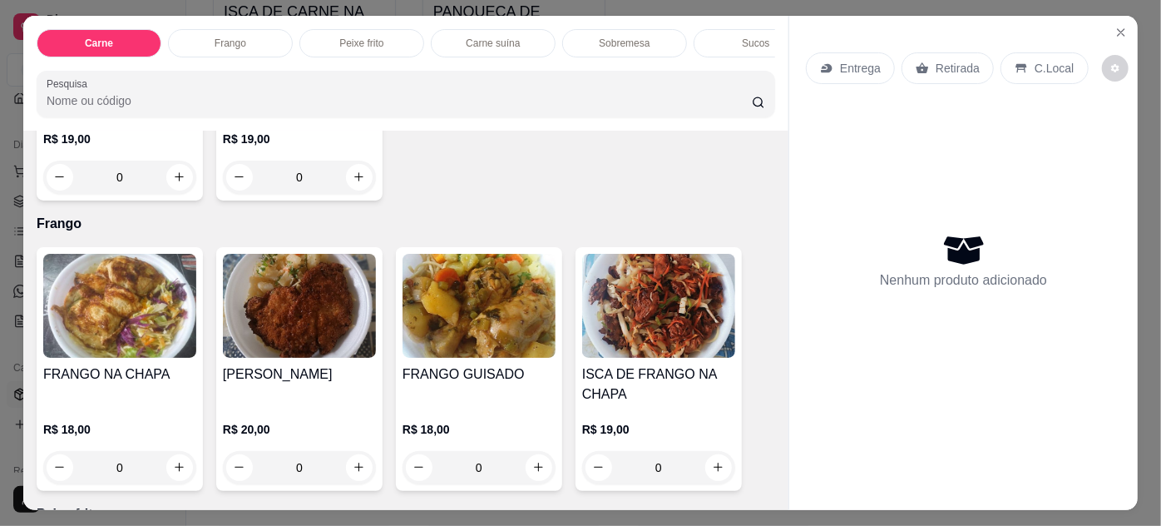
click at [463, 333] on img at bounding box center [479, 306] width 153 height 104
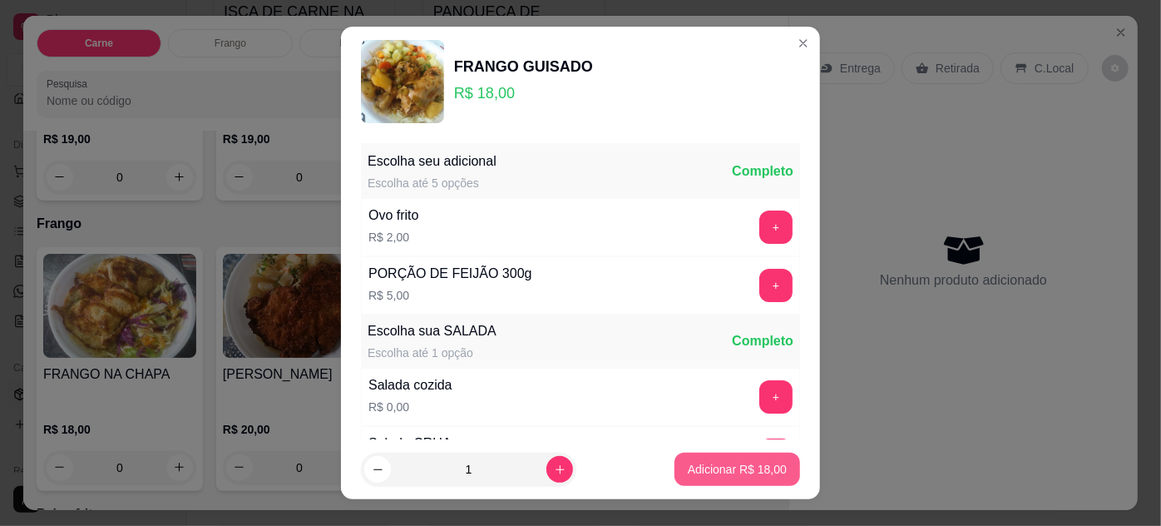
click at [718, 464] on p "Adicionar R$ 18,00" at bounding box center [737, 469] width 99 height 17
type input "1"
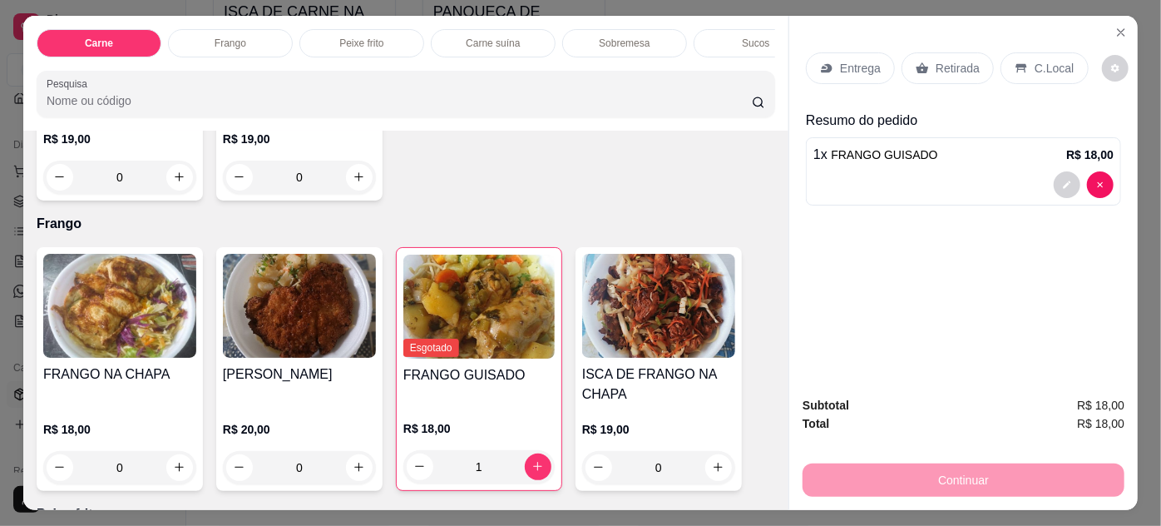
click at [1044, 52] on div "C.Local" at bounding box center [1044, 68] width 87 height 32
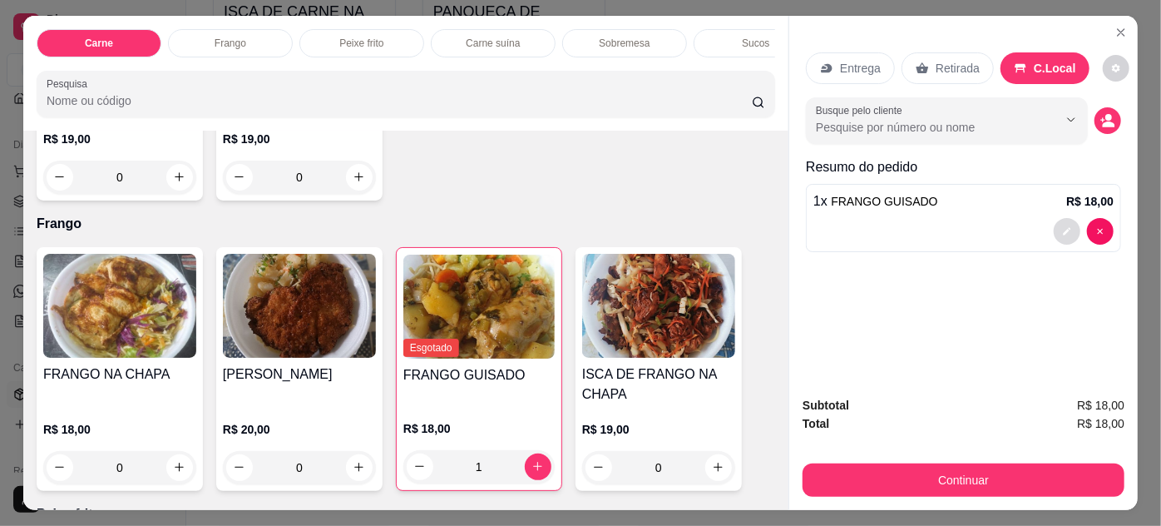
click at [1065, 233] on button "decrease-product-quantity" at bounding box center [1067, 231] width 27 height 27
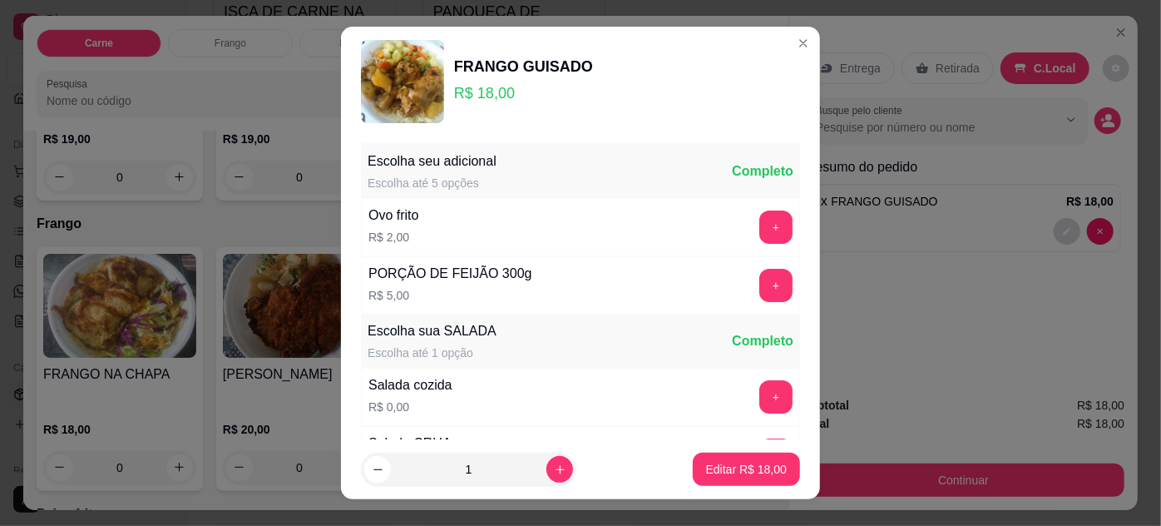
scroll to position [166, 0]
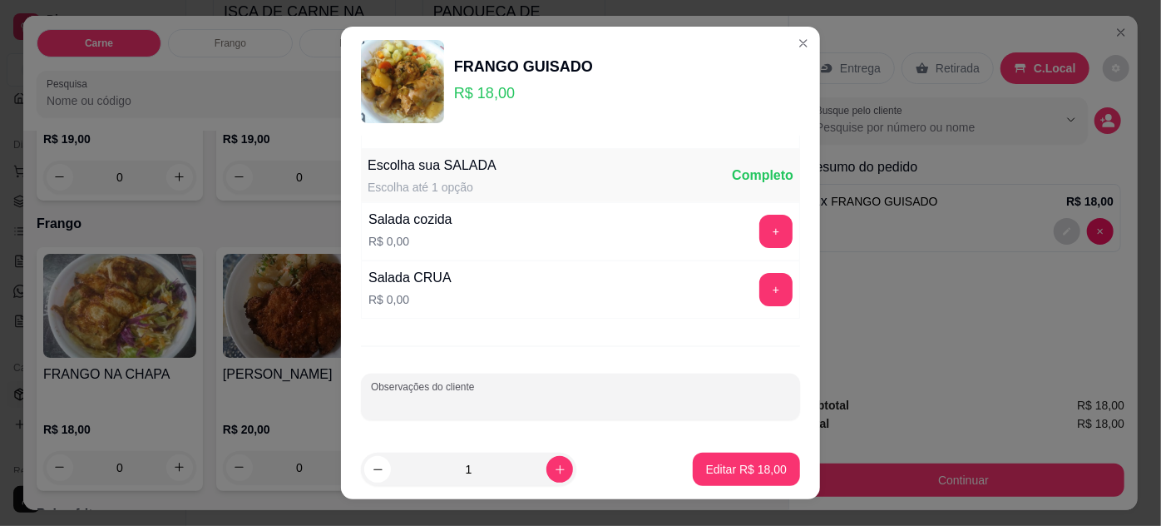
click at [461, 403] on input "Observações do cliente" at bounding box center [580, 403] width 419 height 17
type input "r"
click at [713, 463] on p "Editar R$ 18,00" at bounding box center [746, 469] width 81 height 17
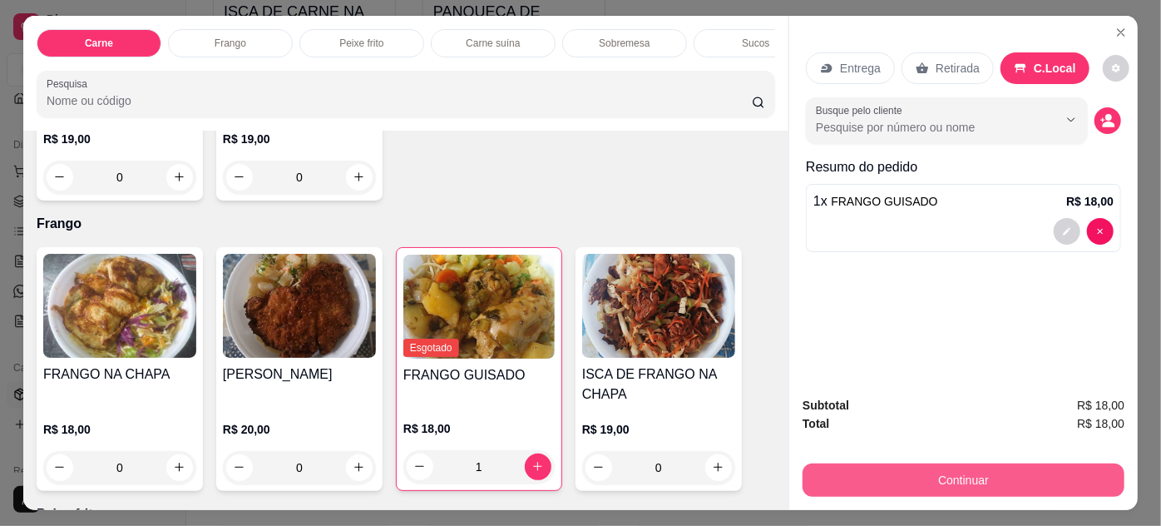
click at [856, 470] on button "Continuar" at bounding box center [964, 479] width 322 height 33
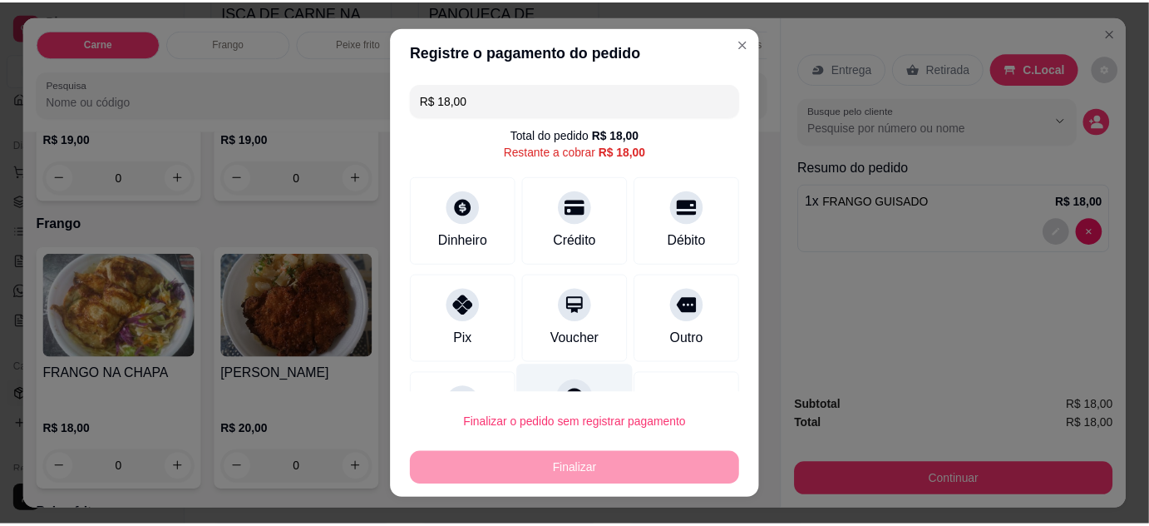
scroll to position [72, 0]
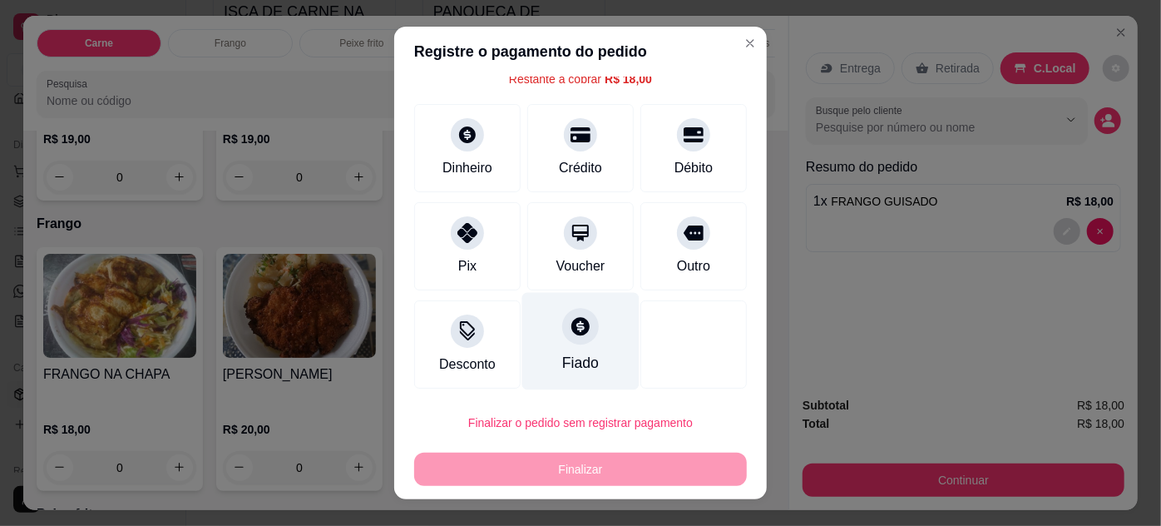
click at [566, 341] on div at bounding box center [580, 326] width 37 height 37
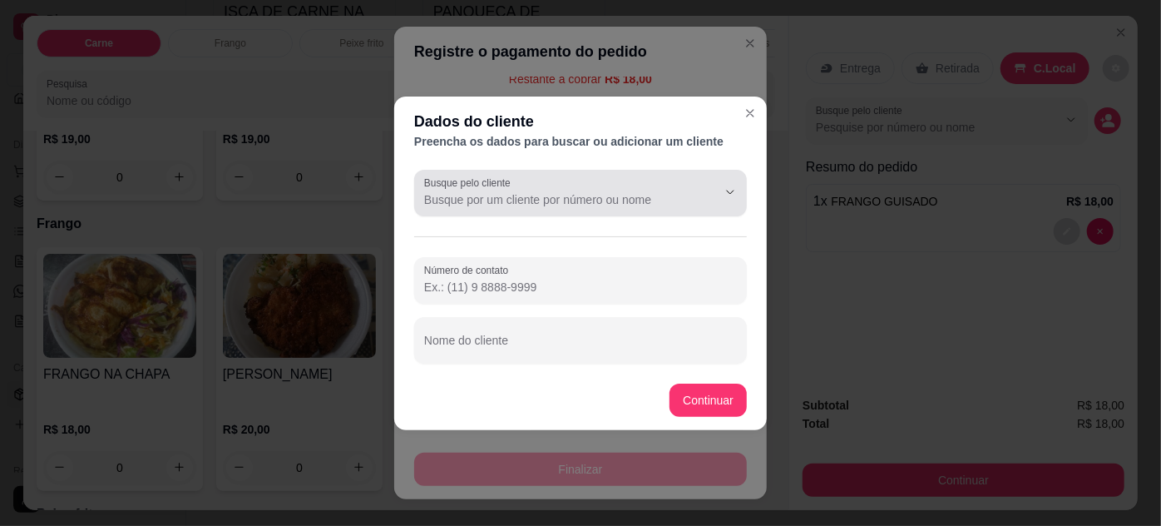
click at [577, 186] on div at bounding box center [580, 192] width 313 height 33
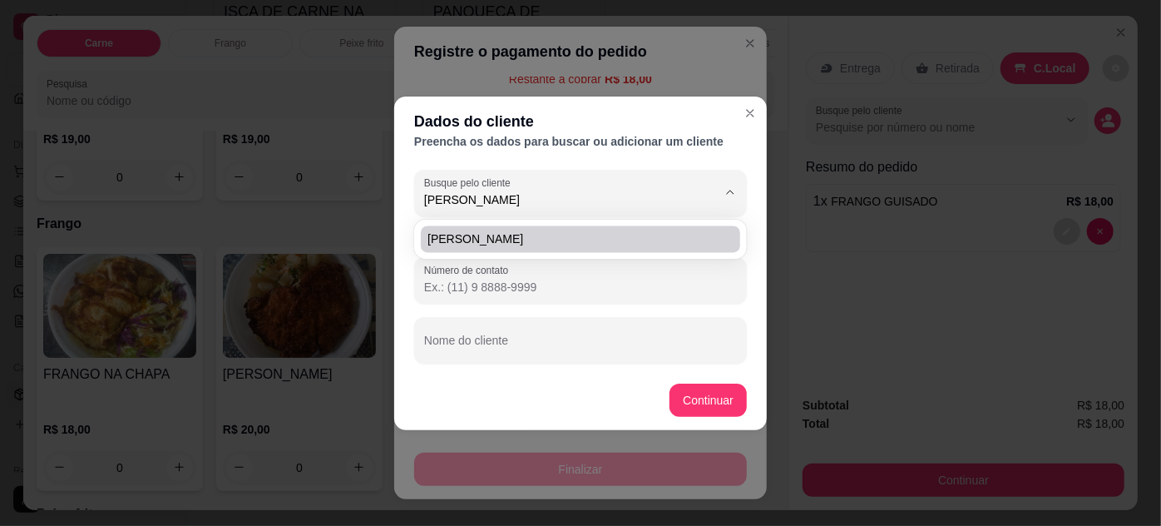
click at [533, 237] on span "[PERSON_NAME]" at bounding box center [571, 239] width 289 height 17
type input "[PERSON_NAME]"
type input "[PHONE_NUMBER]"
type input "[PERSON_NAME]"
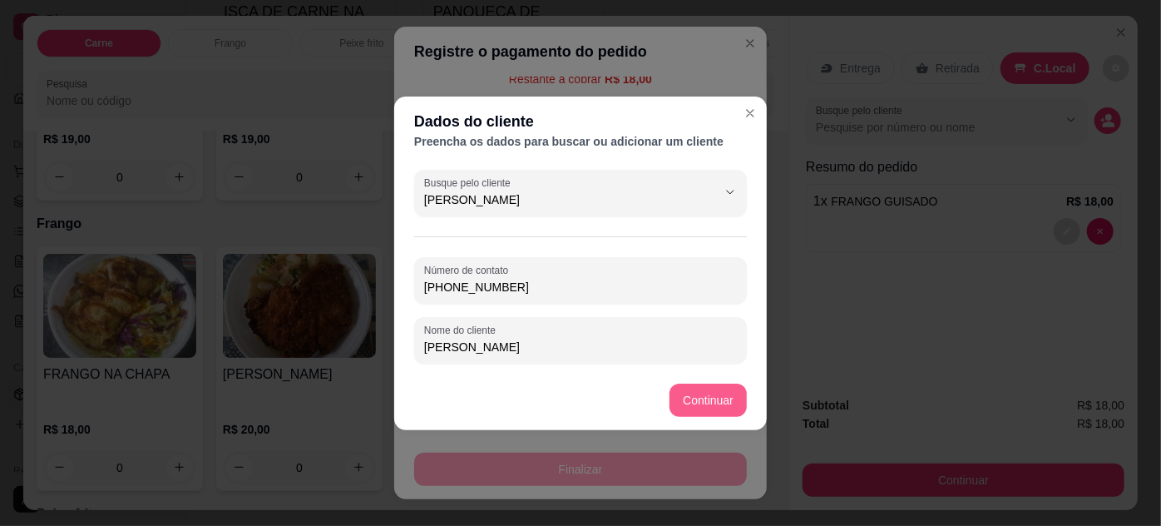
type input "[PERSON_NAME]"
type input "R$ 0,00"
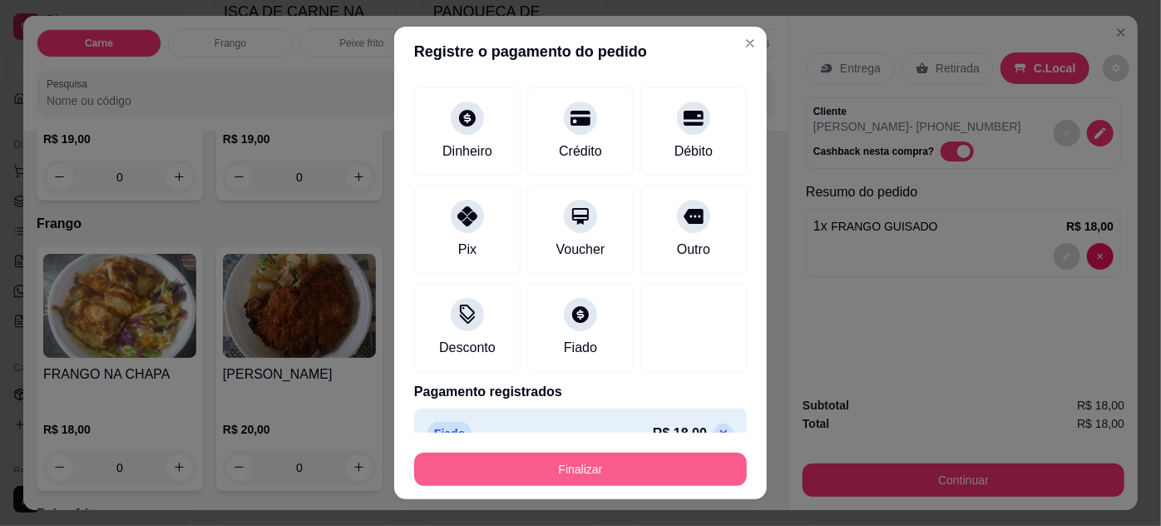
click at [598, 455] on button "Finalizar" at bounding box center [580, 468] width 333 height 33
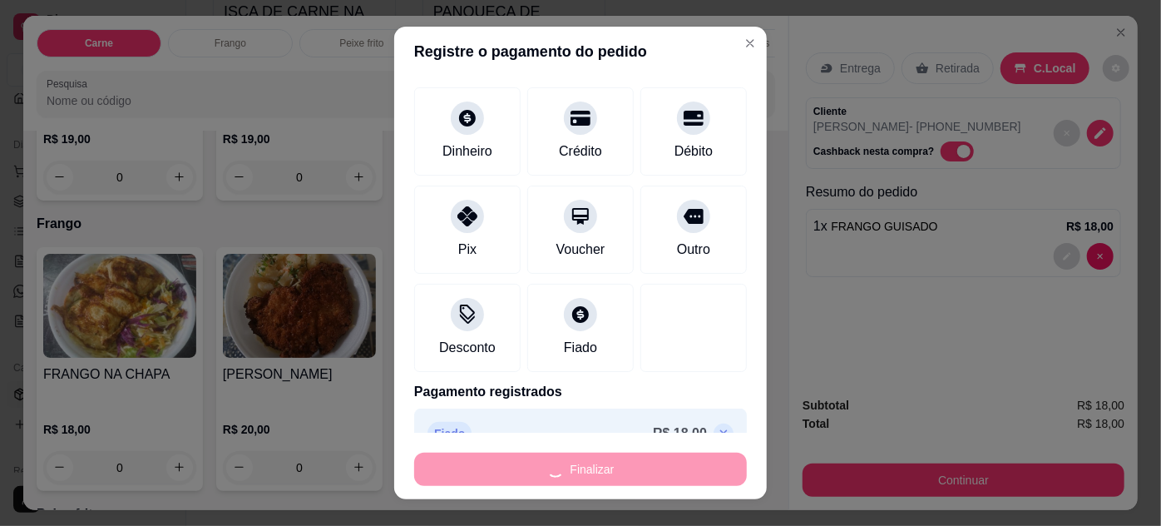
type input "0"
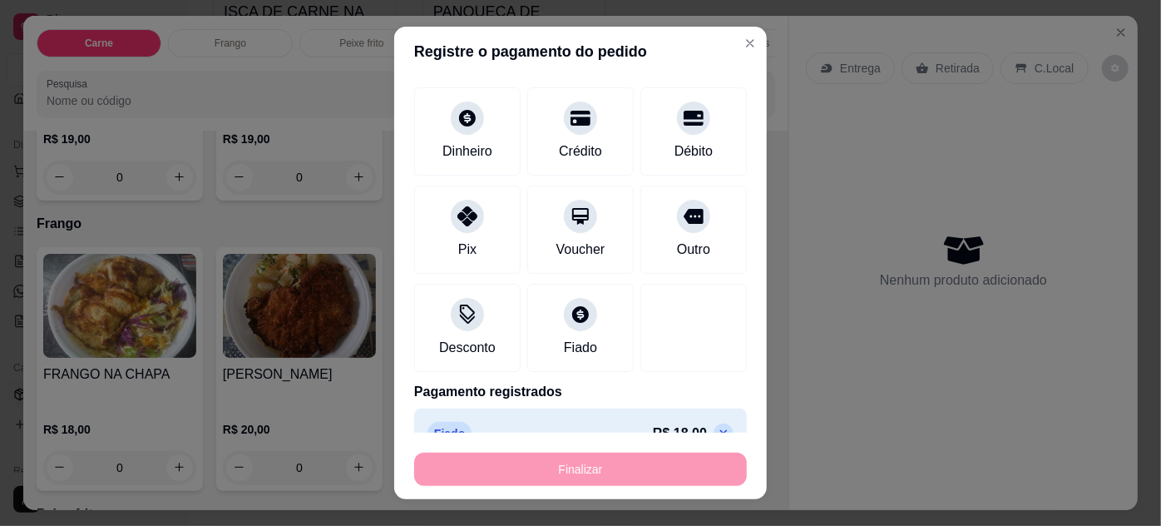
type input "-R$ 18,00"
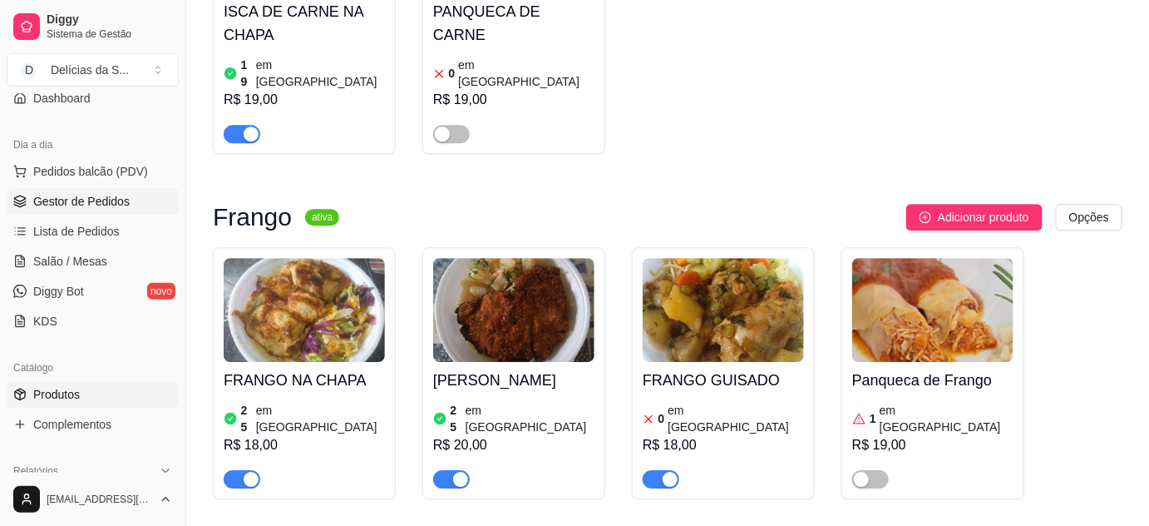
click at [75, 207] on span "Gestor de Pedidos" at bounding box center [81, 201] width 96 height 17
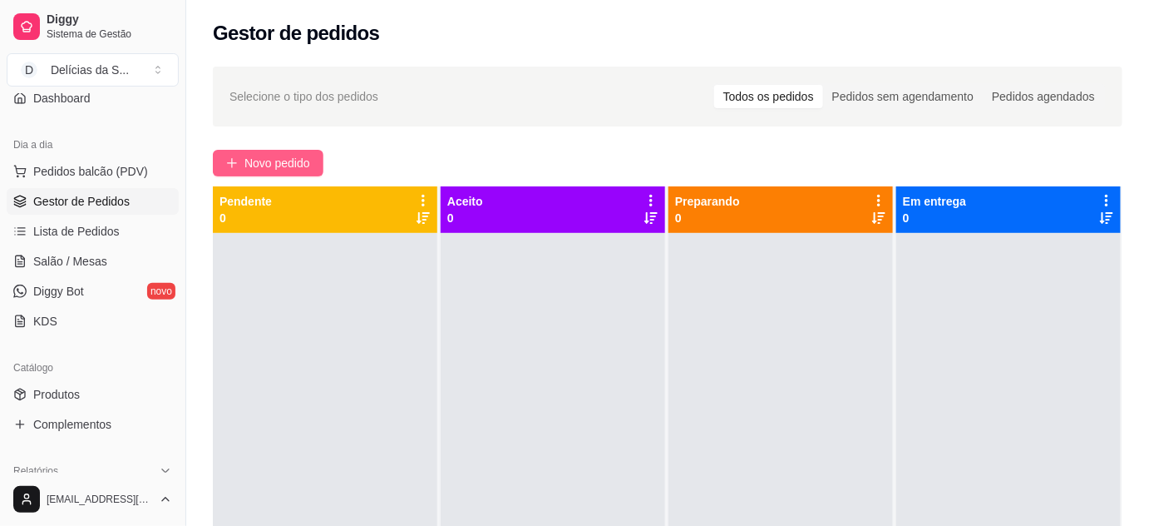
click at [294, 167] on span "Novo pedido" at bounding box center [278, 163] width 66 height 18
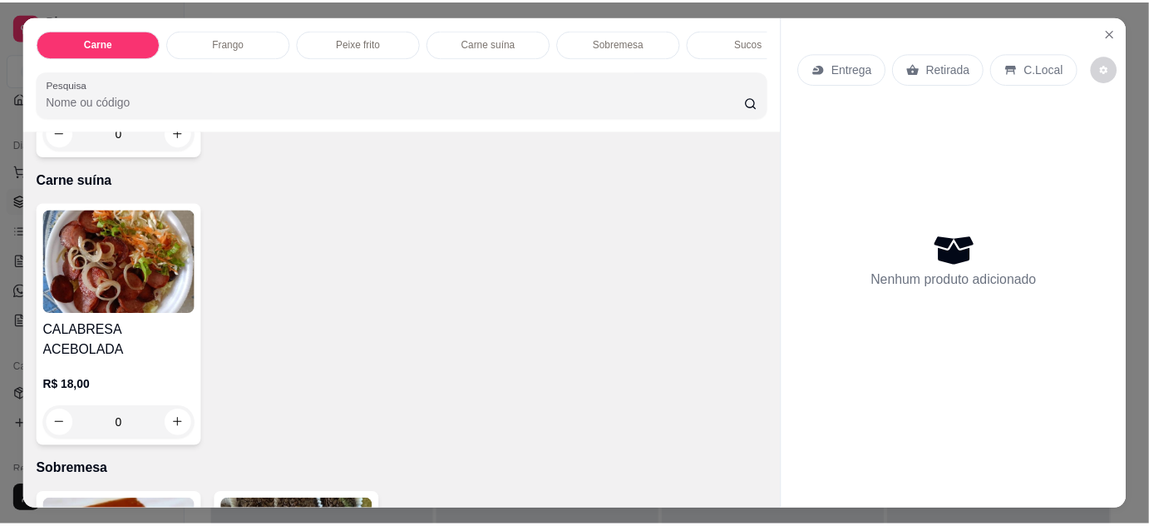
scroll to position [1512, 0]
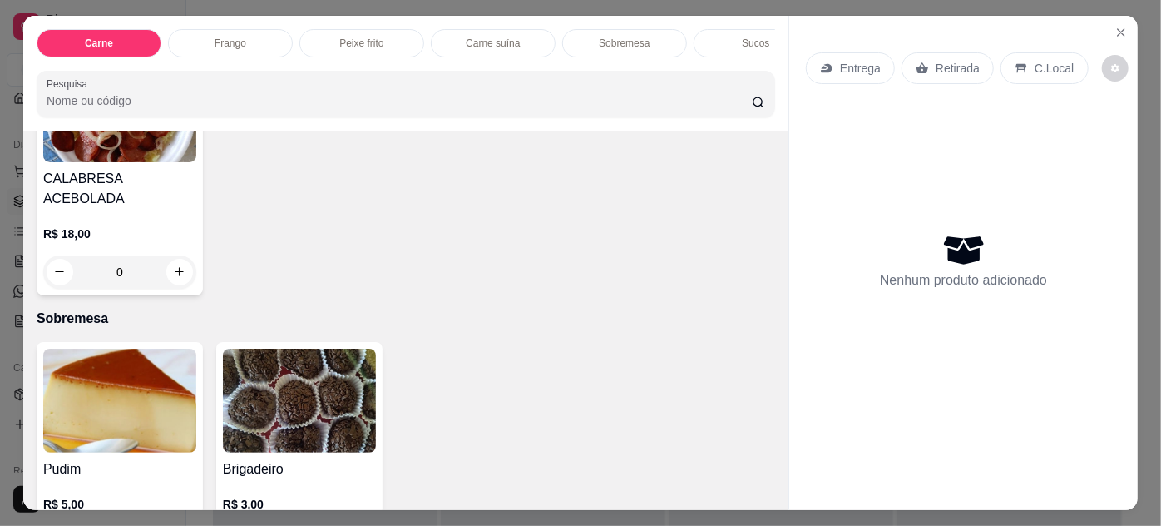
click at [237, 384] on img at bounding box center [299, 400] width 153 height 104
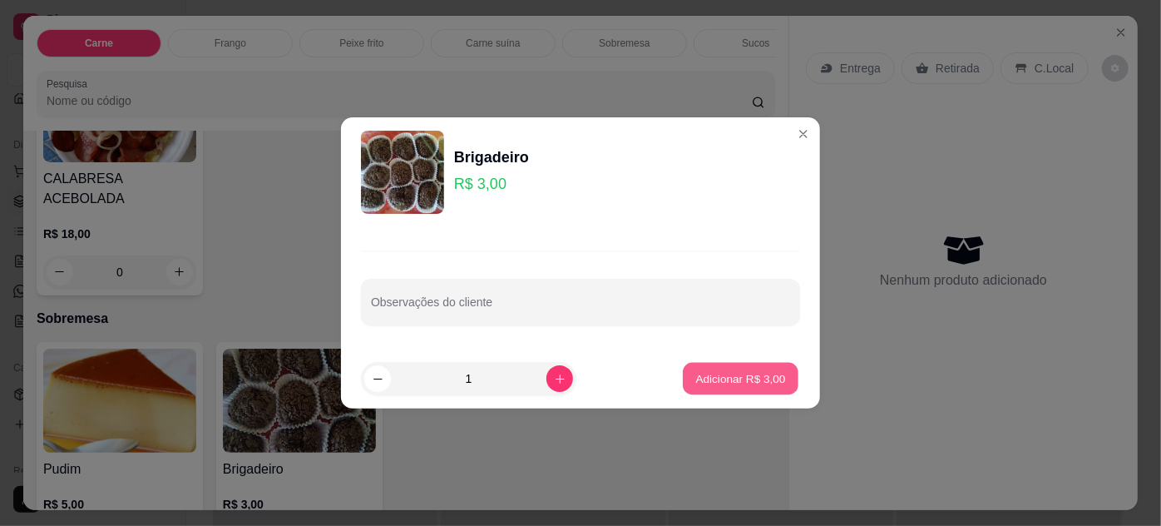
click at [724, 377] on p "Adicionar R$ 3,00" at bounding box center [740, 378] width 90 height 16
type input "1"
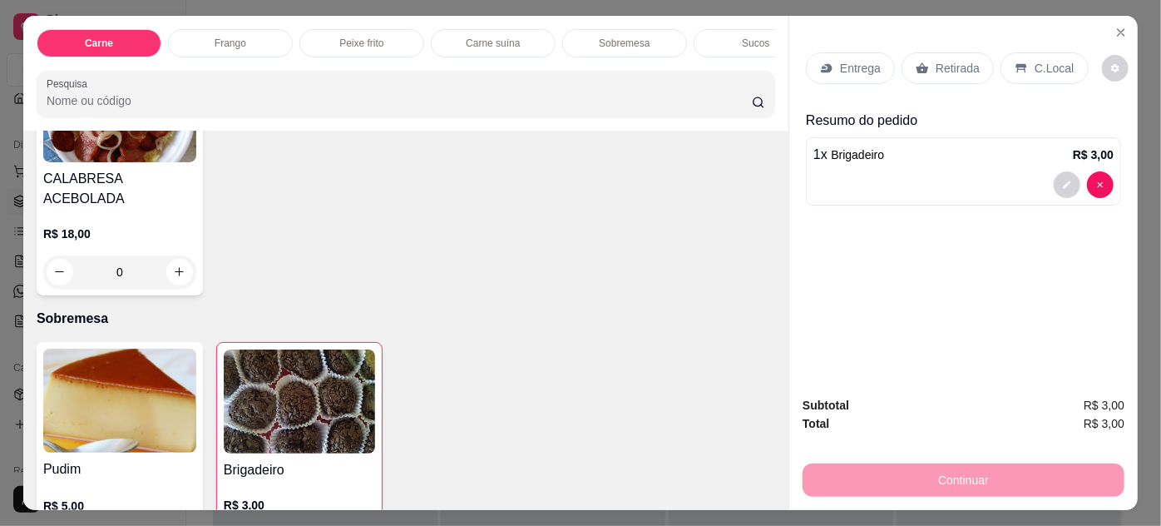
click at [1016, 64] on icon at bounding box center [1021, 68] width 11 height 9
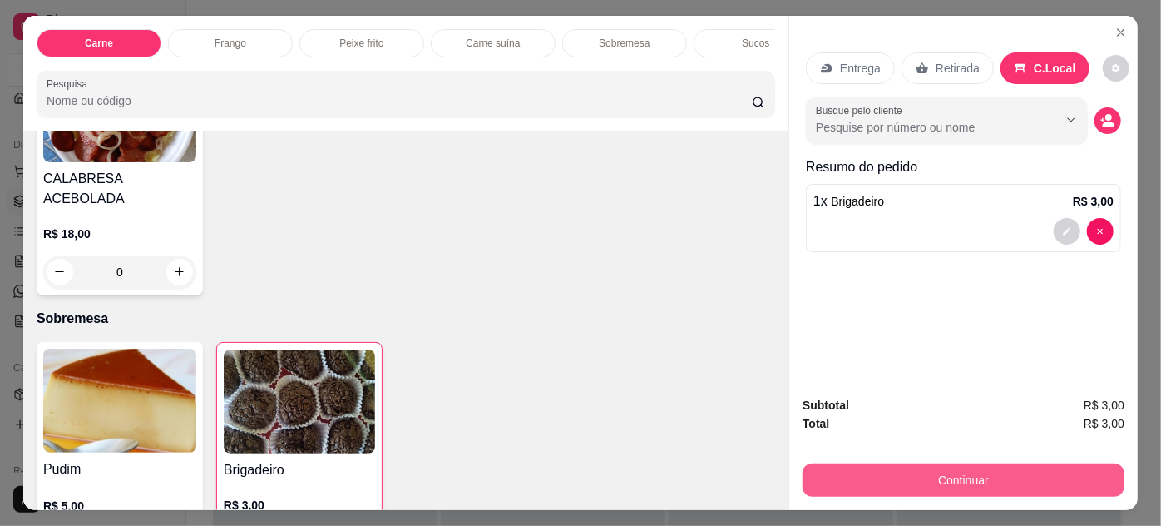
click at [932, 470] on button "Continuar" at bounding box center [964, 479] width 322 height 33
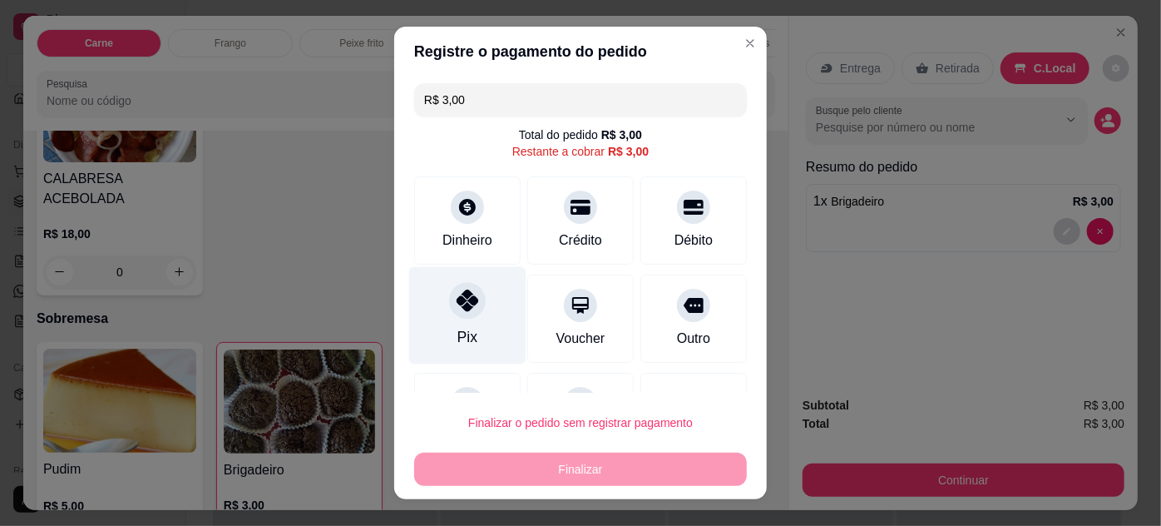
click at [476, 306] on div "Pix" at bounding box center [467, 314] width 117 height 97
type input "R$ 0,00"
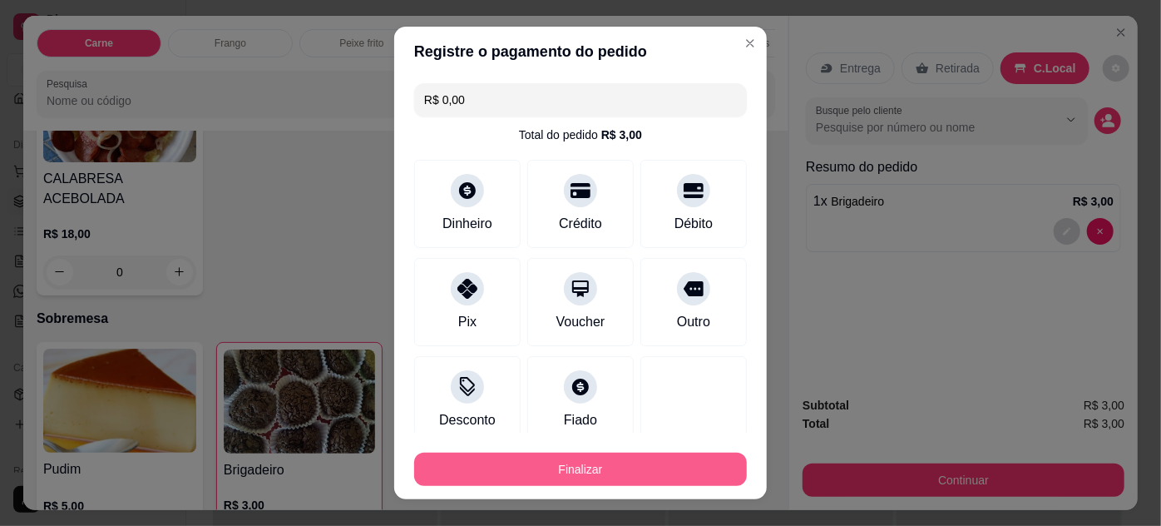
click at [576, 469] on button "Finalizar" at bounding box center [580, 468] width 333 height 33
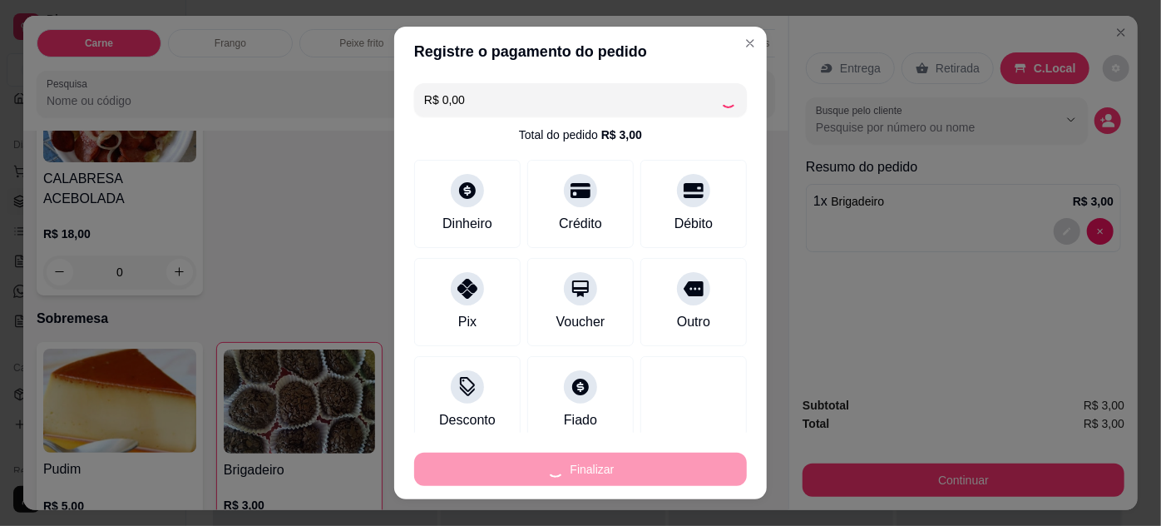
type input "0"
type input "-R$ 3,00"
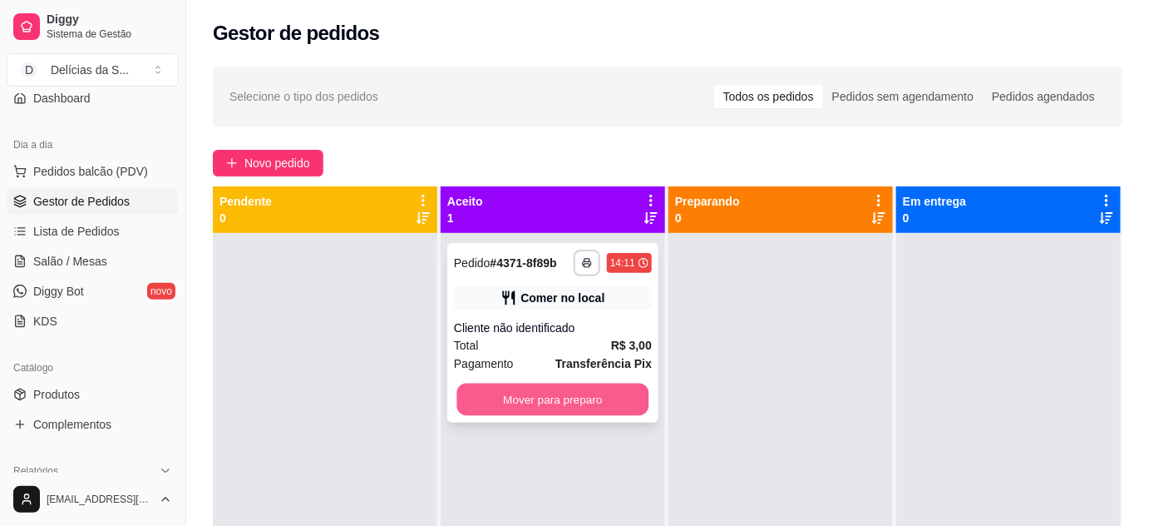
click at [573, 406] on button "Mover para preparo" at bounding box center [553, 399] width 192 height 32
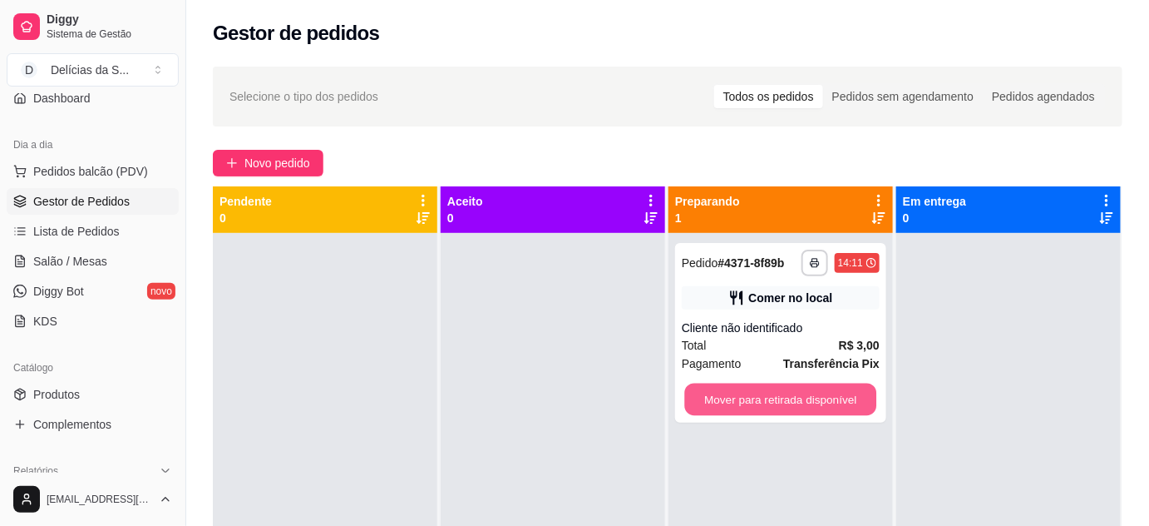
click at [725, 398] on button "Mover para retirada disponível" at bounding box center [781, 399] width 192 height 32
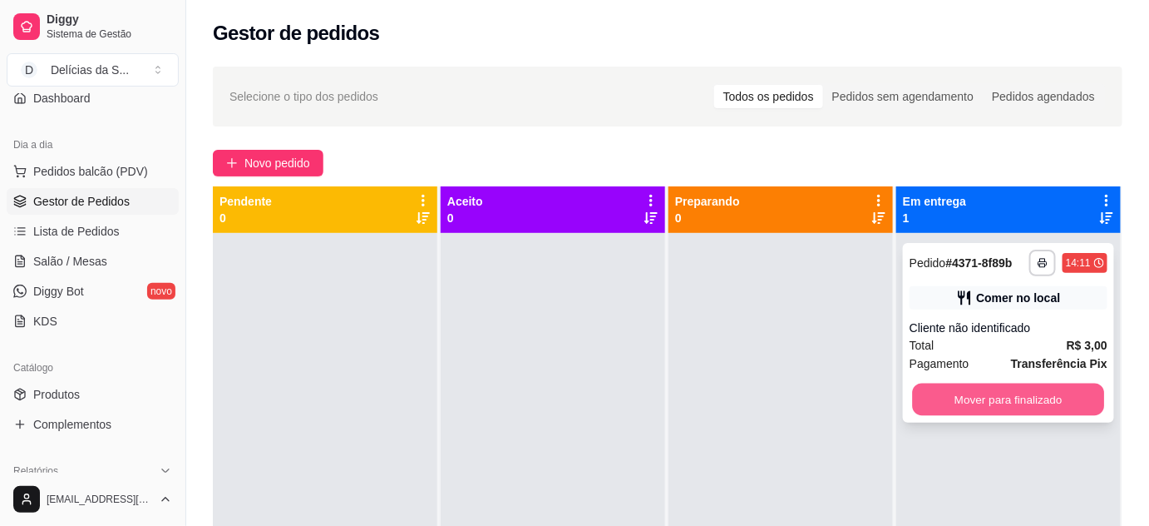
click at [1080, 401] on button "Mover para finalizado" at bounding box center [1009, 399] width 192 height 32
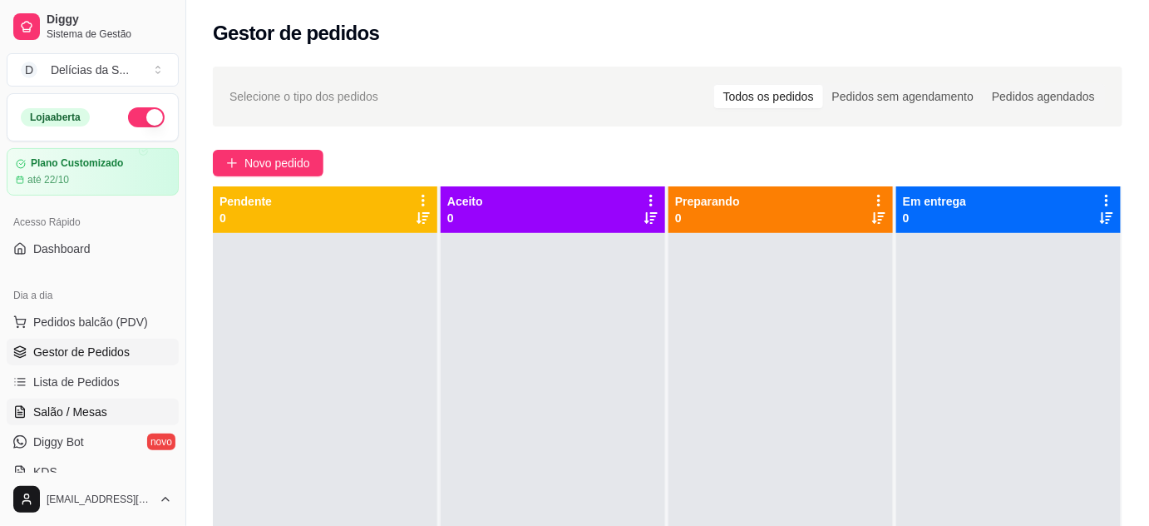
click at [93, 411] on span "Salão / Mesas" at bounding box center [70, 411] width 74 height 17
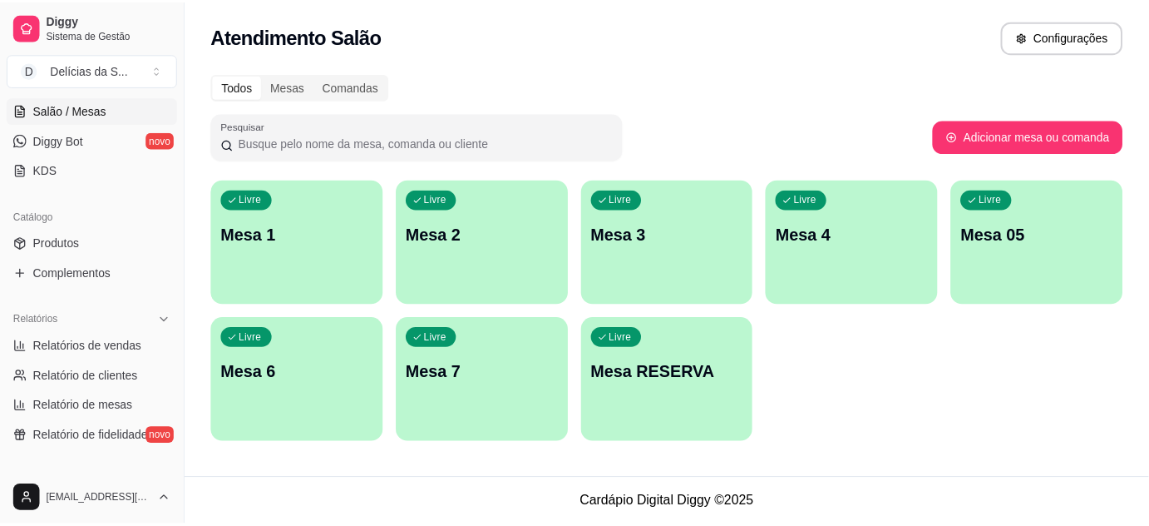
scroll to position [453, 0]
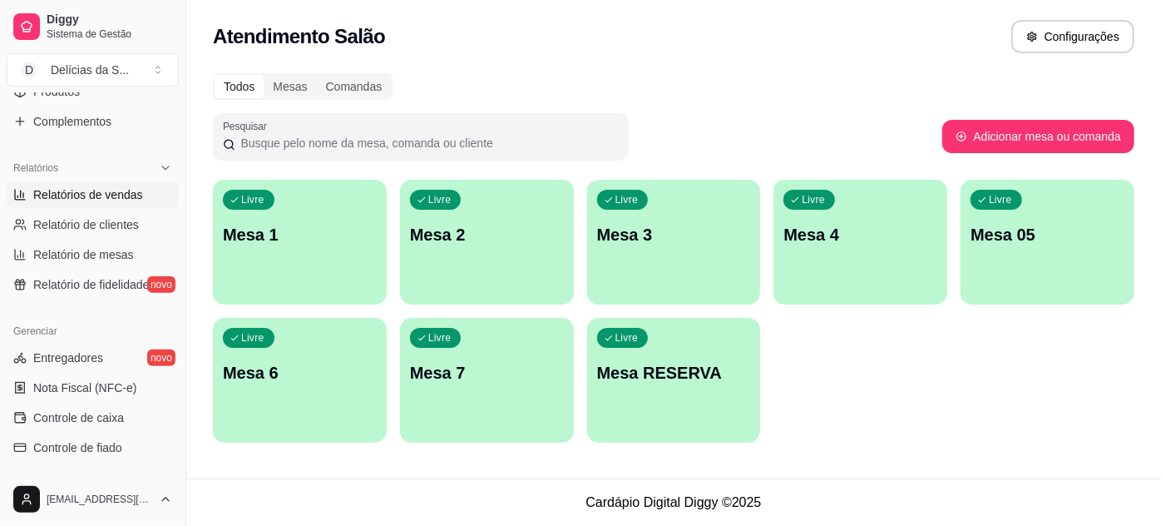
click at [97, 198] on span "Relatórios de vendas" at bounding box center [88, 194] width 110 height 17
select select "ALL"
select select "0"
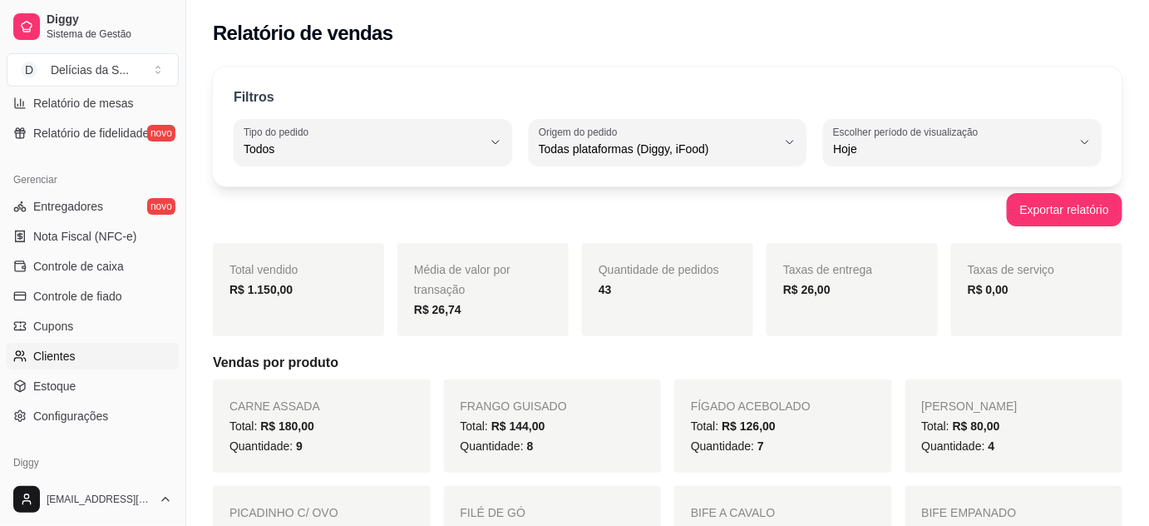
scroll to position [670, 0]
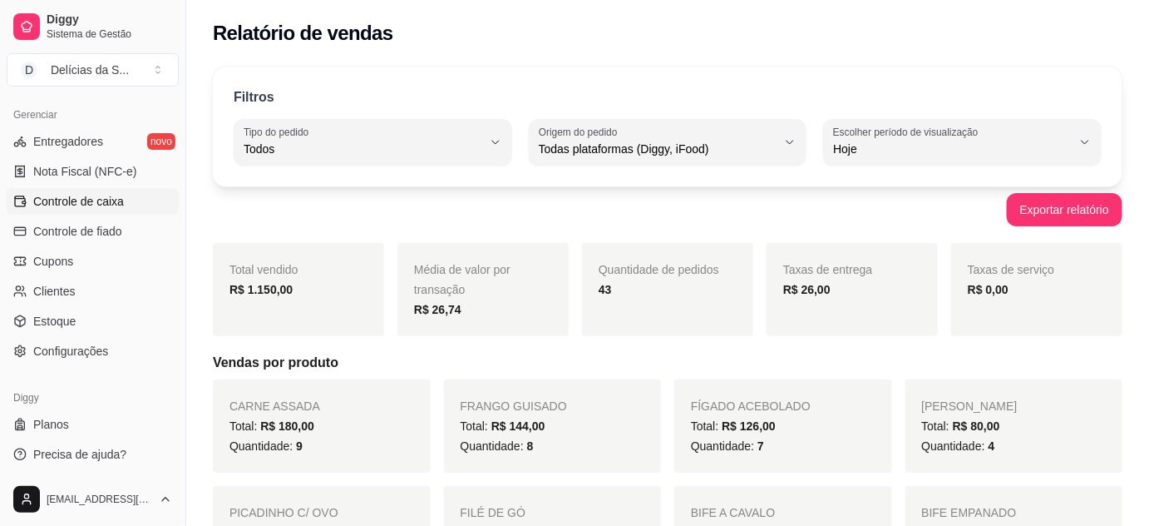
click at [106, 203] on span "Controle de caixa" at bounding box center [78, 201] width 91 height 17
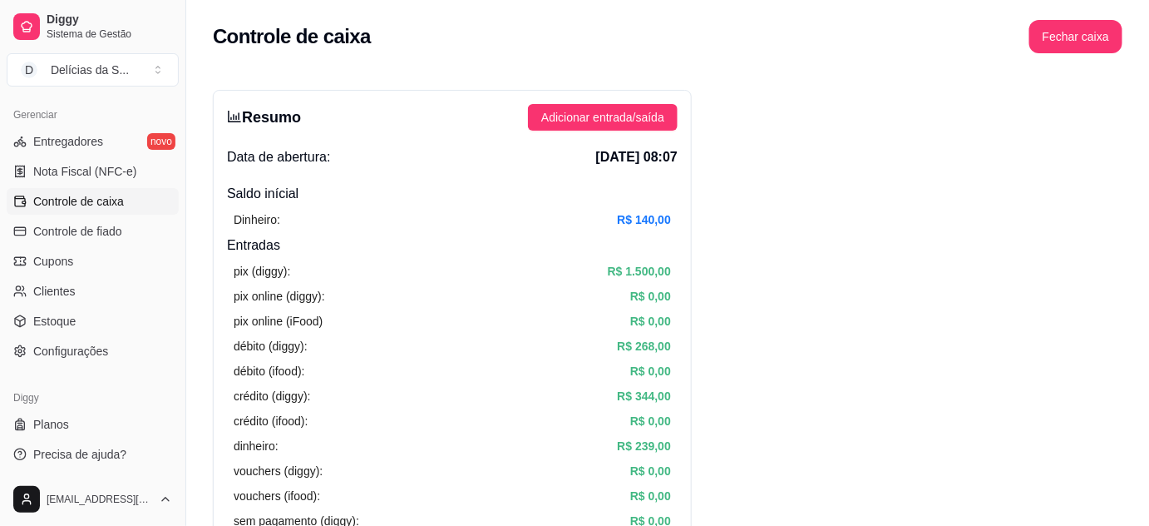
drag, startPoint x: 179, startPoint y: 98, endPoint x: 174, endPoint y: 116, distance: 19.0
click at [174, 116] on div "Diggy Sistema de Gestão D Delícias da S ... Loja aberta Plano Customizado até 2…" at bounding box center [92, 263] width 185 height 526
drag, startPoint x: 636, startPoint y: 219, endPoint x: 676, endPoint y: 220, distance: 39.9
click at [676, 220] on div "Dinheiro: R$ 140,00" at bounding box center [452, 220] width 451 height 32
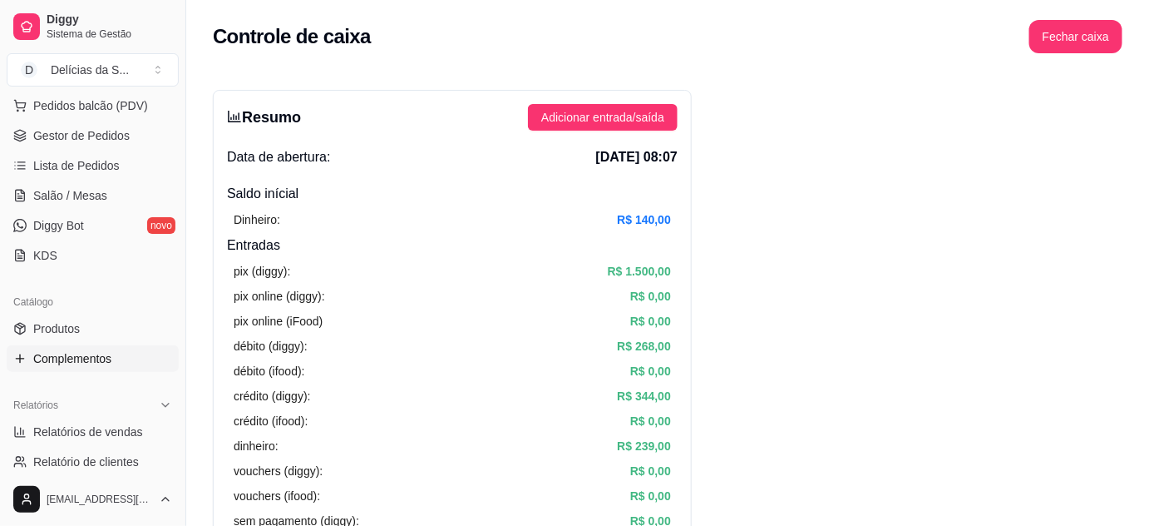
scroll to position [368, 0]
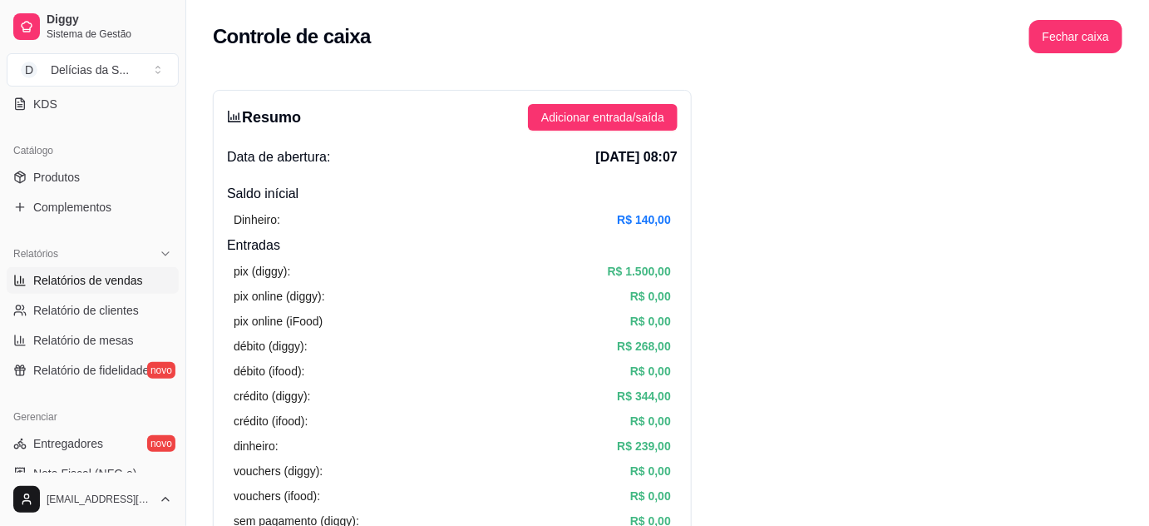
click at [126, 283] on span "Relatórios de vendas" at bounding box center [88, 280] width 110 height 17
select select "ALL"
select select "0"
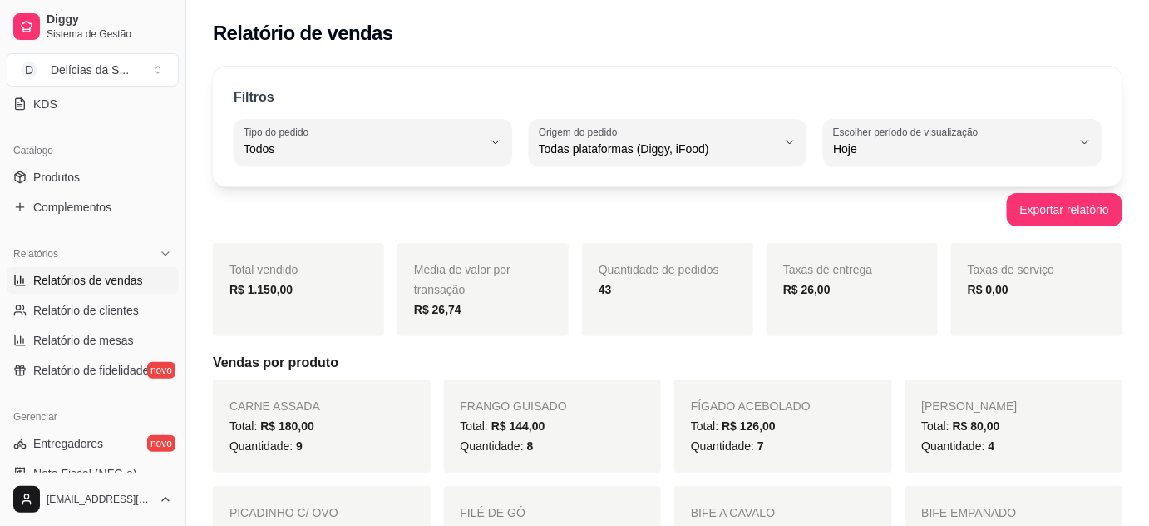
scroll to position [151, 0]
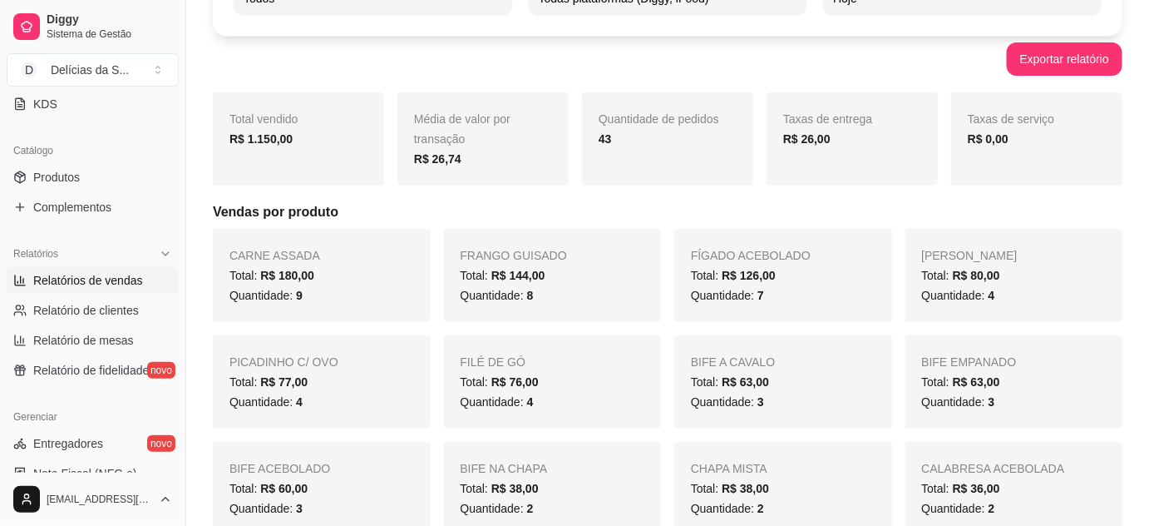
click at [317, 296] on div "Quantidade: 9" at bounding box center [322, 295] width 185 height 20
drag, startPoint x: 294, startPoint y: 296, endPoint x: 310, endPoint y: 298, distance: 16.7
click at [310, 297] on div "Quantidade: 9" at bounding box center [322, 295] width 185 height 20
drag, startPoint x: 521, startPoint y: 296, endPoint x: 535, endPoint y: 296, distance: 13.3
click at [534, 296] on div "Quantidade: 8" at bounding box center [553, 295] width 185 height 20
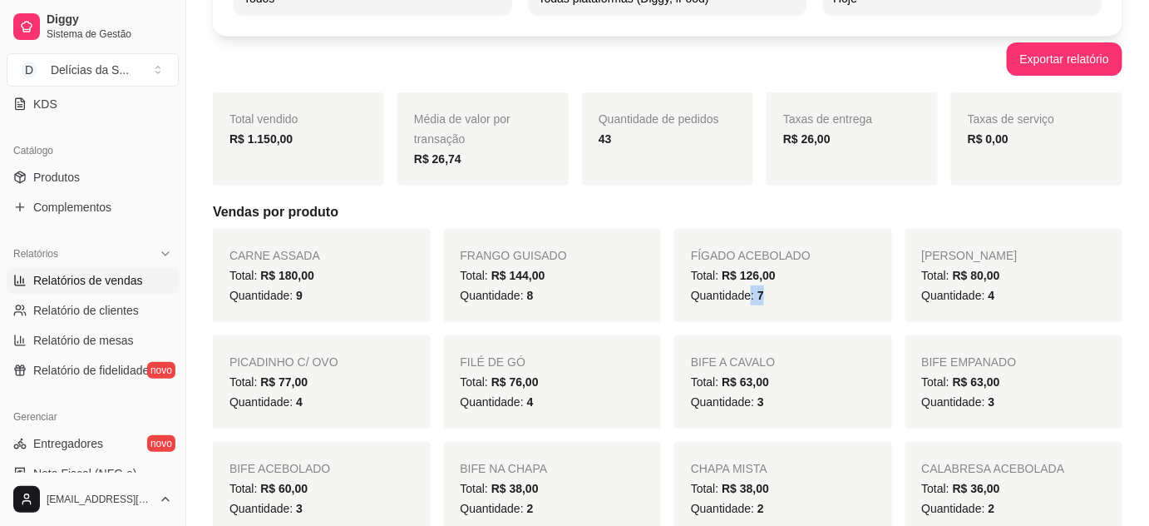
drag, startPoint x: 749, startPoint y: 299, endPoint x: 768, endPoint y: 294, distance: 19.0
click at [768, 294] on div "Quantidade: 7" at bounding box center [783, 295] width 185 height 20
drag, startPoint x: 982, startPoint y: 296, endPoint x: 994, endPoint y: 297, distance: 11.7
click at [994, 297] on div "Quantidade: 4" at bounding box center [1014, 295] width 185 height 20
drag, startPoint x: 290, startPoint y: 402, endPoint x: 308, endPoint y: 407, distance: 18.2
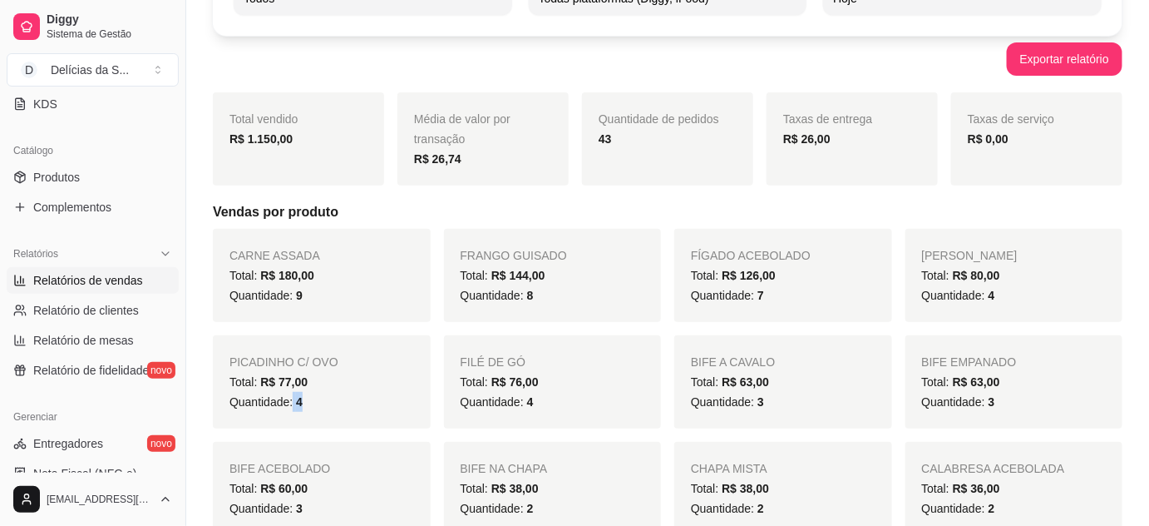
click at [307, 407] on div "Quantidade: 4" at bounding box center [322, 402] width 185 height 20
drag, startPoint x: 523, startPoint y: 401, endPoint x: 536, endPoint y: 403, distance: 13.4
click at [533, 403] on div "Quantidade: 4" at bounding box center [553, 402] width 185 height 20
drag, startPoint x: 745, startPoint y: 398, endPoint x: 882, endPoint y: 423, distance: 138.7
click at [781, 405] on div "Quantidade: 3" at bounding box center [783, 402] width 185 height 20
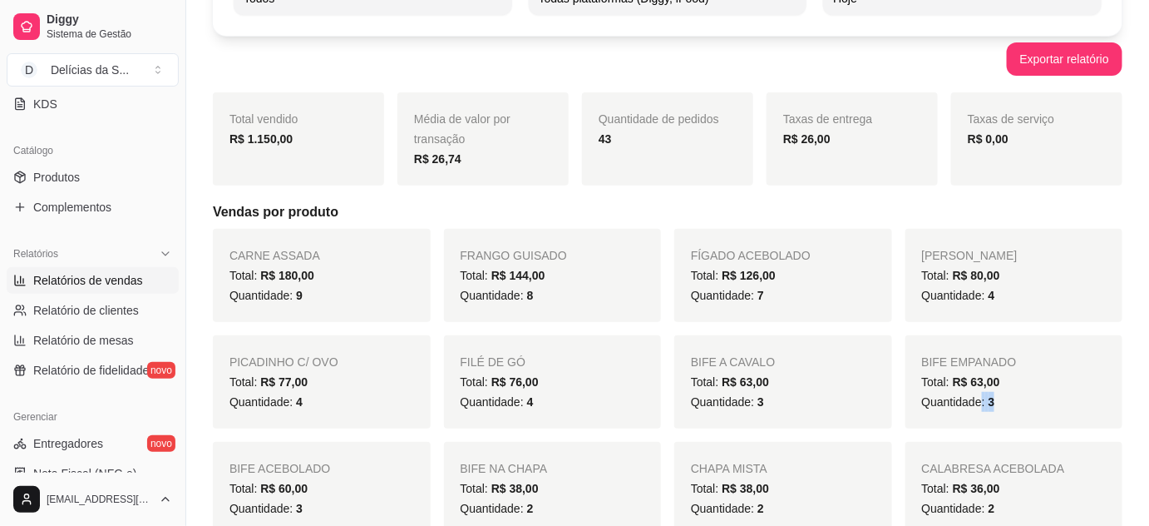
drag, startPoint x: 980, startPoint y: 404, endPoint x: 1002, endPoint y: 403, distance: 22.5
click at [1002, 403] on div "Quantidade: 3" at bounding box center [1014, 402] width 185 height 20
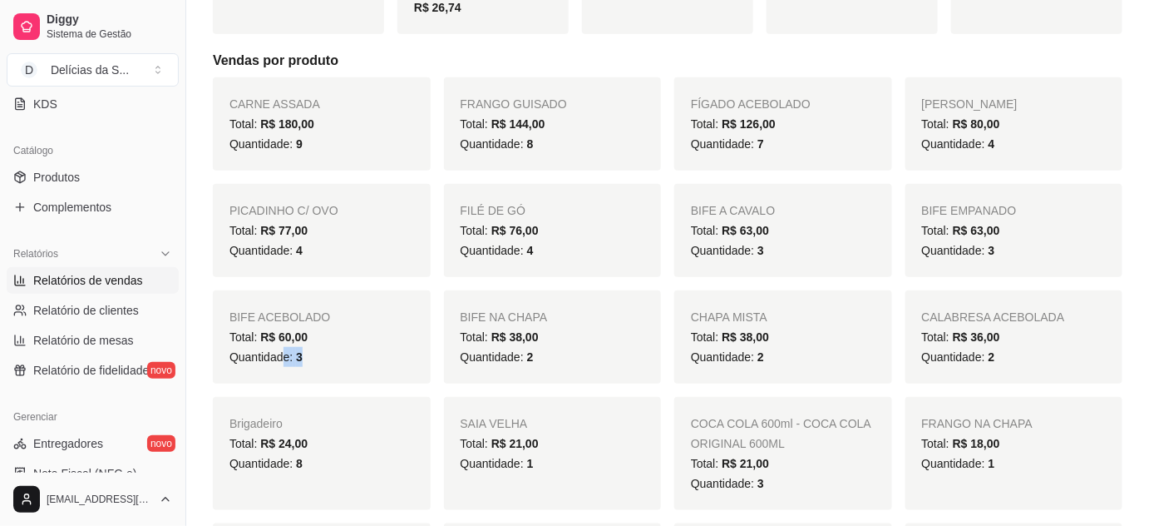
drag, startPoint x: 285, startPoint y: 354, endPoint x: 320, endPoint y: 362, distance: 35.7
click at [317, 361] on div "Quantidade: 3" at bounding box center [322, 357] width 185 height 20
drag, startPoint x: 516, startPoint y: 358, endPoint x: 539, endPoint y: 358, distance: 22.5
click at [534, 358] on div "Quantidade: 2" at bounding box center [553, 357] width 185 height 20
drag, startPoint x: 751, startPoint y: 354, endPoint x: 703, endPoint y: 386, distance: 57.7
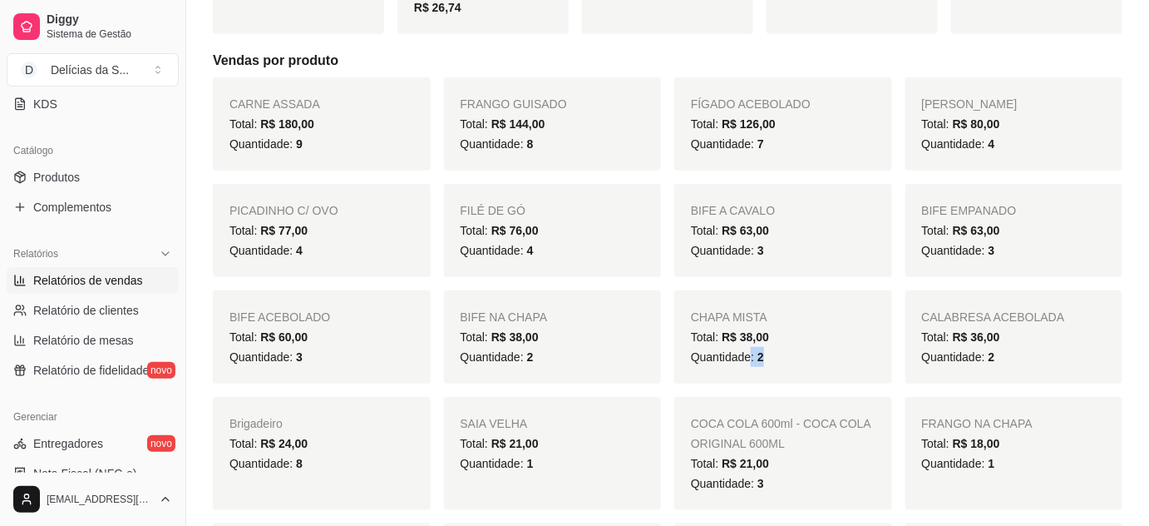
click at [771, 356] on div "Quantidade: 2" at bounding box center [783, 357] width 185 height 20
drag, startPoint x: 986, startPoint y: 355, endPoint x: 1006, endPoint y: 360, distance: 19.8
click at [1006, 360] on div "Quantidade: 2" at bounding box center [1014, 357] width 185 height 20
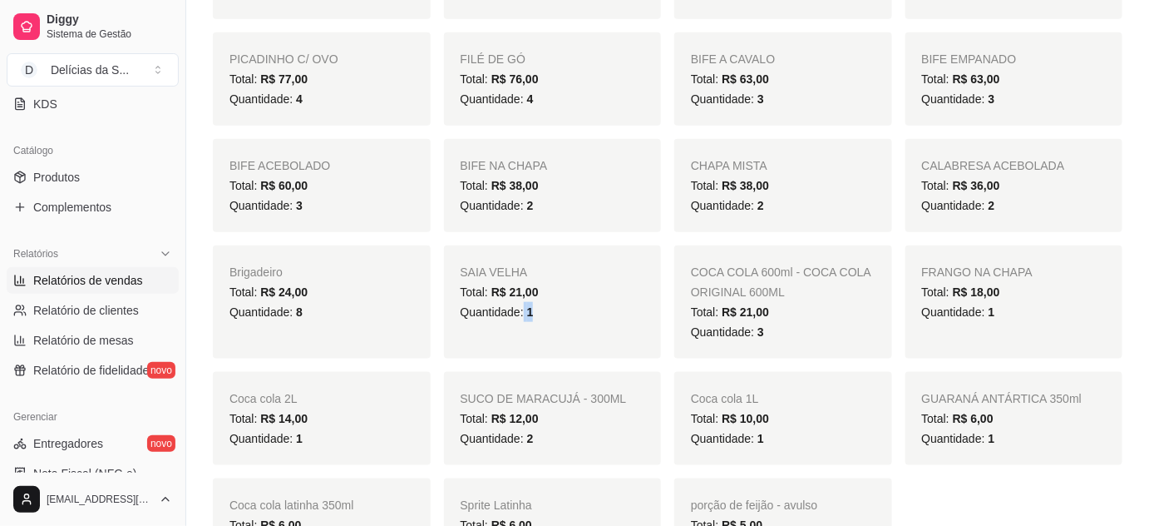
drag, startPoint x: 523, startPoint y: 312, endPoint x: 546, endPoint y: 311, distance: 22.5
click at [546, 311] on div "Quantidade: 1" at bounding box center [553, 312] width 185 height 20
drag, startPoint x: 980, startPoint y: 313, endPoint x: 997, endPoint y: 319, distance: 18.4
click at [997, 319] on div "Quantidade: 1" at bounding box center [1014, 312] width 185 height 20
